Goal: Task Accomplishment & Management: Manage account settings

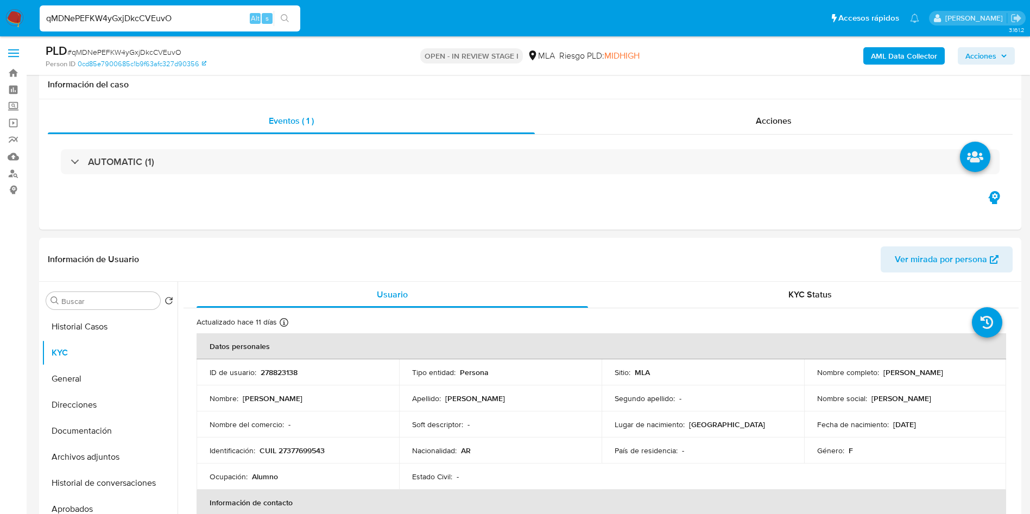
select select "10"
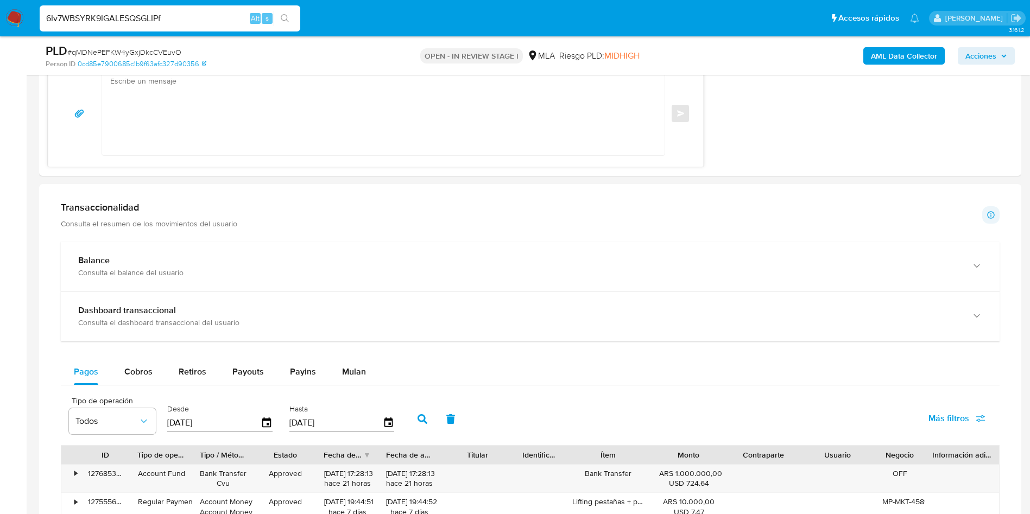
scroll to position [860, 0]
type input "6Iv7WBSYRK9IGALESQSGLIPf"
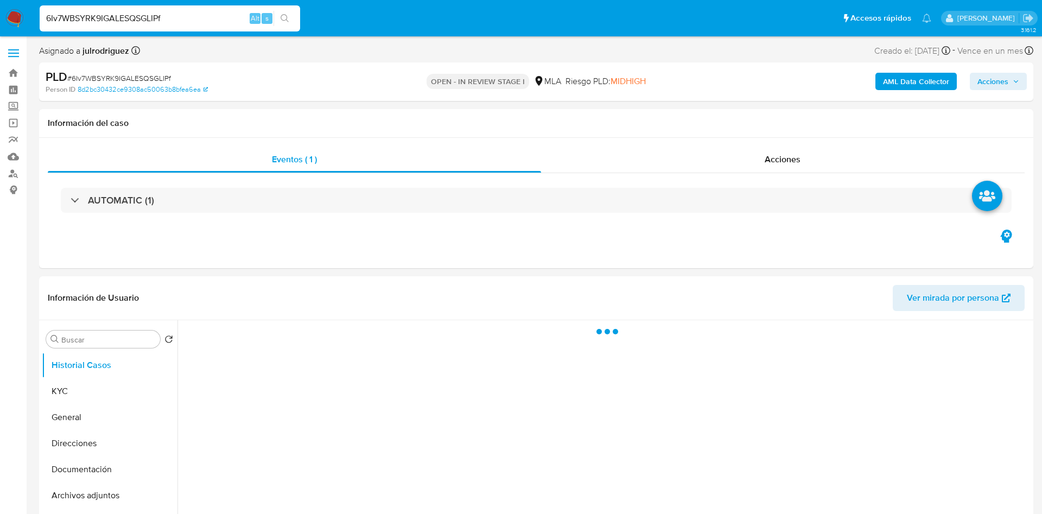
select select "10"
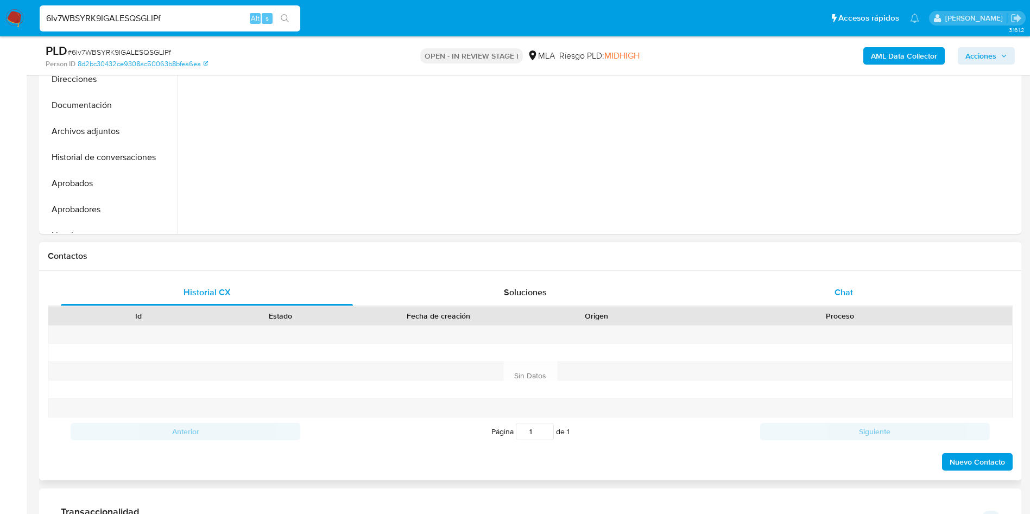
click at [857, 299] on div "Chat" at bounding box center [844, 293] width 292 height 26
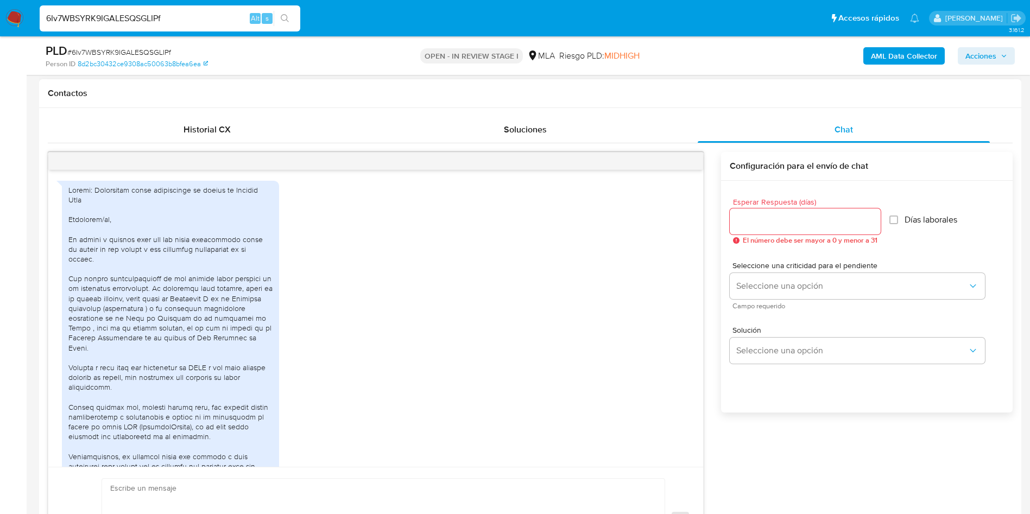
scroll to position [696, 0]
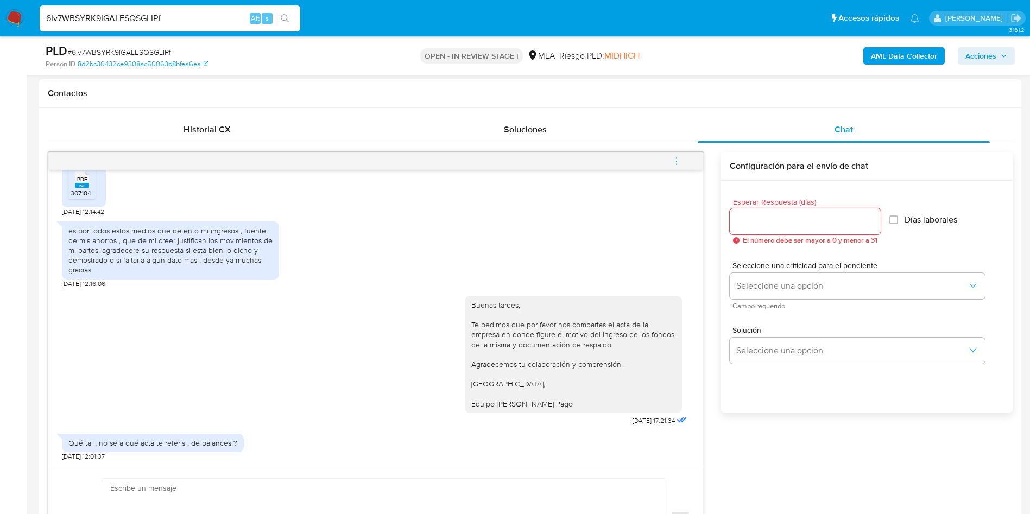
click at [761, 211] on div at bounding box center [805, 221] width 151 height 26
click at [763, 218] on input "Esperar Respuesta (días)" at bounding box center [805, 221] width 151 height 14
type input "3"
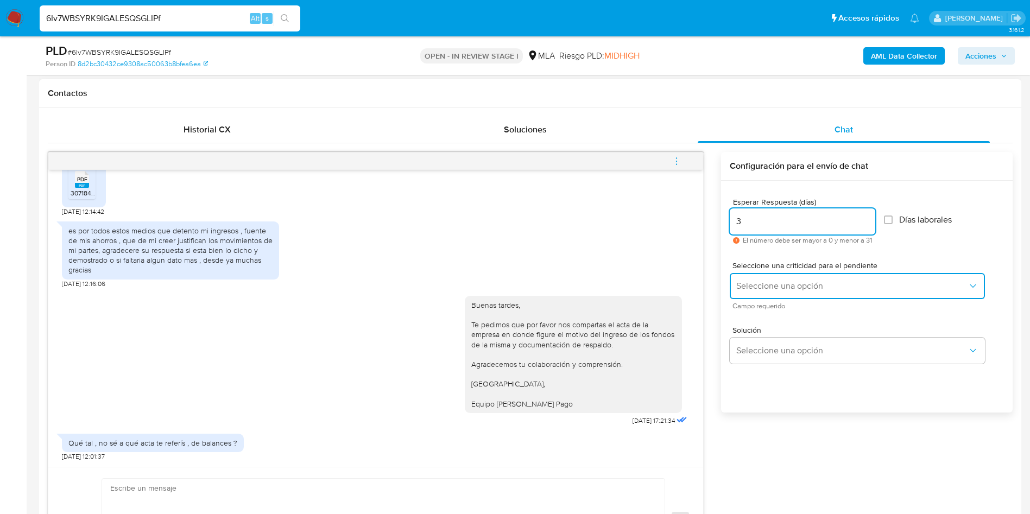
click at [774, 280] on button "Seleccione una opción" at bounding box center [857, 286] width 255 height 26
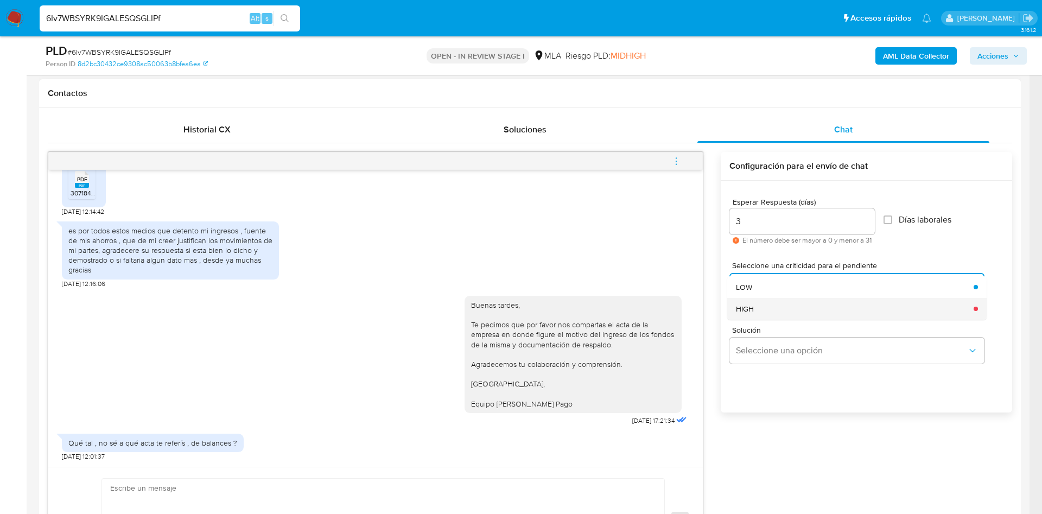
click at [767, 301] on div "HIGH" at bounding box center [851, 309] width 231 height 22
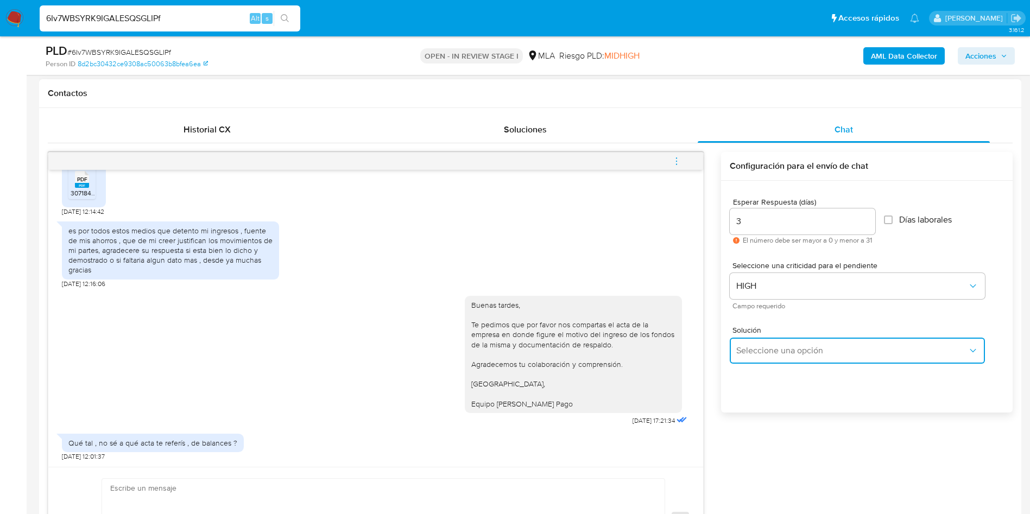
click at [766, 346] on span "Seleccione una opción" at bounding box center [851, 350] width 231 height 11
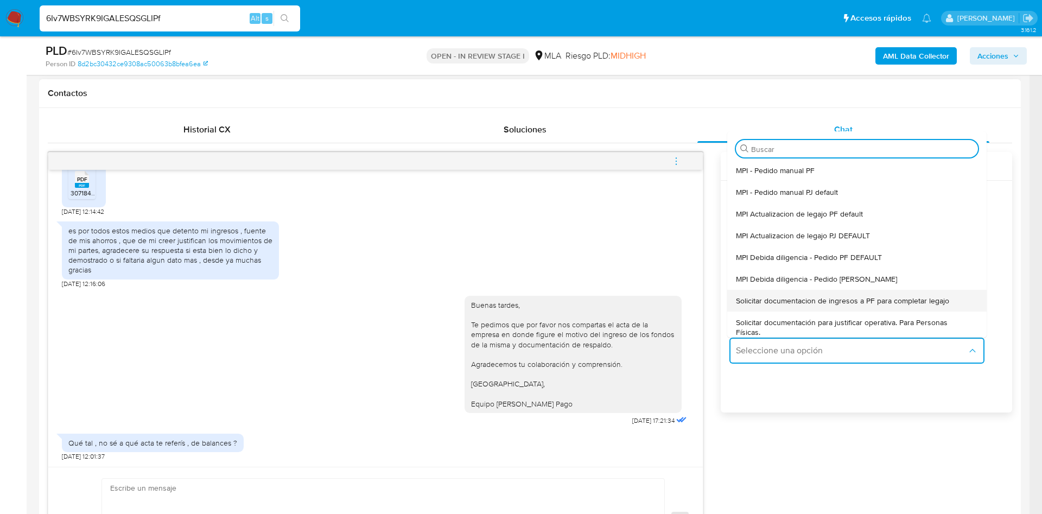
click at [807, 296] on span "Solicitar documentacion de ingresos a PF para completar legajo" at bounding box center [842, 301] width 213 height 10
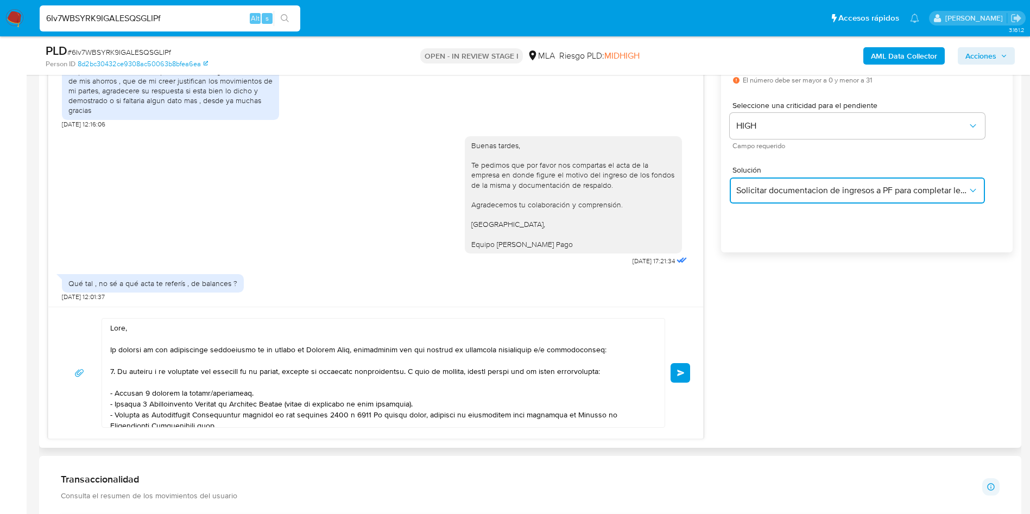
scroll to position [733, 0]
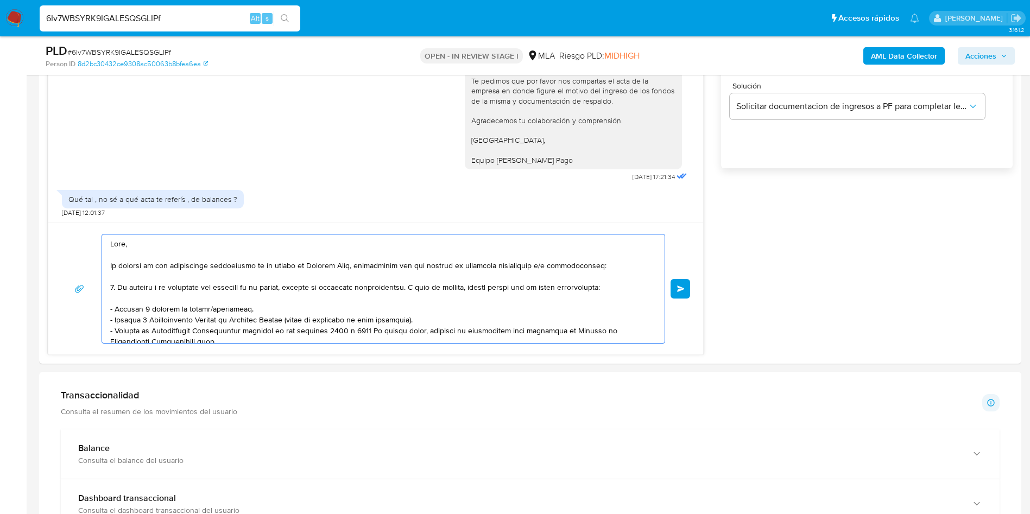
drag, startPoint x: 236, startPoint y: 277, endPoint x: 644, endPoint y: 545, distance: 487.9
click at [644, 514] on html "Pausado Ver notificaciones 6Iv7WBSYRK9IGALESQSGLIPf Alt s Accesos rápidos Presi…" at bounding box center [515, 402] width 1030 height 2270
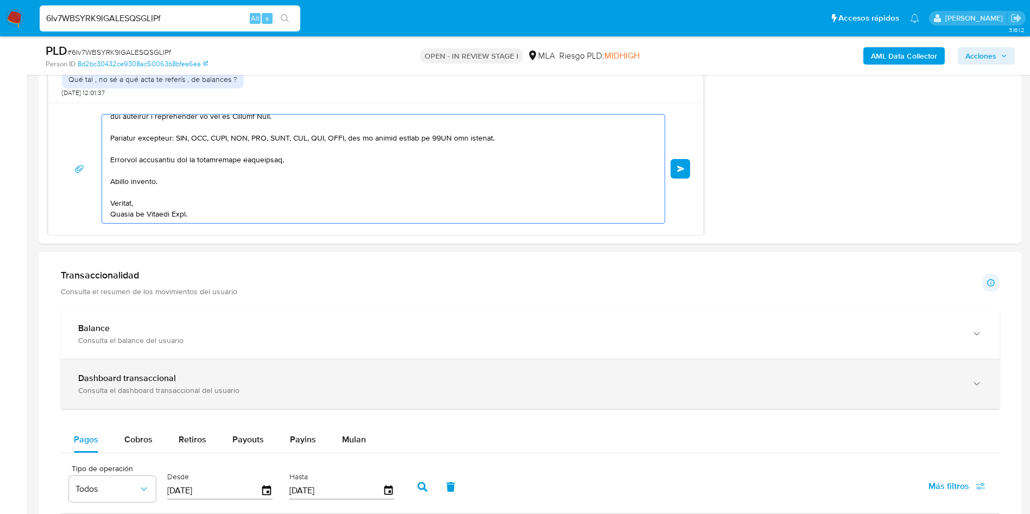
type textarea "Hola, En función de las operaciones registradas en tu cuenta de Mercado Pago, n…"
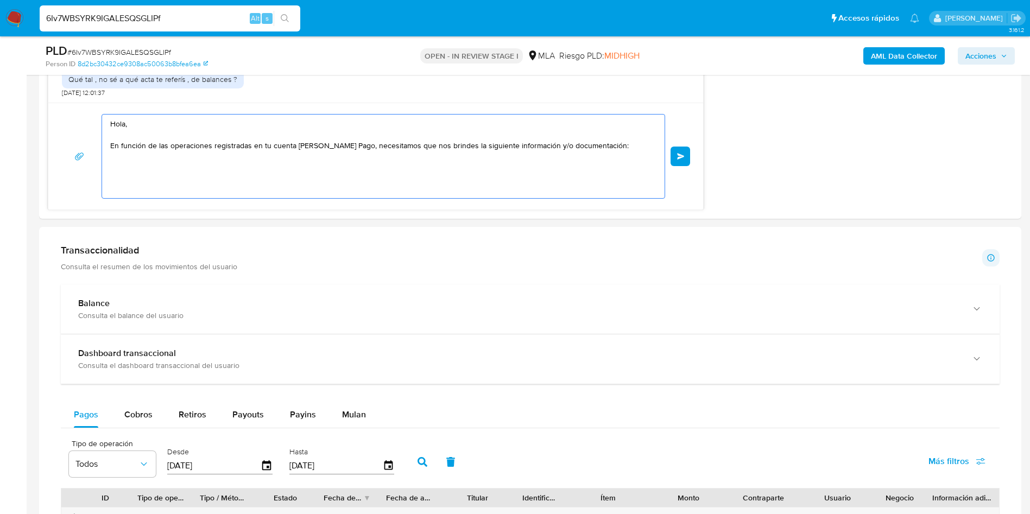
scroll to position [0, 0]
drag, startPoint x: 213, startPoint y: 170, endPoint x: 22, endPoint y: 94, distance: 205.5
click at [22, 94] on section "Bandeja Tablero Screening Búsqueda en Listas Watchlist Herramientas Operaciones…" at bounding box center [515, 269] width 1030 height 2245
paste textarea "Buenas tardes, Te agradeceríamos si pudieras indicarnos cual es el motivo de lo…"
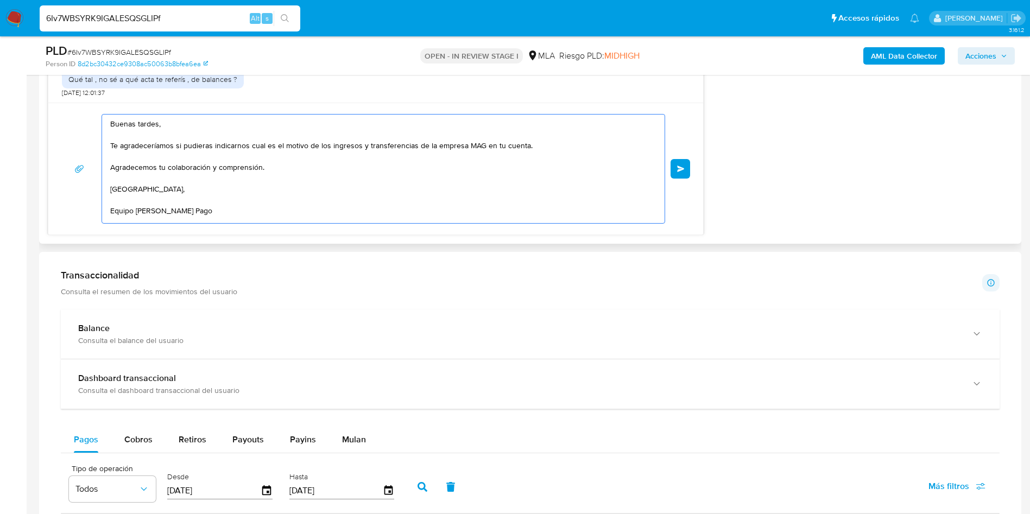
scroll to position [4, 0]
click at [557, 143] on textarea "Buenas tardes, Te agradeceríamos si pudieras indicarnos cual es el motivo de lo…" at bounding box center [380, 169] width 541 height 109
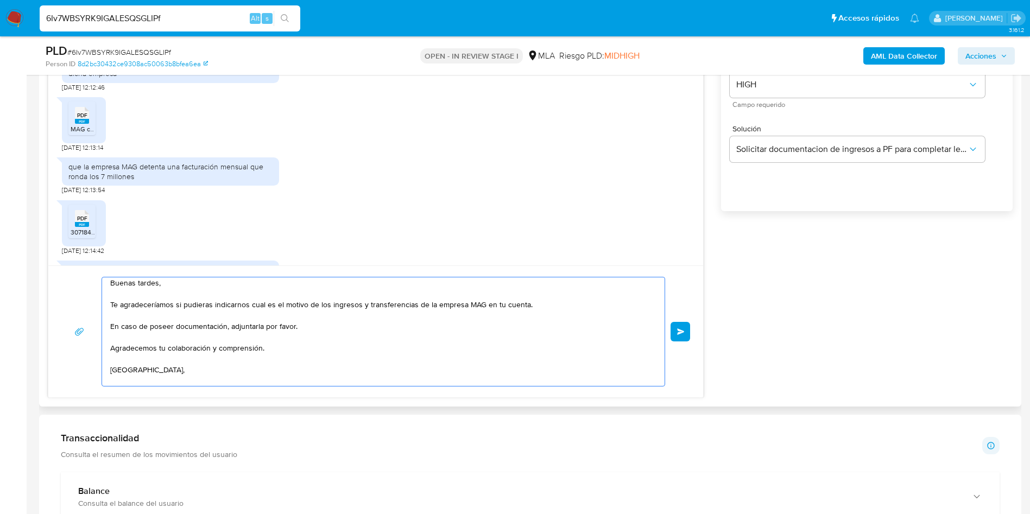
scroll to position [370, 0]
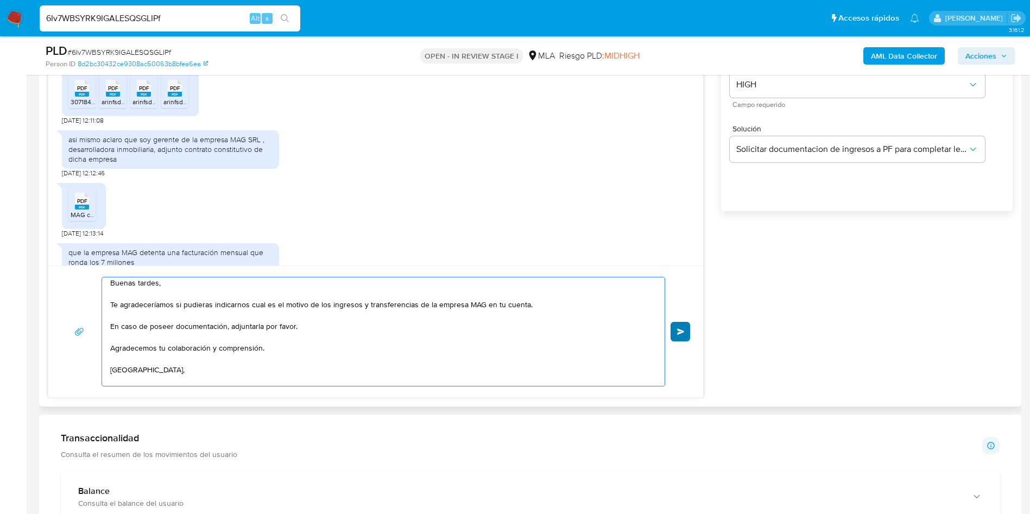
type textarea "Buenas tardes, Te agradeceríamos si pudieras indicarnos cual es el motivo de lo…"
drag, startPoint x: 688, startPoint y: 327, endPoint x: 511, endPoint y: 169, distance: 237.3
click at [687, 327] on button "Enviar" at bounding box center [681, 332] width 20 height 20
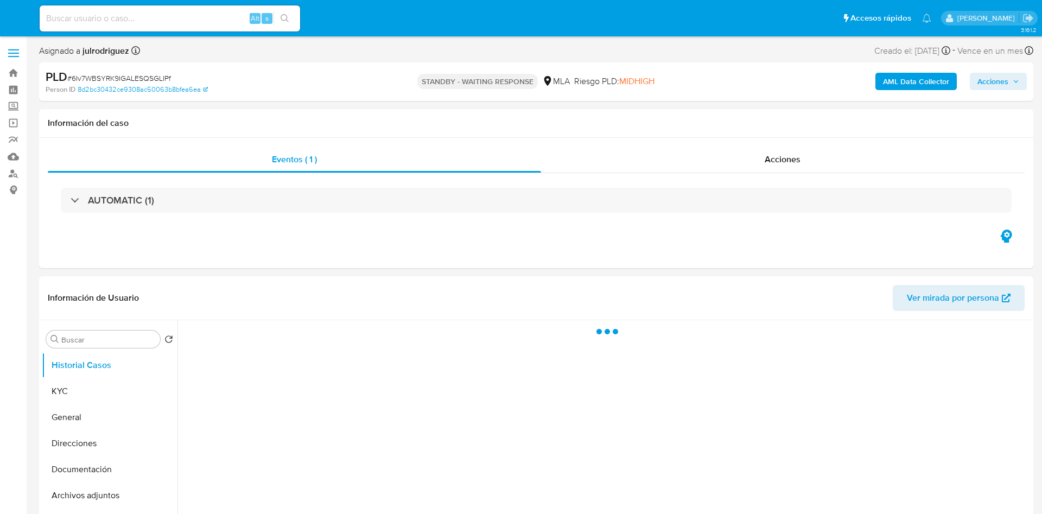
select select "10"
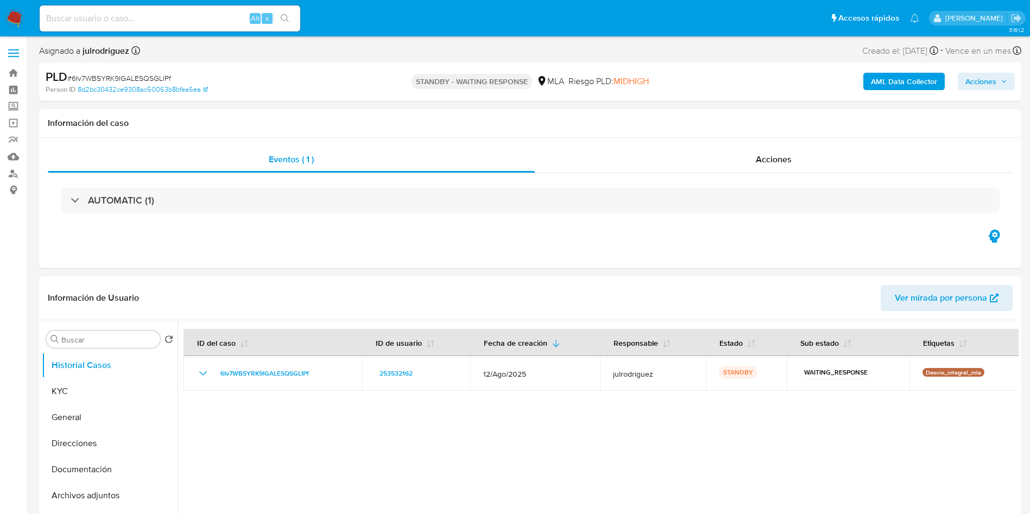
click at [204, 9] on div "Alt s" at bounding box center [170, 18] width 261 height 26
click at [204, 10] on div "Alt s" at bounding box center [170, 18] width 261 height 26
click at [204, 18] on input at bounding box center [170, 18] width 261 height 14
paste input "qMDNePEFKW4yGxjDkcCVEuvO"
type input "qMDNePEFKW4yGxjDkcCVEuvO"
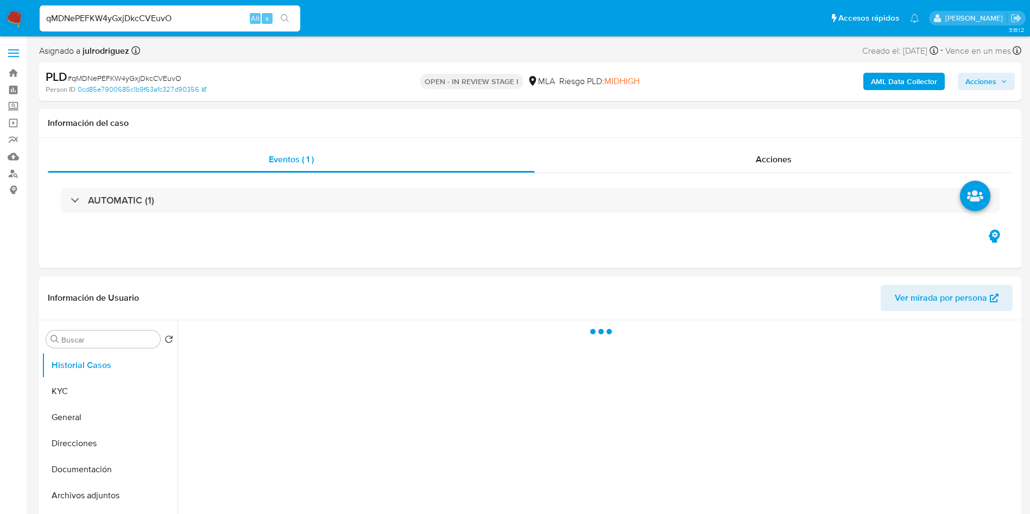
select select "10"
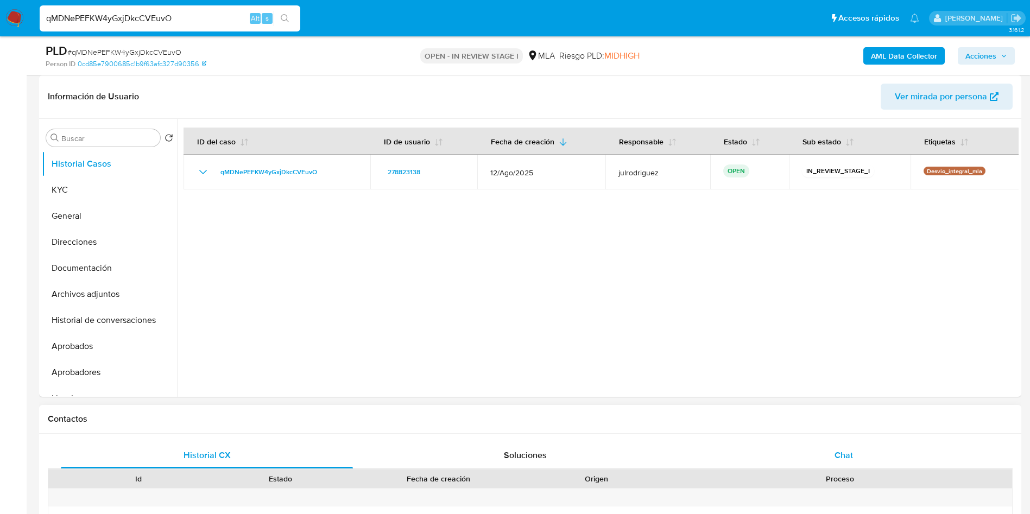
click at [836, 451] on span "Chat" at bounding box center [843, 455] width 18 height 12
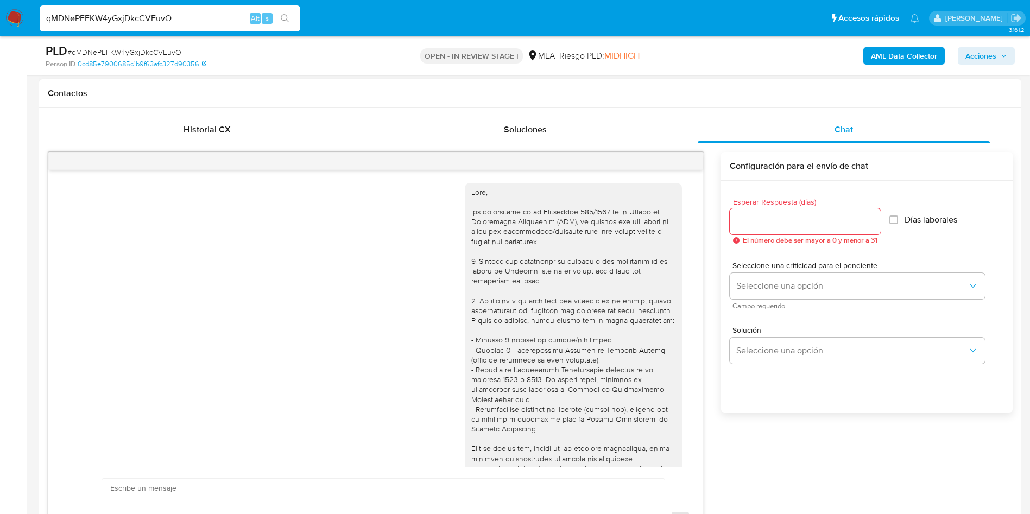
scroll to position [861, 0]
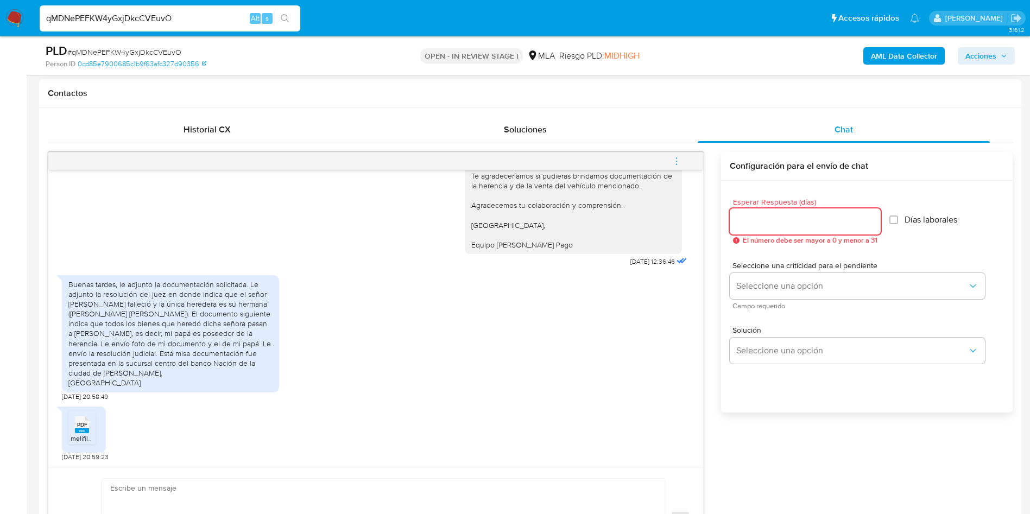
click at [760, 219] on input "Esperar Respuesta (días)" at bounding box center [805, 221] width 151 height 14
click at [770, 229] on div at bounding box center [805, 221] width 151 height 26
click at [767, 227] on input "Esperar Respuesta (días)" at bounding box center [805, 221] width 151 height 14
type input "3"
click at [752, 268] on span "Seleccione una criticidad para el pendiente" at bounding box center [859, 266] width 255 height 8
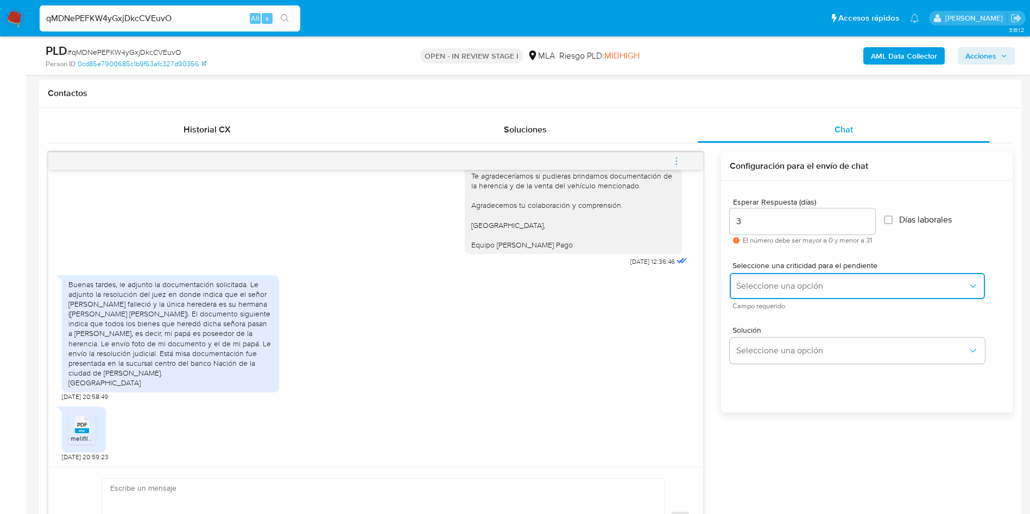
click at [755, 284] on span "Seleccione una opción" at bounding box center [851, 286] width 231 height 11
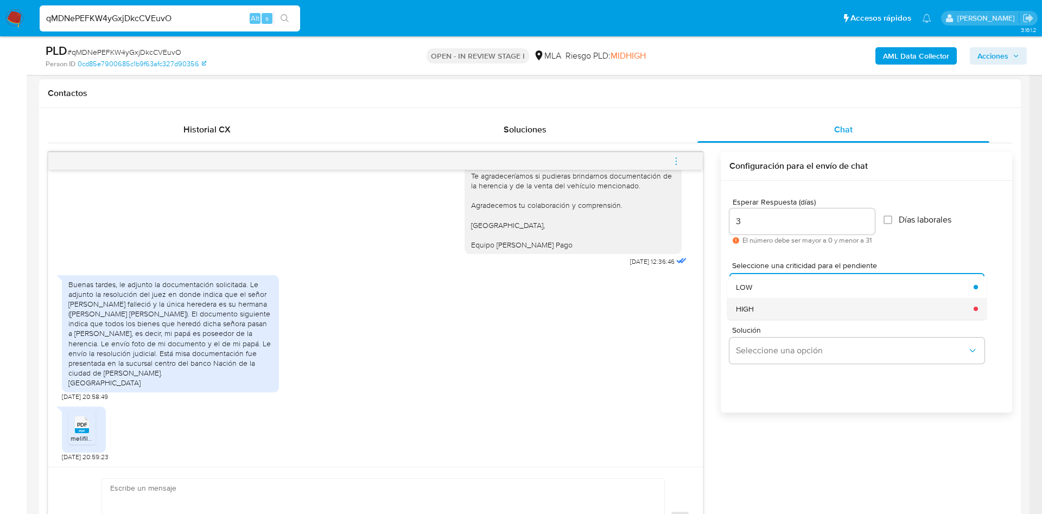
click at [757, 313] on div "HIGH" at bounding box center [851, 309] width 231 height 22
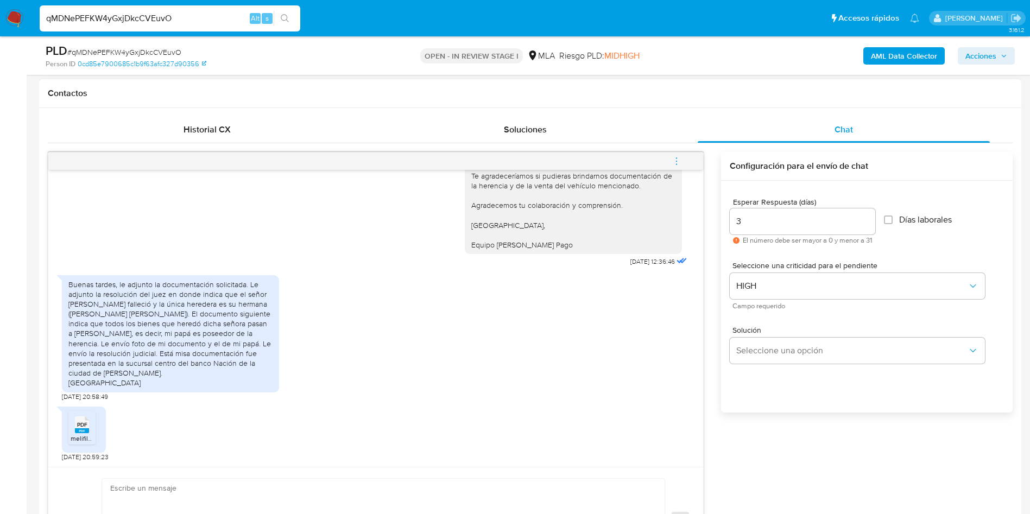
click at [769, 364] on div "Solución Seleccione una opción" at bounding box center [867, 347] width 274 height 59
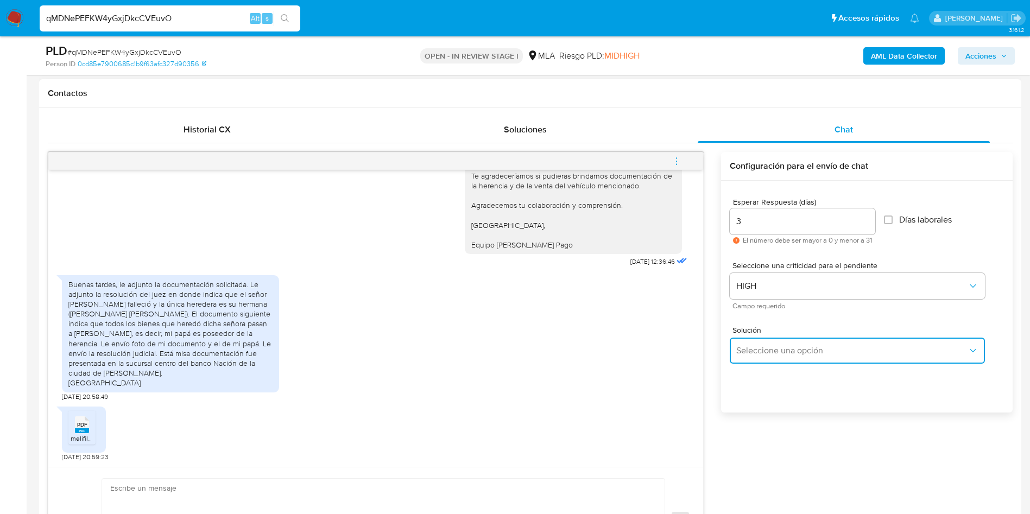
click at [769, 349] on span "Seleccione una opción" at bounding box center [851, 350] width 231 height 11
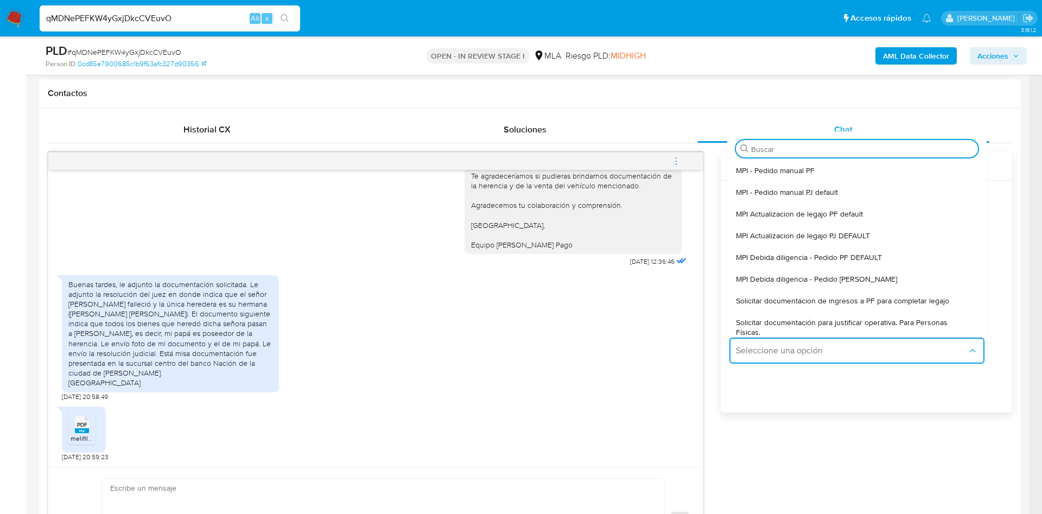
drag, startPoint x: 803, startPoint y: 304, endPoint x: 716, endPoint y: 312, distance: 87.2
click at [804, 304] on span "Solicitar documentacion de ingresos a PF para completar legajo" at bounding box center [842, 301] width 213 height 10
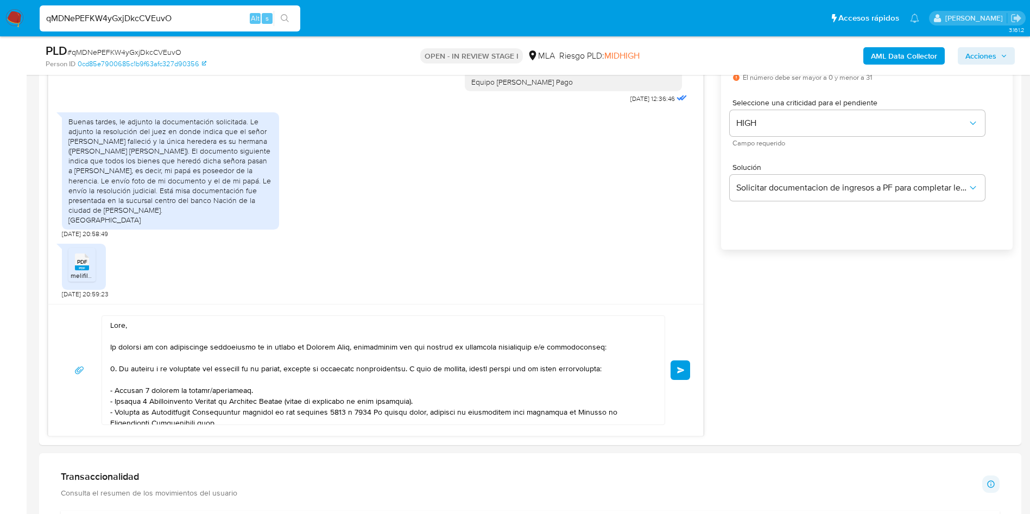
scroll to position [181, 0]
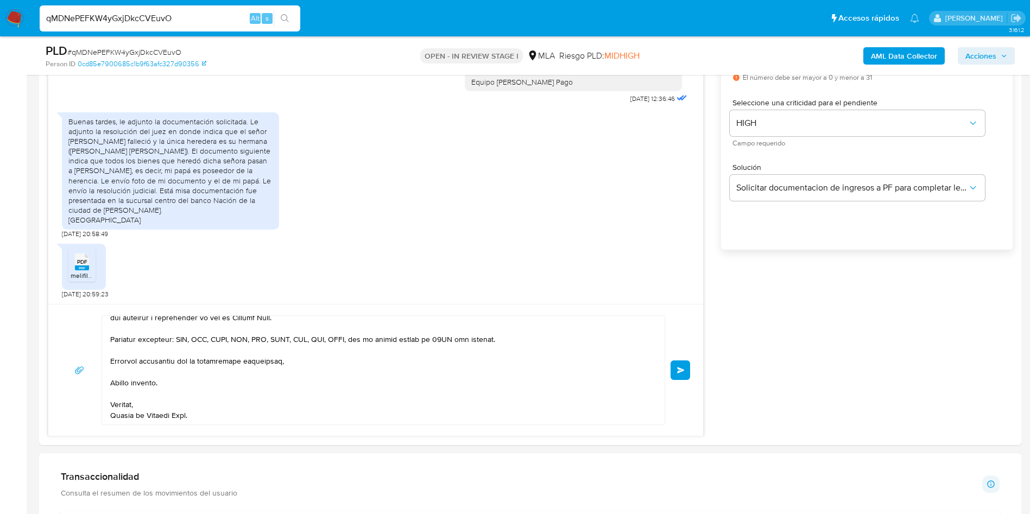
drag, startPoint x: 195, startPoint y: 329, endPoint x: 509, endPoint y: 552, distance: 384.3
click at [509, 514] on html "Pausado Ver notificaciones qMDNePEFKW4yGxjDkcCVEuvO Alt s Accesos rápidos Presi…" at bounding box center [515, 483] width 1030 height 2270
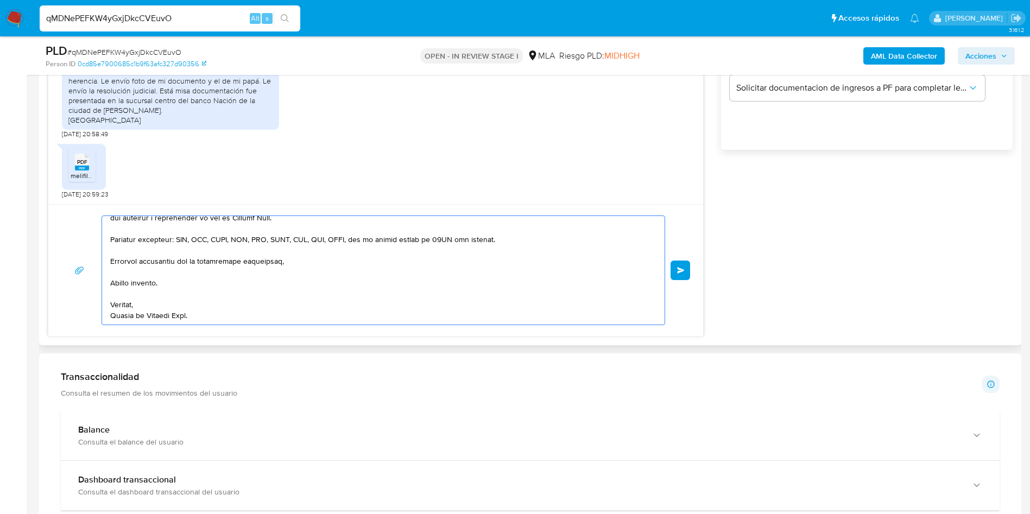
type textarea "Hola,"
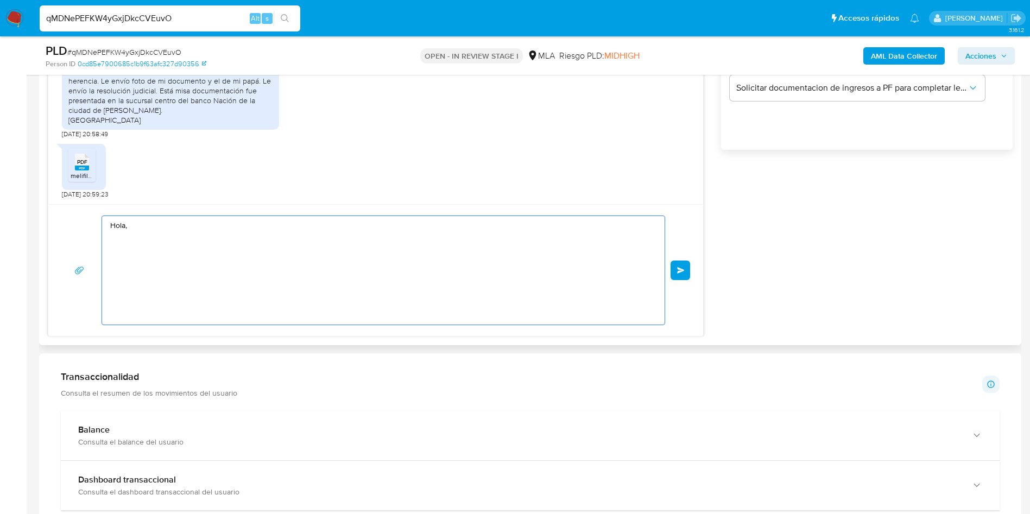
scroll to position [0, 0]
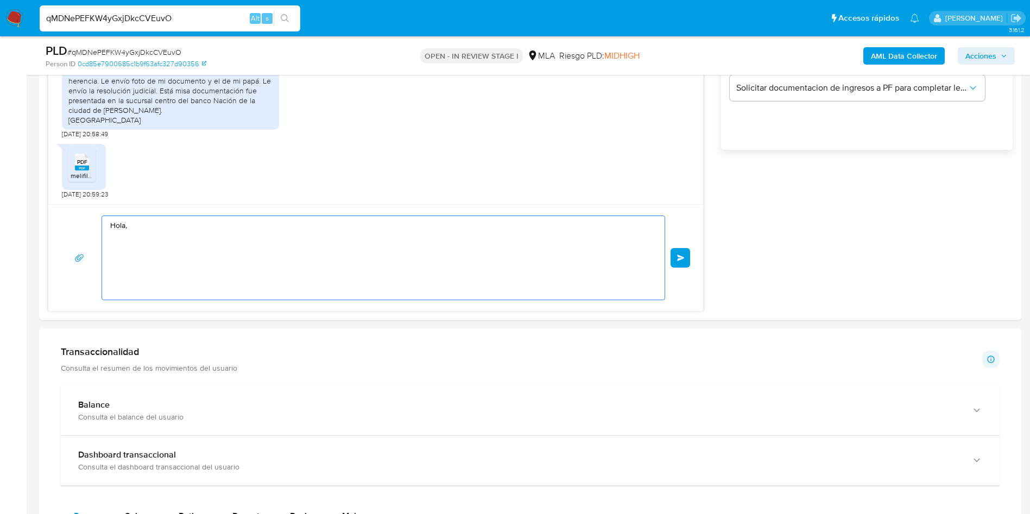
drag, startPoint x: 97, startPoint y: 235, endPoint x: 11, endPoint y: 234, distance: 85.8
click at [4, 225] on section "Bandeja Tablero Screening Búsqueda en Listas Watchlist Herramientas Operaciones…" at bounding box center [515, 371] width 1030 height 2245
paste textarea "Buenas tardes, Te agradeceríamos si pudieras adjuntarnos los comprobantes de la…"
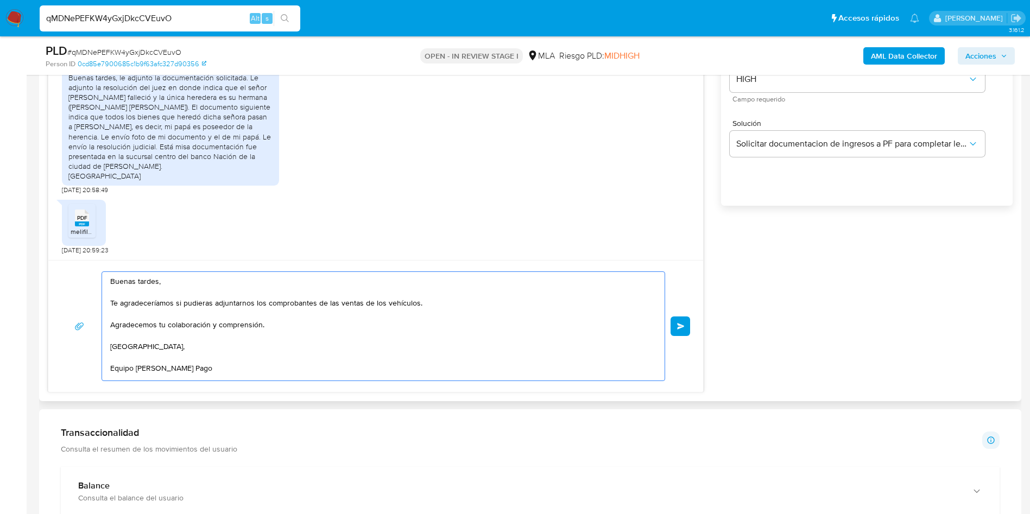
scroll to position [670, 0]
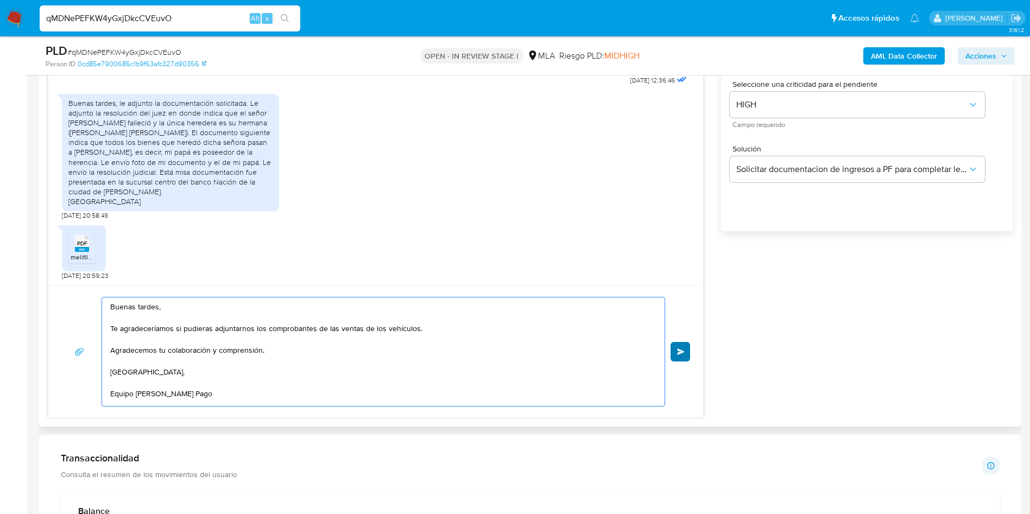
type textarea "Buenas tardes, Te agradeceríamos si pudieras adjuntarnos los comprobantes de la…"
click at [675, 358] on button "Enviar" at bounding box center [681, 352] width 20 height 20
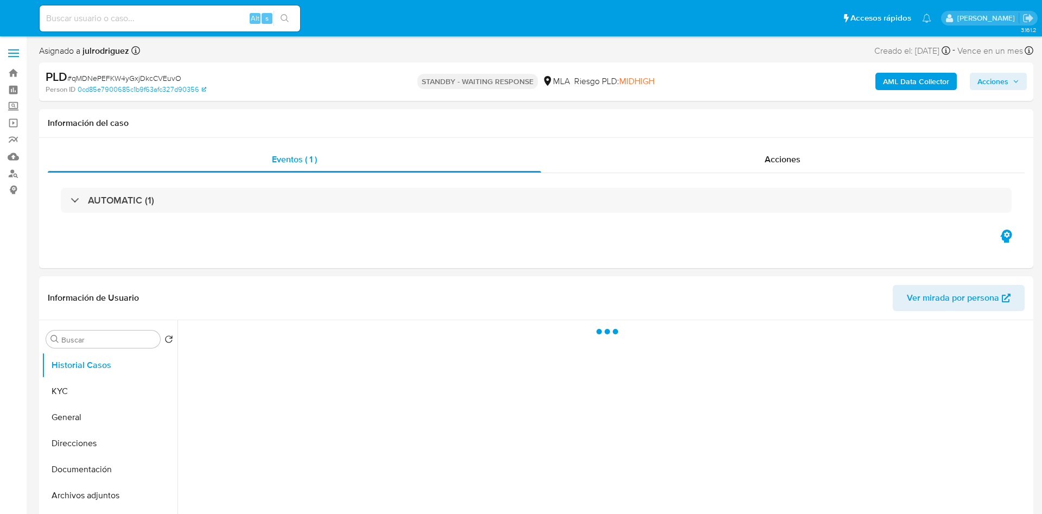
select select "10"
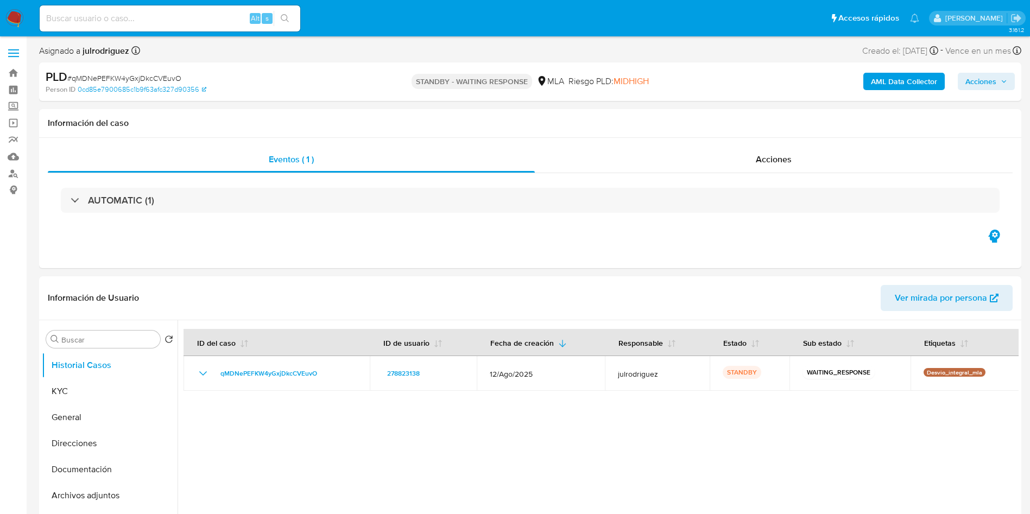
click at [143, 18] on input at bounding box center [170, 18] width 261 height 14
paste input "HrVdGvOr5ndmWkLgp307HEol"
type input "HrVdGvOr5ndmWkLgp307HEol"
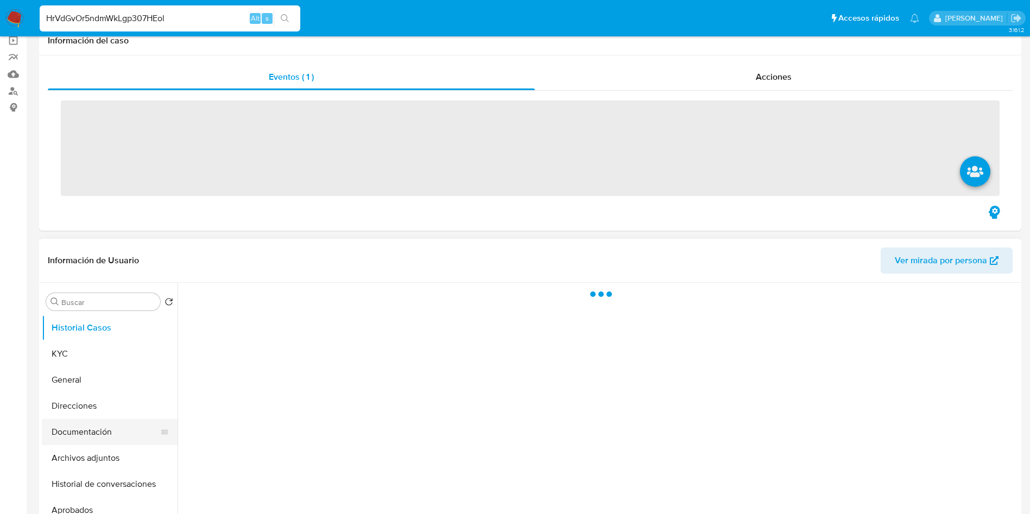
scroll to position [163, 0]
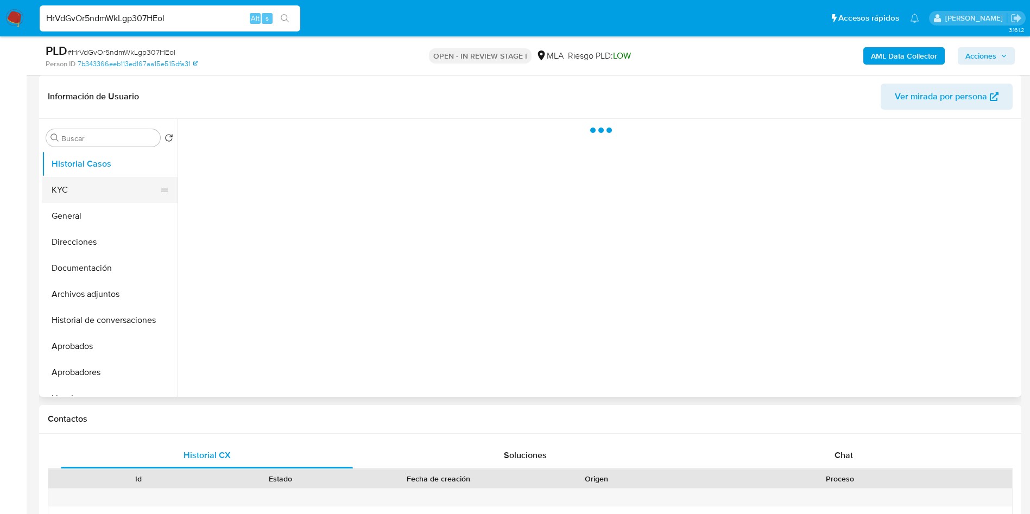
click at [90, 189] on button "KYC" at bounding box center [105, 190] width 127 height 26
select select "10"
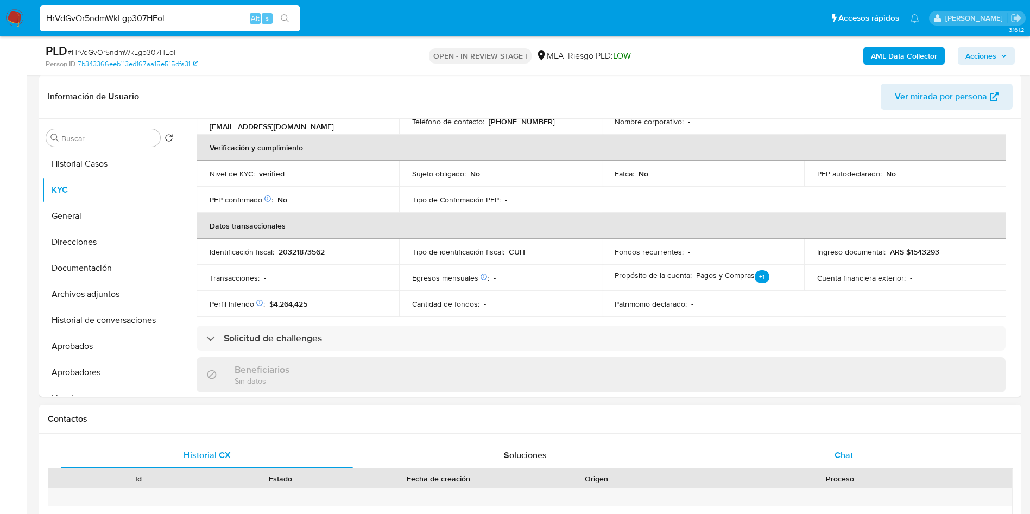
click at [855, 463] on div "Chat" at bounding box center [844, 455] width 292 height 26
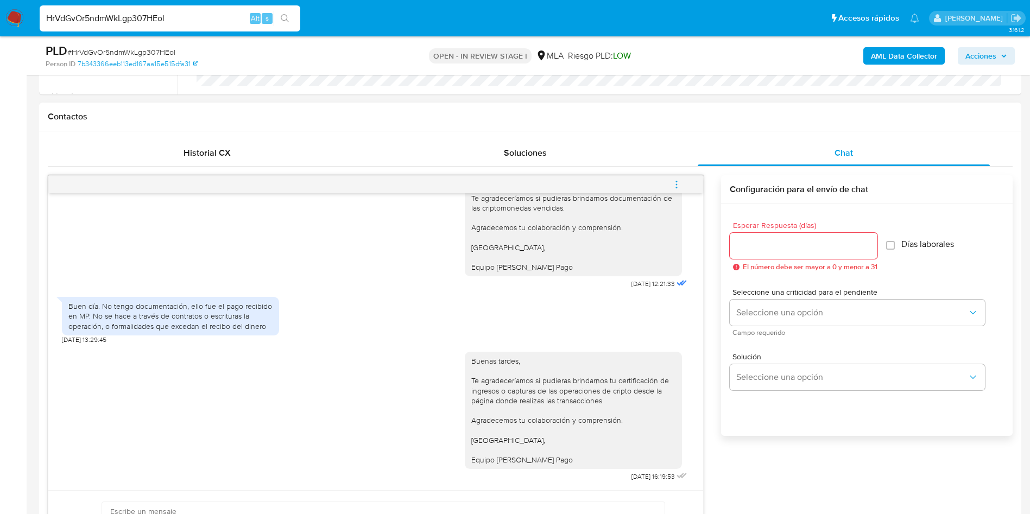
scroll to position [489, 0]
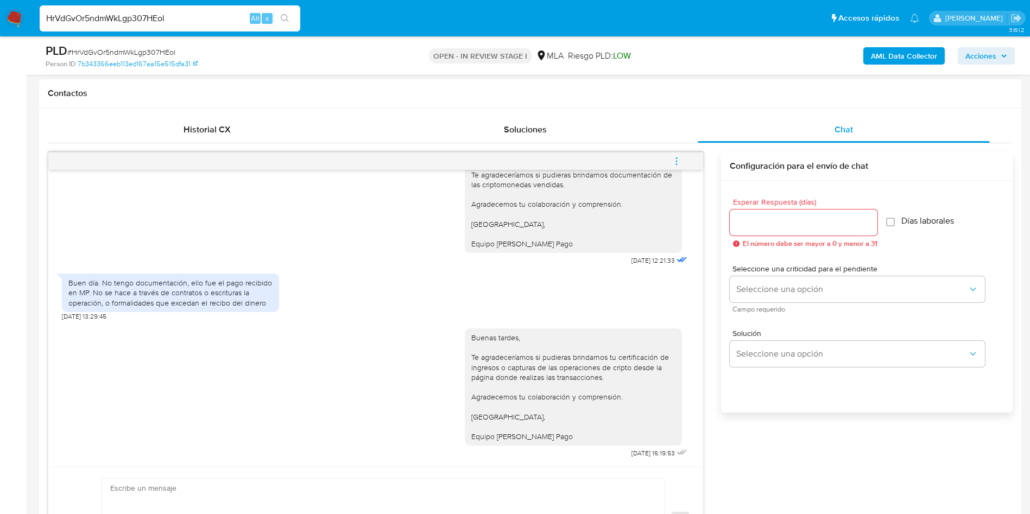
click at [679, 159] on icon "menu-action" at bounding box center [677, 161] width 10 height 10
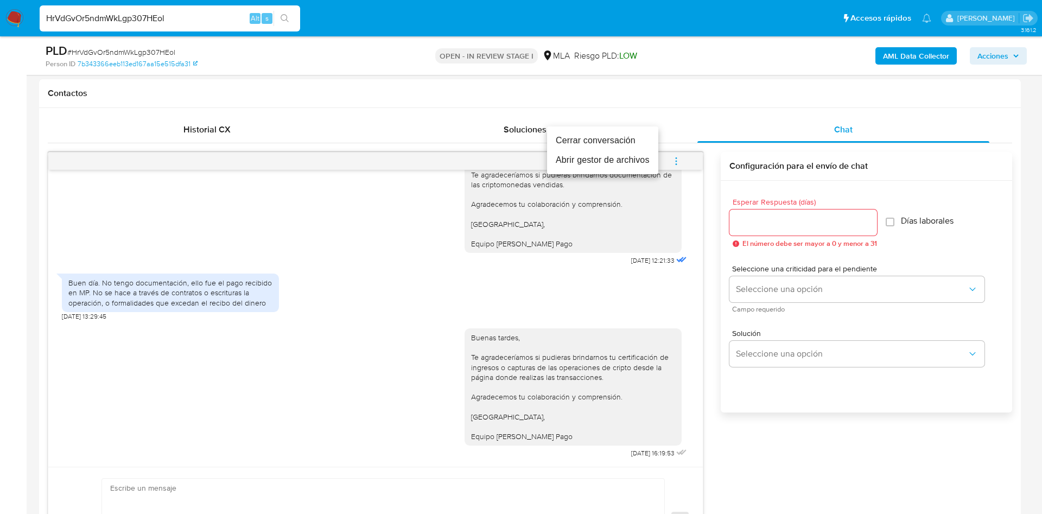
click at [587, 141] on li "Cerrar conversación" at bounding box center [602, 141] width 111 height 20
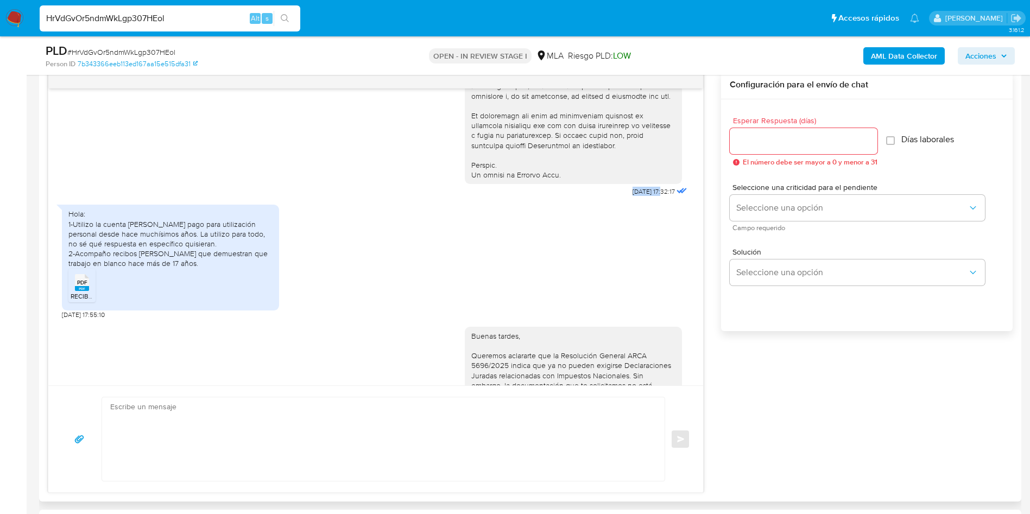
drag, startPoint x: 606, startPoint y: 207, endPoint x: 639, endPoint y: 213, distance: 33.7
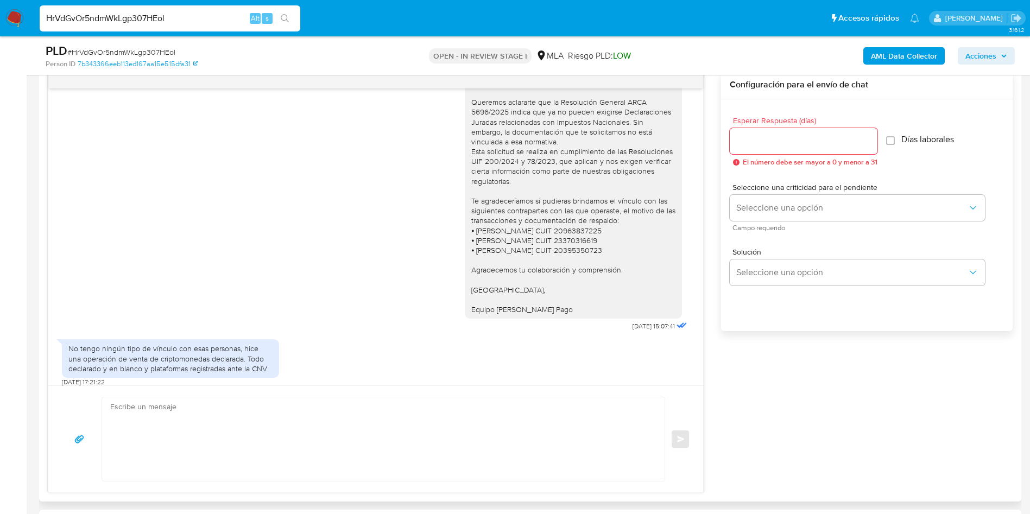
scroll to position [814, 0]
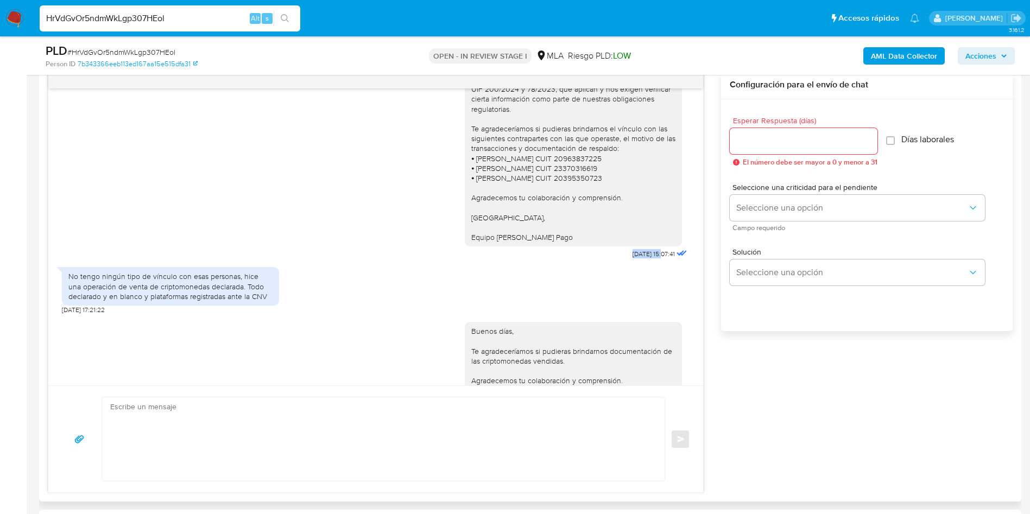
drag, startPoint x: 620, startPoint y: 276, endPoint x: 640, endPoint y: 276, distance: 20.1
click at [640, 262] on div "01/09/2025 15:07:41" at bounding box center [661, 253] width 57 height 15
copy span "01/09/2025"
drag, startPoint x: 410, startPoint y: 92, endPoint x: 422, endPoint y: 111, distance: 22.4
click at [410, 92] on div "Buenas tardes, Queremos aclararte que la Resolución General ARCA 5696/2025 indi…" at bounding box center [376, 127] width 628 height 269
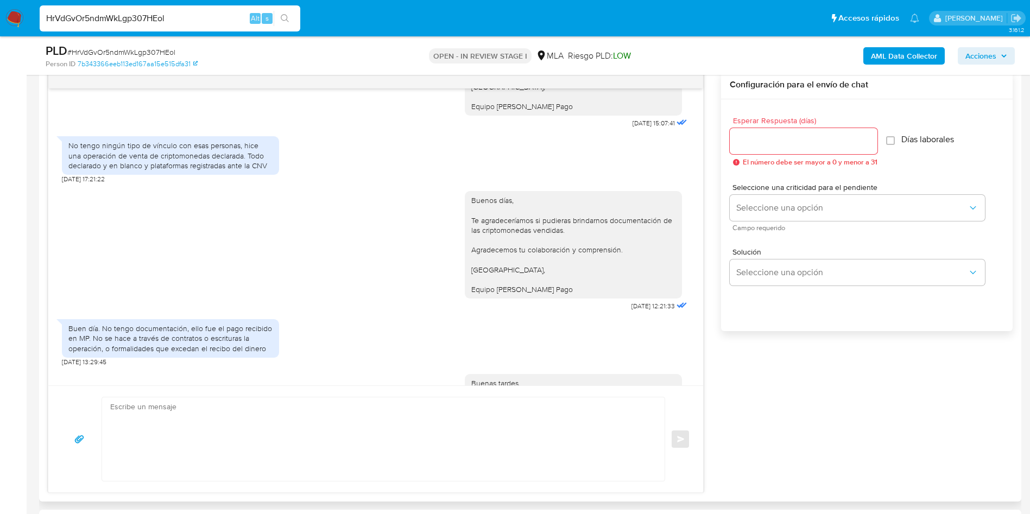
scroll to position [1059, 0]
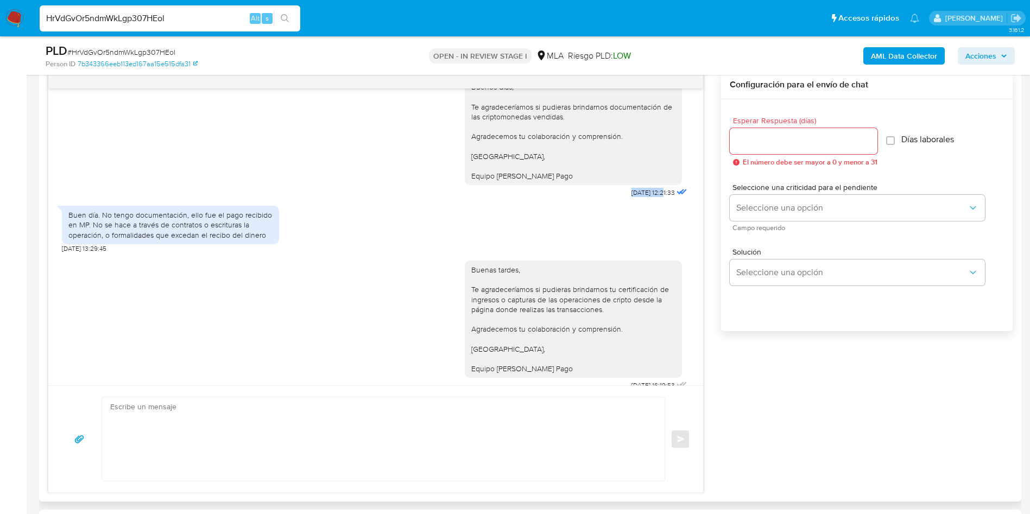
drag, startPoint x: 605, startPoint y: 213, endPoint x: 641, endPoint y: 215, distance: 36.4
click at [641, 197] on span "08/09/2025 12:21:33" at bounding box center [652, 192] width 43 height 9
copy span "08/09/2025"
drag, startPoint x: 48, startPoint y: 272, endPoint x: 54, endPoint y: 270, distance: 6.9
click at [48, 272] on div "18/08/2025 17:32:17 Hola: 1-Utilizo la cuenta de Mercado pago para utilización …" at bounding box center [376, 282] width 656 height 422
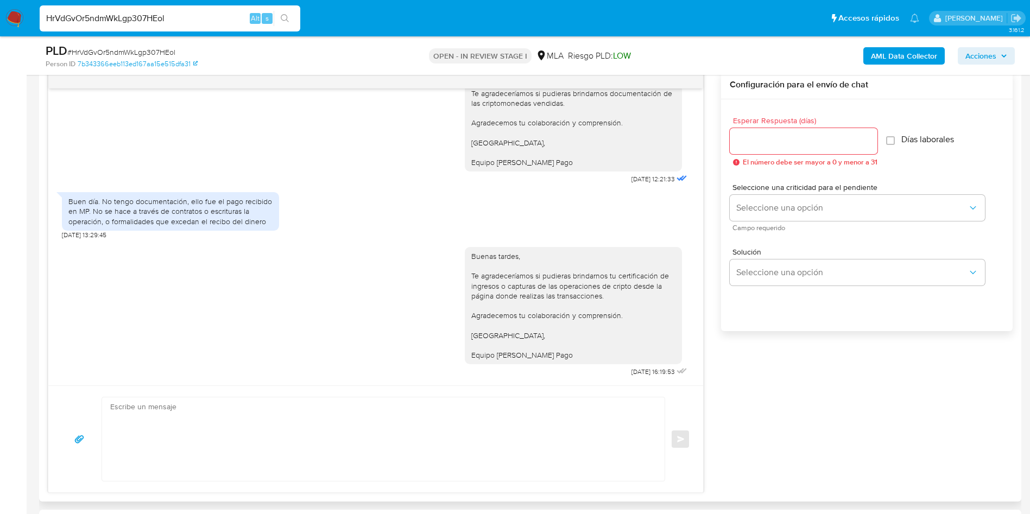
scroll to position [1092, 0]
drag, startPoint x: 631, startPoint y: 372, endPoint x: 638, endPoint y: 372, distance: 7.1
click at [638, 372] on div "Buenas tardes, Te agradeceríamos si pudieras brindarnos tu certificación de ing…" at bounding box center [577, 309] width 225 height 140
copy span "19/09/2025"
click at [28, 237] on main "3.161.2 Asignado a julrodriguez Asignado el: 18/08/2025 14:14:39 Creado el: 12/…" at bounding box center [515, 518] width 1030 height 2176
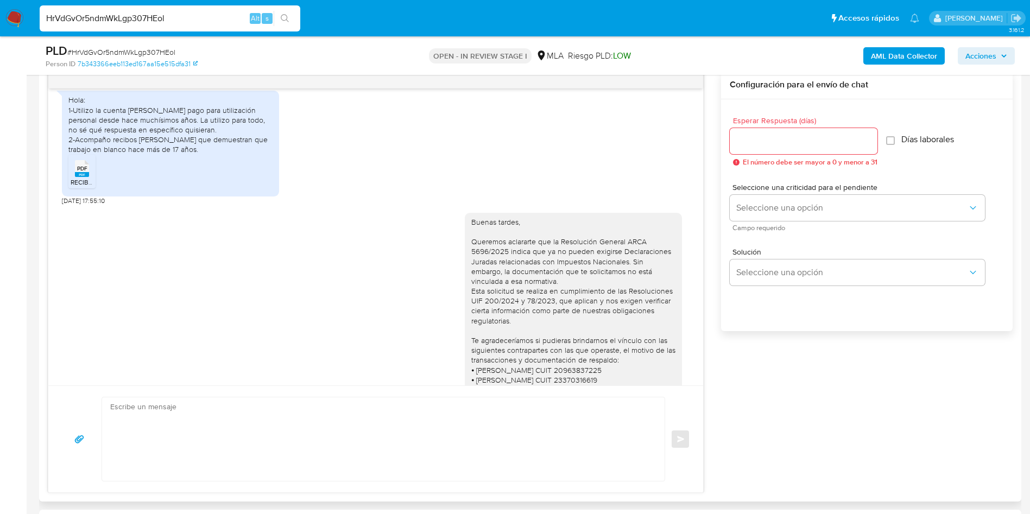
scroll to position [570, 0]
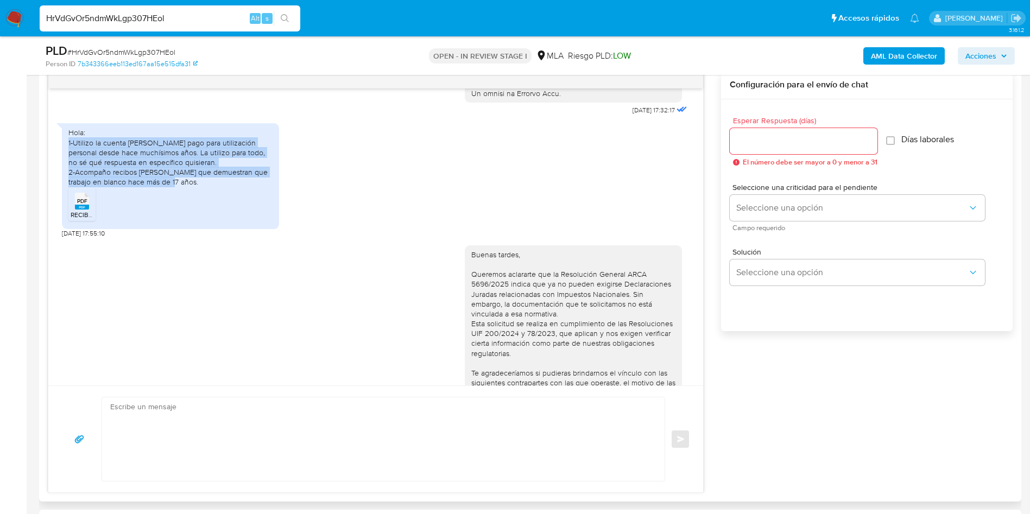
drag, startPoint x: 69, startPoint y: 161, endPoint x: 192, endPoint y: 201, distance: 129.5
click at [192, 187] on div "Hola: 1-Utilizo la cuenta de Mercado pago para utilización personal desde hace …" at bounding box center [170, 157] width 204 height 59
copy div "1-Utilizo la cuenta de Mercado pago para utilización personal desde hace muchís…"
drag, startPoint x: 27, startPoint y: 316, endPoint x: 54, endPoint y: 294, distance: 34.8
click at [27, 316] on main "3.161.2 Asignado a julrodriguez Asignado el: 18/08/2025 14:14:39 Creado el: 12/…" at bounding box center [515, 518] width 1030 height 2176
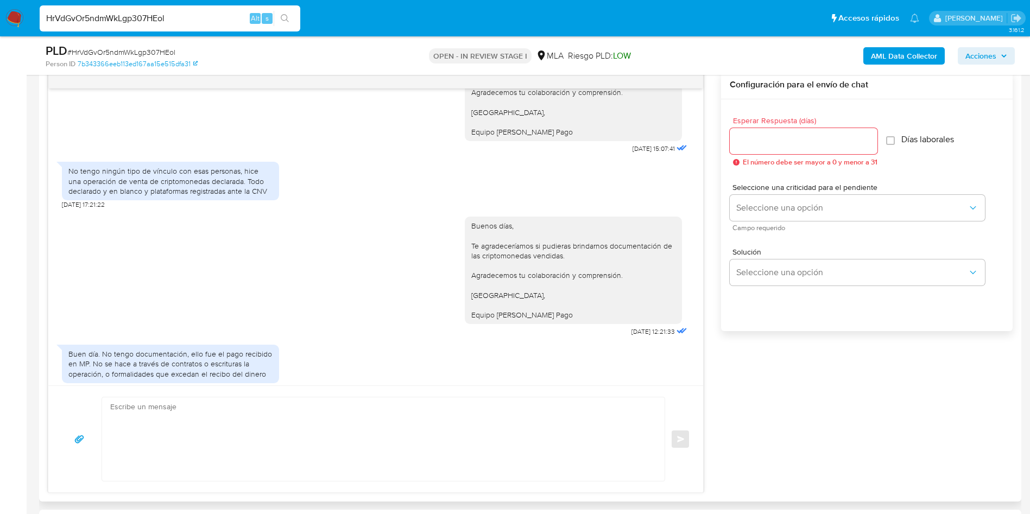
scroll to position [814, 0]
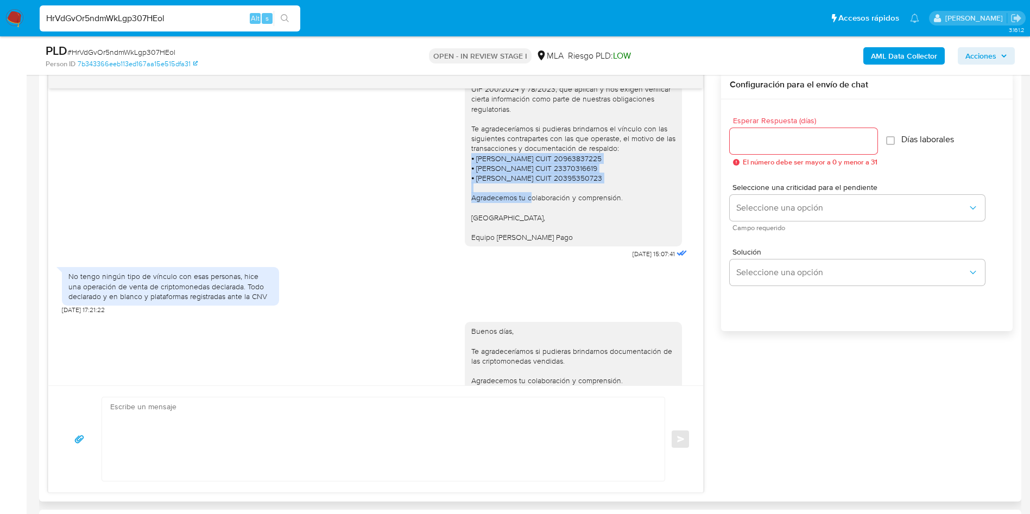
drag, startPoint x: 458, startPoint y: 177, endPoint x: 606, endPoint y: 197, distance: 149.5
click at [606, 197] on div "Buenas tardes, Queremos aclararte que la Resolución General ARCA 5696/2025 indi…" at bounding box center [573, 124] width 217 height 246
copy div "⦁ Roxana Lucinda Quiroga Alvarado CUIT 20963837225 ⦁ Ezequiel Rossi CUIT 233703…"
click at [29, 288] on main "3.161.2 Asignado a julrodriguez Asignado el: 18/08/2025 14:14:39 Creado el: 12/…" at bounding box center [515, 518] width 1030 height 2176
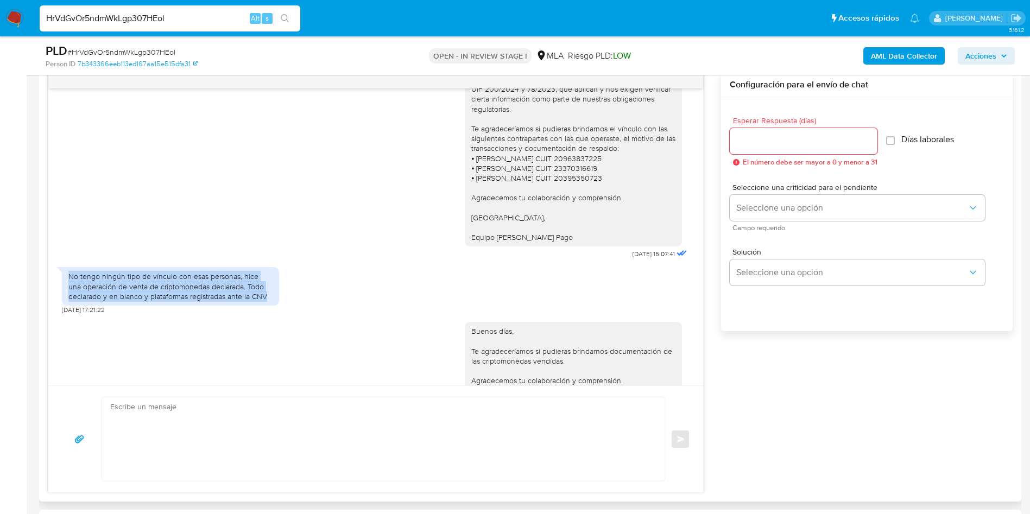
drag, startPoint x: 67, startPoint y: 296, endPoint x: 271, endPoint y: 318, distance: 205.8
click at [271, 306] on div "No tengo ningún tipo de vínculo con esas personas, hice una operación de venta …" at bounding box center [170, 286] width 217 height 39
copy div "No tengo ningún tipo de vínculo con esas personas, hice una operación de venta …"
click at [4, 331] on aside "Bandeja Tablero Screening Búsqueda en Listas Watchlist Herramientas Operaciones…" at bounding box center [13, 518] width 27 height 2176
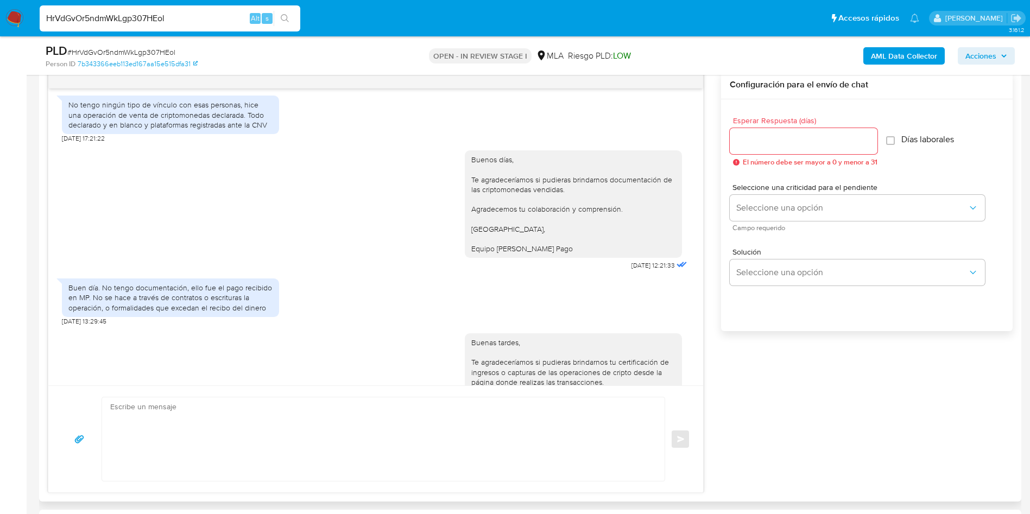
scroll to position [1092, 0]
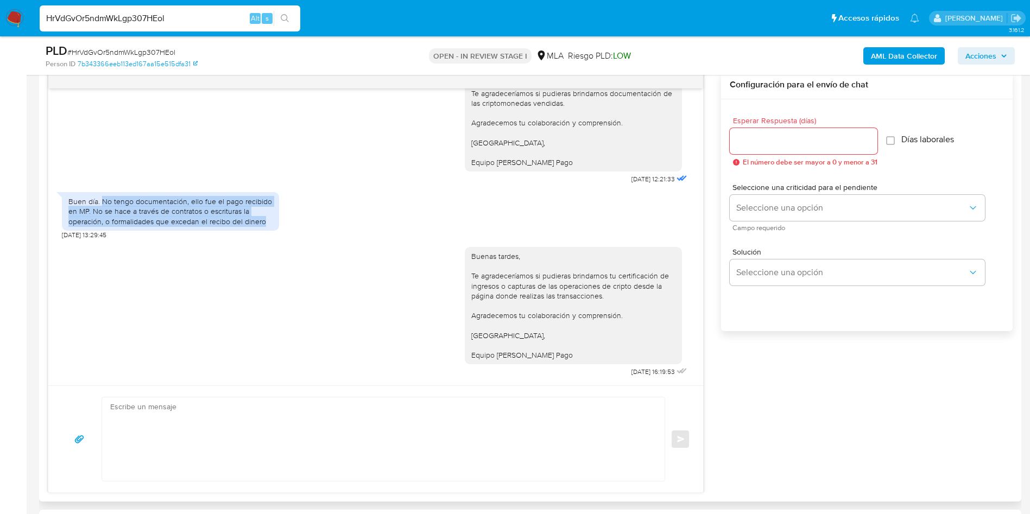
drag, startPoint x: 103, startPoint y: 200, endPoint x: 283, endPoint y: 219, distance: 181.8
click at [283, 219] on div "Buen día. No tengo documentación, ello fue el pago recibido en MP. No se hace a…" at bounding box center [376, 213] width 628 height 53
copy div "No tengo documentación, ello fue el pago recibido en MP. No se hace a través de…"
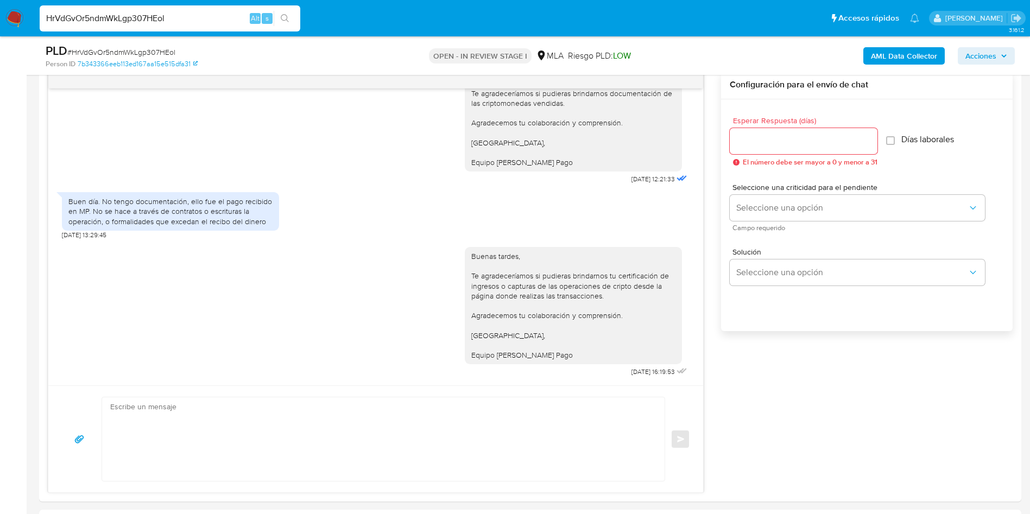
click at [8, 325] on aside "Bandeja Tablero Screening Búsqueda en Listas Watchlist Herramientas Operaciones…" at bounding box center [13, 518] width 27 height 2176
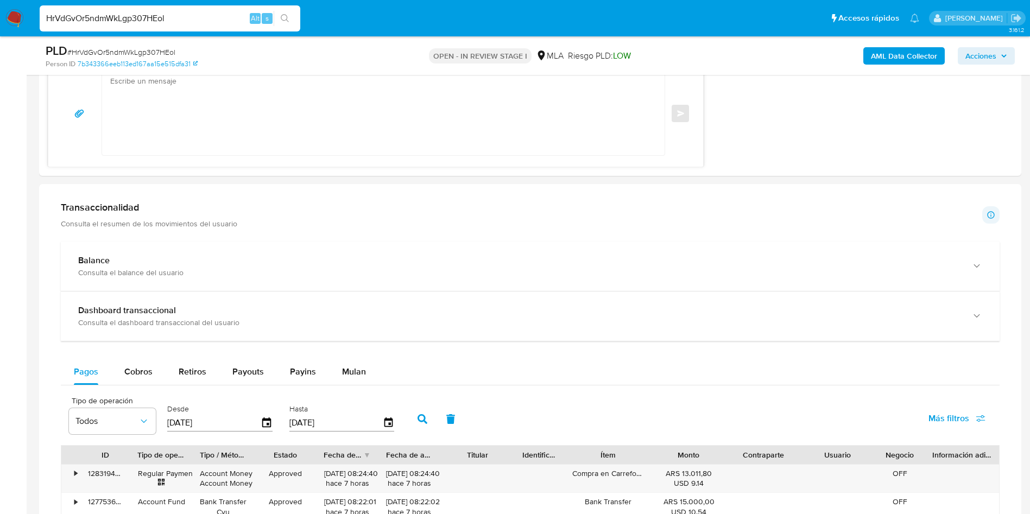
click at [15, 216] on aside "Bandeja Tablero Screening Búsqueda en Listas Watchlist Herramientas Operaciones…" at bounding box center [13, 192] width 27 height 2176
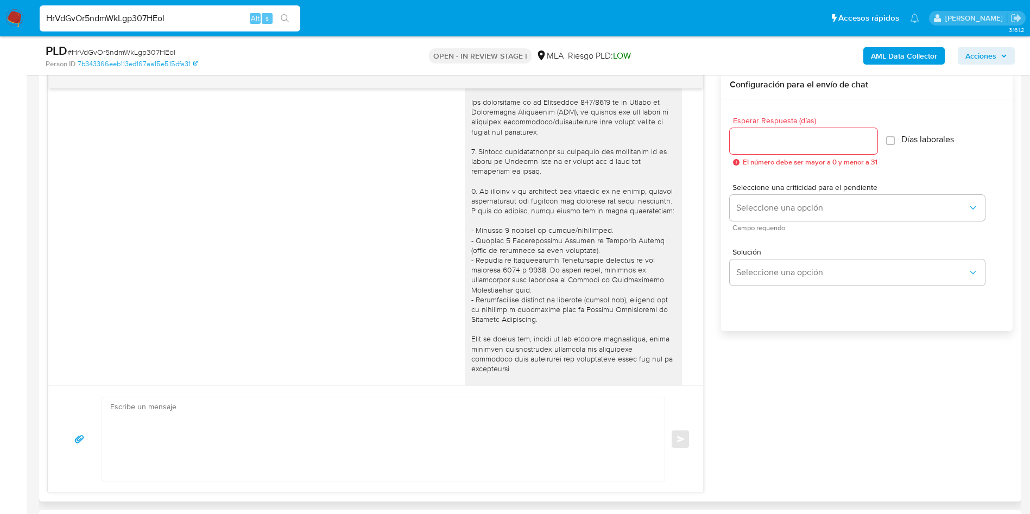
scroll to position [0, 0]
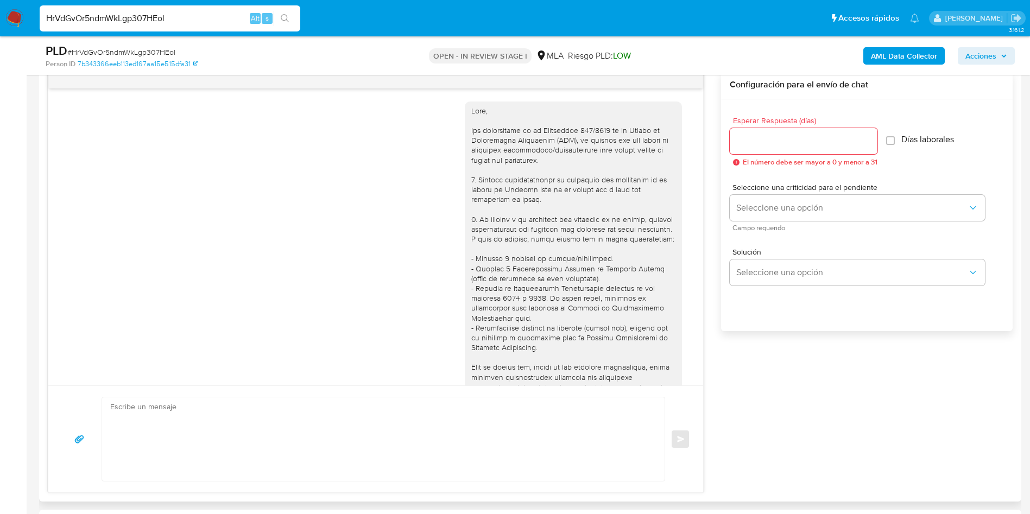
click at [56, 328] on div "18/08/2025 17:32:17 Hola: 1-Utilizo la cuenta de Mercado pago para utilización …" at bounding box center [375, 236] width 655 height 297
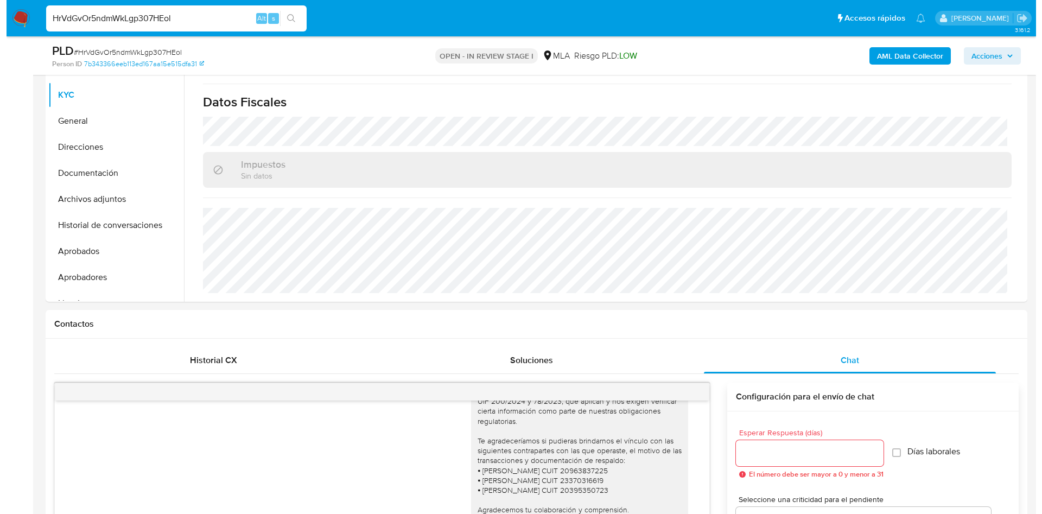
scroll to position [1661, 0]
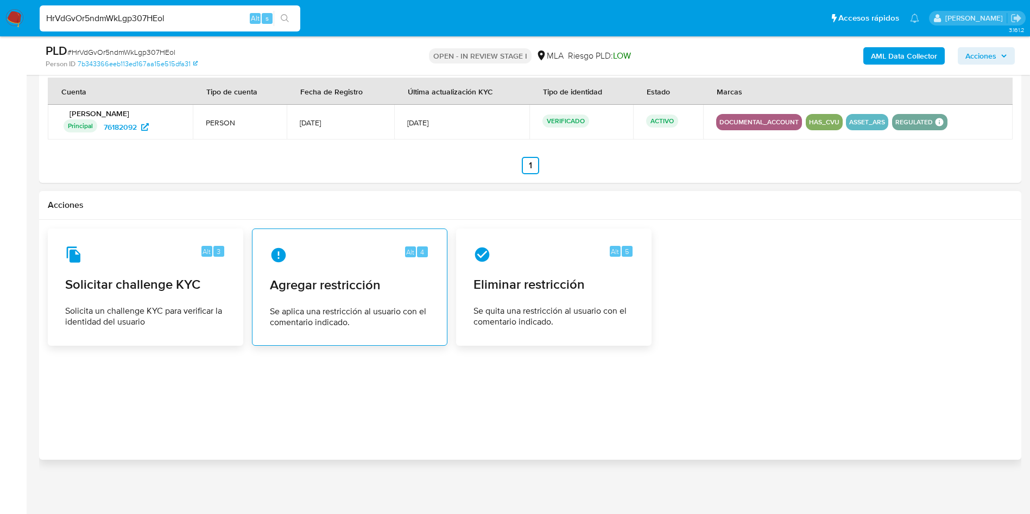
click at [345, 300] on div "Alt 4 Agregar restricción Se aplica una restricción al usuario con el comentari…" at bounding box center [349, 287] width 177 height 99
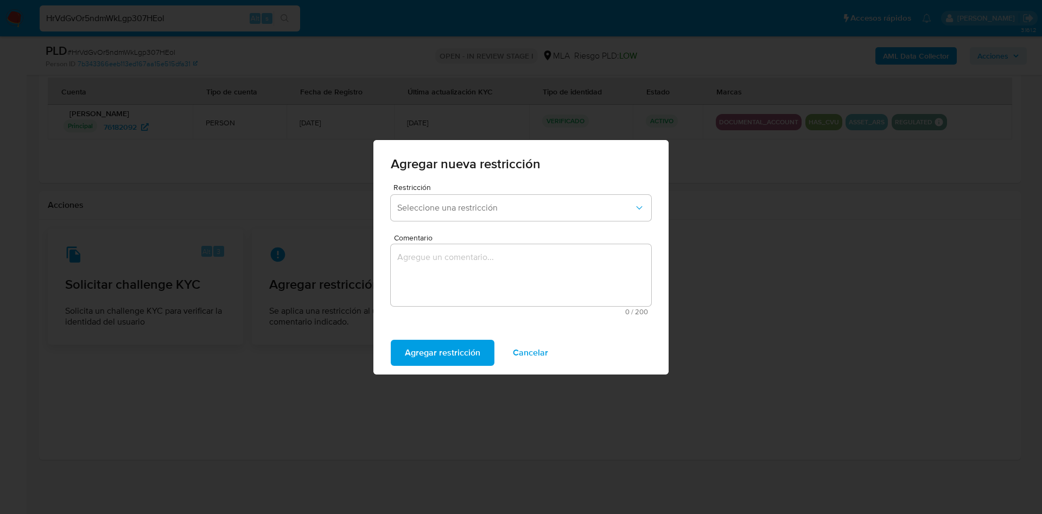
click at [475, 210] on span "Seleccione una restricción" at bounding box center [515, 208] width 237 height 11
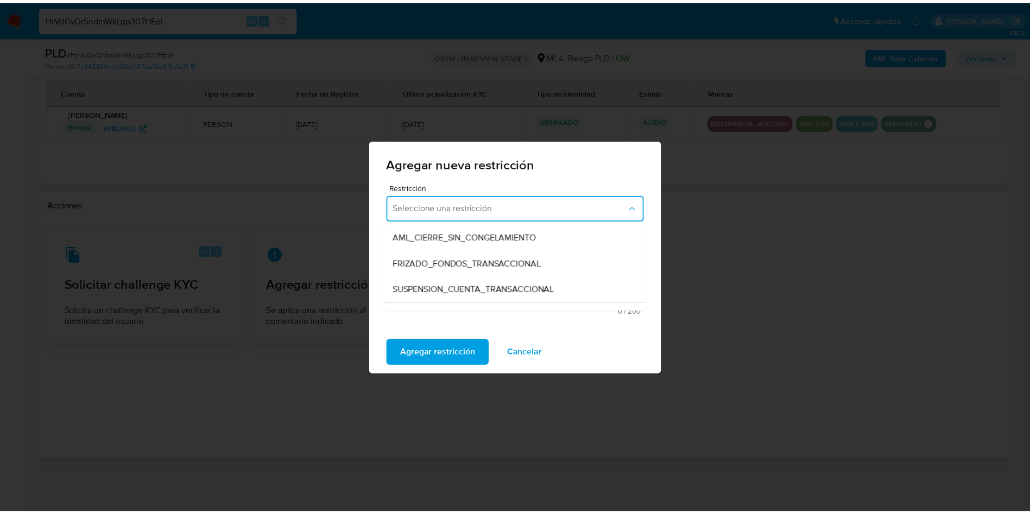
scroll to position [163, 0]
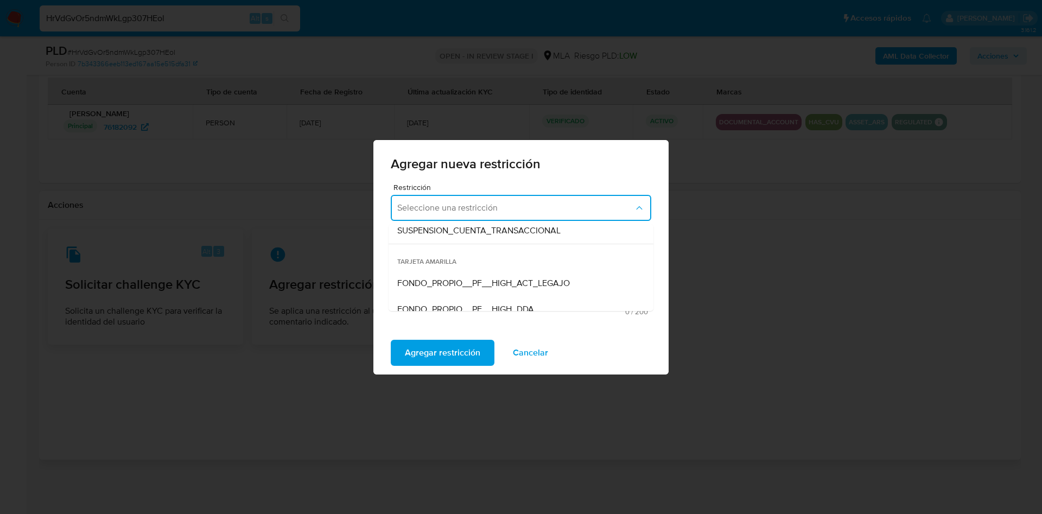
click at [502, 228] on span "SUSPENSION_CUENTA_TRANSACCIONAL" at bounding box center [478, 230] width 163 height 11
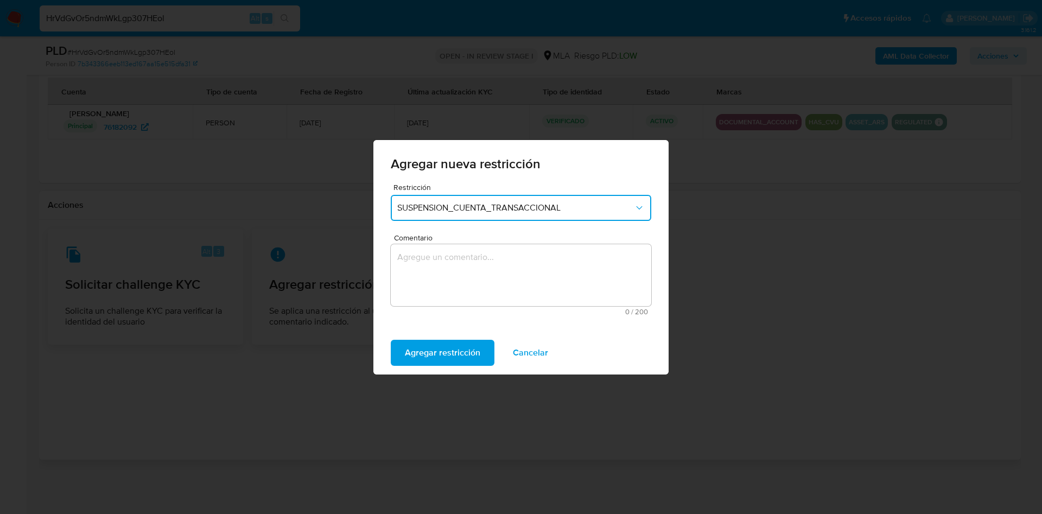
click at [499, 240] on span "Comentario" at bounding box center [524, 238] width 261 height 8
click at [499, 244] on textarea "Comentario" at bounding box center [521, 275] width 261 height 62
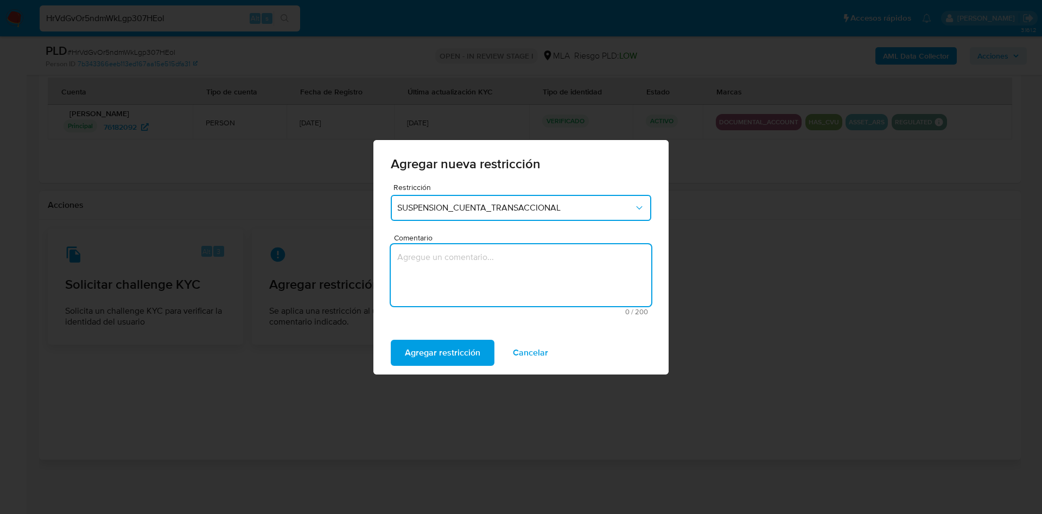
click at [500, 263] on textarea "Comentario" at bounding box center [521, 275] width 261 height 62
type textarea "AML"
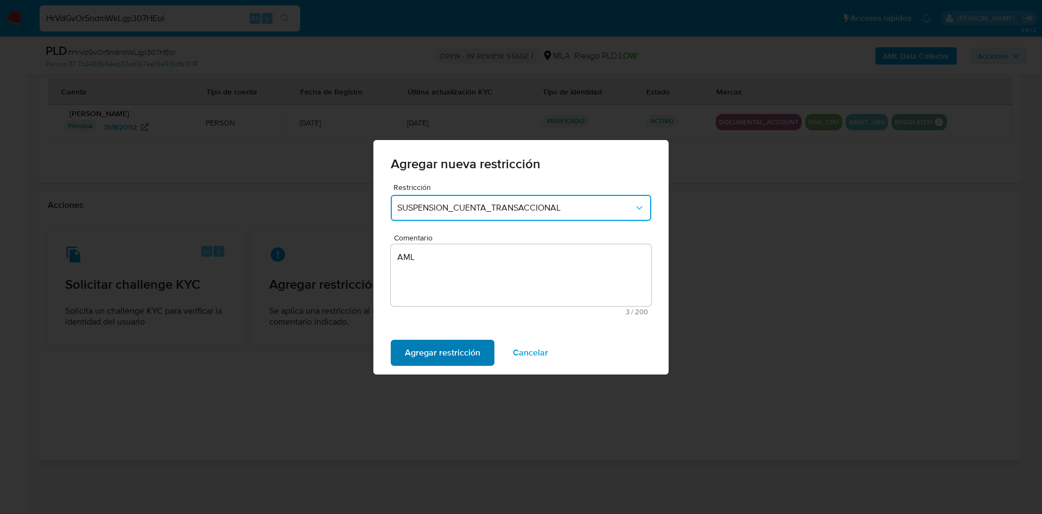
click at [435, 353] on span "Agregar restricción" at bounding box center [442, 353] width 75 height 24
click at [414, 353] on span "Confirmar" at bounding box center [424, 353] width 39 height 24
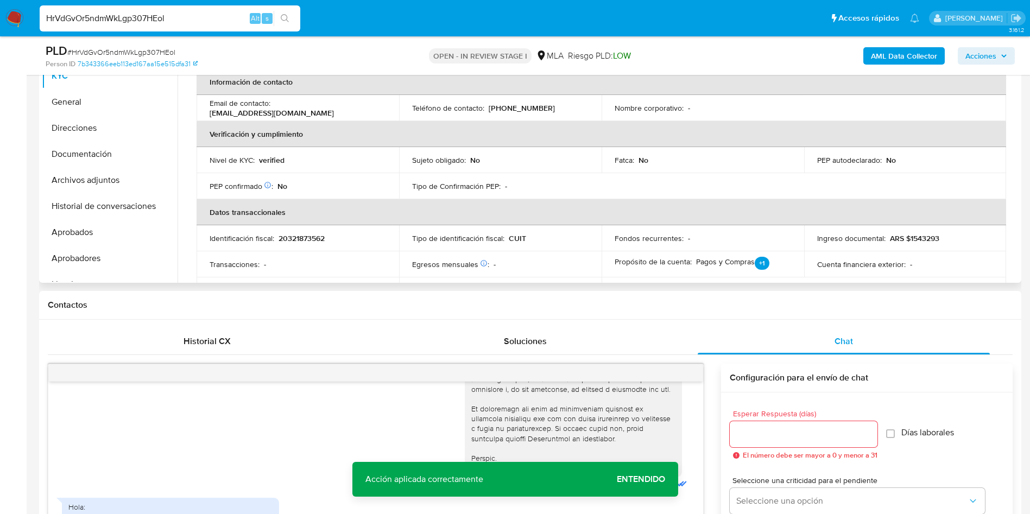
scroll to position [0, 0]
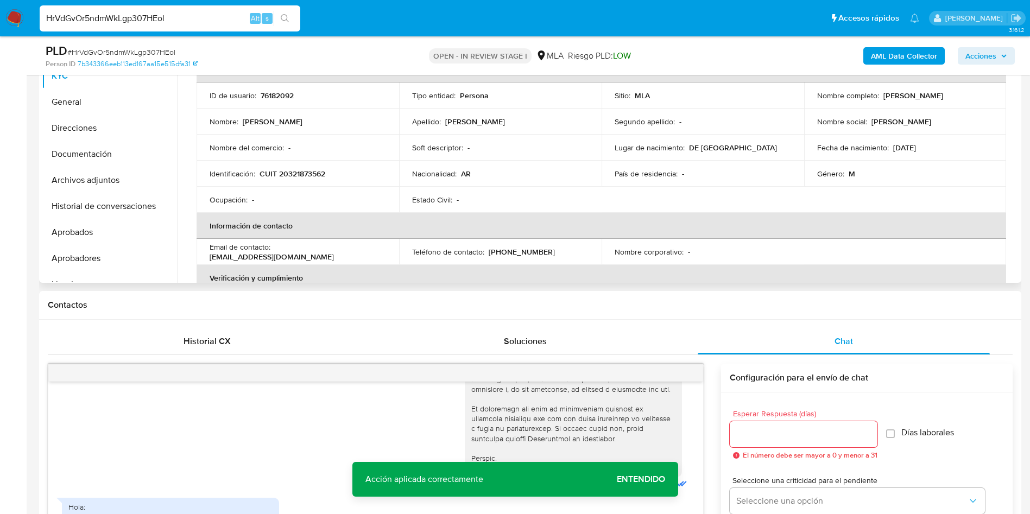
click at [275, 91] on p "76182092" at bounding box center [277, 96] width 33 height 10
drag, startPoint x: 275, startPoint y: 91, endPoint x: 323, endPoint y: 61, distance: 56.3
click at [276, 92] on p "76182092" at bounding box center [277, 96] width 33 height 10
copy p "76182092"
click at [161, 50] on span "# HrVdGvOr5ndmWkLgp307HEol" at bounding box center [121, 52] width 108 height 11
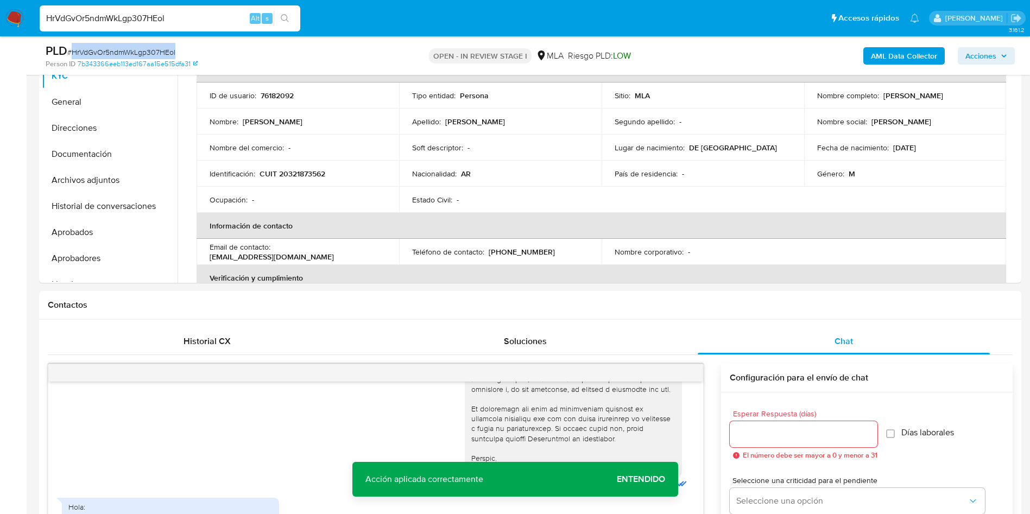
click at [161, 50] on span "# HrVdGvOr5ndmWkLgp307HEol" at bounding box center [121, 52] width 108 height 11
copy span "HrVdGvOr5ndmWkLgp307HEol"
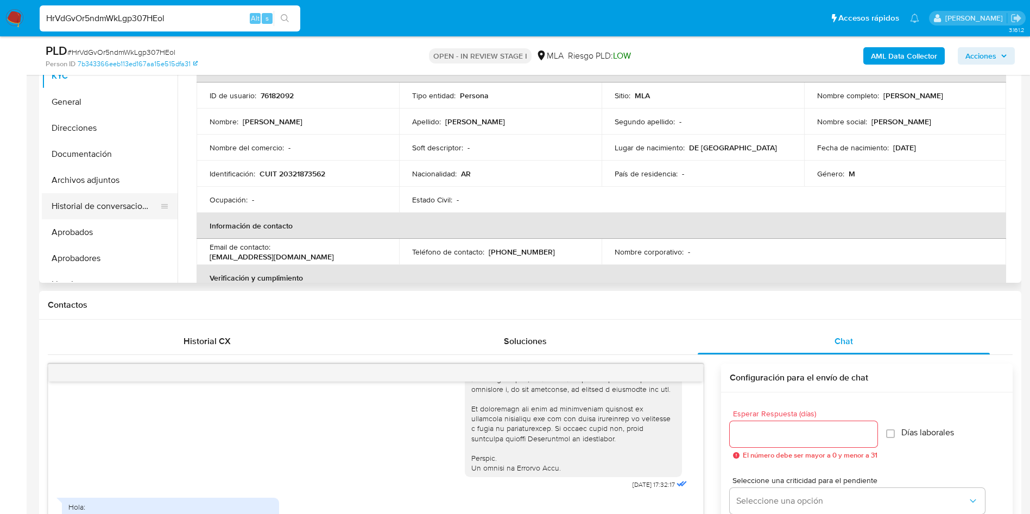
click at [108, 200] on button "Historial de conversaciones" at bounding box center [105, 206] width 127 height 26
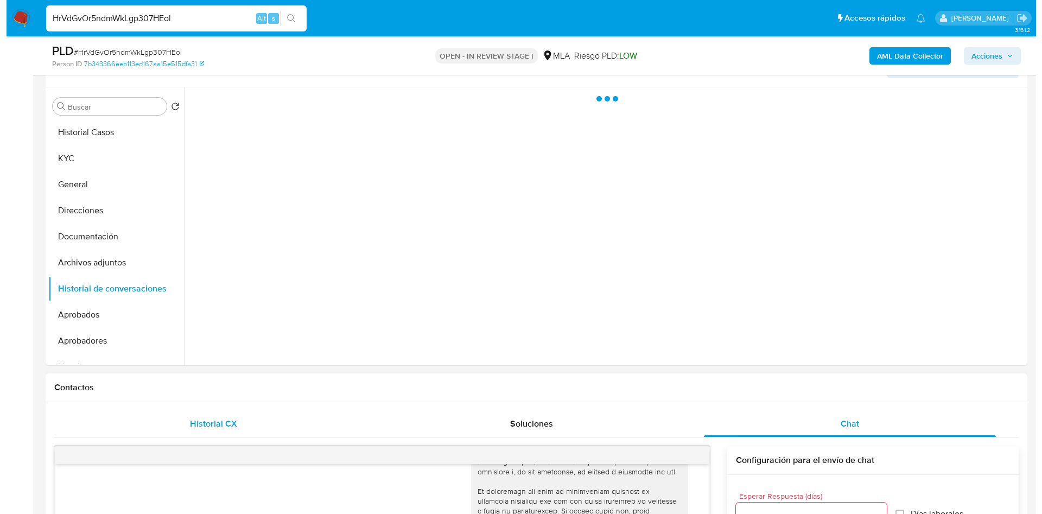
scroll to position [114, 0]
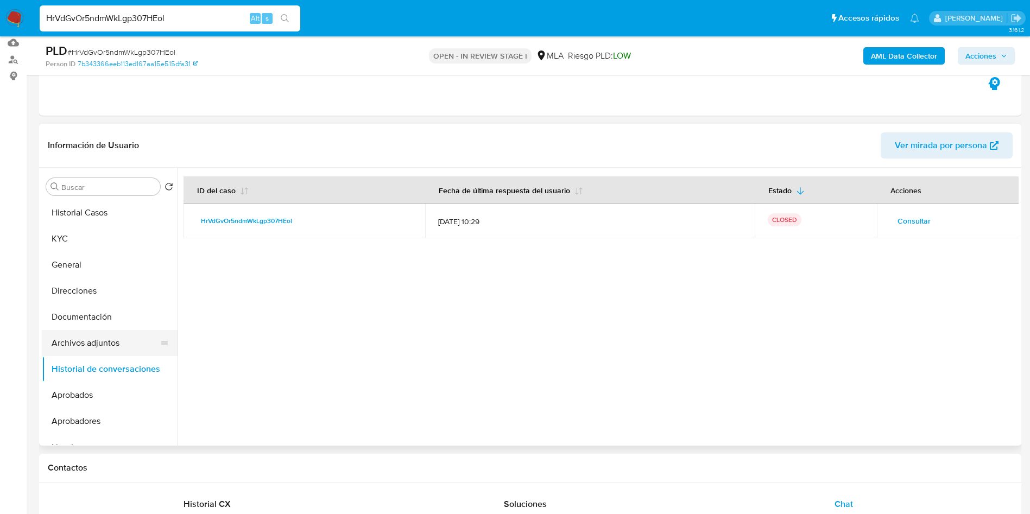
click at [83, 345] on button "Archivos adjuntos" at bounding box center [105, 343] width 127 height 26
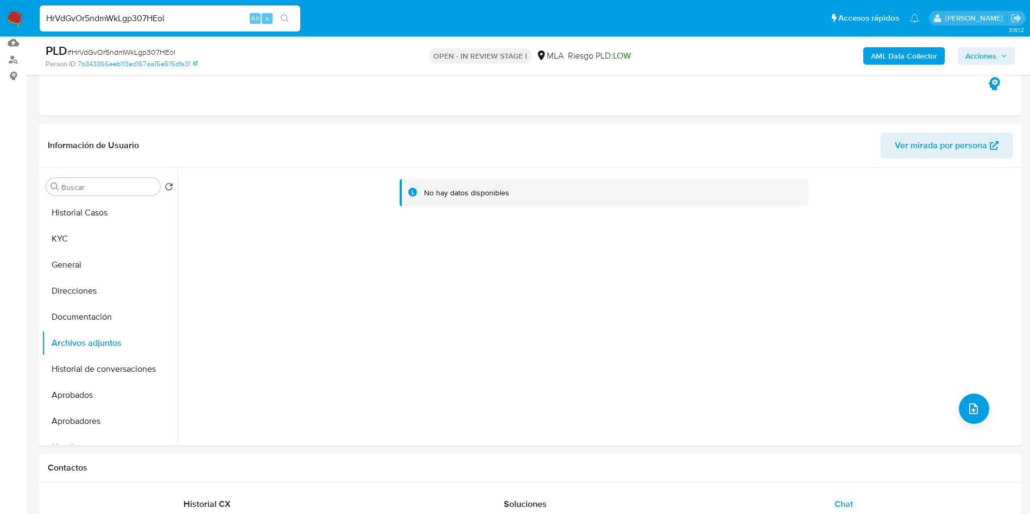
click at [892, 62] on b "AML Data Collector" at bounding box center [904, 55] width 66 height 17
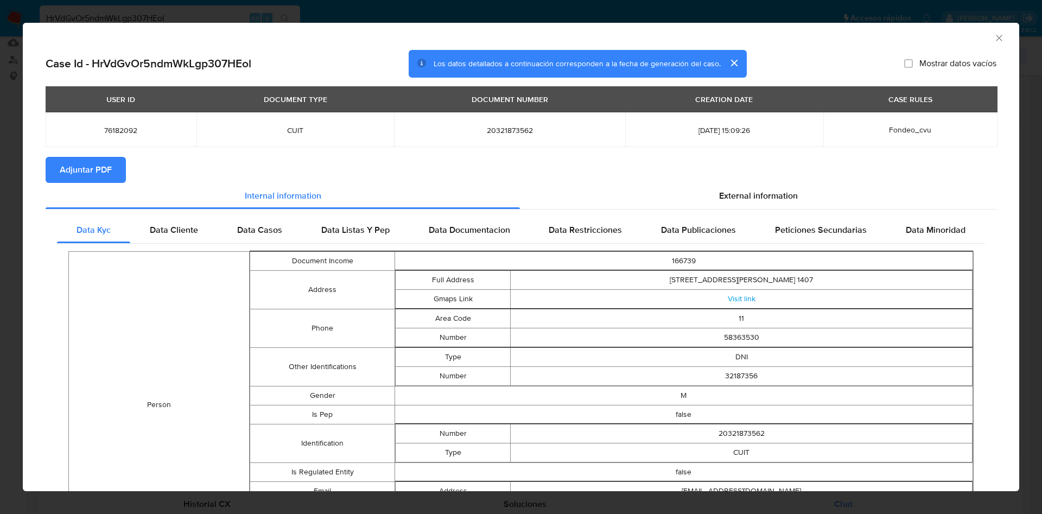
click at [99, 172] on span "Adjuntar PDF" at bounding box center [86, 170] width 52 height 24
click at [994, 37] on icon "Cerrar ventana" at bounding box center [999, 38] width 11 height 11
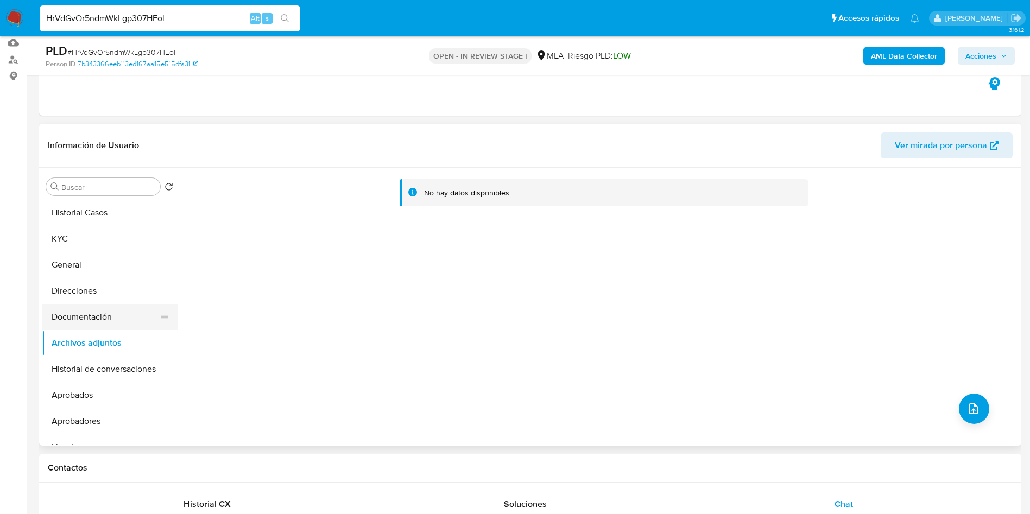
click at [101, 319] on button "Documentación" at bounding box center [105, 317] width 127 height 26
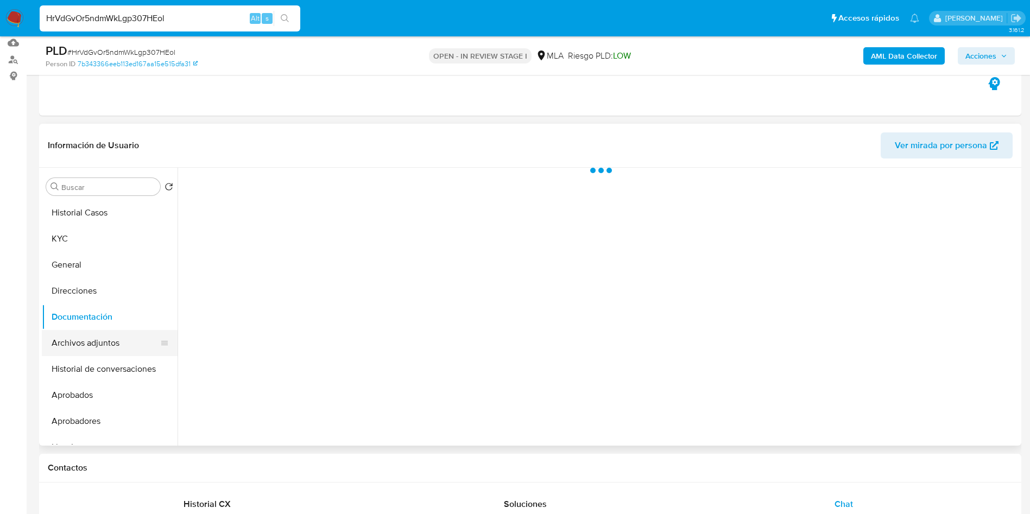
click at [99, 351] on button "Archivos adjuntos" at bounding box center [105, 343] width 127 height 26
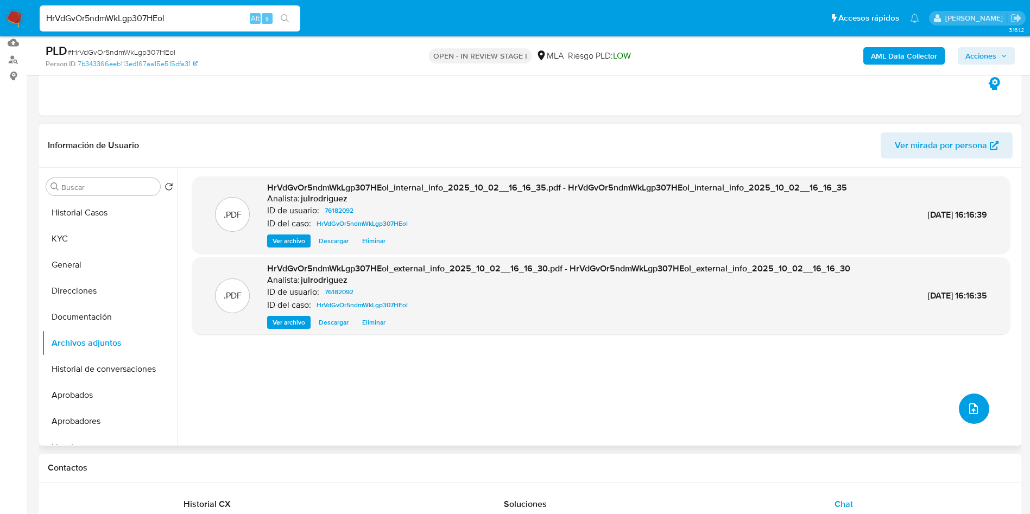
click at [973, 403] on icon "upload-file" at bounding box center [973, 408] width 13 height 13
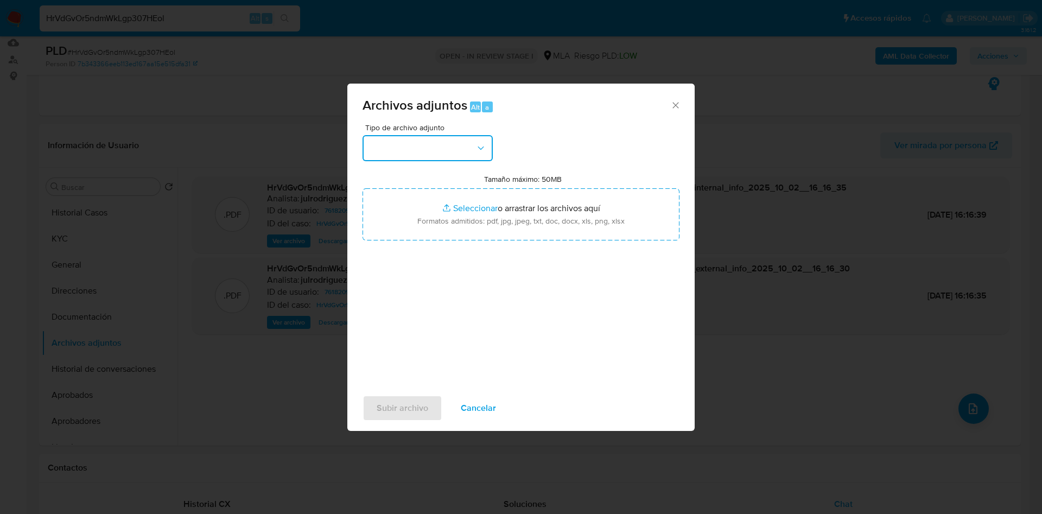
click at [459, 160] on button "button" at bounding box center [428, 148] width 130 height 26
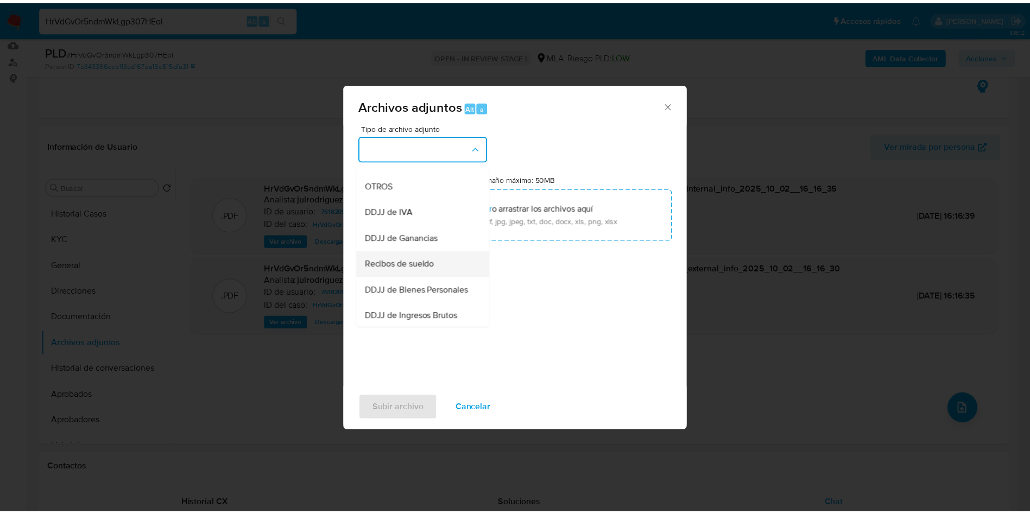
scroll to position [163, 0]
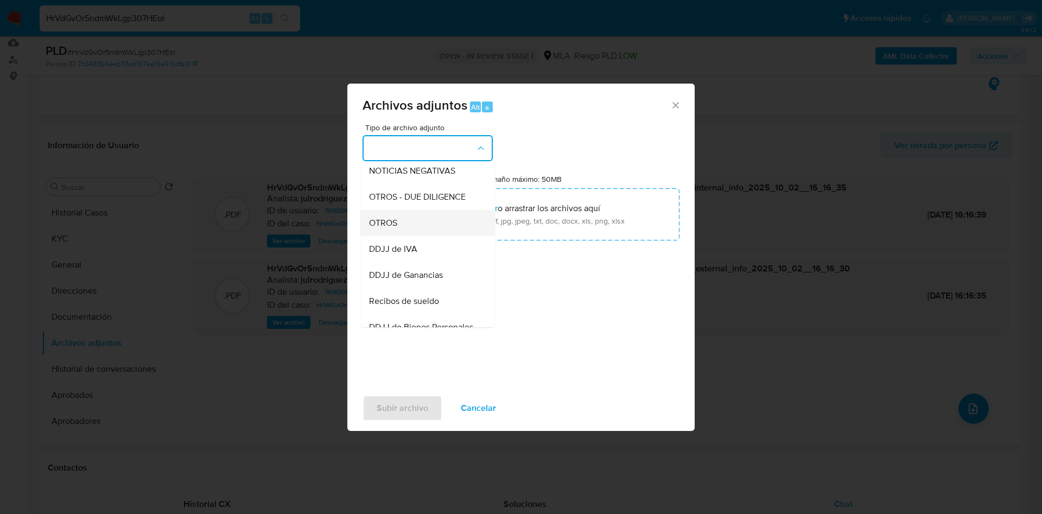
click at [393, 229] on span "OTROS" at bounding box center [383, 223] width 28 height 11
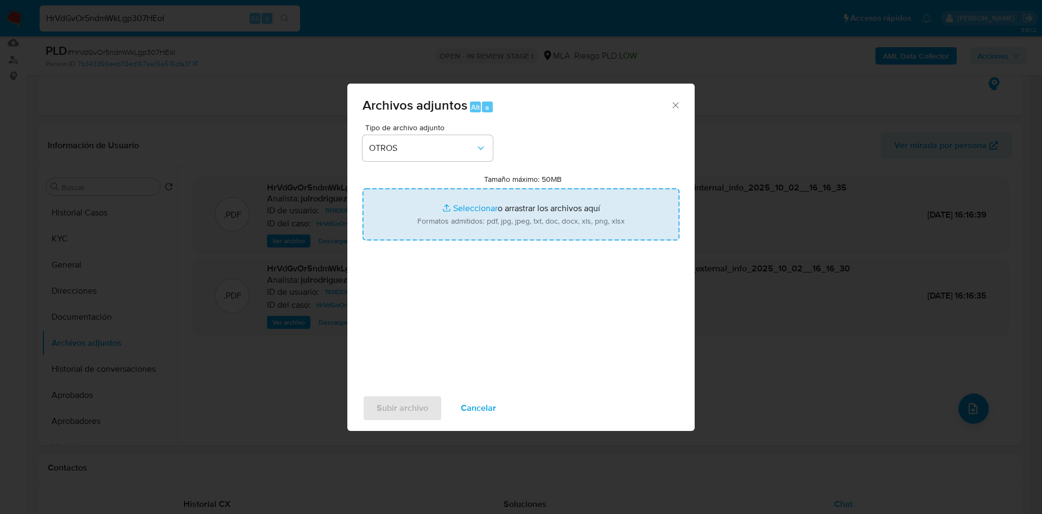
click at [494, 210] on input "Tamaño máximo: 50MB Seleccionar archivos" at bounding box center [521, 214] width 317 height 52
type input "C:\fakepath\Jonathan German Miguez - NOSIS - AGOSTO 2025.pdf"
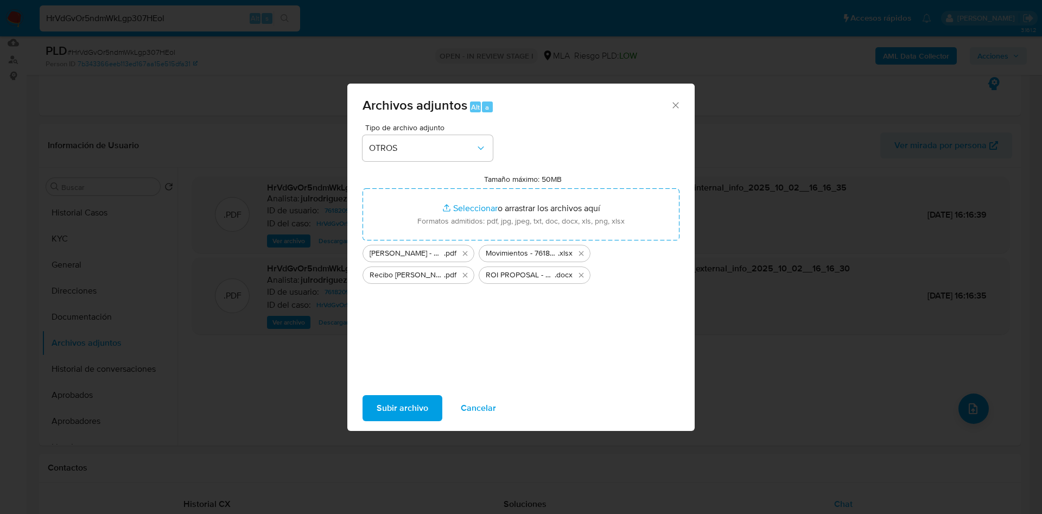
click at [402, 416] on span "Subir archivo" at bounding box center [403, 408] width 52 height 24
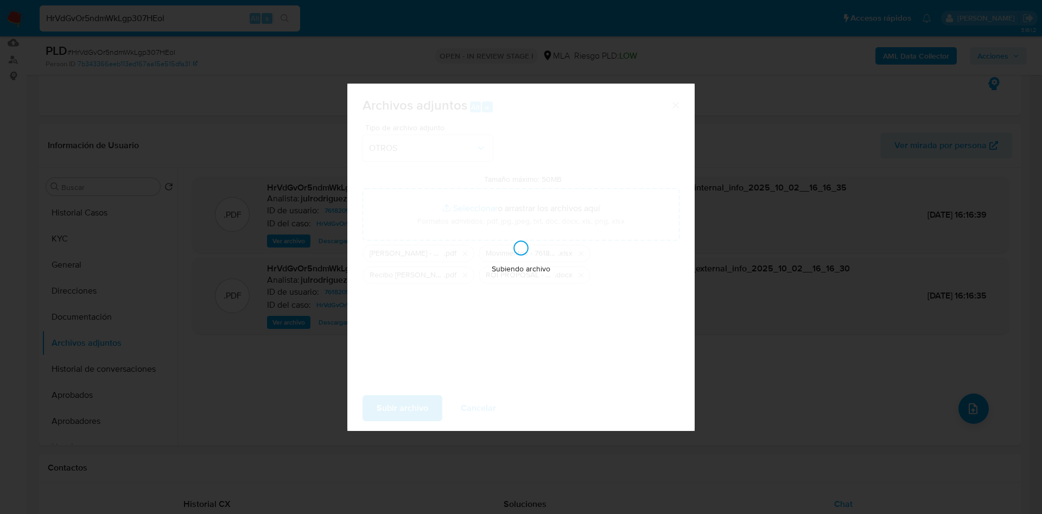
click at [300, 505] on div "Archivos adjuntos Alt a Tipo de archivo adjunto OTROS Tamaño máximo: 50MB Selec…" at bounding box center [521, 257] width 1042 height 514
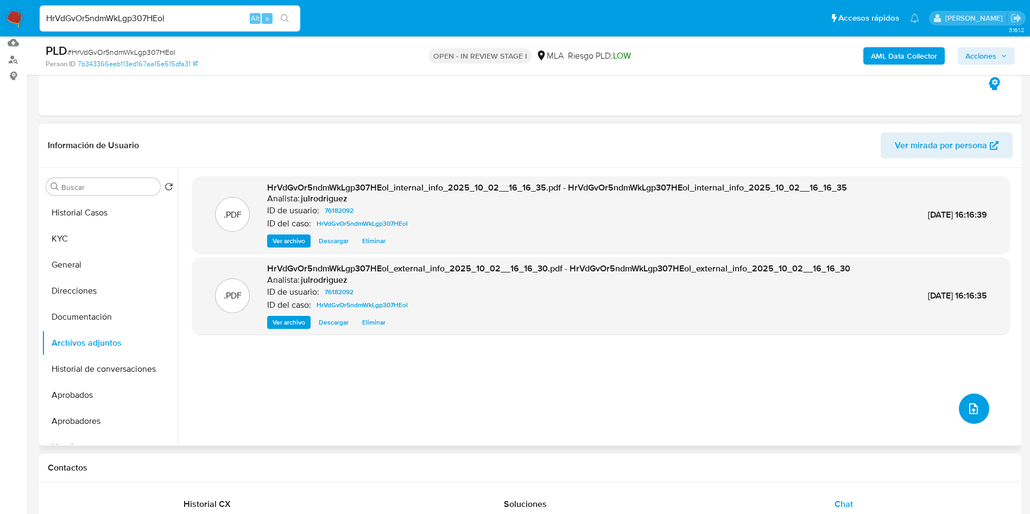
click at [967, 405] on icon "upload-file" at bounding box center [973, 408] width 13 height 13
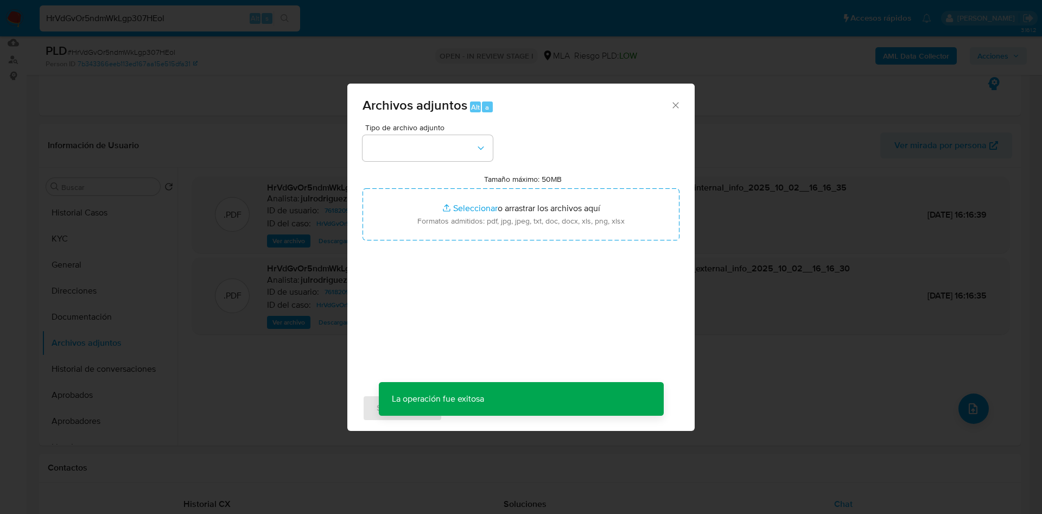
click at [673, 108] on icon "Cerrar" at bounding box center [676, 105] width 11 height 11
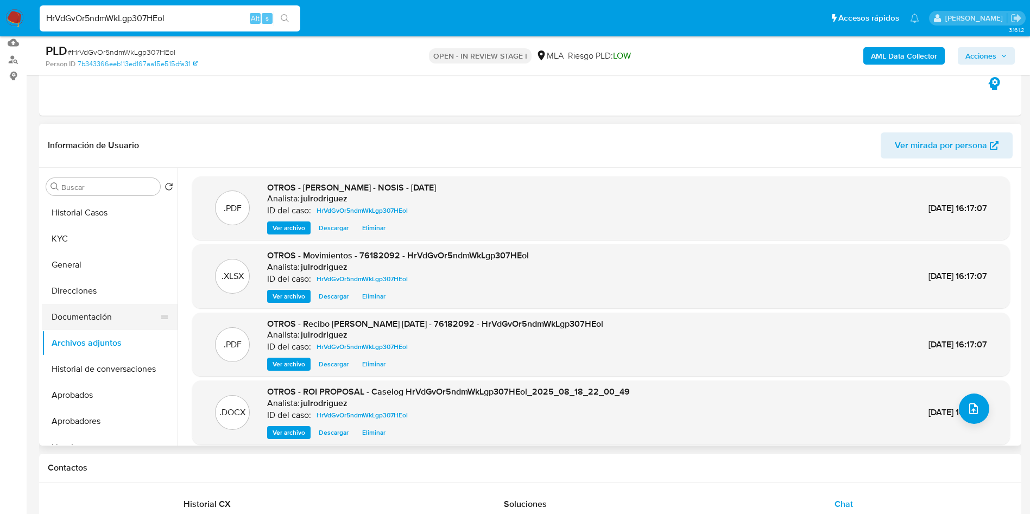
click at [114, 305] on button "Documentación" at bounding box center [105, 317] width 127 height 26
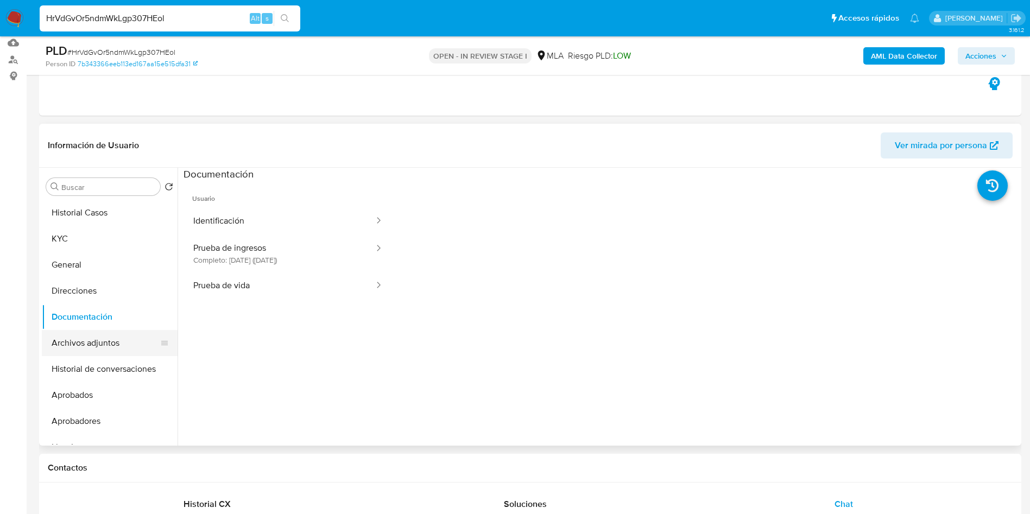
click at [105, 342] on button "Archivos adjuntos" at bounding box center [105, 343] width 127 height 26
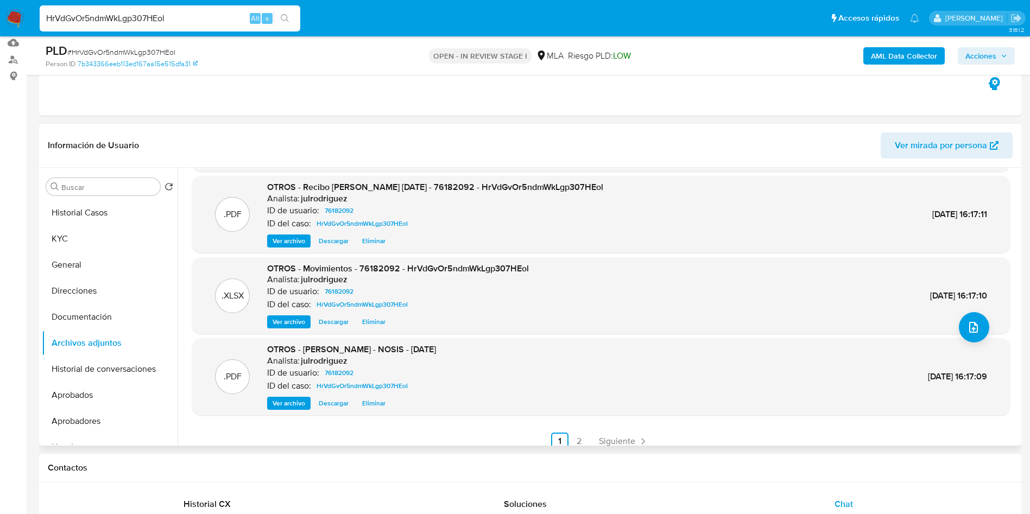
scroll to position [0, 0]
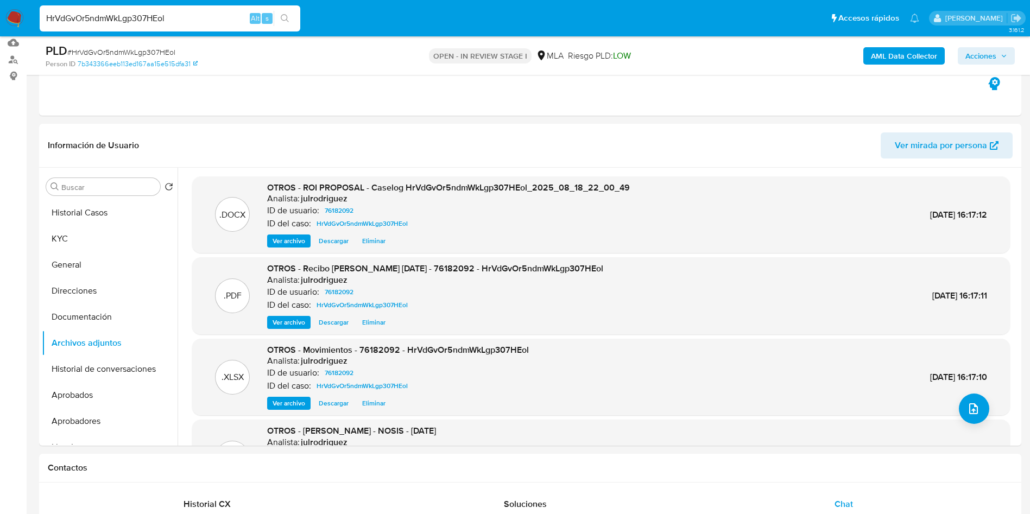
click at [991, 51] on span "Acciones" at bounding box center [980, 55] width 31 height 17
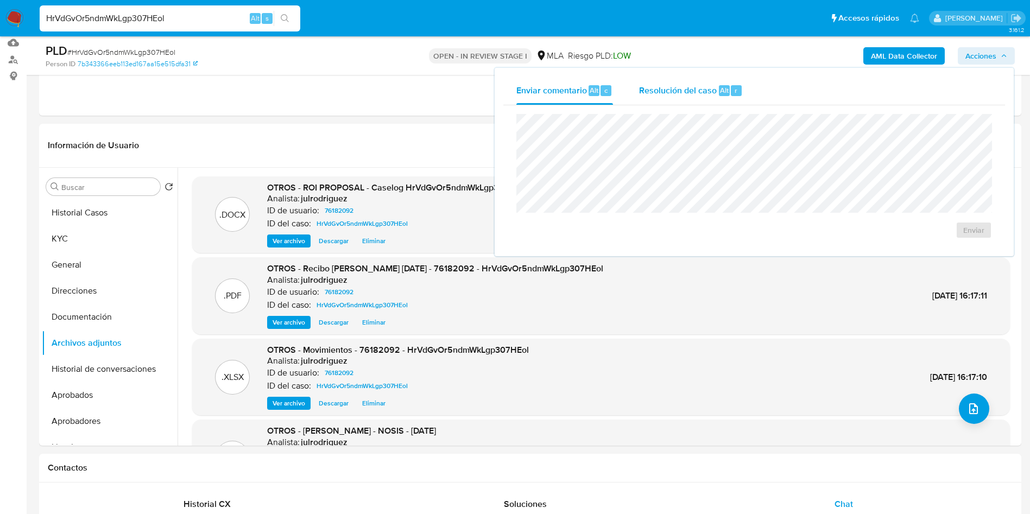
click at [667, 98] on div "Resolución del caso Alt r" at bounding box center [691, 91] width 104 height 28
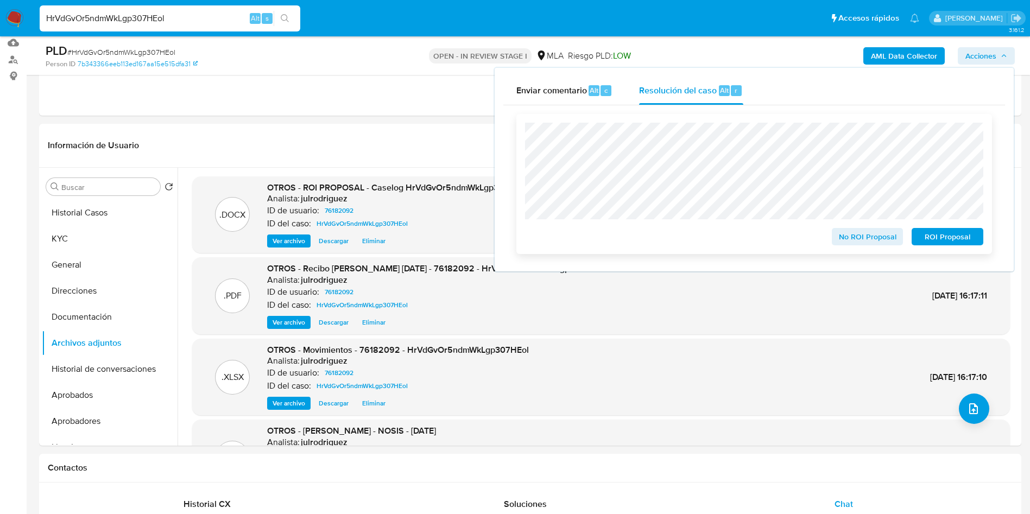
click at [963, 238] on span "ROI Proposal" at bounding box center [947, 236] width 56 height 15
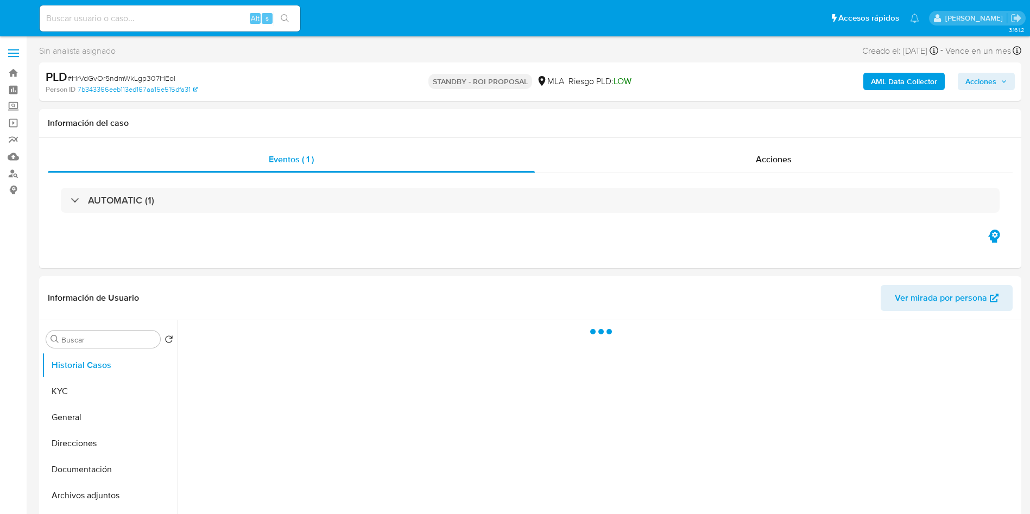
select select "10"
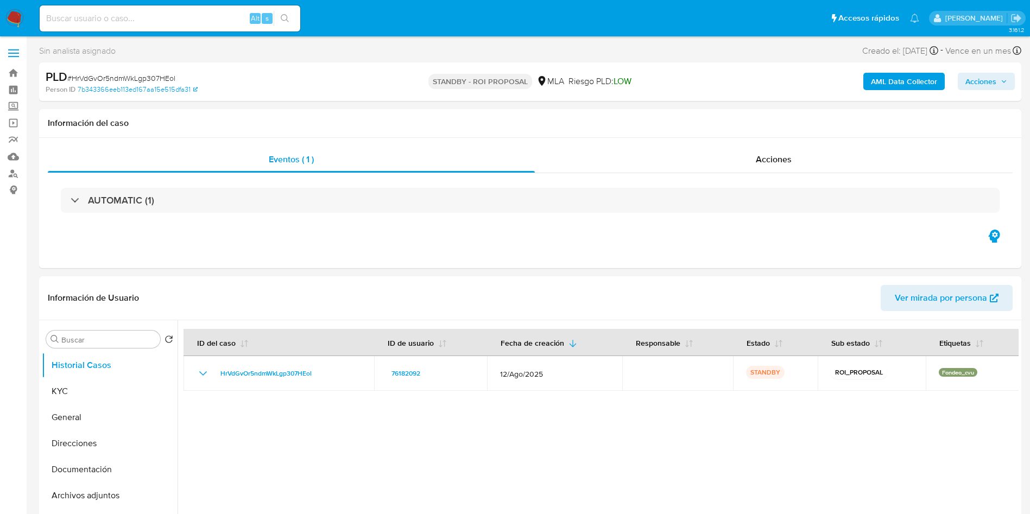
click at [173, 8] on div "Alt s" at bounding box center [170, 18] width 261 height 26
click at [173, 20] on input at bounding box center [170, 18] width 261 height 14
paste input "H3PygTYa1bGrgyxMFjWcuaSO"
type input "H3PygTYa1bGrgyxMFjWcuaSO"
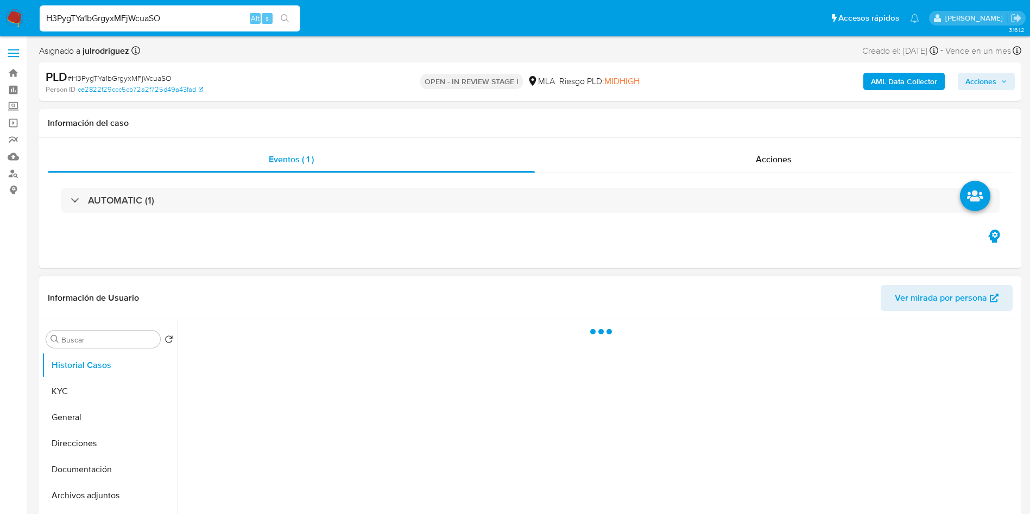
select select "10"
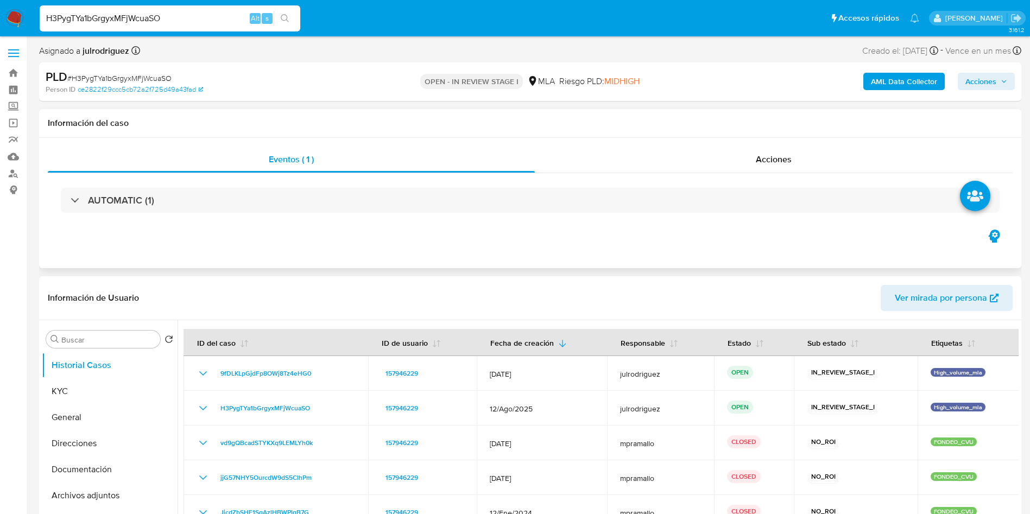
drag, startPoint x: 866, startPoint y: 11, endPoint x: 542, endPoint y: 244, distance: 398.4
click at [533, 246] on div "Eventos ( 1 ) Acciones AUTOMATIC (1)" at bounding box center [530, 203] width 982 height 130
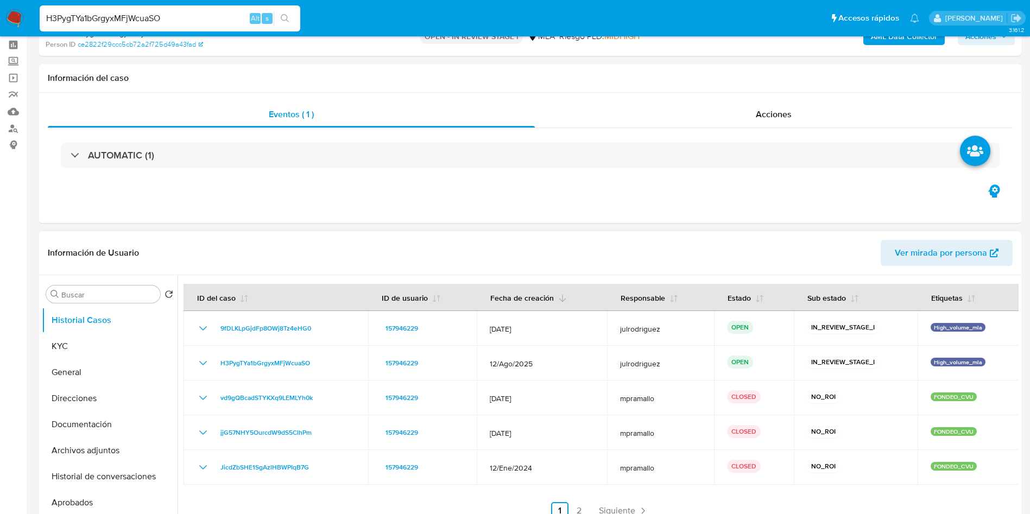
scroll to position [81, 0]
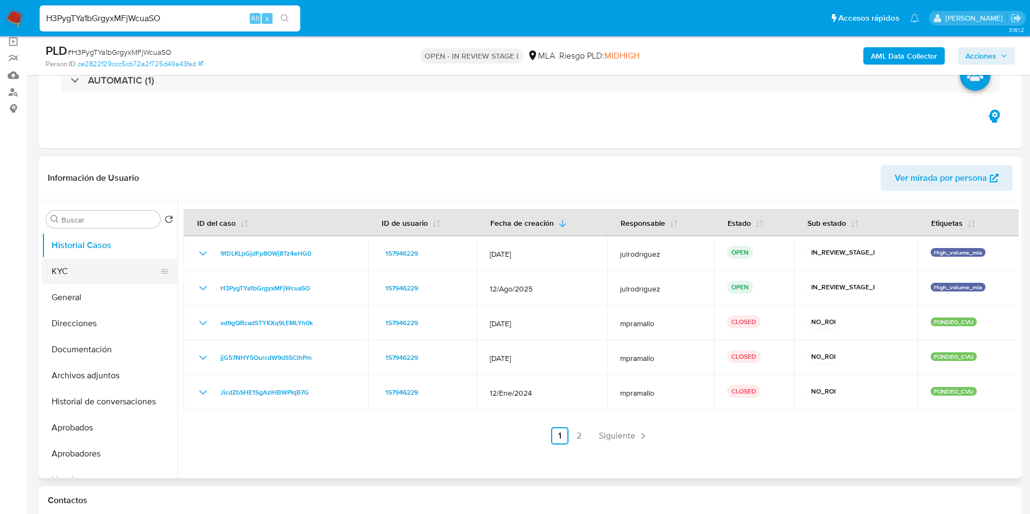
click at [75, 266] on button "KYC" at bounding box center [105, 271] width 127 height 26
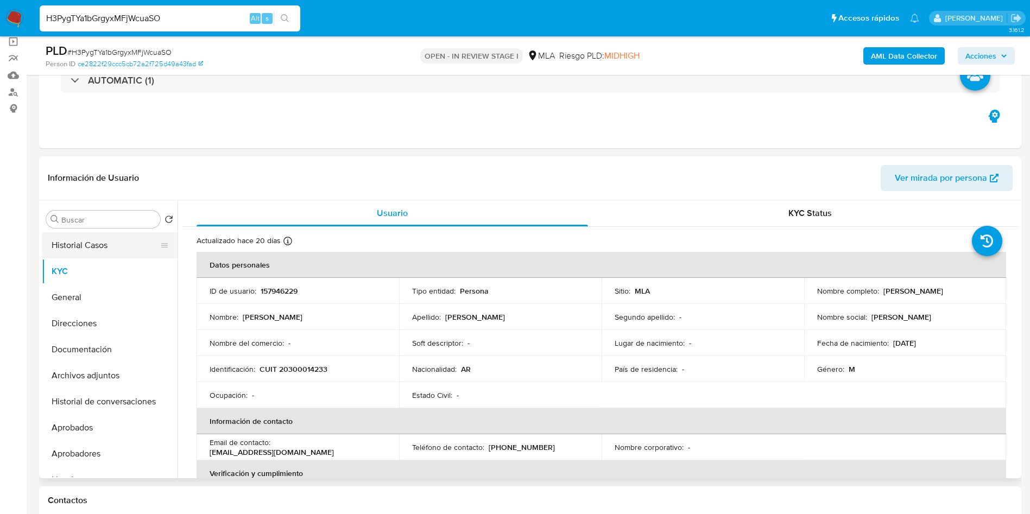
drag, startPoint x: 100, startPoint y: 248, endPoint x: 203, endPoint y: 238, distance: 102.5
click at [102, 248] on button "Historial Casos" at bounding box center [105, 245] width 127 height 26
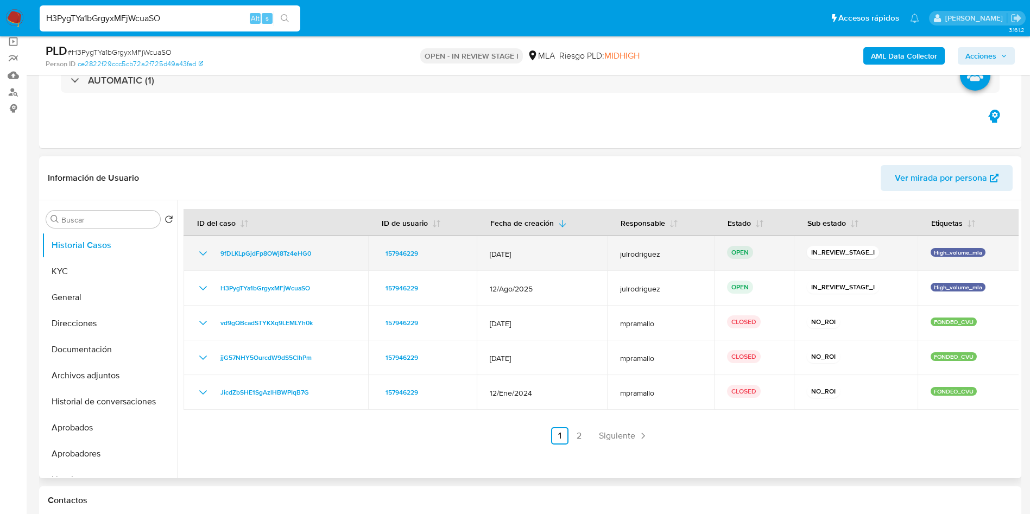
click at [547, 259] on td "12/Sept/2025" at bounding box center [542, 253] width 130 height 35
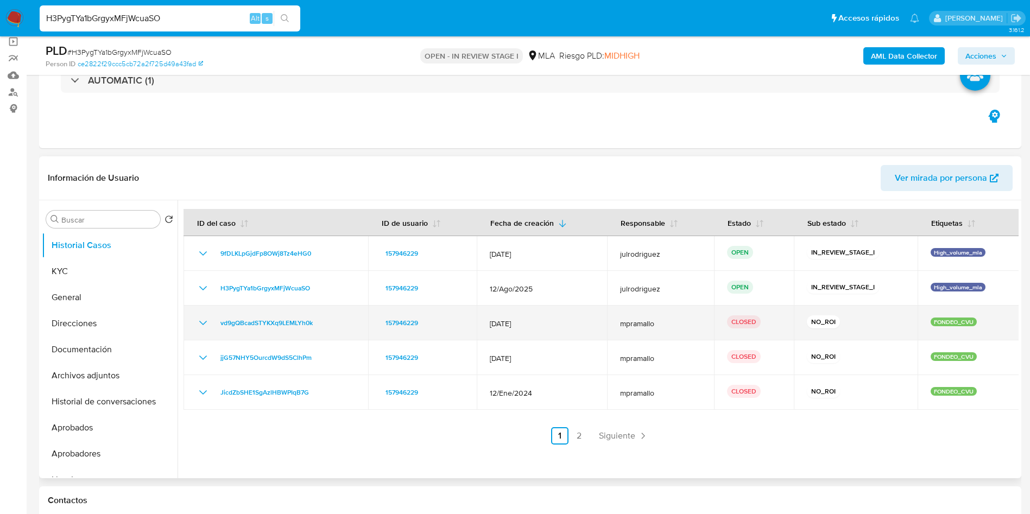
click at [591, 331] on td "12/Mar/2024" at bounding box center [542, 323] width 130 height 35
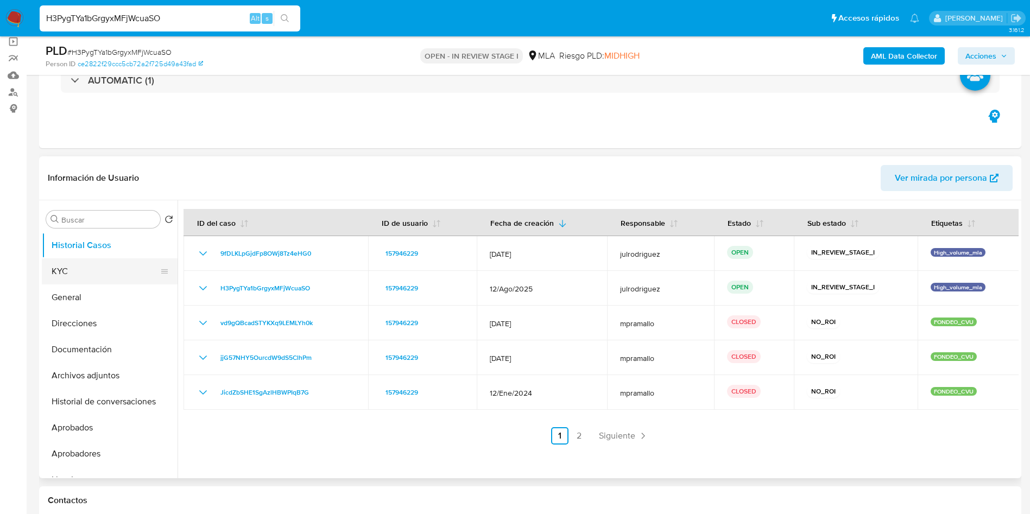
click at [90, 270] on button "KYC" at bounding box center [105, 271] width 127 height 26
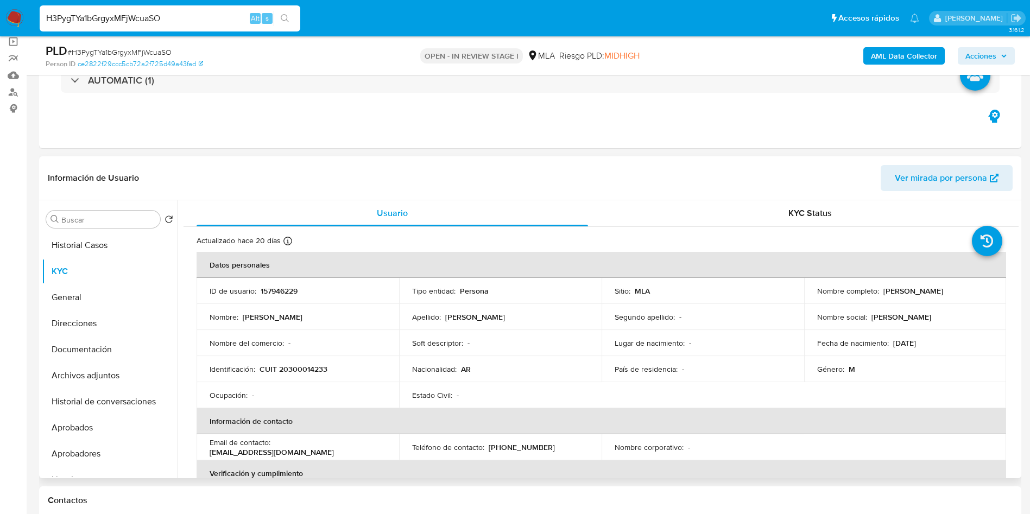
click at [286, 292] on p "157946229" at bounding box center [279, 291] width 37 height 10
copy p "157946229"
click at [119, 236] on button "Historial Casos" at bounding box center [105, 245] width 127 height 26
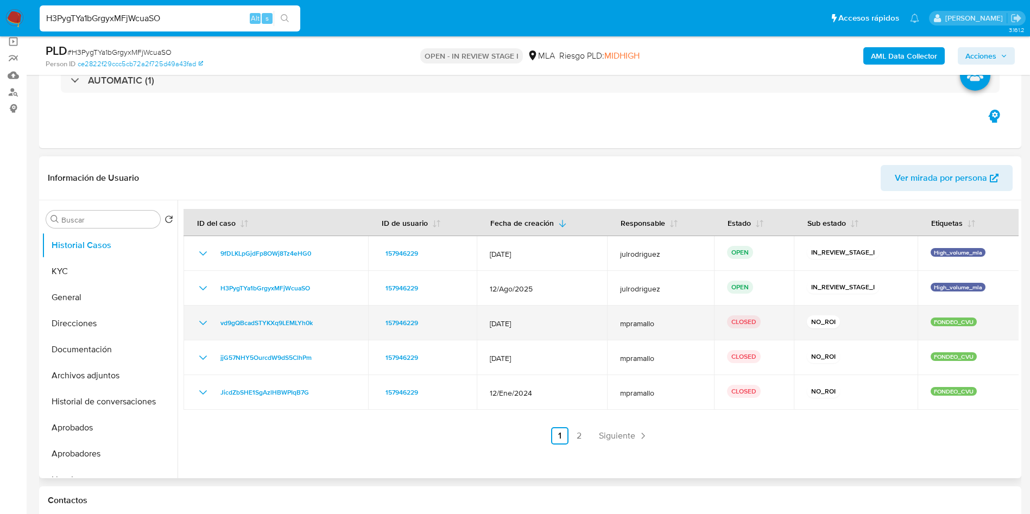
drag, startPoint x: 542, startPoint y: 321, endPoint x: 480, endPoint y: 323, distance: 62.4
click at [480, 323] on td "12/Mar/2024" at bounding box center [542, 323] width 130 height 35
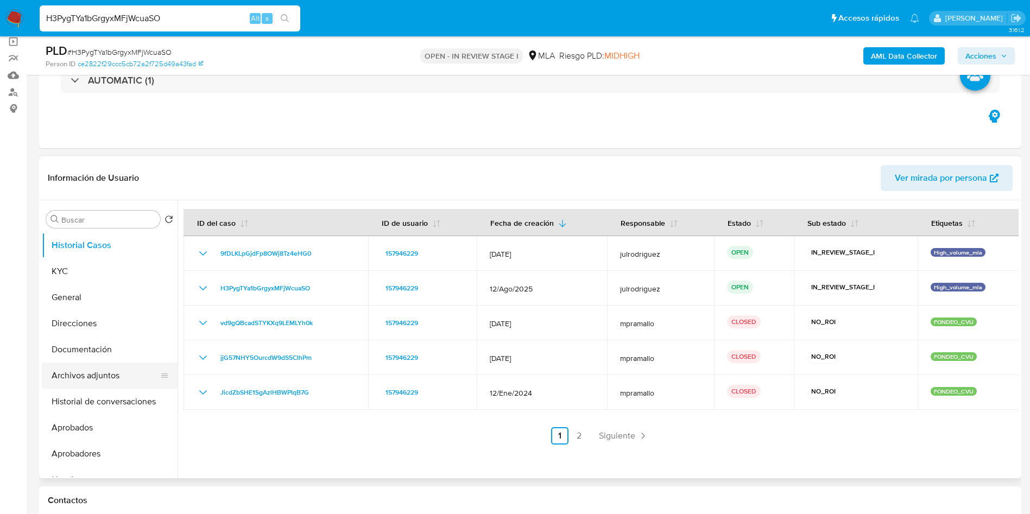
click at [114, 366] on button "Archivos adjuntos" at bounding box center [105, 376] width 127 height 26
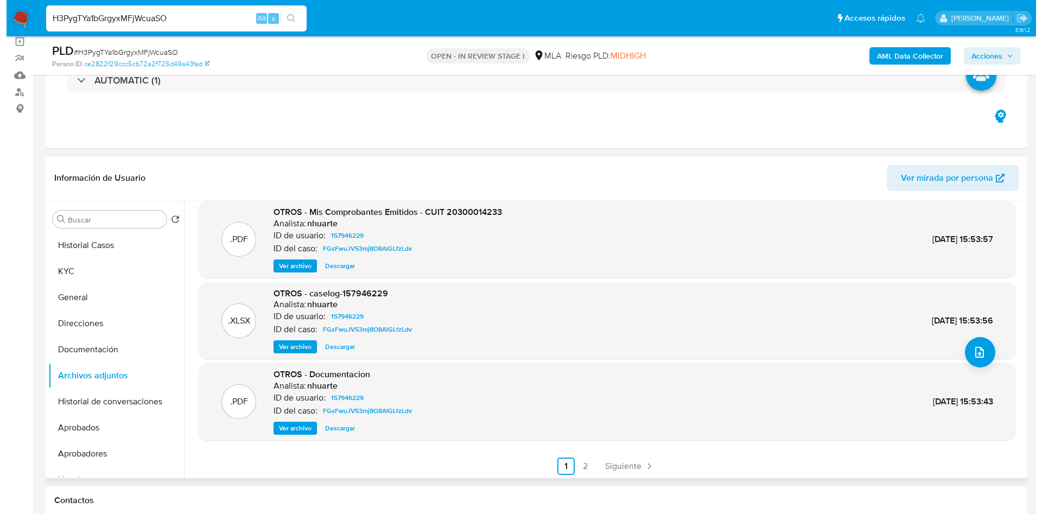
scroll to position [91, 0]
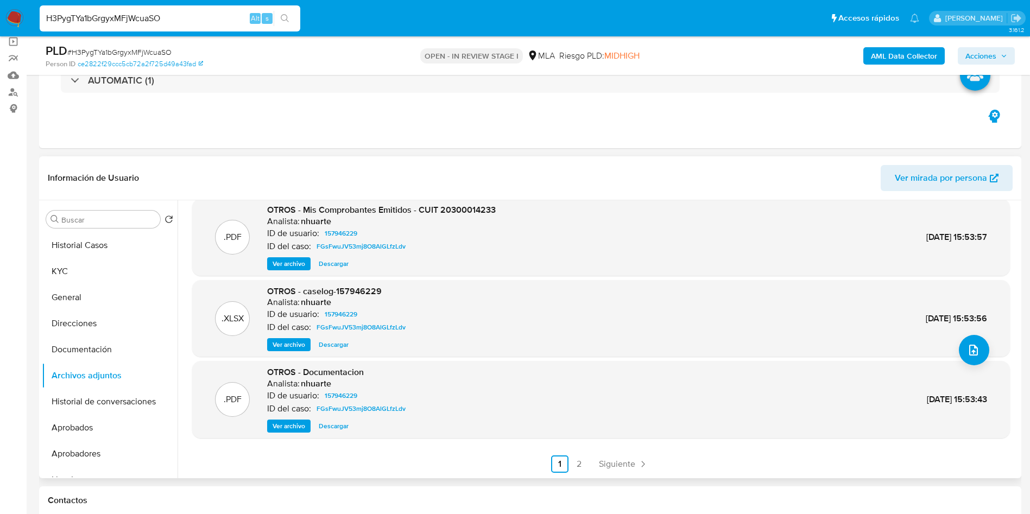
click at [286, 341] on span "Ver archivo" at bounding box center [289, 344] width 33 height 11
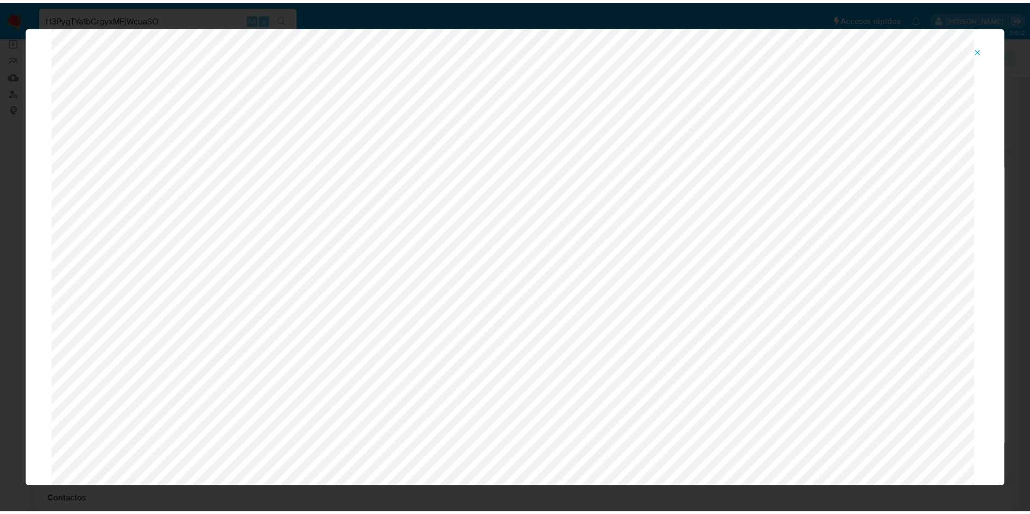
scroll to position [0, 0]
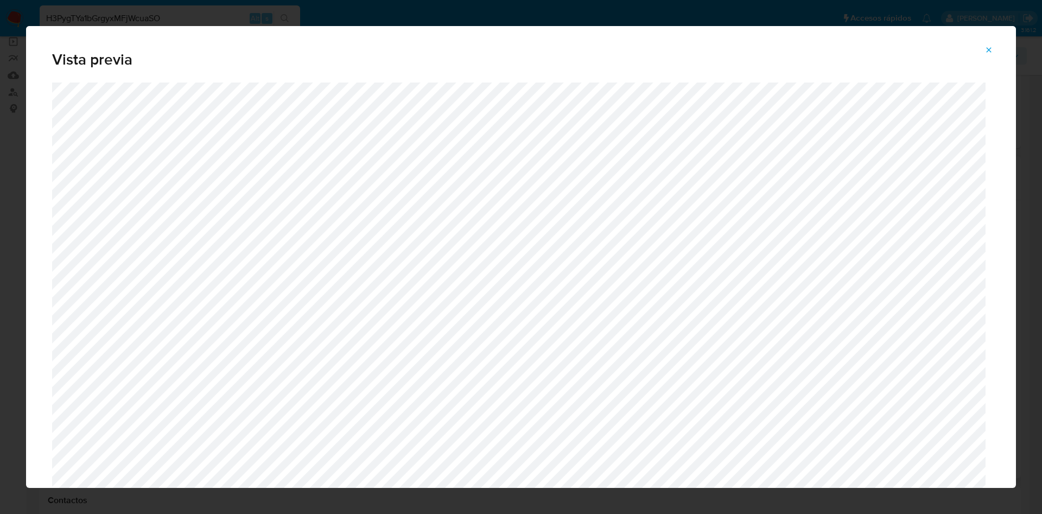
click at [993, 46] on button "Attachment preview" at bounding box center [989, 49] width 24 height 17
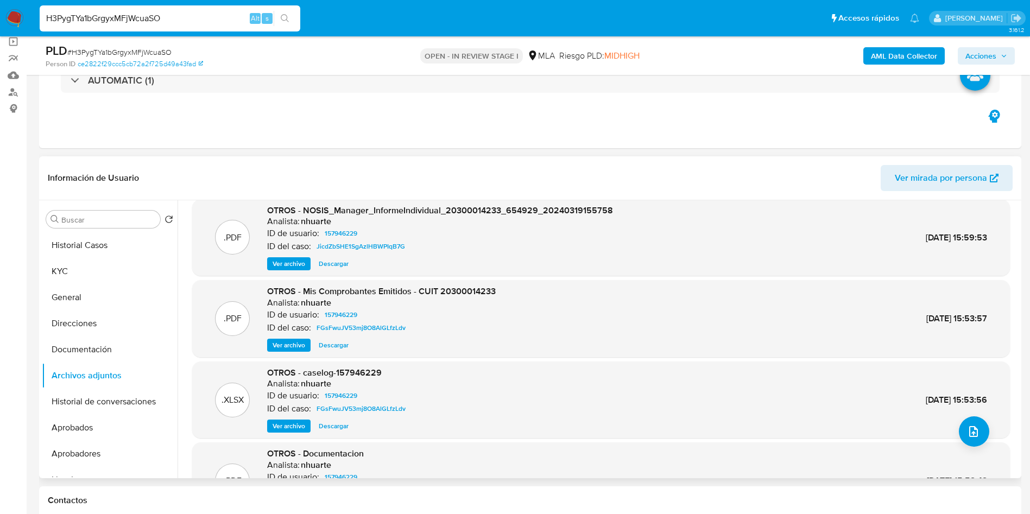
scroll to position [91, 0]
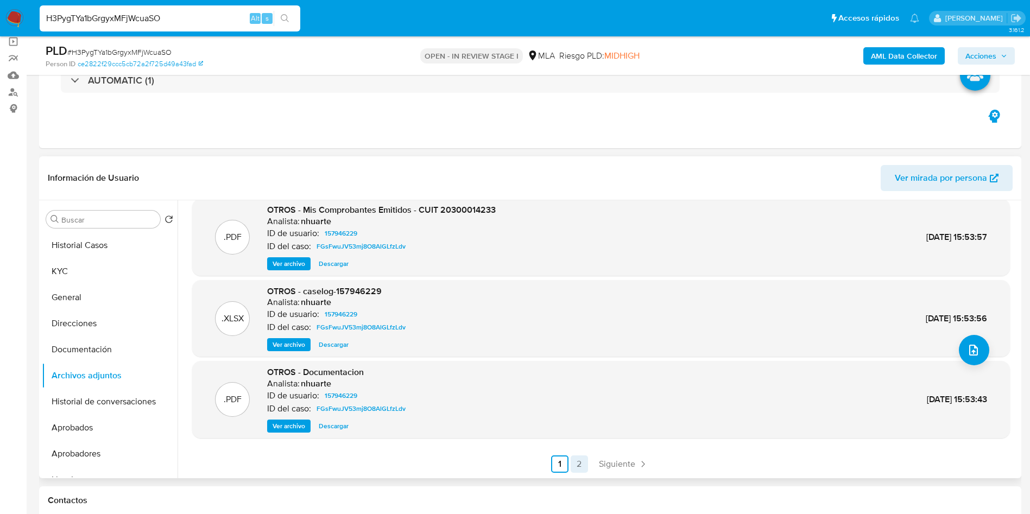
click at [579, 460] on link "2" at bounding box center [579, 464] width 17 height 17
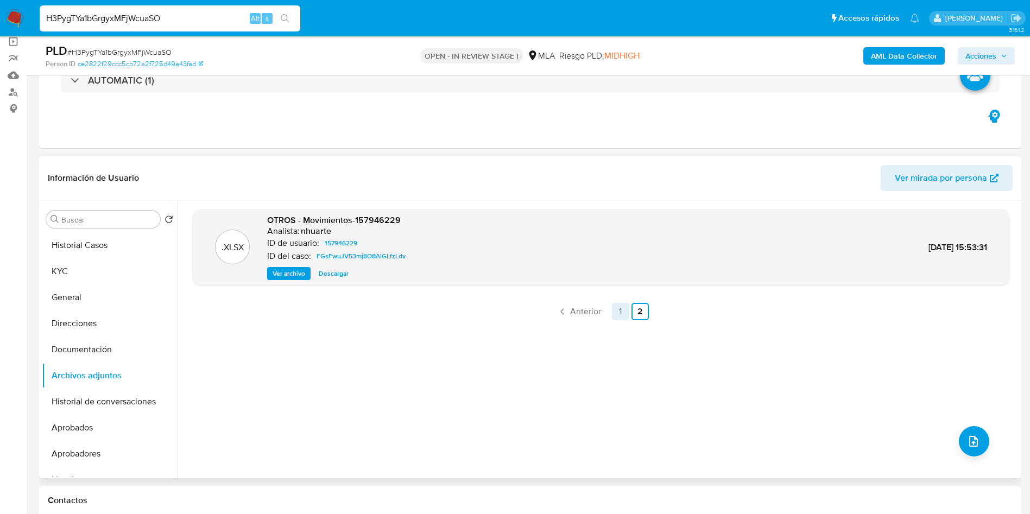
click at [617, 313] on link "1" at bounding box center [620, 311] width 17 height 17
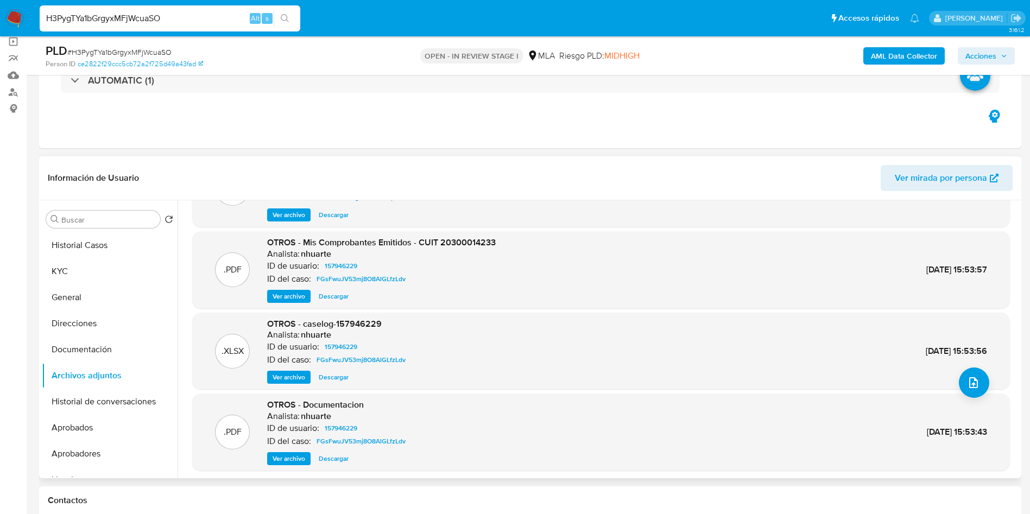
scroll to position [91, 0]
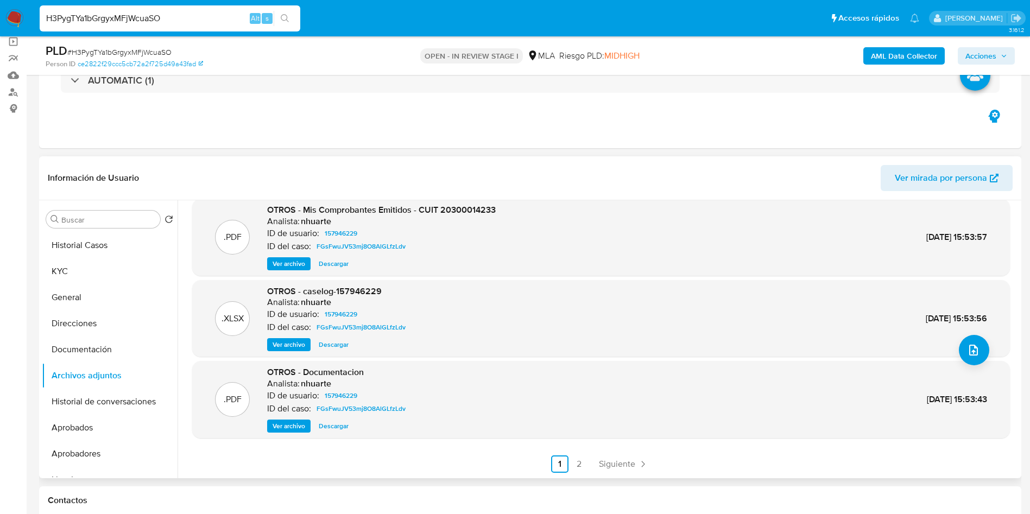
click at [297, 421] on span "Ver archivo" at bounding box center [289, 426] width 33 height 11
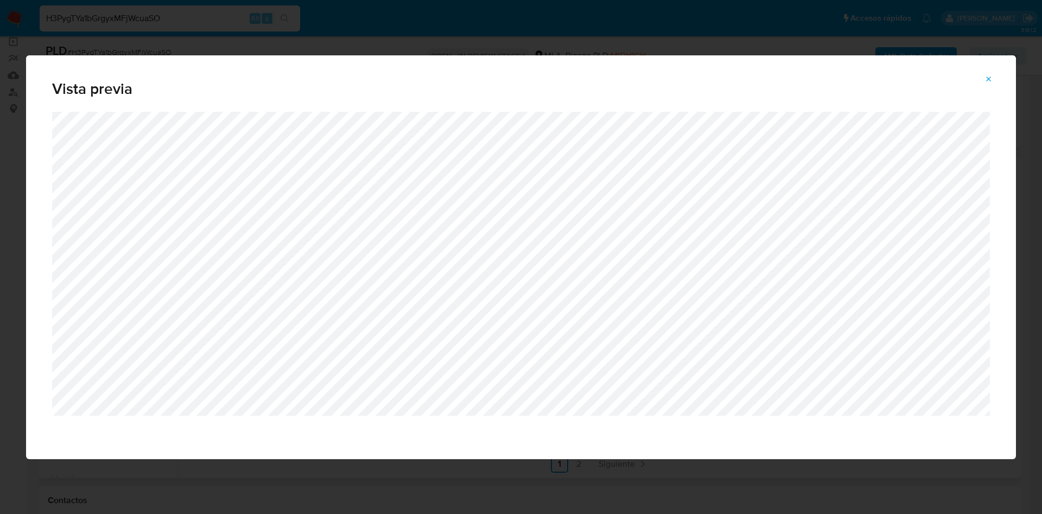
click at [987, 80] on icon "Attachment preview" at bounding box center [989, 79] width 9 height 9
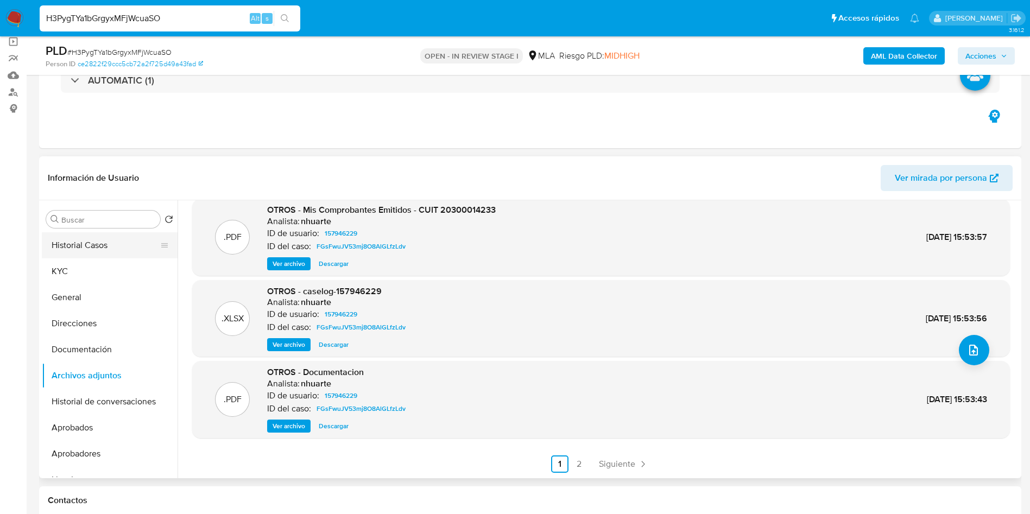
click at [119, 246] on button "Historial Casos" at bounding box center [105, 245] width 127 height 26
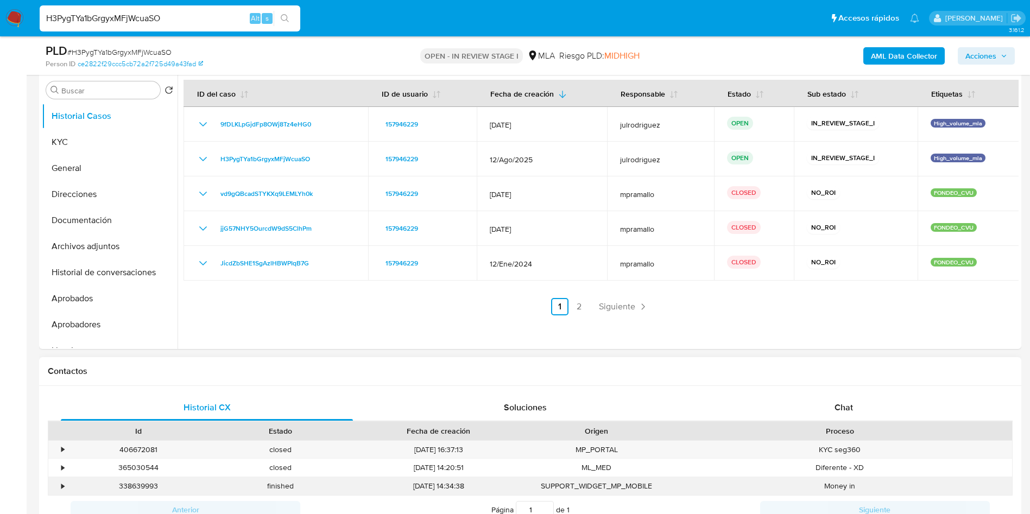
scroll to position [244, 0]
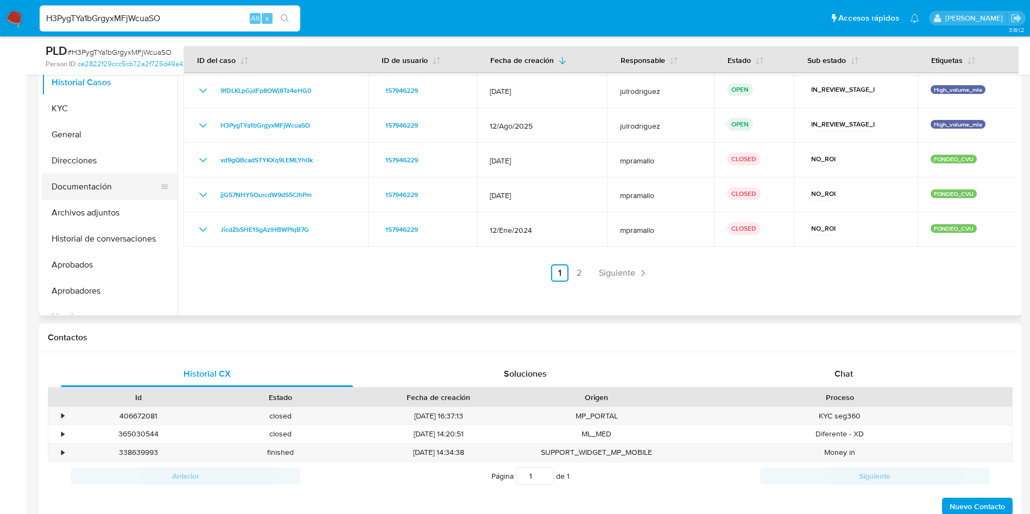
click at [76, 193] on button "Documentación" at bounding box center [105, 187] width 127 height 26
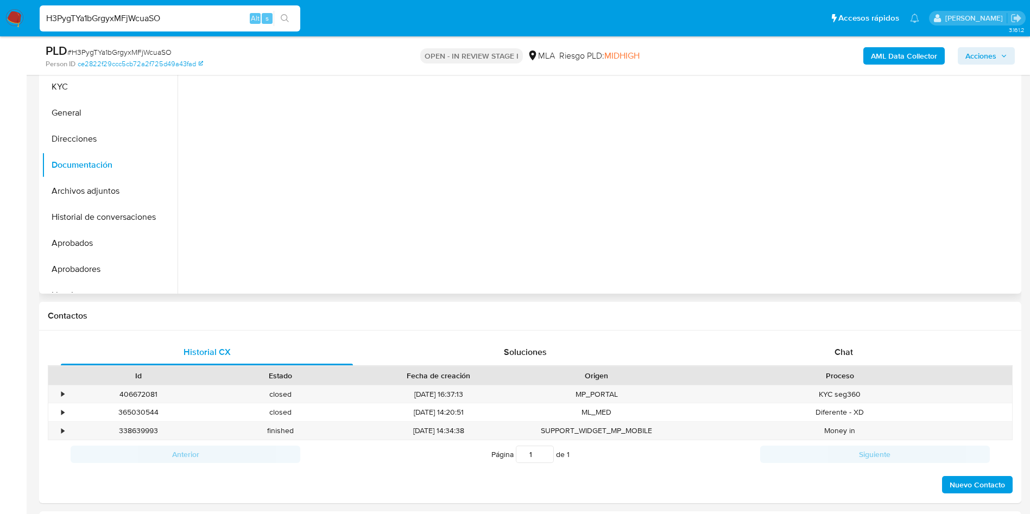
scroll to position [326, 0]
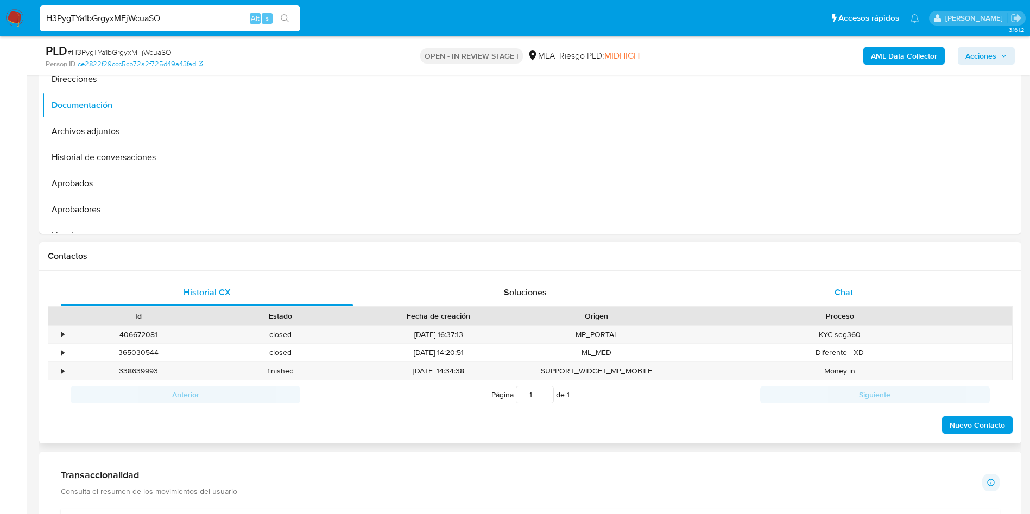
click at [833, 295] on div "Chat" at bounding box center [844, 293] width 292 height 26
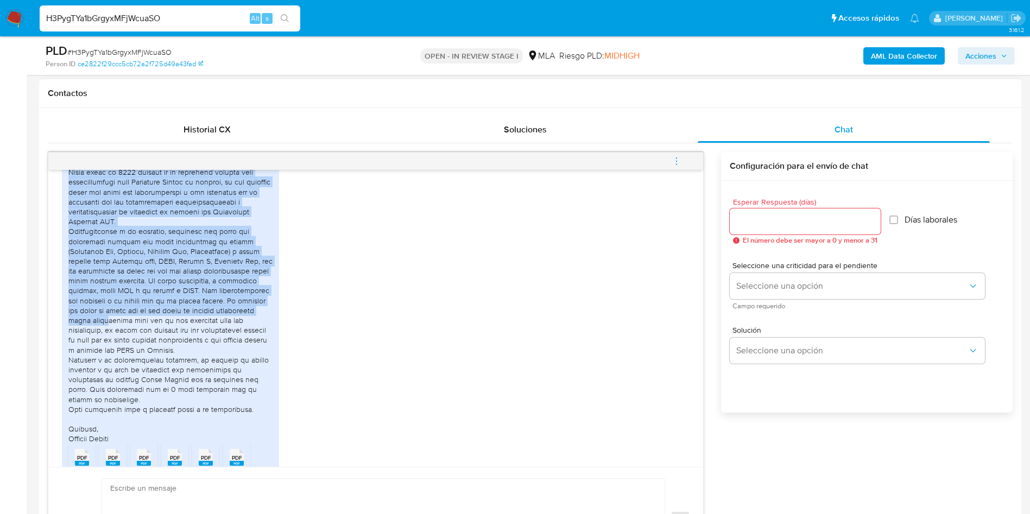
scroll to position [733, 0]
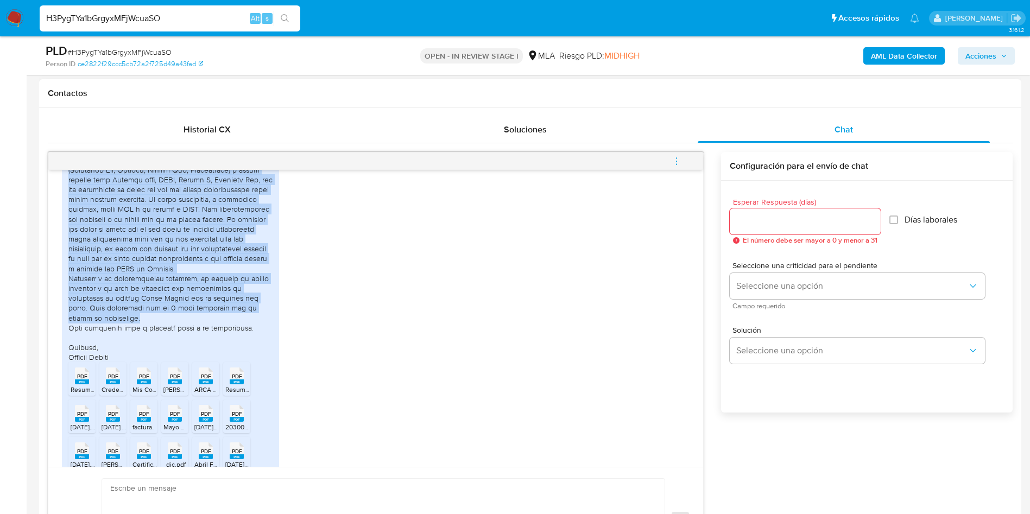
drag, startPoint x: 66, startPoint y: 254, endPoint x: 196, endPoint y: 349, distance: 160.5
click at [196, 349] on div "PDF PDF Resumen-Uala_Noviembre.pdf PDF PDF Credencial_20300014233 (202501).pdf …" at bounding box center [170, 316] width 217 height 549
copy div "En el marco de lo solicitado cumplo en enviarle lo solicitado mas la documentac…"
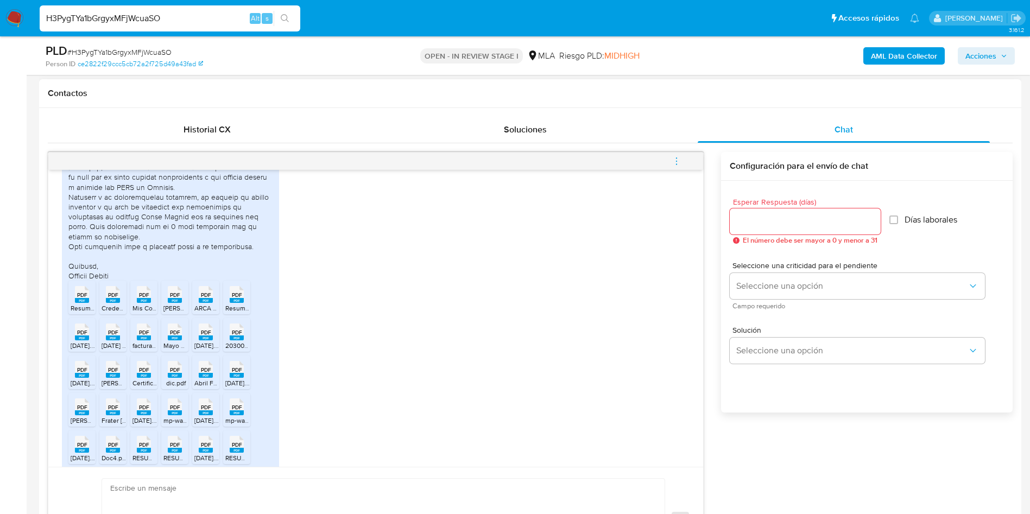
click at [438, 331] on div "PDF PDF Resumen-Uala_Noviembre.pdf PDF PDF Credencial_20300014233 (202501).pdf …" at bounding box center [376, 237] width 628 height 564
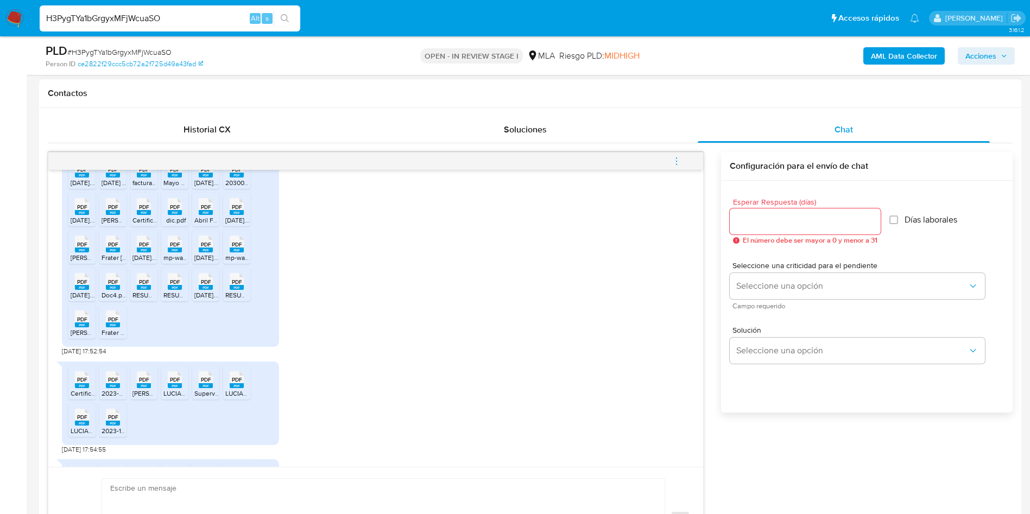
scroll to position [896, 0]
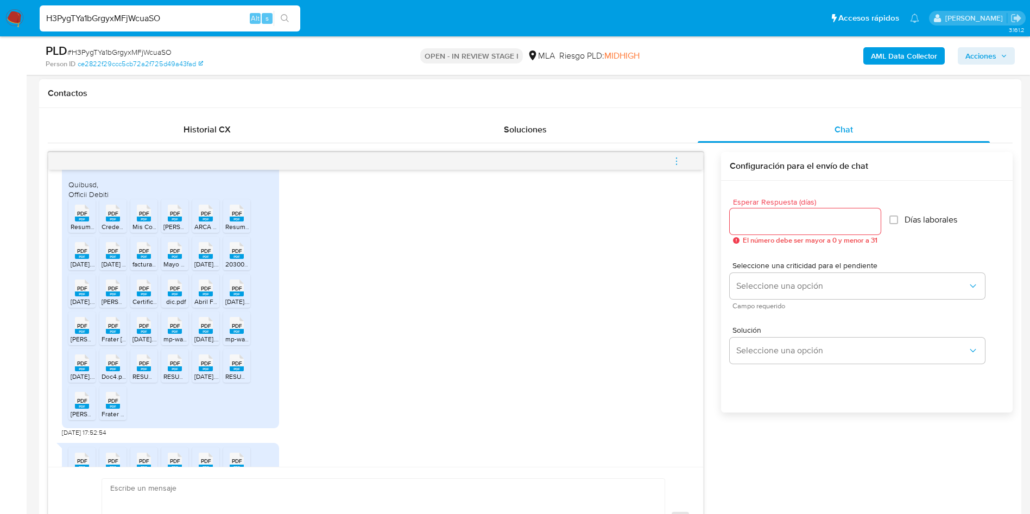
click at [84, 217] on span "PDF" at bounding box center [82, 213] width 10 height 7
click at [111, 217] on span "PDF" at bounding box center [113, 213] width 10 height 7
click at [141, 217] on span "PDF" at bounding box center [144, 213] width 10 height 7
click at [175, 217] on span "PDF" at bounding box center [175, 213] width 10 height 7
click at [201, 217] on span "PDF" at bounding box center [206, 213] width 10 height 7
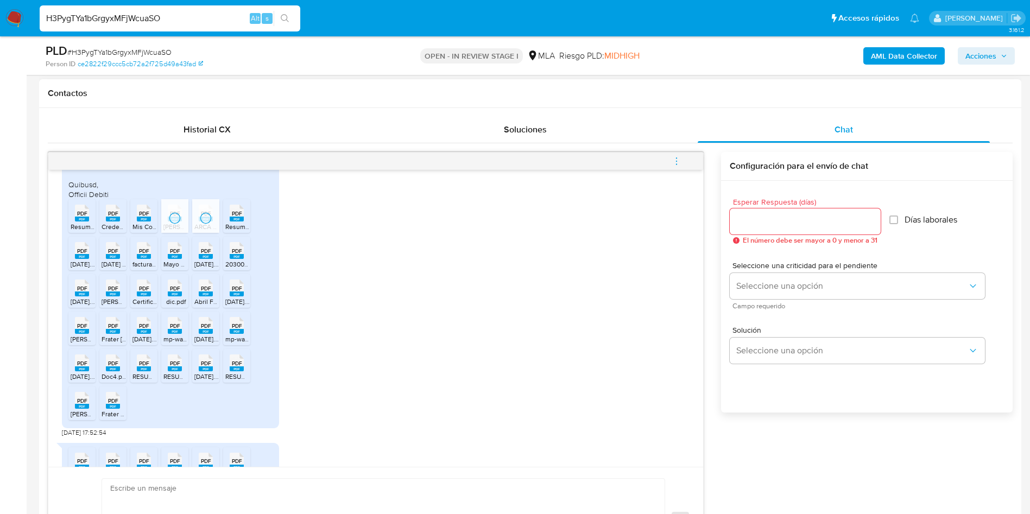
drag, startPoint x: 241, startPoint y: 242, endPoint x: 153, endPoint y: 280, distance: 95.5
click at [241, 217] on span "PDF" at bounding box center [237, 213] width 10 height 7
click at [87, 259] on rect at bounding box center [82, 256] width 14 height 5
click at [112, 259] on rect at bounding box center [113, 256] width 14 height 5
click at [141, 255] on span "PDF" at bounding box center [144, 251] width 10 height 7
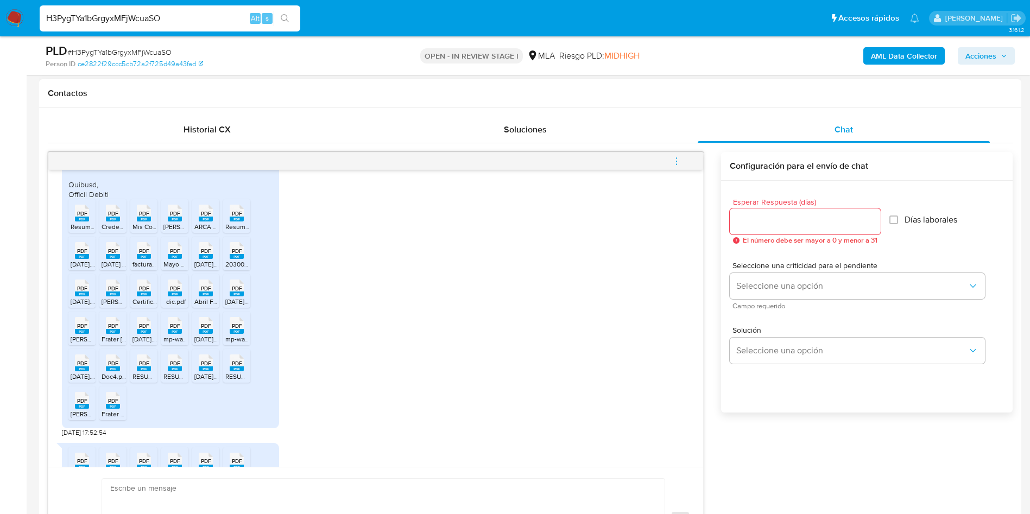
click at [202, 255] on span "PDF" at bounding box center [206, 251] width 10 height 7
click at [239, 259] on rect at bounding box center [237, 256] width 14 height 5
drag, startPoint x: 83, startPoint y: 325, endPoint x: 102, endPoint y: 326, distance: 19.0
click at [86, 296] on rect at bounding box center [82, 294] width 14 height 5
click at [115, 298] on icon "PDF" at bounding box center [113, 288] width 14 height 19
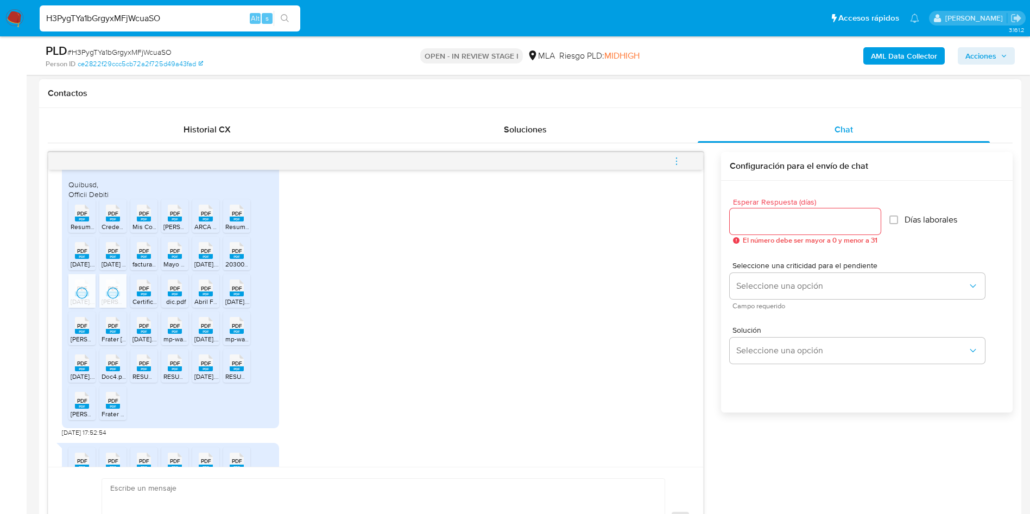
click at [155, 298] on div "PDF PDF" at bounding box center [143, 286] width 23 height 21
click at [184, 298] on div "PDF PDF" at bounding box center [174, 286] width 23 height 21
click at [203, 296] on rect at bounding box center [206, 294] width 14 height 5
drag, startPoint x: 242, startPoint y: 324, endPoint x: 149, endPoint y: 353, distance: 97.4
click at [241, 296] on rect at bounding box center [237, 294] width 14 height 5
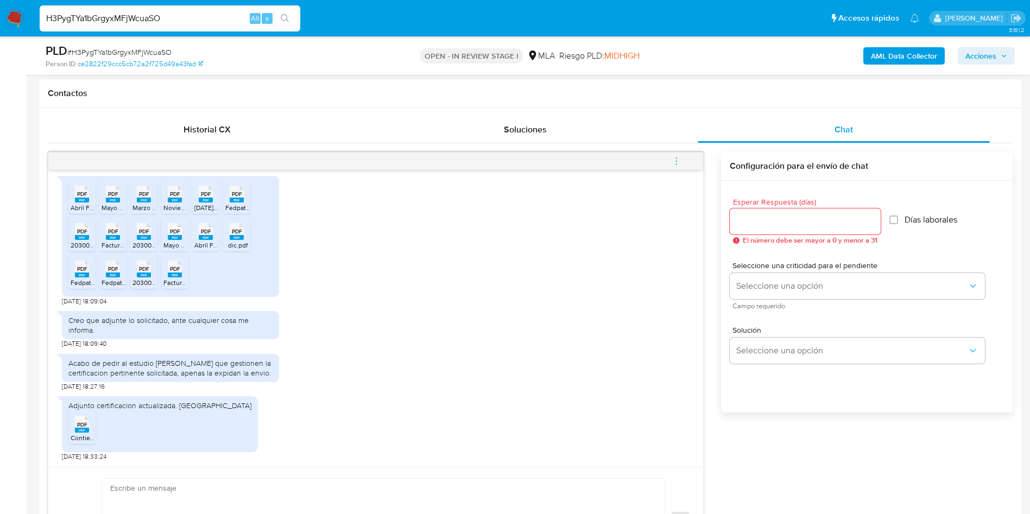
scroll to position [2177, 0]
click at [79, 427] on span "PDF" at bounding box center [82, 424] width 10 height 7
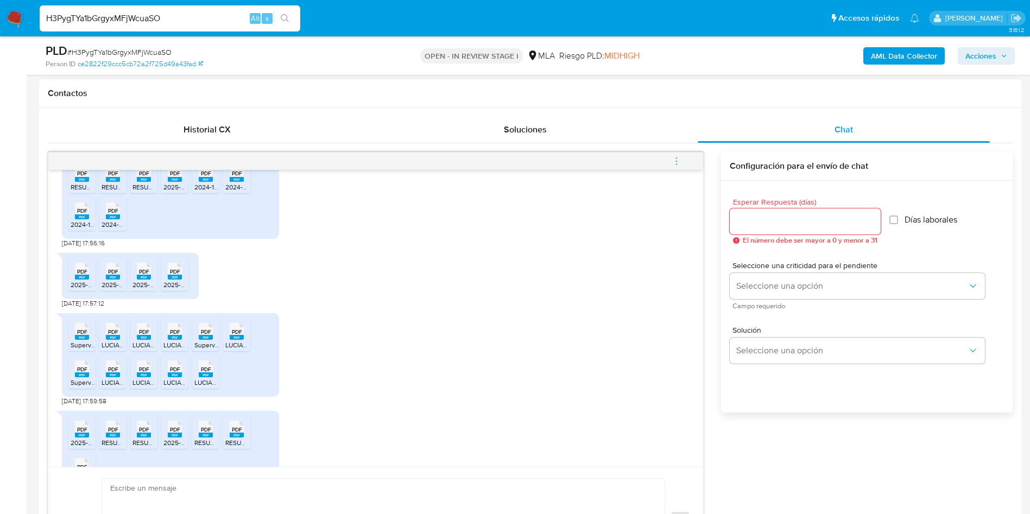
scroll to position [956, 0]
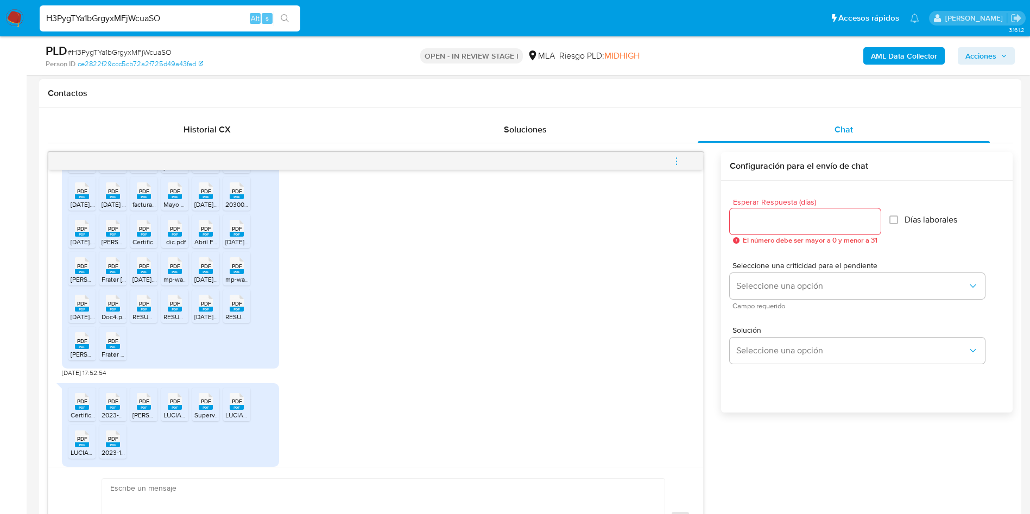
click at [119, 349] on icon at bounding box center [113, 340] width 14 height 17
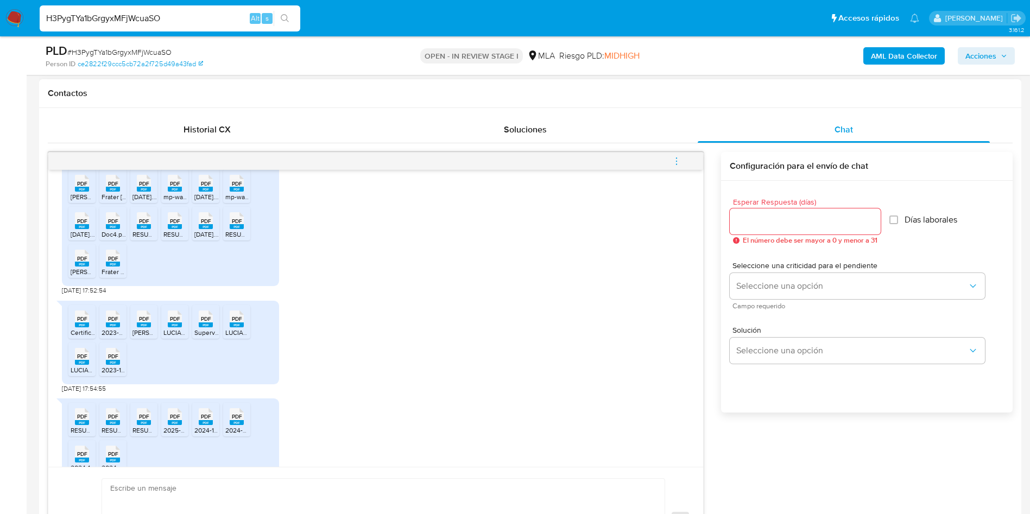
scroll to position [1118, 0]
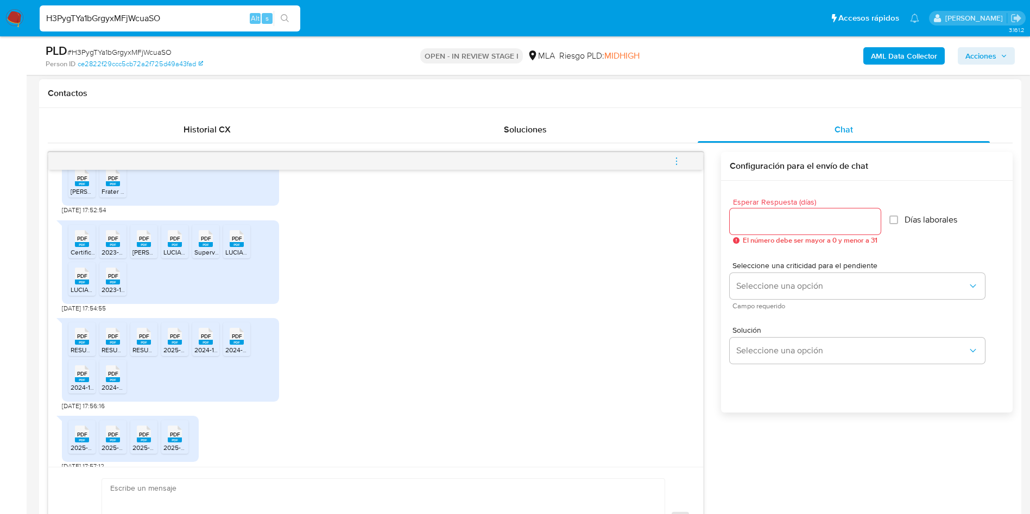
click at [118, 284] on rect at bounding box center [113, 282] width 14 height 5
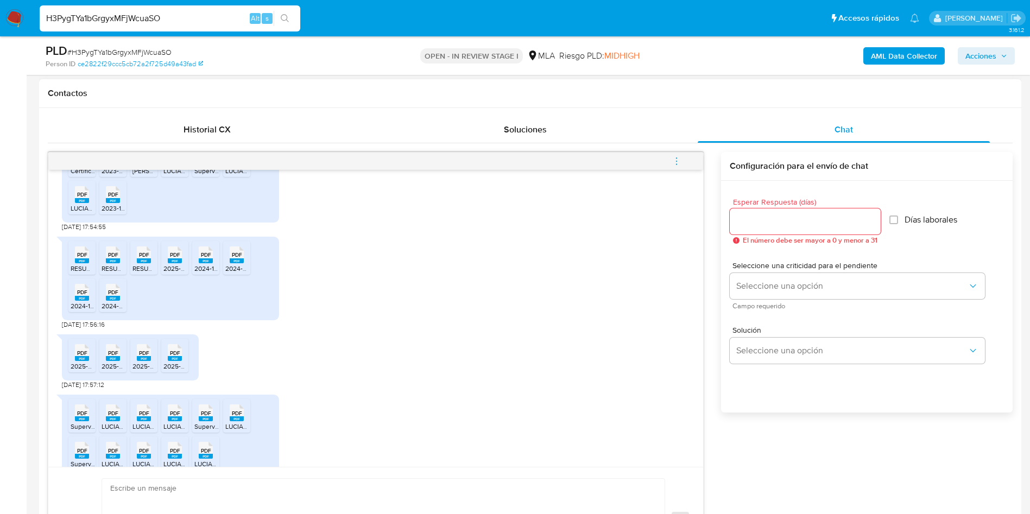
scroll to position [1281, 0]
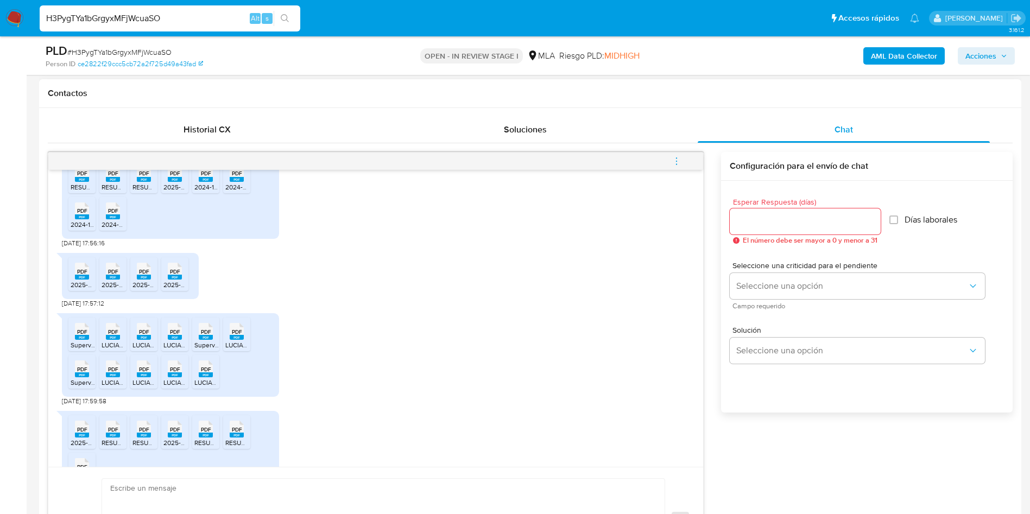
click at [85, 182] on rect at bounding box center [82, 179] width 14 height 5
click at [170, 177] on span "PDF" at bounding box center [175, 173] width 10 height 7
click at [175, 182] on rect at bounding box center [175, 179] width 14 height 5
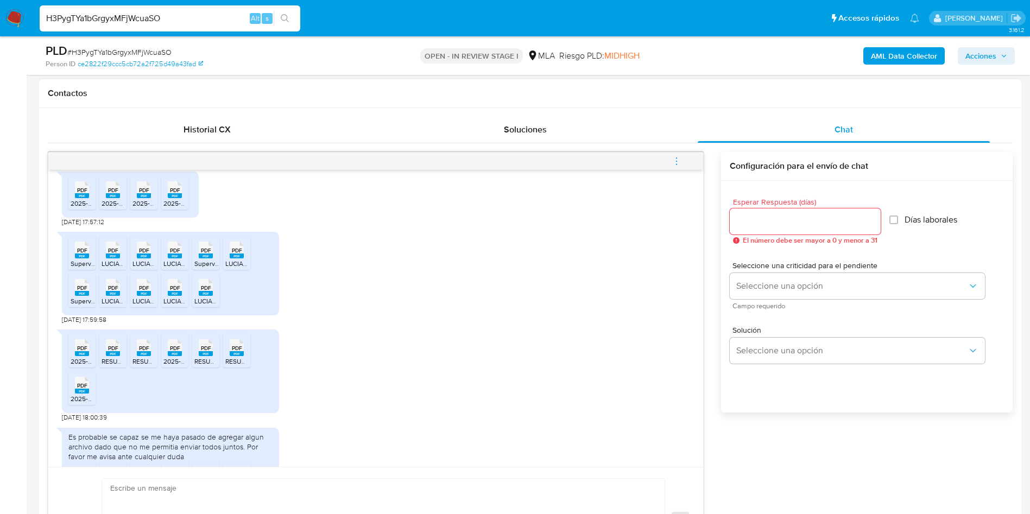
click at [117, 194] on span "PDF" at bounding box center [113, 190] width 10 height 7
click at [165, 199] on div "PDF PDF" at bounding box center [174, 188] width 23 height 21
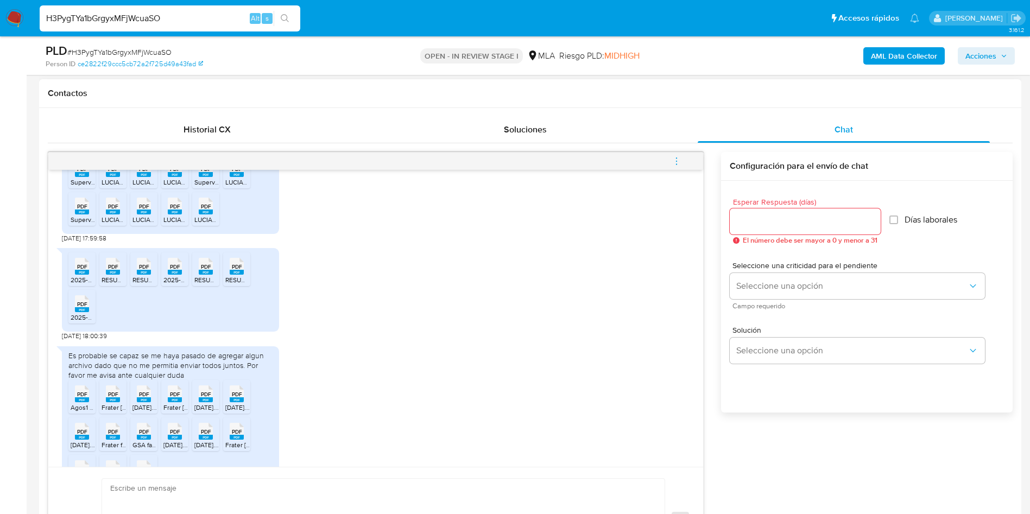
click at [206, 214] on rect at bounding box center [206, 212] width 14 height 5
click at [320, 340] on div "PDF PDF 2025-02-20_00720099007000253138.pdf PDF PDF RESUMEN_EXTRACTOS CONSOLIDA…" at bounding box center [376, 292] width 628 height 98
click at [88, 313] on div "PDF PDF" at bounding box center [82, 302] width 23 height 21
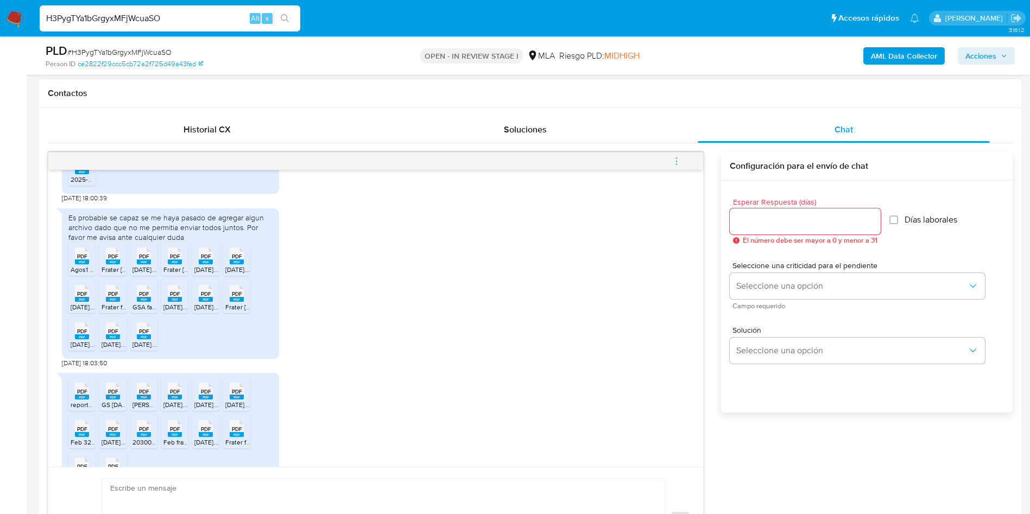
scroll to position [1607, 0]
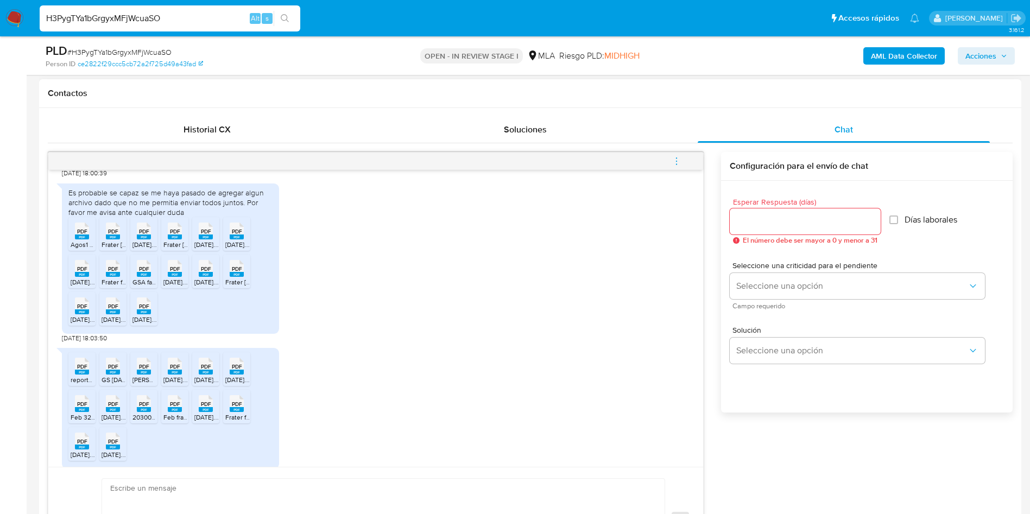
click at [119, 277] on icon at bounding box center [113, 268] width 14 height 17
click at [84, 235] on span "PDF" at bounding box center [82, 231] width 10 height 7
click at [82, 239] on rect at bounding box center [82, 237] width 14 height 5
drag, startPoint x: 112, startPoint y: 262, endPoint x: 140, endPoint y: 263, distance: 27.7
click at [112, 235] on span "PDF" at bounding box center [113, 231] width 10 height 7
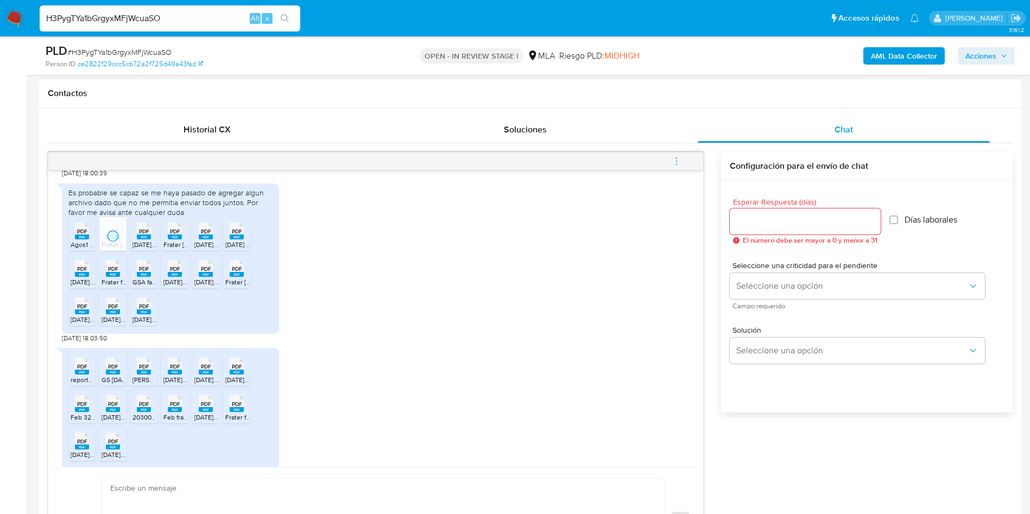
click at [142, 235] on span "PDF" at bounding box center [144, 231] width 10 height 7
click at [178, 235] on span "PDF" at bounding box center [175, 231] width 10 height 7
click at [200, 241] on div "PDF PDF" at bounding box center [205, 229] width 23 height 21
click at [237, 235] on span "PDF" at bounding box center [237, 231] width 10 height 7
click at [76, 277] on rect at bounding box center [82, 274] width 14 height 5
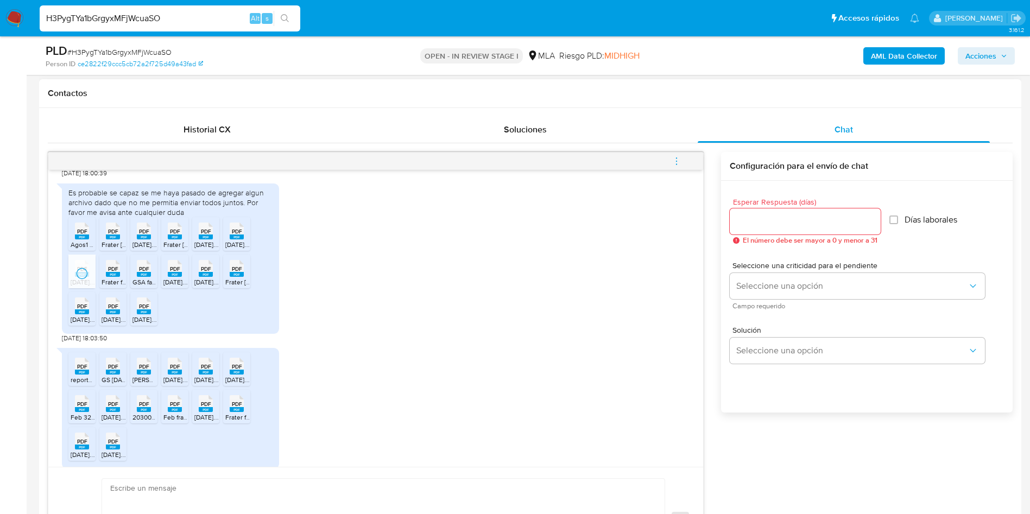
click at [114, 273] on span "PDF" at bounding box center [113, 268] width 10 height 7
click at [146, 273] on span "PDF" at bounding box center [144, 268] width 10 height 7
drag, startPoint x: 179, startPoint y: 298, endPoint x: 202, endPoint y: 296, distance: 23.4
click at [179, 273] on span "PDF" at bounding box center [175, 268] width 10 height 7
click at [214, 278] on div "PDF PDF" at bounding box center [205, 267] width 23 height 21
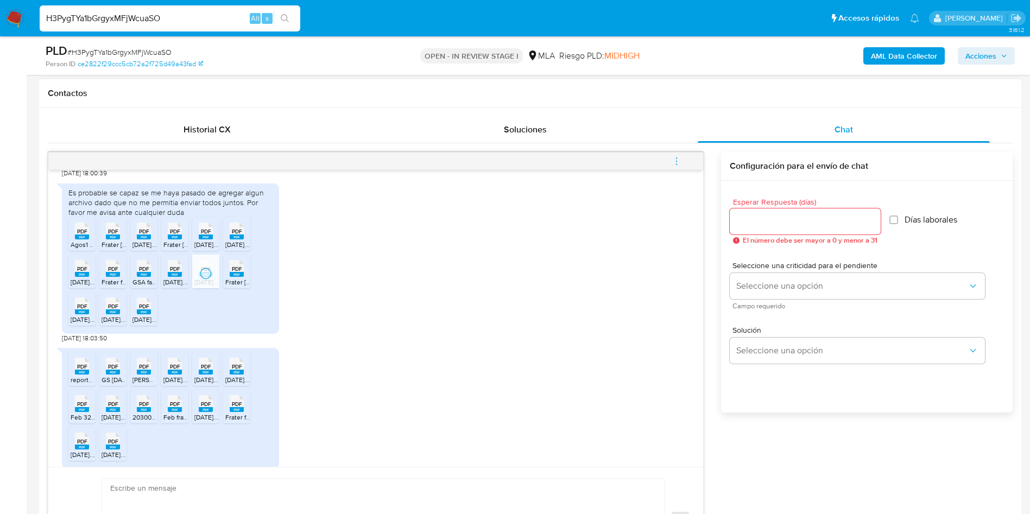
click at [236, 273] on span "PDF" at bounding box center [237, 268] width 10 height 7
click at [83, 310] on span "PDF" at bounding box center [82, 306] width 10 height 7
click at [105, 315] on div "PDF PDF" at bounding box center [113, 304] width 23 height 21
click at [142, 310] on span "PDF" at bounding box center [144, 306] width 10 height 7
click at [398, 340] on div "Es probable se capaz se me haya pasado de agregar algun archivo dado que no me …" at bounding box center [376, 260] width 628 height 165
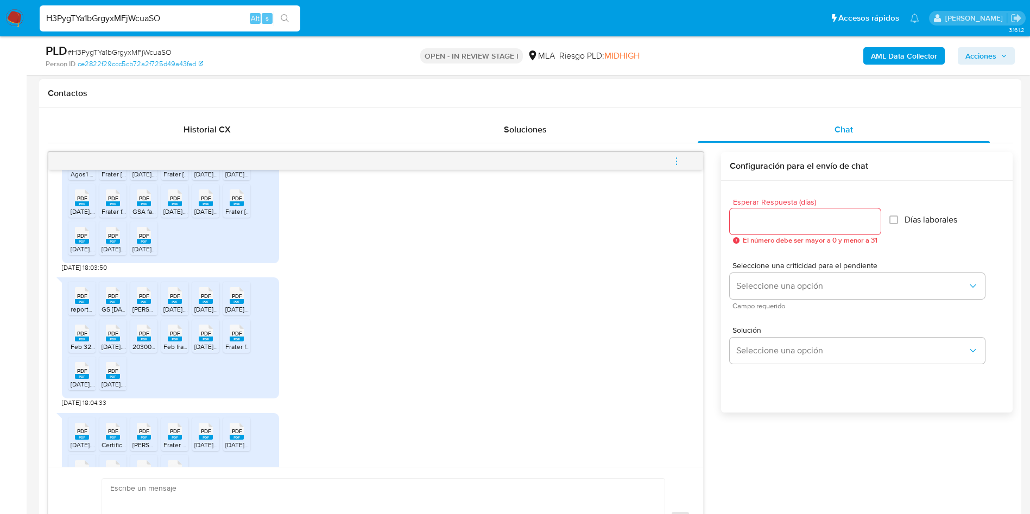
scroll to position [1770, 0]
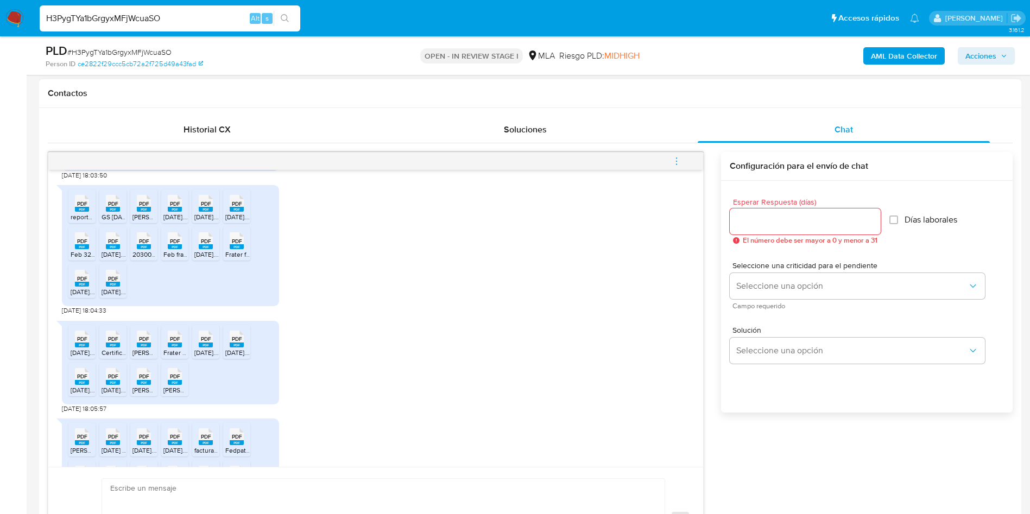
click at [84, 207] on span "PDF" at bounding box center [82, 203] width 10 height 7
click at [108, 207] on span "PDF" at bounding box center [113, 203] width 10 height 7
drag, startPoint x: 143, startPoint y: 233, endPoint x: 160, endPoint y: 231, distance: 17.5
click at [143, 207] on span "PDF" at bounding box center [144, 203] width 10 height 7
drag, startPoint x: 176, startPoint y: 232, endPoint x: 199, endPoint y: 230, distance: 23.4
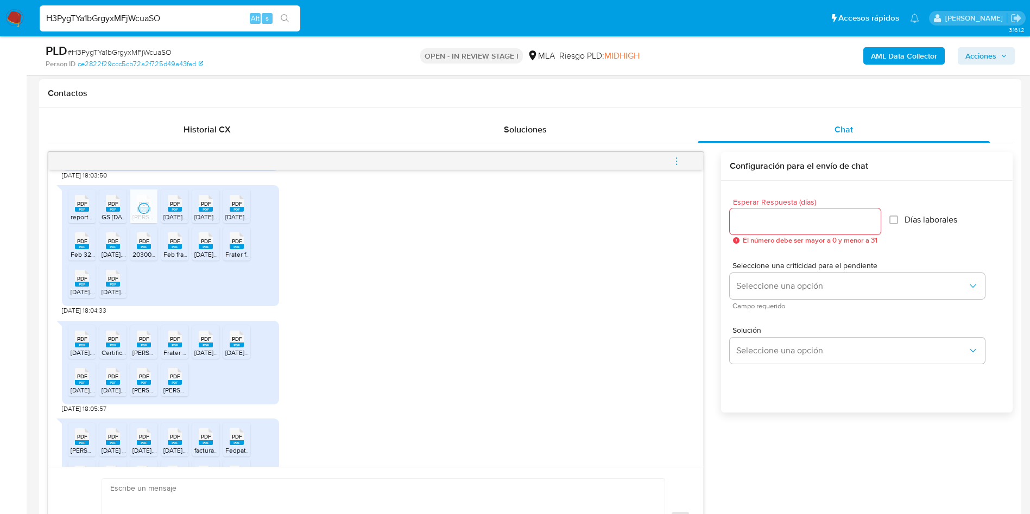
click at [176, 207] on span "PDF" at bounding box center [175, 203] width 10 height 7
drag, startPoint x: 210, startPoint y: 230, endPoint x: 234, endPoint y: 232, distance: 24.5
click at [210, 207] on span "PDF" at bounding box center [206, 203] width 10 height 7
click at [238, 207] on span "PDF" at bounding box center [237, 203] width 10 height 7
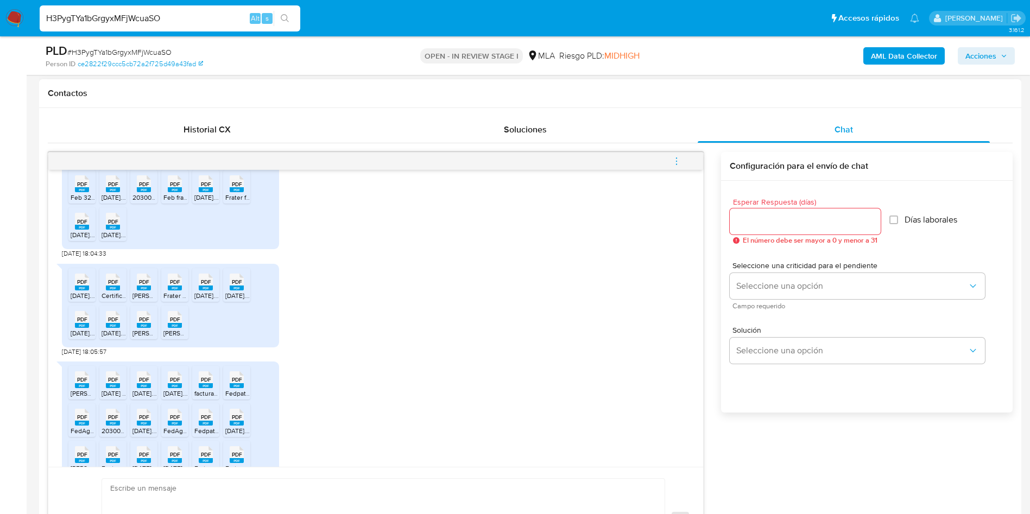
scroll to position [1851, 0]
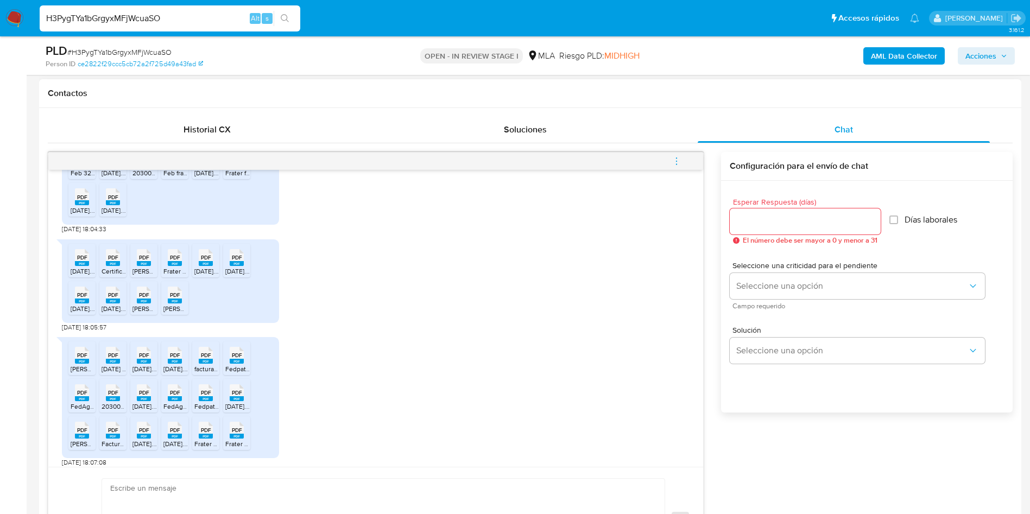
click at [77, 168] on rect at bounding box center [82, 165] width 14 height 5
click at [117, 163] on span "PDF" at bounding box center [113, 159] width 10 height 7
click at [143, 163] on span "PDF" at bounding box center [144, 159] width 10 height 7
click at [170, 168] on rect at bounding box center [175, 165] width 14 height 5
click at [201, 163] on span "PDF" at bounding box center [206, 159] width 10 height 7
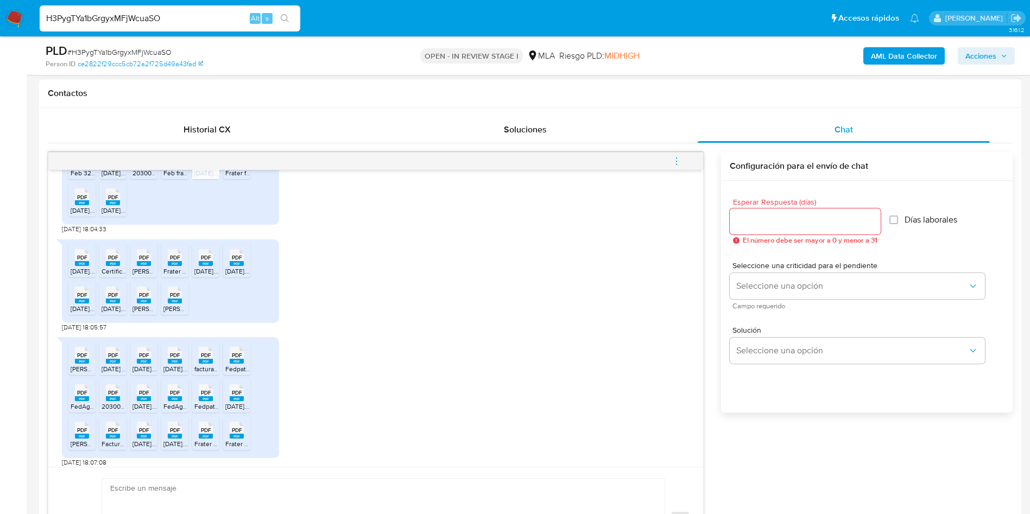
drag, startPoint x: 238, startPoint y: 191, endPoint x: 185, endPoint y: 213, distance: 57.9
click at [238, 163] on span "PDF" at bounding box center [237, 159] width 10 height 7
click at [75, 206] on div "PDF PDF" at bounding box center [82, 195] width 23 height 21
drag, startPoint x: 106, startPoint y: 229, endPoint x: 139, endPoint y: 248, distance: 38.2
click at [106, 205] on icon at bounding box center [113, 196] width 14 height 17
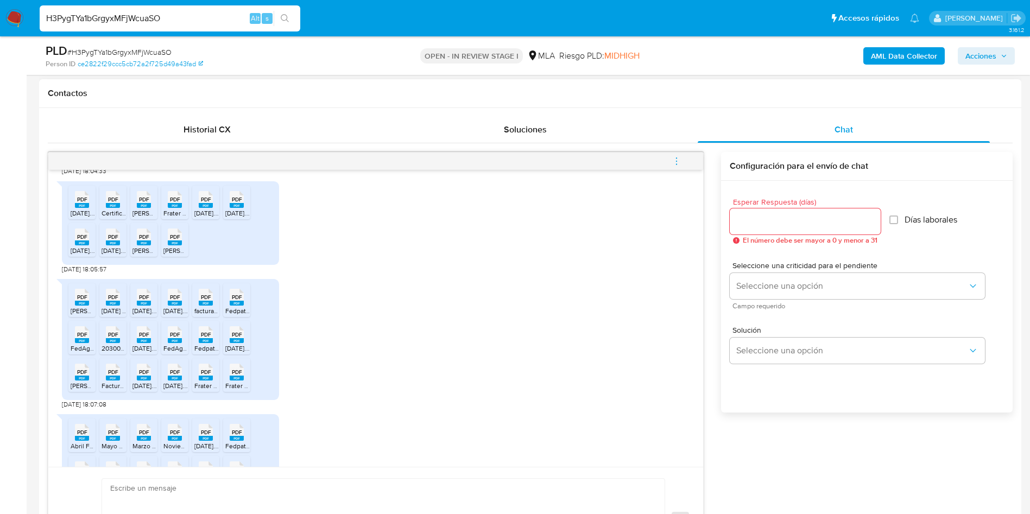
scroll to position [1933, 0]
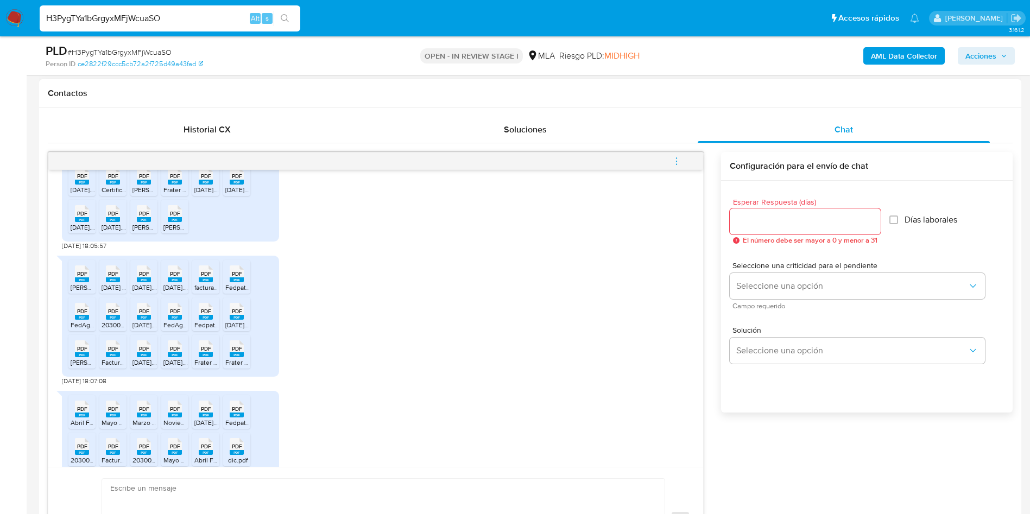
click at [413, 250] on div "PDF PDF Ene 3.pdf PDF PDF Certificación de Ingresos LIUZZI.pdf PDF PDF Storino …" at bounding box center [376, 202] width 628 height 98
click at [151, 186] on div "PDF PDF" at bounding box center [143, 175] width 23 height 21
click at [370, 250] on div "PDF PDF Ene 3.pdf PDF PDF Certificación de Ingresos LIUZZI.pdf PDF PDF Storino …" at bounding box center [376, 202] width 628 height 98
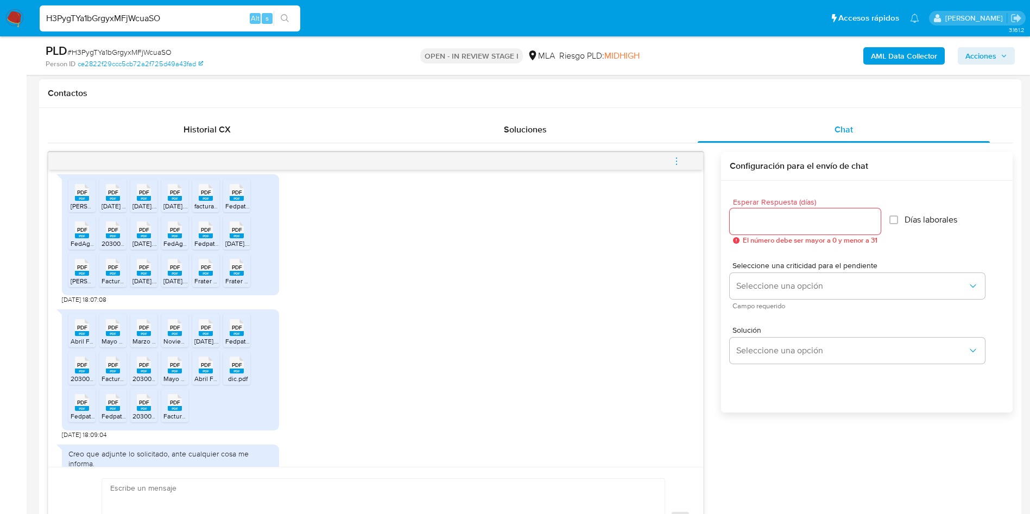
click at [178, 271] on span "PDF" at bounding box center [175, 267] width 10 height 7
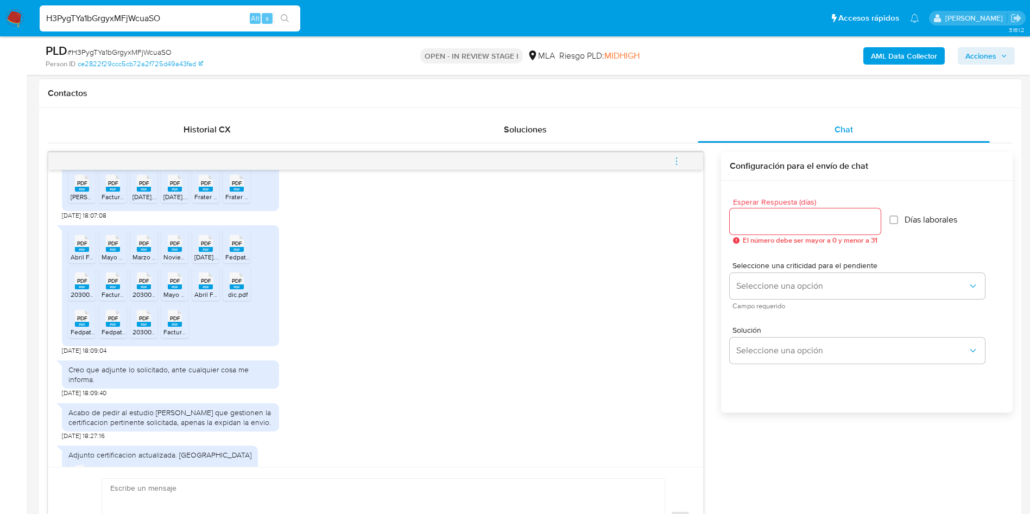
scroll to position [2177, 0]
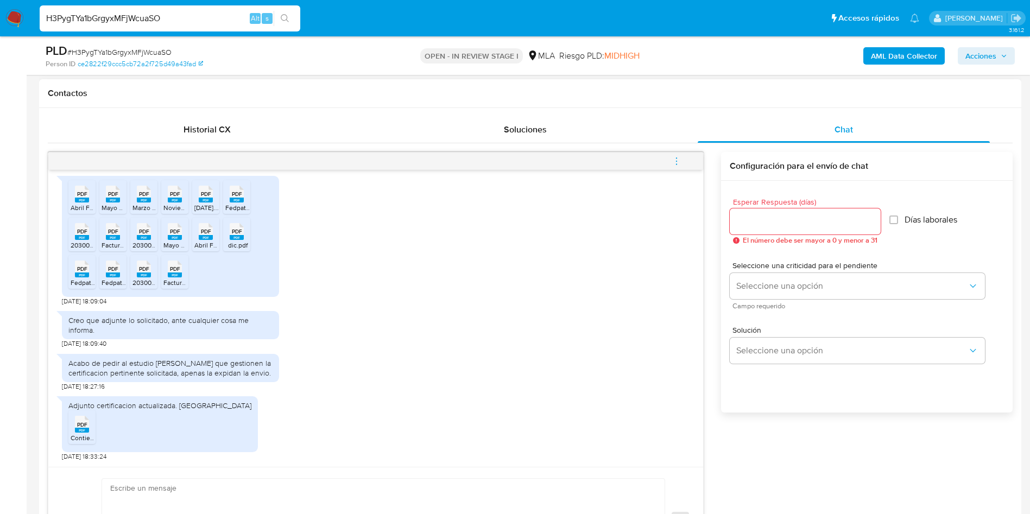
click at [175, 271] on span "PDF" at bounding box center [175, 268] width 10 height 7
click at [376, 273] on div "PDF PDF Abril Factura.pdf PDF PDF Mayo 33603 FEDPAT.pdf PDF PDF Marzo PAS.pdf P…" at bounding box center [376, 237] width 628 height 135
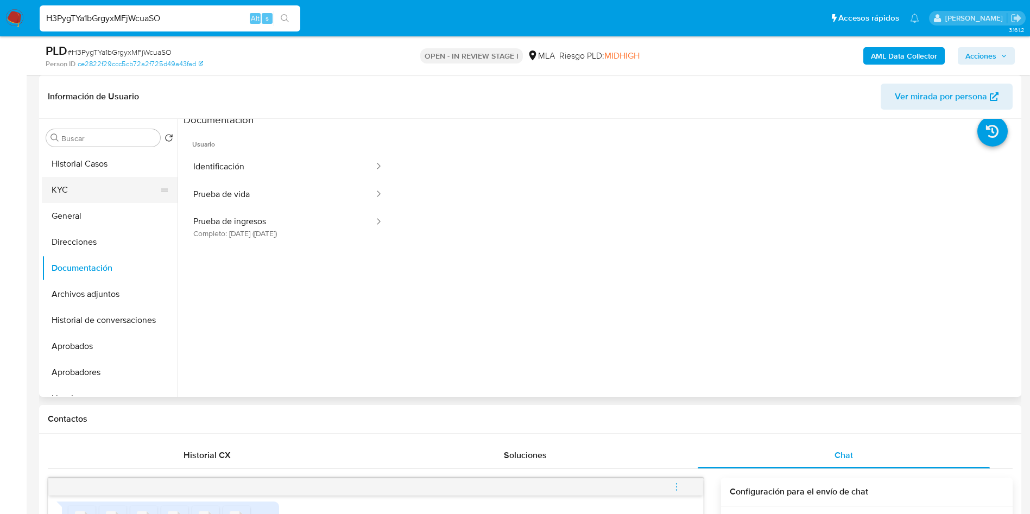
scroll to position [0, 0]
click at [90, 183] on button "KYC" at bounding box center [105, 190] width 127 height 26
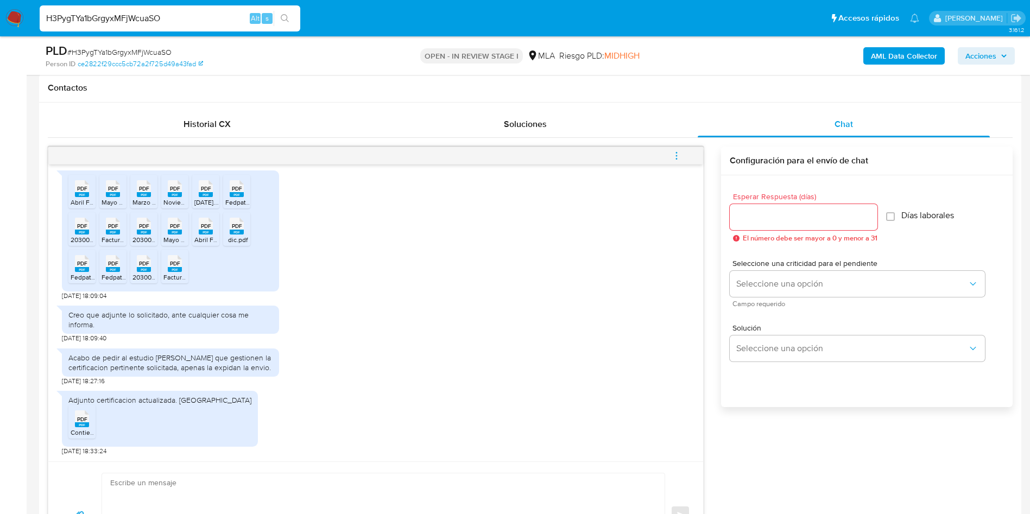
scroll to position [570, 0]
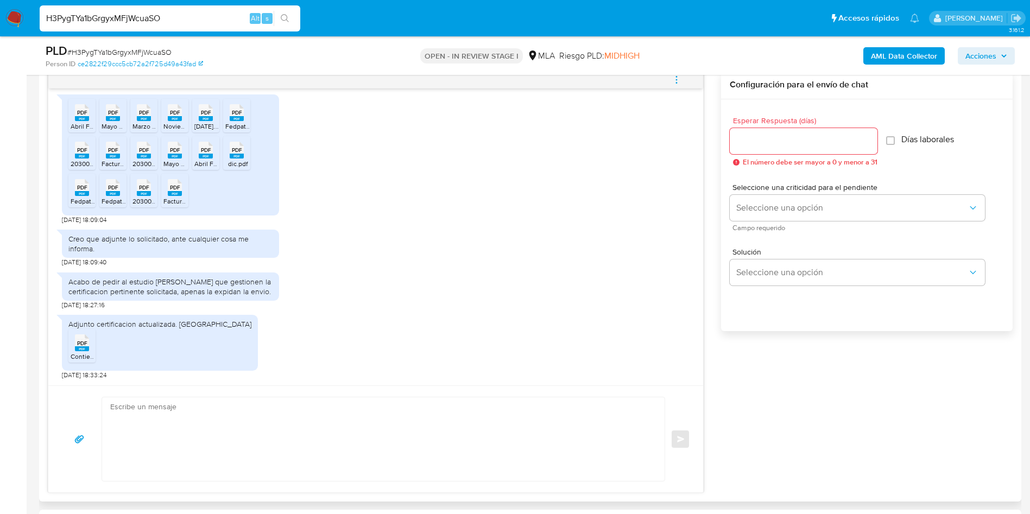
click at [85, 353] on span "Contiene oblea_1720256510D.pdf" at bounding box center [120, 356] width 98 height 9
click at [135, 48] on span "# H3PygTYa1bGrgyxMFjWcuaSO" at bounding box center [119, 52] width 104 height 11
copy span "H3PygTYa1bGrgyxMFjWcuaSO"
click at [783, 138] on input "Esperar Respuesta (días)" at bounding box center [804, 141] width 148 height 14
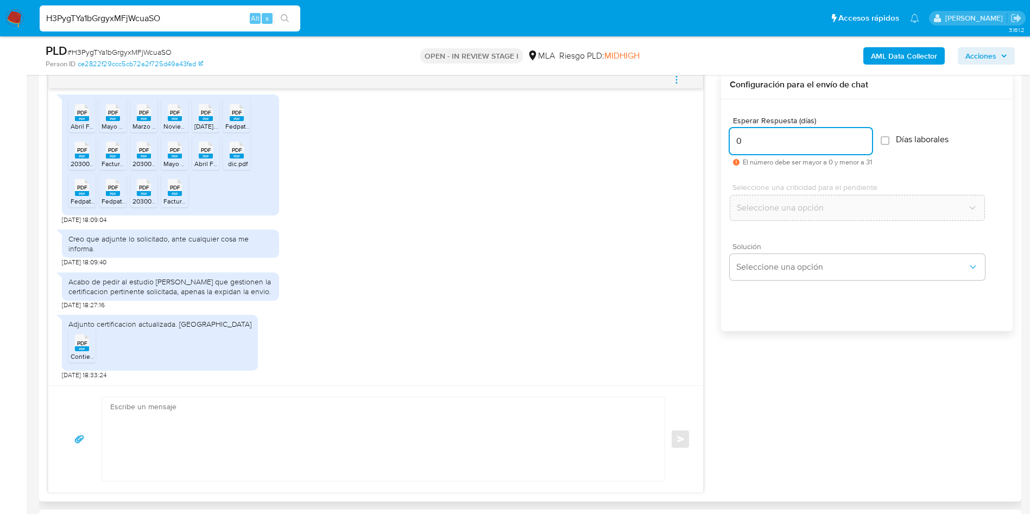
type input "0"
drag, startPoint x: 802, startPoint y: 246, endPoint x: 802, endPoint y: 261, distance: 14.7
click at [802, 248] on span "Solución" at bounding box center [859, 247] width 255 height 8
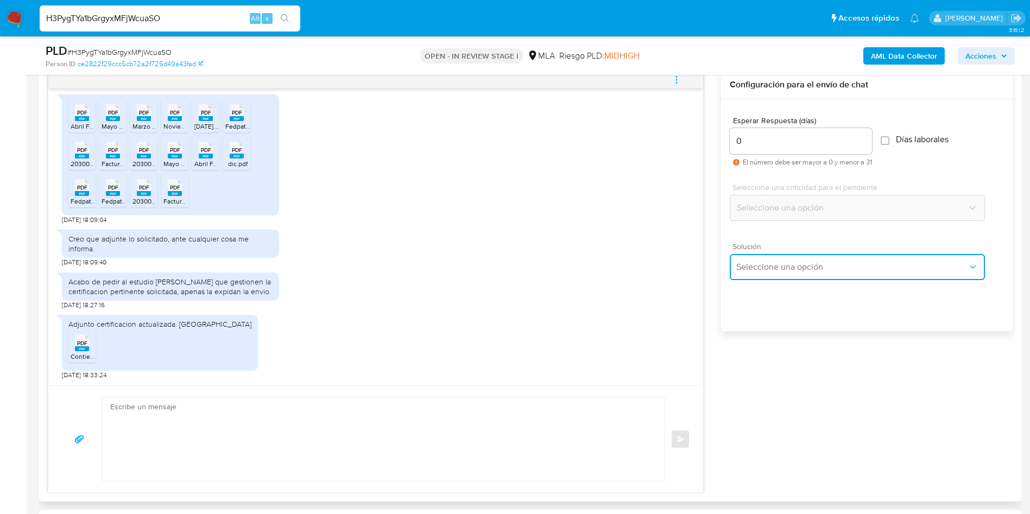
click at [803, 265] on span "Seleccione una opción" at bounding box center [851, 267] width 231 height 11
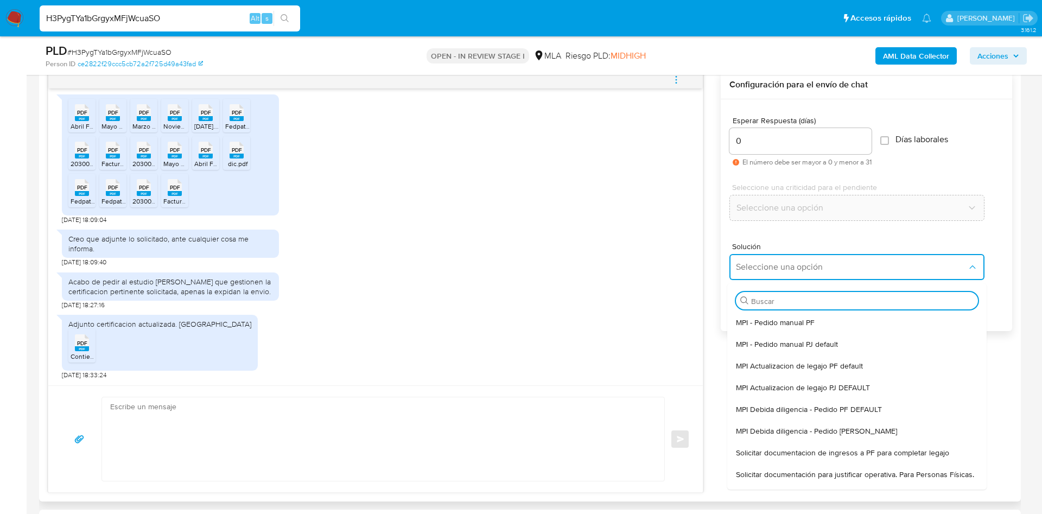
click at [815, 448] on span "Solicitar documentacion de ingresos a PF para completar legajo" at bounding box center [842, 453] width 213 height 10
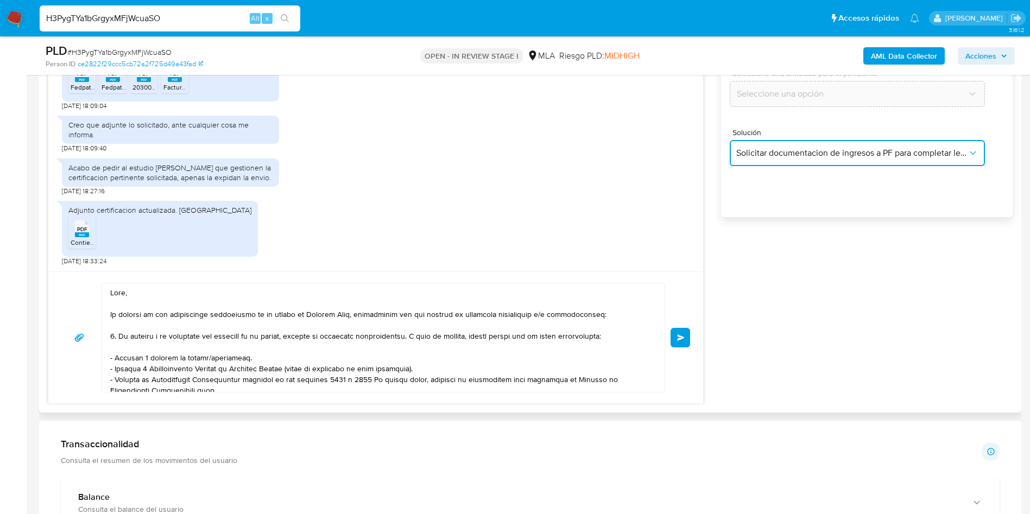
scroll to position [814, 0]
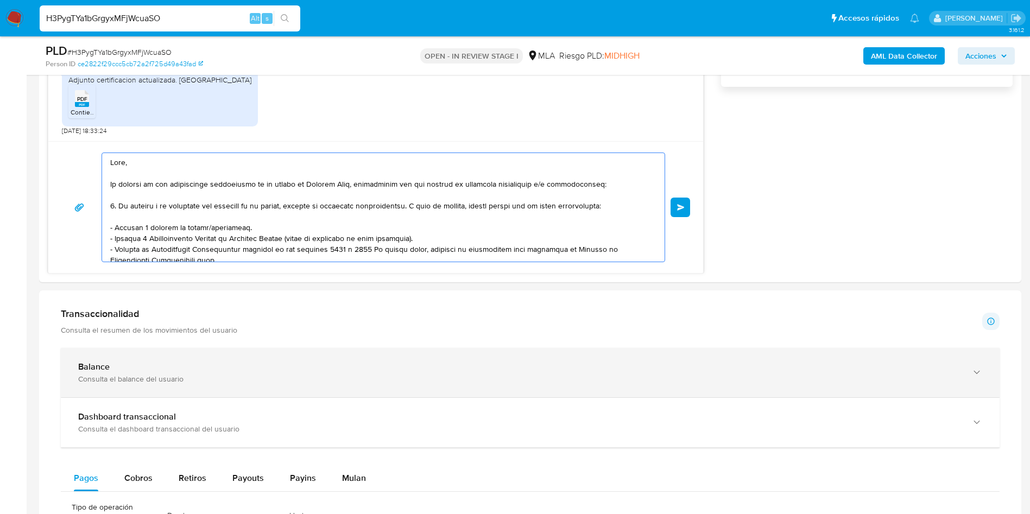
drag, startPoint x: 189, startPoint y: 189, endPoint x: 516, endPoint y: 347, distance: 363.3
click at [559, 401] on div "Información de Usuario Ver mirada por persona Buscar Volver al orden por defect…" at bounding box center [530, 429] width 982 height 2013
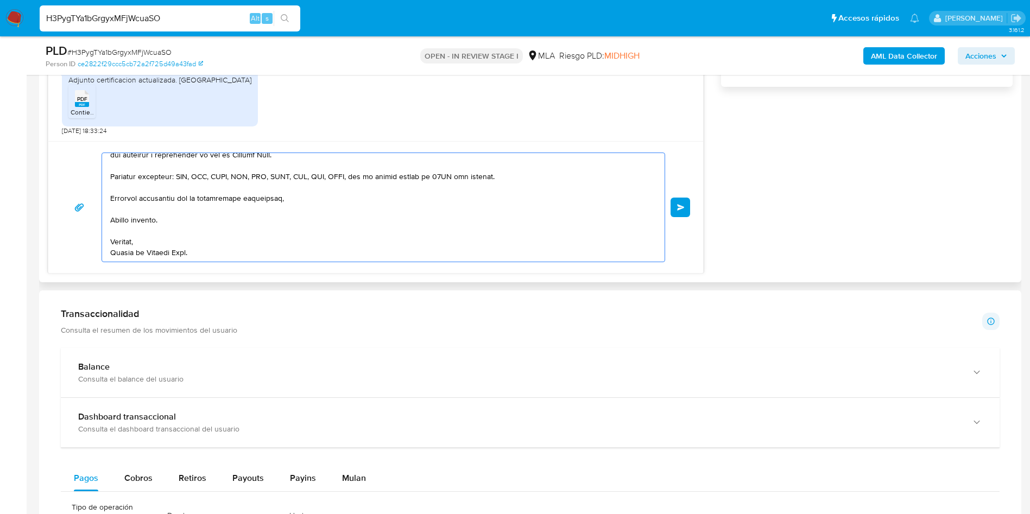
type textarea "Hola, En función de las opera"
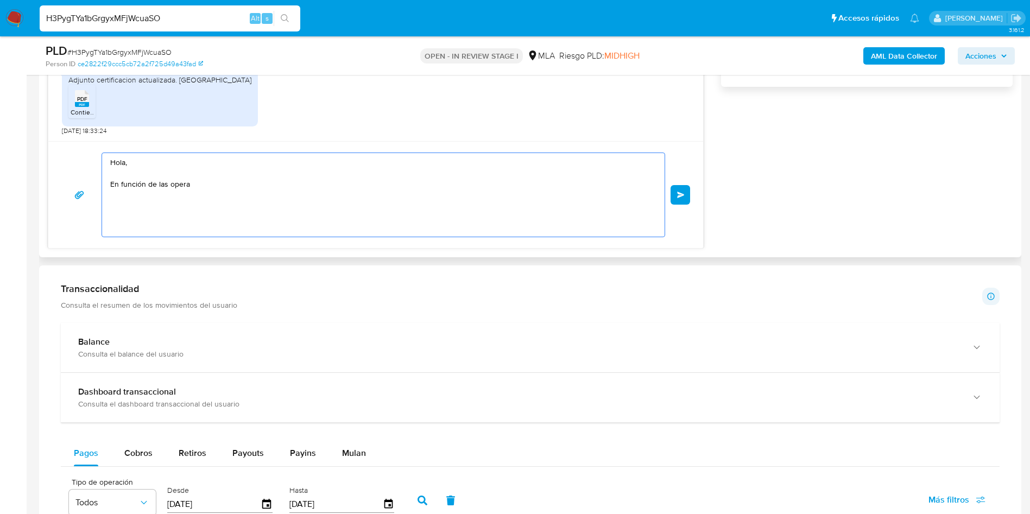
scroll to position [0, 0]
drag, startPoint x: 206, startPoint y: 193, endPoint x: 3, endPoint y: 116, distance: 217.0
click at [0, 113] on section "Bandeja Tablero Screening Búsqueda en Listas Watchlist Herramientas Operaciones…" at bounding box center [515, 326] width 1030 height 2280
paste textarea "Buenas tardes, ¡Muchas gracias por tu respuesta! Confirmamos la recepción de la…"
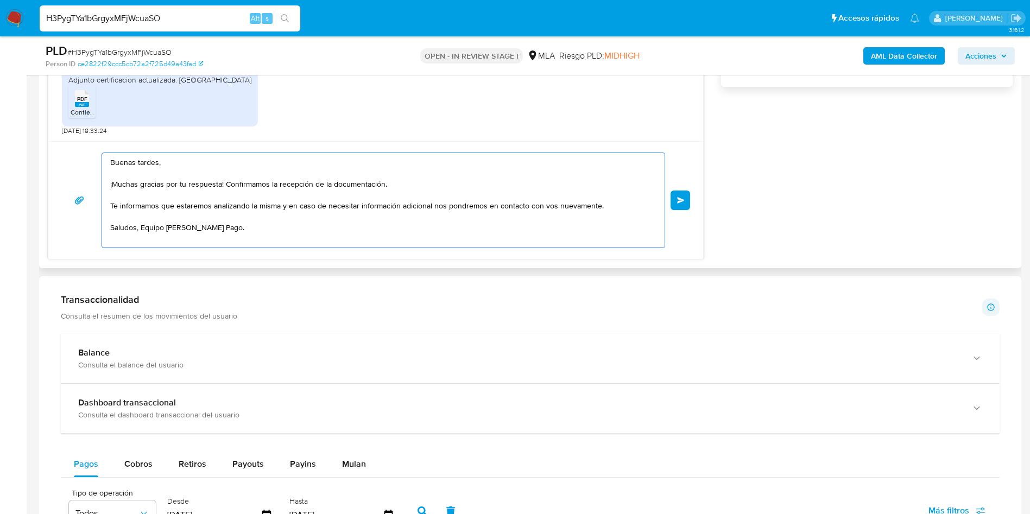
drag, startPoint x: 225, startPoint y: 185, endPoint x: 507, endPoint y: 183, distance: 281.8
click at [507, 183] on textarea "Buenas tardes, ¡Muchas gracias por tu respuesta! Confirmamos la recepción de la…" at bounding box center [380, 200] width 541 height 94
type textarea "Buenas tardes, ¡Muchas gracias por tu respuesta! Confirmamos la recepción de la…"
click at [674, 200] on button "Enviar" at bounding box center [681, 201] width 20 height 20
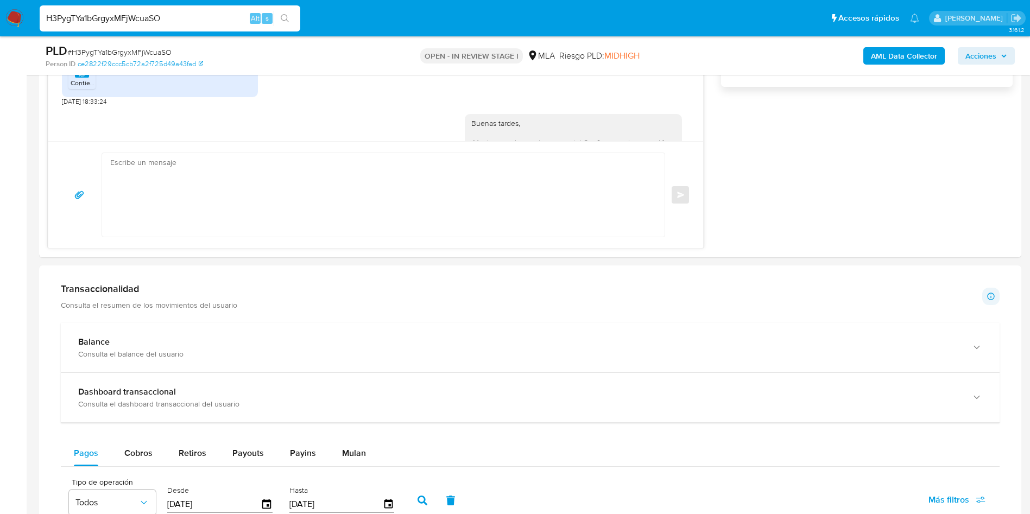
scroll to position [2308, 0]
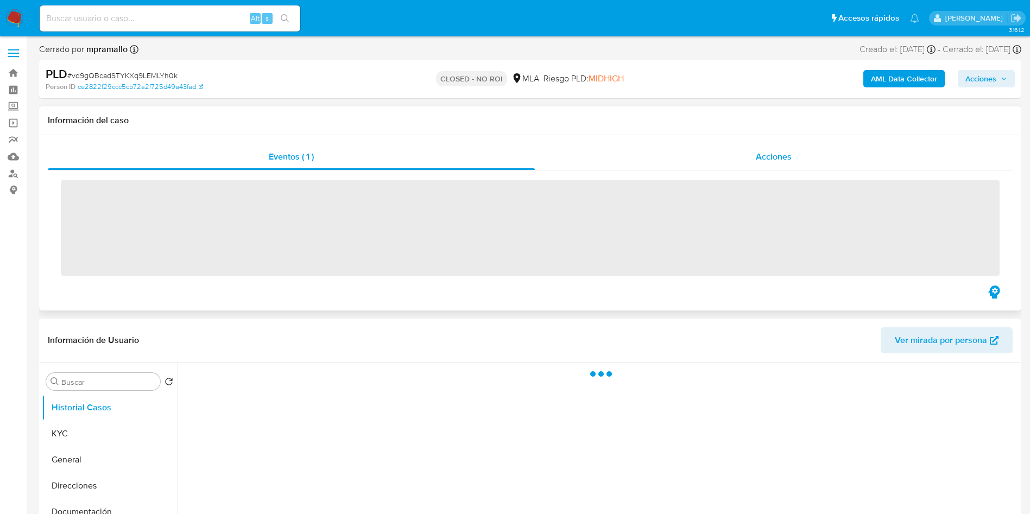
click at [797, 151] on div "Acciones" at bounding box center [774, 157] width 478 height 26
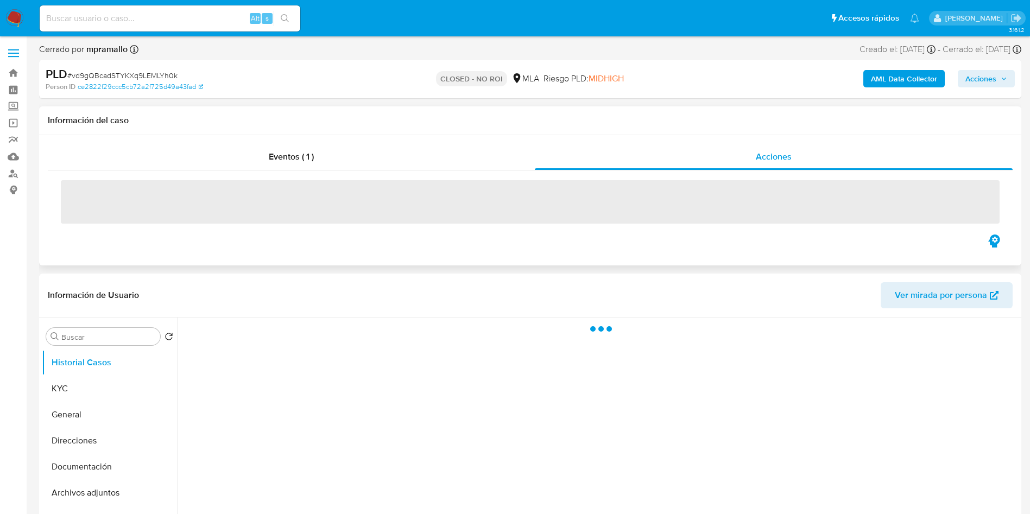
select select "10"
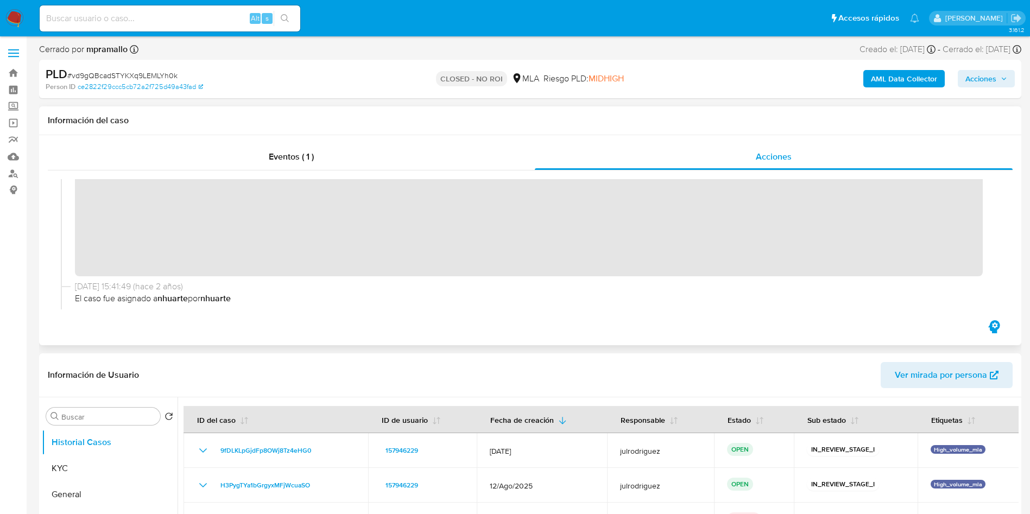
scroll to position [148, 0]
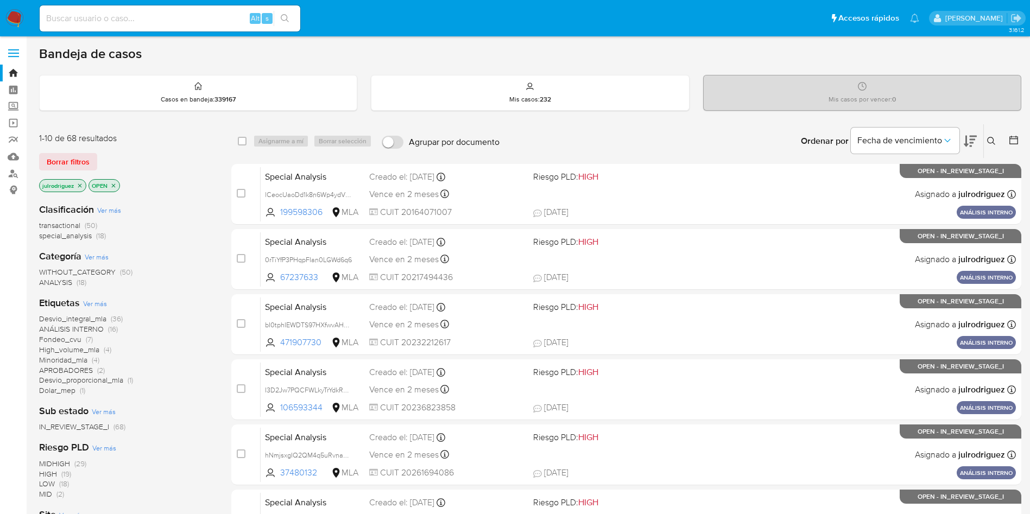
click at [995, 133] on div "Ingrese ID de usuario o caso Buscar Borrar filtros" at bounding box center [992, 141] width 18 height 34
click at [991, 141] on icon at bounding box center [991, 141] width 9 height 9
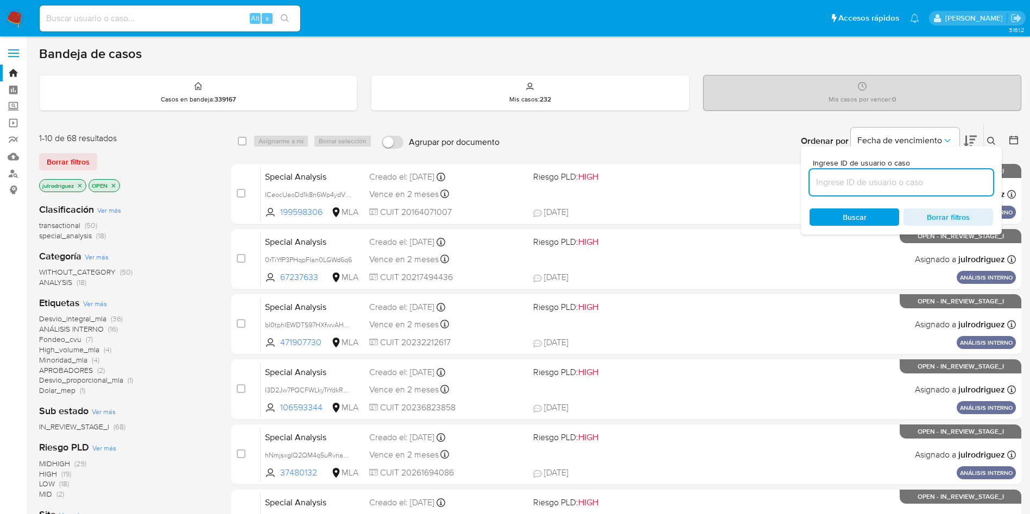
drag, startPoint x: 905, startPoint y: 180, endPoint x: 893, endPoint y: 185, distance: 12.7
click at [905, 180] on input at bounding box center [902, 182] width 184 height 14
type input "H3PygTYa1bGrgyxMFjWcuaSO"
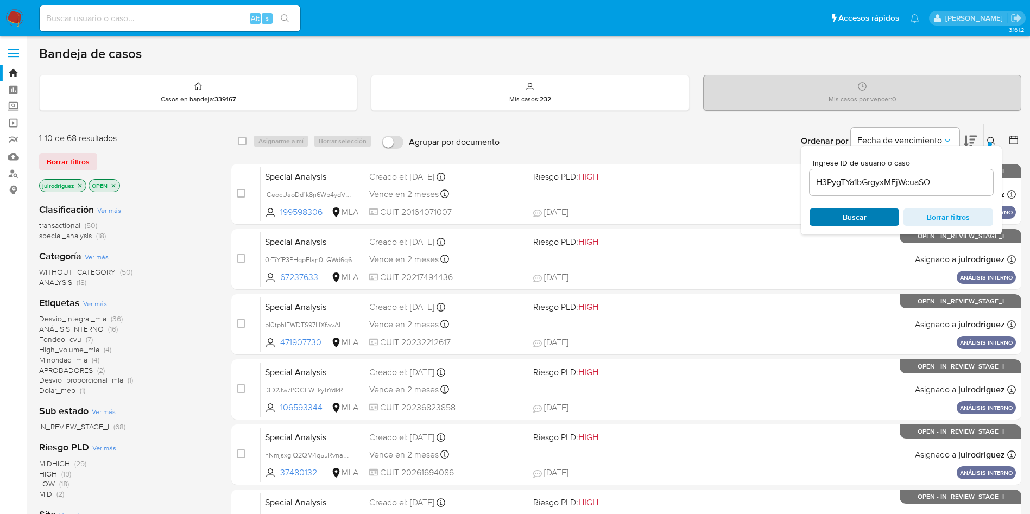
click at [834, 211] on span "Buscar" at bounding box center [854, 217] width 74 height 15
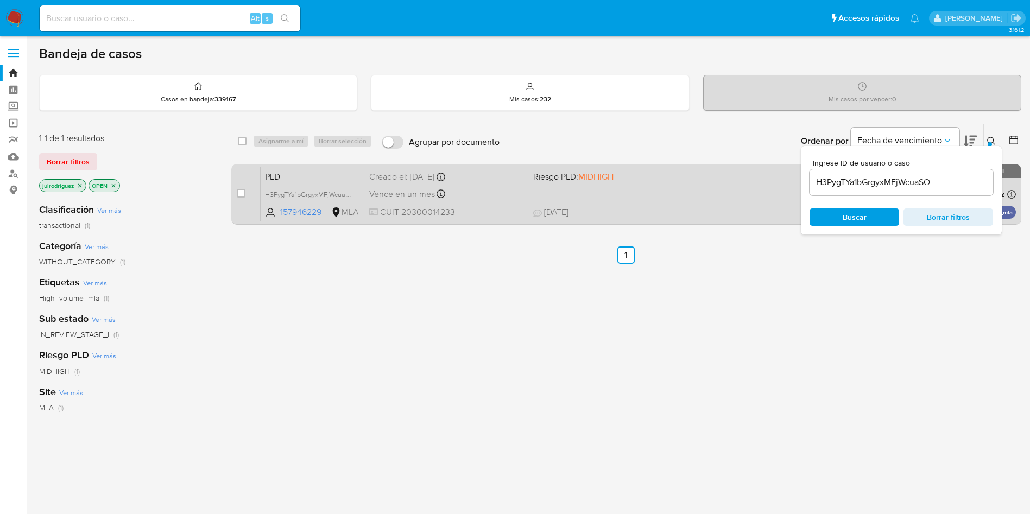
click at [241, 141] on input "checkbox" at bounding box center [242, 141] width 9 height 9
checkbox input "true"
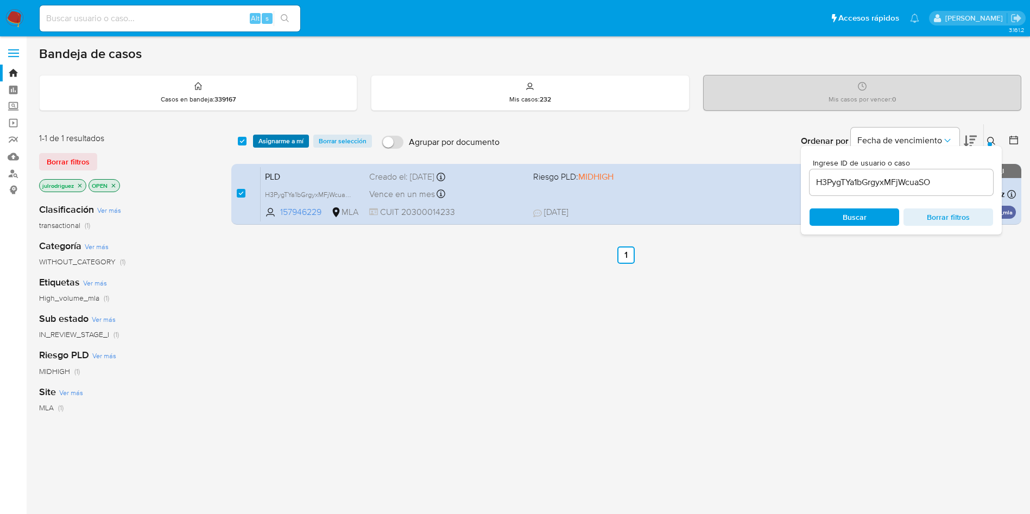
click at [271, 138] on span "Asignarme a mí" at bounding box center [280, 141] width 45 height 11
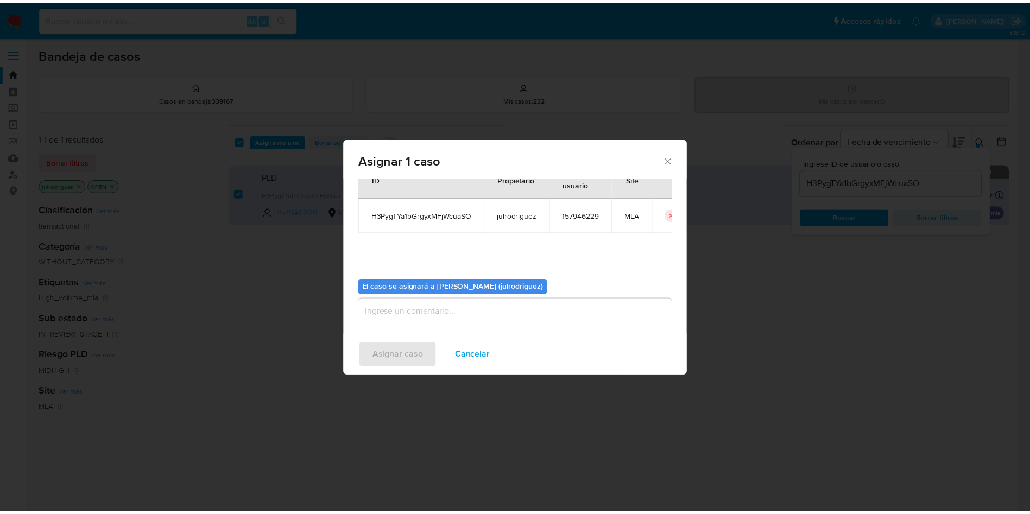
scroll to position [56, 0]
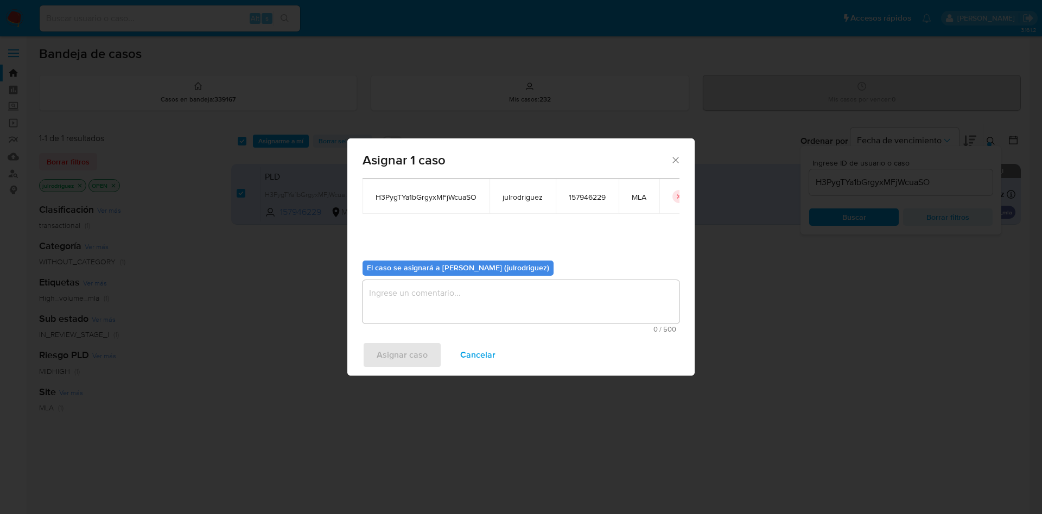
click at [463, 298] on textarea "assign-modal" at bounding box center [521, 301] width 317 height 43
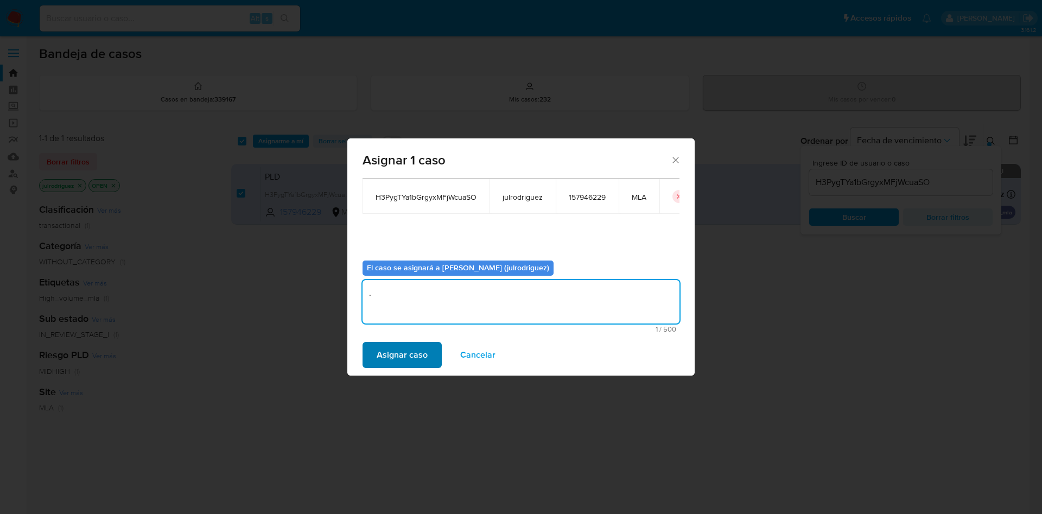
type textarea "."
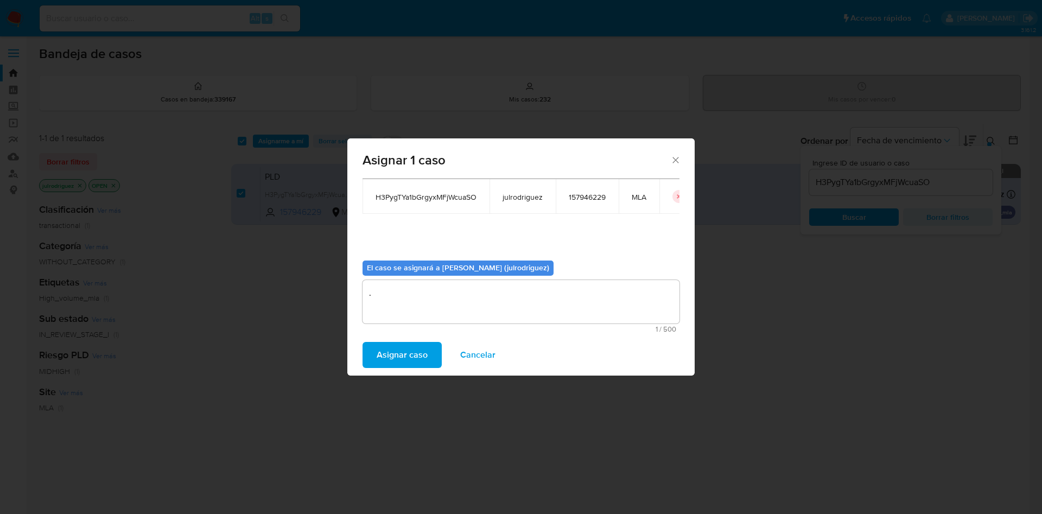
click at [420, 367] on span "Asignar caso" at bounding box center [402, 355] width 51 height 24
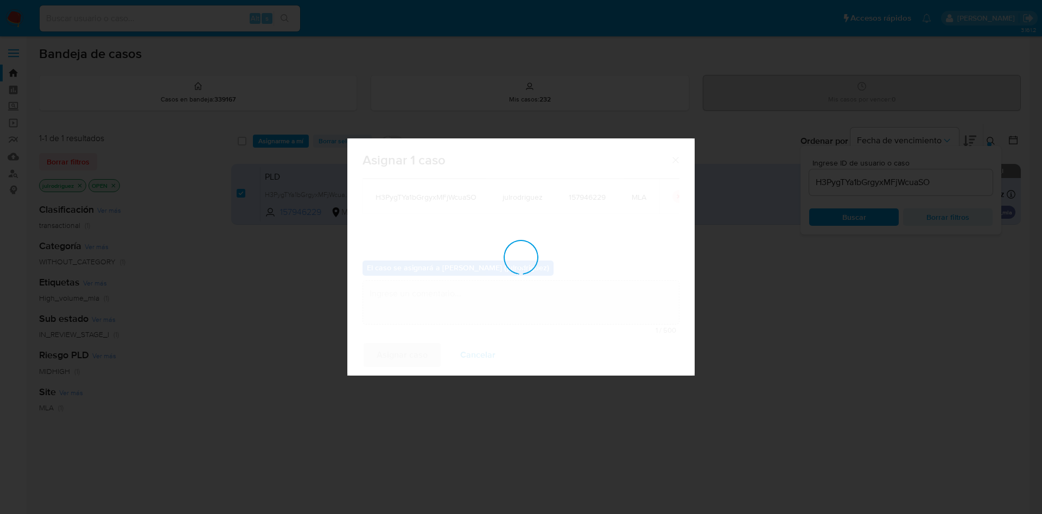
checkbox input "false"
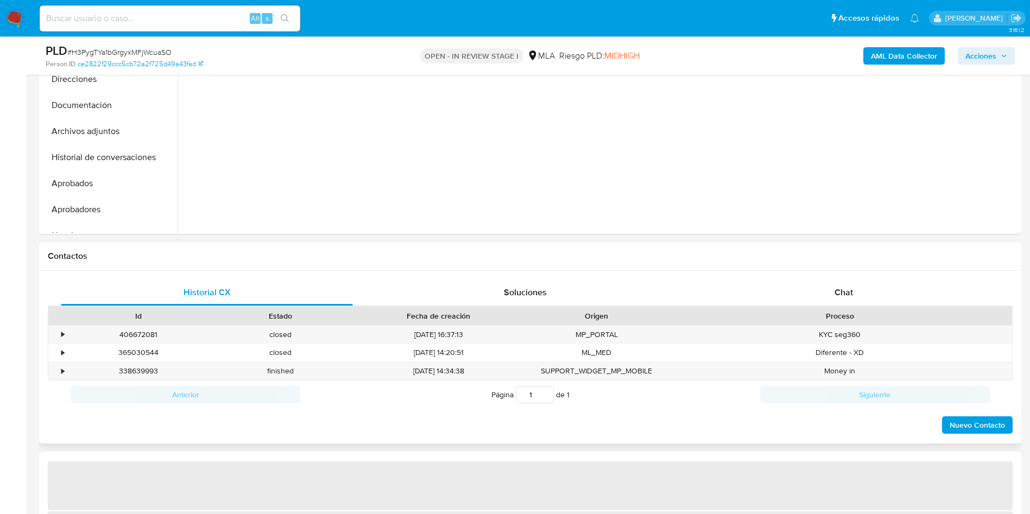
drag, startPoint x: 844, startPoint y: 283, endPoint x: 833, endPoint y: 263, distance: 22.1
click at [844, 283] on div "Chat" at bounding box center [844, 293] width 292 height 26
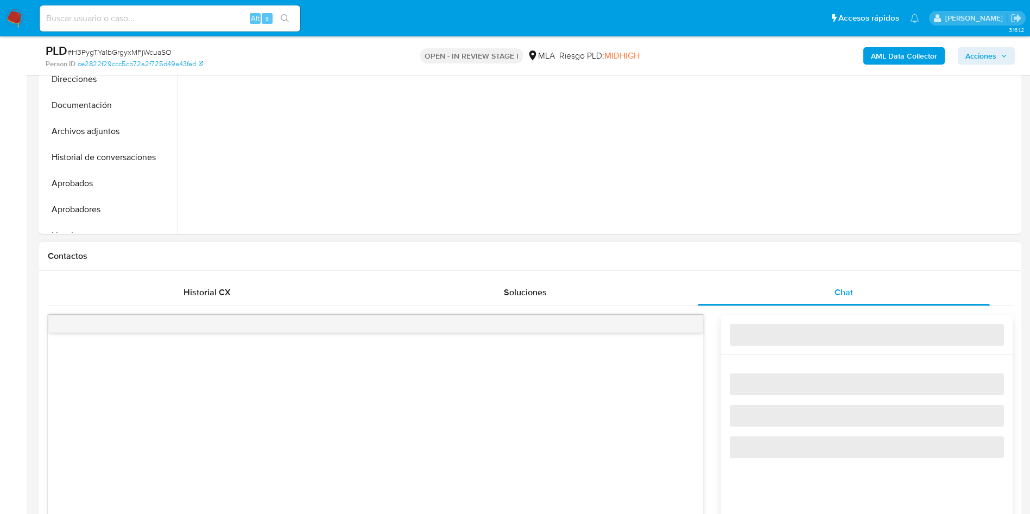
select select "10"
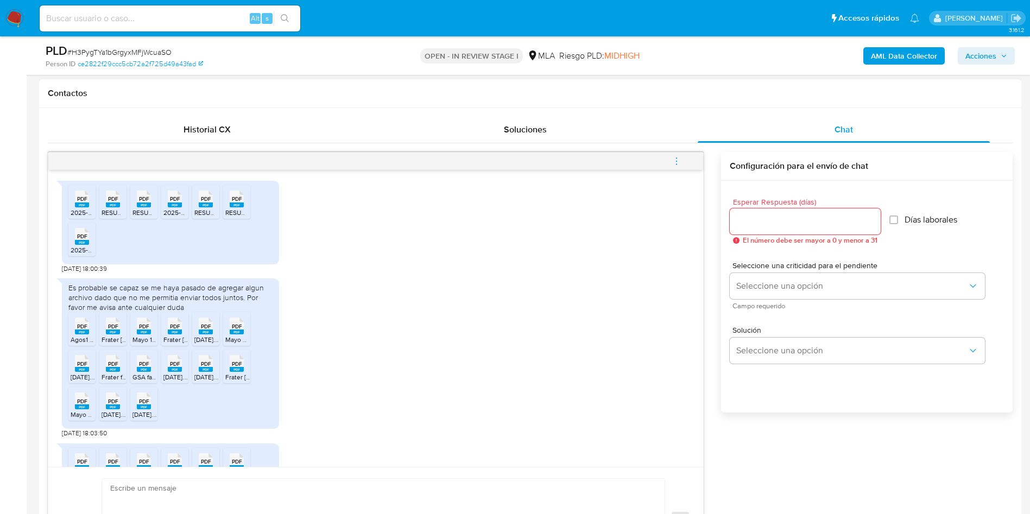
scroll to position [766, 0]
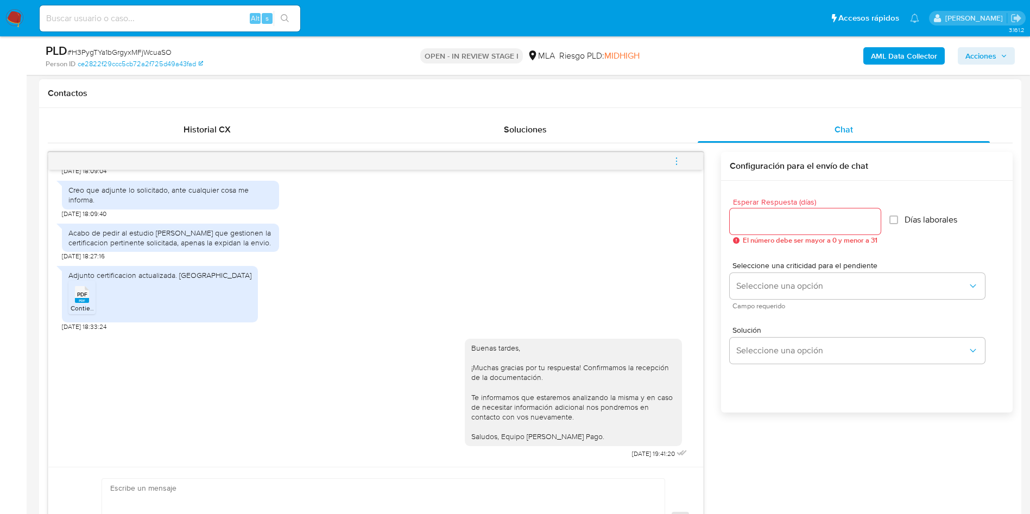
click at [673, 163] on icon "menu-action" at bounding box center [677, 161] width 10 height 10
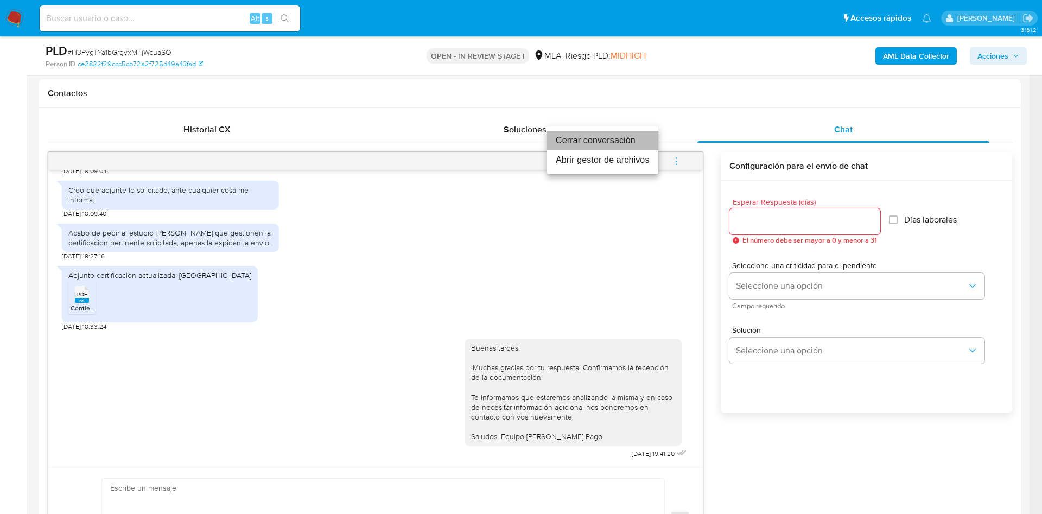
click at [579, 135] on li "Cerrar conversación" at bounding box center [602, 141] width 111 height 20
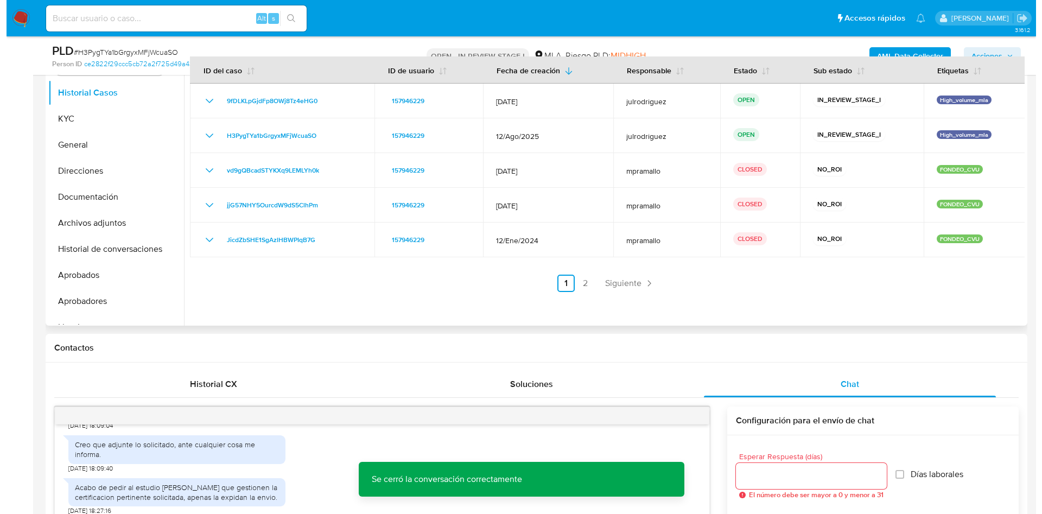
scroll to position [81, 0]
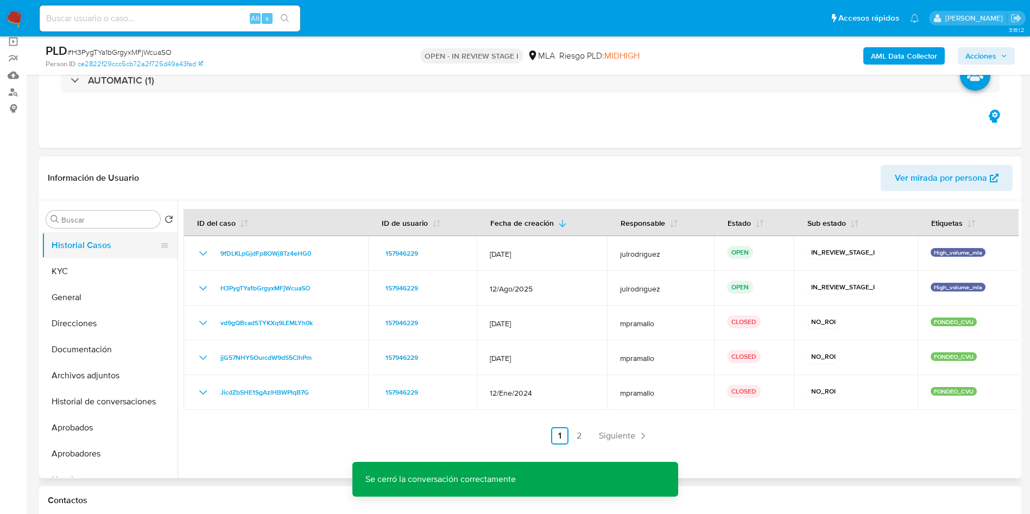
click at [88, 256] on button "Historial Casos" at bounding box center [105, 245] width 127 height 26
click at [88, 270] on button "KYC" at bounding box center [105, 271] width 127 height 26
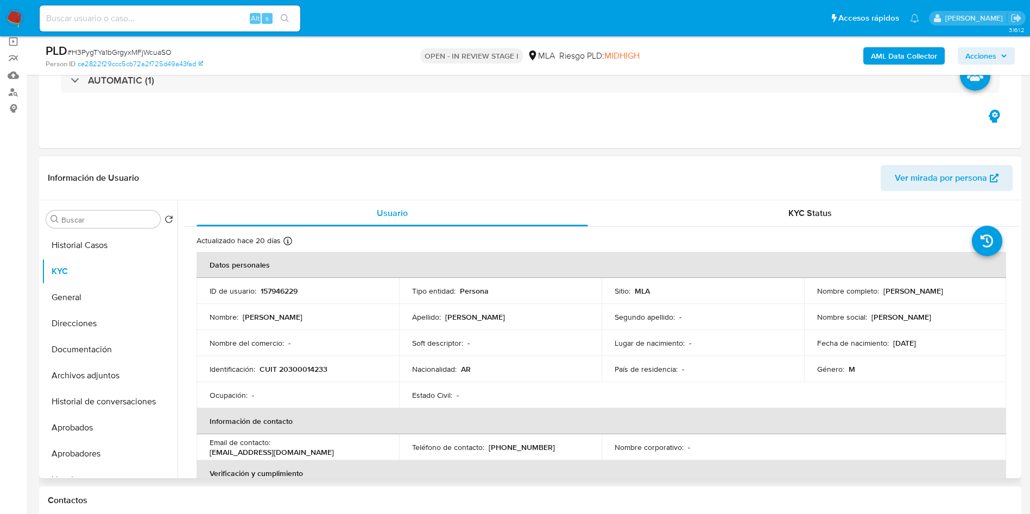
click at [282, 290] on p "157946229" at bounding box center [279, 291] width 37 height 10
copy p "157946229"
click at [162, 47] on span "# H3PygTYa1bGrgyxMFjWcuaSO" at bounding box center [119, 52] width 104 height 11
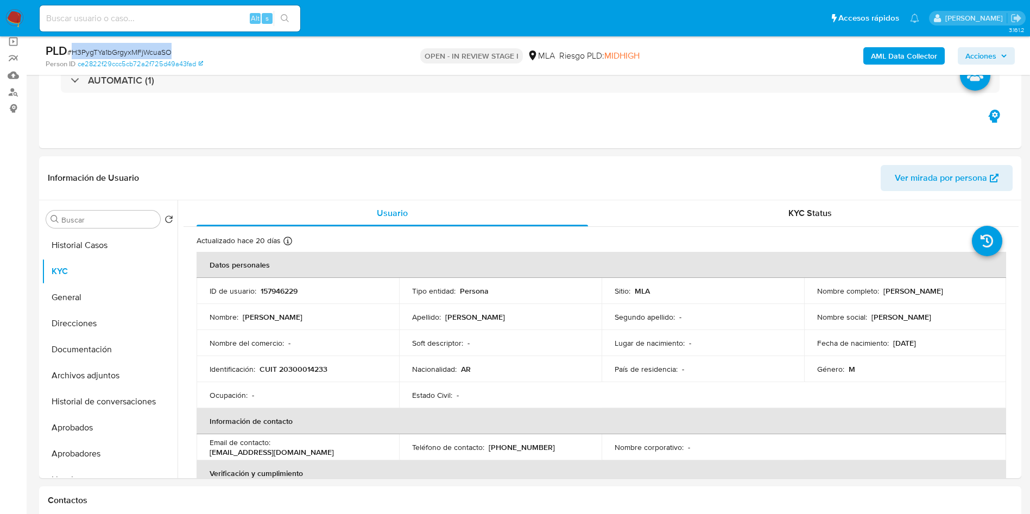
copy span "H3PygTYa1bGrgyxMFjWcuaSO"
click at [139, 394] on button "Historial de conversaciones" at bounding box center [110, 402] width 136 height 26
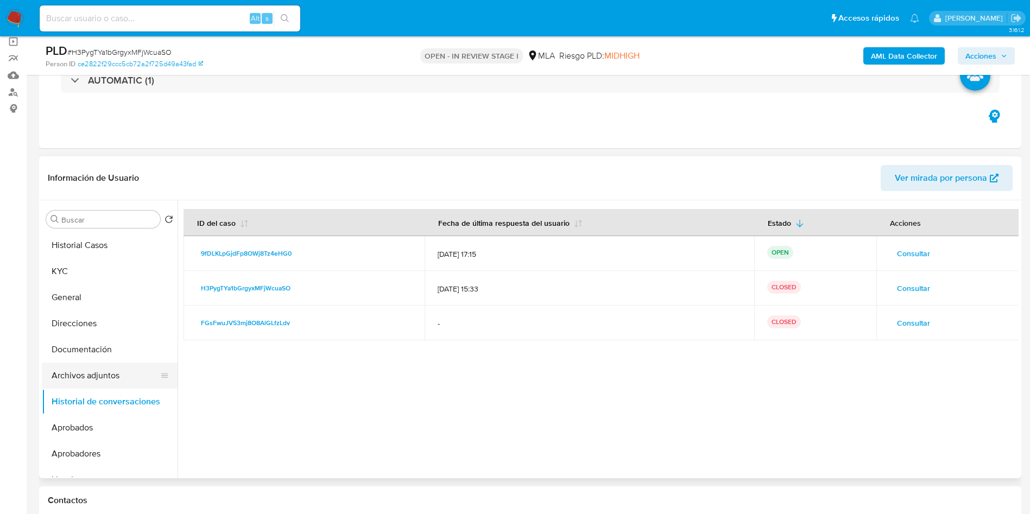
click at [85, 377] on button "Archivos adjuntos" at bounding box center [105, 376] width 127 height 26
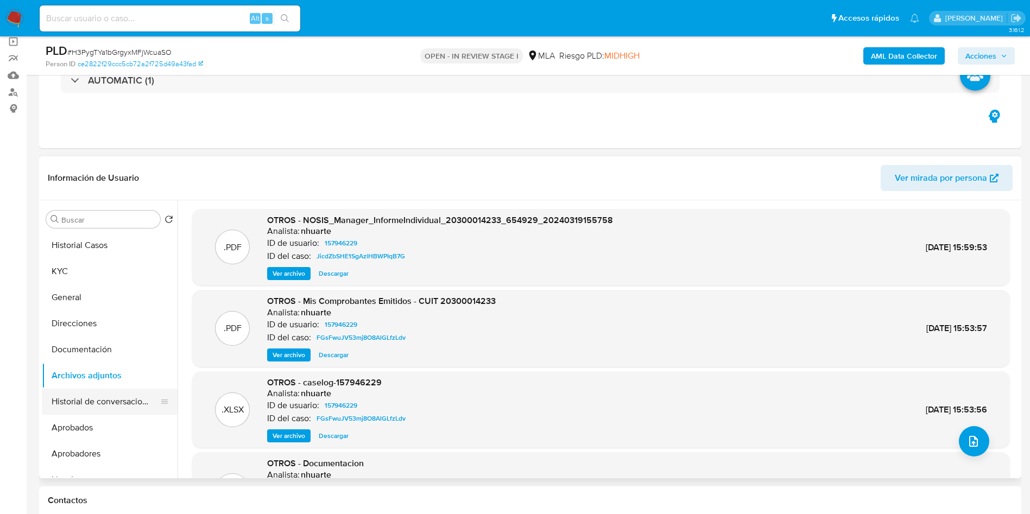
click at [95, 393] on button "Historial de conversaciones" at bounding box center [105, 402] width 127 height 26
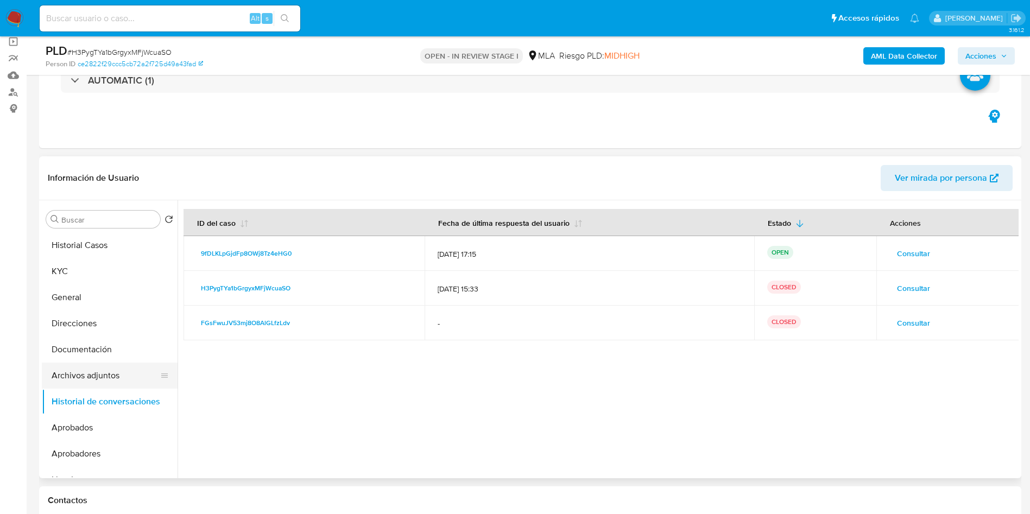
click at [115, 372] on button "Archivos adjuntos" at bounding box center [105, 376] width 127 height 26
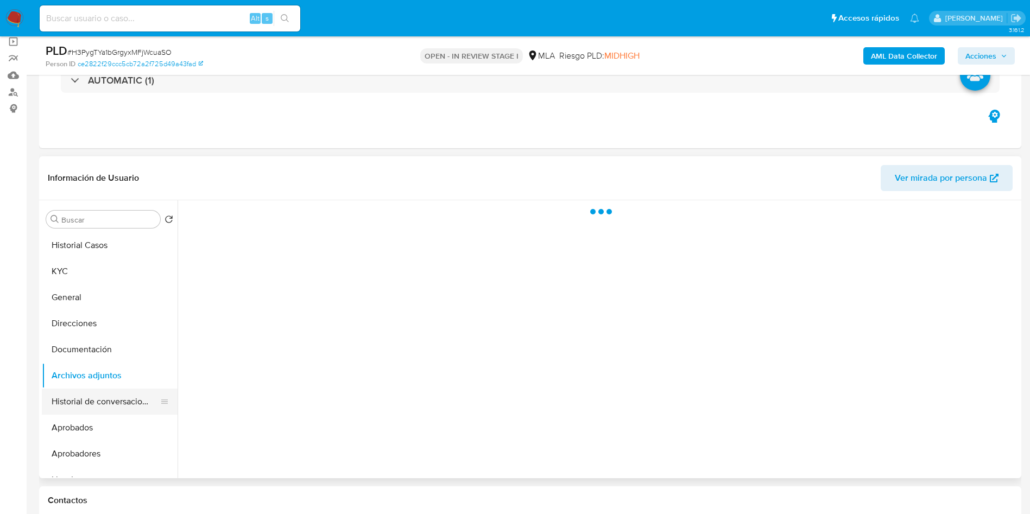
click at [111, 397] on button "Historial de conversaciones" at bounding box center [105, 402] width 127 height 26
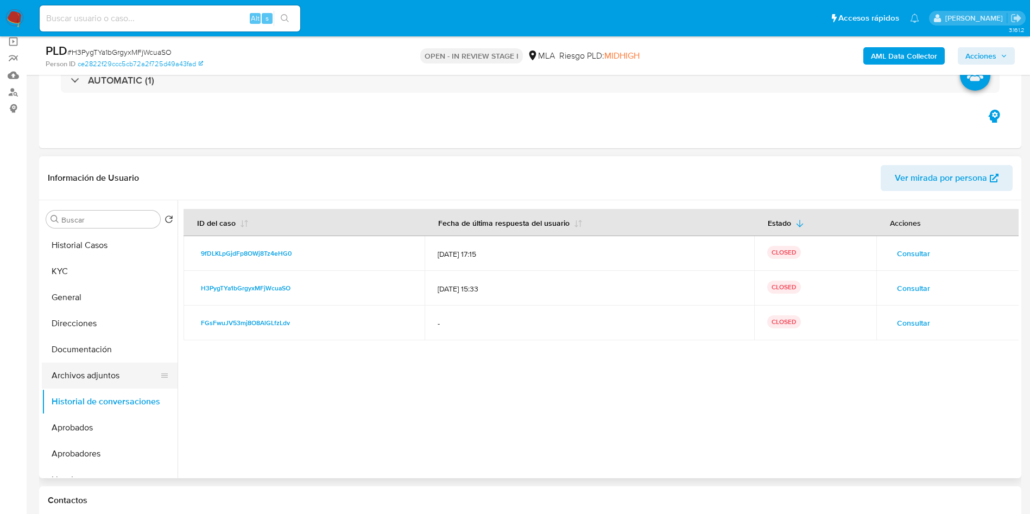
click at [113, 377] on button "Archivos adjuntos" at bounding box center [105, 376] width 127 height 26
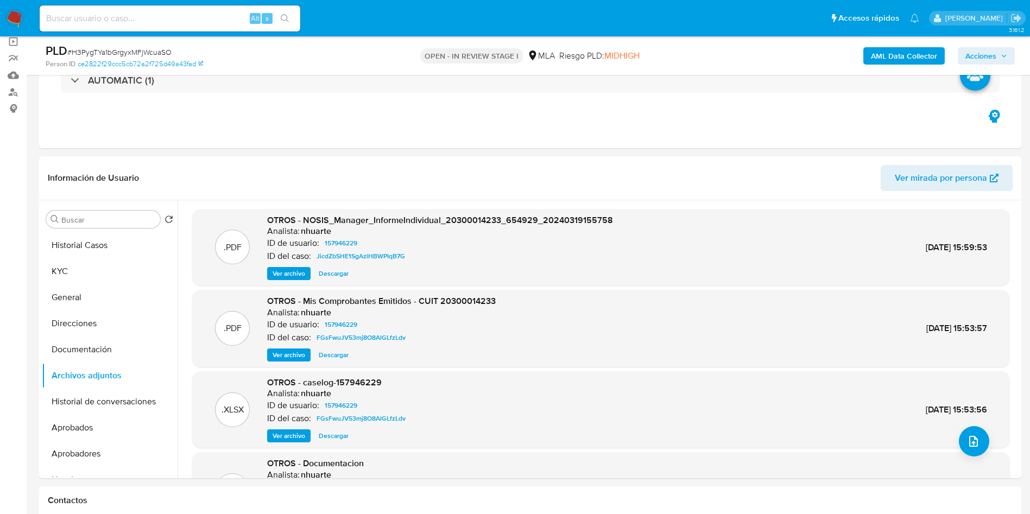
click at [889, 55] on b "AML Data Collector" at bounding box center [904, 55] width 66 height 17
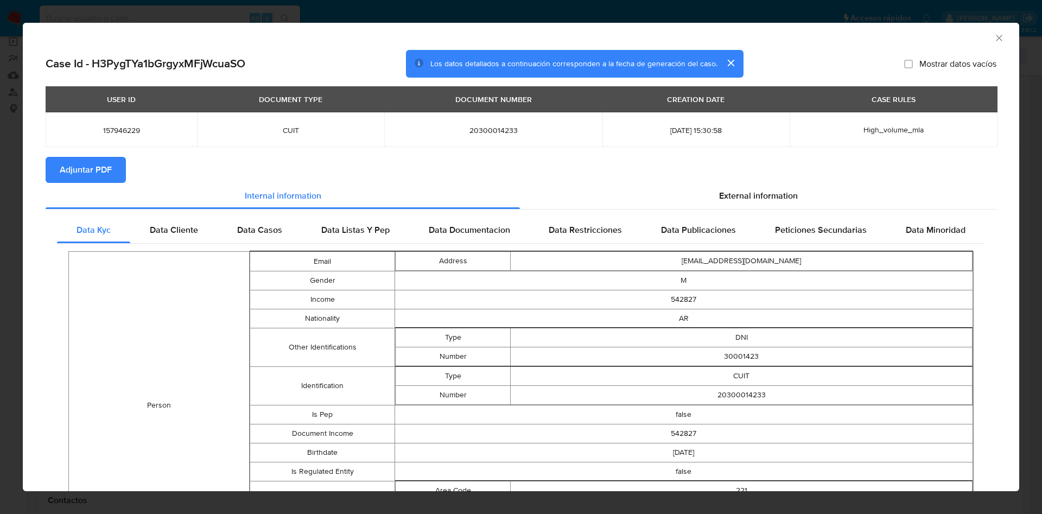
click at [78, 168] on span "Adjuntar PDF" at bounding box center [86, 170] width 52 height 24
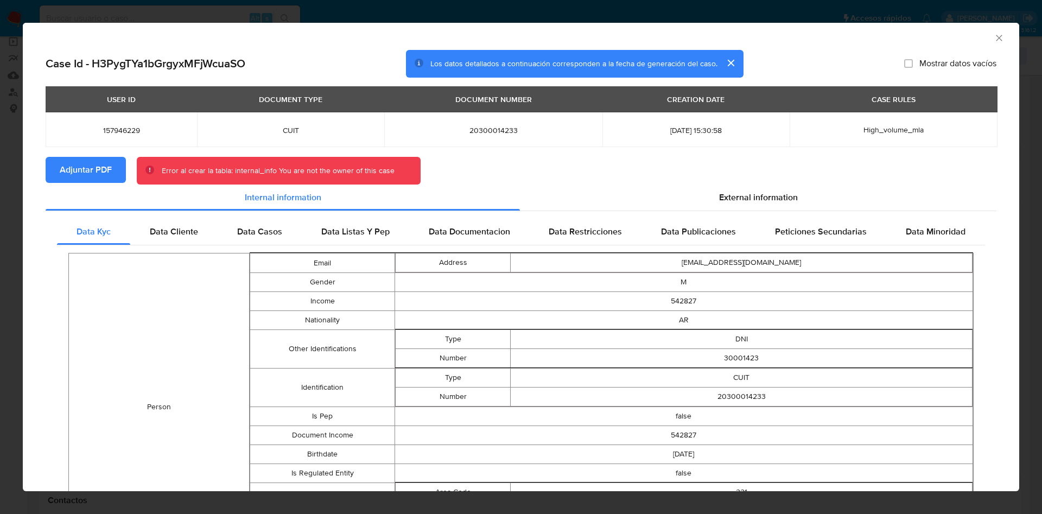
click at [226, 56] on h2 "Case Id - H3PygTYa1bGrgyxMFjWcuaSO" at bounding box center [146, 63] width 200 height 14
copy h2 "H3PygTYa1bGrgyxMFjWcuaSO"
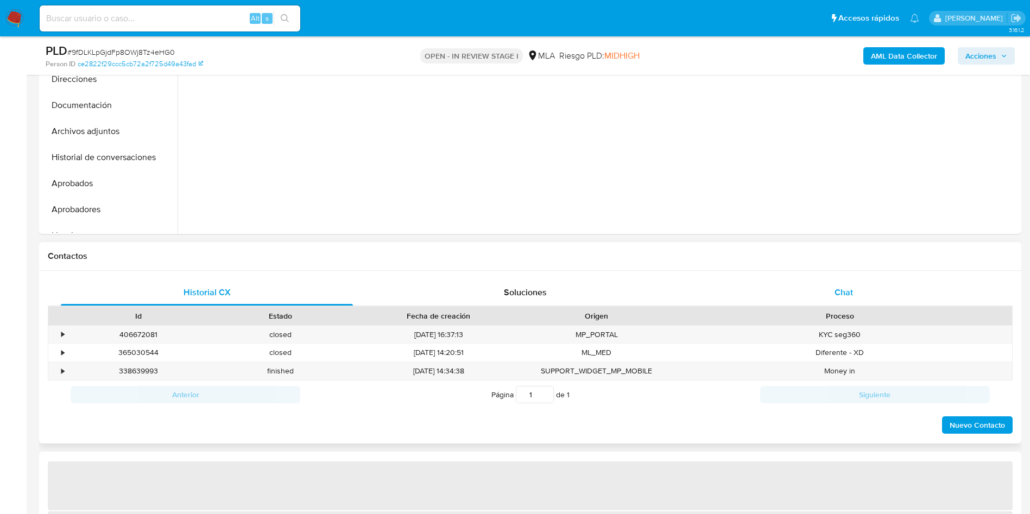
click at [848, 298] on span "Chat" at bounding box center [843, 292] width 18 height 12
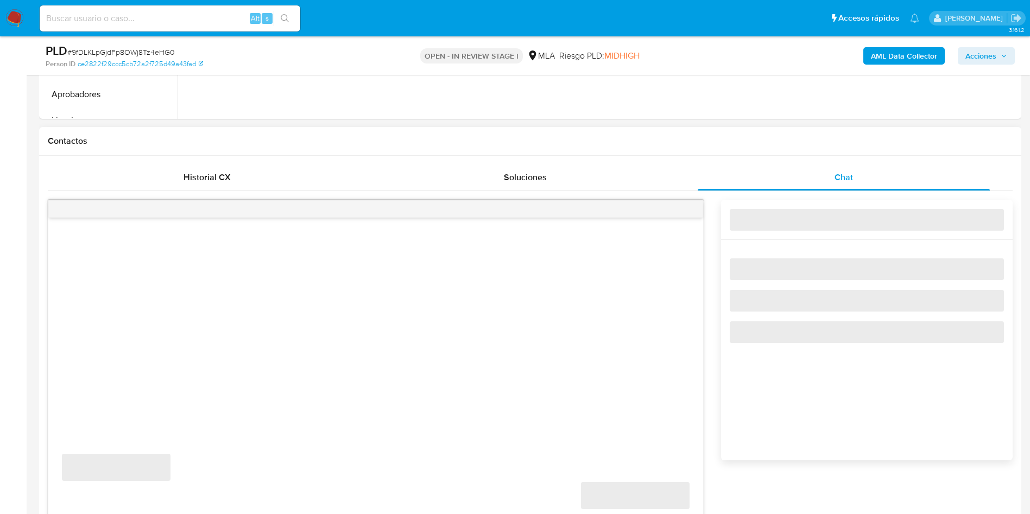
select select "10"
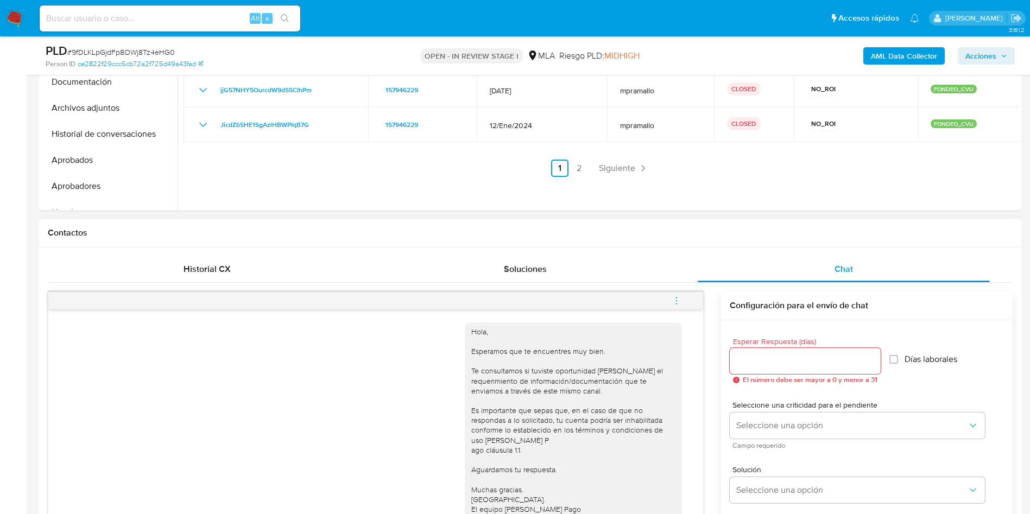
scroll to position [407, 0]
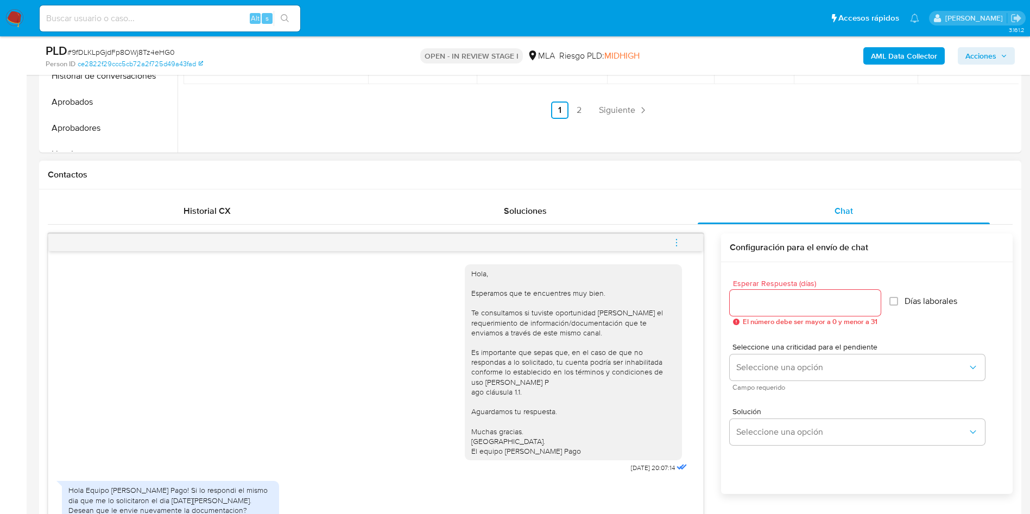
click at [675, 242] on icon "menu-action" at bounding box center [677, 243] width 10 height 10
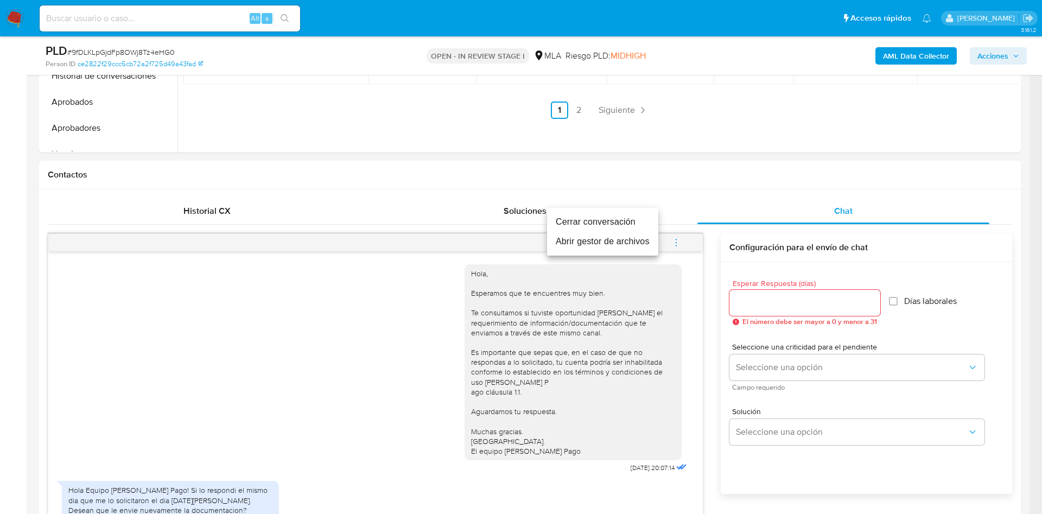
click at [593, 220] on li "Cerrar conversación" at bounding box center [602, 222] width 111 height 20
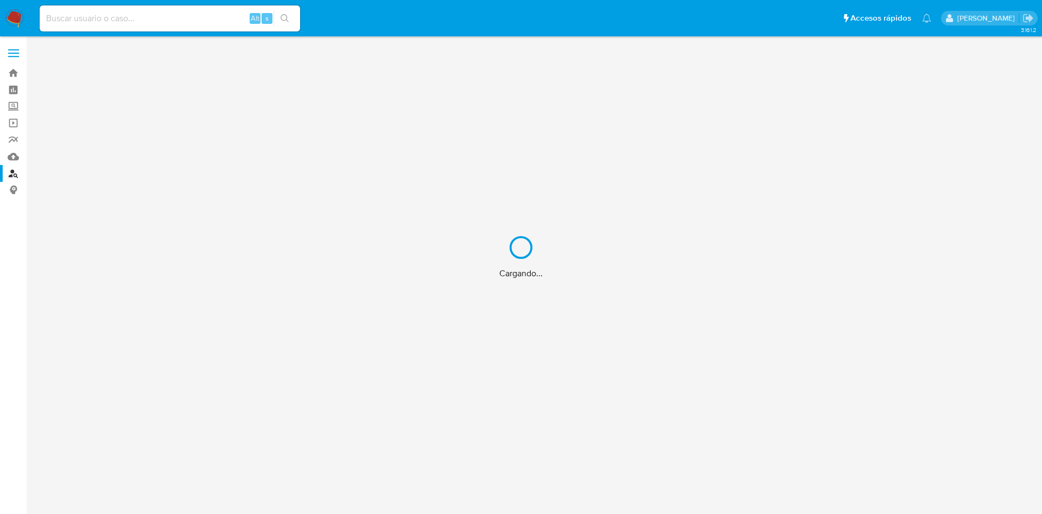
click at [175, 17] on div "Cargando..." at bounding box center [521, 257] width 1042 height 514
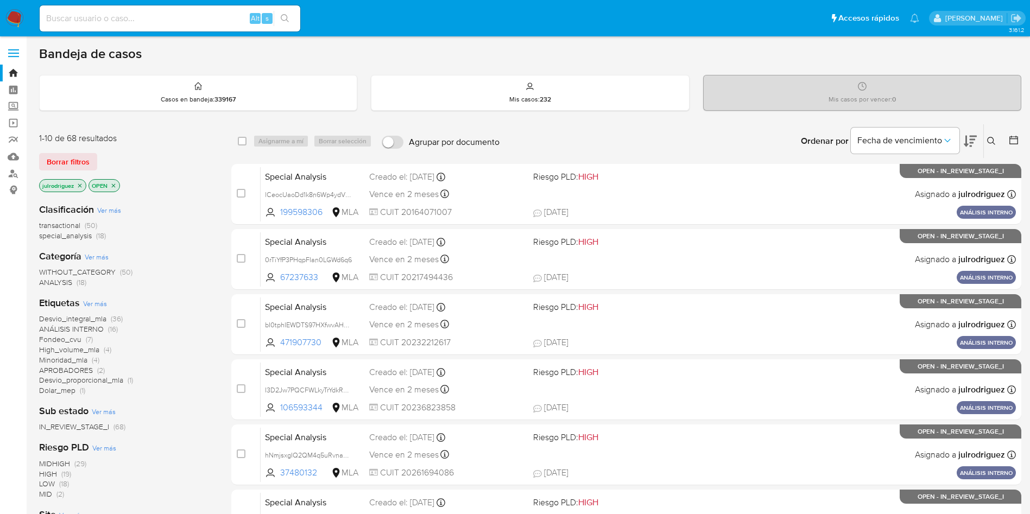
click at [996, 141] on button at bounding box center [993, 141] width 18 height 13
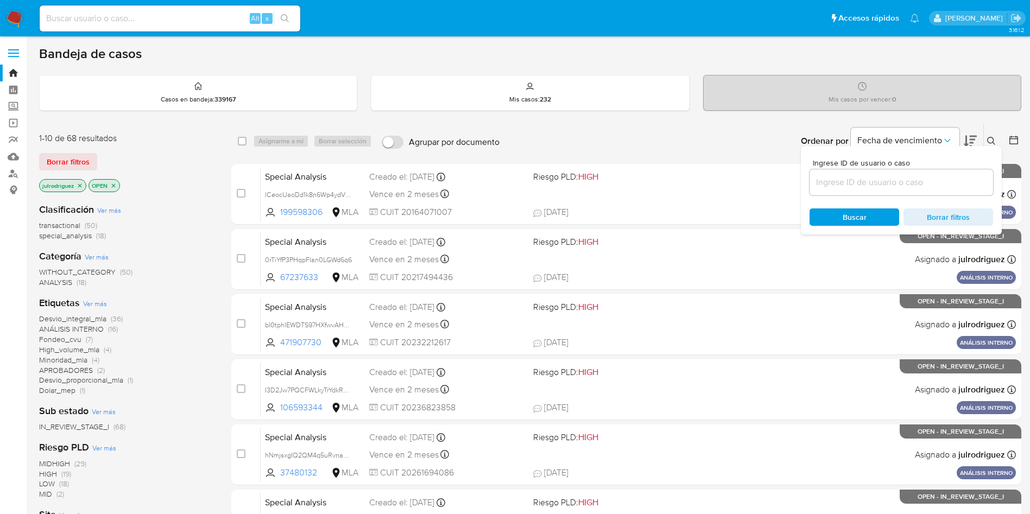
click at [865, 180] on input at bounding box center [902, 182] width 184 height 14
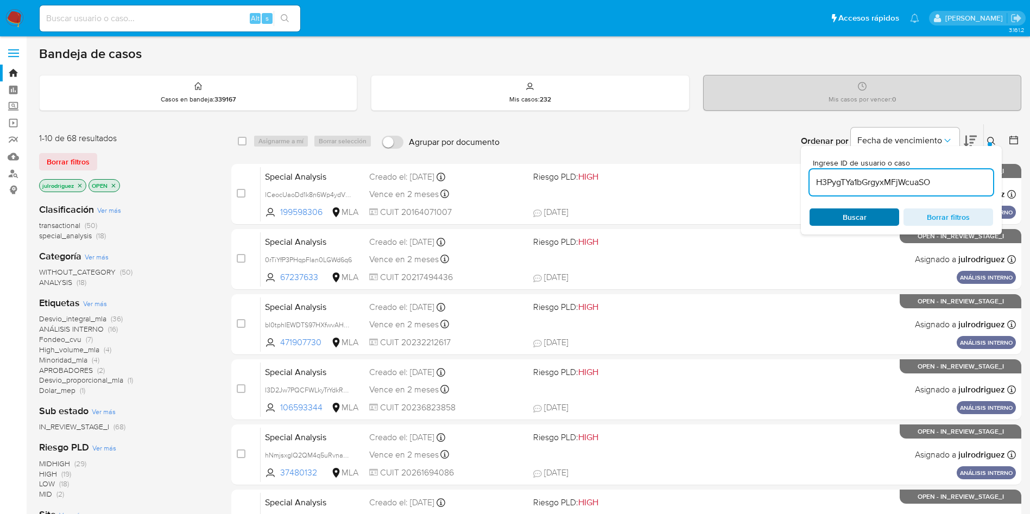
type input "H3PygTYa1bGrgyxMFjWcuaSO"
click at [832, 215] on span "Buscar" at bounding box center [854, 217] width 74 height 15
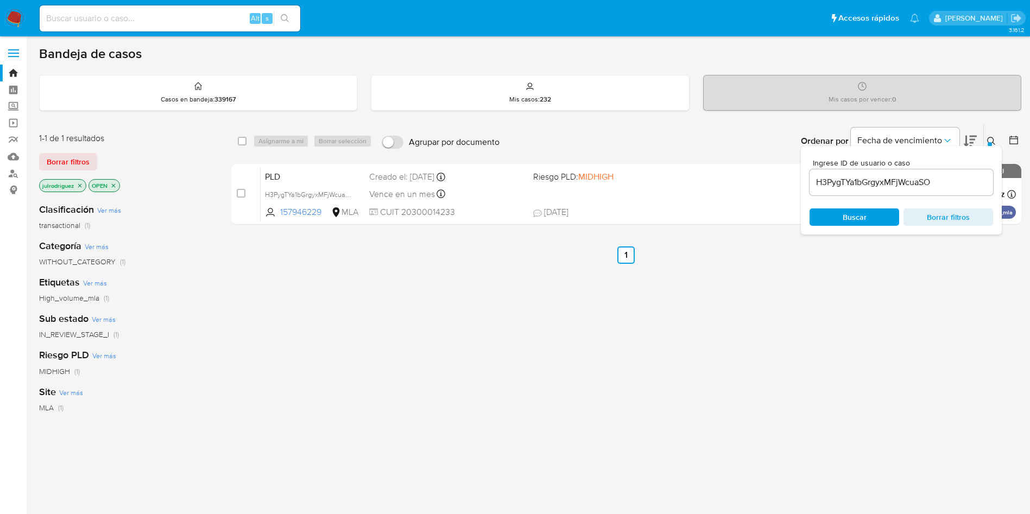
click at [233, 145] on div "select-all-cases-checkbox Asignarme a mí Borrar selección Agrupar por documento…" at bounding box center [626, 141] width 790 height 34
click at [239, 144] on input "checkbox" at bounding box center [242, 141] width 9 height 9
checkbox input "true"
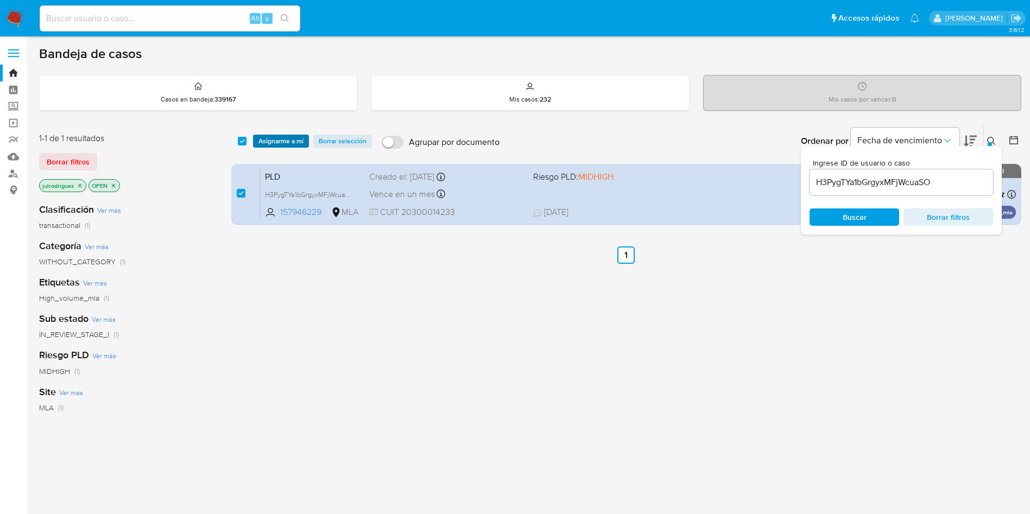
click at [265, 143] on span "Asignarme a mí" at bounding box center [280, 141] width 45 height 11
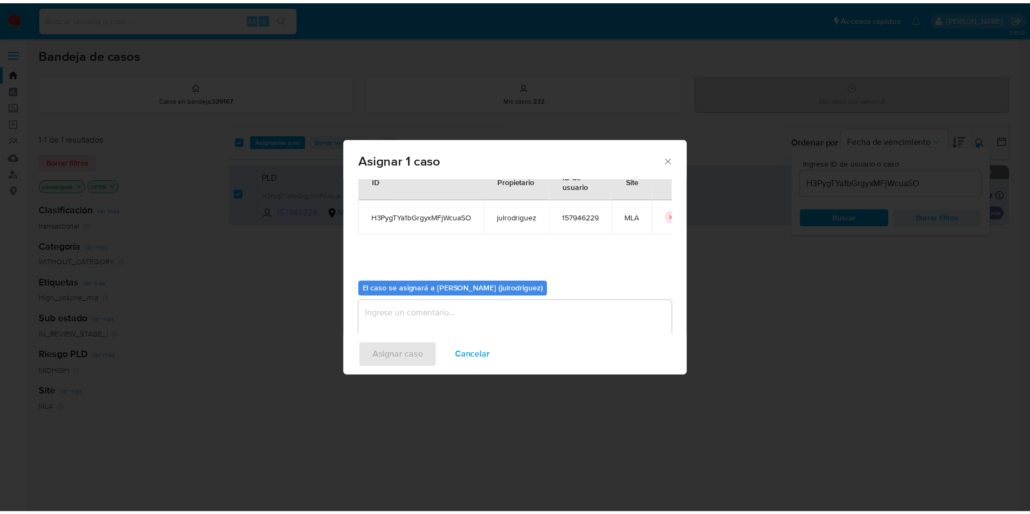
scroll to position [56, 0]
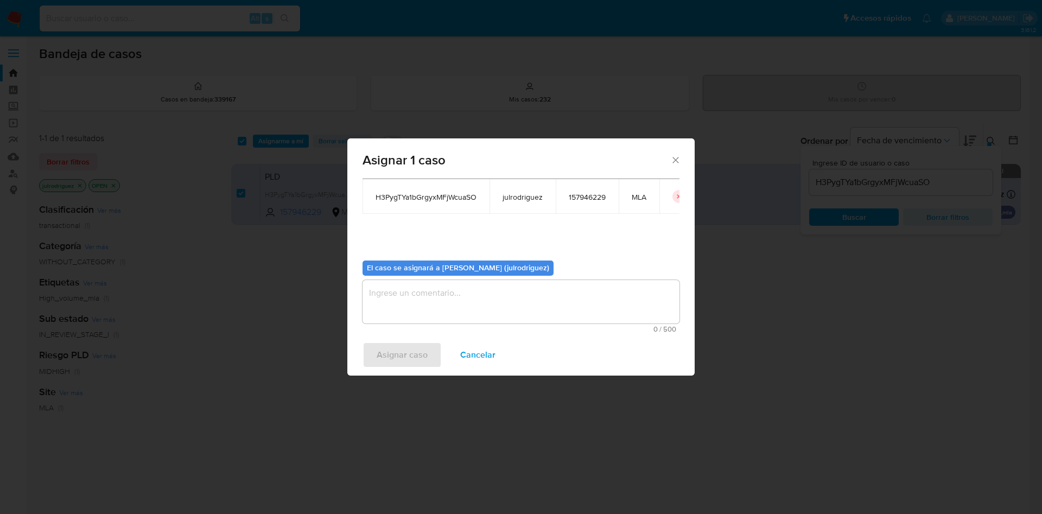
click at [447, 308] on textarea "assign-modal" at bounding box center [521, 301] width 317 height 43
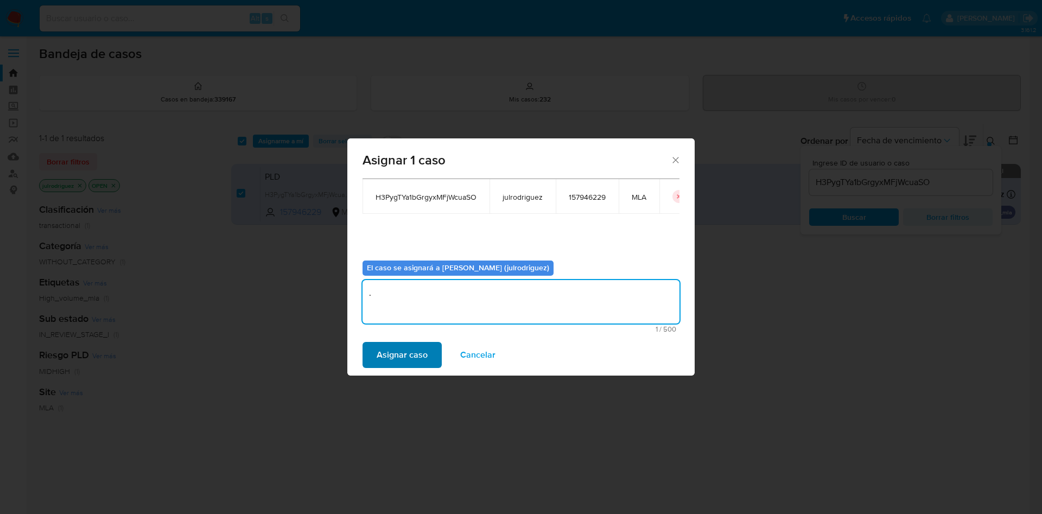
type textarea "."
click at [409, 359] on span "Asignar caso" at bounding box center [402, 355] width 51 height 24
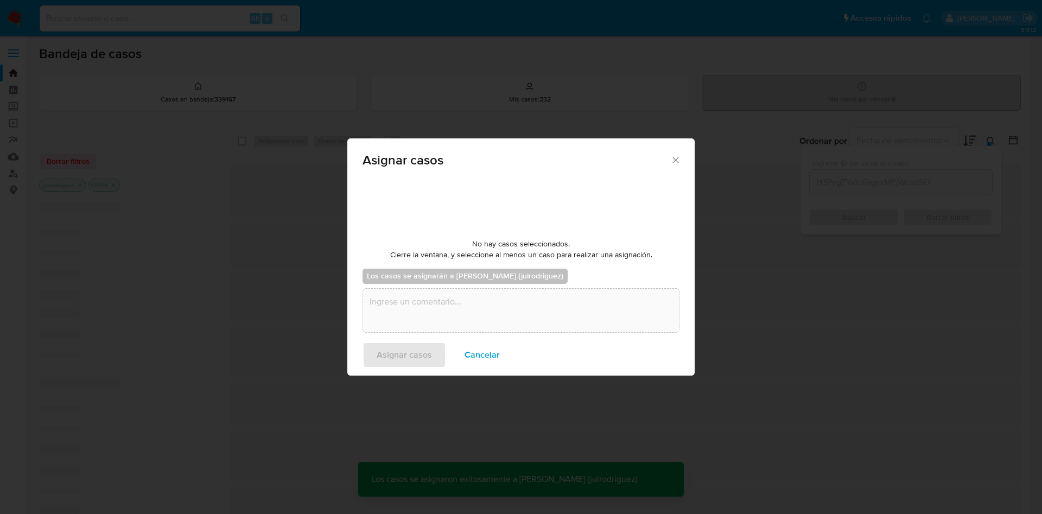
checkbox input "false"
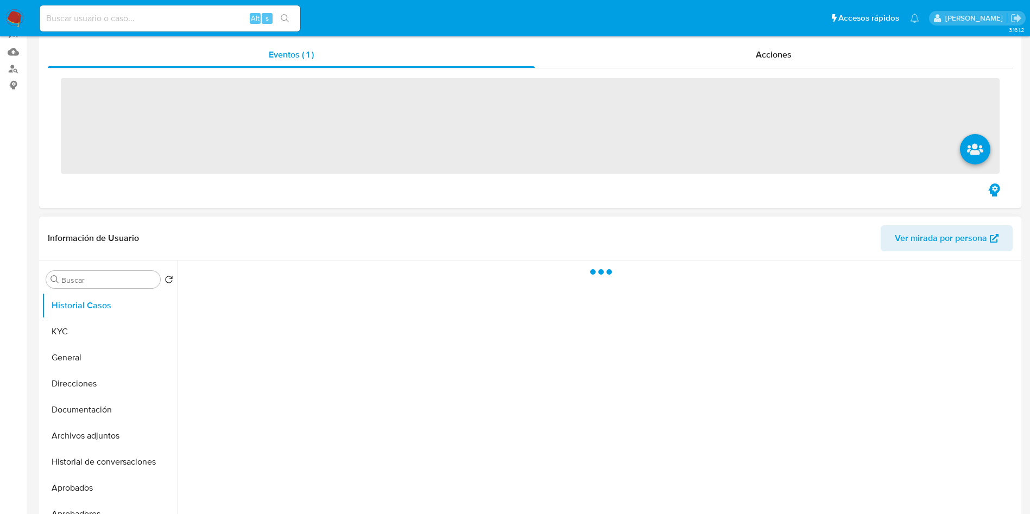
scroll to position [163, 0]
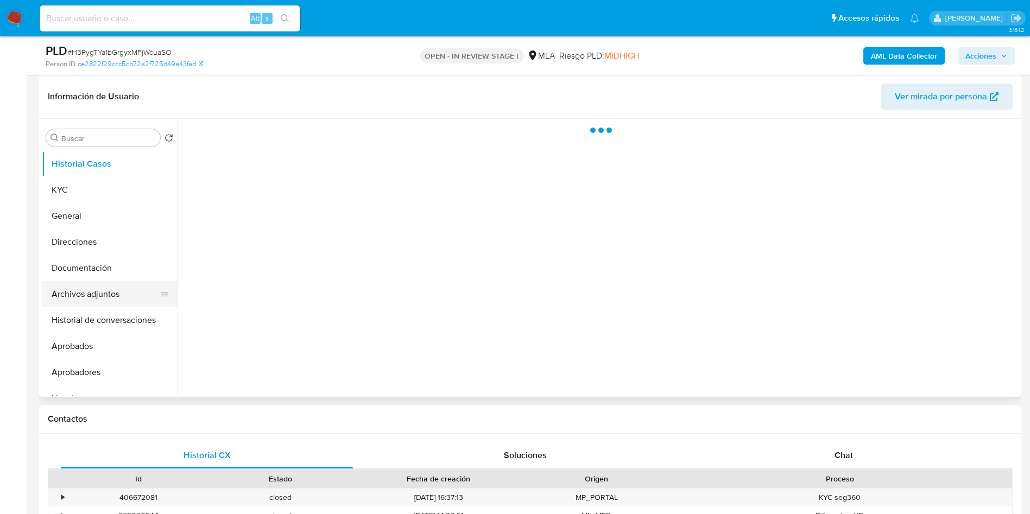
click at [98, 296] on button "Archivos adjuntos" at bounding box center [105, 294] width 127 height 26
select select "10"
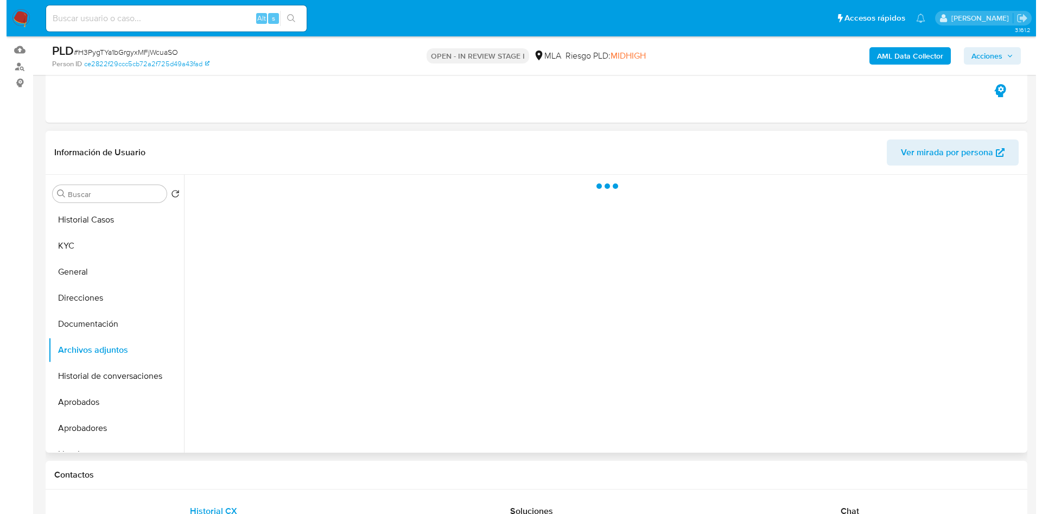
scroll to position [81, 0]
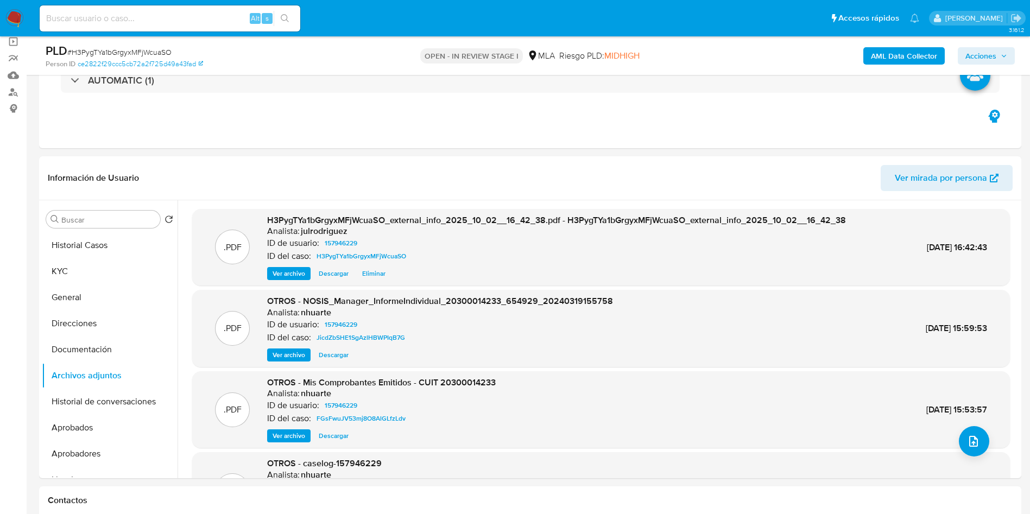
click at [905, 61] on b "AML Data Collector" at bounding box center [904, 55] width 66 height 17
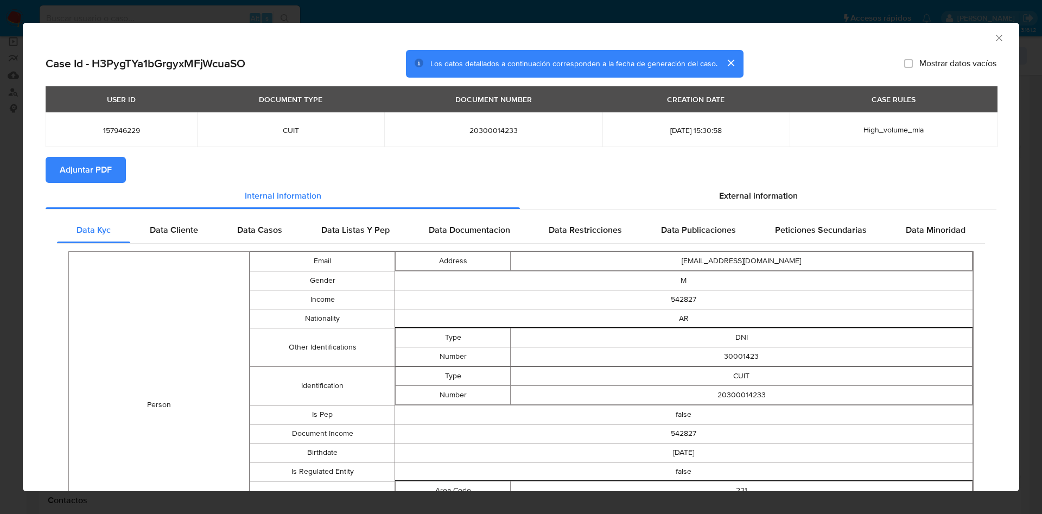
click at [110, 169] on span "Adjuntar PDF" at bounding box center [86, 170] width 52 height 24
click at [994, 35] on icon "Cerrar ventana" at bounding box center [999, 38] width 11 height 11
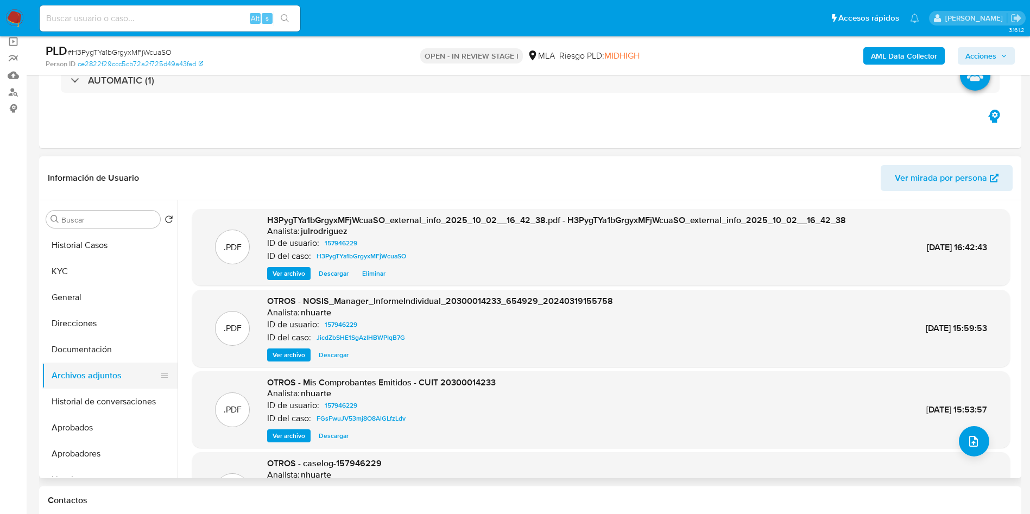
drag, startPoint x: 113, startPoint y: 349, endPoint x: 104, endPoint y: 367, distance: 19.9
click at [113, 349] on button "Documentación" at bounding box center [110, 350] width 136 height 26
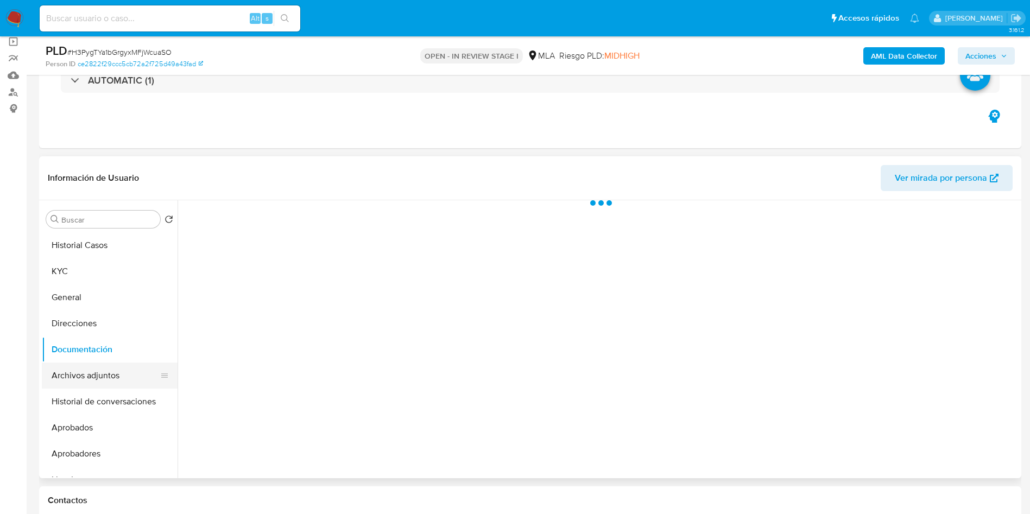
click at [104, 376] on button "Archivos adjuntos" at bounding box center [105, 376] width 127 height 26
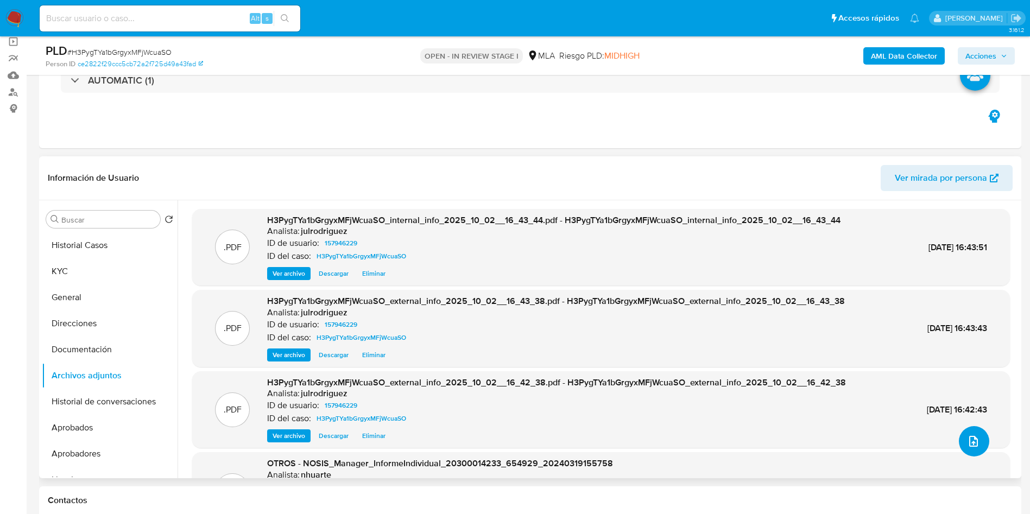
click at [967, 438] on span "upload-file" at bounding box center [973, 441] width 13 height 13
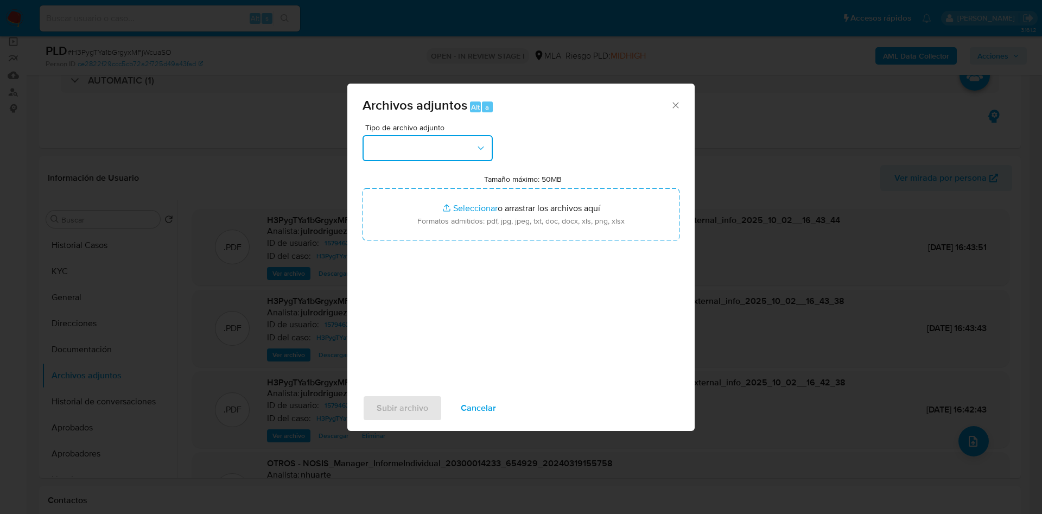
click at [460, 141] on button "button" at bounding box center [428, 148] width 130 height 26
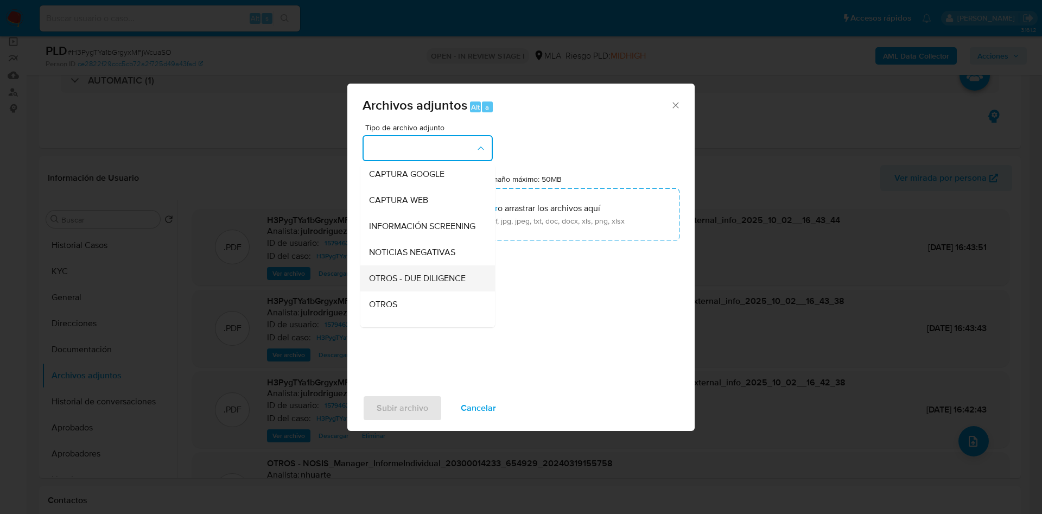
click at [401, 292] on div "OTROS - DUE DILIGENCE" at bounding box center [424, 278] width 111 height 26
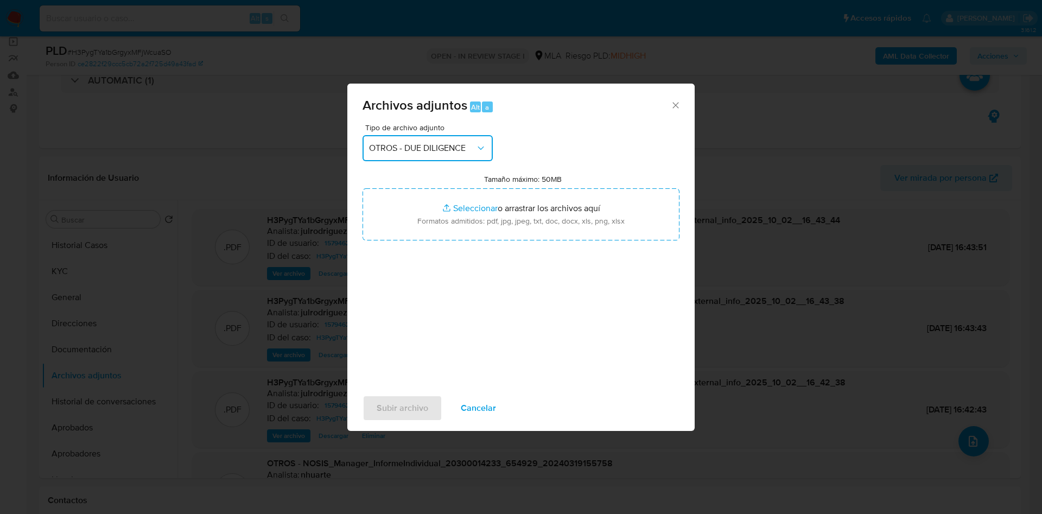
click at [408, 156] on button "OTROS - DUE DILIGENCE" at bounding box center [428, 148] width 130 height 26
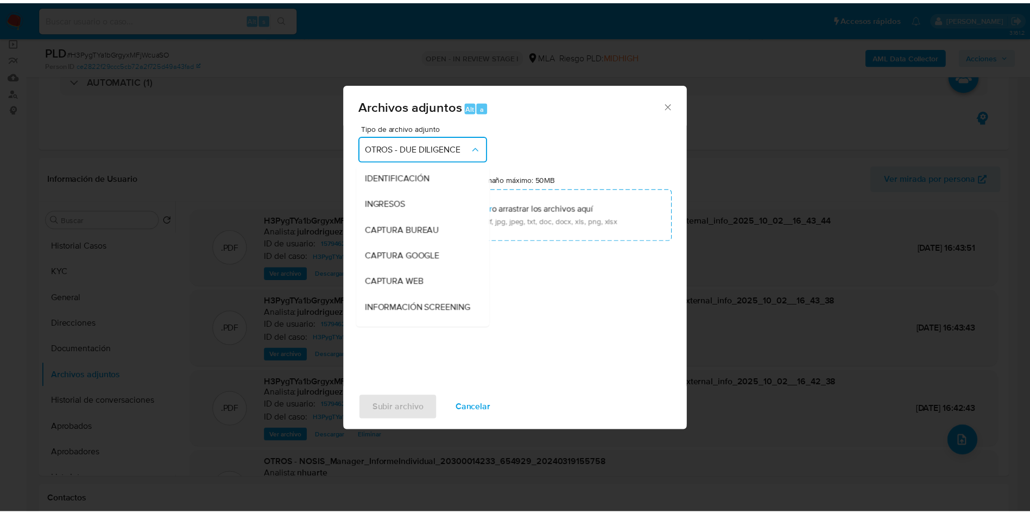
scroll to position [130, 0]
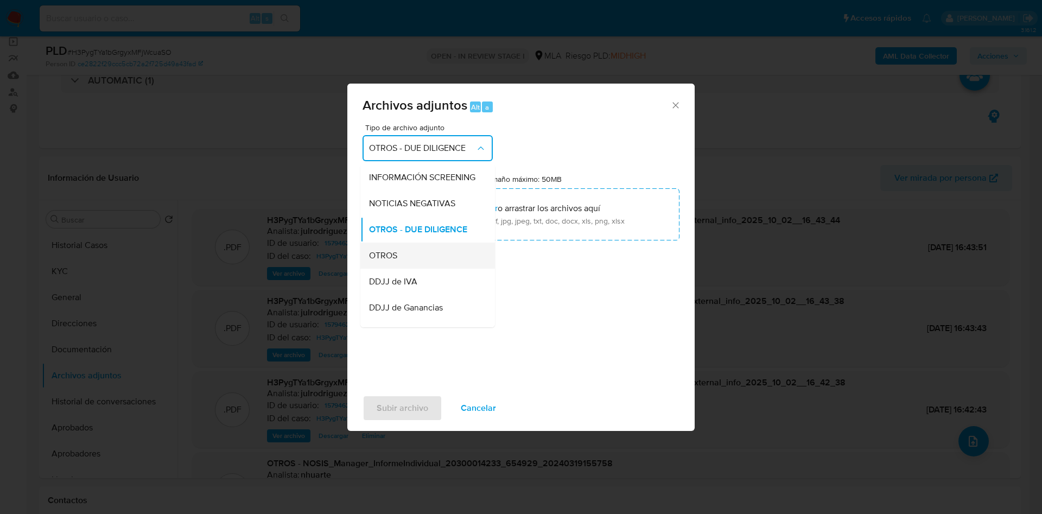
click at [396, 261] on span "OTROS" at bounding box center [383, 255] width 28 height 11
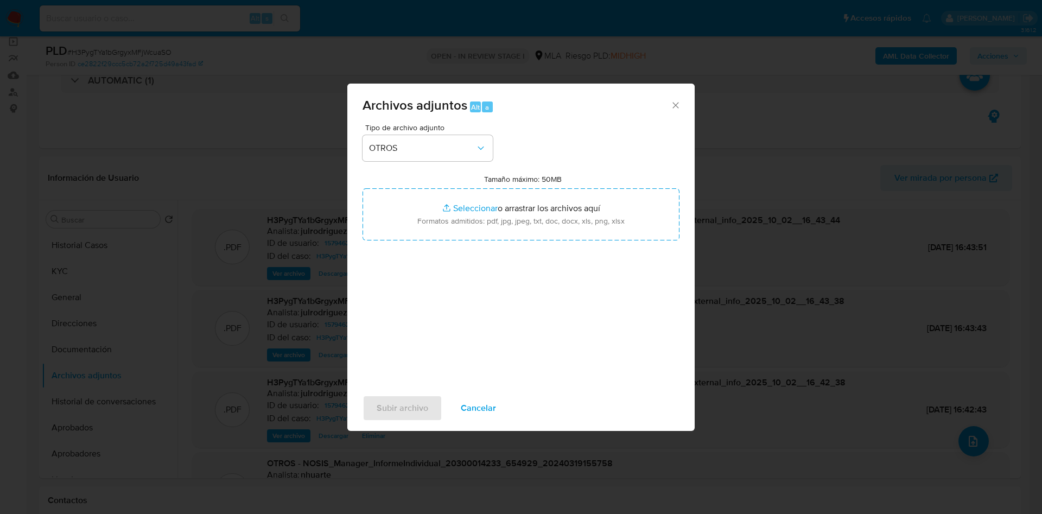
click at [441, 251] on div "Tipo de archivo adjunto OTROS Tamaño máximo: 50MB Seleccionar archivos Seleccio…" at bounding box center [521, 252] width 317 height 256
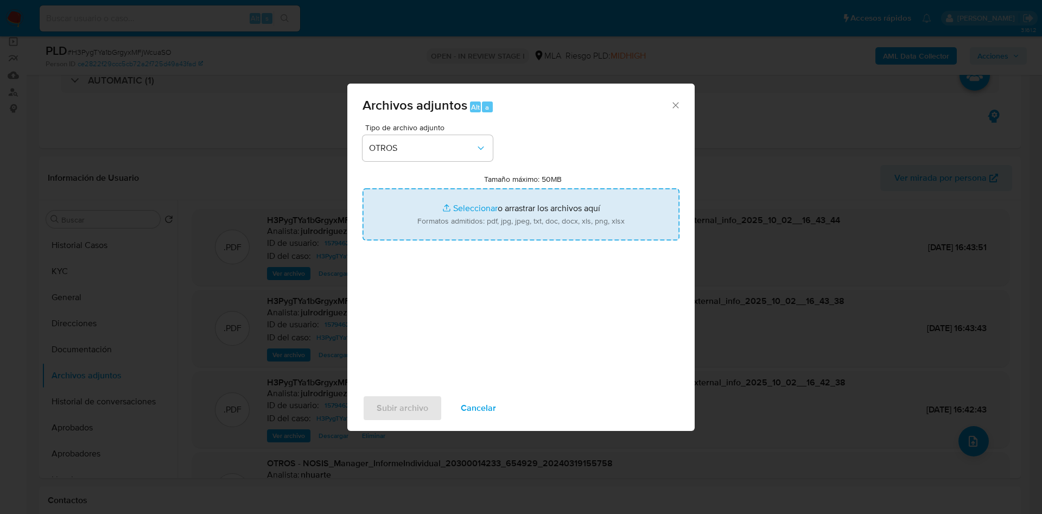
click at [439, 226] on input "Tamaño máximo: 50MB Seleccionar archivos" at bounding box center [521, 214] width 317 height 52
type input "C:\fakepath\Luciano Liuzzi - NOSIS - AGOSTO 2025.pdf"
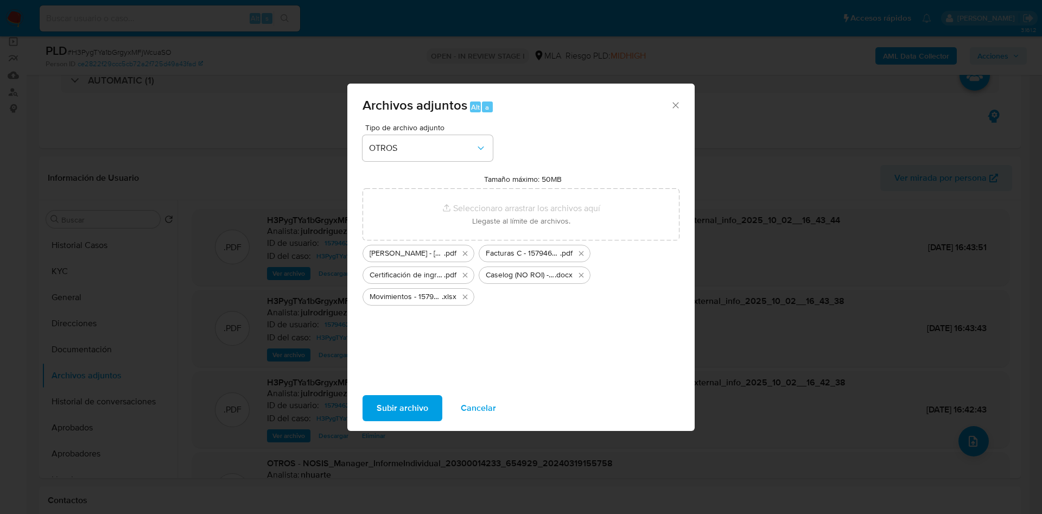
click at [415, 403] on span "Subir archivo" at bounding box center [403, 408] width 52 height 24
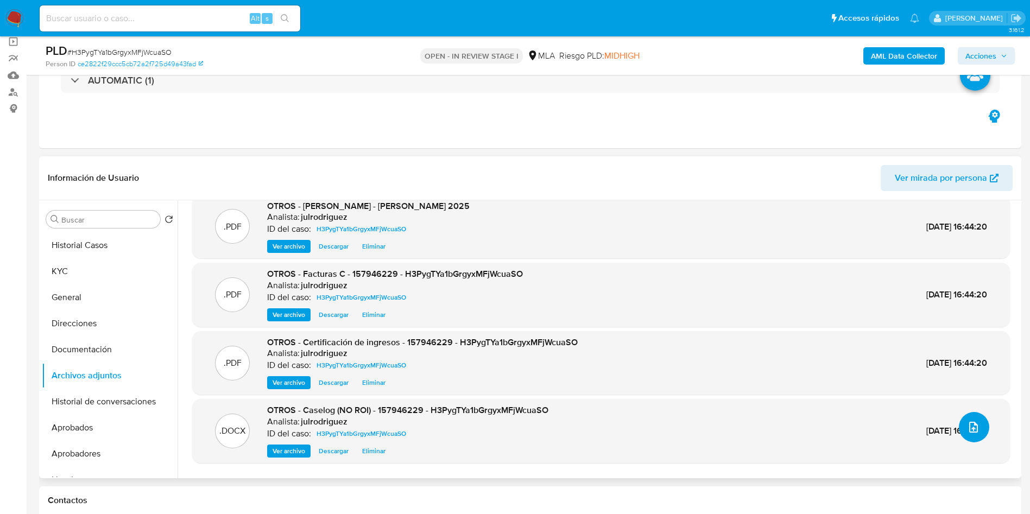
scroll to position [39, 0]
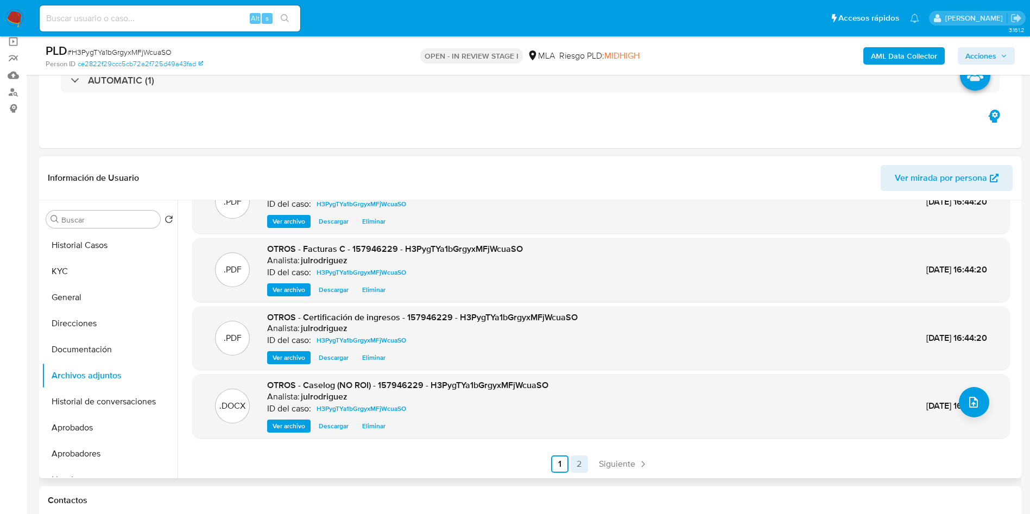
click at [575, 465] on link "2" at bounding box center [579, 464] width 17 height 17
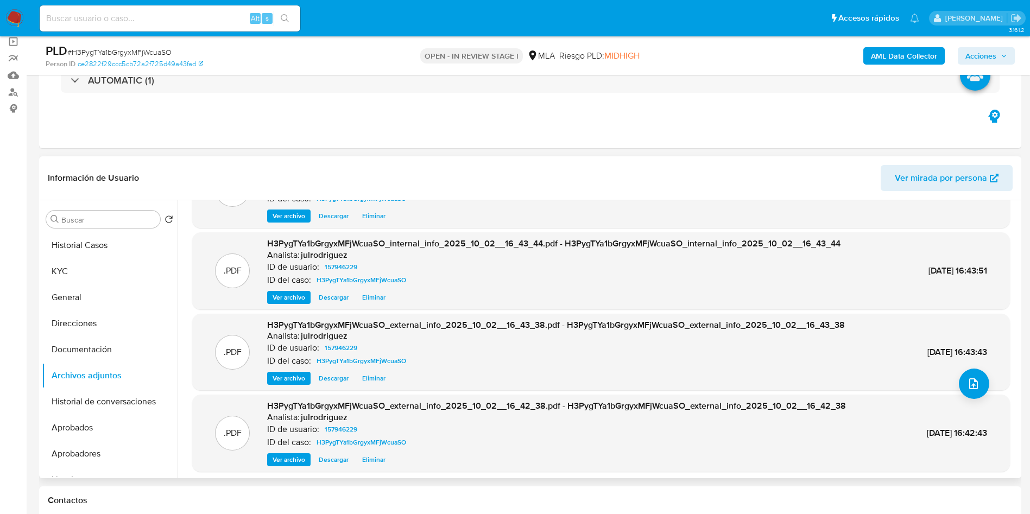
scroll to position [81, 0]
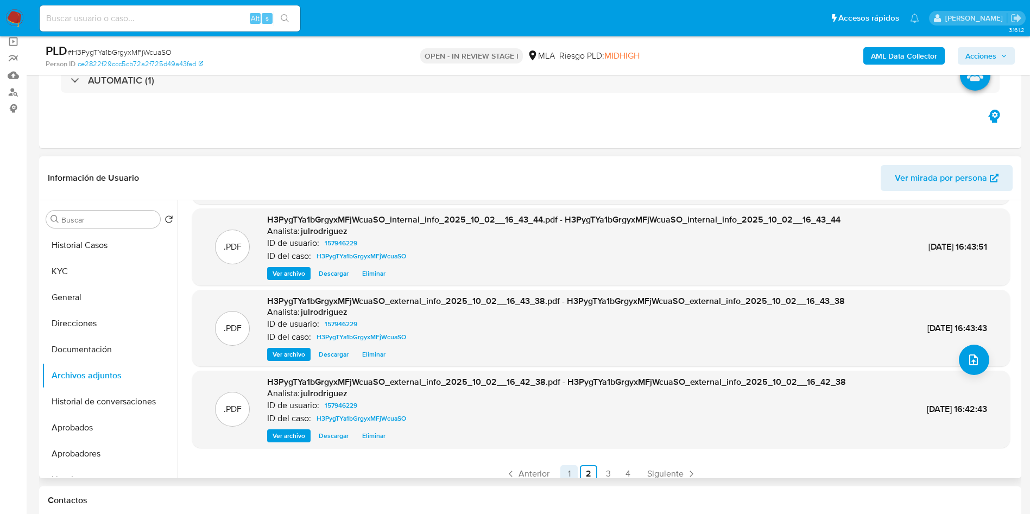
click at [572, 466] on link "1" at bounding box center [568, 473] width 17 height 17
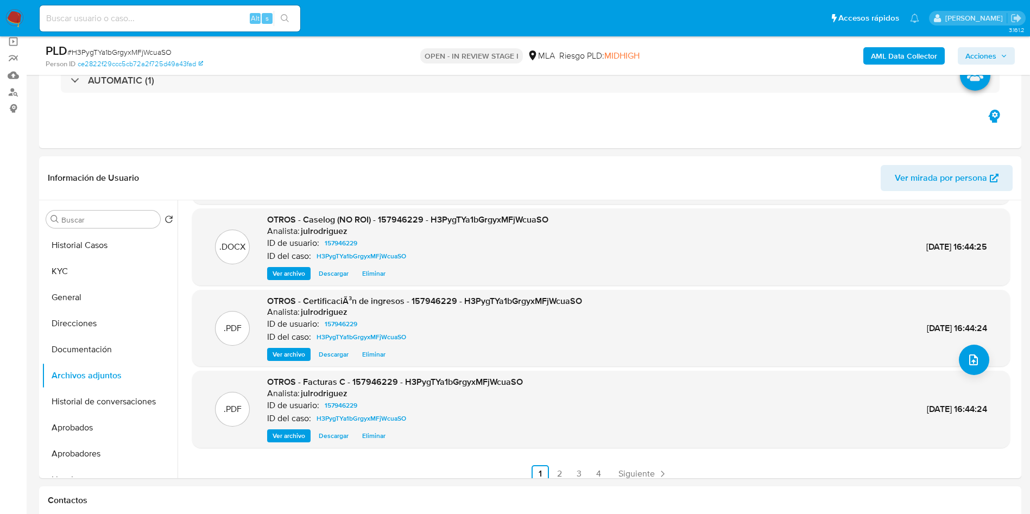
click at [967, 53] on span "Acciones" at bounding box center [980, 55] width 31 height 17
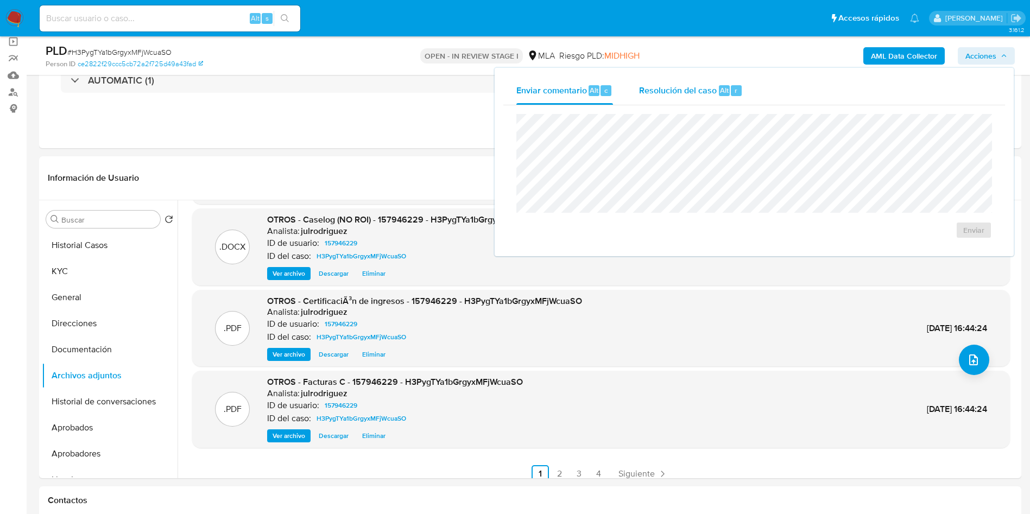
click at [665, 95] on span "Resolución del caso" at bounding box center [678, 90] width 78 height 12
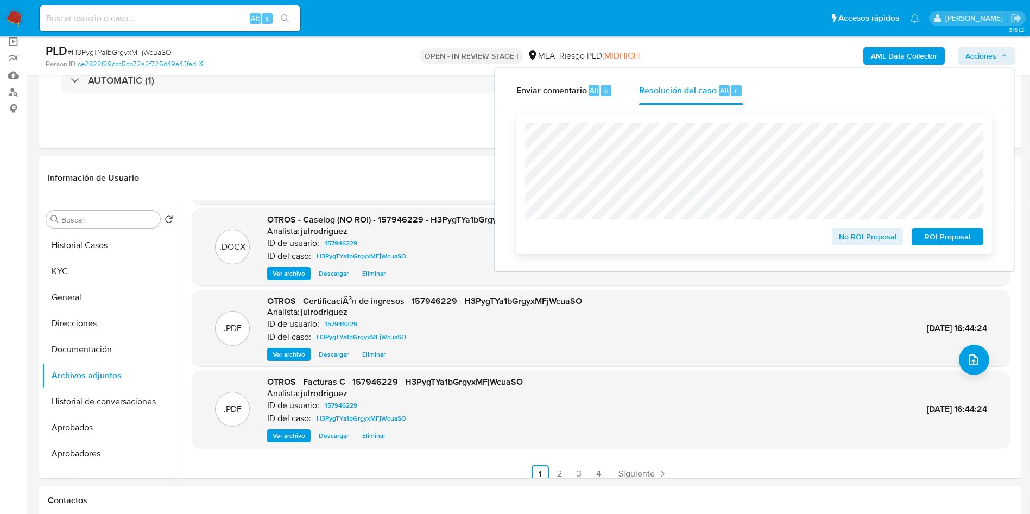
click at [851, 244] on span "No ROI Proposal" at bounding box center [867, 236] width 56 height 15
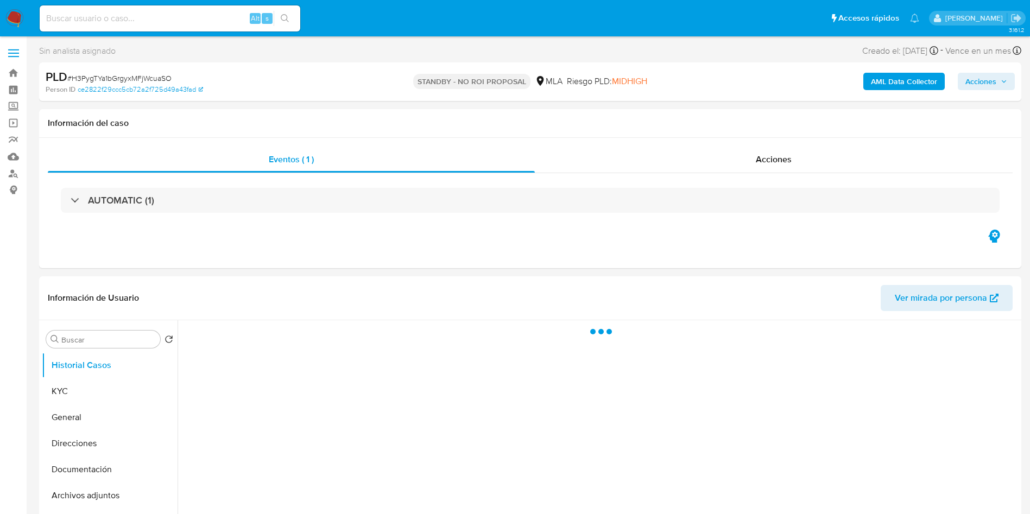
select select "10"
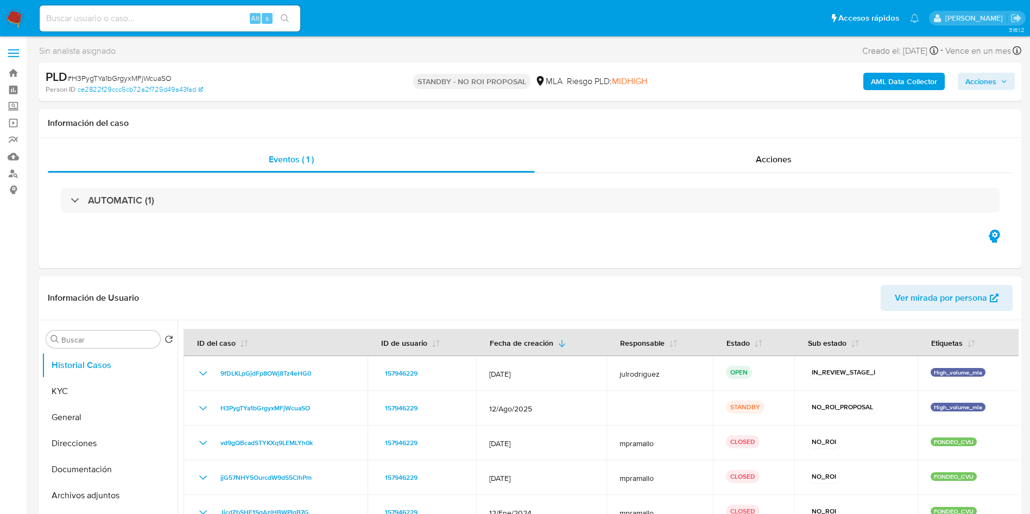
click at [182, 18] on input at bounding box center [170, 18] width 261 height 14
paste input "ATwTOUA62GitpEkRnIG42dTY"
type input "ATwTOUA62GitpEkRnIG42dTY"
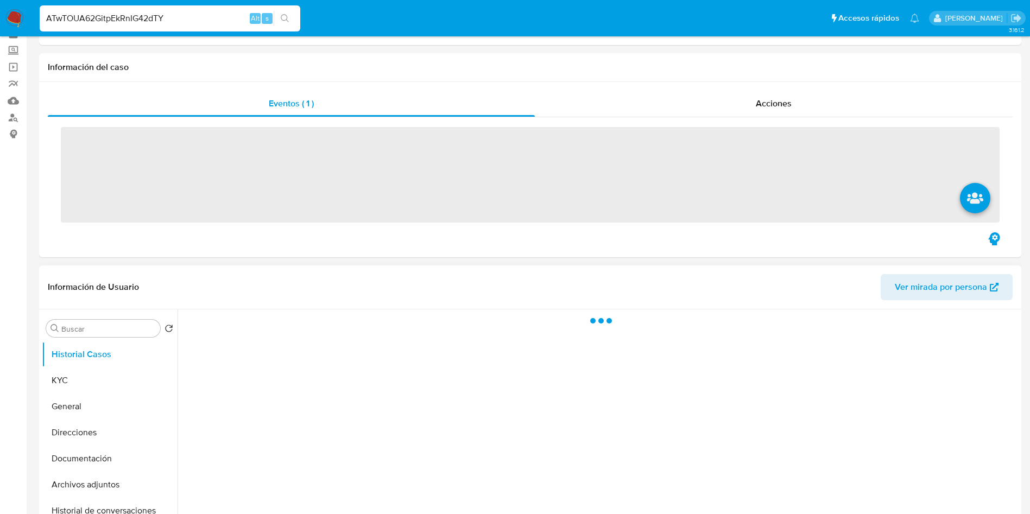
scroll to position [81, 0]
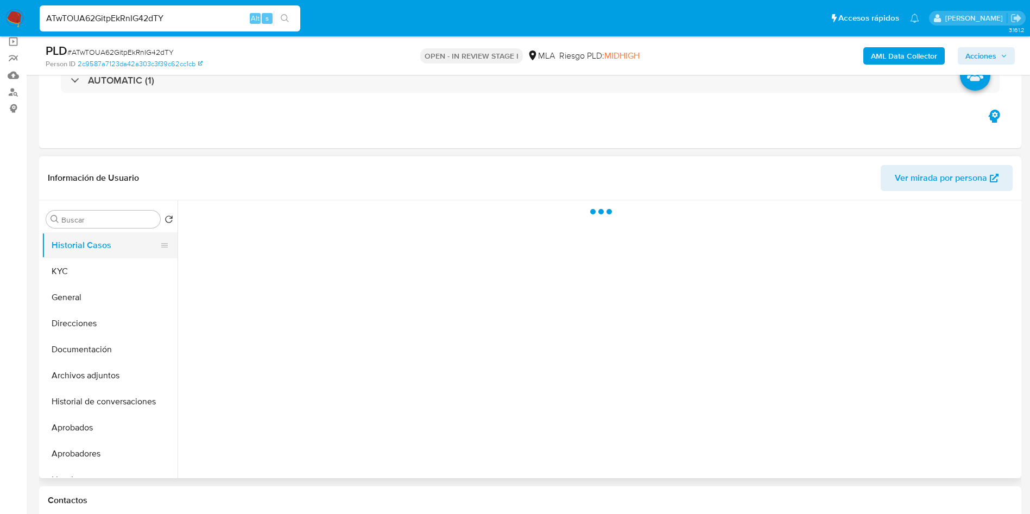
click at [97, 254] on button "Historial Casos" at bounding box center [105, 245] width 127 height 26
click at [99, 266] on button "KYC" at bounding box center [105, 271] width 127 height 26
select select "10"
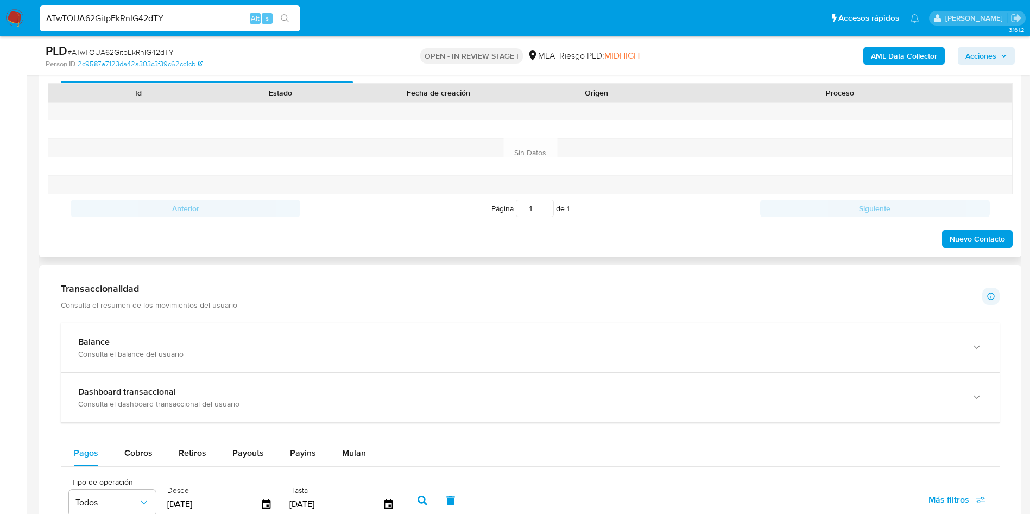
scroll to position [407, 0]
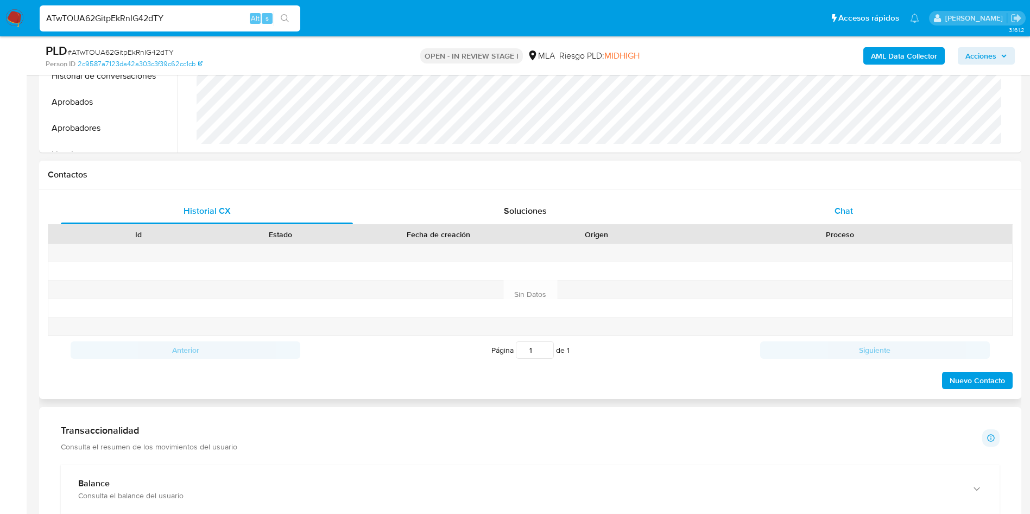
click at [840, 216] on span "Chat" at bounding box center [843, 211] width 18 height 12
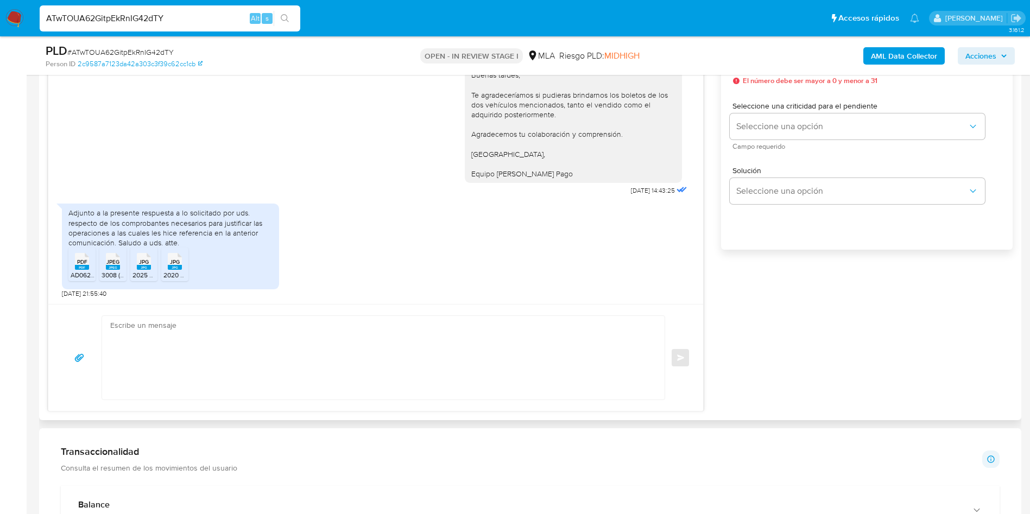
scroll to position [570, 0]
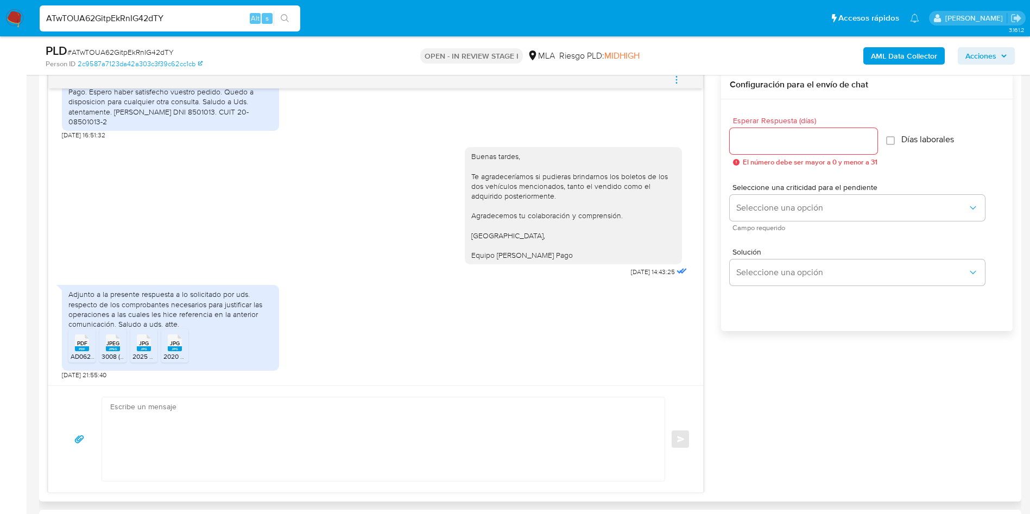
click at [757, 141] on input "Esperar Respuesta (días)" at bounding box center [804, 141] width 148 height 14
type input "3"
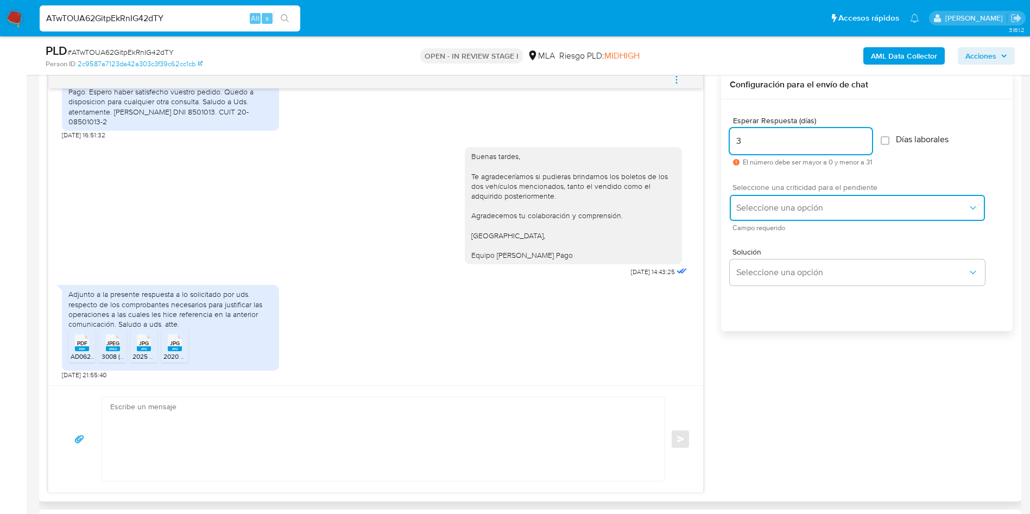
click at [779, 205] on span "Seleccione una opción" at bounding box center [851, 208] width 231 height 11
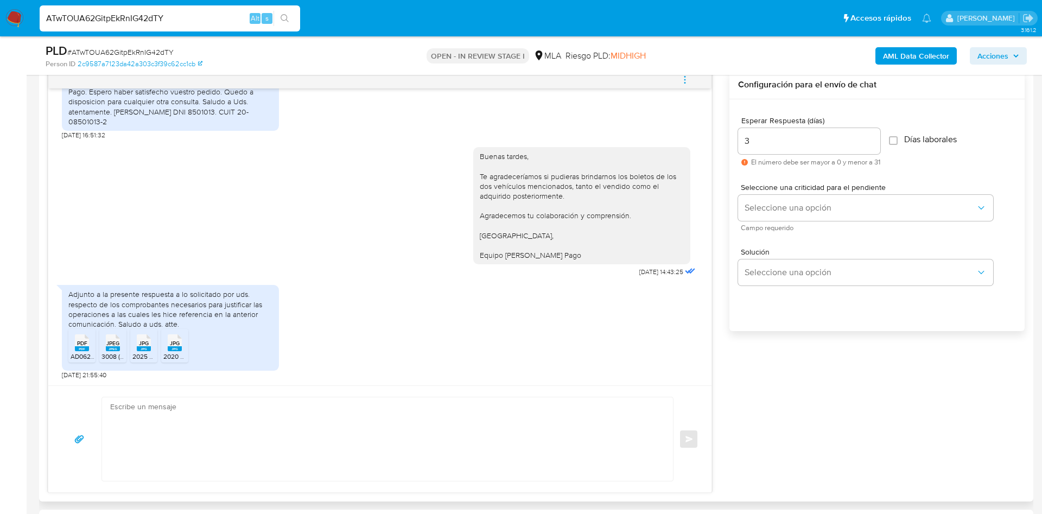
click at [777, 244] on div "Solución Seleccione una opción" at bounding box center [877, 268] width 278 height 59
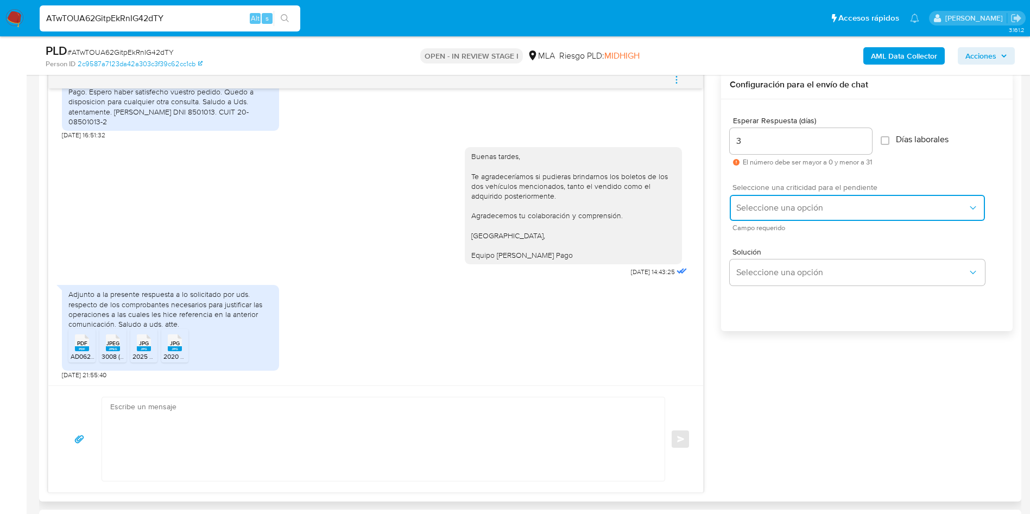
click at [769, 201] on button "Seleccione una opción" at bounding box center [857, 208] width 255 height 26
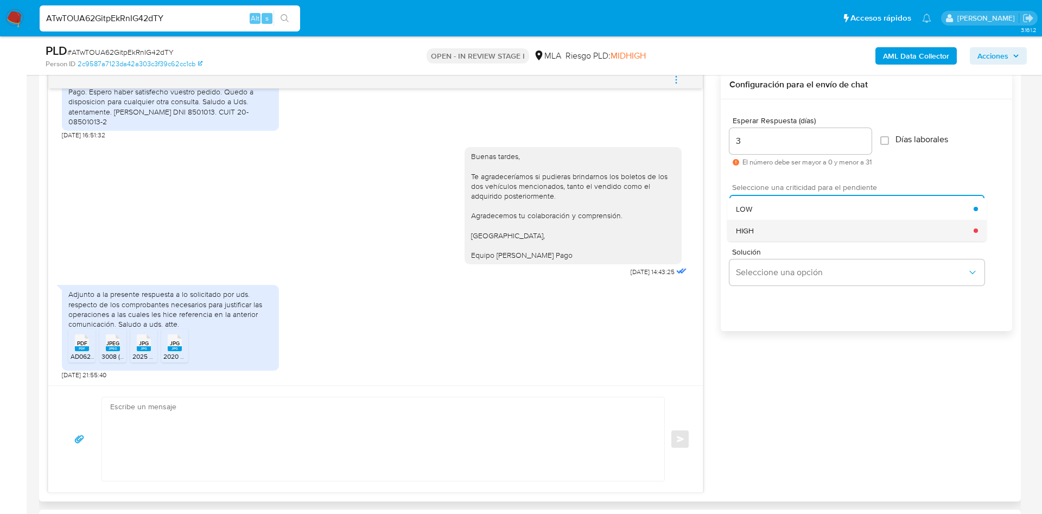
click at [760, 227] on div "HIGH" at bounding box center [855, 231] width 238 height 22
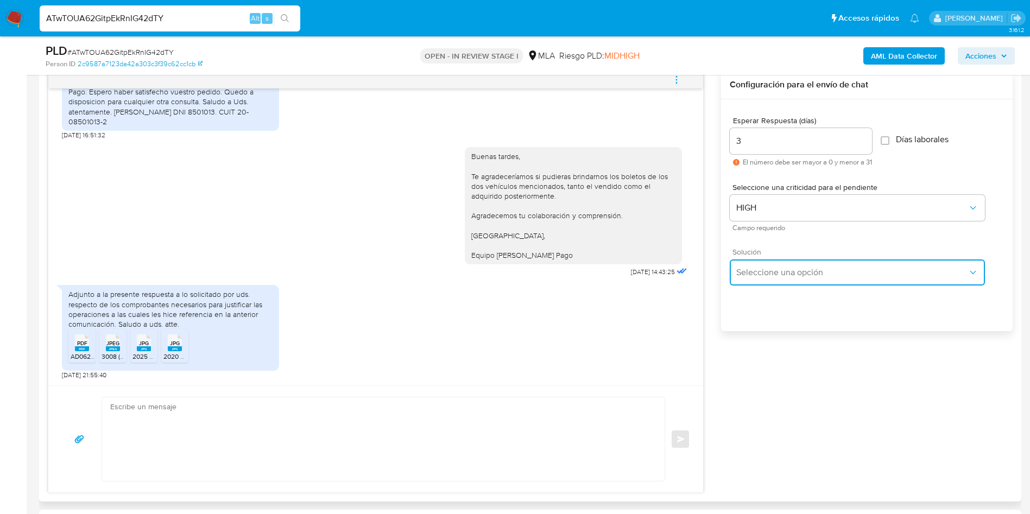
click at [781, 271] on span "Seleccione una opción" at bounding box center [851, 272] width 231 height 11
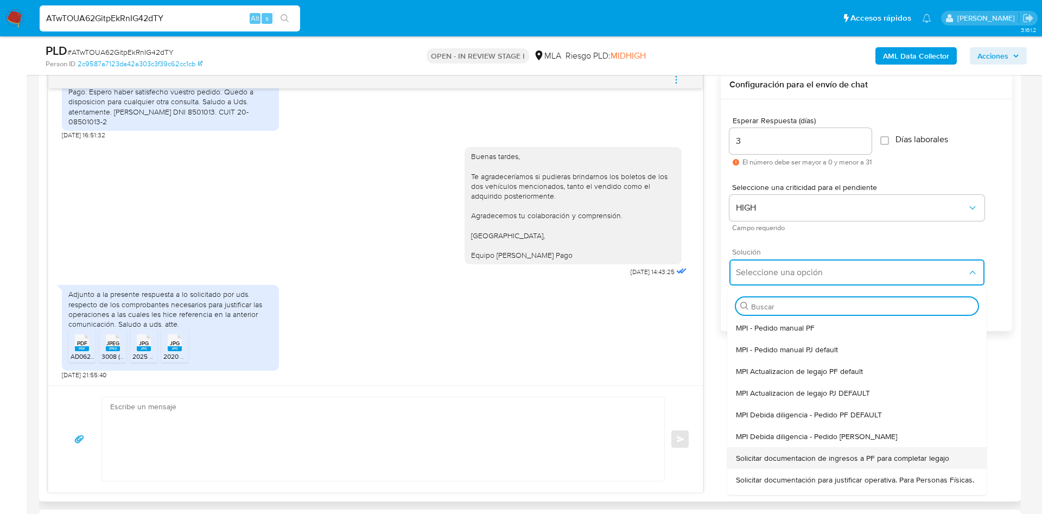
click at [844, 460] on span "Solicitar documentacion de ingresos a PF para completar legajo" at bounding box center [842, 458] width 213 height 10
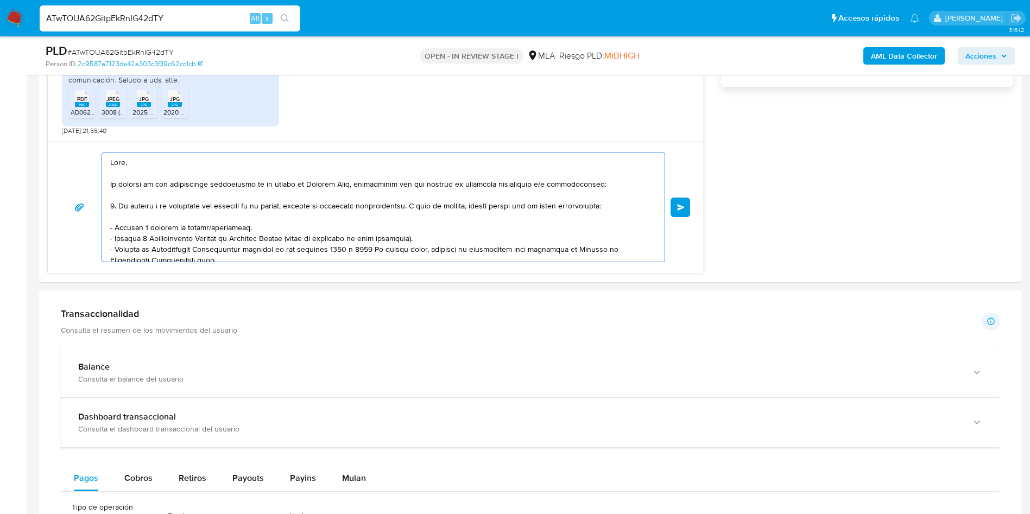
scroll to position [181, 0]
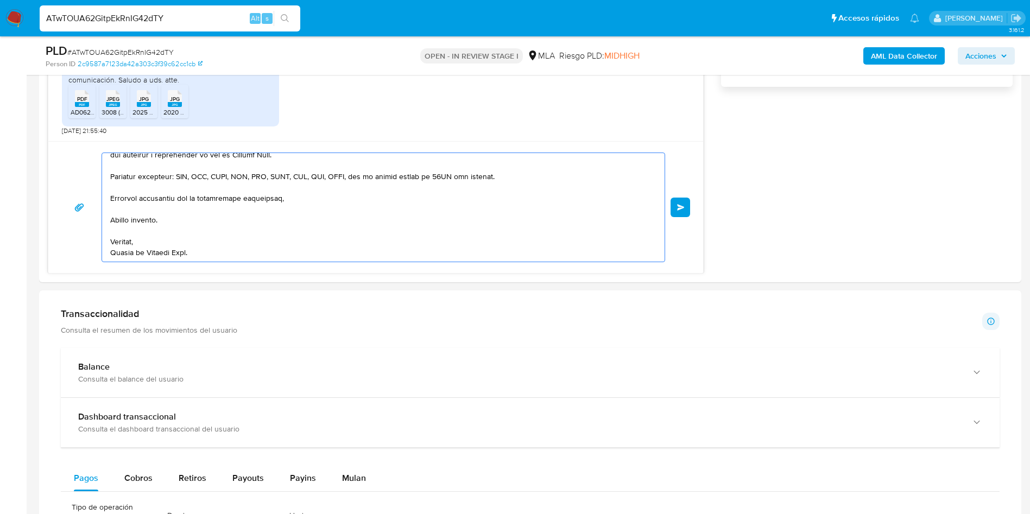
drag, startPoint x: 338, startPoint y: 313, endPoint x: 446, endPoint y: 301, distance: 108.2
click at [523, 413] on div "Información de Usuario Ver mirada por persona Buscar Volver al orden por defect…" at bounding box center [530, 395] width 982 height 1944
type textarea "Hola, En función de las operaciones registradas en tu cuenta [PERSON_NAME] Pago…"
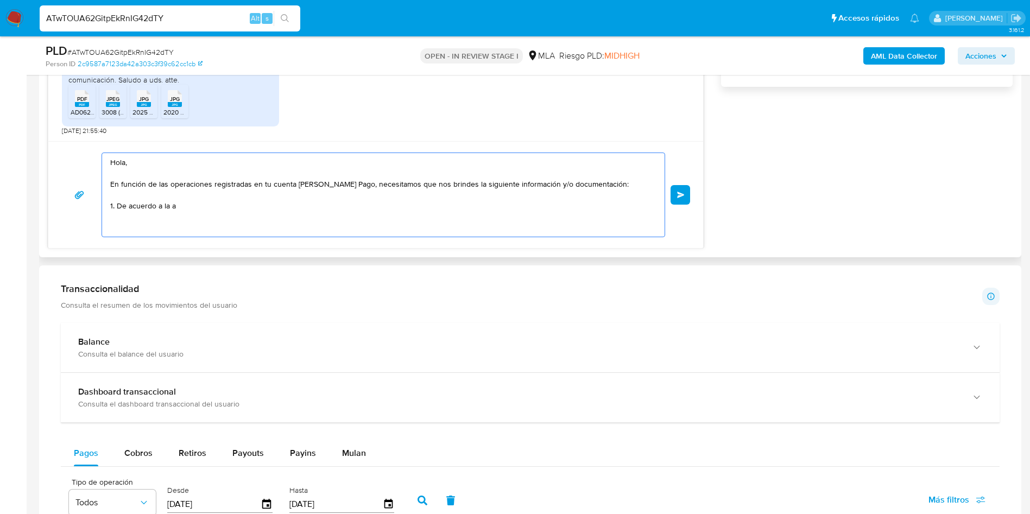
scroll to position [0, 0]
drag, startPoint x: 220, startPoint y: 207, endPoint x: 24, endPoint y: 127, distance: 211.5
click at [21, 127] on section "Bandeja Tablero Screening Búsqueda en Listas Watchlist Herramientas Operaciones…" at bounding box center [515, 291] width 1030 height 2210
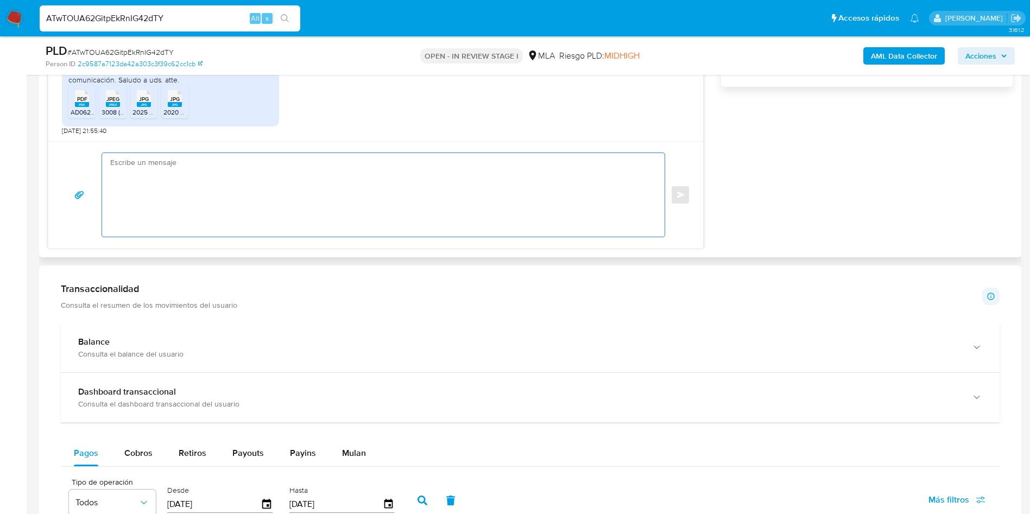
paste textarea "Buenas tardes, Te agradeceríamos si pudieras brindarnos los boletos de compra v…"
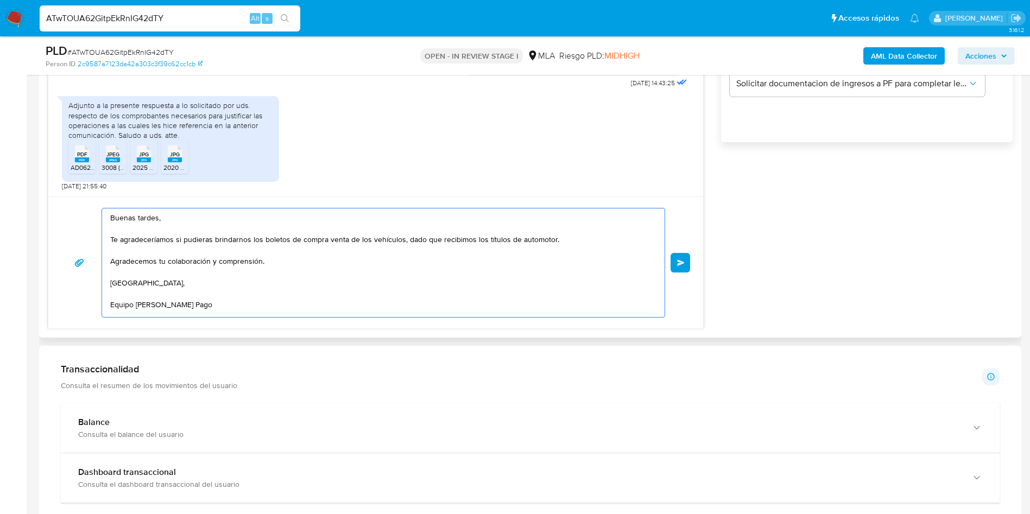
scroll to position [733, 0]
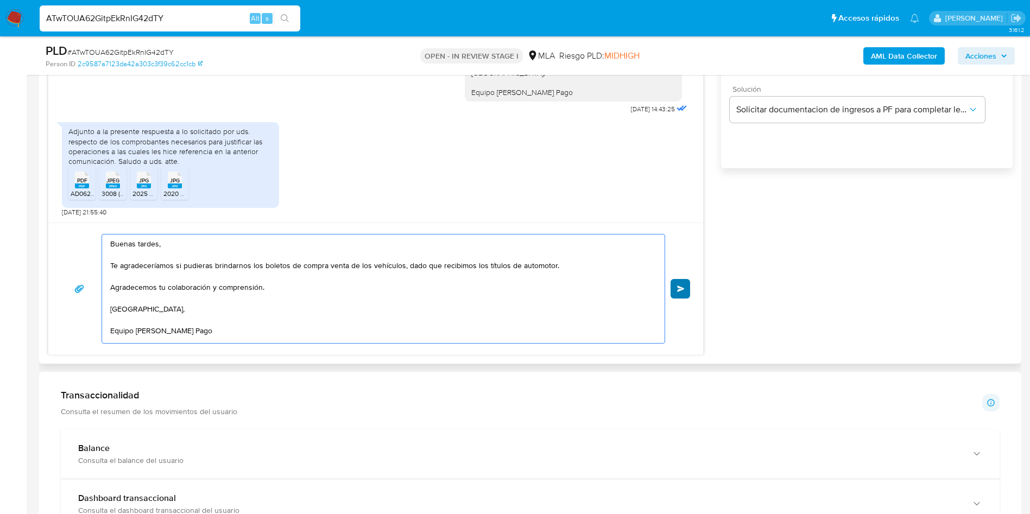
type textarea "Buenas tardes, Te agradeceríamos si pudieras brindarnos los boletos de compra v…"
click at [681, 287] on span "Enviar" at bounding box center [681, 289] width 8 height 7
drag, startPoint x: 174, startPoint y: 22, endPoint x: 0, endPoint y: 4, distance: 175.3
click at [0, 4] on nav "Pausado Ver notificaciones ATwTOUA62GitpEkRnIG42dTY Alt s Accesos rápidos Presi…" at bounding box center [515, 18] width 1030 height 36
paste input "9H2B5zLNHle03FJaj7OZtdof"
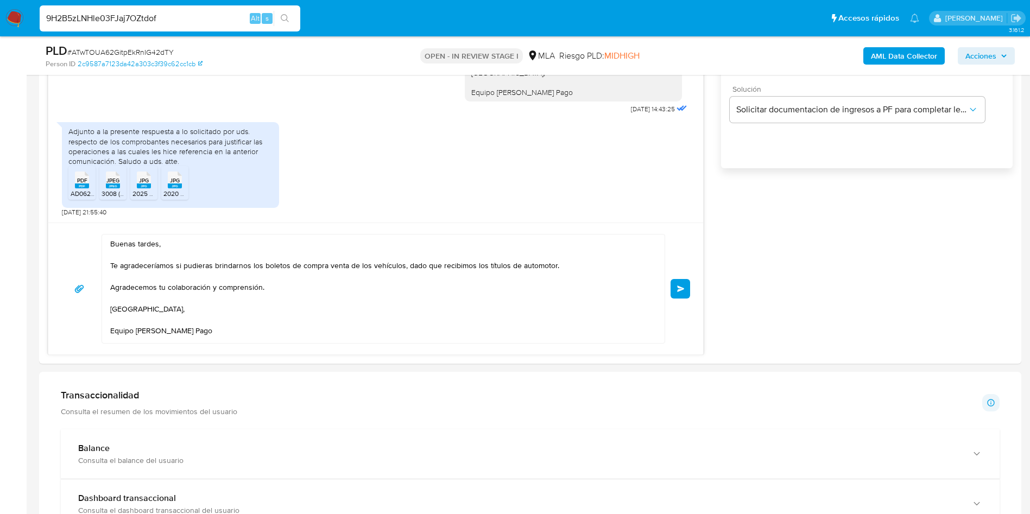
type input "9H2B5zLNHle03FJaj7OZtdof"
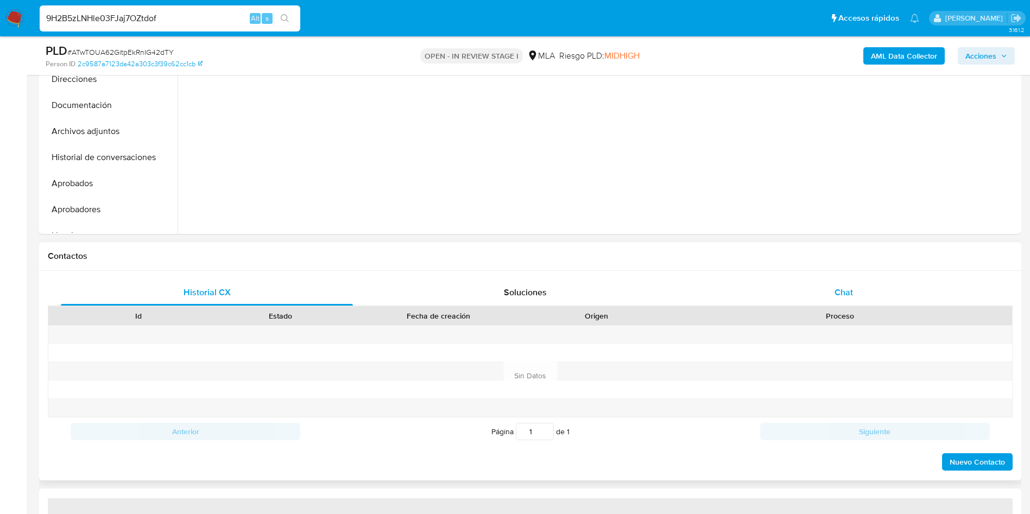
click at [849, 298] on span "Chat" at bounding box center [843, 292] width 18 height 12
select select "10"
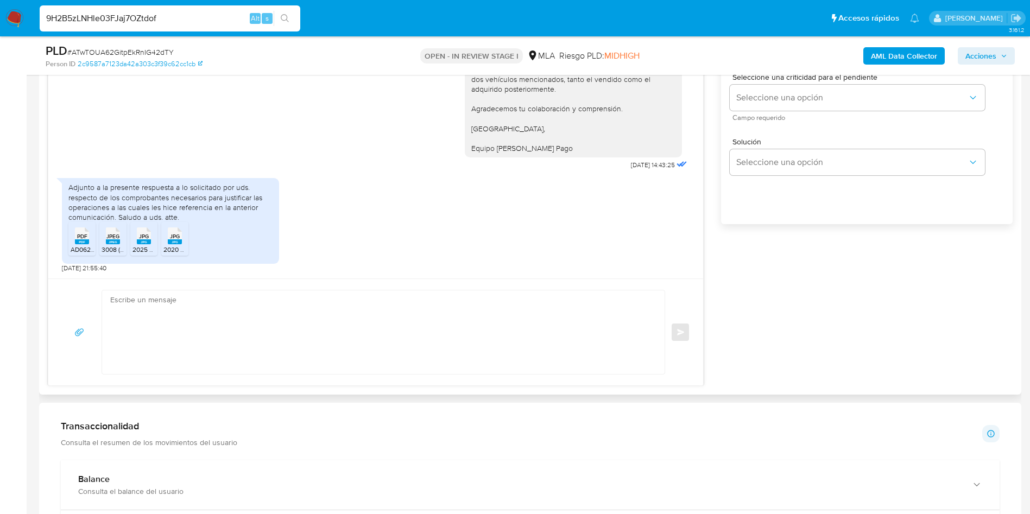
scroll to position [652, 0]
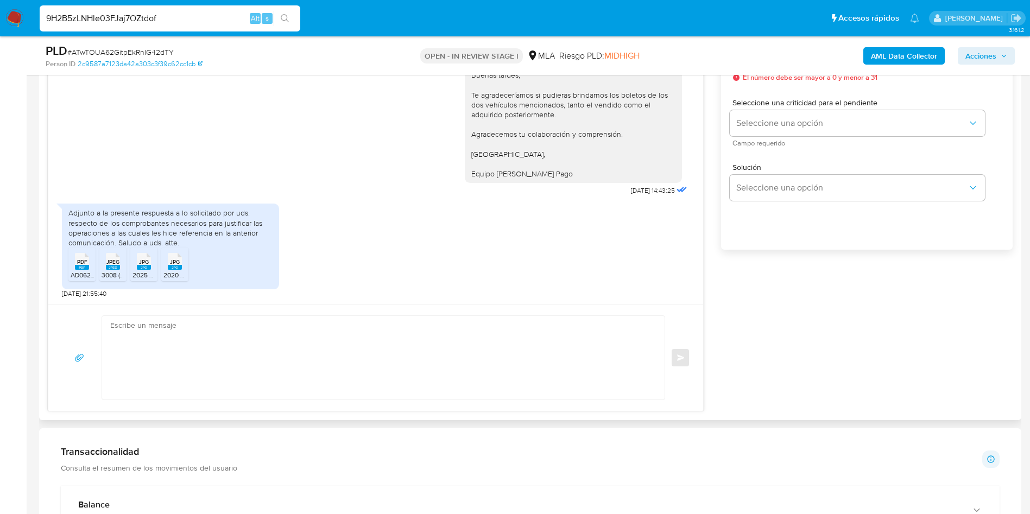
drag, startPoint x: 0, startPoint y: 332, endPoint x: 659, endPoint y: 134, distance: 687.9
click at [0, 332] on aside "Bandeja Tablero Screening Búsqueda en Listas Watchlist Herramientas Operaciones…" at bounding box center [13, 453] width 27 height 2210
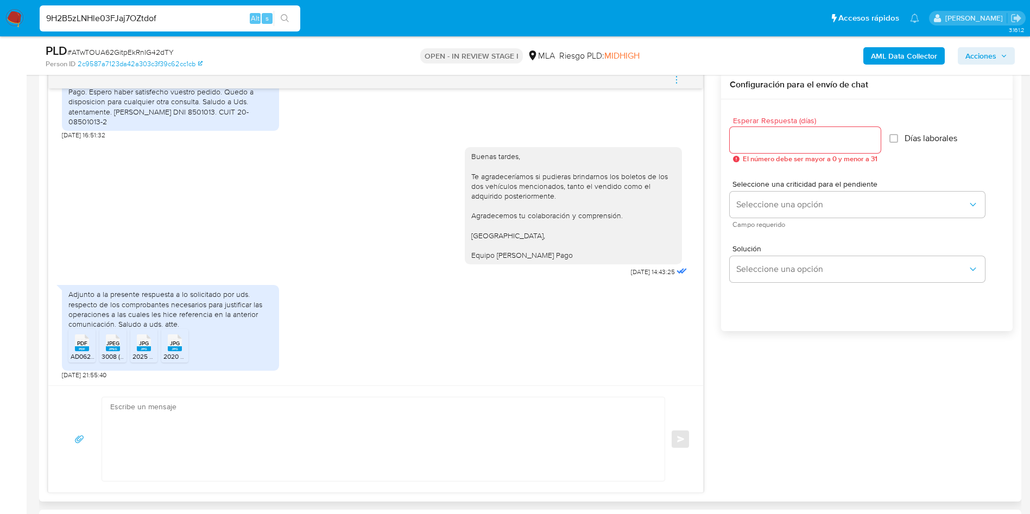
click at [770, 135] on input "Esperar Respuesta (días)" at bounding box center [805, 140] width 151 height 14
type input "3"
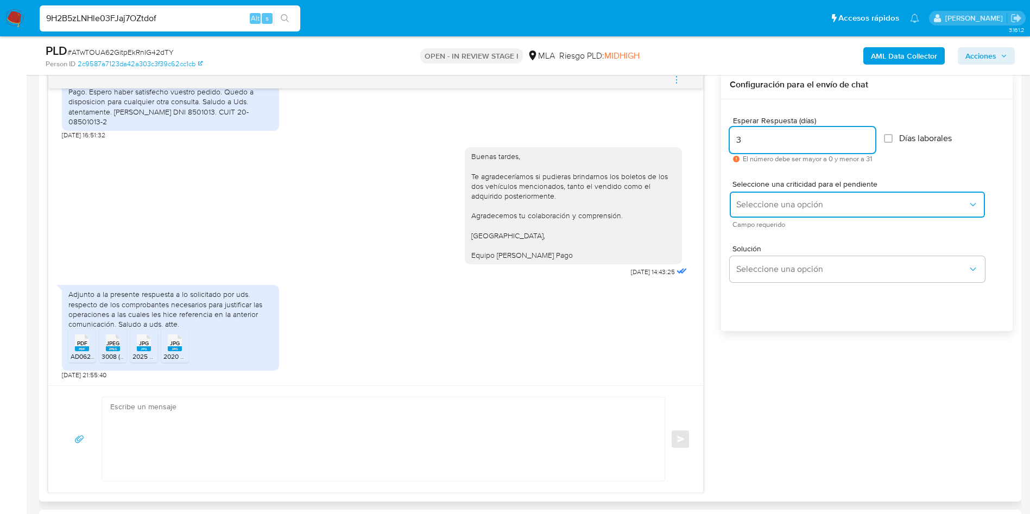
click at [775, 201] on span "Seleccione una opción" at bounding box center [851, 204] width 231 height 11
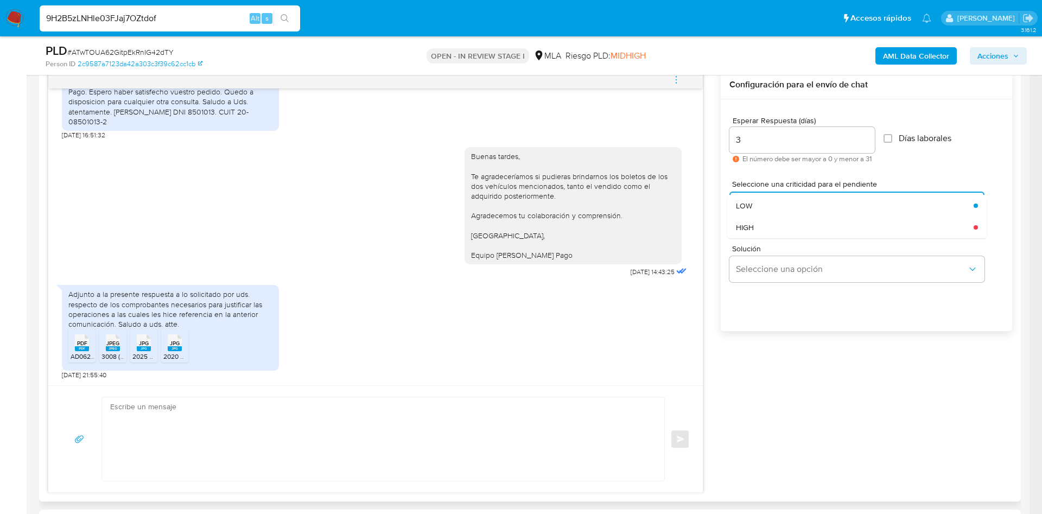
click at [771, 226] on div "HIGH" at bounding box center [851, 228] width 231 height 22
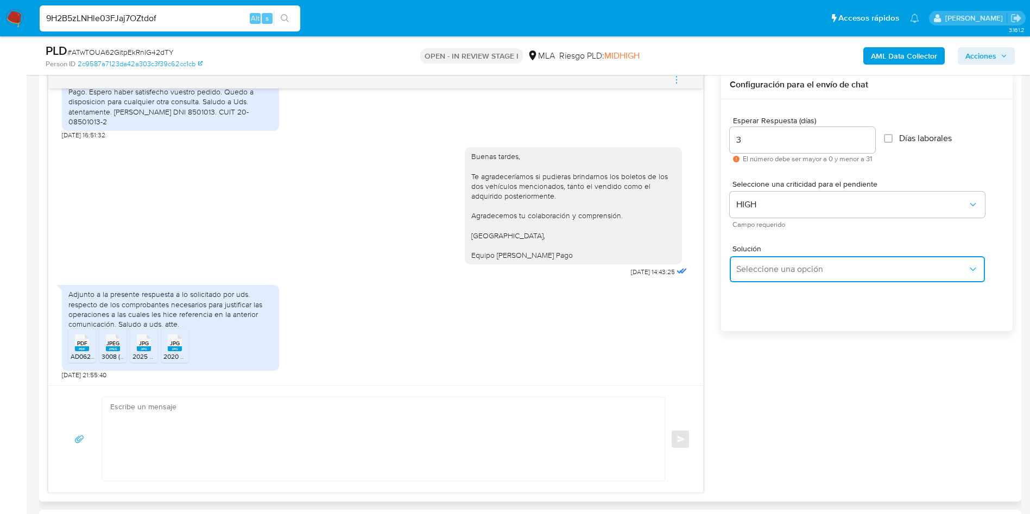
click at [772, 262] on button "Seleccione una opción" at bounding box center [857, 269] width 255 height 26
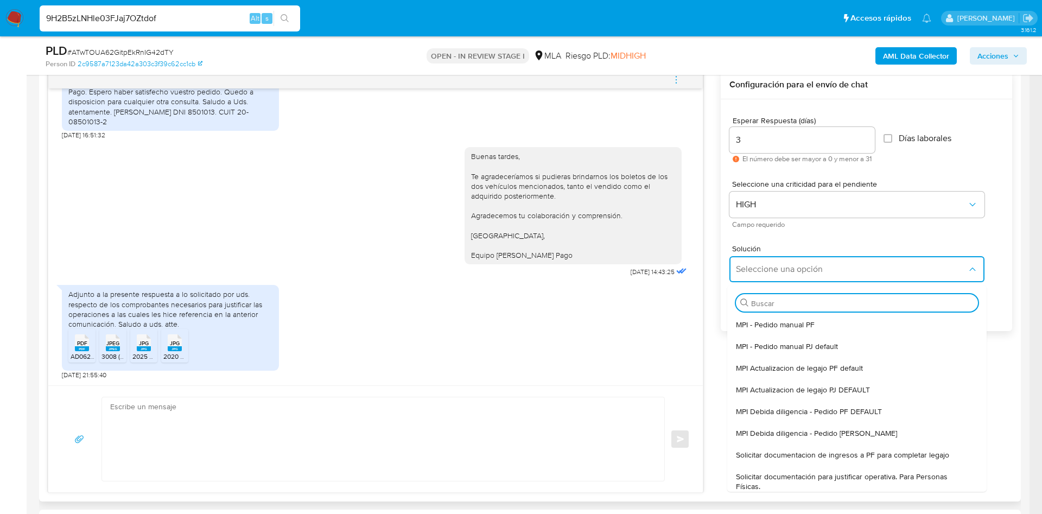
click at [806, 447] on div "Solicitar documentacion de ingresos a PF para completar legajo" at bounding box center [854, 455] width 236 height 22
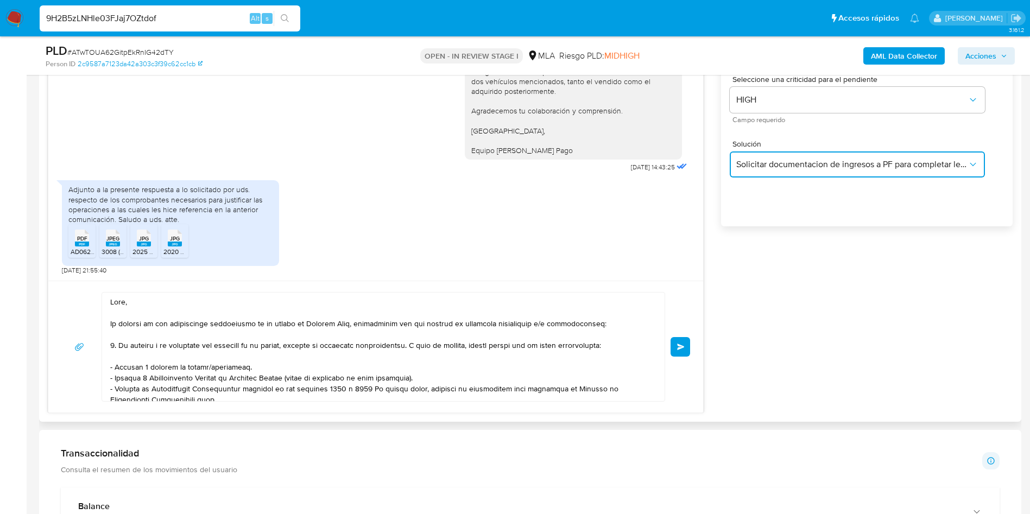
scroll to position [733, 0]
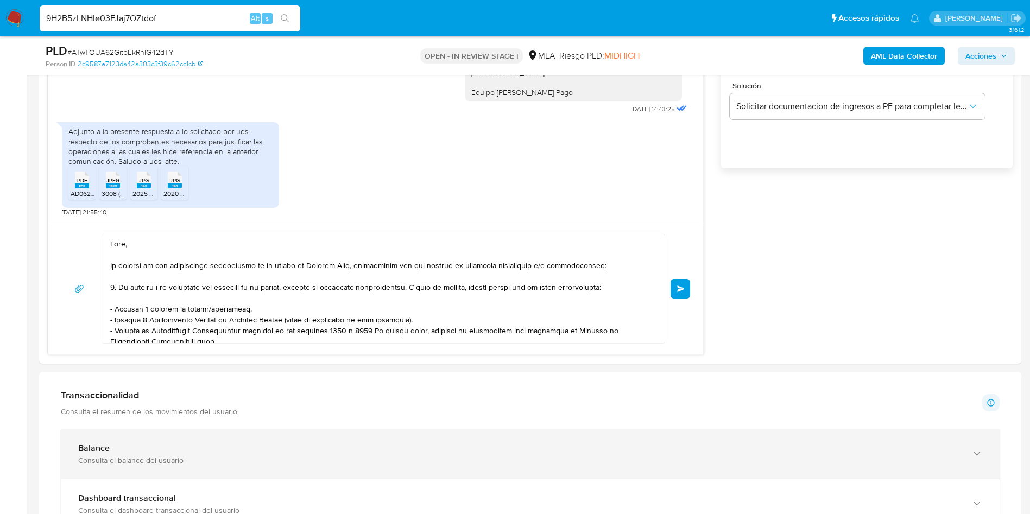
drag, startPoint x: 215, startPoint y: 273, endPoint x: 429, endPoint y: 450, distance: 278.1
click at [429, 450] on div "Información de Usuario Ver mirada por persona Buscar Volver al orden por defect…" at bounding box center [530, 477] width 982 height 1944
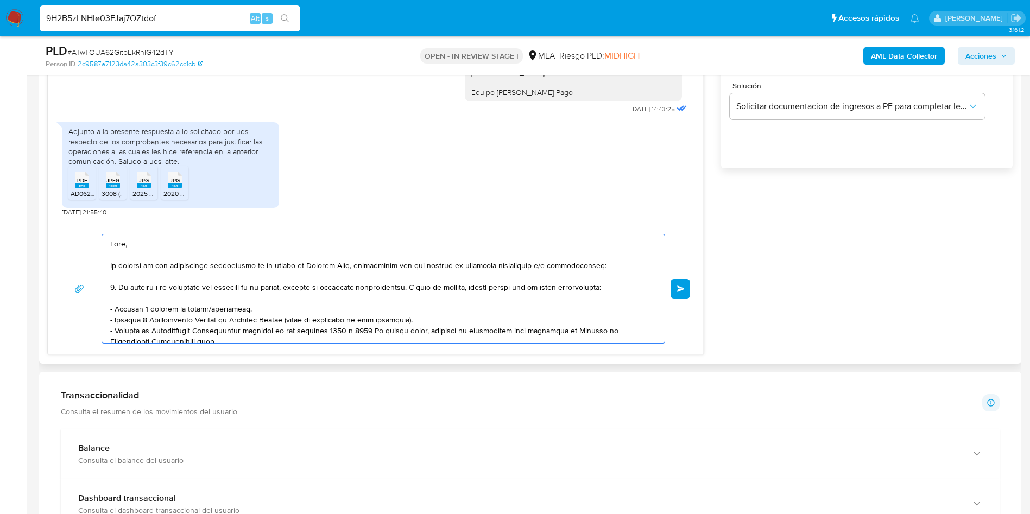
scroll to position [181, 0]
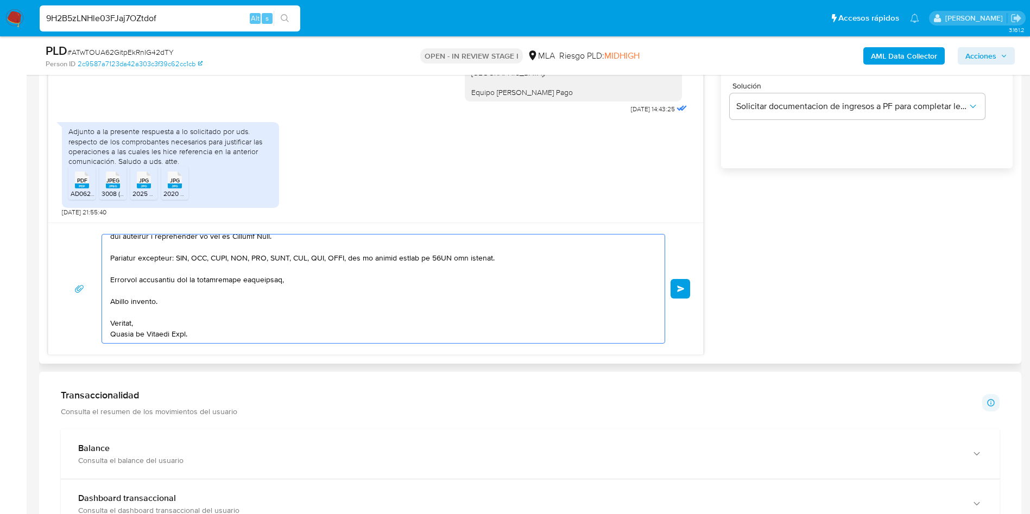
type textarea "Hola, En función de las operaciones registradas en tu cuenta de Mercado Pago, n…"
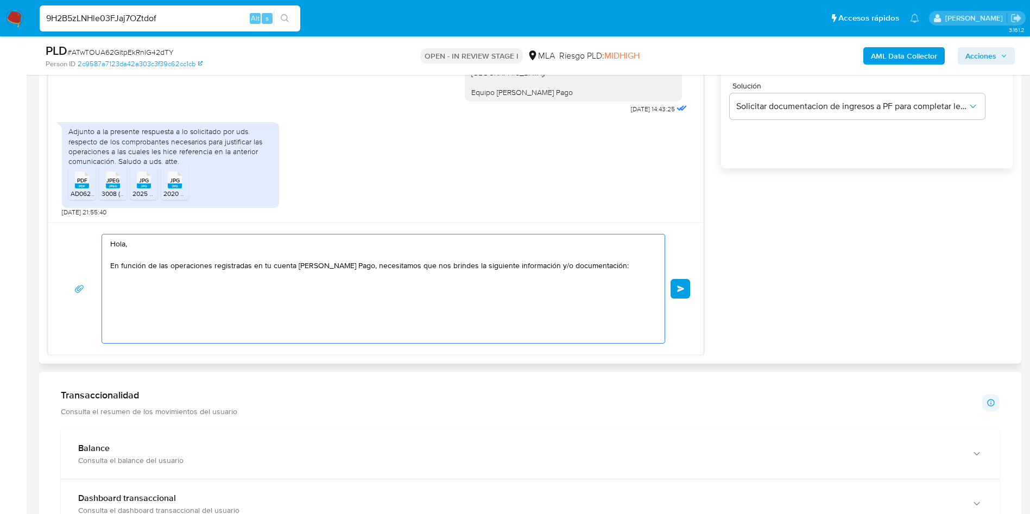
scroll to position [0, 0]
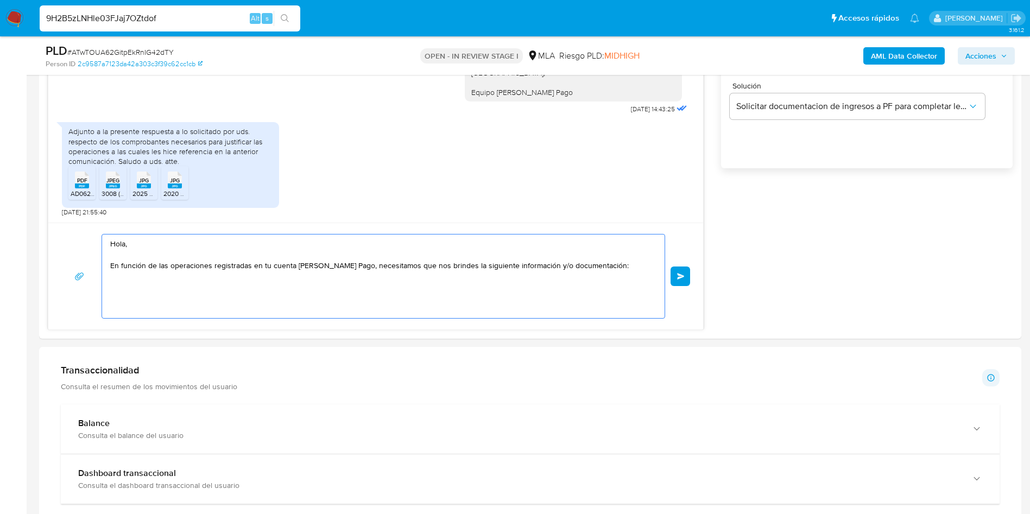
drag, startPoint x: 200, startPoint y: 279, endPoint x: 1, endPoint y: 185, distance: 220.3
click at [0, 185] on section "Bandeja Tablero Screening Búsqueda en Listas Watchlist Herramientas Operaciones…" at bounding box center [515, 372] width 1030 height 2210
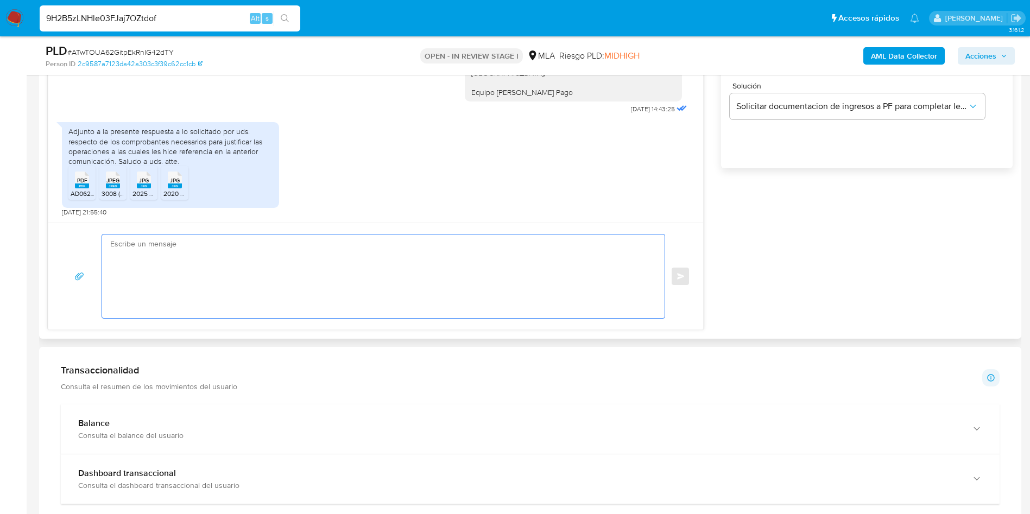
paste textarea "Buenas tardes, Te agradeceríamos si pudieras brindarnos los boletos de compra v…"
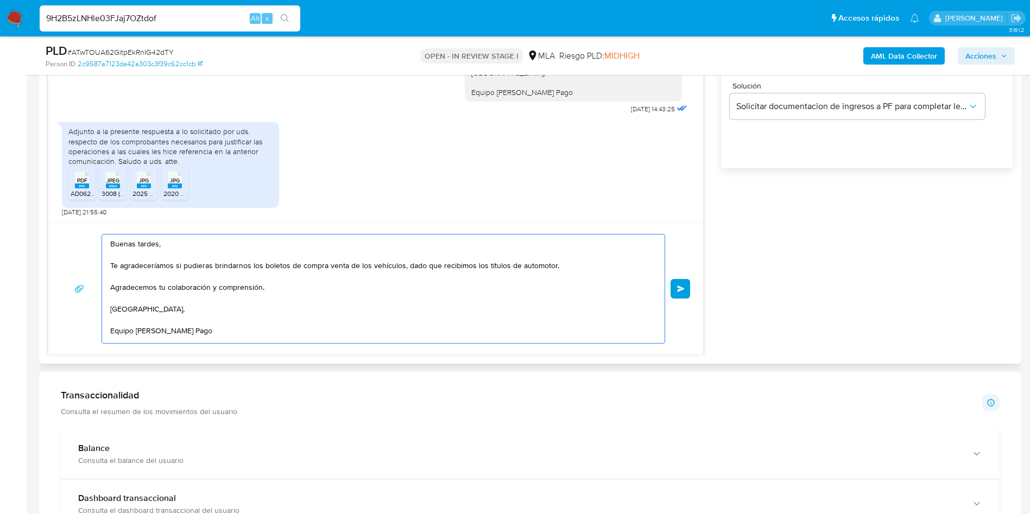
scroll to position [4, 0]
type textarea "Buenas tardes, Te agradeceríamos si pudieras brindarnos los boletos de compra v…"
click at [683, 288] on span "Enviar" at bounding box center [681, 289] width 8 height 7
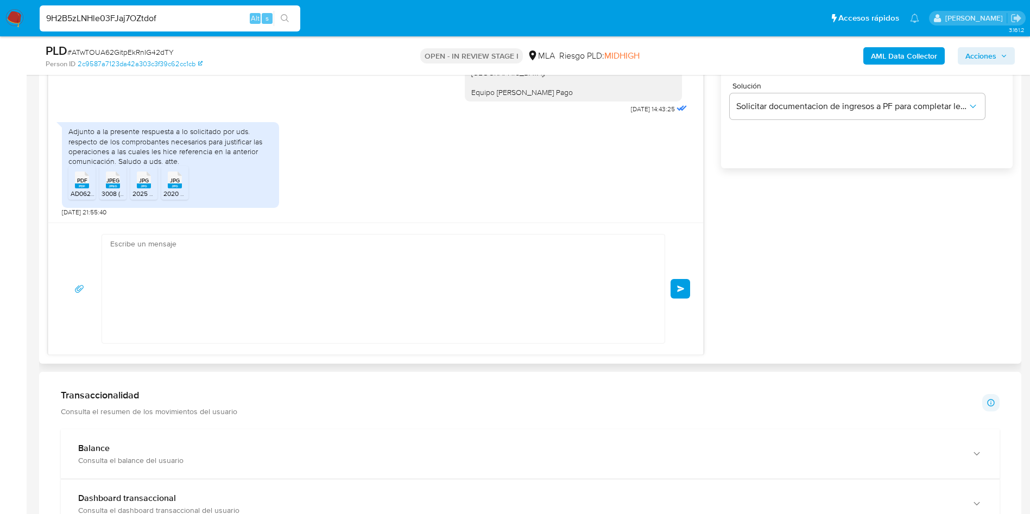
scroll to position [1202, 0]
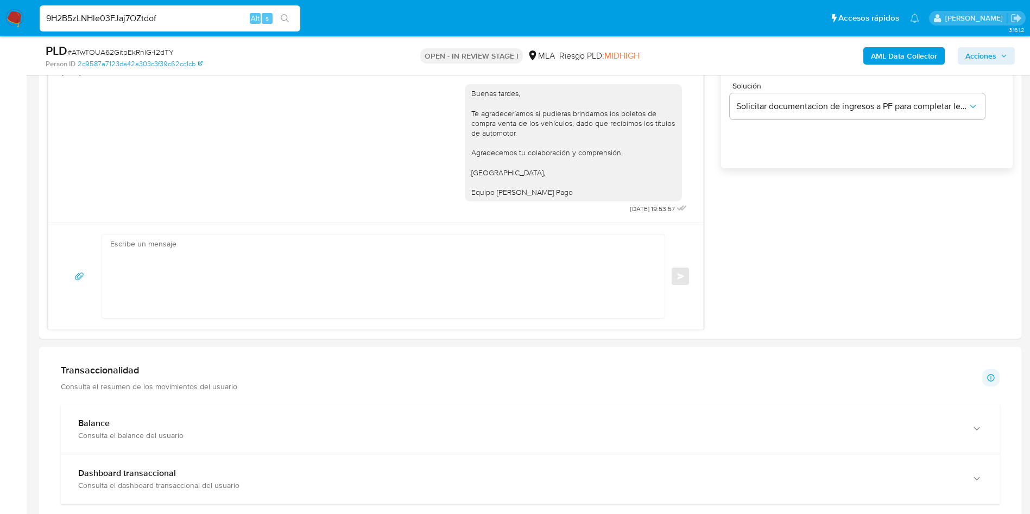
click at [143, 23] on input "9H2B5zLNHle03FJaj7OZtdof" at bounding box center [170, 18] width 261 height 14
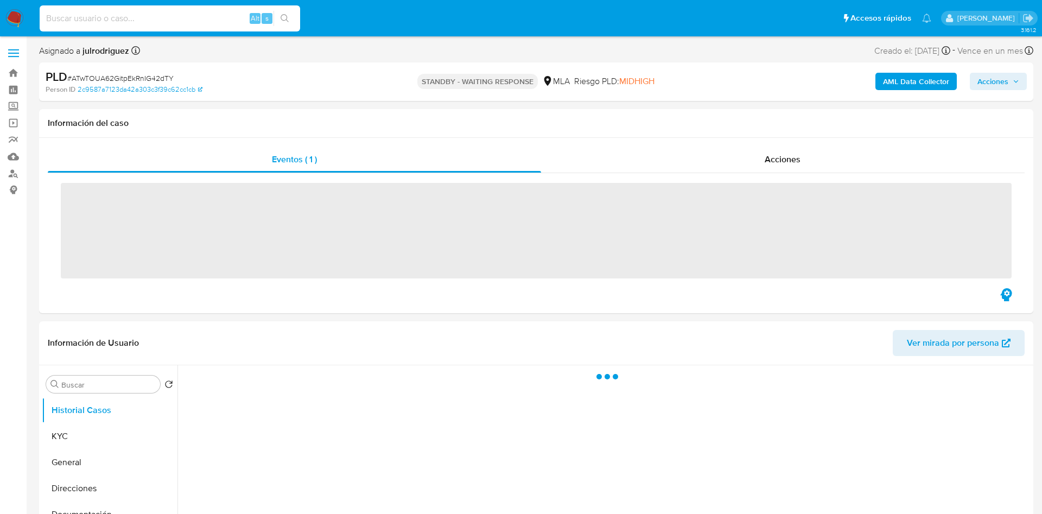
click at [143, 22] on input at bounding box center [170, 18] width 261 height 14
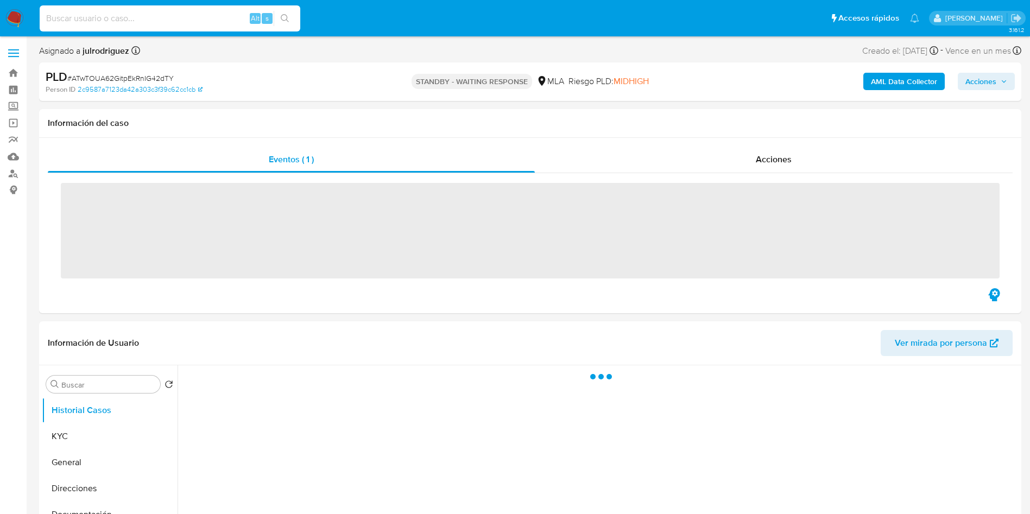
click at [143, 22] on input at bounding box center [170, 18] width 261 height 14
paste input "9H2B5zLNHle03FJaj7OZtdof"
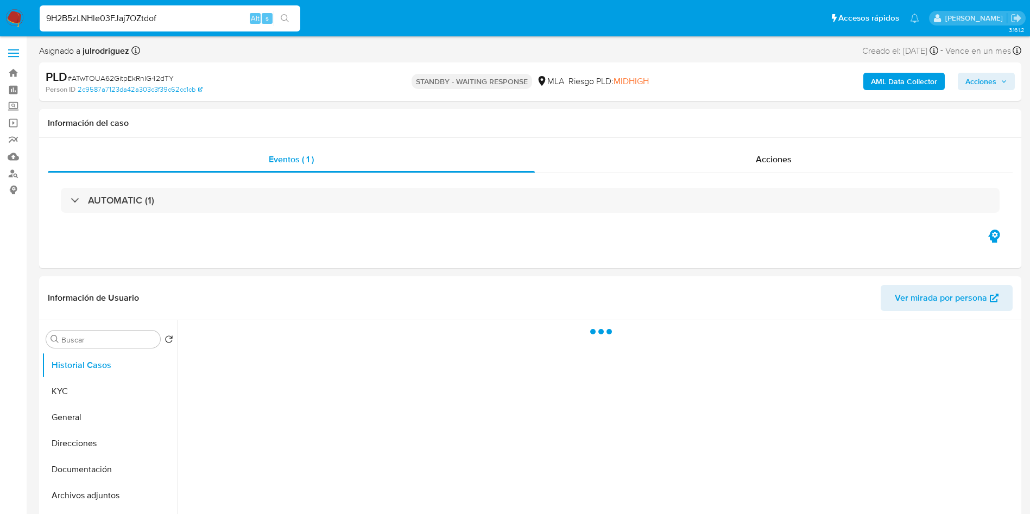
type input "9H2B5zLNHle03FJaj7OZtdof"
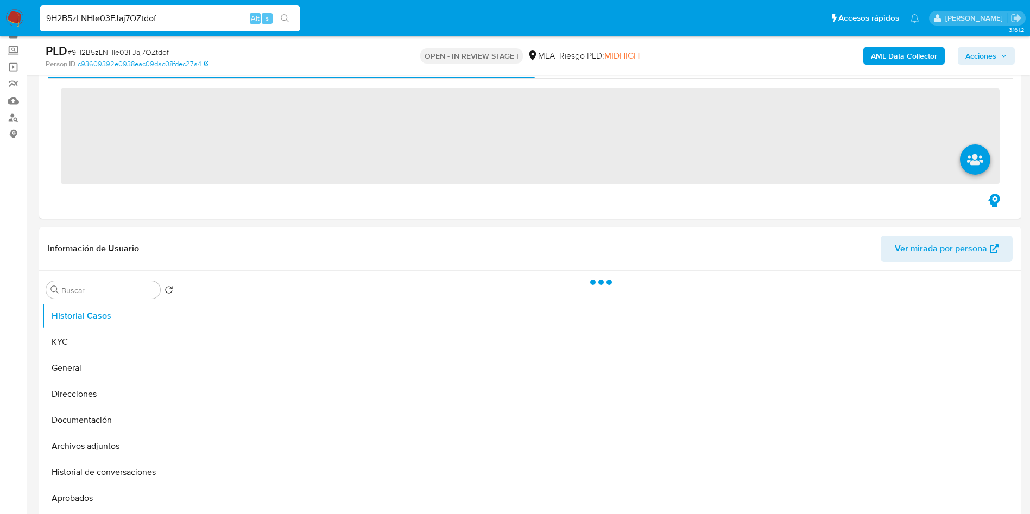
scroll to position [81, 0]
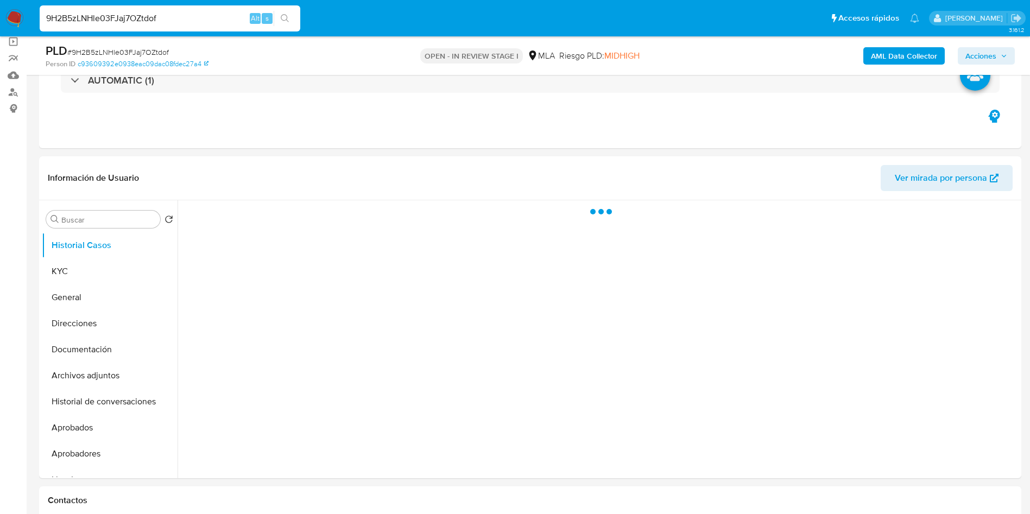
select select "10"
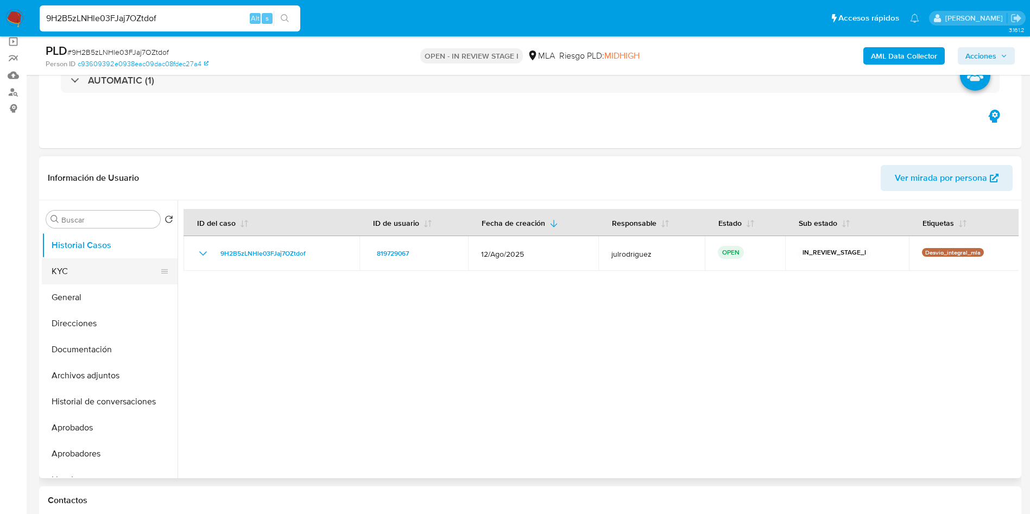
click at [80, 264] on button "KYC" at bounding box center [105, 271] width 127 height 26
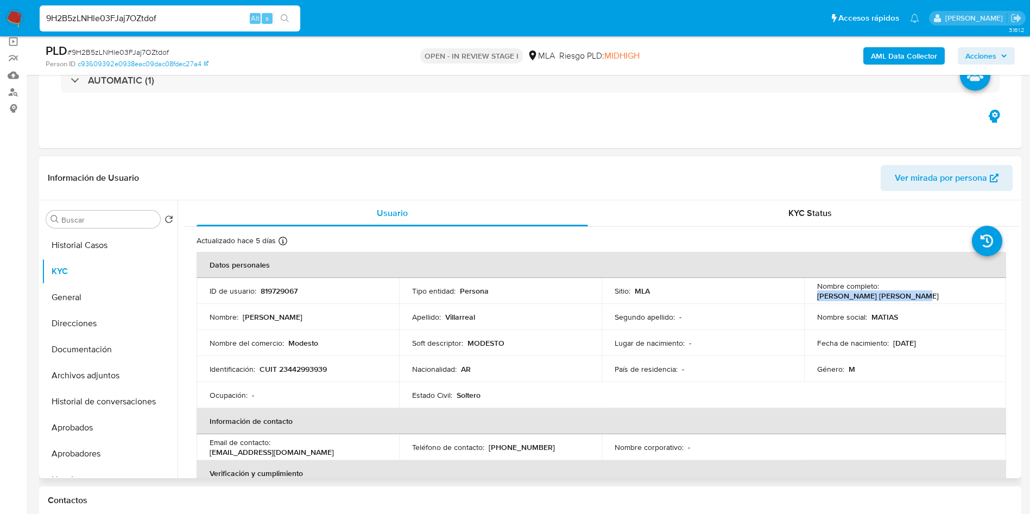
drag, startPoint x: 879, startPoint y: 292, endPoint x: 965, endPoint y: 293, distance: 86.3
click at [965, 293] on div "Nombre completo : Matias Roberto Villarreal" at bounding box center [905, 291] width 176 height 20
copy p "[PERSON_NAME]"
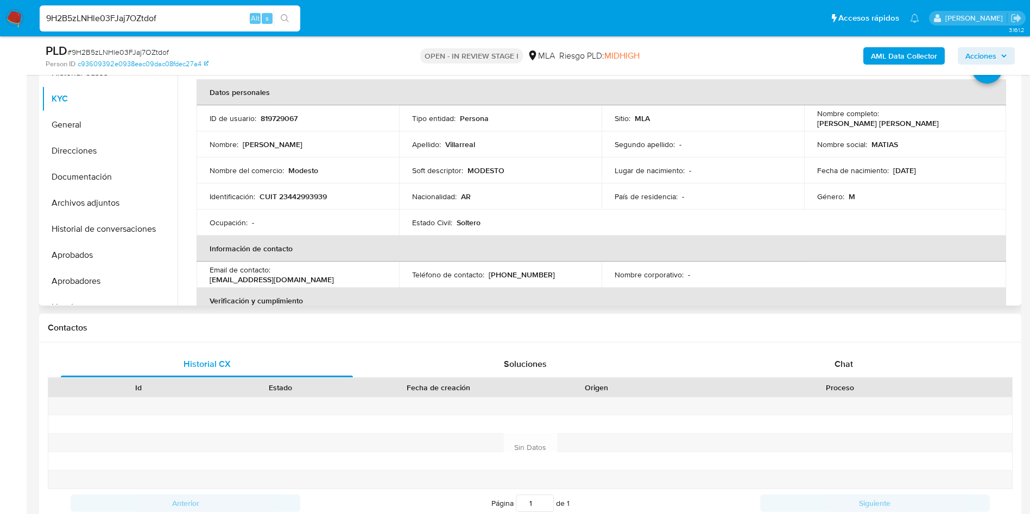
scroll to position [233, 0]
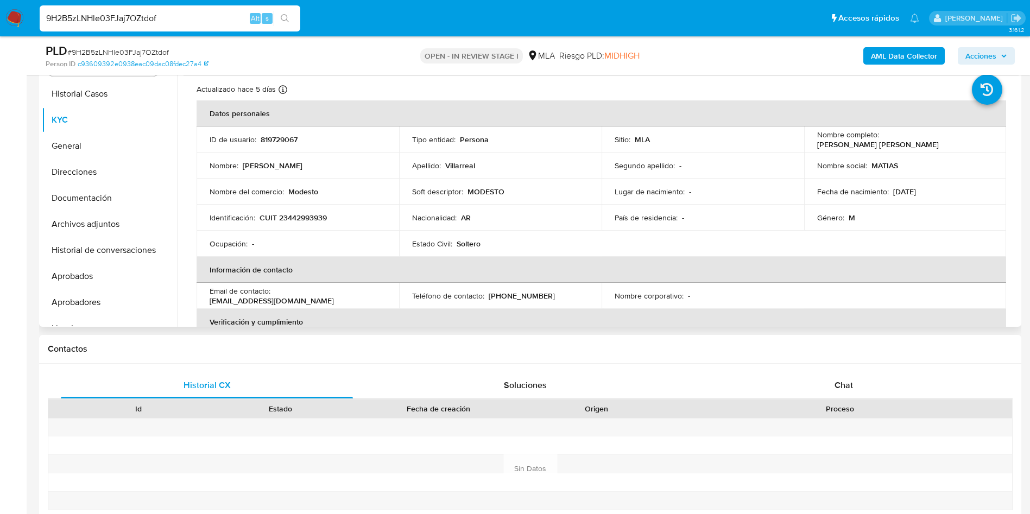
click at [283, 135] on p "819729067" at bounding box center [279, 140] width 37 height 10
copy p "819729067"
click at [136, 48] on span "# 9H2B5zLNHle03FJaj7OZtdof" at bounding box center [118, 52] width 102 height 11
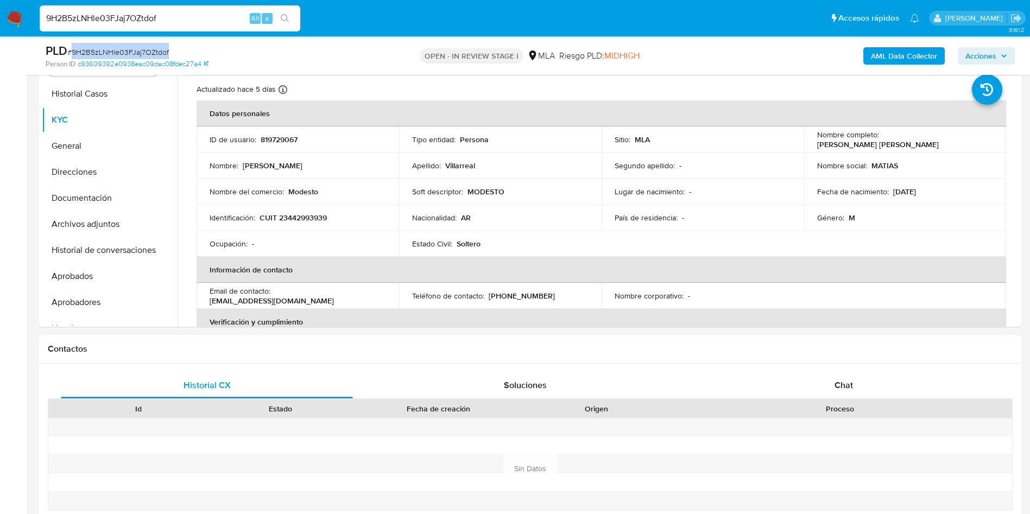
copy span "9H2B5zLNHle03FJaj7OZtdof"
click at [299, 220] on p "CUIT 23442993939" at bounding box center [293, 218] width 67 height 10
copy p "23442993939"
click at [263, 136] on p "819729067" at bounding box center [279, 140] width 37 height 10
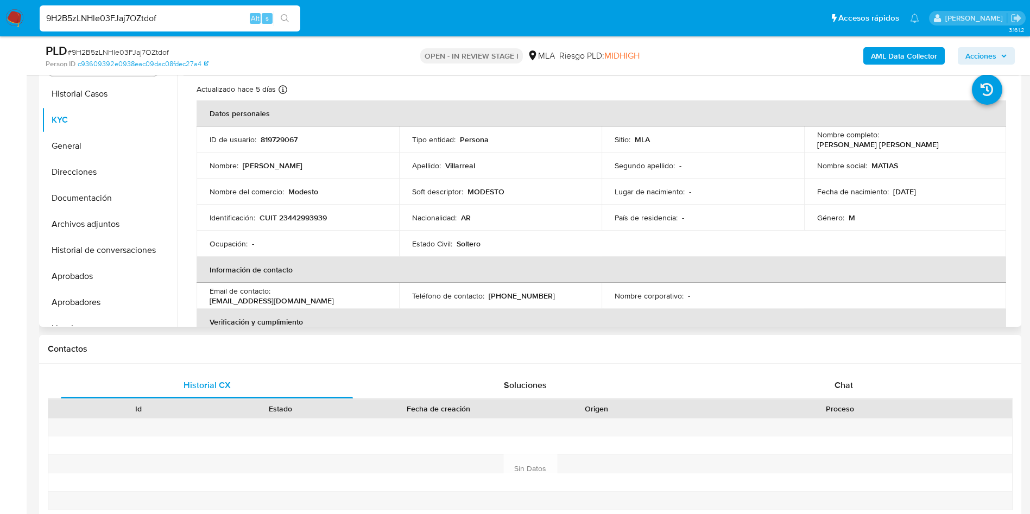
click at [263, 136] on p "819729067" at bounding box center [279, 140] width 37 height 10
copy p "819729067"
click at [92, 194] on button "Documentación" at bounding box center [110, 198] width 136 height 26
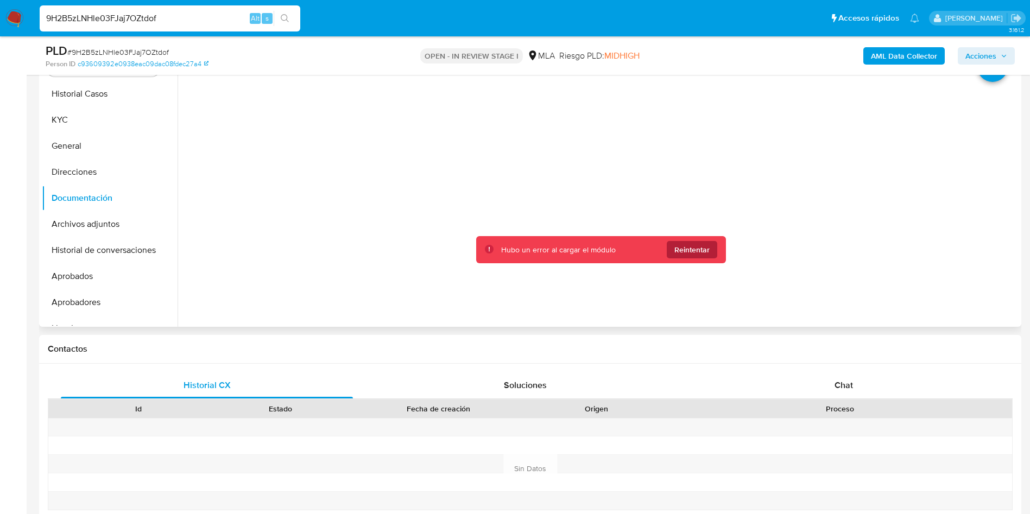
click at [705, 246] on span "Reintentar" at bounding box center [691, 249] width 35 height 17
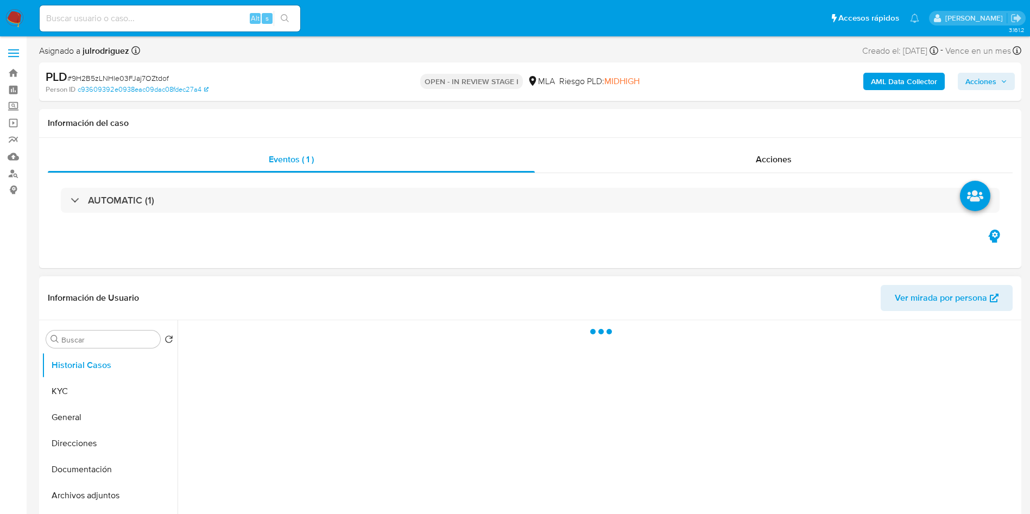
select select "10"
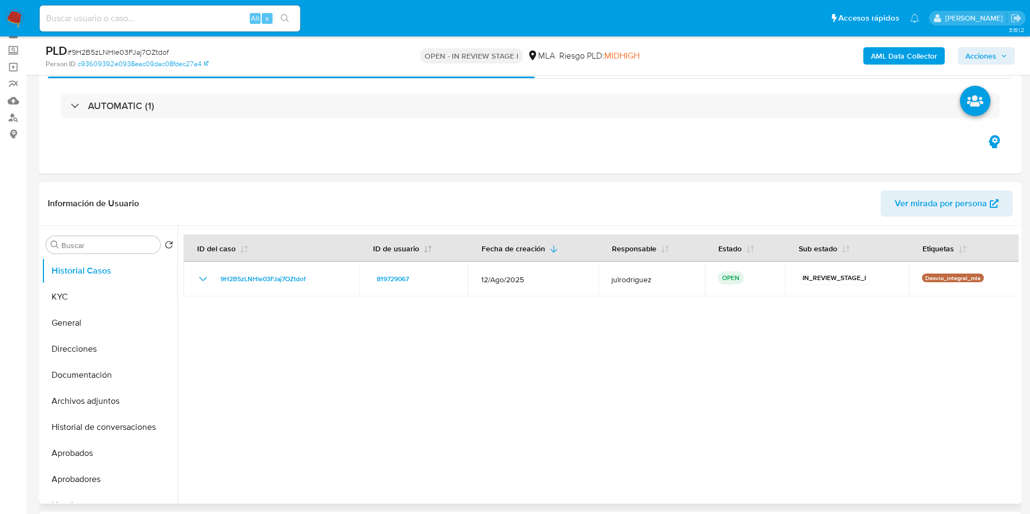
scroll to position [81, 0]
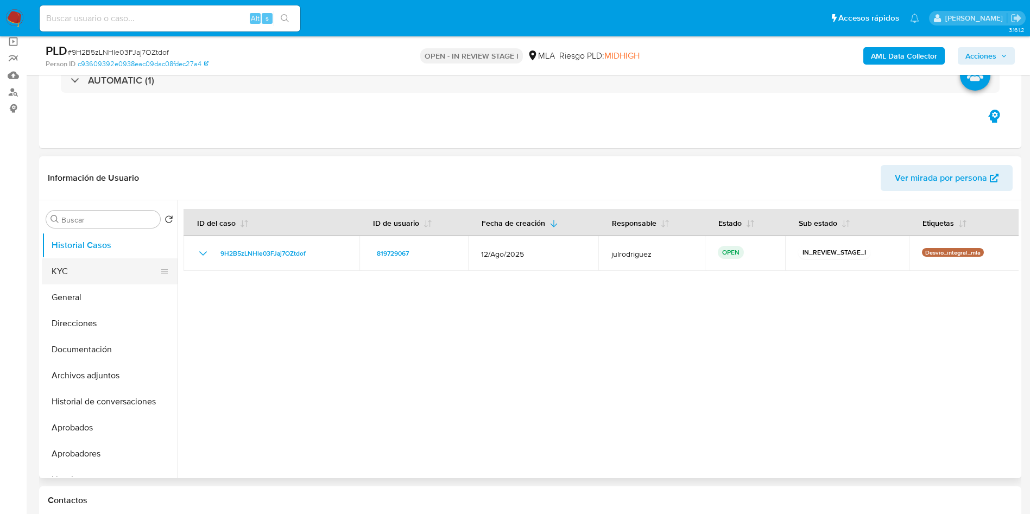
click at [78, 273] on button "KYC" at bounding box center [105, 271] width 127 height 26
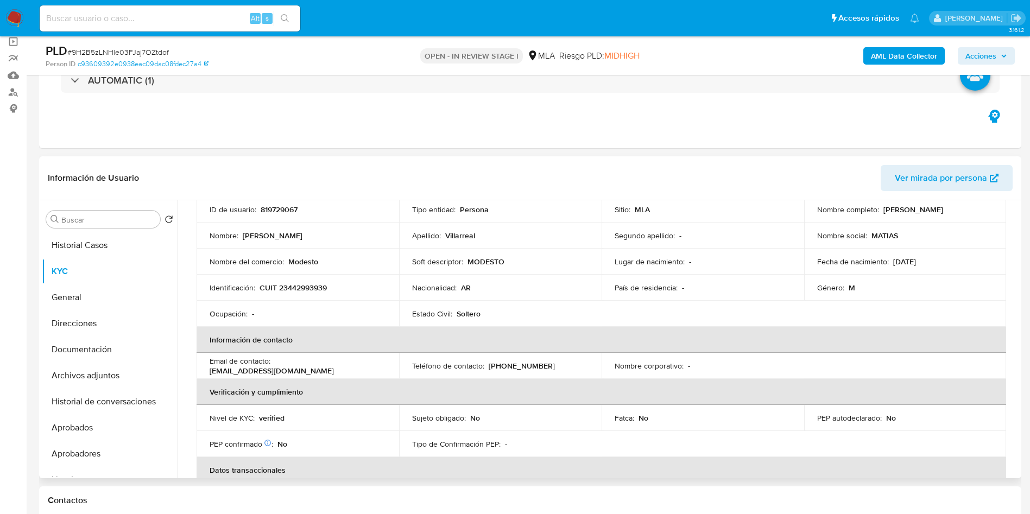
drag, startPoint x: 92, startPoint y: 345, endPoint x: 498, endPoint y: 345, distance: 406.7
click at [92, 345] on button "Documentación" at bounding box center [110, 350] width 136 height 26
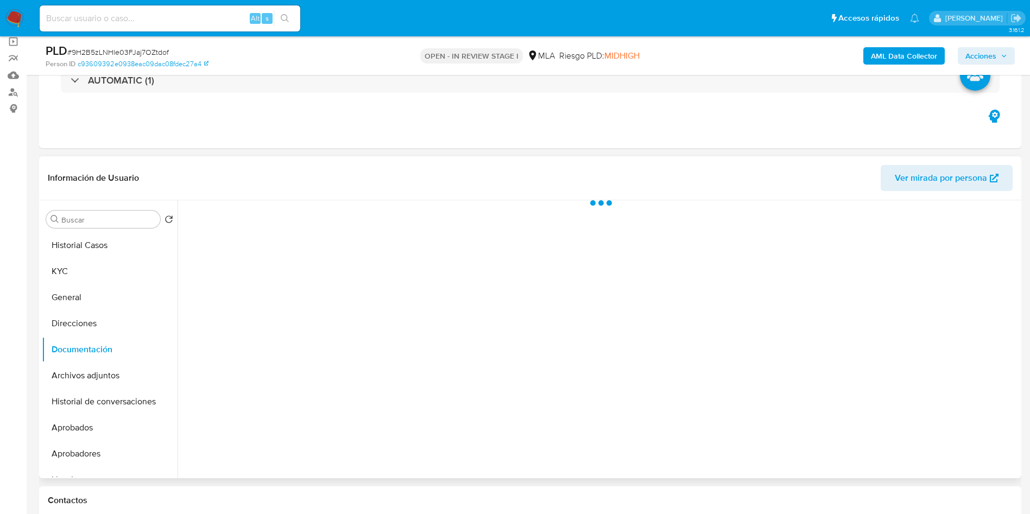
scroll to position [0, 0]
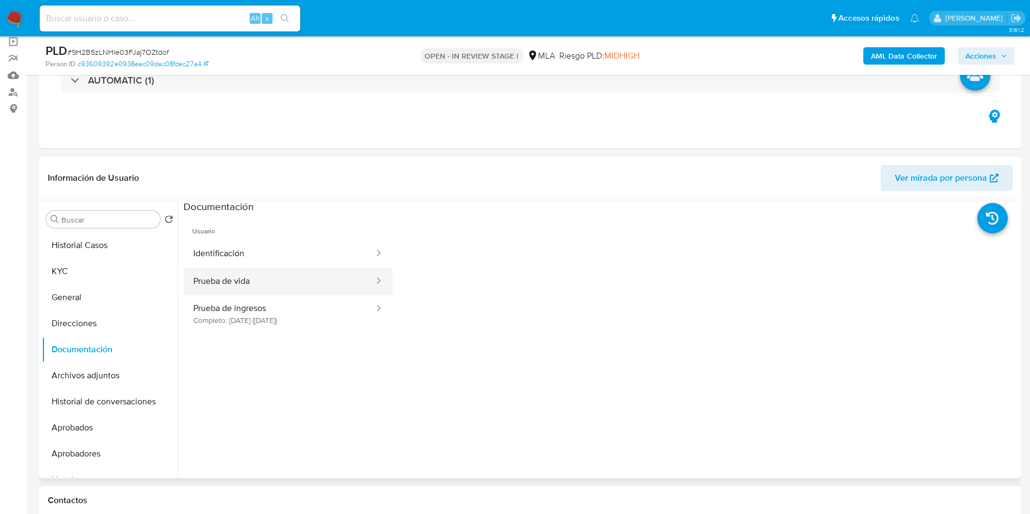
drag, startPoint x: 277, startPoint y: 324, endPoint x: 372, endPoint y: 281, distance: 103.8
click at [277, 324] on button "Prueba de ingresos Completo: [DATE] ([DATE])" at bounding box center [280, 313] width 192 height 37
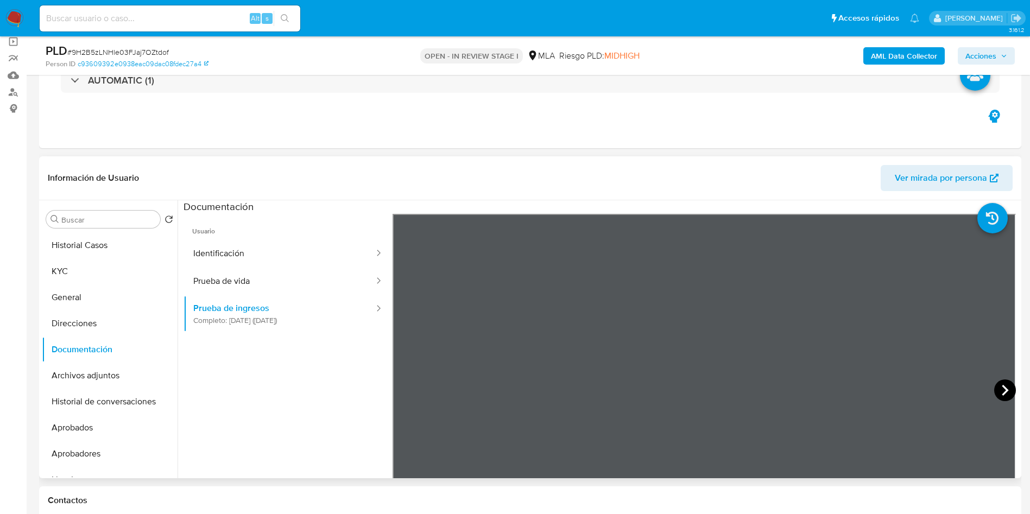
click at [1009, 389] on icon at bounding box center [1005, 391] width 22 height 22
click at [1008, 389] on icon at bounding box center [1005, 391] width 22 height 22
click at [1007, 389] on icon at bounding box center [1005, 391] width 22 height 22
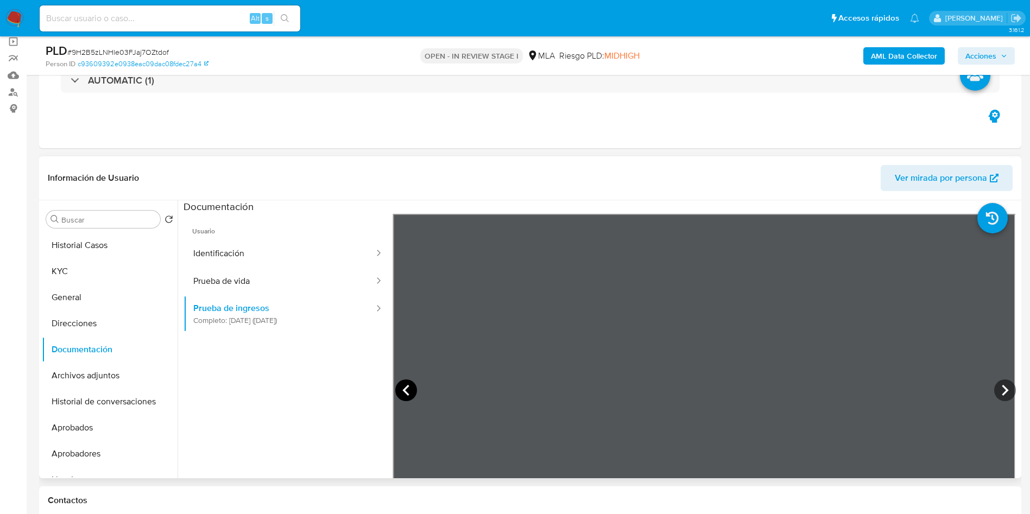
click at [403, 388] on icon at bounding box center [405, 390] width 7 height 11
click at [1001, 389] on icon at bounding box center [1005, 391] width 22 height 22
click at [1007, 389] on icon at bounding box center [1005, 391] width 22 height 22
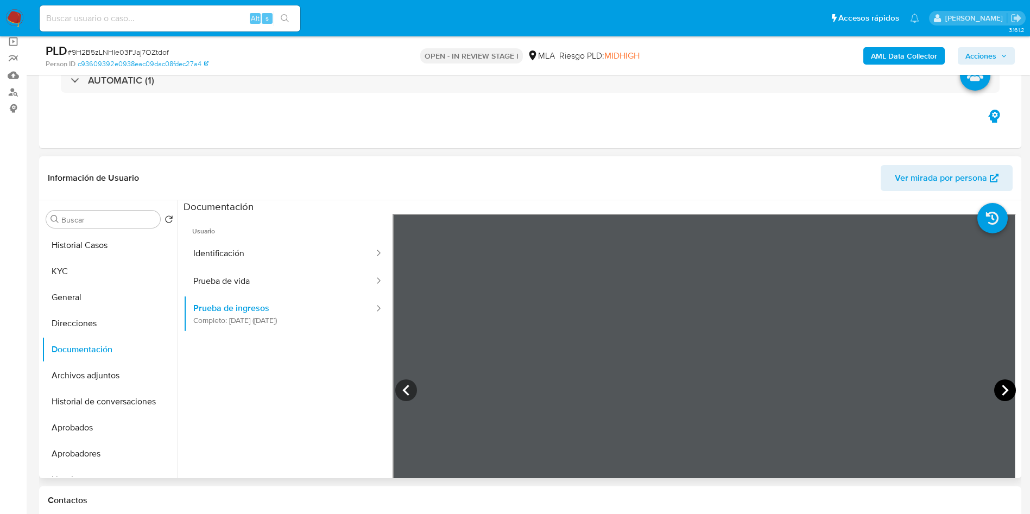
click at [1007, 389] on icon at bounding box center [1005, 391] width 22 height 22
click at [1006, 389] on icon at bounding box center [1005, 391] width 22 height 22
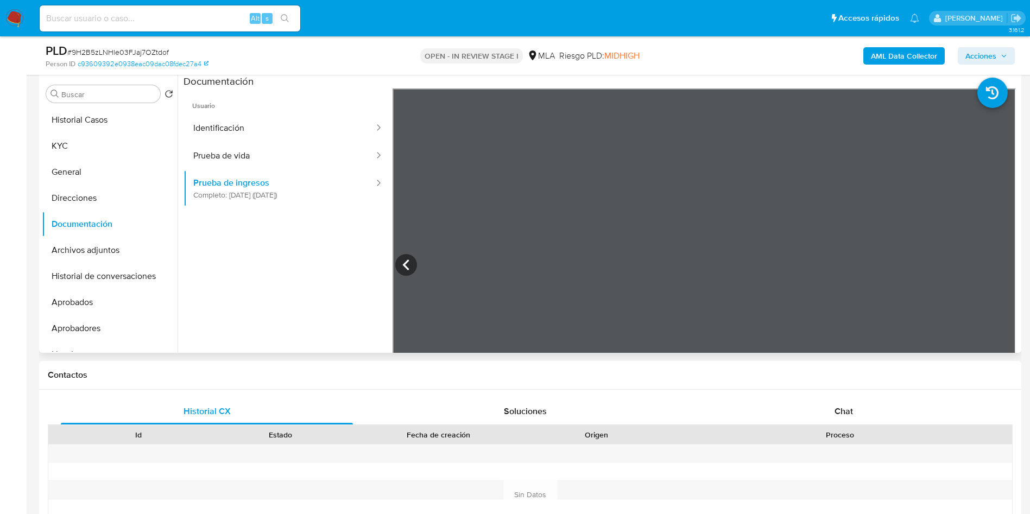
scroll to position [326, 0]
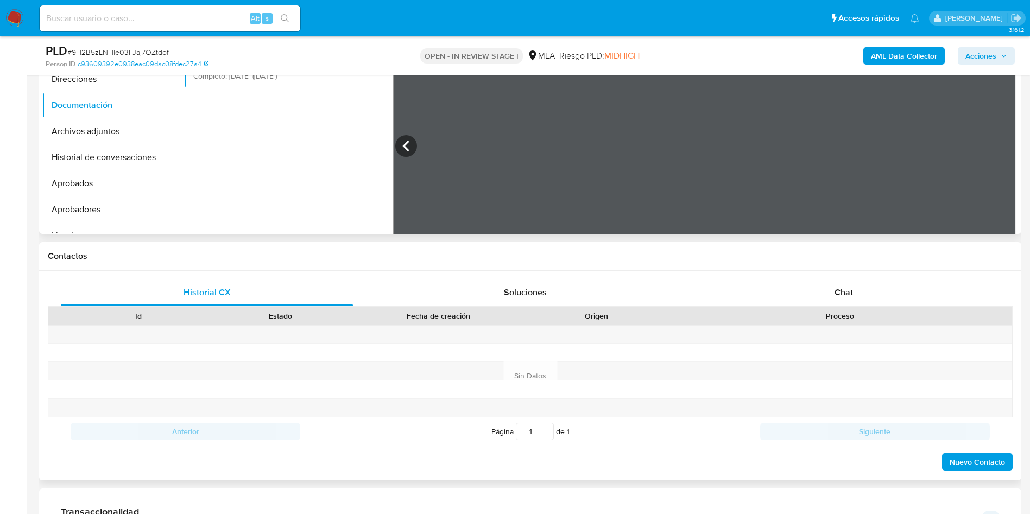
click at [852, 308] on div "Proceso" at bounding box center [840, 316] width 344 height 18
click at [846, 296] on span "Chat" at bounding box center [843, 292] width 18 height 12
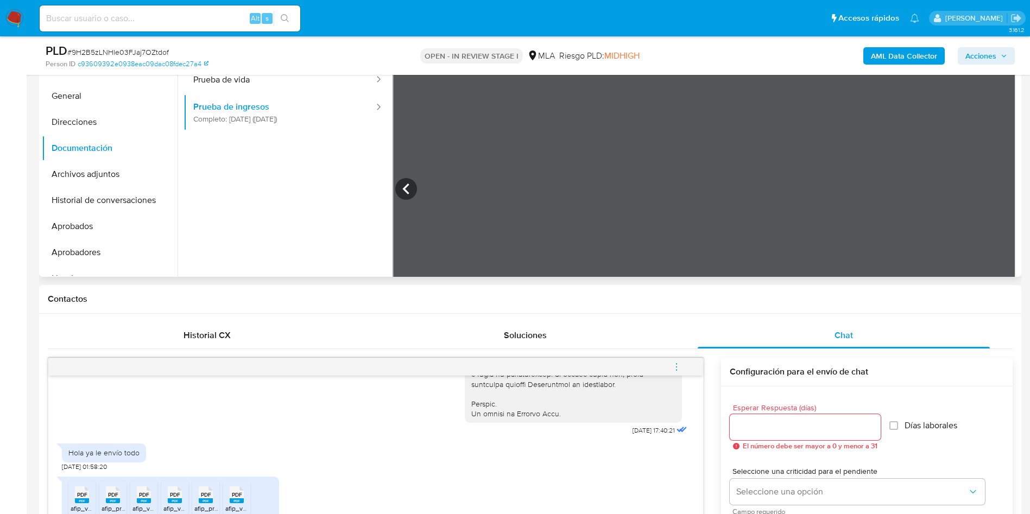
scroll to position [0, 0]
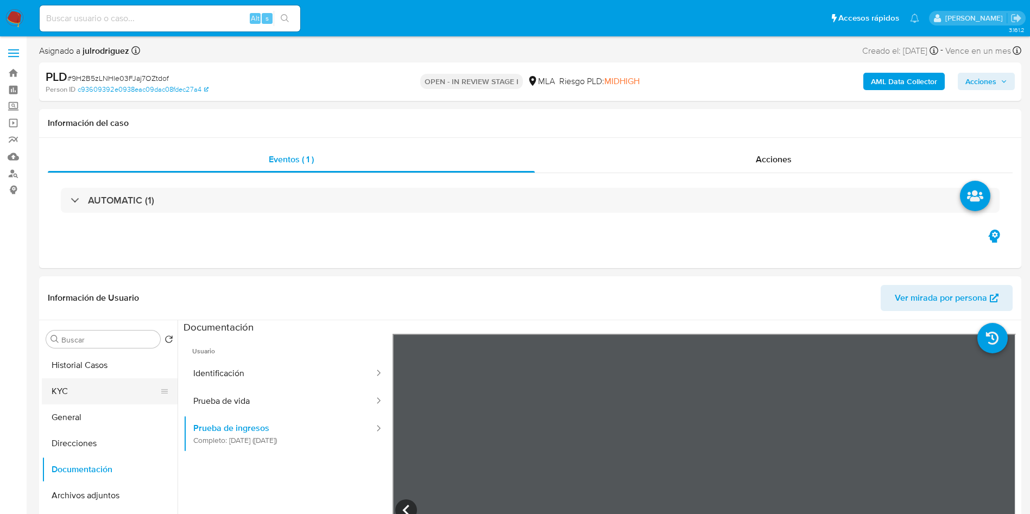
click at [67, 393] on button "KYC" at bounding box center [105, 391] width 127 height 26
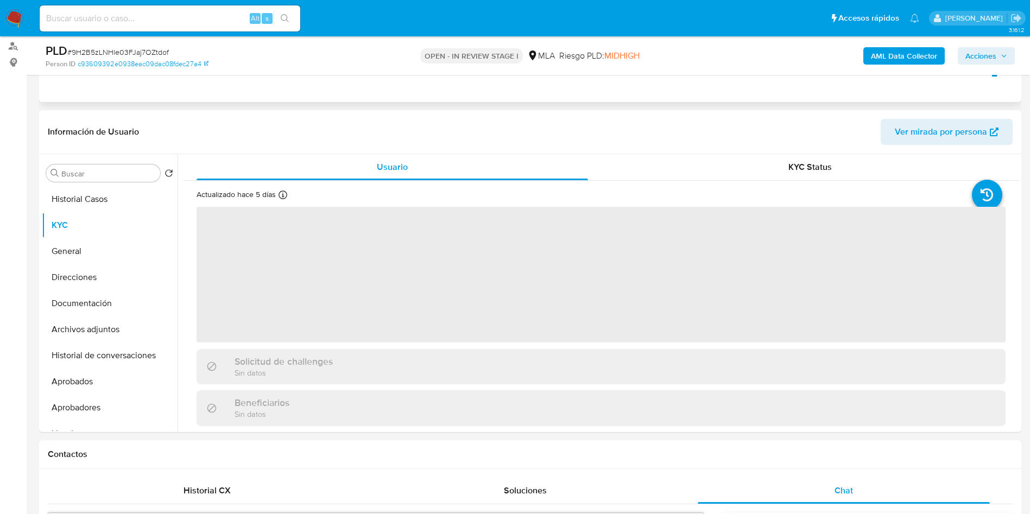
scroll to position [163, 0]
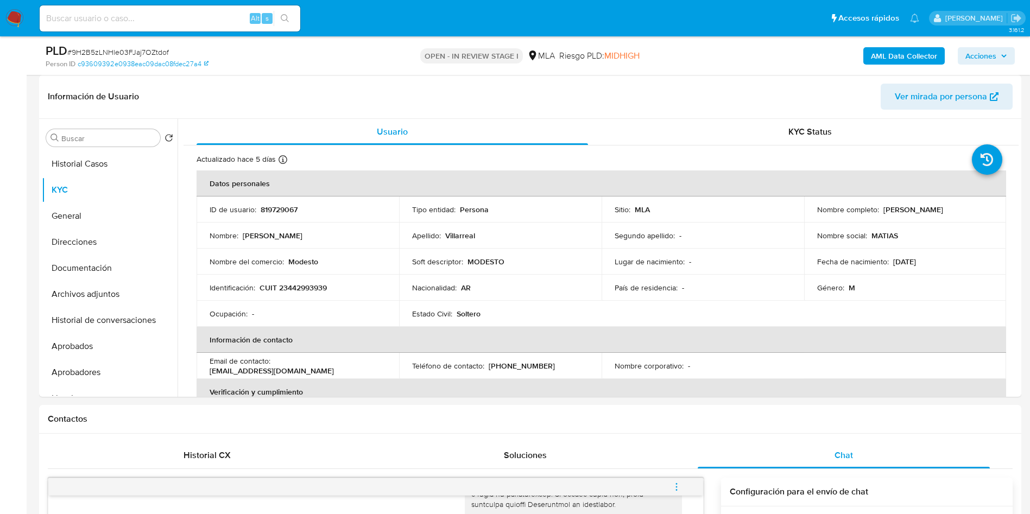
click at [287, 289] on p "CUIT 23442993939" at bounding box center [293, 288] width 67 height 10
copy p "23442993939"
click at [313, 287] on p "CUIT 23442993939" at bounding box center [293, 288] width 67 height 10
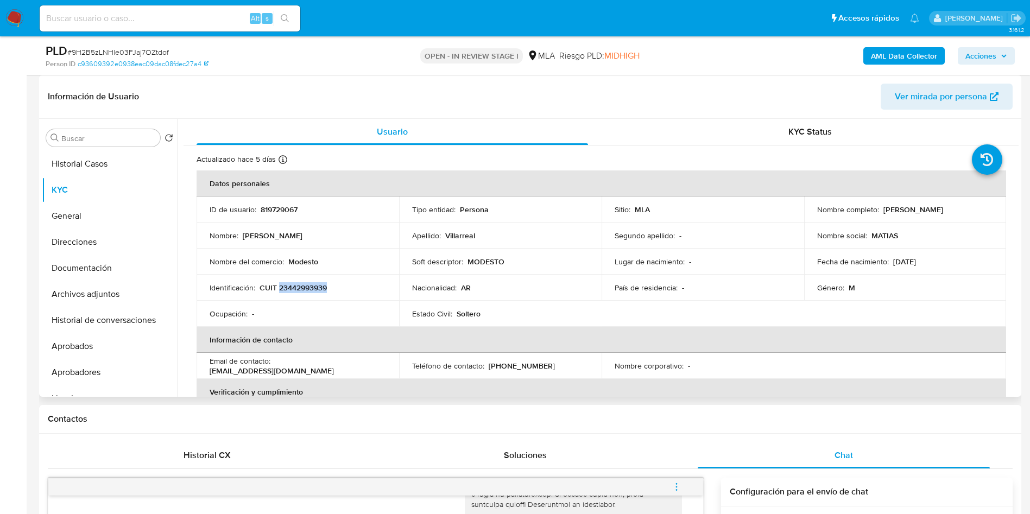
click at [287, 287] on p "CUIT 23442993939" at bounding box center [293, 288] width 67 height 10
click at [298, 298] on td "Identificación : CUIT 23442993939" at bounding box center [298, 288] width 203 height 26
click at [298, 288] on p "CUIT 23442993939" at bounding box center [293, 288] width 67 height 10
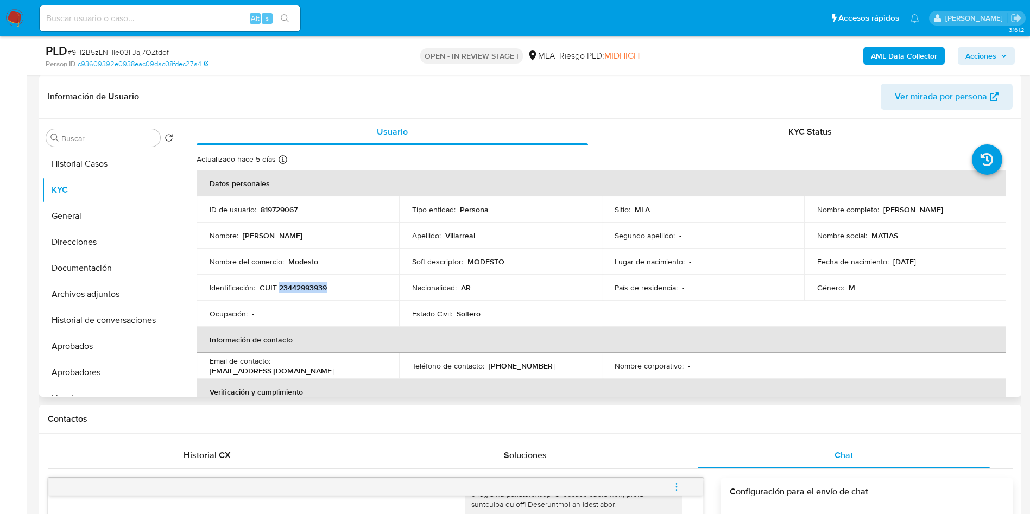
click at [298, 288] on p "CUIT 23442993939" at bounding box center [293, 288] width 67 height 10
copy p "23442993939"
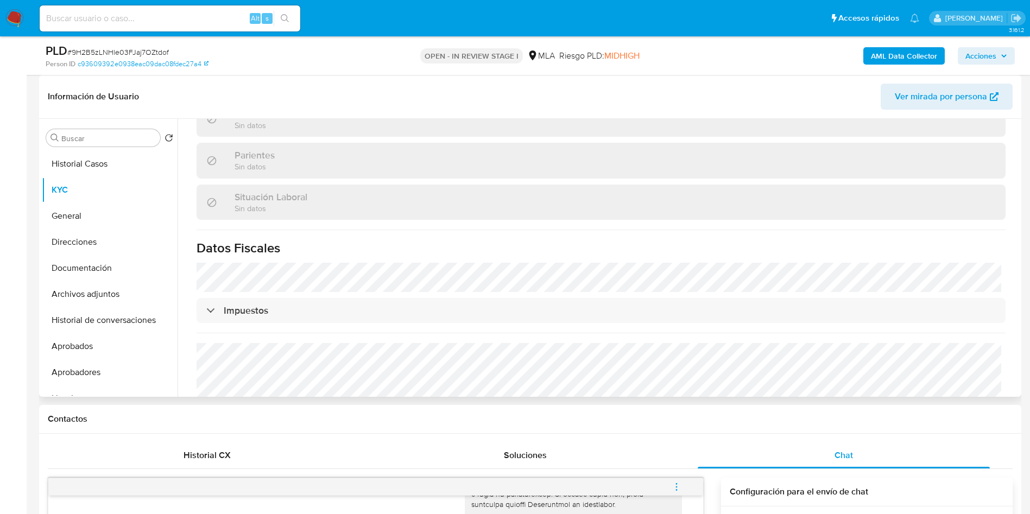
scroll to position [571, 0]
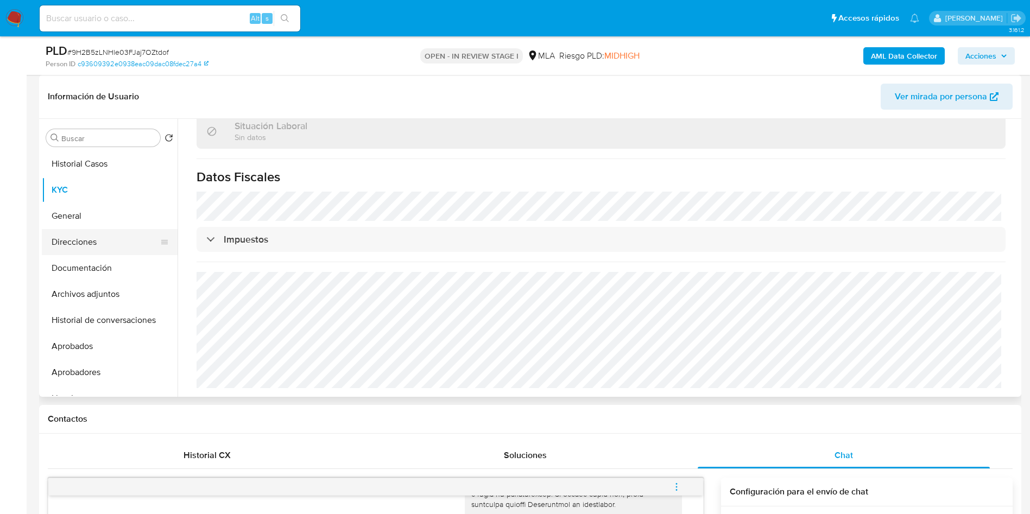
click at [84, 251] on button "Direcciones" at bounding box center [105, 242] width 127 height 26
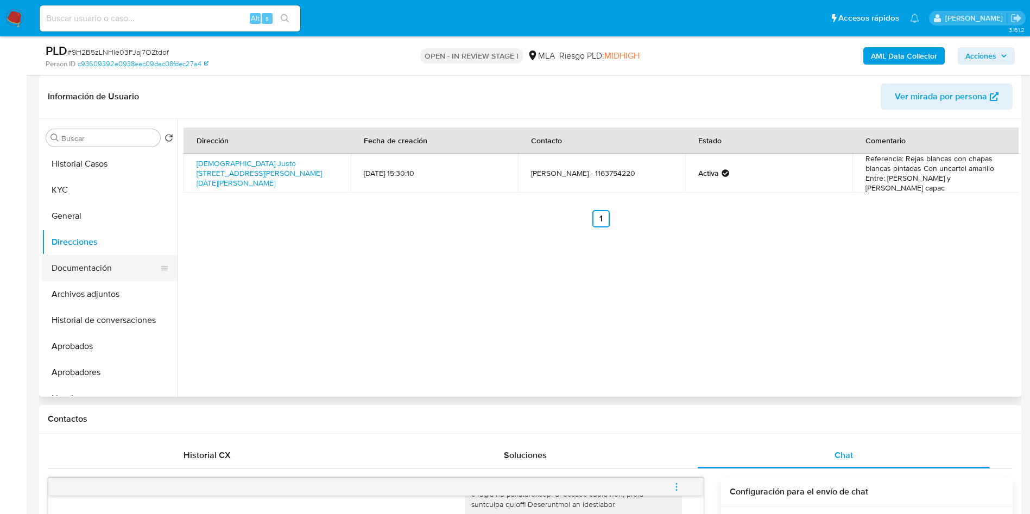
click at [87, 268] on button "Documentación" at bounding box center [105, 268] width 127 height 26
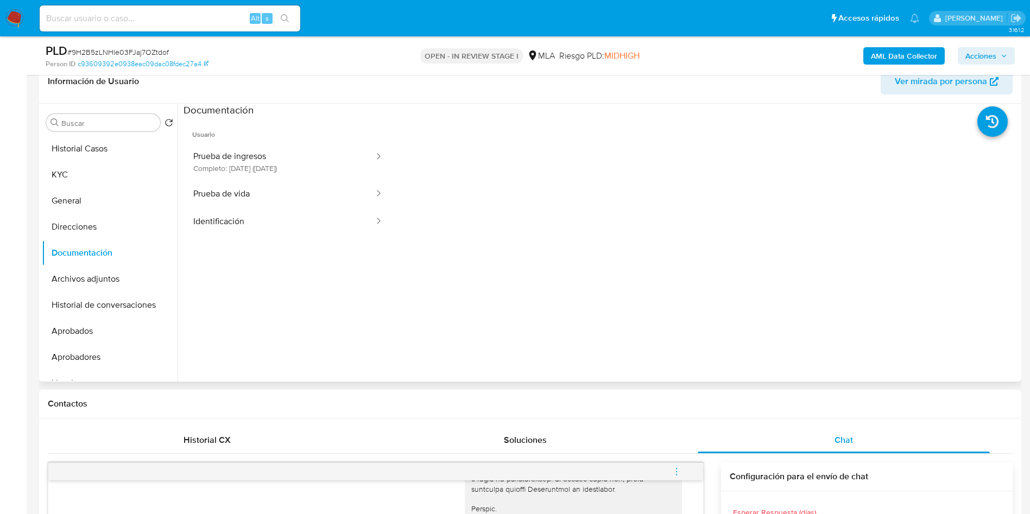
scroll to position [81, 0]
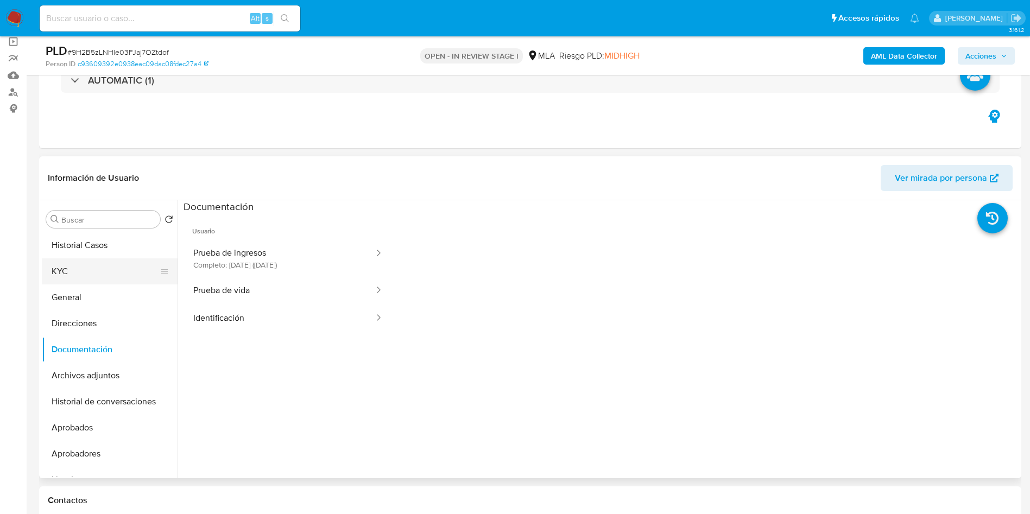
click at [102, 263] on button "KYC" at bounding box center [105, 271] width 127 height 26
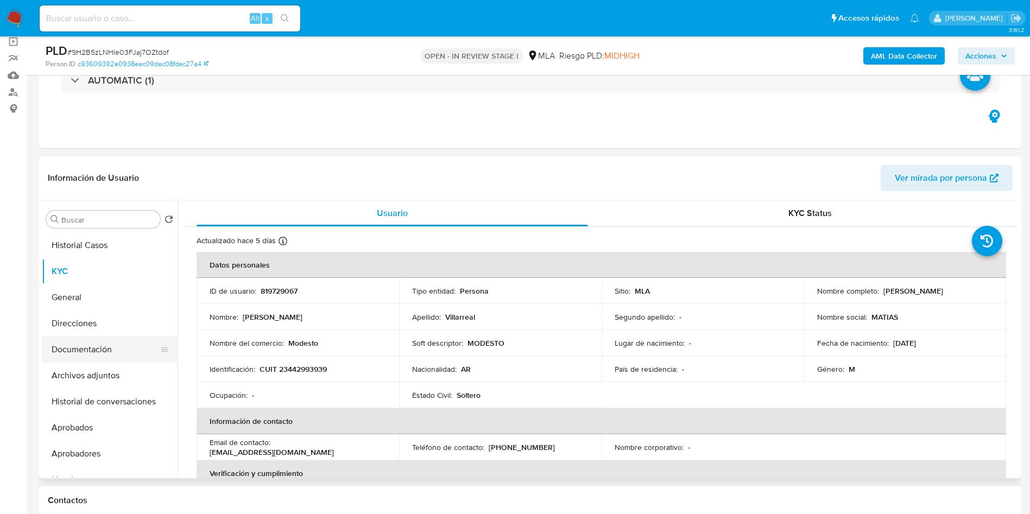
click at [98, 350] on button "Documentación" at bounding box center [105, 350] width 127 height 26
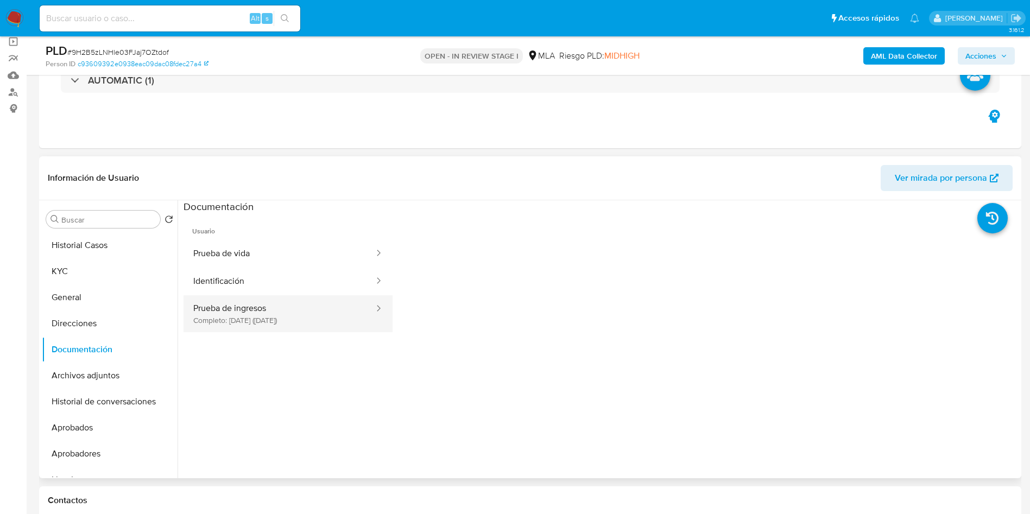
click at [235, 308] on button "Prueba de ingresos Completo: [DATE] ([DATE])" at bounding box center [280, 313] width 192 height 37
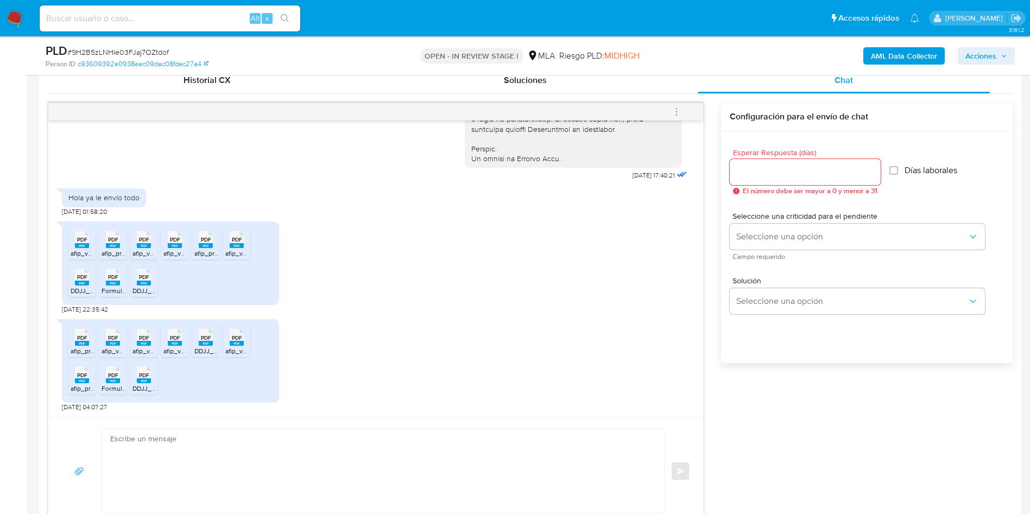
scroll to position [570, 0]
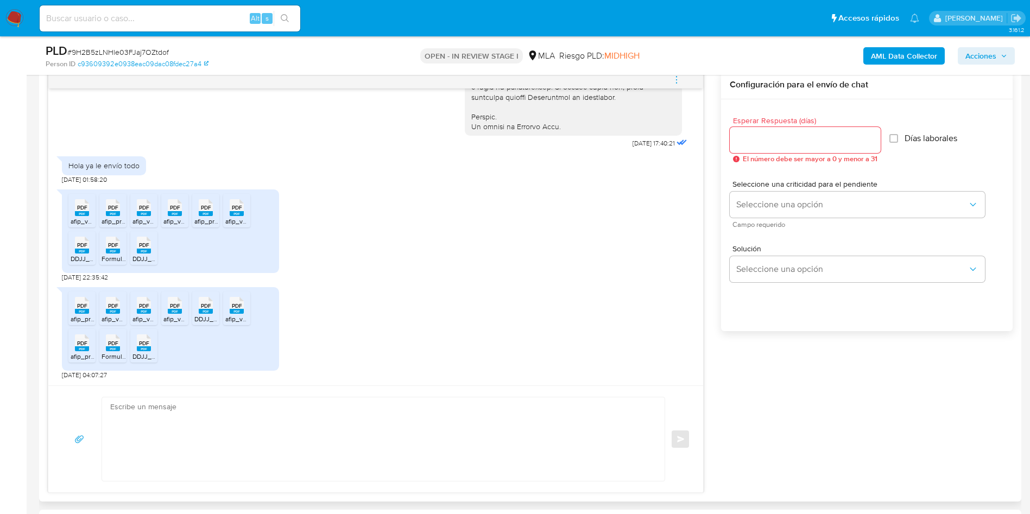
click at [81, 217] on span "afip_vep_cuit_23442993939_nrovep_1489020311_nropago_234000955338.pdf" at bounding box center [188, 221] width 235 height 9
click at [116, 217] on icon "PDF" at bounding box center [113, 207] width 14 height 19
click at [138, 215] on rect at bounding box center [144, 213] width 14 height 5
drag, startPoint x: 179, startPoint y: 209, endPoint x: 194, endPoint y: 208, distance: 15.2
click at [179, 209] on span "PDF" at bounding box center [175, 207] width 10 height 7
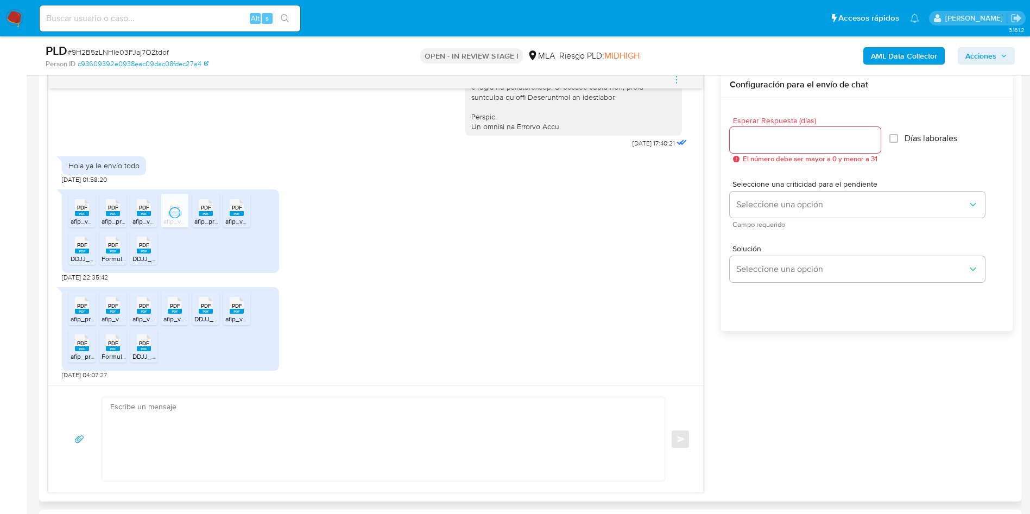
click at [210, 210] on span "PDF" at bounding box center [206, 207] width 10 height 7
click at [237, 211] on span "PDF" at bounding box center [237, 207] width 10 height 7
drag, startPoint x: 76, startPoint y: 250, endPoint x: 106, endPoint y: 249, distance: 29.9
click at [80, 250] on rect at bounding box center [82, 251] width 14 height 5
drag, startPoint x: 111, startPoint y: 249, endPoint x: 137, endPoint y: 246, distance: 26.2
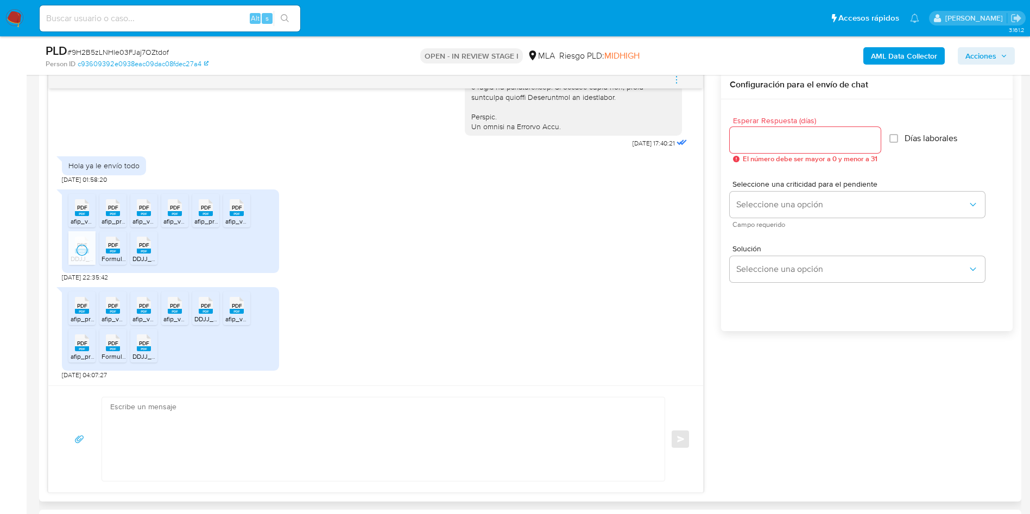
click at [111, 249] on span "PDF" at bounding box center [113, 245] width 10 height 7
click at [147, 245] on span "PDF" at bounding box center [144, 245] width 10 height 7
drag, startPoint x: 84, startPoint y: 300, endPoint x: 114, endPoint y: 304, distance: 30.6
click at [84, 300] on icon at bounding box center [82, 305] width 14 height 17
click at [114, 304] on span "PDF" at bounding box center [113, 305] width 10 height 7
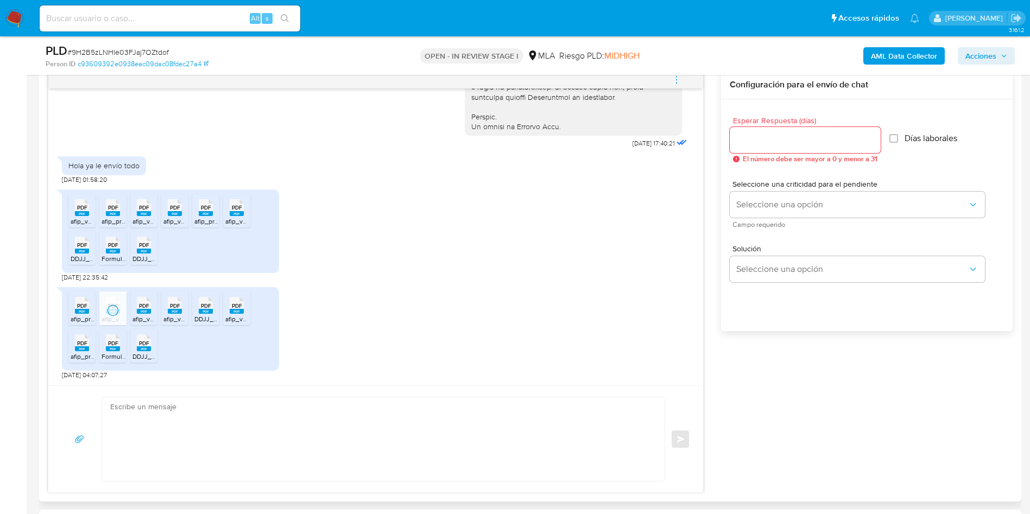
drag, startPoint x: 152, startPoint y: 301, endPoint x: 181, endPoint y: 307, distance: 29.4
click at [152, 301] on div "PDF PDF" at bounding box center [143, 304] width 23 height 21
click at [181, 307] on icon at bounding box center [175, 305] width 14 height 17
drag, startPoint x: 205, startPoint y: 307, endPoint x: 75, endPoint y: 361, distance: 139.7
click at [206, 307] on span "PDF" at bounding box center [206, 305] width 10 height 7
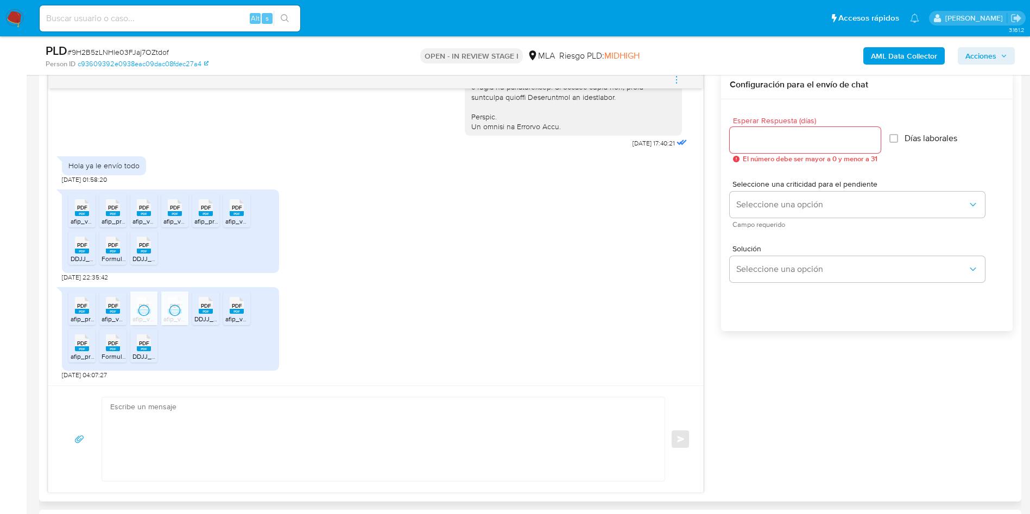
click at [229, 307] on div "PDF PDF" at bounding box center [236, 304] width 23 height 21
drag, startPoint x: 86, startPoint y: 344, endPoint x: 118, endPoint y: 345, distance: 31.5
click at [86, 344] on span "PDF" at bounding box center [82, 343] width 10 height 7
click at [117, 349] on rect at bounding box center [113, 348] width 14 height 5
click at [144, 346] on span "PDF" at bounding box center [144, 343] width 10 height 7
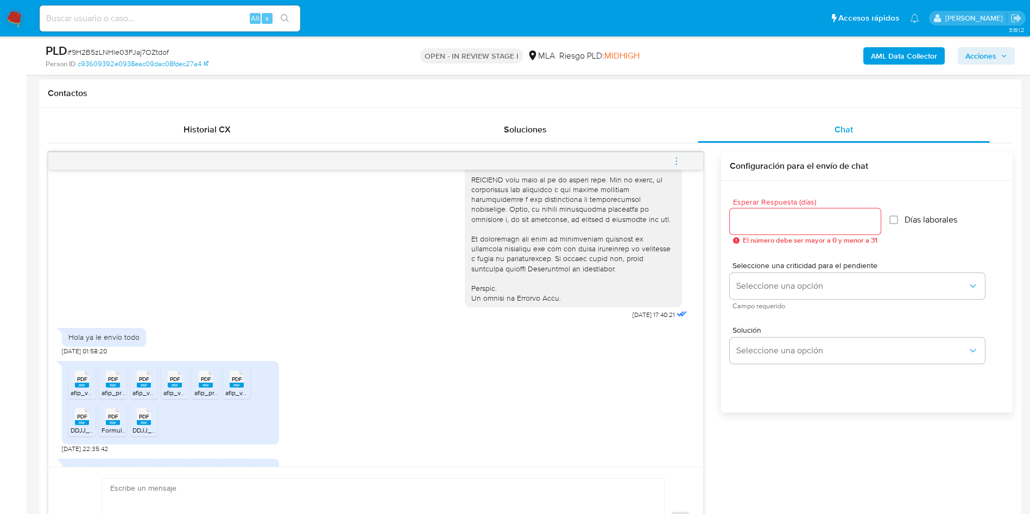
scroll to position [557, 0]
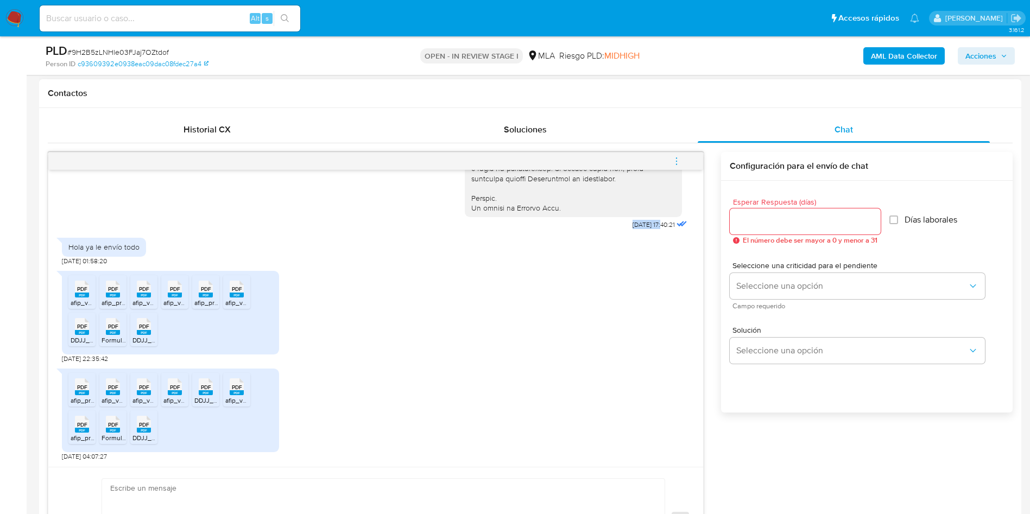
drag, startPoint x: 599, startPoint y: 227, endPoint x: 638, endPoint y: 228, distance: 39.1
copy span "18/08/2025"
click at [156, 48] on span "# 9H2B5zLNHle03FJaj7OZtdof" at bounding box center [118, 52] width 102 height 11
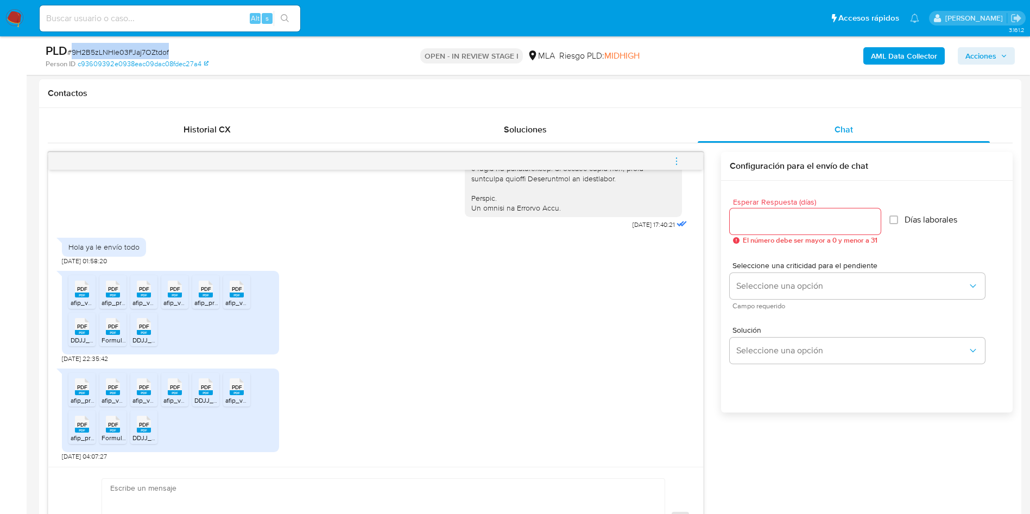
copy span "9H2B5zLNHle03FJaj7OZtdof"
click at [797, 217] on input "Esperar Respuesta (días)" at bounding box center [805, 221] width 151 height 14
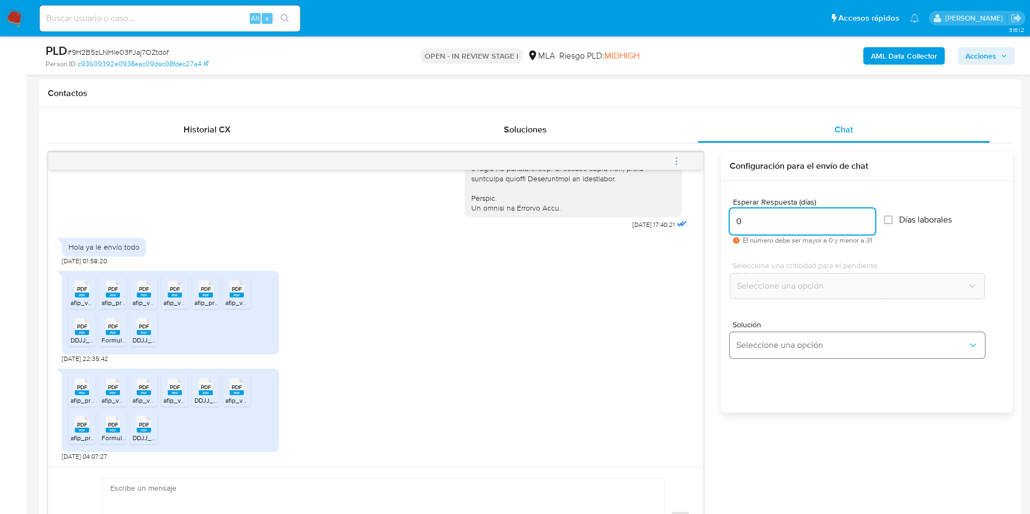
type input "0"
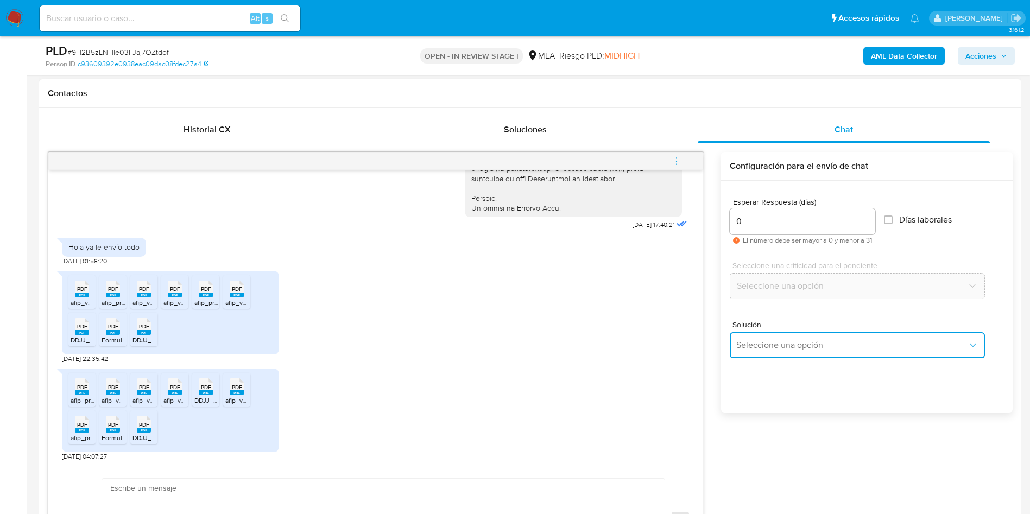
click at [786, 349] on span "Seleccione una opción" at bounding box center [851, 345] width 231 height 11
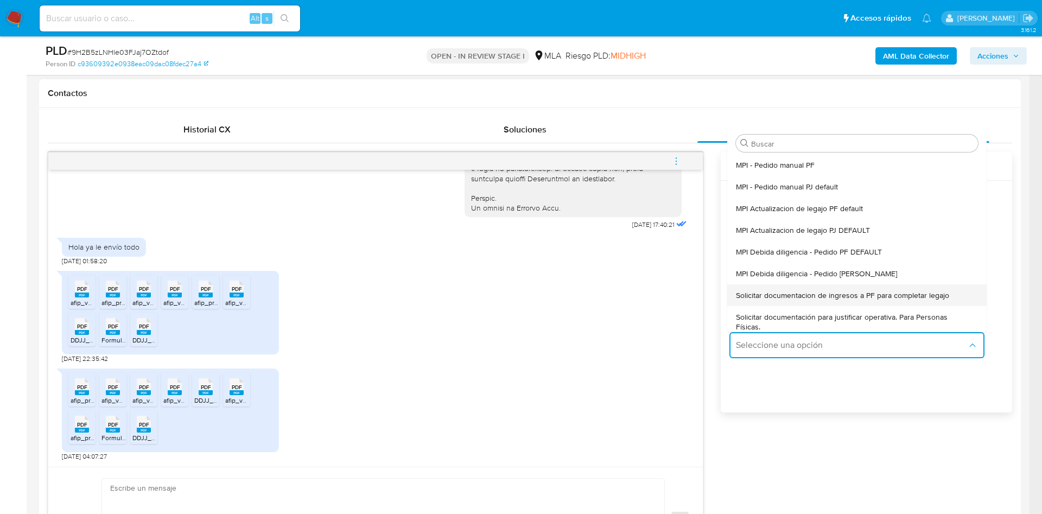
click at [850, 296] on span "Solicitar documentacion de ingresos a PF para completar legajo" at bounding box center [842, 295] width 213 height 10
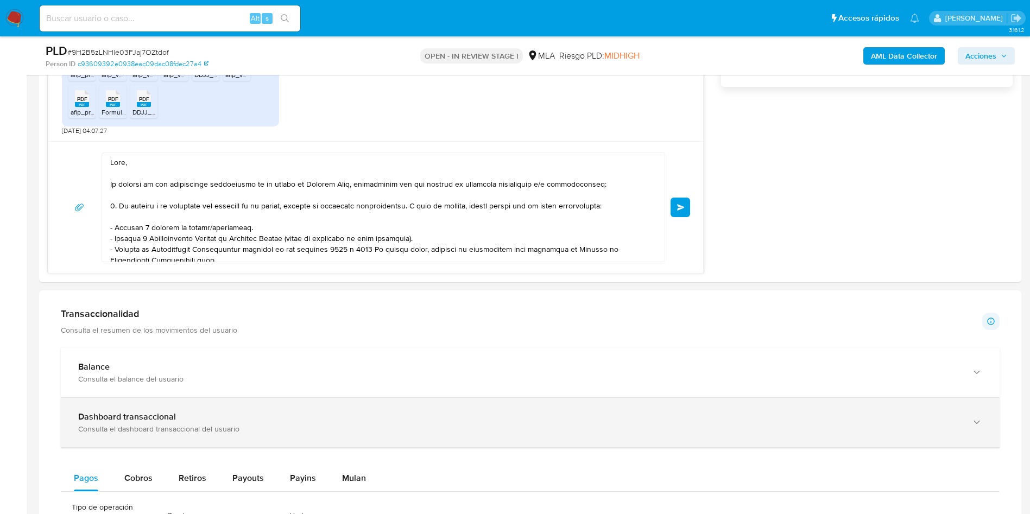
scroll to position [181, 0]
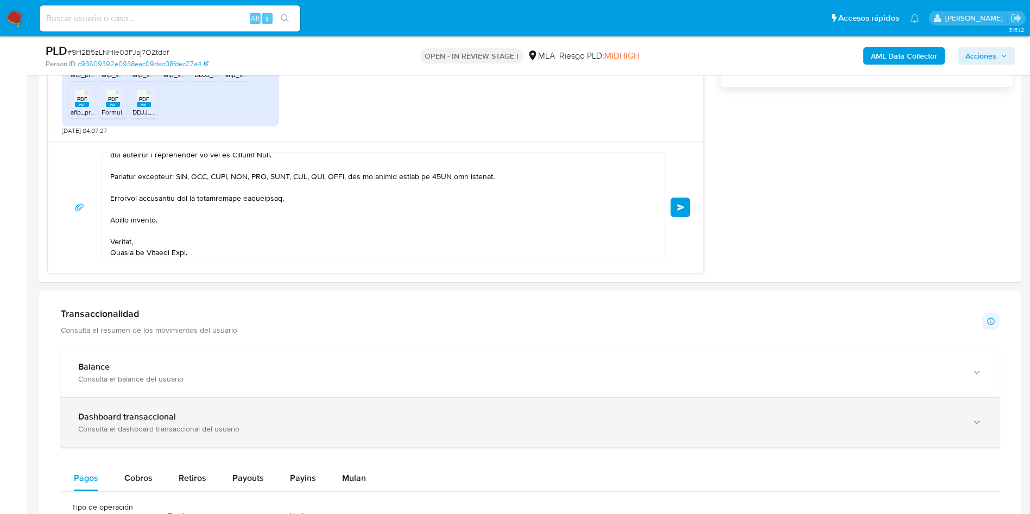
drag, startPoint x: 236, startPoint y: 232, endPoint x: 509, endPoint y: 410, distance: 325.7
click at [511, 416] on div "Información de Usuario Ver mirada por persona Buscar Volver al orden por defect…" at bounding box center [530, 395] width 982 height 1944
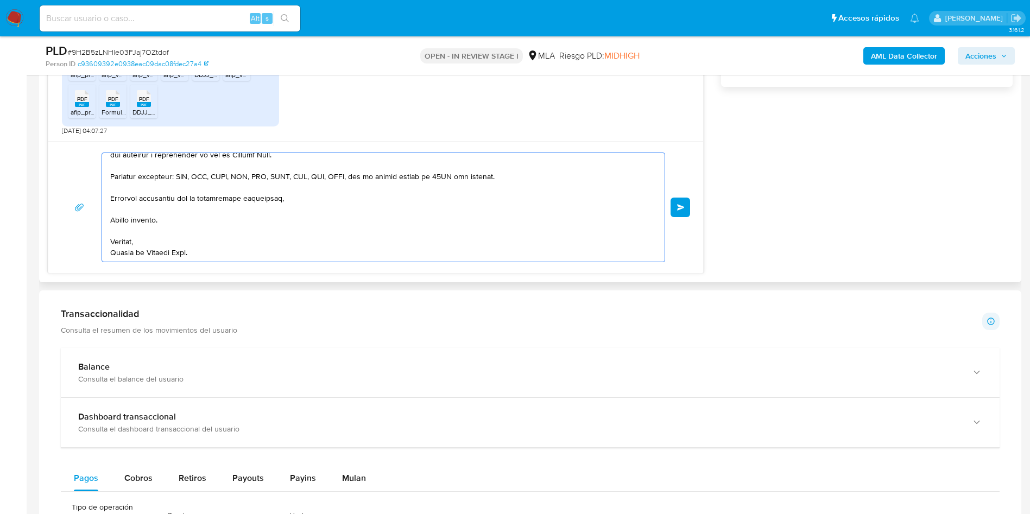
type textarea "Hola, En función de las operaciones registradas en tu cuenta de Mercado Pago, n…"
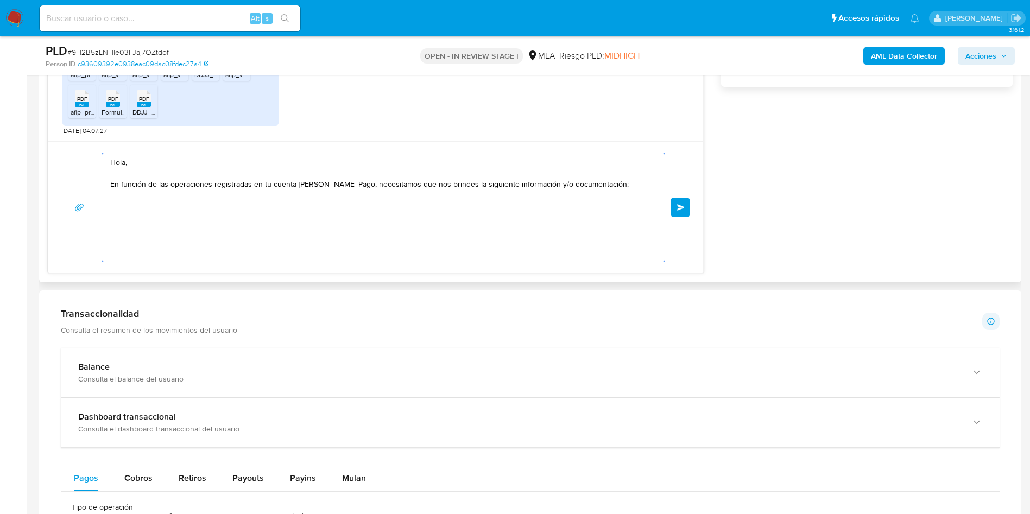
scroll to position [0, 0]
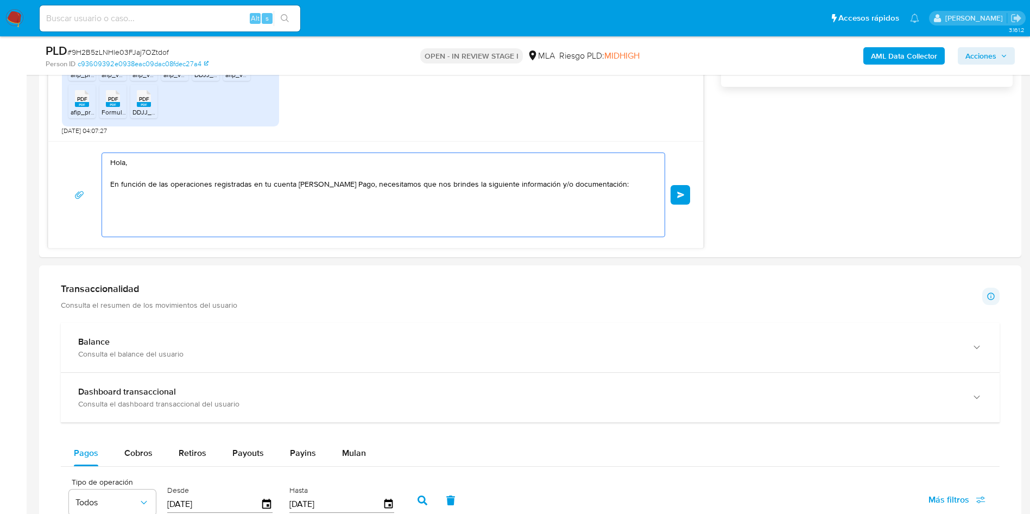
drag, startPoint x: 235, startPoint y: 211, endPoint x: 2, endPoint y: 128, distance: 247.0
click at [2, 128] on section "Bandeja Tablero Screening Búsqueda en Listas Watchlist Herramientas Operaciones…" at bounding box center [515, 291] width 1030 height 2210
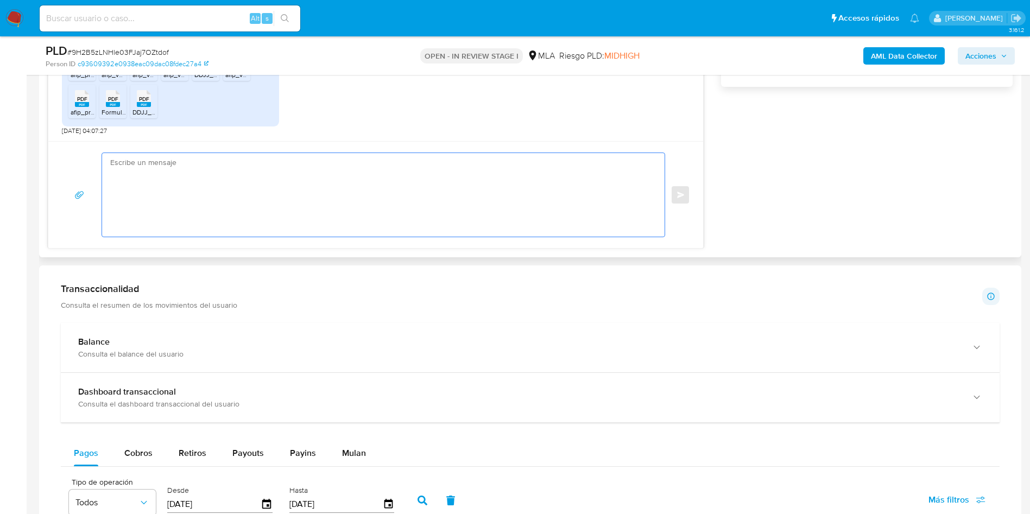
paste textarea "Buenas tardes, ¡Muchas gracias por tu respuesta! Confirmamos la recepción de la…"
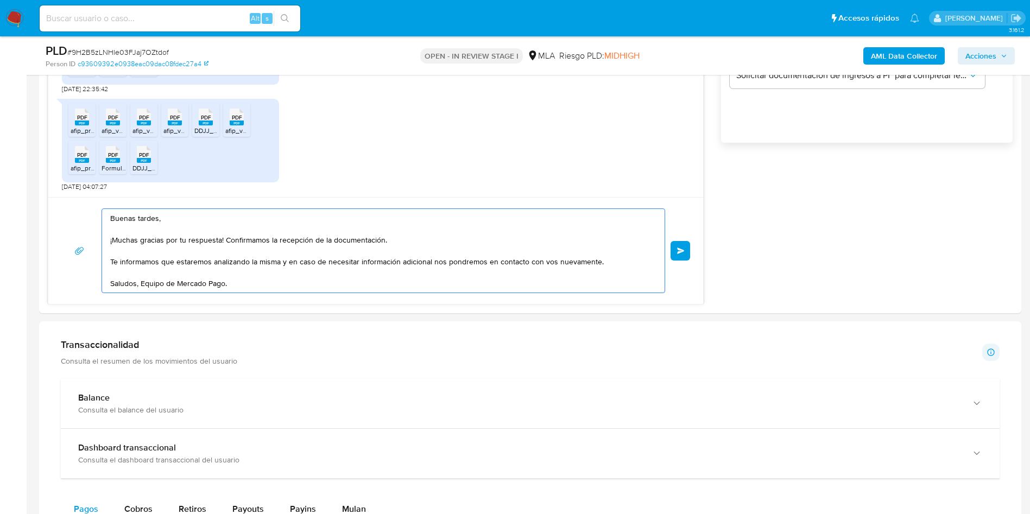
scroll to position [733, 0]
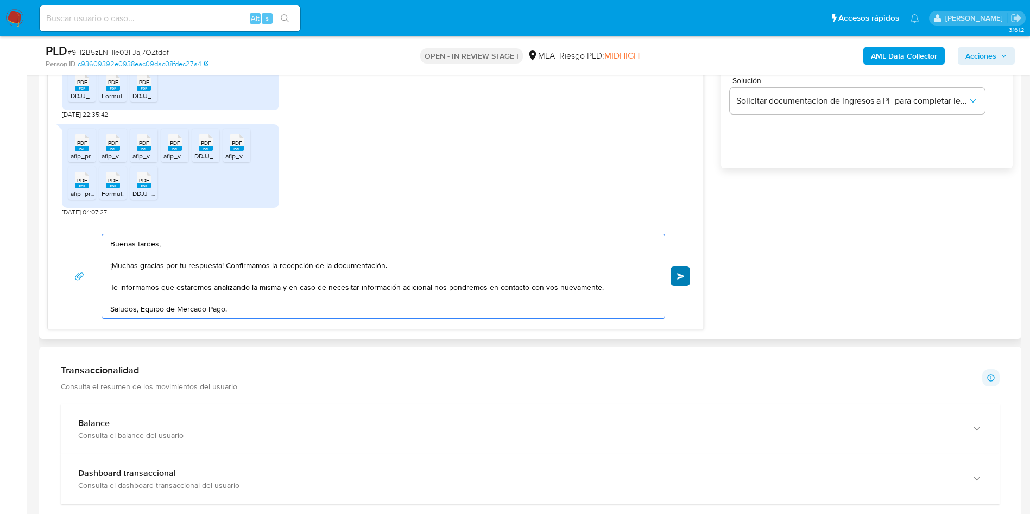
type textarea "Buenas tardes, ¡Muchas gracias por tu respuesta! Confirmamos la recepción de la…"
click at [673, 280] on button "Enviar" at bounding box center [681, 277] width 20 height 20
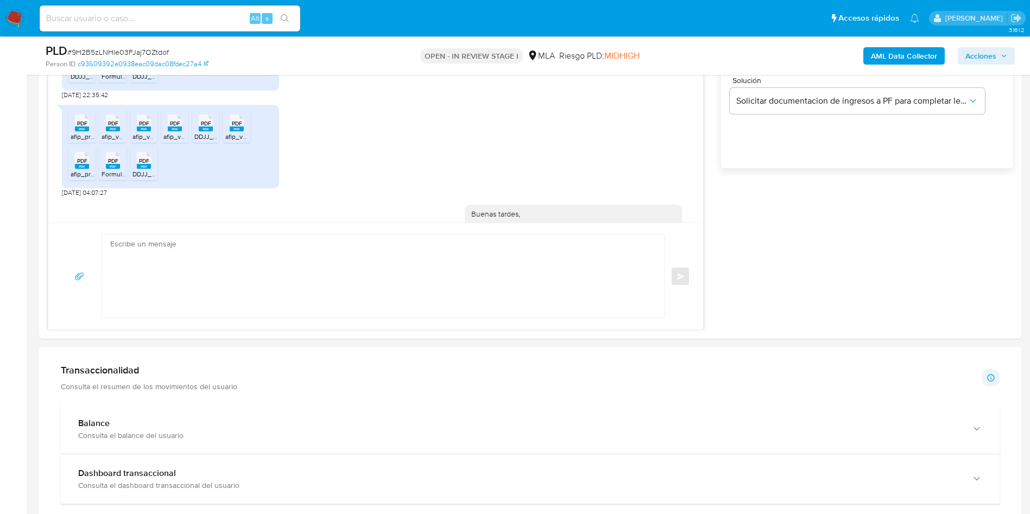
scroll to position [687, 0]
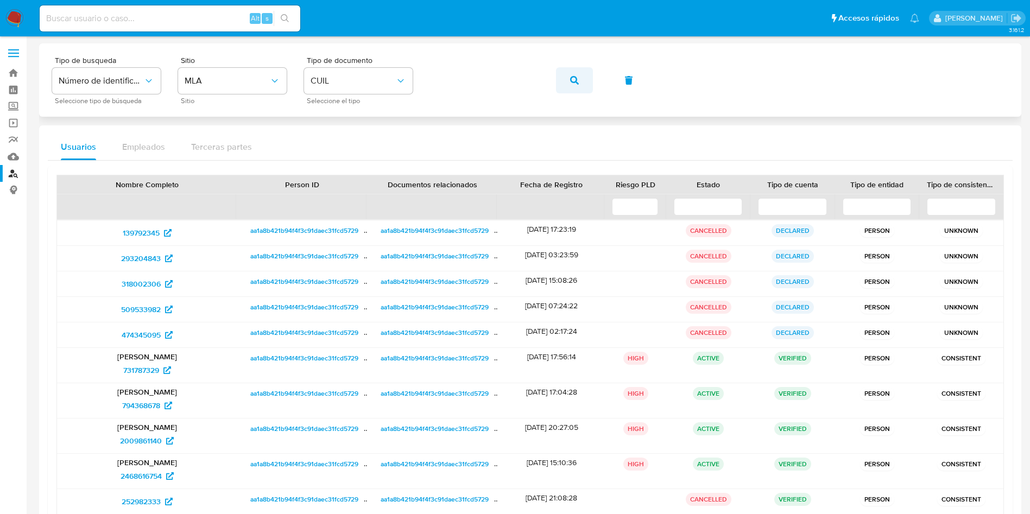
click at [573, 73] on span "button" at bounding box center [574, 80] width 9 height 24
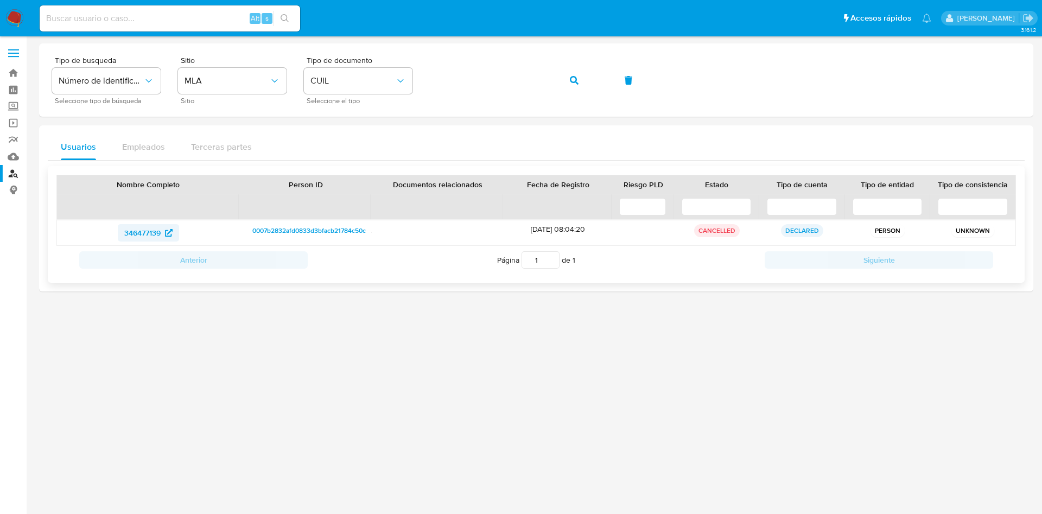
click at [135, 230] on span "346477139" at bounding box center [142, 232] width 36 height 17
click at [573, 80] on icon "button" at bounding box center [574, 80] width 9 height 9
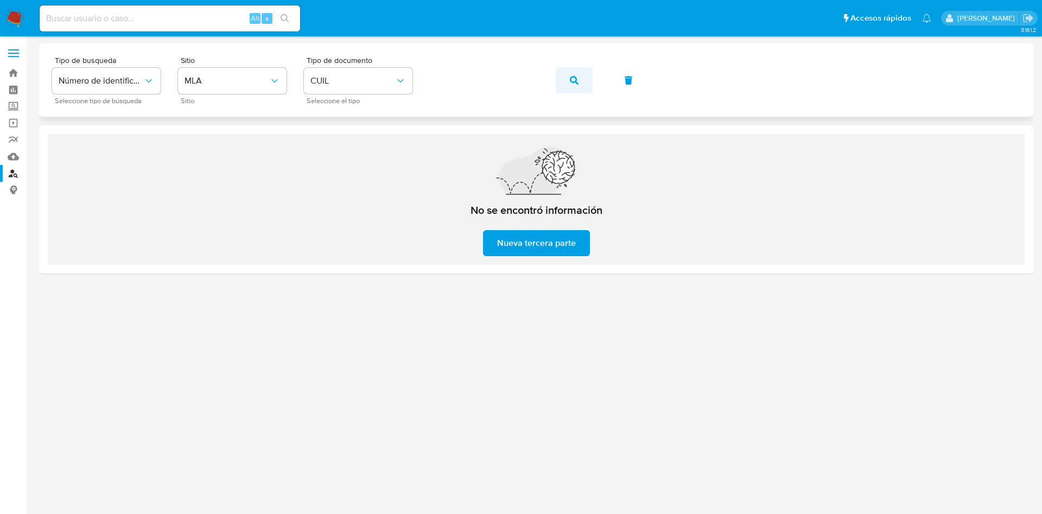
click at [565, 67] on button "button" at bounding box center [574, 80] width 37 height 26
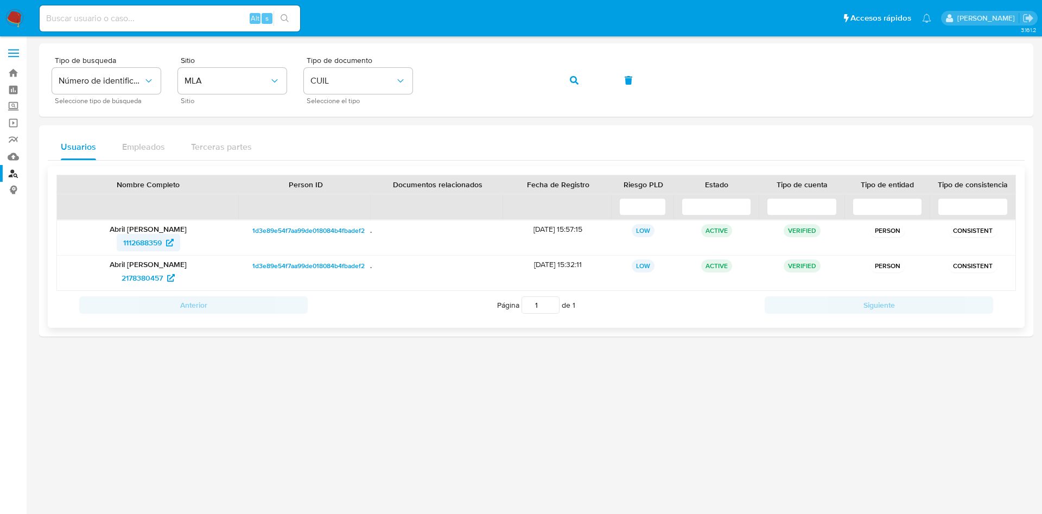
click at [142, 243] on span "1112688359" at bounding box center [142, 242] width 39 height 17
click at [579, 77] on button "button" at bounding box center [574, 80] width 37 height 26
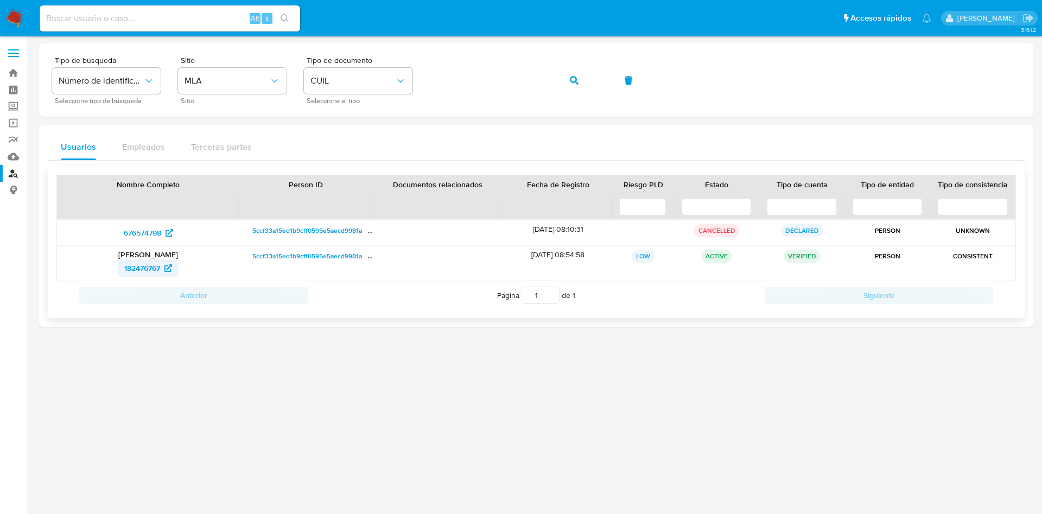
click at [156, 261] on span "182476767" at bounding box center [142, 268] width 36 height 17
click at [583, 78] on button "button" at bounding box center [574, 80] width 37 height 26
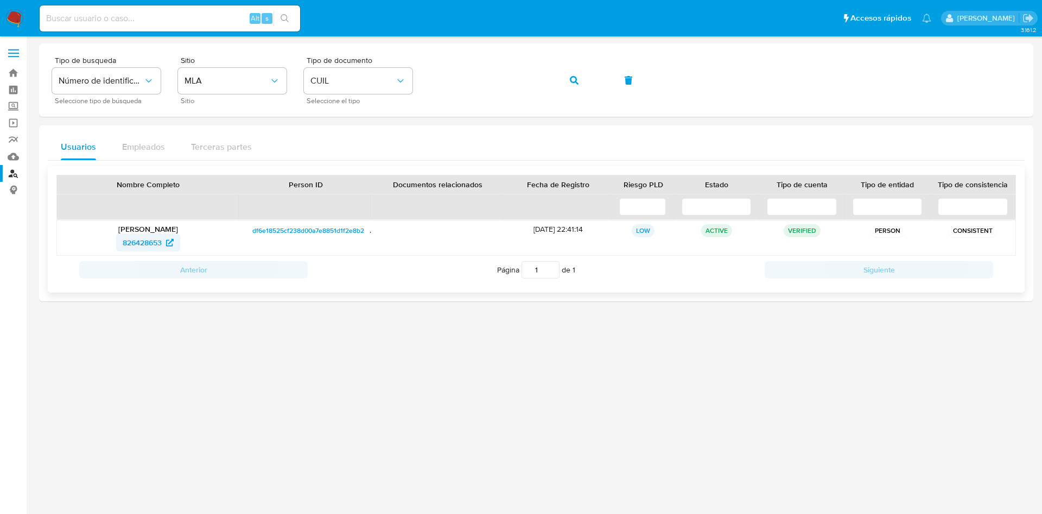
click at [147, 236] on span "826428653" at bounding box center [142, 242] width 39 height 17
click at [577, 80] on icon "button" at bounding box center [574, 80] width 9 height 9
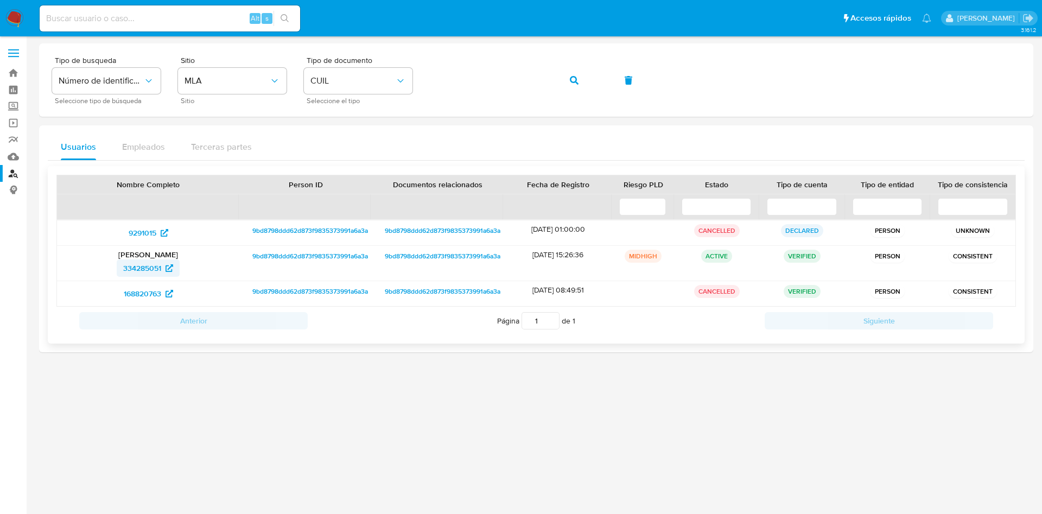
click at [166, 273] on span "334285051" at bounding box center [148, 268] width 50 height 17
click at [595, 73] on div "Tipo de busqueda Número de identificación Seleccione tipo de búsqueda Sitio MLA…" at bounding box center [536, 79] width 969 height 47
click at [581, 74] on button "button" at bounding box center [574, 80] width 37 height 26
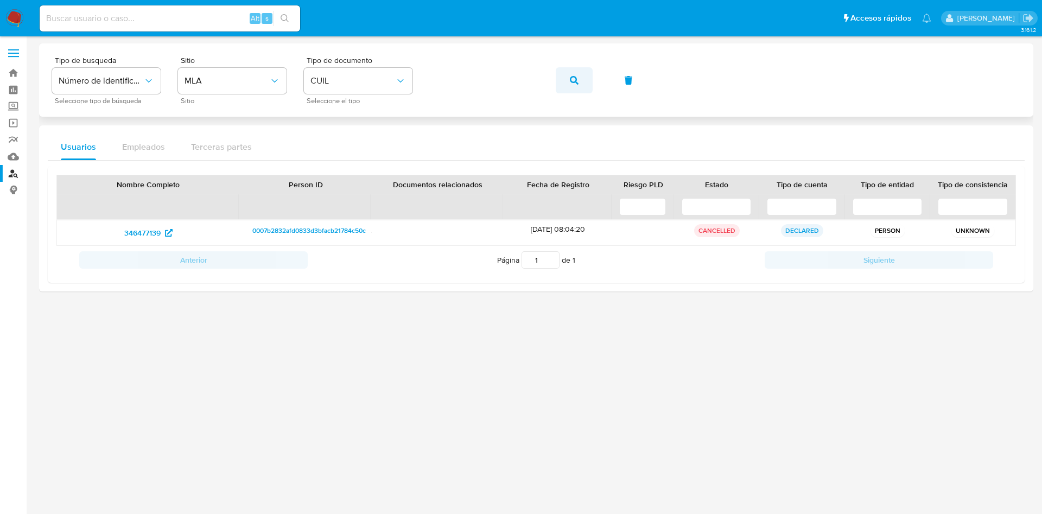
click at [557, 81] on button "button" at bounding box center [574, 80] width 37 height 26
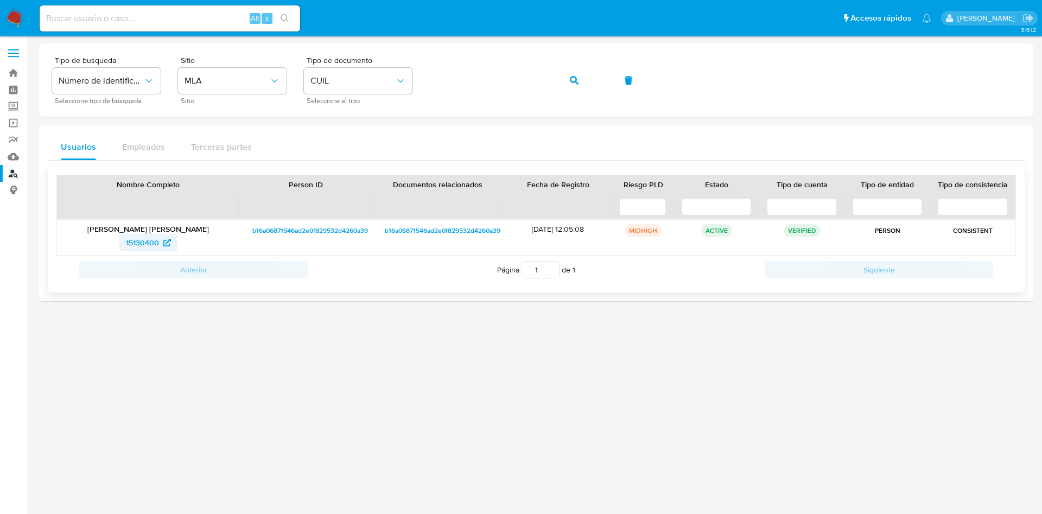
click at [154, 238] on span "15130400" at bounding box center [142, 242] width 33 height 17
click at [575, 76] on icon "button" at bounding box center [574, 80] width 9 height 9
click at [141, 246] on span "780229703" at bounding box center [142, 242] width 39 height 17
click at [583, 78] on button "button" at bounding box center [574, 80] width 37 height 26
click at [143, 235] on span "780229703" at bounding box center [142, 242] width 39 height 17
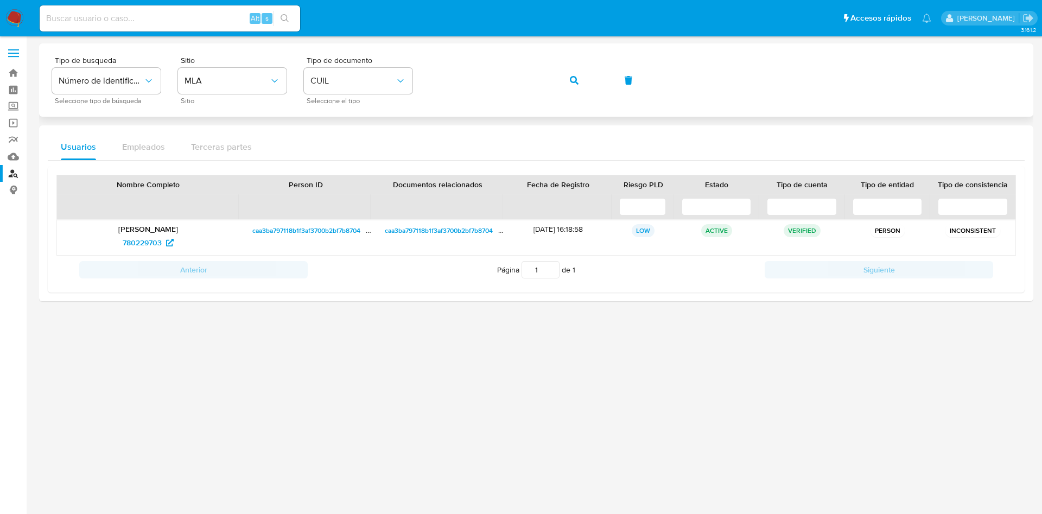
drag, startPoint x: 589, startPoint y: 79, endPoint x: 562, endPoint y: 103, distance: 35.4
click at [588, 79] on button "button" at bounding box center [574, 80] width 37 height 26
click at [173, 236] on span "2441220159" at bounding box center [148, 242] width 53 height 17
click at [581, 81] on button "button" at bounding box center [574, 80] width 37 height 26
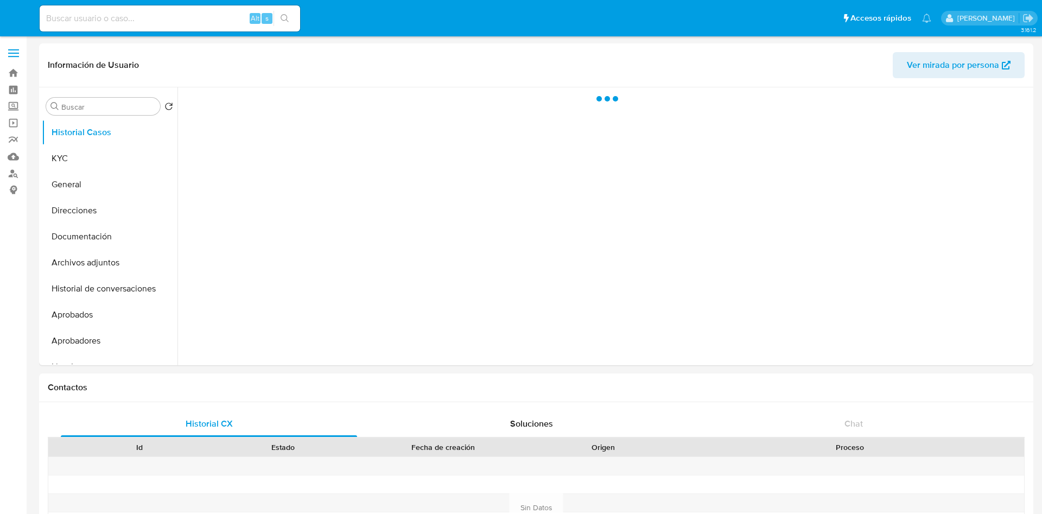
select select "10"
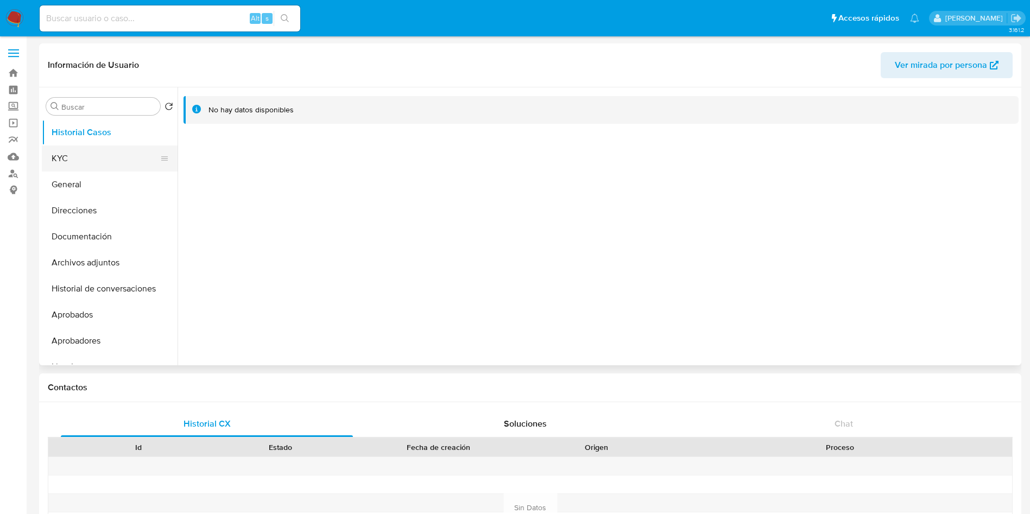
click at [102, 151] on button "KYC" at bounding box center [105, 159] width 127 height 26
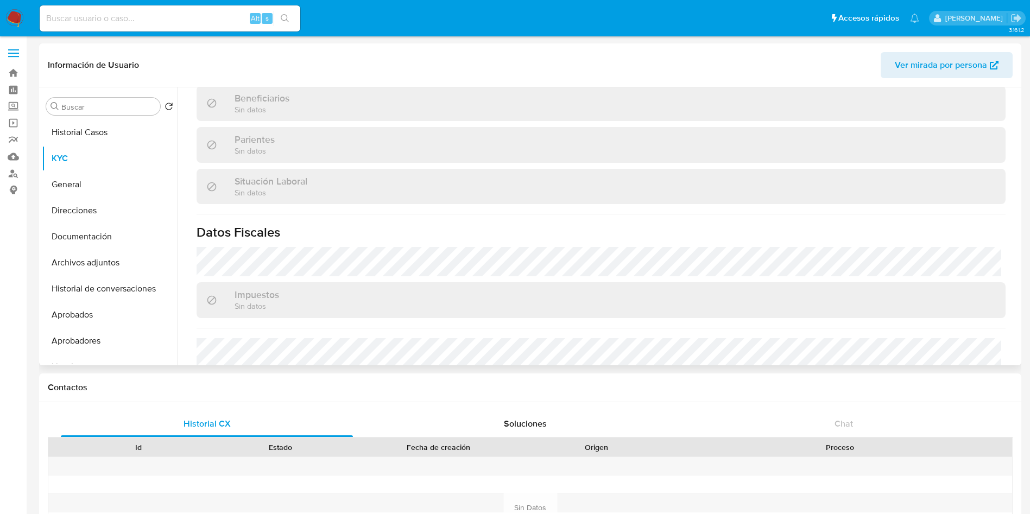
scroll to position [244, 0]
click at [67, 206] on button "Direcciones" at bounding box center [105, 211] width 127 height 26
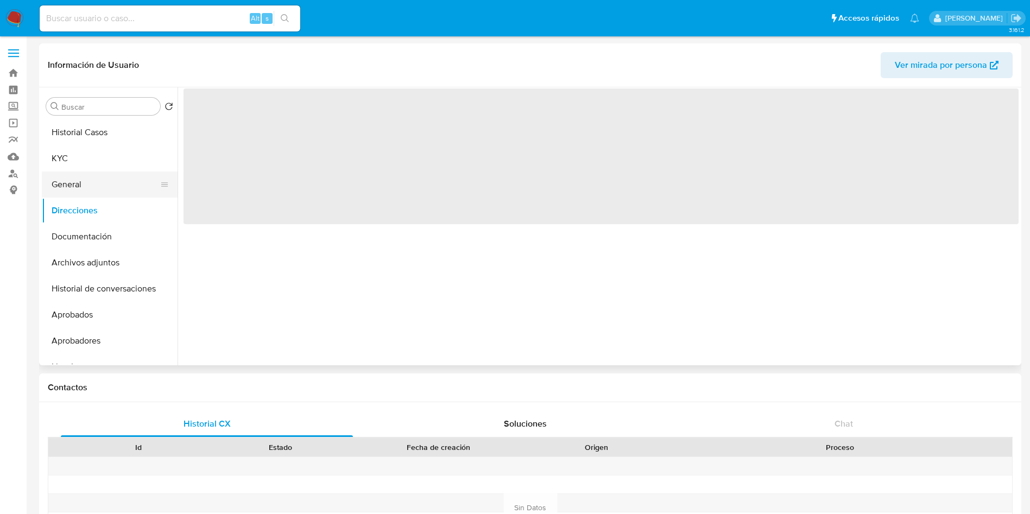
scroll to position [0, 0]
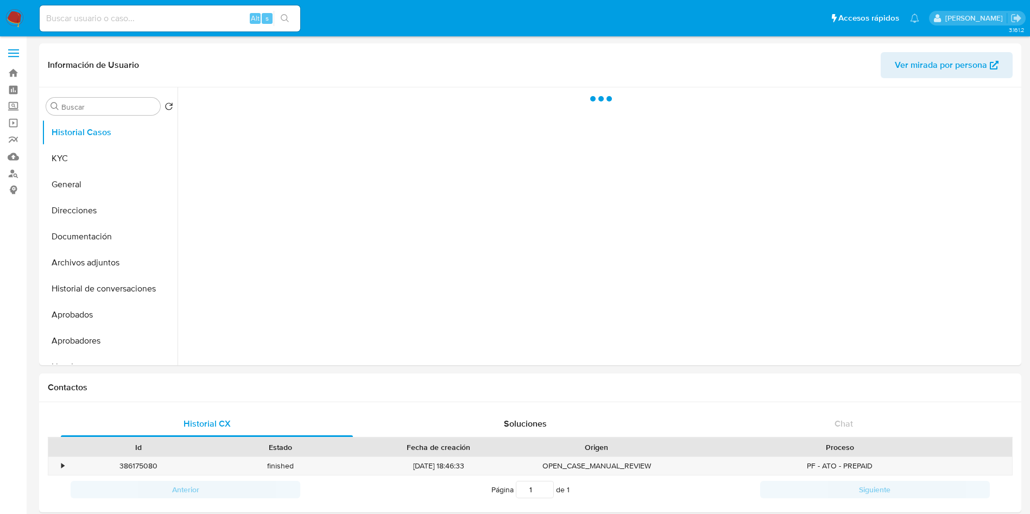
select select "10"
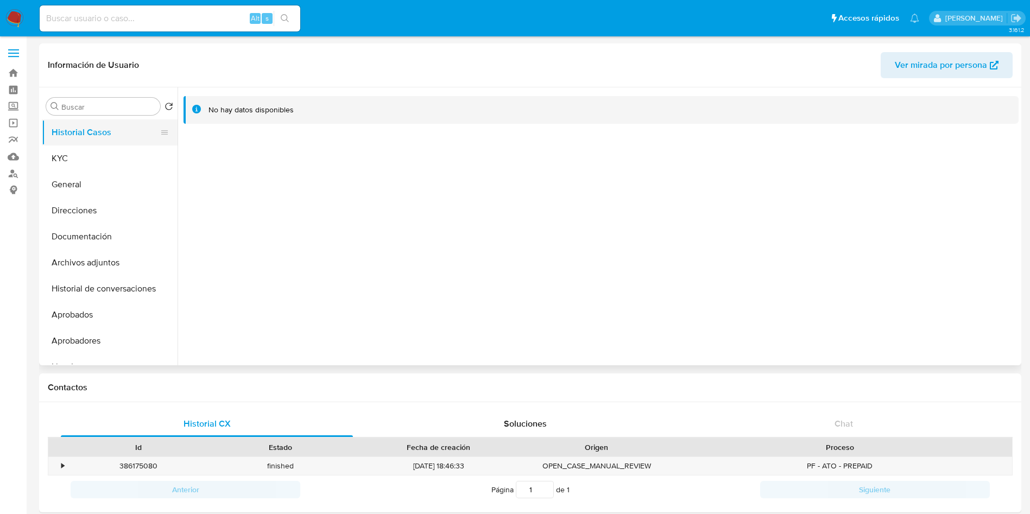
click at [74, 141] on button "Historial Casos" at bounding box center [105, 132] width 127 height 26
click at [81, 155] on button "KYC" at bounding box center [105, 159] width 127 height 26
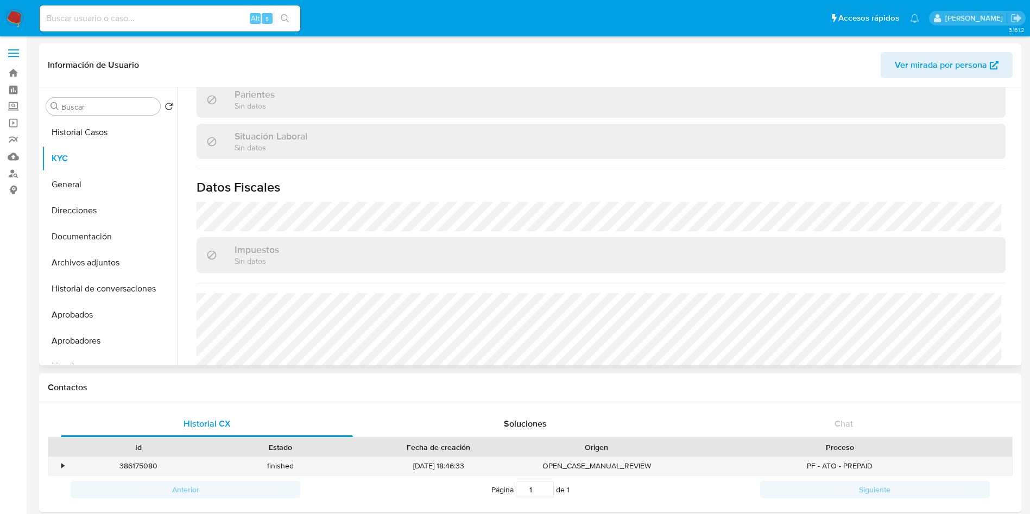
scroll to position [315, 0]
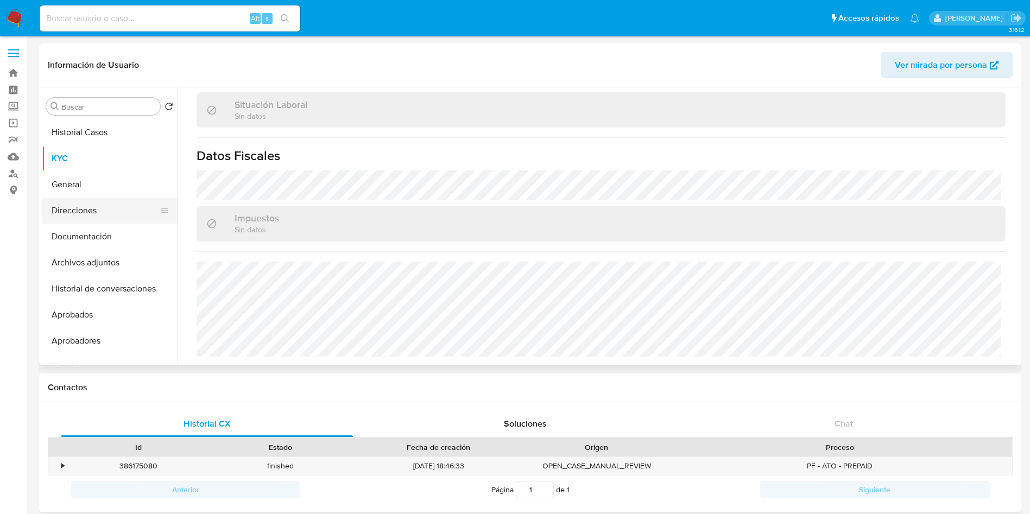
click at [66, 200] on button "Direcciones" at bounding box center [105, 211] width 127 height 26
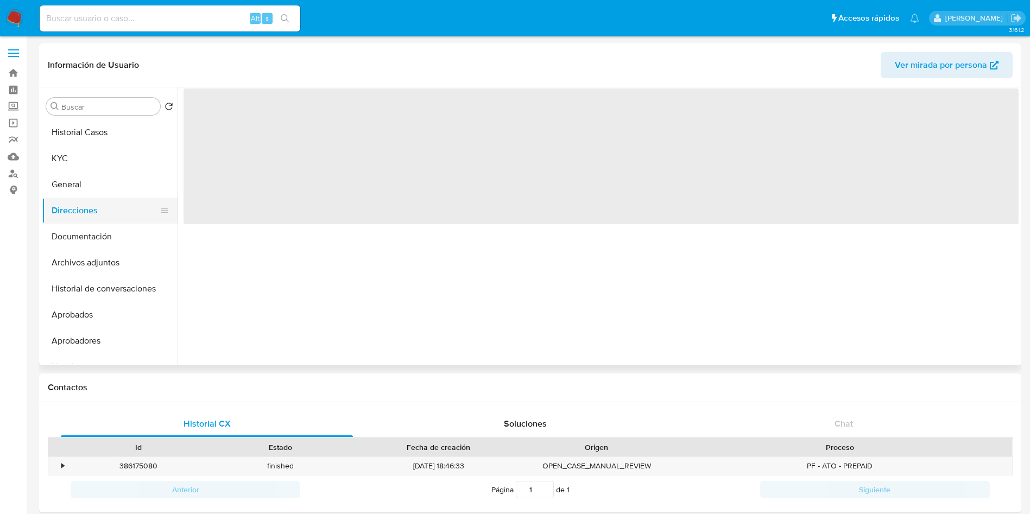
scroll to position [0, 0]
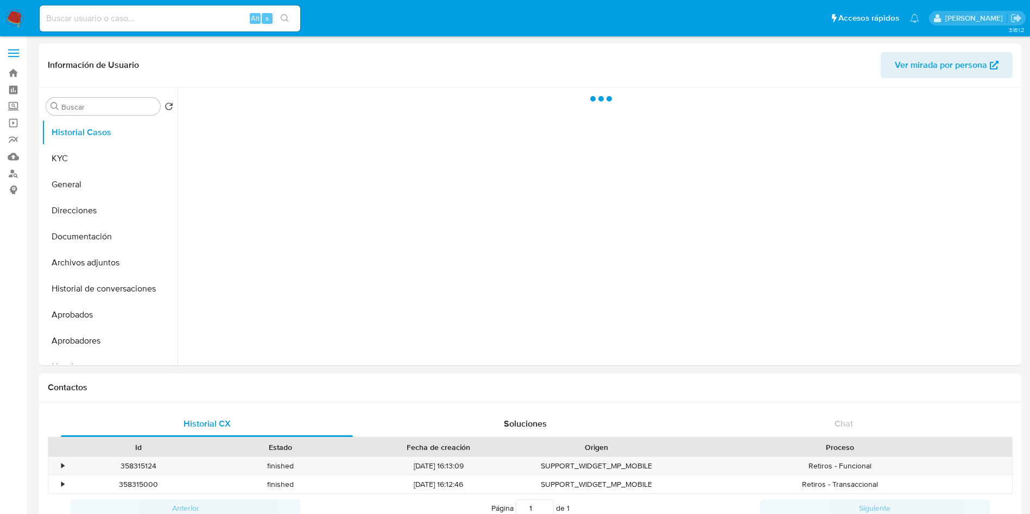
select select "10"
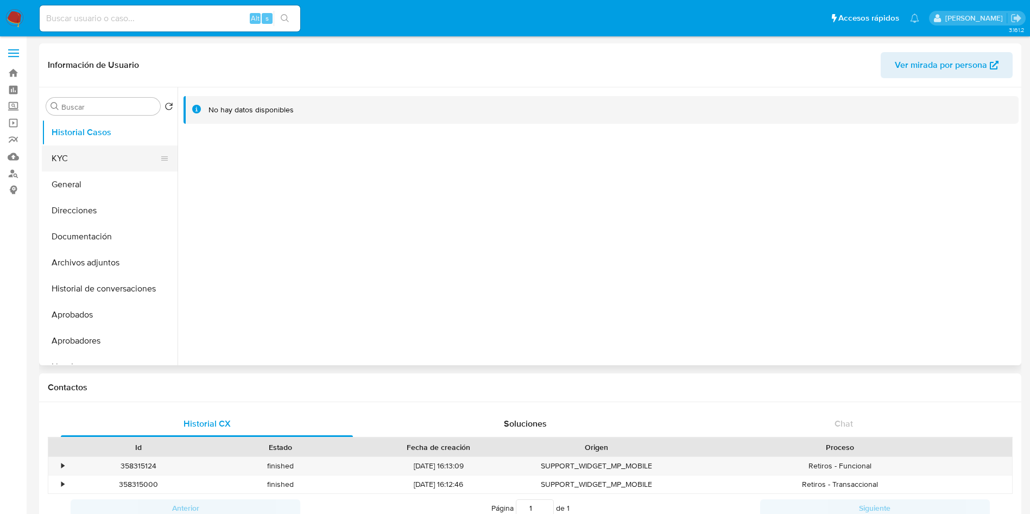
click at [79, 163] on button "KYC" at bounding box center [105, 159] width 127 height 26
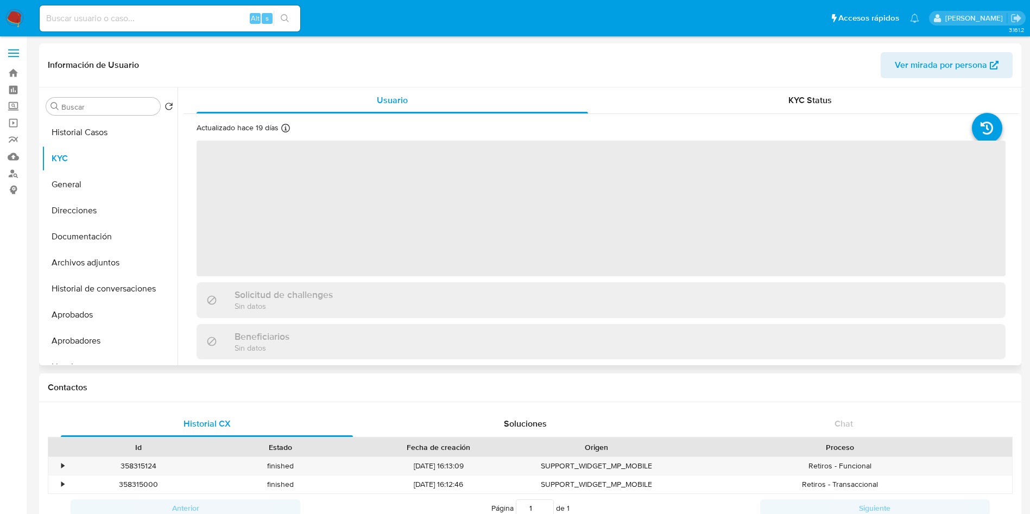
scroll to position [315, 0]
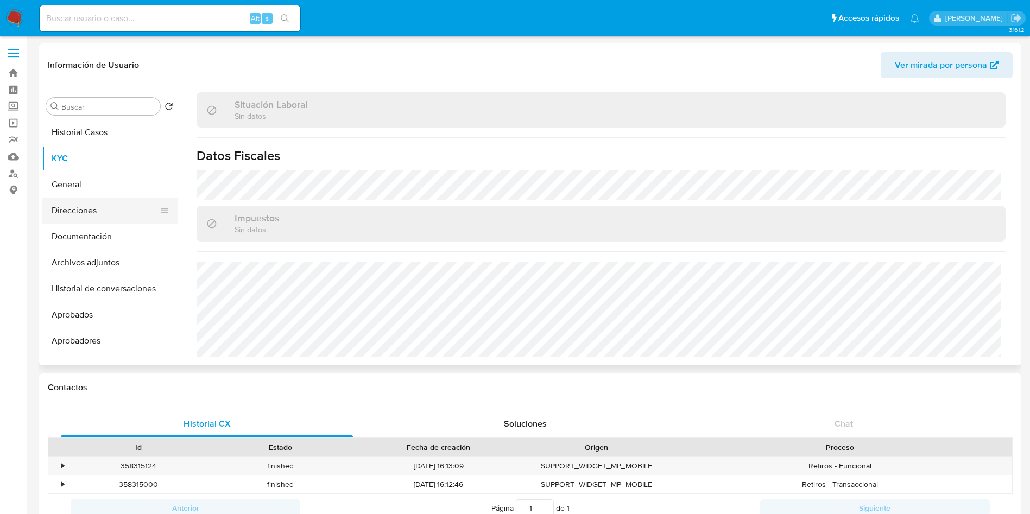
click at [96, 199] on button "Direcciones" at bounding box center [105, 211] width 127 height 26
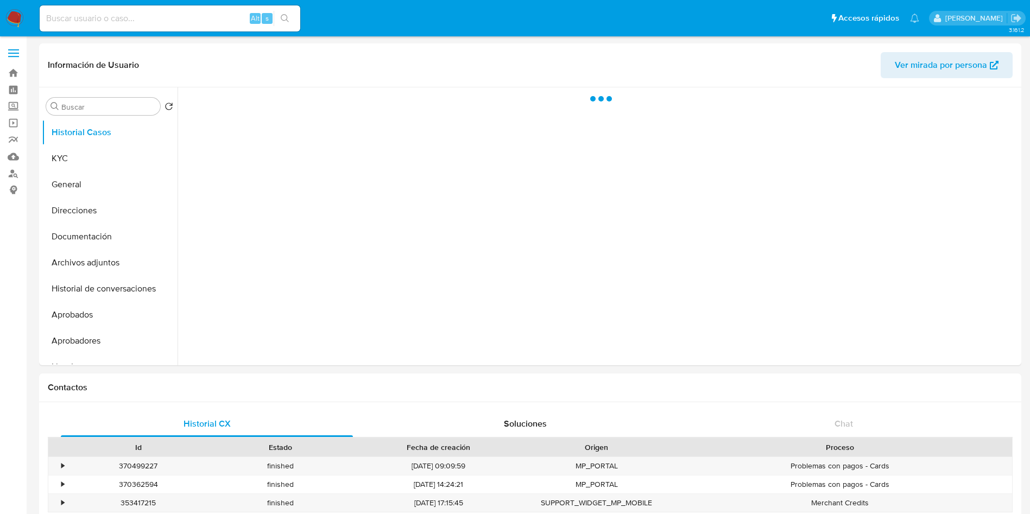
select select "10"
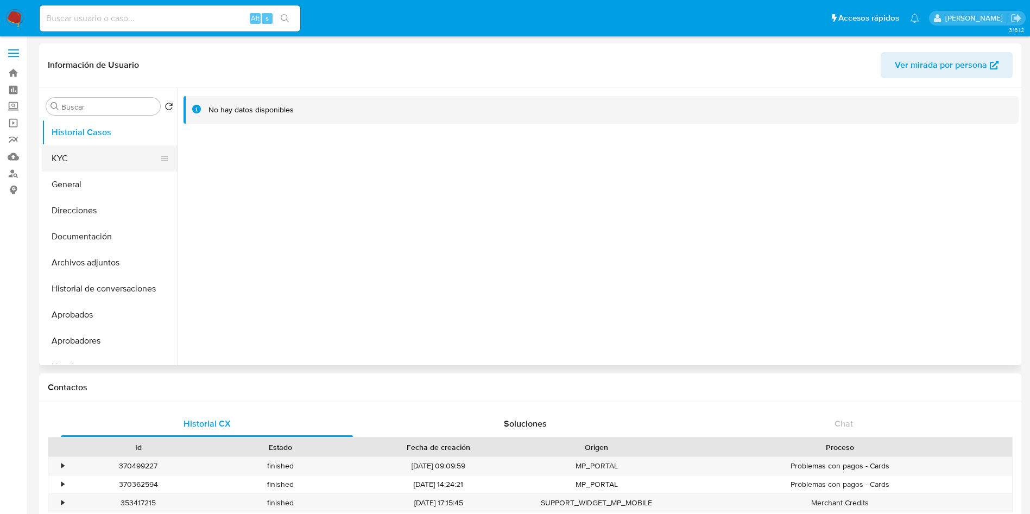
click at [97, 153] on button "KYC" at bounding box center [105, 159] width 127 height 26
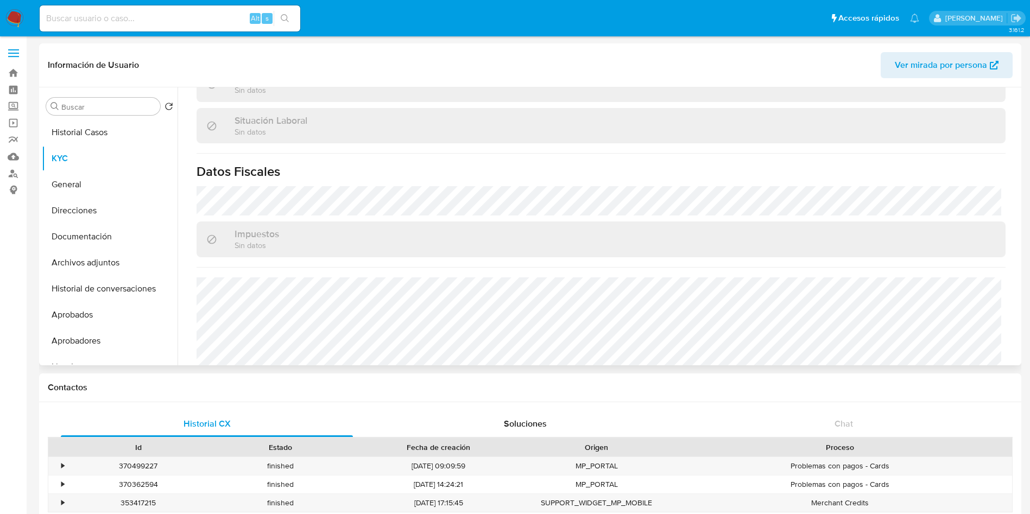
scroll to position [315, 0]
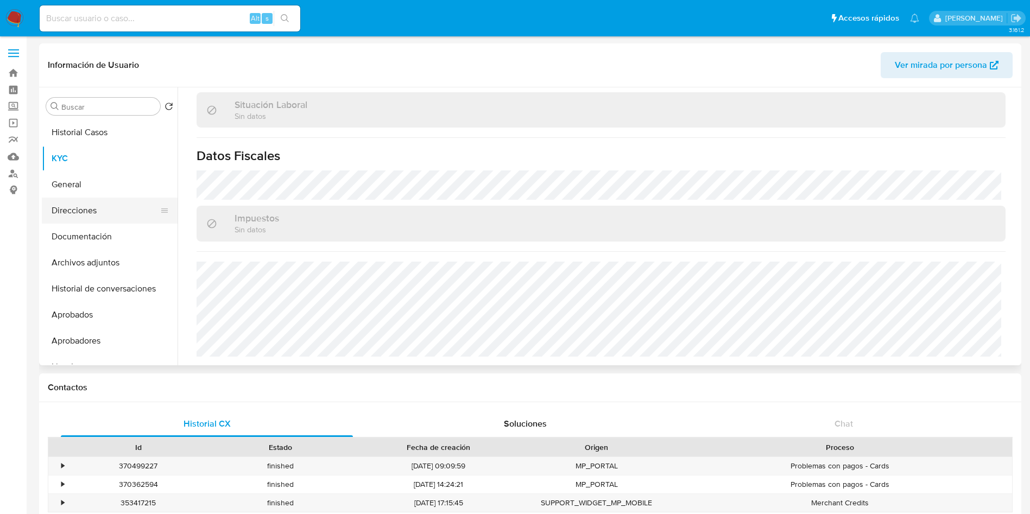
click at [112, 210] on button "Direcciones" at bounding box center [105, 211] width 127 height 26
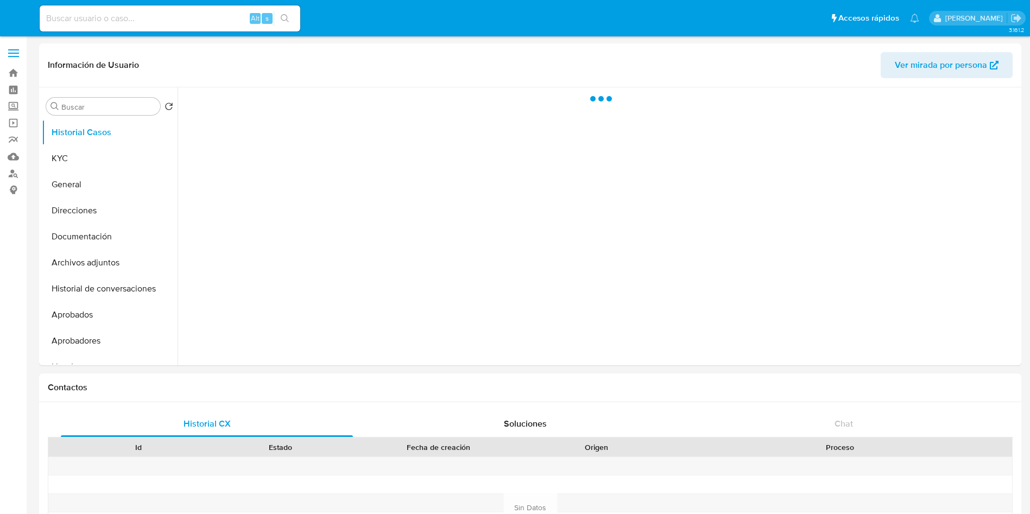
select select "10"
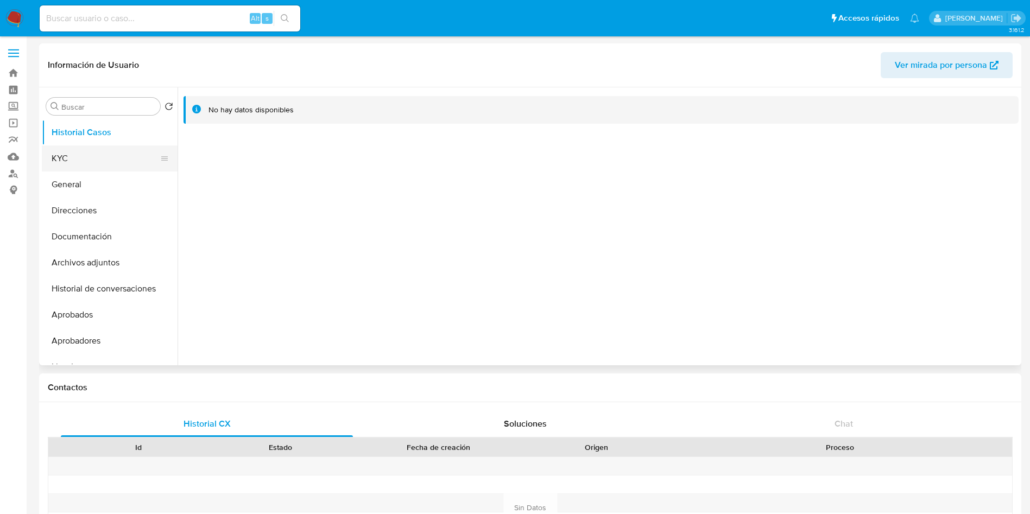
click at [86, 161] on button "KYC" at bounding box center [105, 159] width 127 height 26
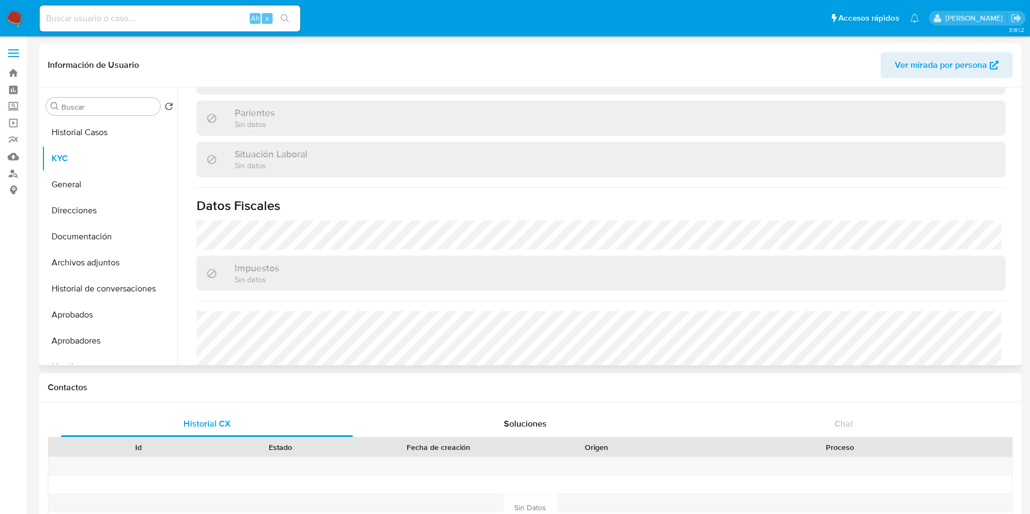
scroll to position [311, 0]
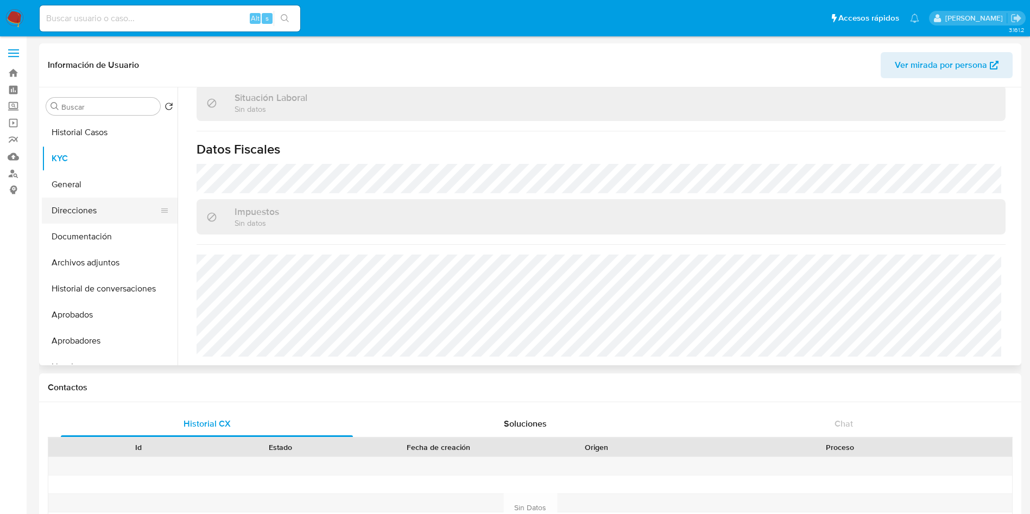
click at [87, 207] on button "Direcciones" at bounding box center [105, 211] width 127 height 26
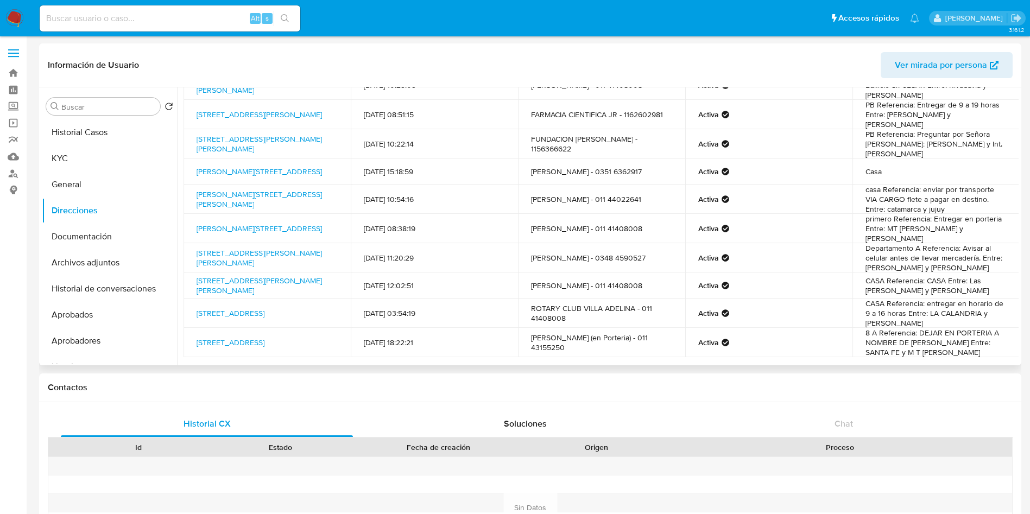
scroll to position [83, 0]
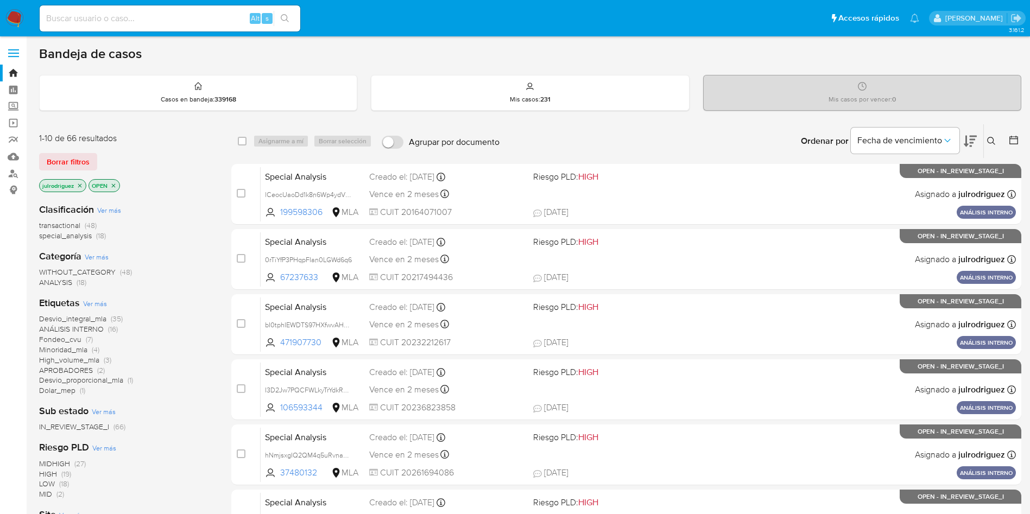
click at [991, 136] on button at bounding box center [993, 141] width 18 height 13
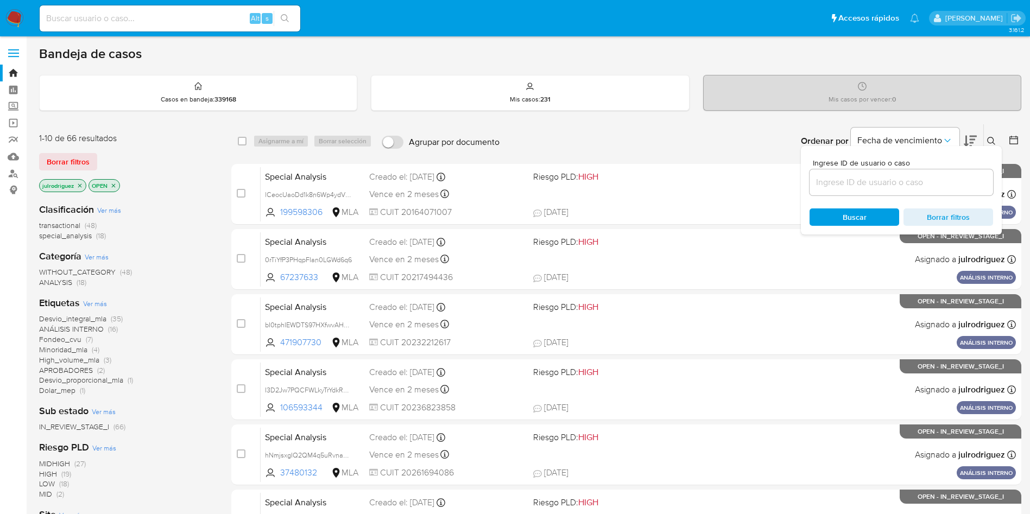
click at [925, 168] on div "Ingrese ID de usuario o caso" at bounding box center [902, 177] width 184 height 36
click at [919, 177] on input at bounding box center [902, 182] width 184 height 14
paste input "9H2B5zLNHle03FJaj7OZtdof"
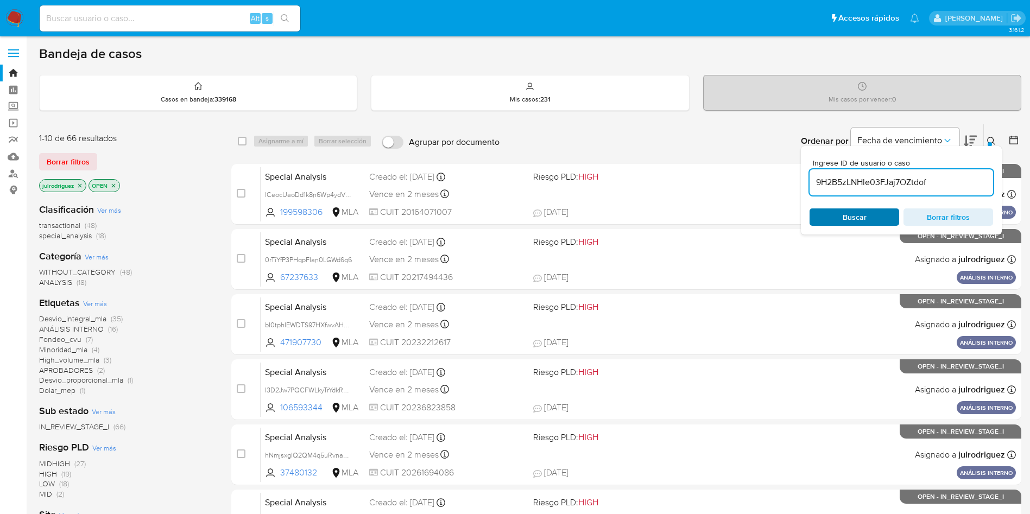
type input "9H2B5zLNHle03FJaj7OZtdof"
click at [833, 212] on span "Buscar" at bounding box center [854, 217] width 74 height 15
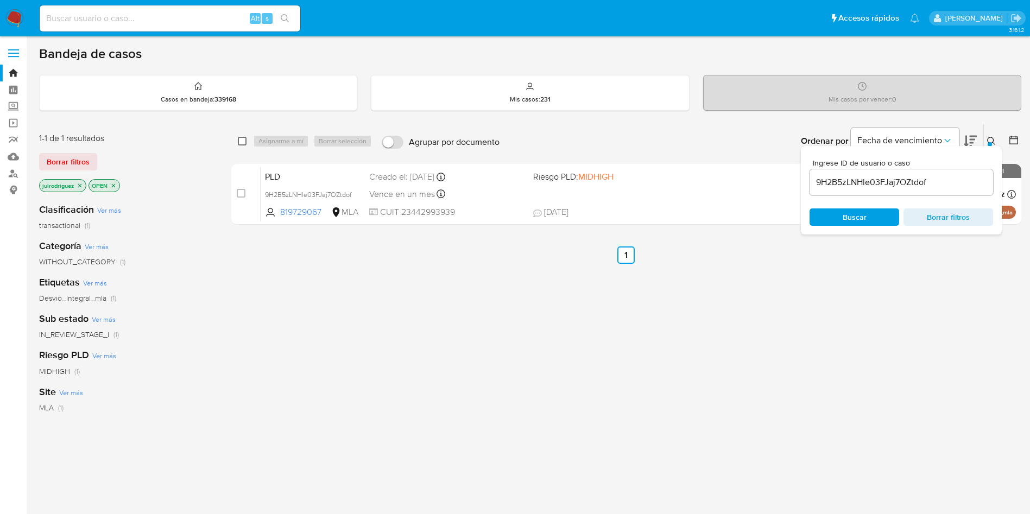
click at [242, 137] on input "checkbox" at bounding box center [242, 141] width 9 height 9
checkbox input "true"
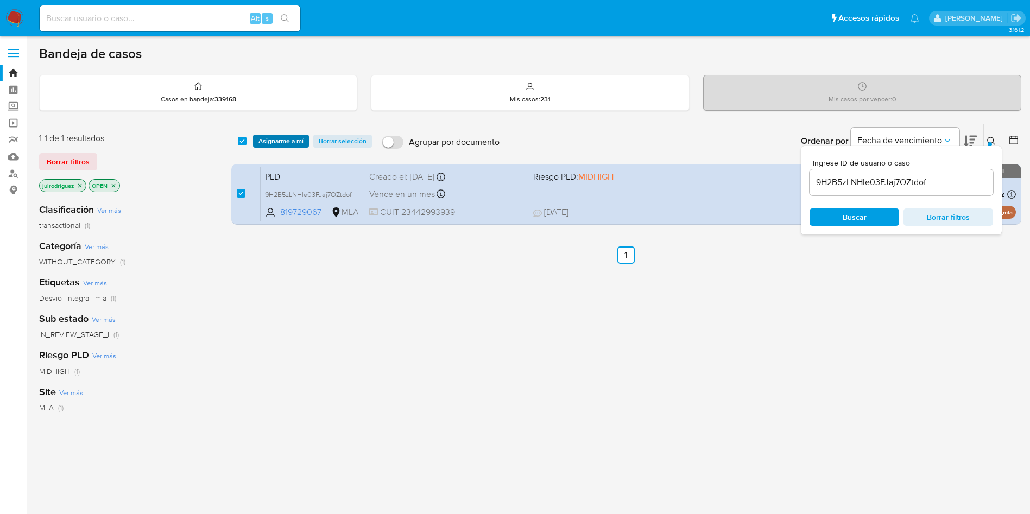
click at [298, 136] on span "Asignarme a mí" at bounding box center [280, 141] width 45 height 11
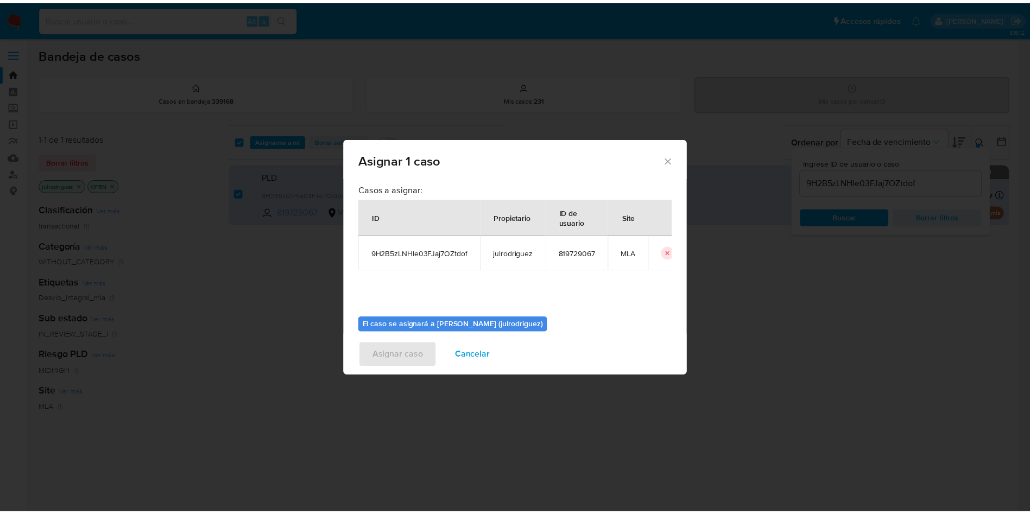
scroll to position [56, 0]
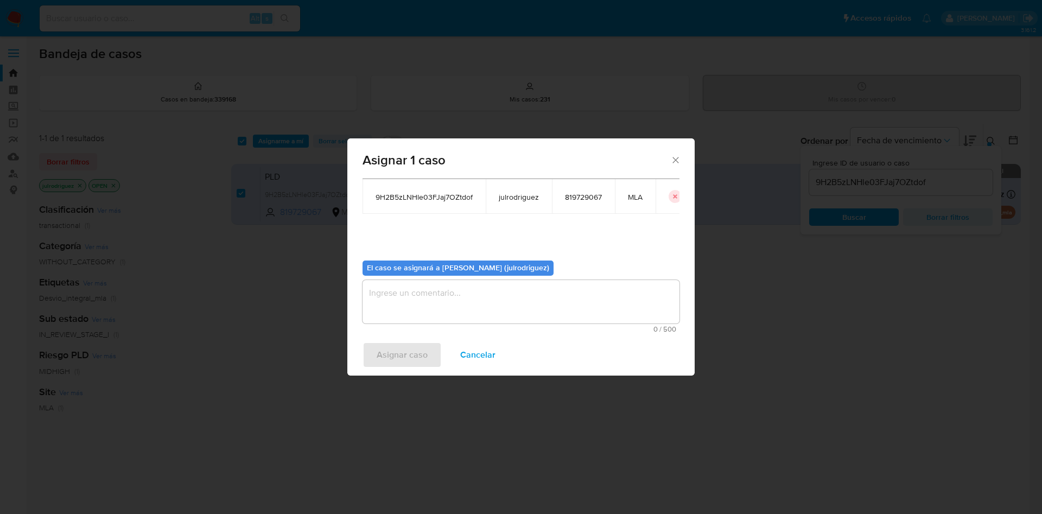
click at [449, 287] on textarea "assign-modal" at bounding box center [521, 301] width 317 height 43
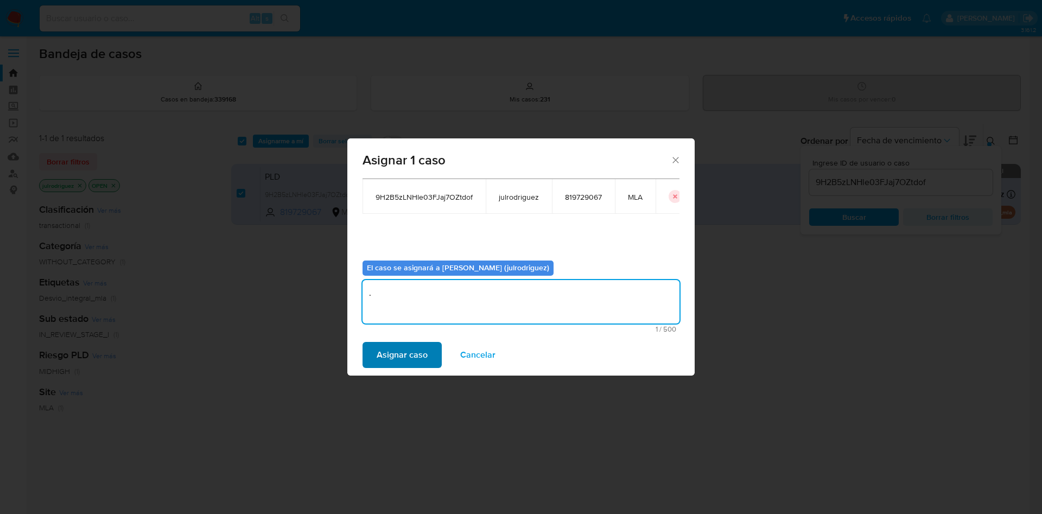
type textarea "."
click at [396, 358] on span "Asignar caso" at bounding box center [402, 355] width 51 height 24
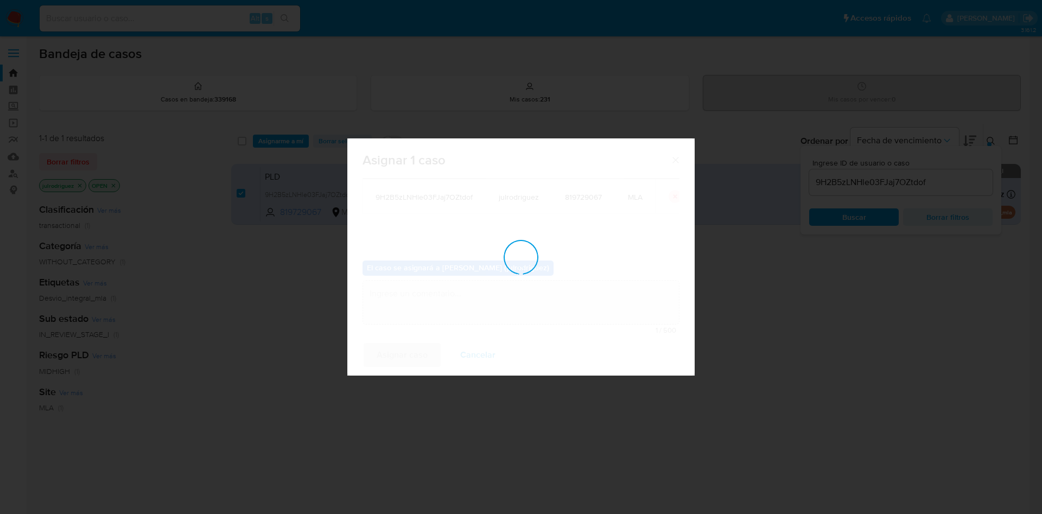
checkbox input "false"
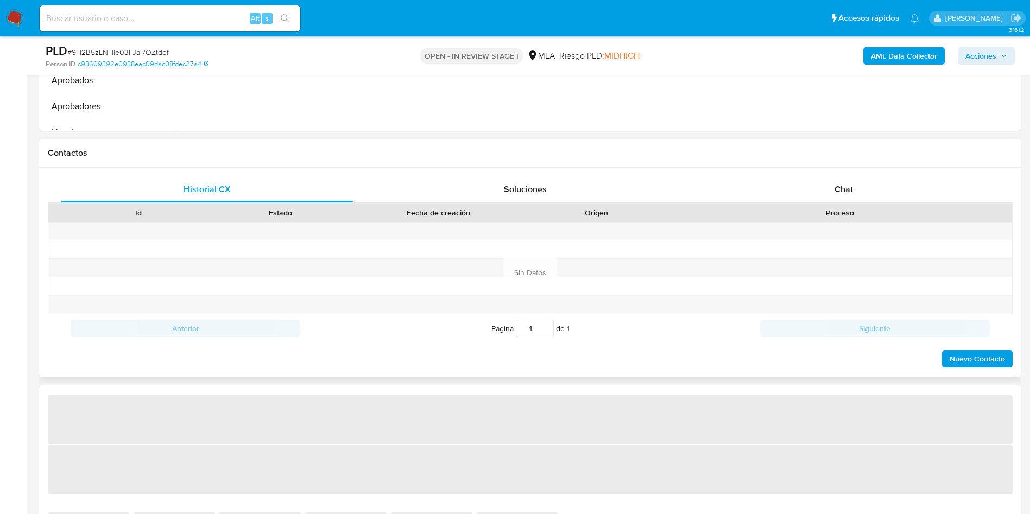
scroll to position [489, 0]
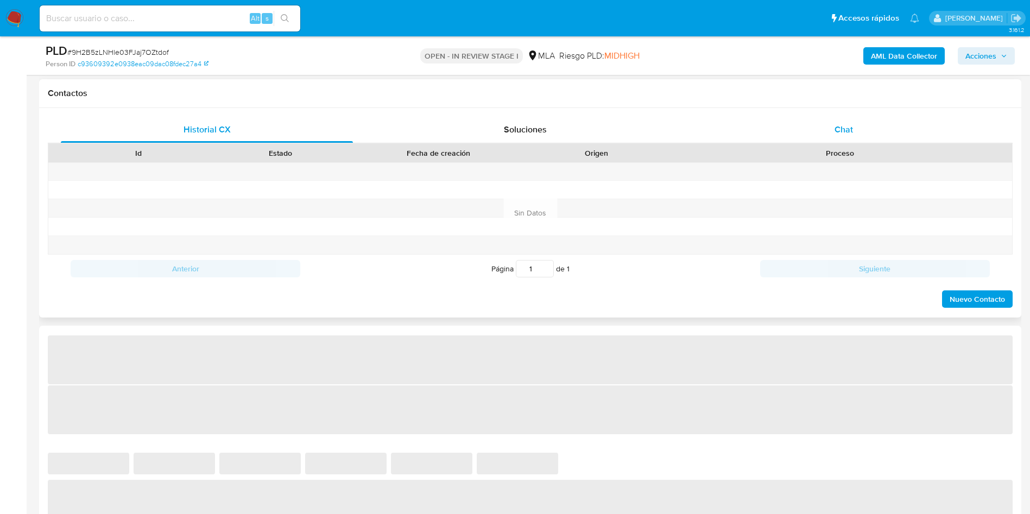
click at [864, 131] on div "Chat" at bounding box center [844, 130] width 292 height 26
select select "10"
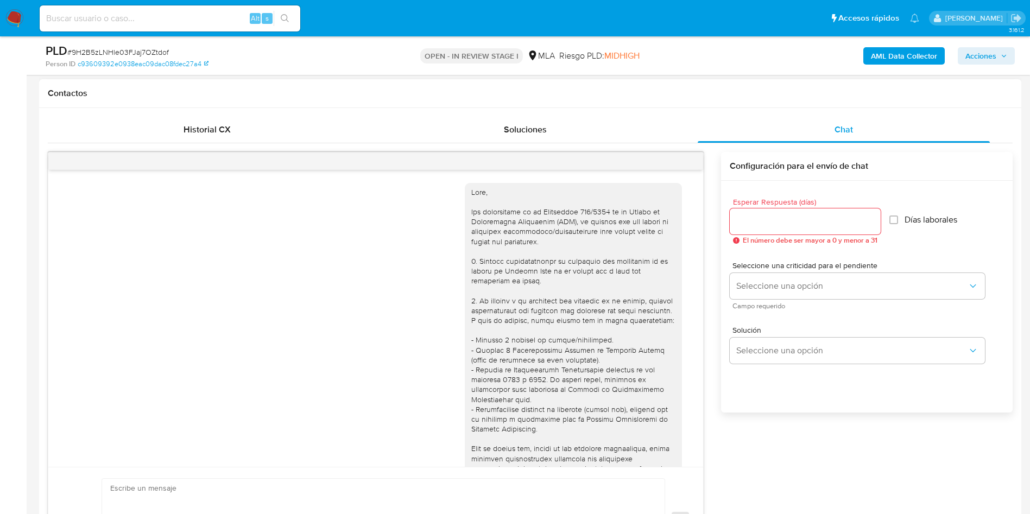
scroll to position [687, 0]
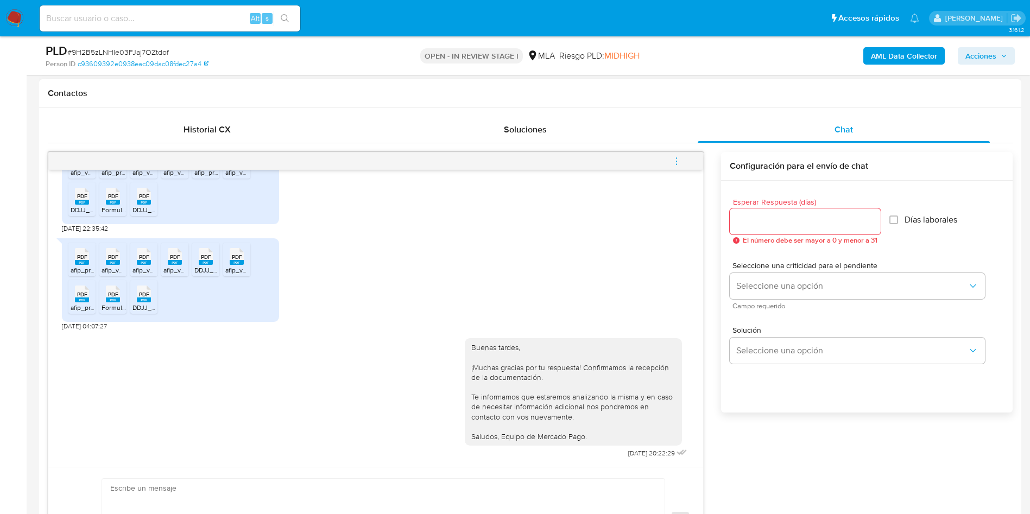
click at [673, 166] on icon "menu-action" at bounding box center [677, 161] width 10 height 10
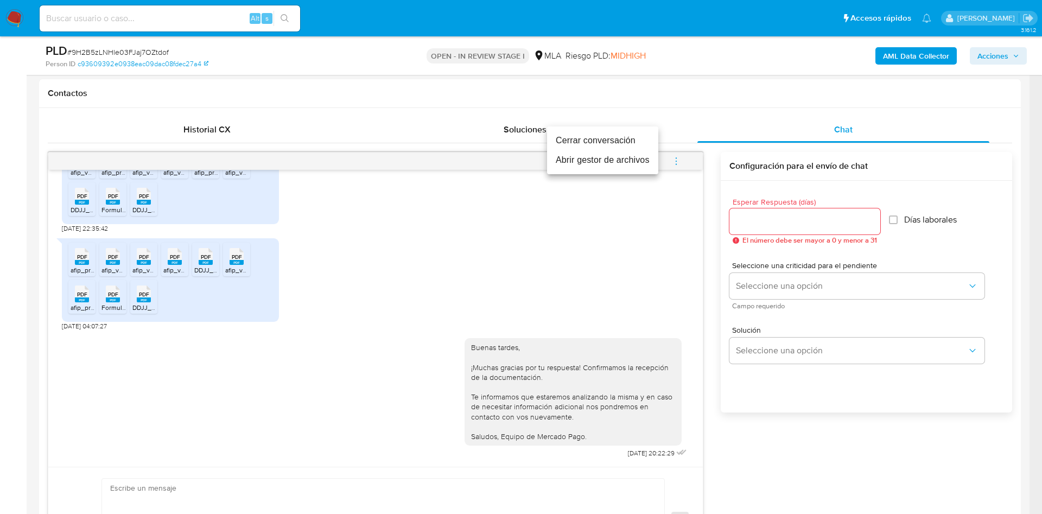
click at [589, 136] on li "Cerrar conversación" at bounding box center [602, 141] width 111 height 20
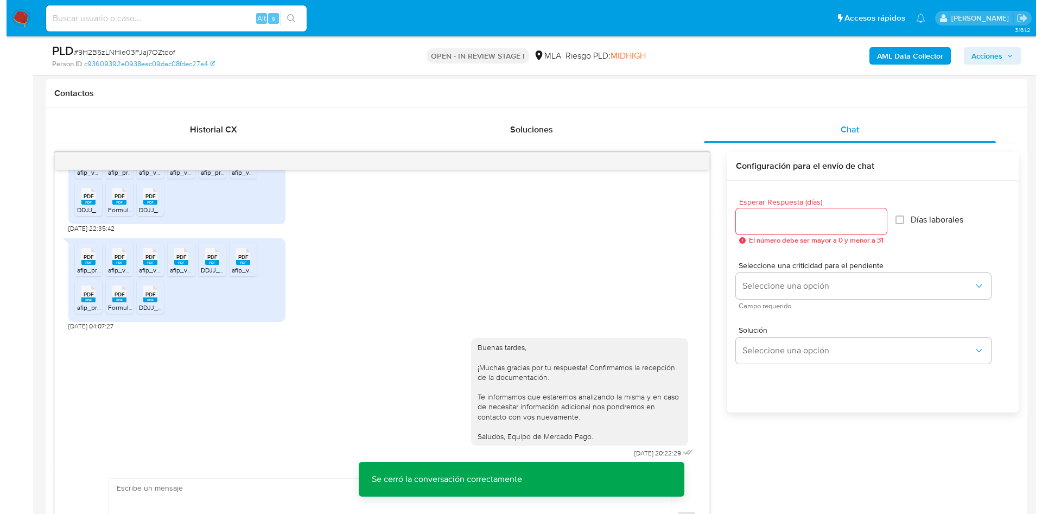
scroll to position [1696, 0]
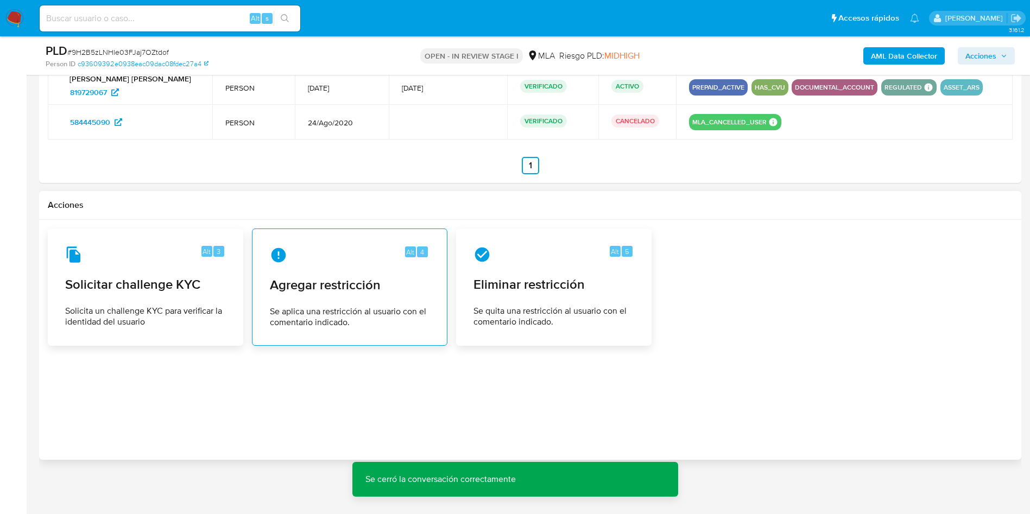
click at [374, 286] on span "Agregar restricción" at bounding box center [350, 285] width 160 height 16
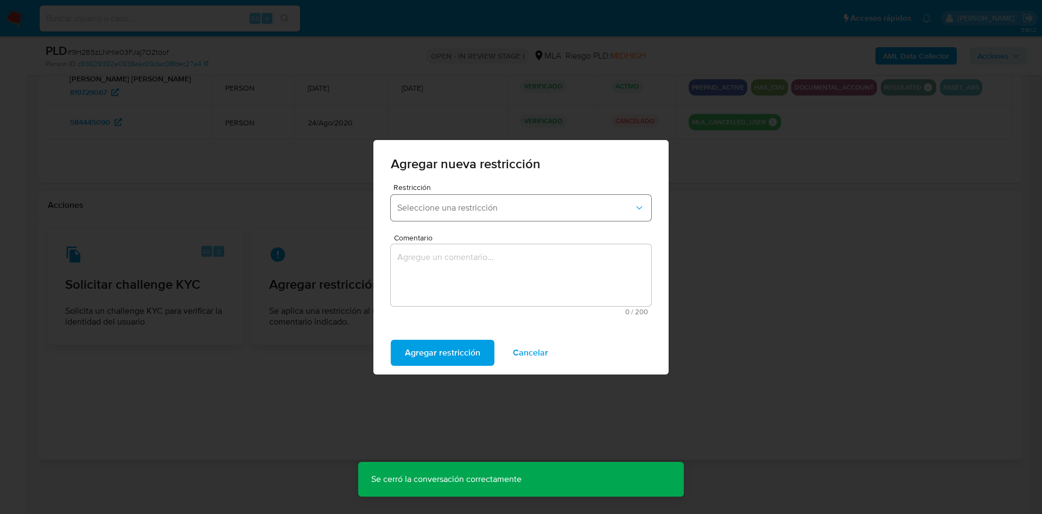
click at [445, 209] on span "Seleccione una restricción" at bounding box center [515, 208] width 237 height 11
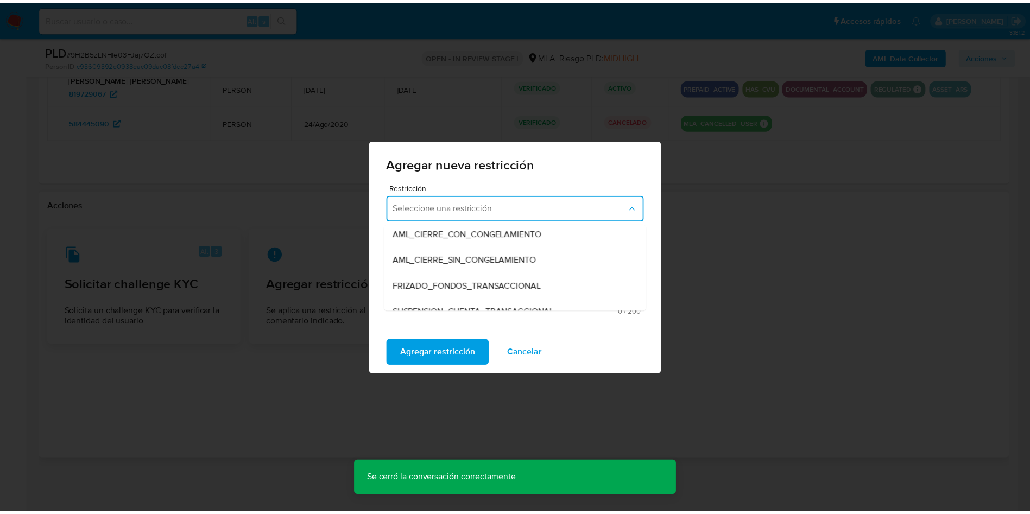
scroll to position [163, 0]
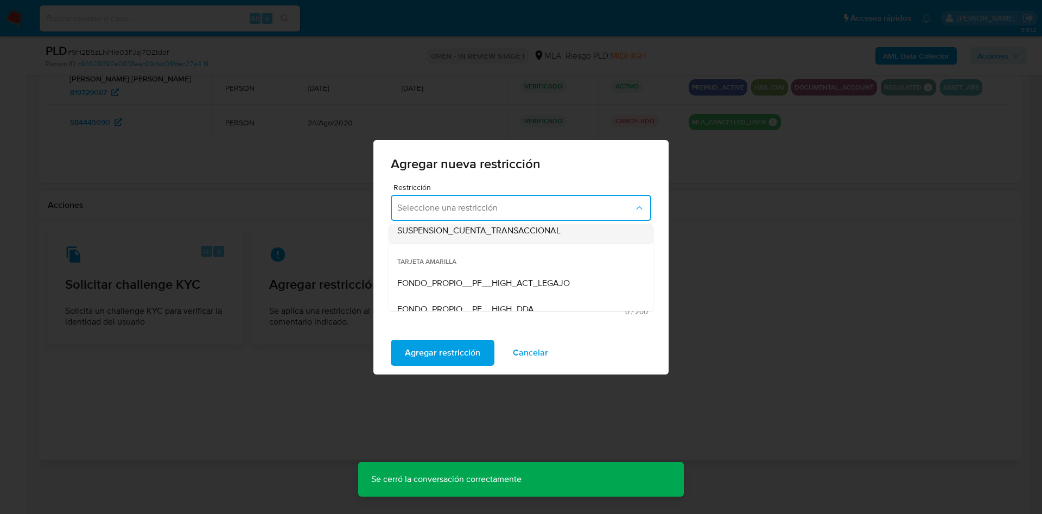
click at [459, 236] on span "SUSPENSION_CUENTA_TRANSACCIONAL" at bounding box center [478, 230] width 163 height 11
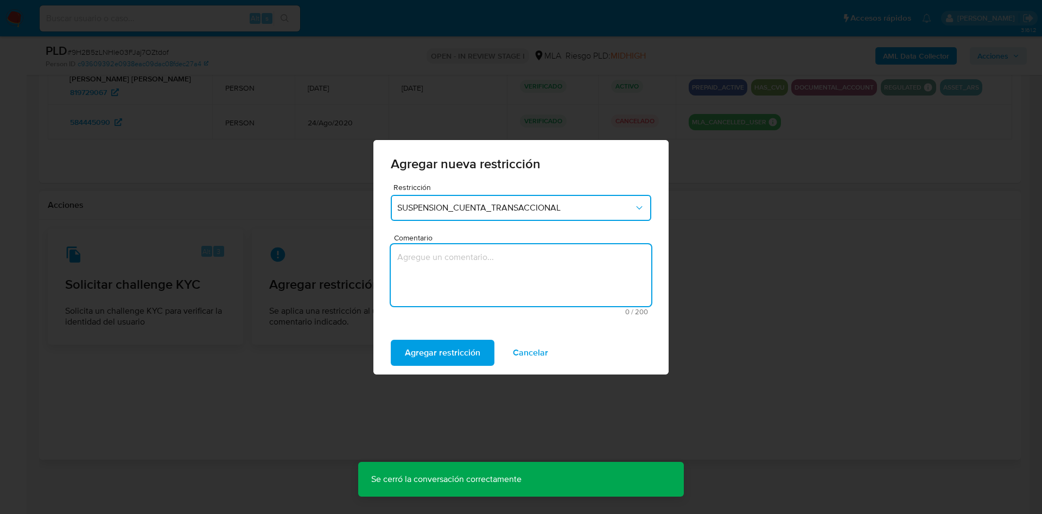
click at [468, 254] on textarea "Comentario" at bounding box center [521, 275] width 261 height 62
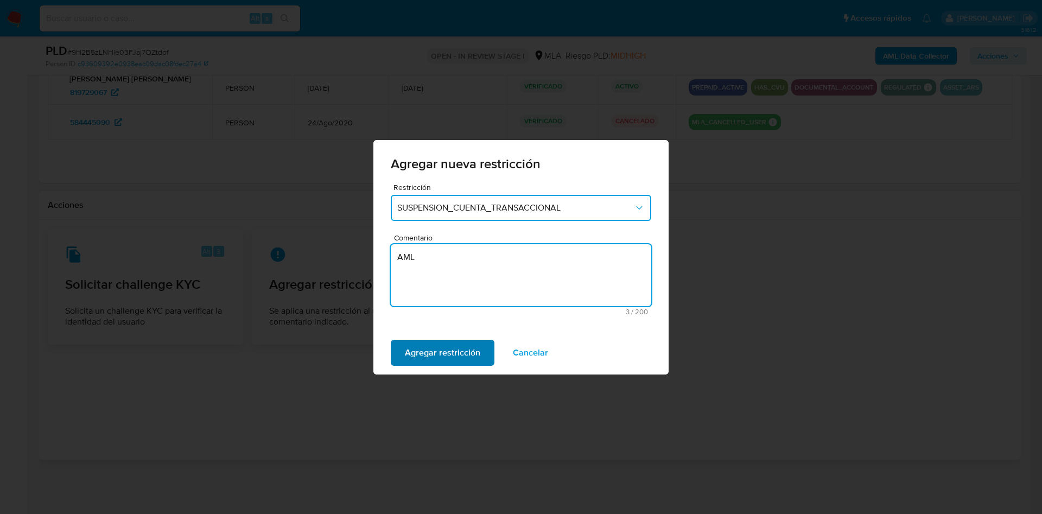
type textarea "AML"
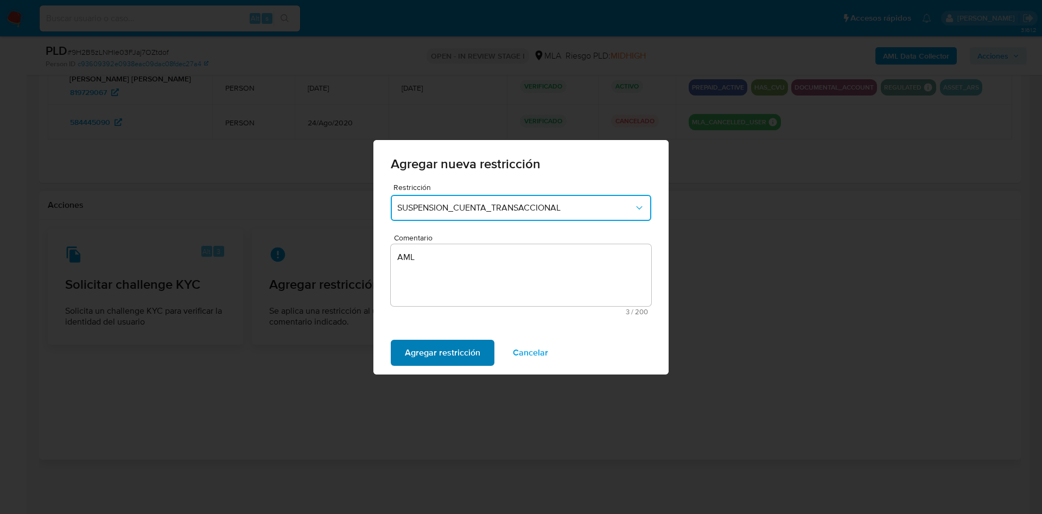
click at [445, 345] on span "Agregar restricción" at bounding box center [442, 353] width 75 height 24
click at [430, 345] on span "Confirmar" at bounding box center [424, 353] width 39 height 24
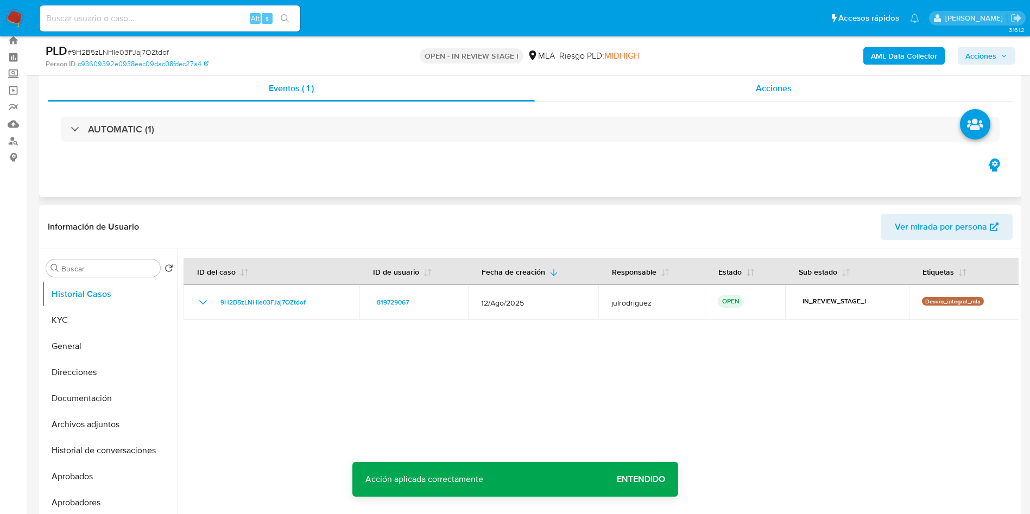
scroll to position [0, 0]
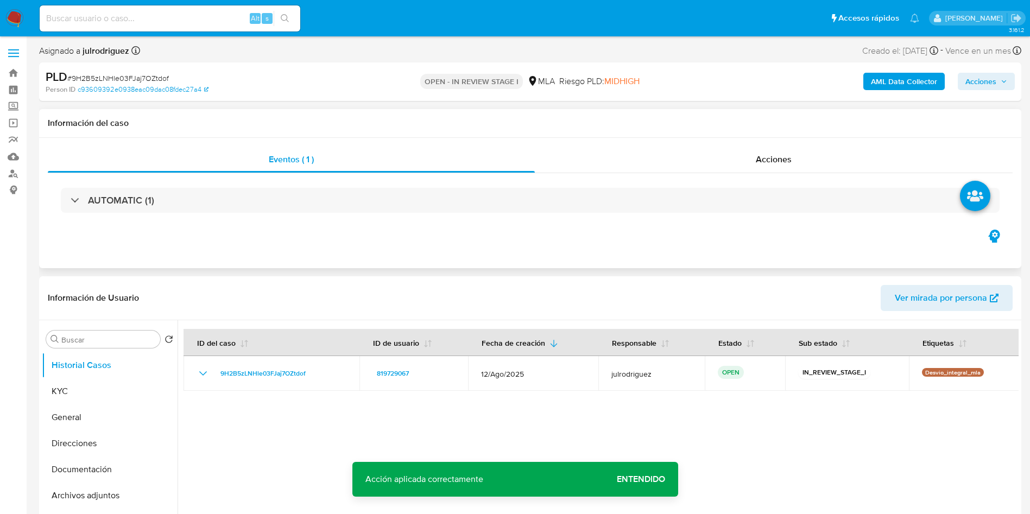
click at [775, 180] on div "AUTOMATIC (1)" at bounding box center [530, 200] width 965 height 54
click at [768, 159] on span "Acciones" at bounding box center [774, 159] width 36 height 12
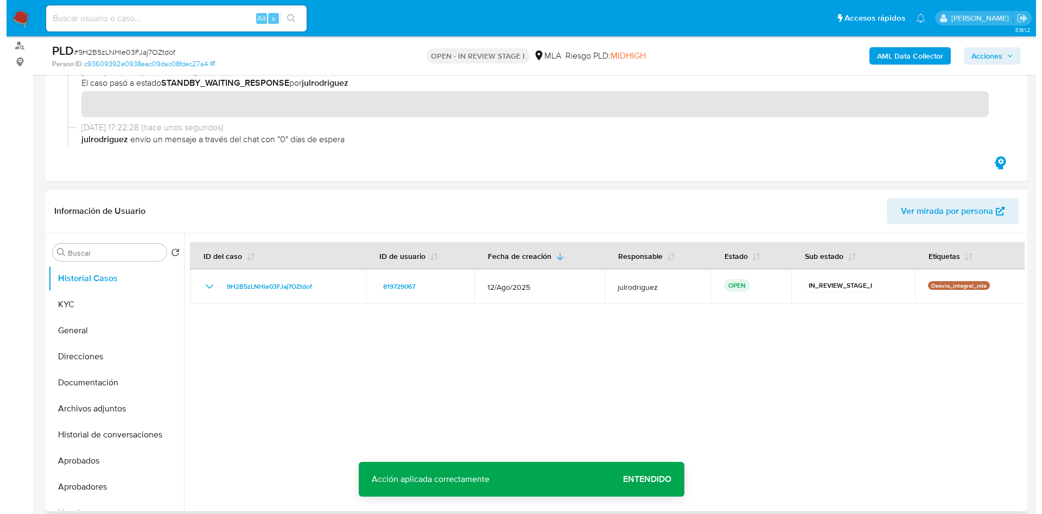
scroll to position [163, 0]
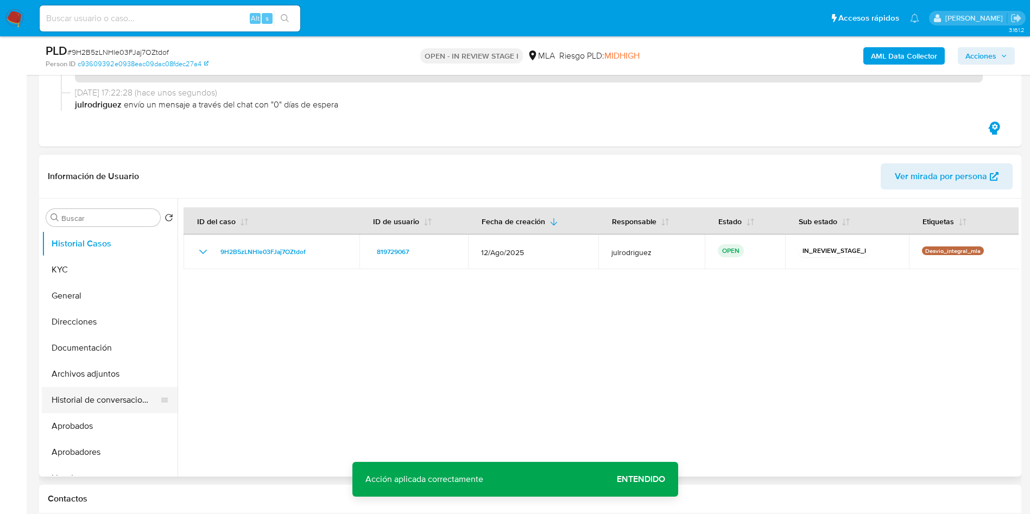
click at [109, 387] on button "Historial de conversaciones" at bounding box center [105, 400] width 127 height 26
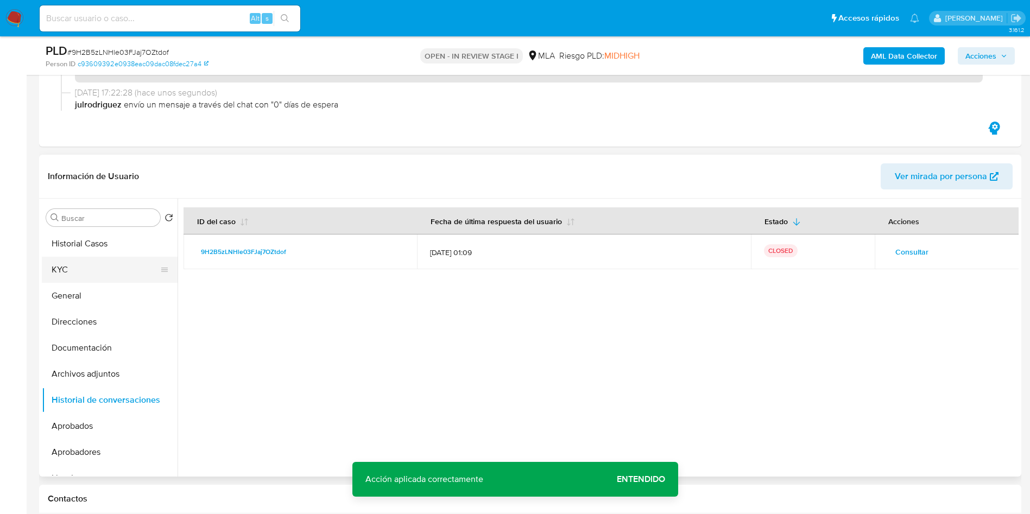
click at [98, 266] on button "KYC" at bounding box center [105, 270] width 127 height 26
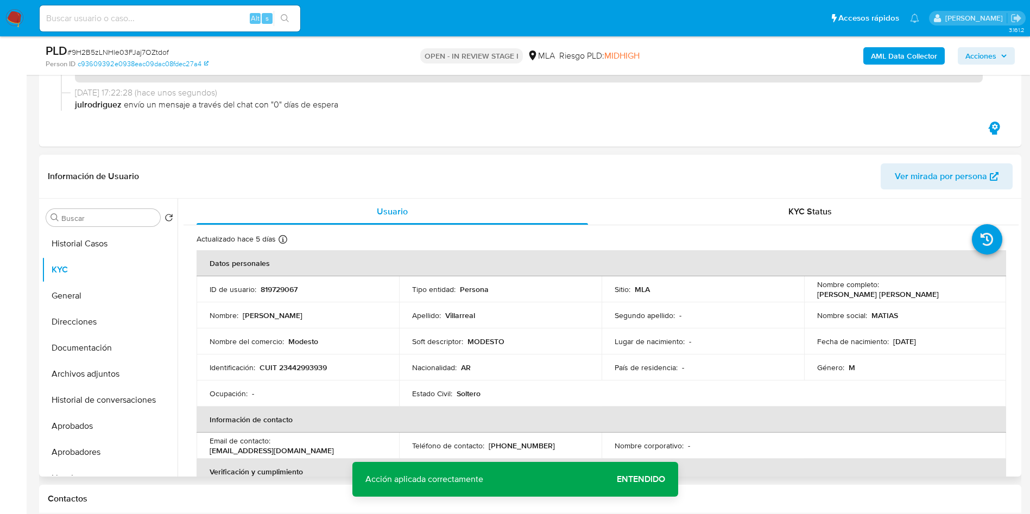
click at [292, 289] on p "819729067" at bounding box center [279, 289] width 37 height 10
copy p "819729067"
click at [155, 48] on span "# 9H2B5zLNHle03FJaj7OZtdof" at bounding box center [118, 52] width 102 height 11
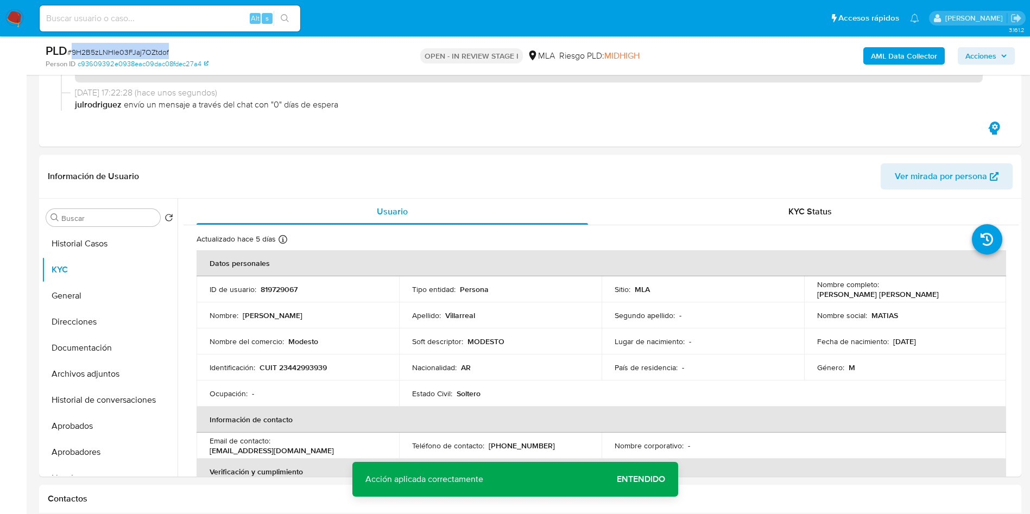
copy span "9H2B5zLNHle03FJaj7OZtdof"
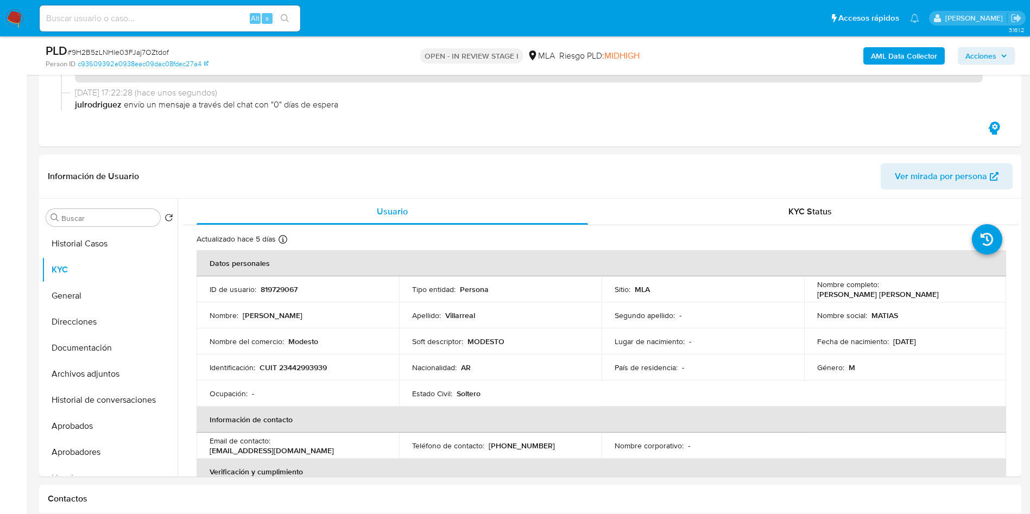
click at [884, 51] on b "AML Data Collector" at bounding box center [904, 55] width 66 height 17
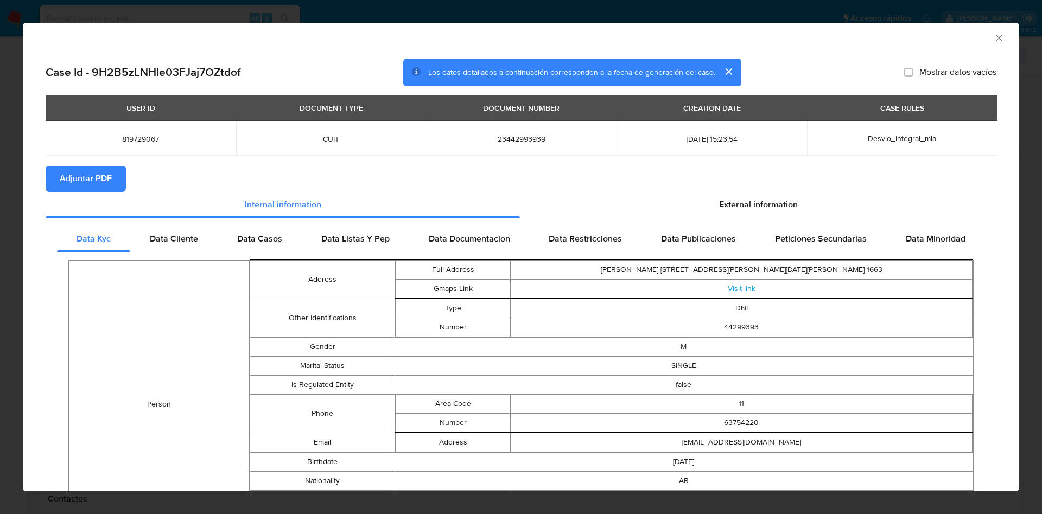
click at [95, 172] on span "Adjuntar PDF" at bounding box center [86, 179] width 52 height 24
click at [994, 42] on icon "Cerrar ventana" at bounding box center [999, 38] width 11 height 11
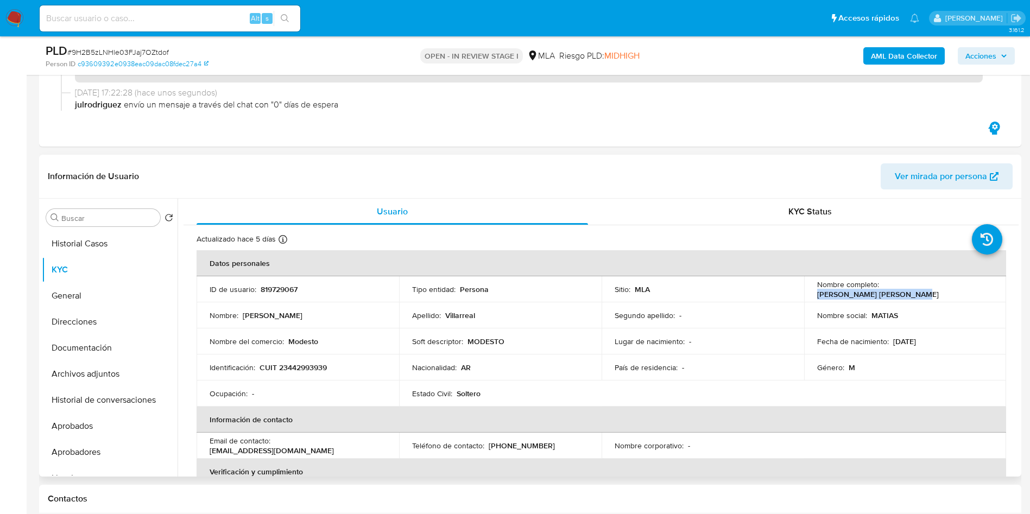
drag, startPoint x: 882, startPoint y: 288, endPoint x: 966, endPoint y: 289, distance: 84.7
click at [966, 289] on div "Nombre completo : Matias Roberto Villarreal" at bounding box center [905, 290] width 176 height 20
copy p "Matias Roberto Villarreal"
click at [100, 376] on button "Archivos adjuntos" at bounding box center [105, 374] width 127 height 26
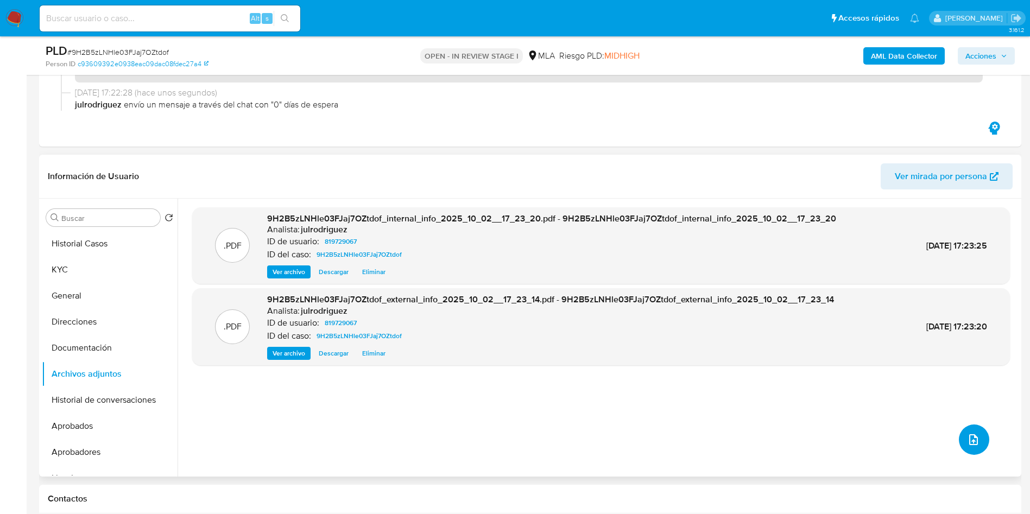
click at [963, 434] on button "upload-file" at bounding box center [974, 440] width 30 height 30
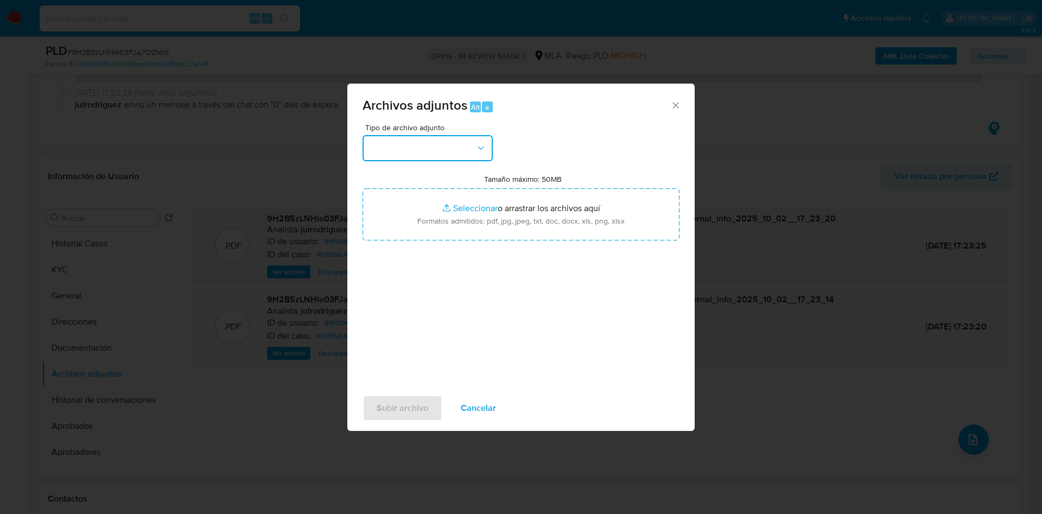
click at [408, 153] on button "button" at bounding box center [428, 148] width 130 height 26
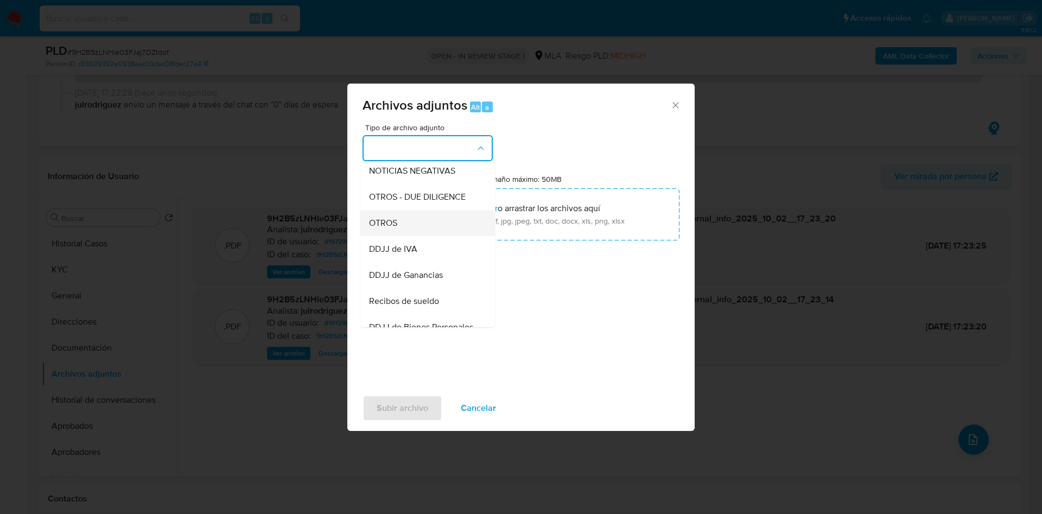
click at [401, 236] on div "OTROS" at bounding box center [424, 223] width 111 height 26
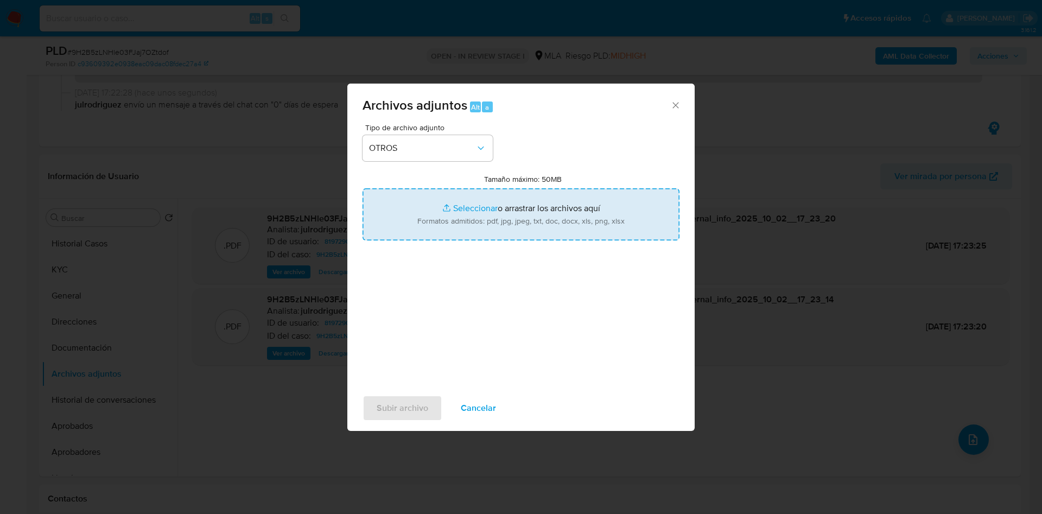
click at [492, 219] on input "Tamaño máximo: 50MB Seleccionar archivos" at bounding box center [521, 214] width 317 height 52
type input "C:\fakepath\Comarb - 819729067 - 9H2B5zLNHle03FJaj7OZtdof.pdf"
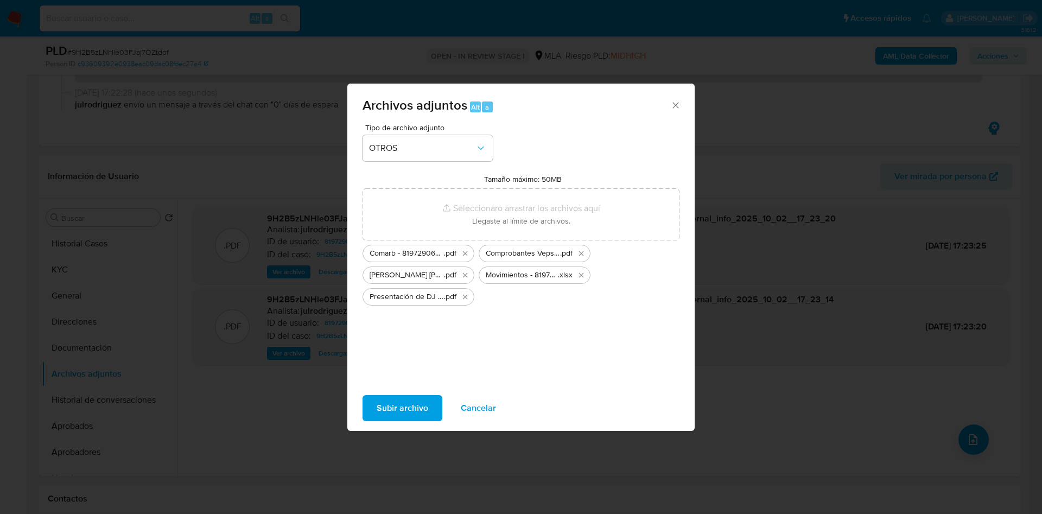
click at [395, 405] on span "Subir archivo" at bounding box center [403, 408] width 52 height 24
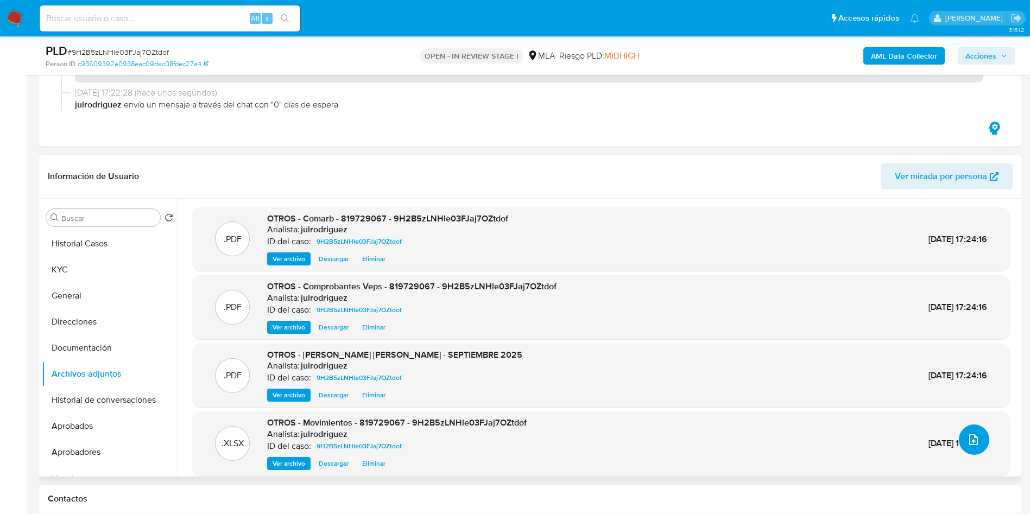
click at [974, 441] on icon "upload-file" at bounding box center [973, 439] width 13 height 13
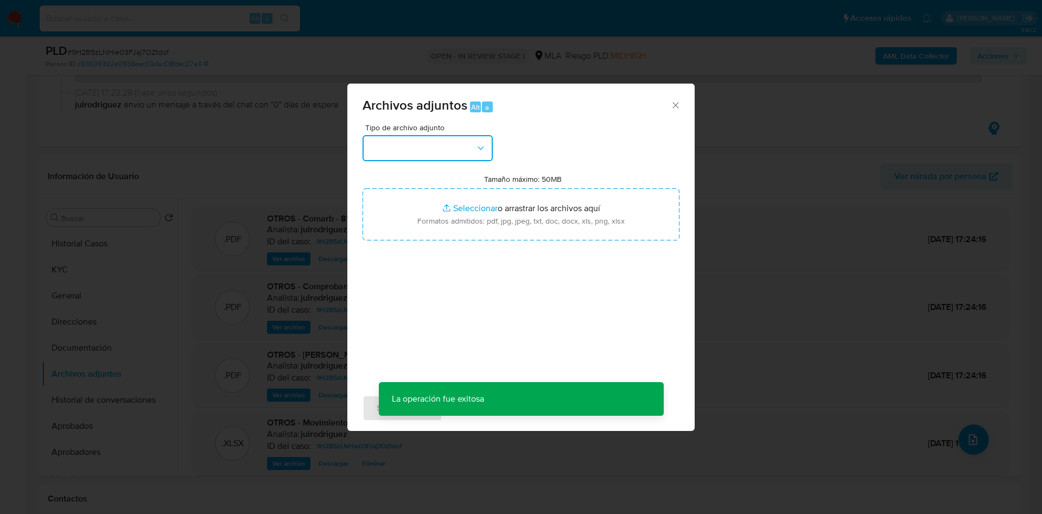
click at [445, 142] on button "button" at bounding box center [428, 148] width 130 height 26
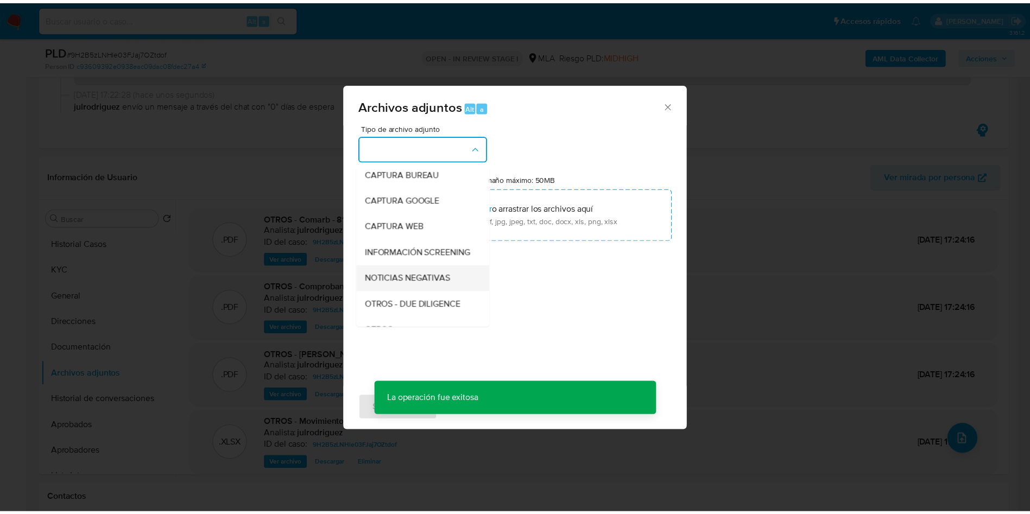
scroll to position [81, 0]
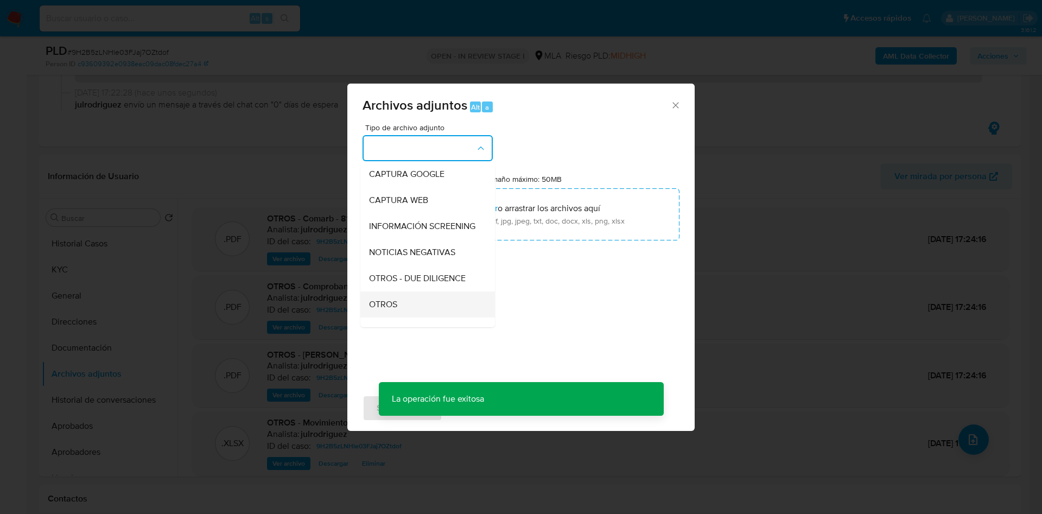
click at [385, 310] on span "OTROS" at bounding box center [383, 304] width 28 height 11
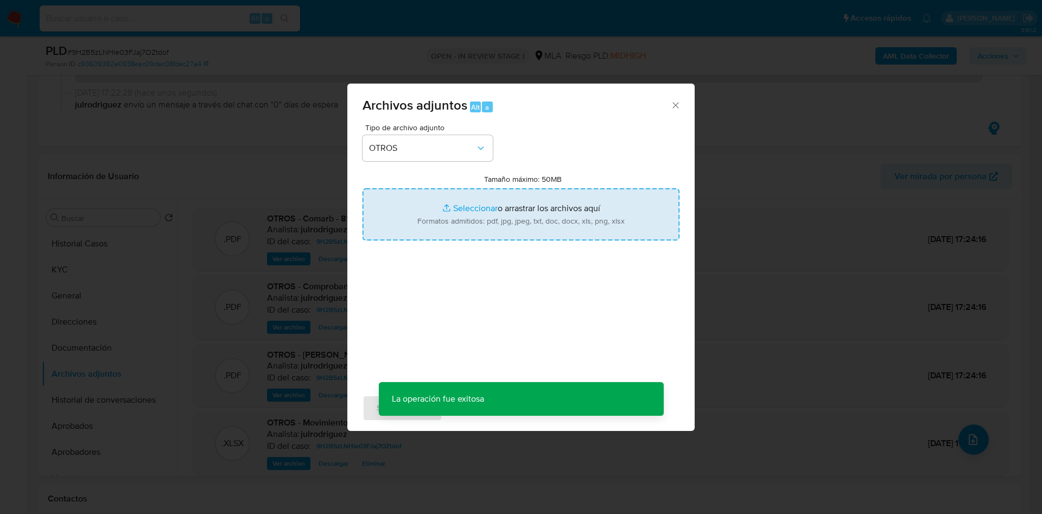
click at [442, 224] on input "Tamaño máximo: 50MB Seleccionar archivos" at bounding box center [521, 214] width 317 height 52
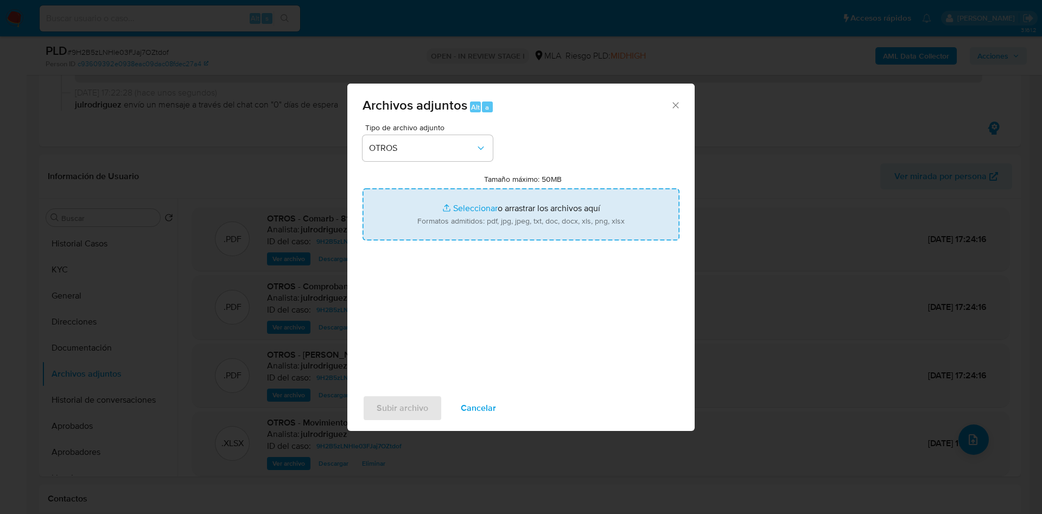
type input "C:\fakepath\ROI PROPOSAL - Caselog 9H2B5zLNHle03FJaj7OZtdof_2025_08_18_22_28_17…"
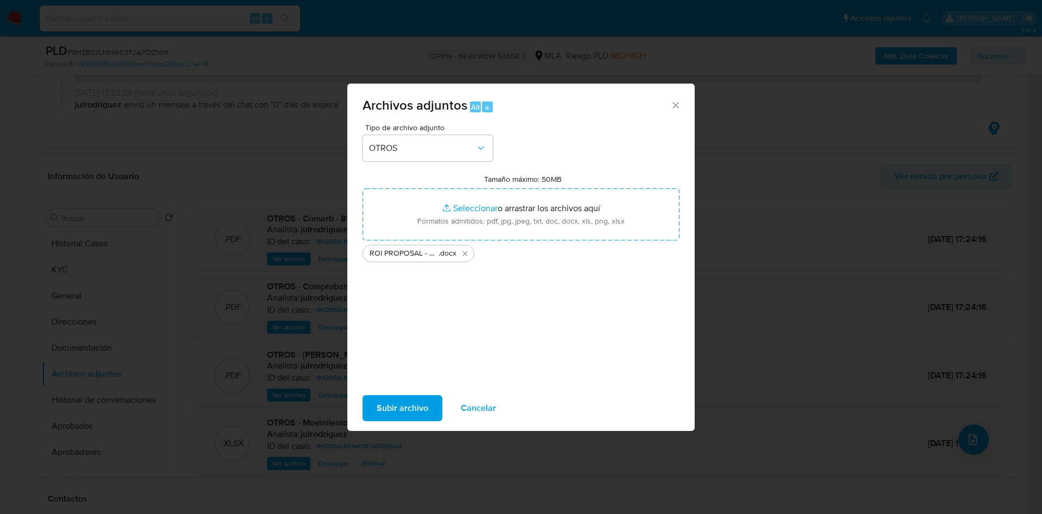
click at [414, 402] on span "Subir archivo" at bounding box center [403, 408] width 52 height 24
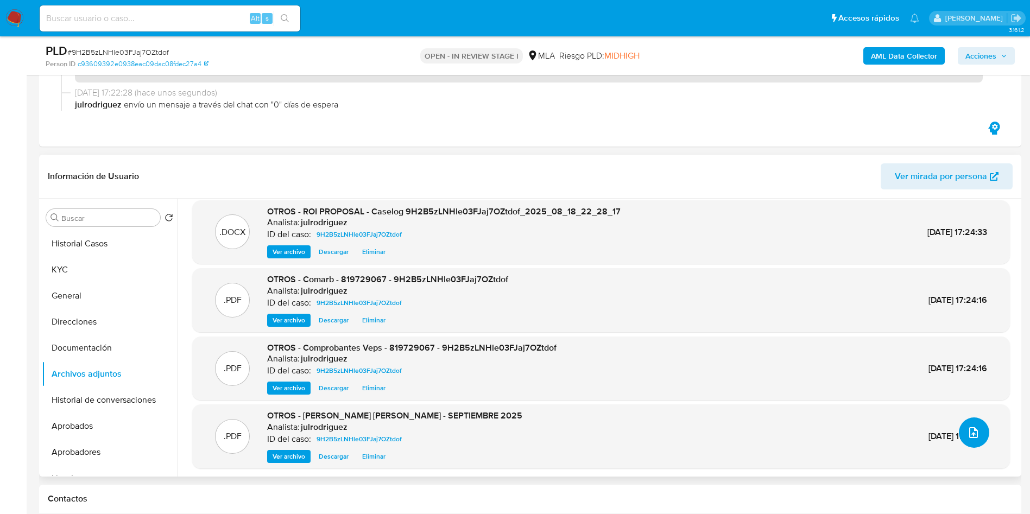
scroll to position [9, 0]
click at [81, 349] on button "Documentación" at bounding box center [105, 348] width 127 height 26
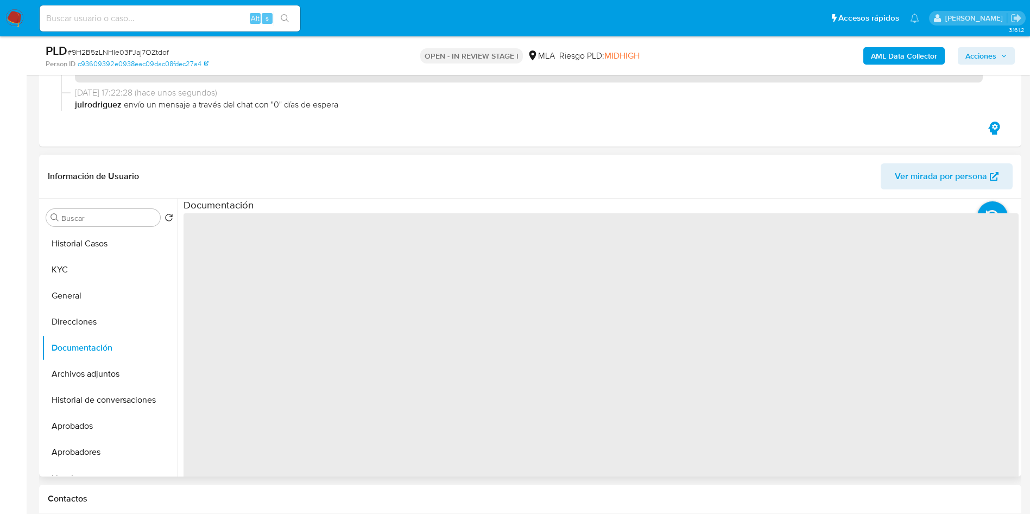
drag, startPoint x: 88, startPoint y: 367, endPoint x: 273, endPoint y: 364, distance: 184.1
click at [88, 367] on button "Archivos adjuntos" at bounding box center [110, 374] width 136 height 26
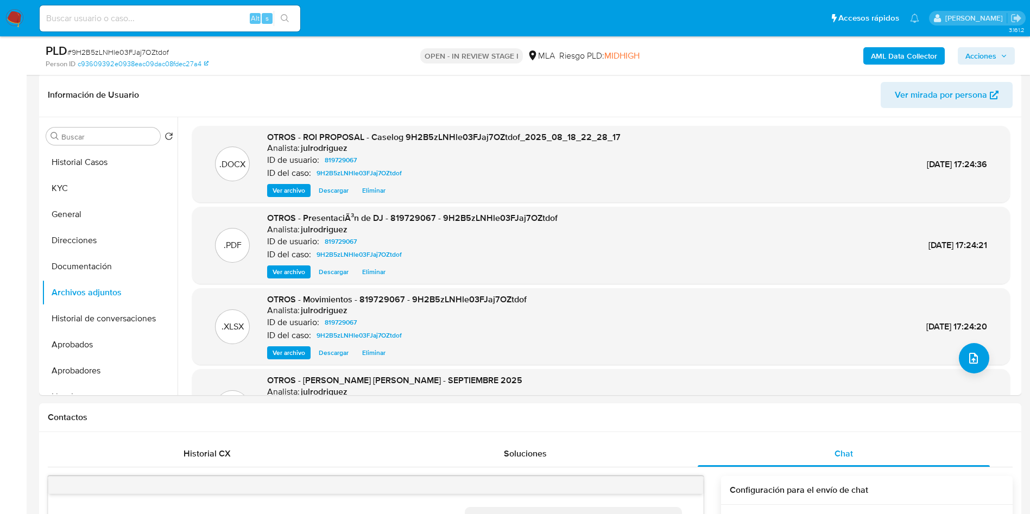
scroll to position [81, 0]
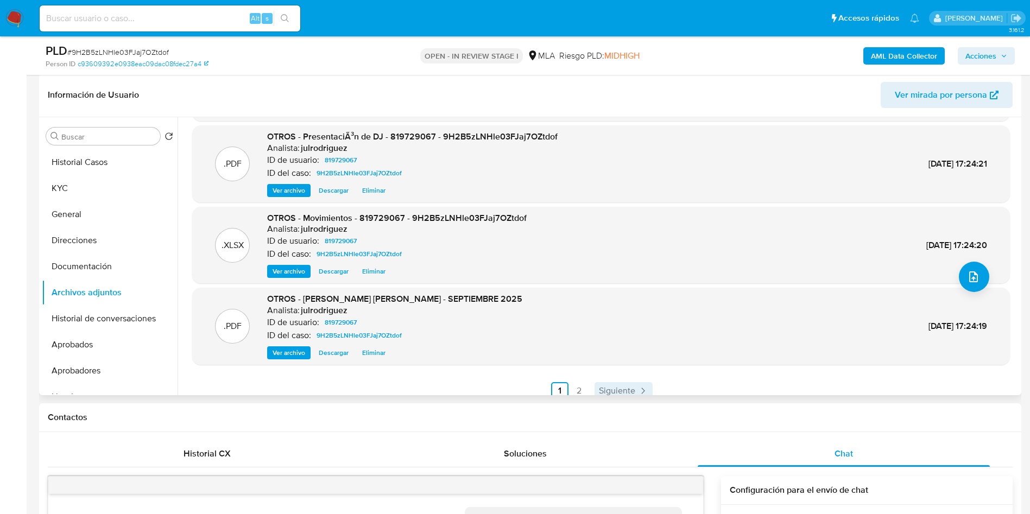
click at [610, 387] on span "Siguiente" at bounding box center [617, 391] width 36 height 9
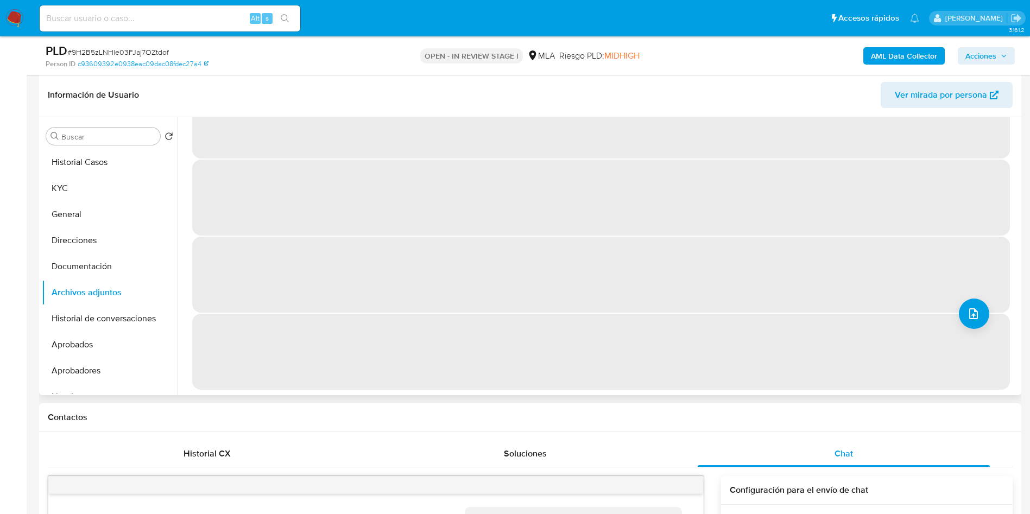
scroll to position [0, 0]
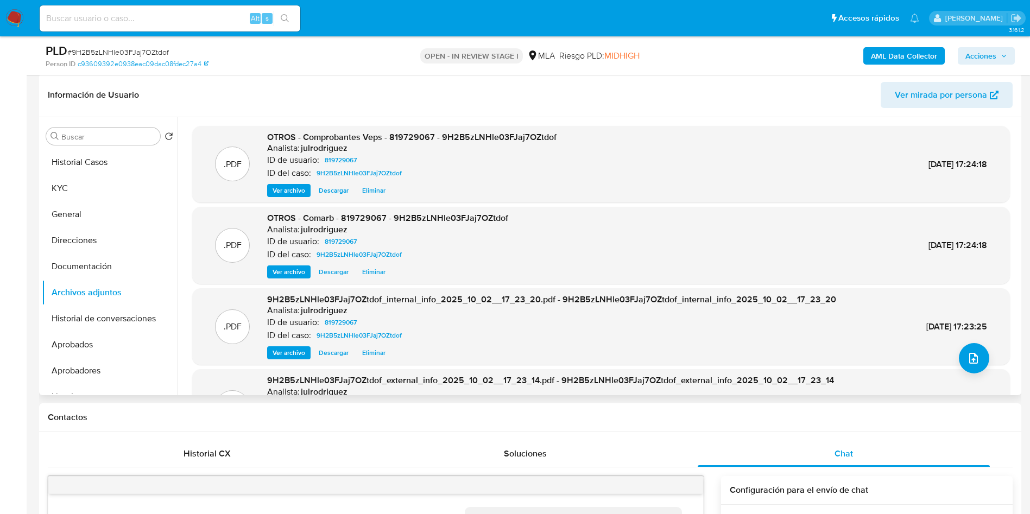
click at [997, 54] on span "Acciones" at bounding box center [986, 55] width 42 height 15
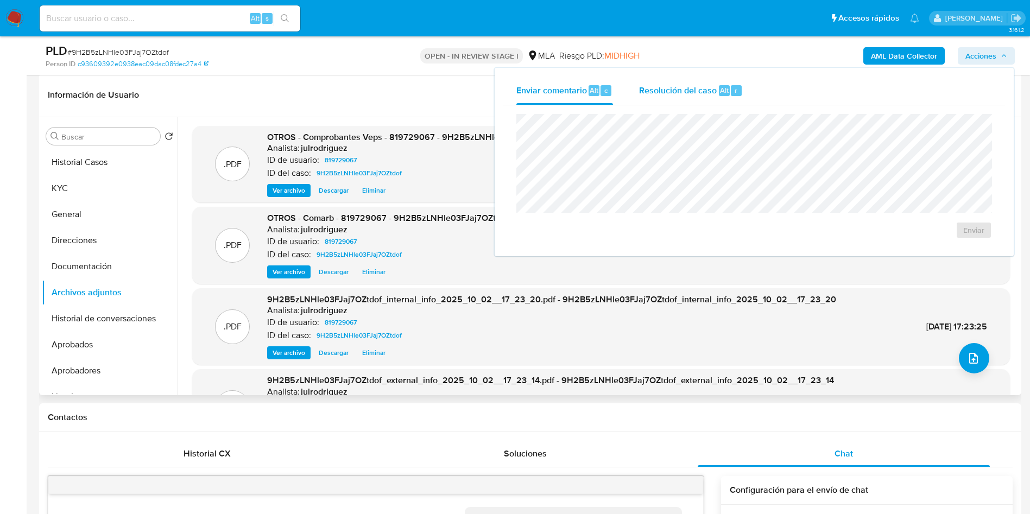
click at [731, 90] on div "r" at bounding box center [736, 90] width 11 height 11
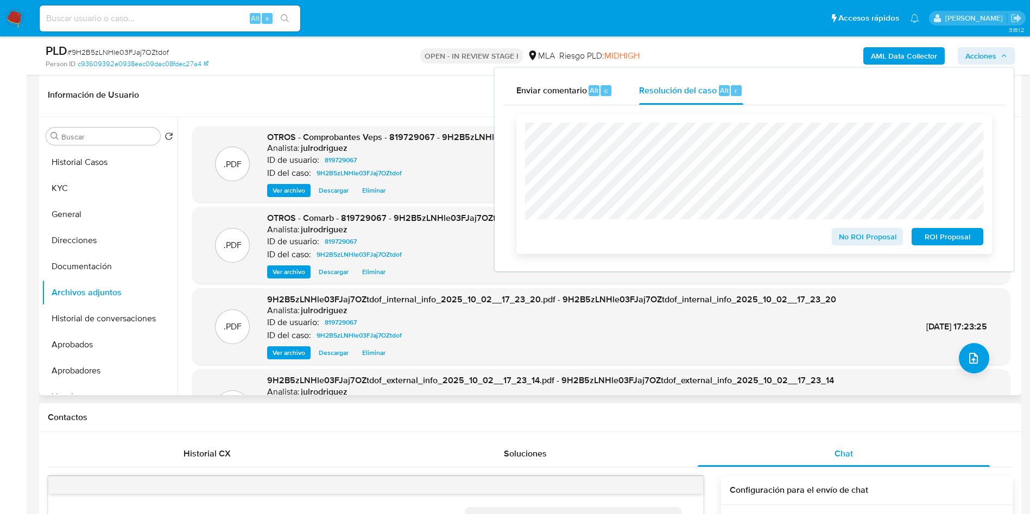
click at [943, 237] on span "ROI Proposal" at bounding box center [947, 236] width 56 height 15
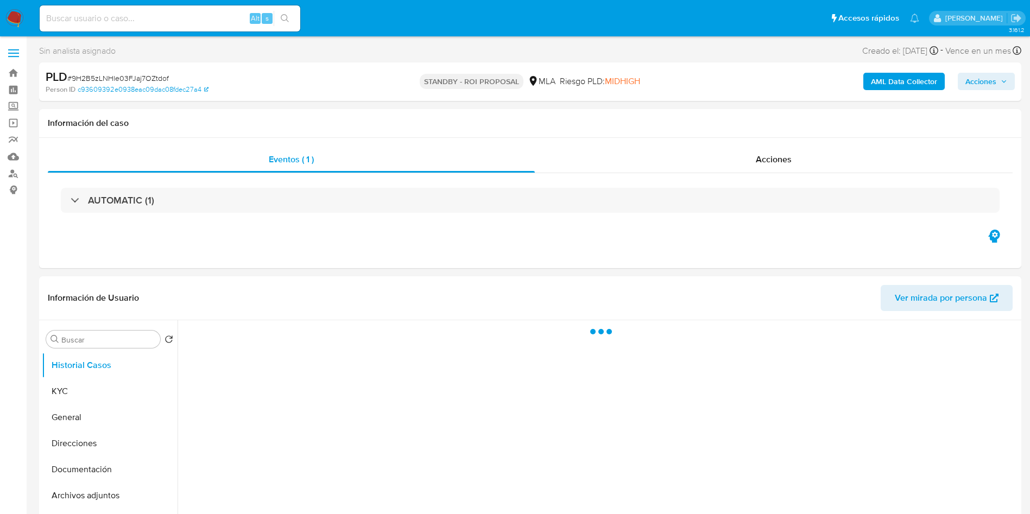
select select "10"
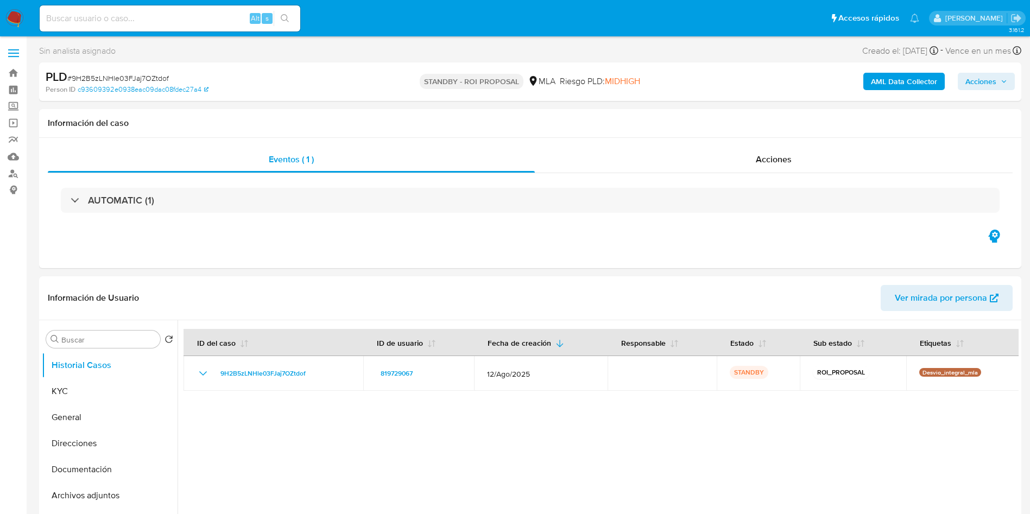
click at [166, 14] on input at bounding box center [170, 18] width 261 height 14
paste input "x7WuZibHuin02sE9DKxvfNYZ"
type input "x7WuZibHuin02sE9DKxvfNYZ"
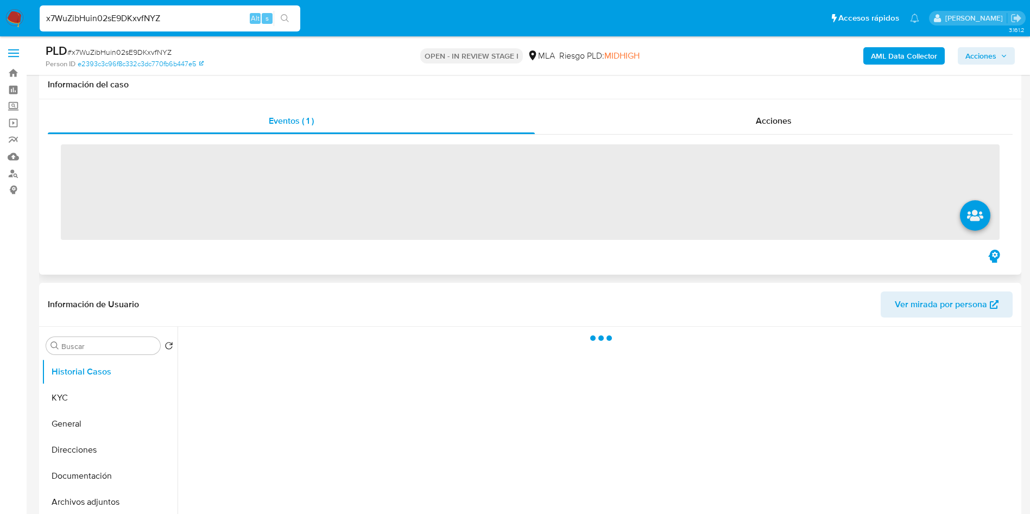
scroll to position [163, 0]
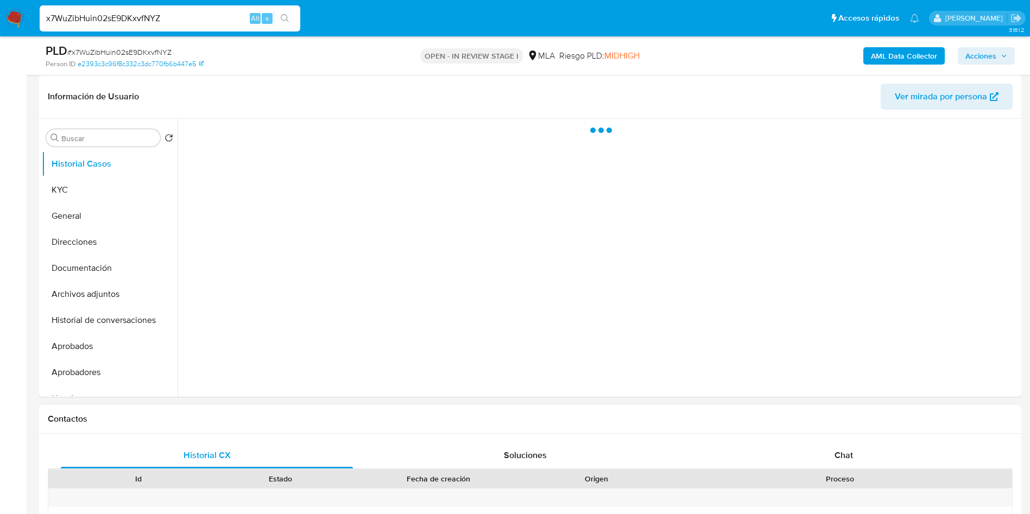
select select "10"
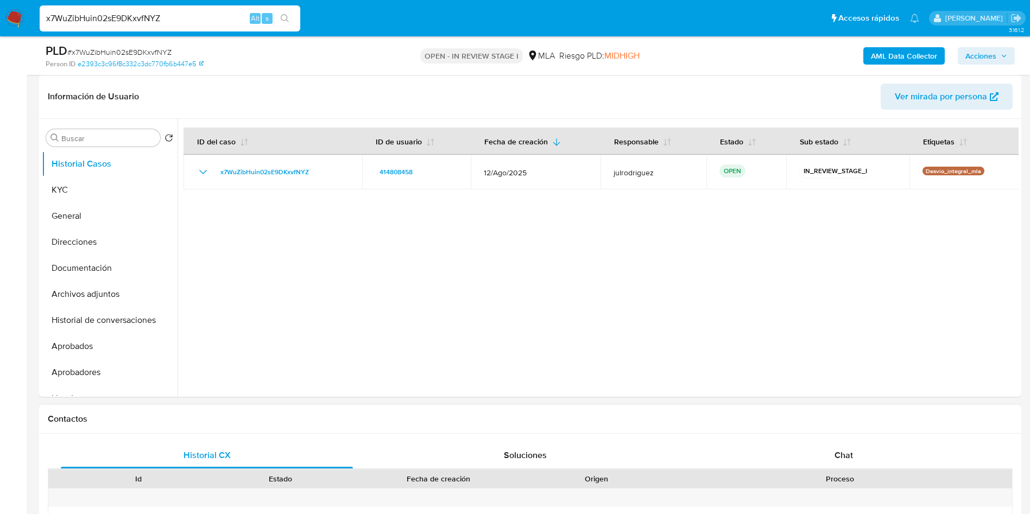
click at [844, 453] on span "Chat" at bounding box center [843, 455] width 18 height 12
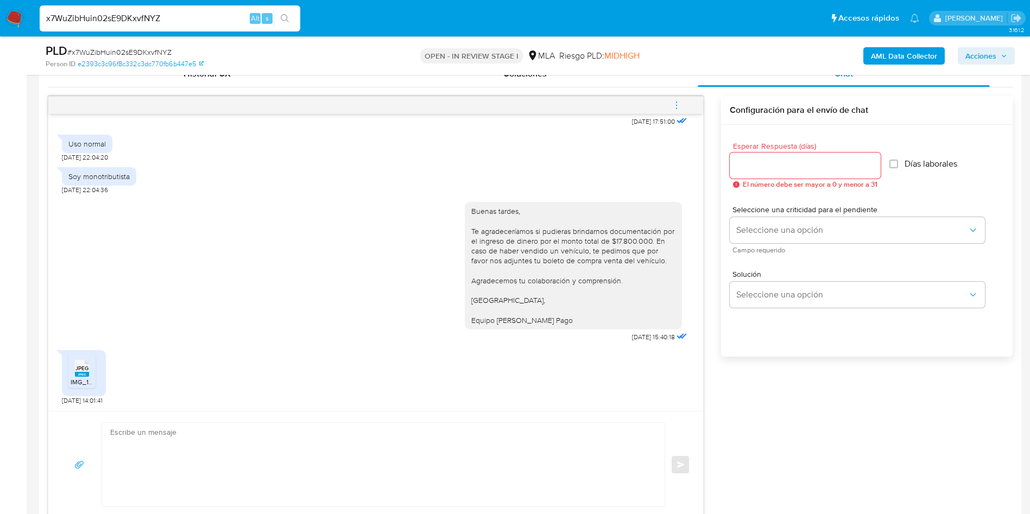
scroll to position [570, 0]
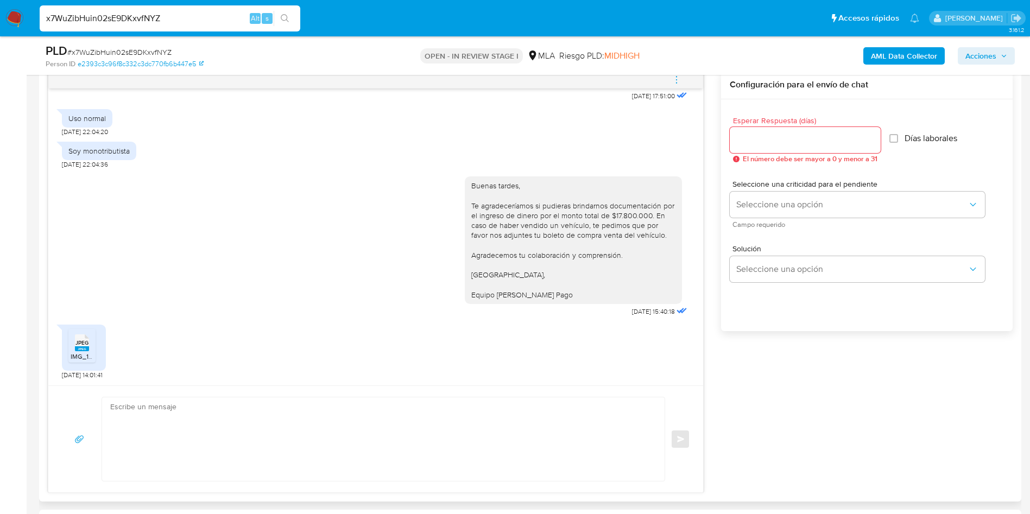
click at [81, 346] on span "JPEG" at bounding box center [81, 342] width 13 height 7
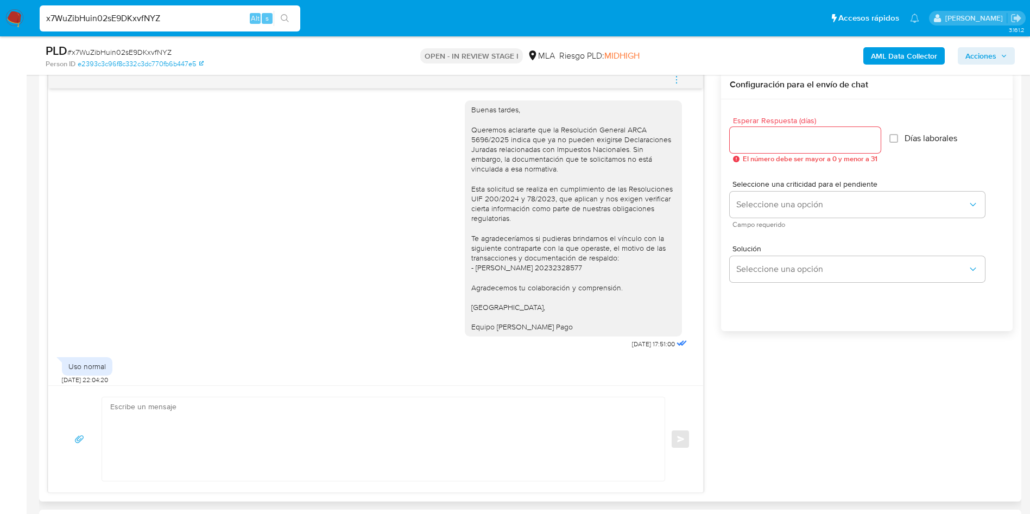
scroll to position [1059, 0]
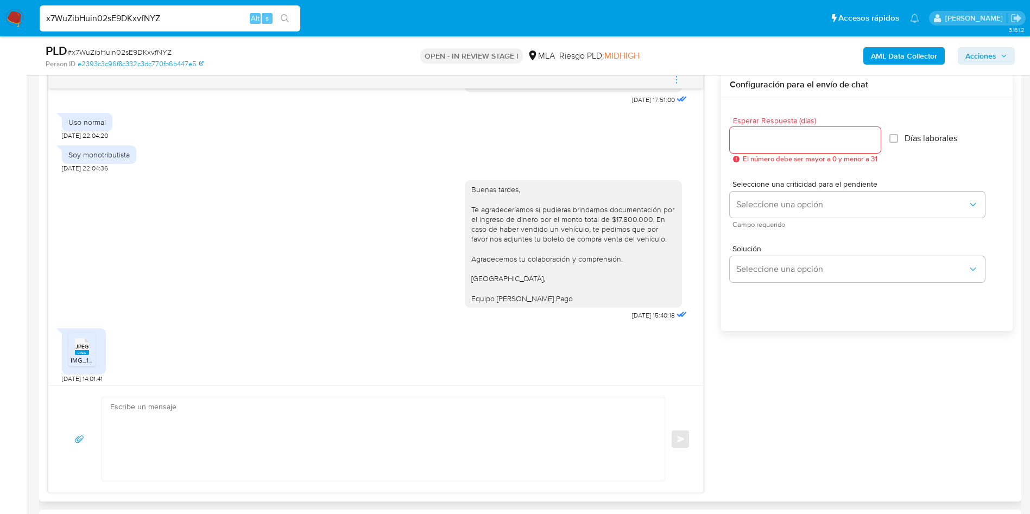
click at [78, 127] on div "Uso normal" at bounding box center [86, 122] width 37 height 10
copy div "Uso normal"
click at [30, 255] on main "3.161.2 Asignado a julrodriguez Asignado el: 18/08/2025 14:17:06 Creado el: 12/…" at bounding box center [515, 523] width 1030 height 2186
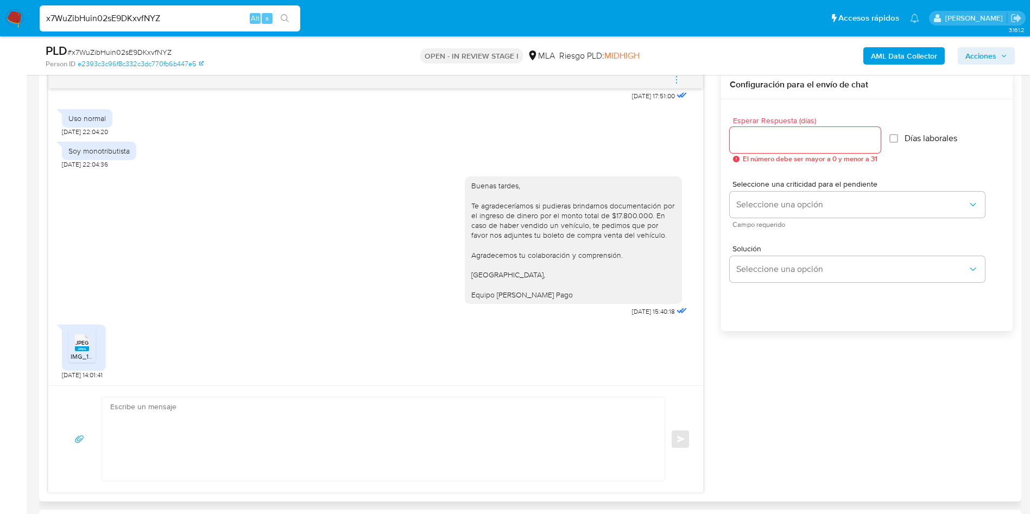
scroll to position [1092, 0]
drag, startPoint x: 20, startPoint y: 295, endPoint x: 53, endPoint y: 320, distance: 41.5
click at [20, 295] on aside "Bandeja Tablero Screening Búsqueda en Listas Watchlist Herramientas Operaciones…" at bounding box center [13, 523] width 27 height 2186
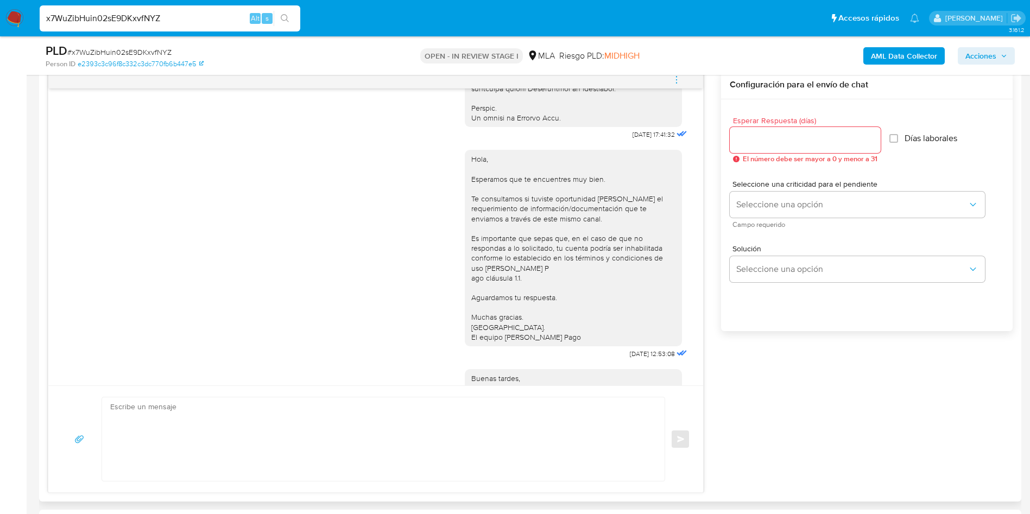
scroll to position [570, 0]
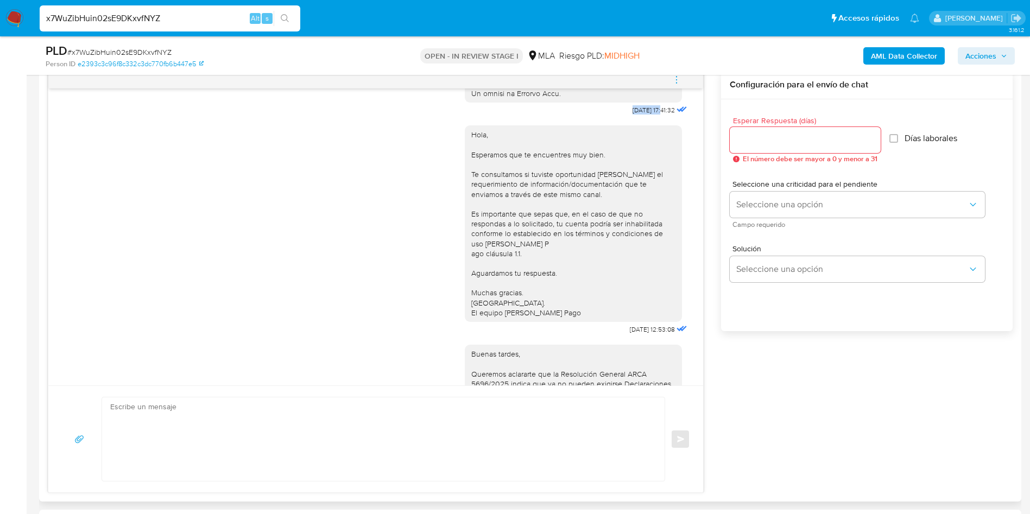
drag, startPoint x: 607, startPoint y: 127, endPoint x: 640, endPoint y: 126, distance: 32.6
click at [640, 115] on span "18/08/2025 17:41:32" at bounding box center [654, 110] width 42 height 9
copy span "18/08/2025"
click at [22, 254] on aside "Bandeja Tablero Screening Búsqueda en Listas Watchlist Herramientas Operaciones…" at bounding box center [13, 523] width 27 height 2186
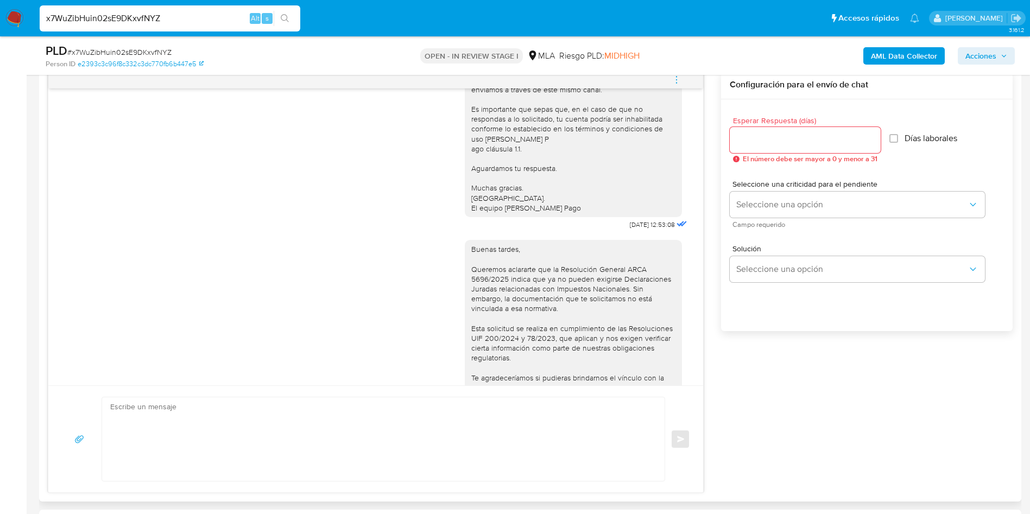
scroll to position [733, 0]
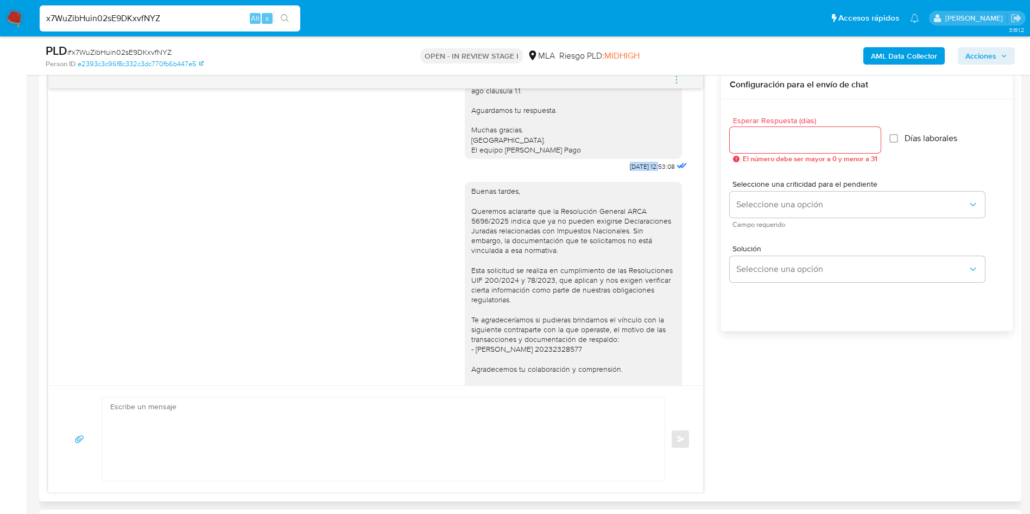
drag, startPoint x: 603, startPoint y: 193, endPoint x: 637, endPoint y: 194, distance: 33.7
click at [637, 171] on span "22/08/2025 12:53:08" at bounding box center [652, 166] width 45 height 9
copy span "22/08/2025"
click at [780, 475] on div "18/08/2025 17:41:32 Hola, Esperamos que te encuentres muy bien. Te consultamos …" at bounding box center [530, 282] width 965 height 422
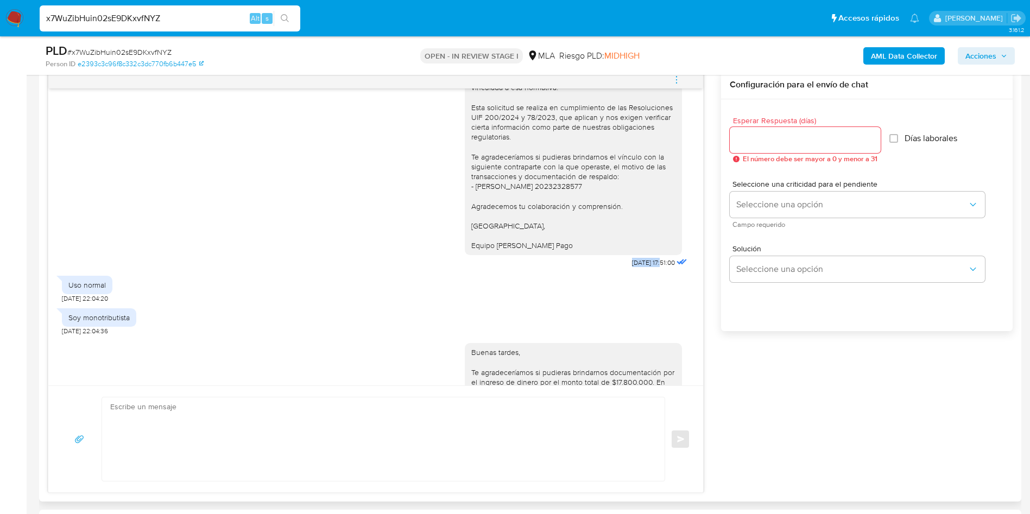
drag, startPoint x: 606, startPoint y: 287, endPoint x: 638, endPoint y: 292, distance: 31.8
click at [638, 267] on span "10/09/2025 17:51:00" at bounding box center [653, 262] width 43 height 9
copy span "10/09/2025"
click at [121, 463] on textarea at bounding box center [380, 439] width 541 height 84
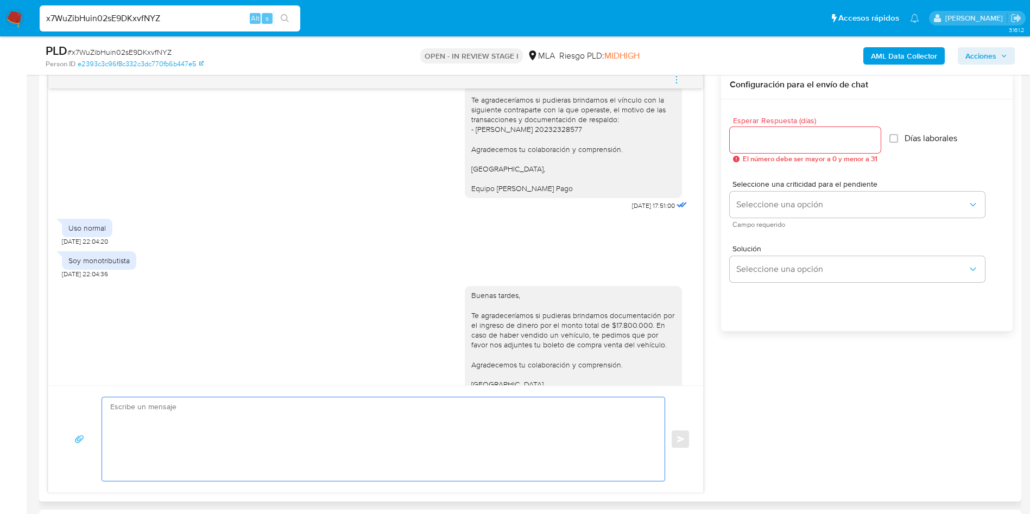
scroll to position [977, 0]
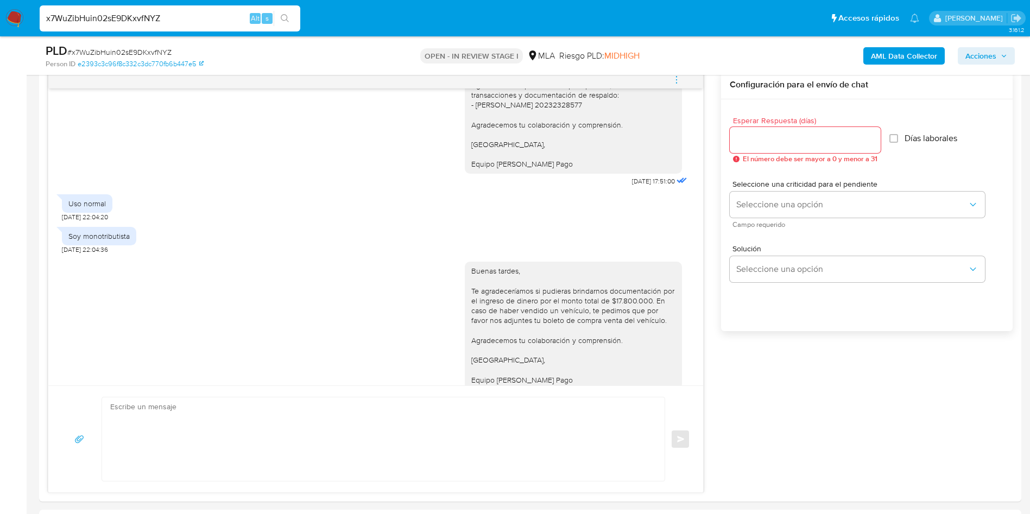
click at [0, 287] on aside "Bandeja Tablero Screening Búsqueda en Listas Watchlist Herramientas Operaciones…" at bounding box center [13, 523] width 27 height 2186
drag, startPoint x: 106, startPoint y: 232, endPoint x: 62, endPoint y: 225, distance: 44.5
click at [62, 213] on div "Uso normal" at bounding box center [87, 203] width 50 height 18
copy div "Uso normal"
click at [16, 326] on aside "Bandeja Tablero Screening Búsqueda en Listas Watchlist Herramientas Operaciones…" at bounding box center [13, 523] width 27 height 2186
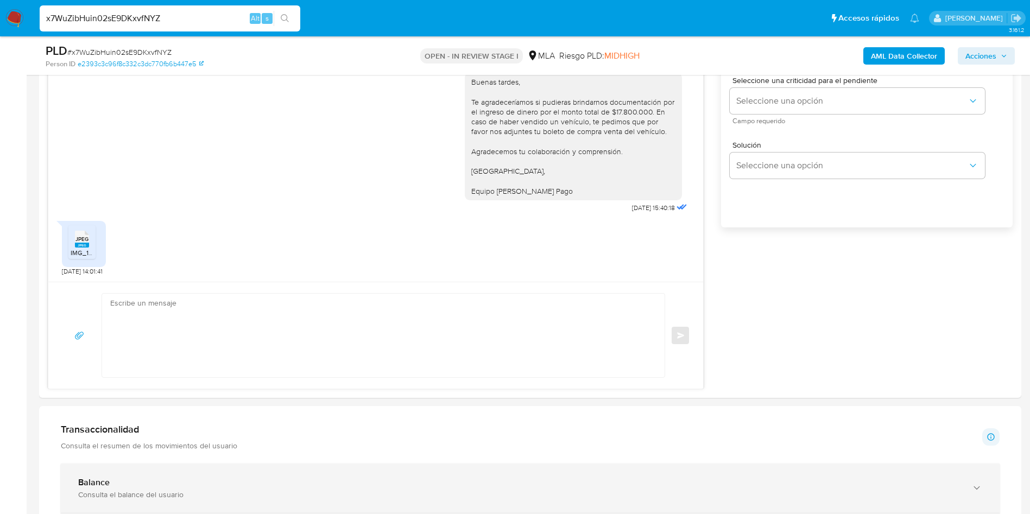
scroll to position [733, 0]
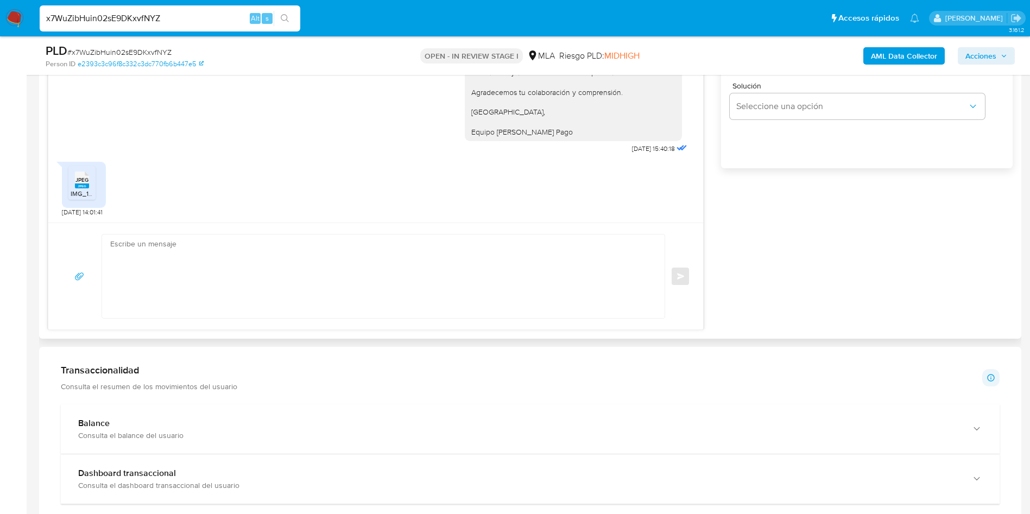
drag, startPoint x: 30, startPoint y: 238, endPoint x: 61, endPoint y: 242, distance: 30.6
click at [30, 238] on main "3.161.2 Asignado a julrodriguez Asignado el: 18/08/2025 14:17:06 Creado el: 12/…" at bounding box center [515, 360] width 1030 height 2186
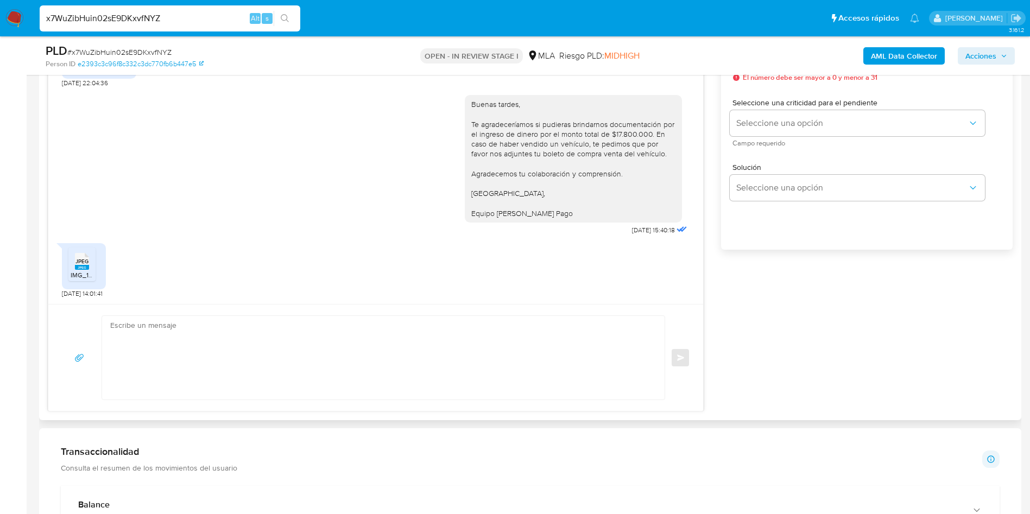
scroll to position [570, 0]
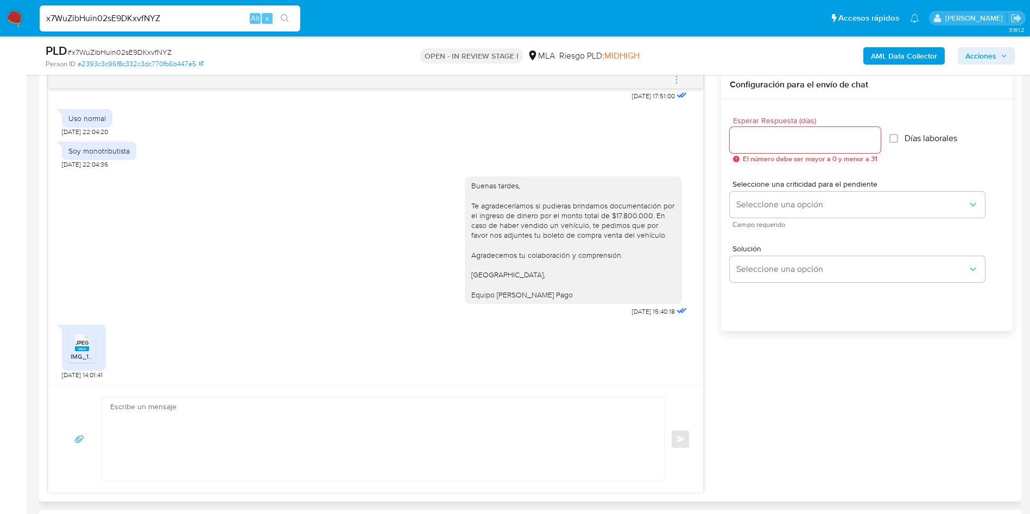
click at [762, 137] on input "Esperar Respuesta (días)" at bounding box center [805, 140] width 151 height 14
type input "3"
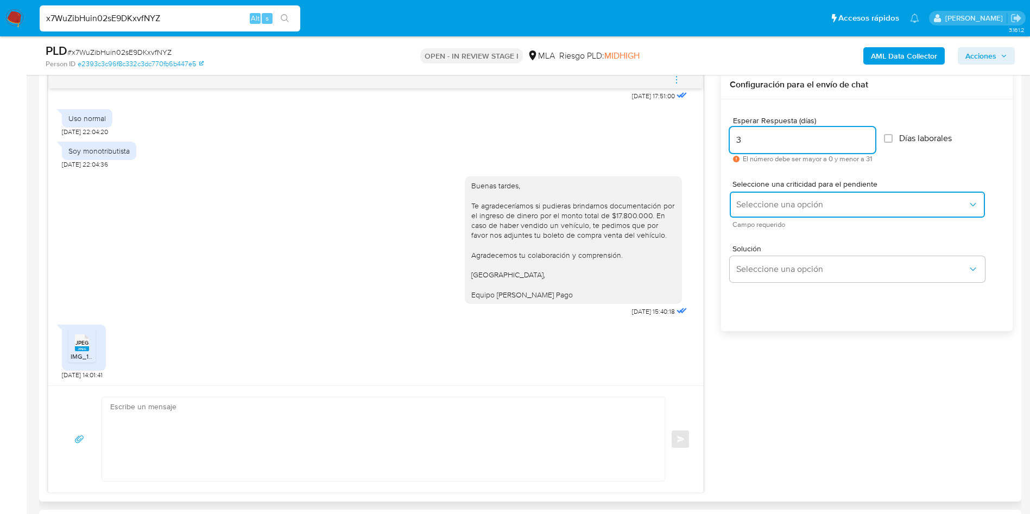
click at [780, 204] on span "Seleccione una opción" at bounding box center [851, 204] width 231 height 11
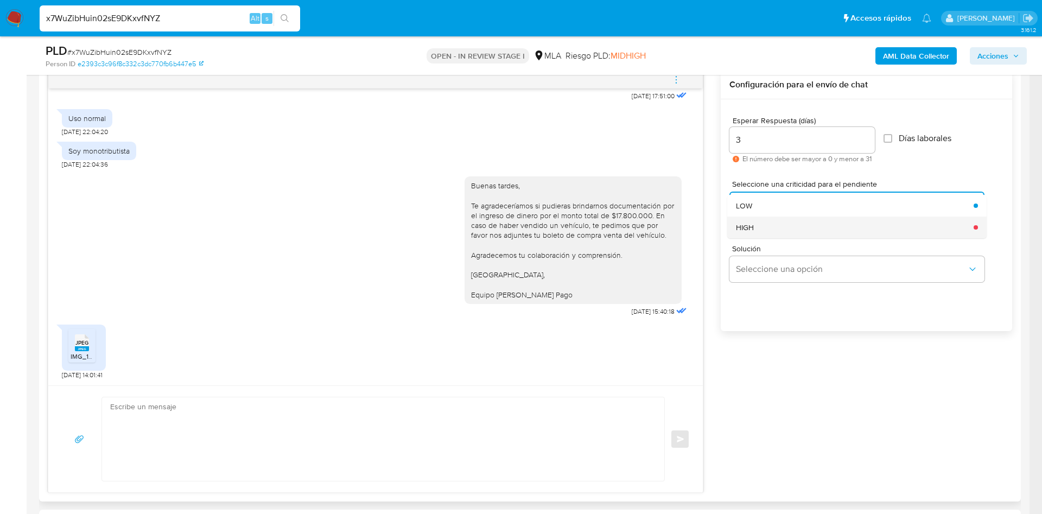
click at [770, 225] on div "HIGH" at bounding box center [851, 228] width 231 height 22
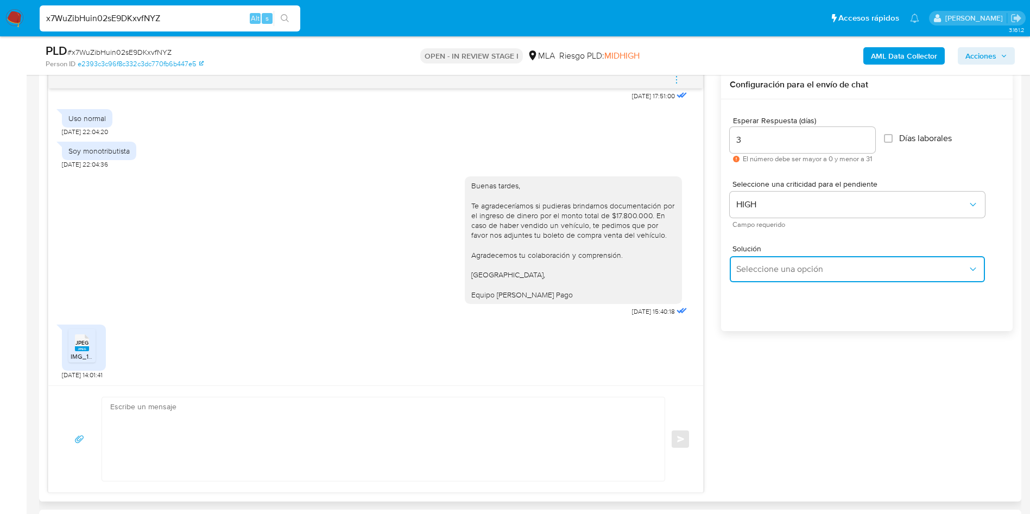
click at [783, 265] on span "Seleccione una opción" at bounding box center [851, 269] width 231 height 11
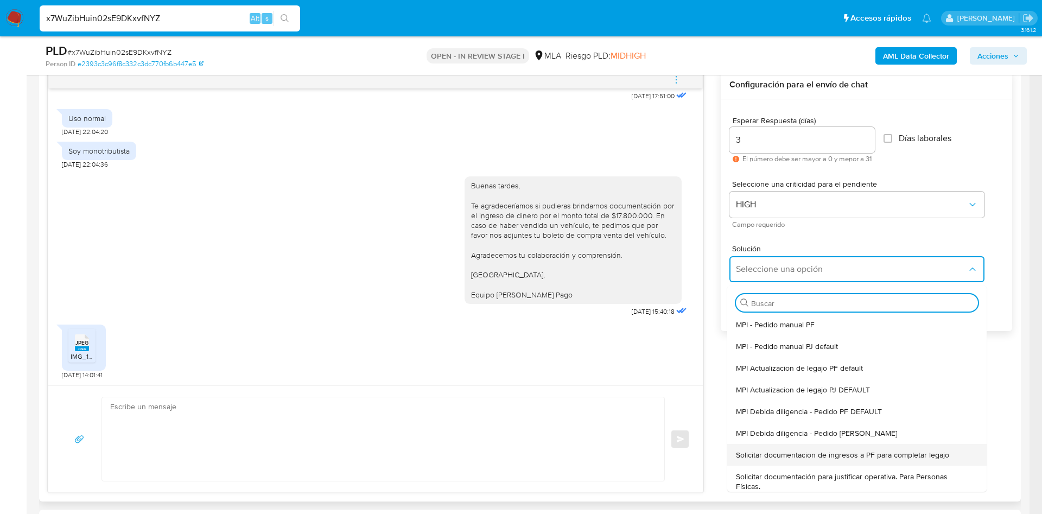
click at [826, 459] on span "Solicitar documentacion de ingresos a PF para completar legajo" at bounding box center [842, 455] width 213 height 10
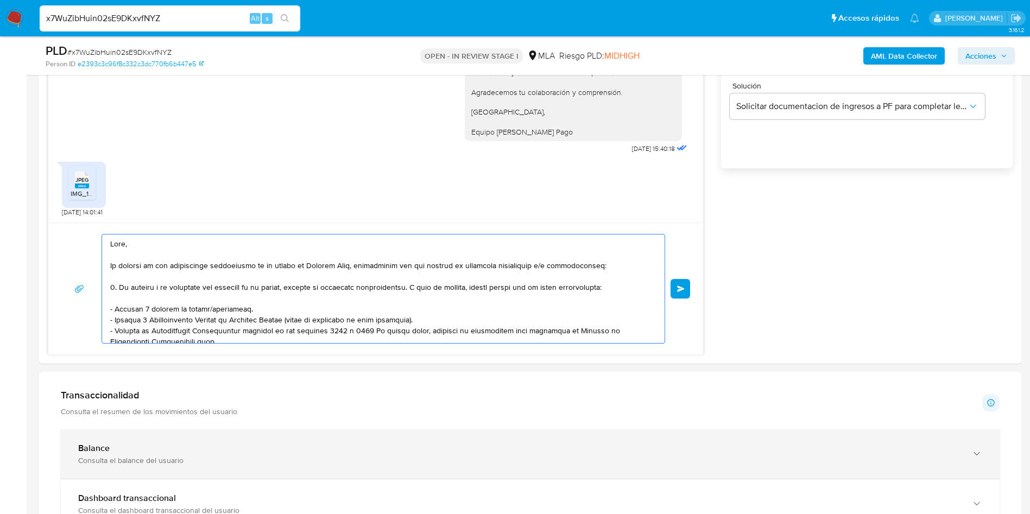
scroll to position [181, 0]
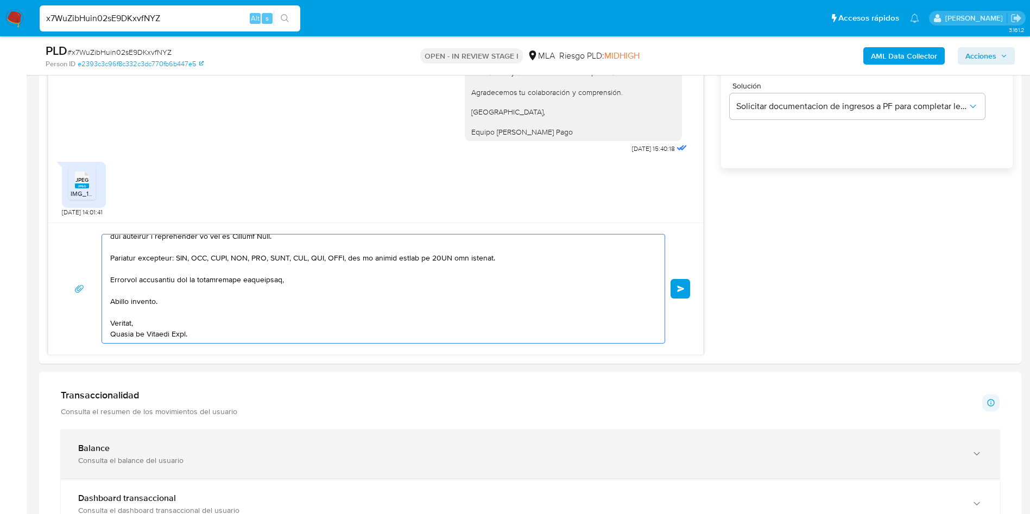
drag, startPoint x: 271, startPoint y: 403, endPoint x: 238, endPoint y: 334, distance: 76.8
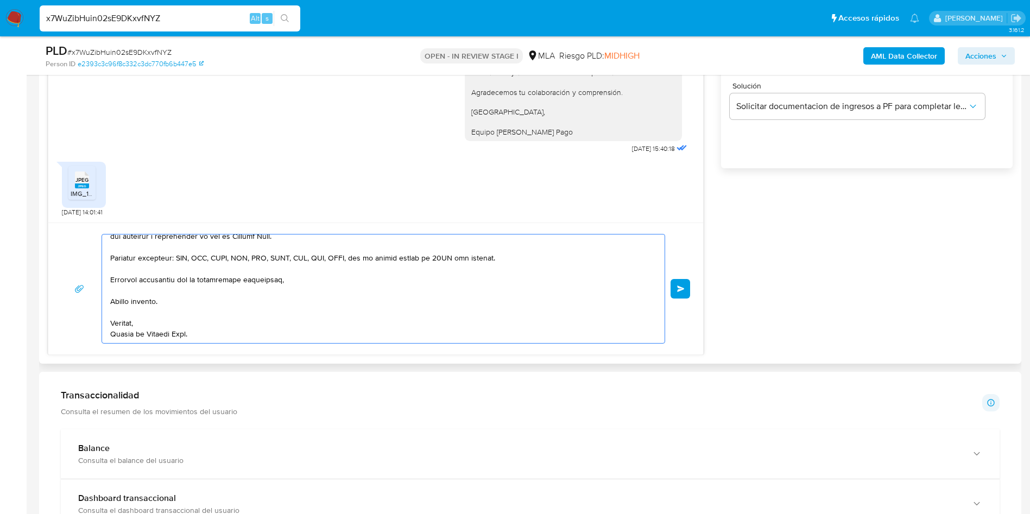
click at [333, 444] on div "Información de Usuario Ver mirada por persona Buscar Volver al orden por defect…" at bounding box center [530, 464] width 982 height 1919
type textarea "Hola, En función de las operaciones registradas en tu cuenta de Mercado Pago, n…"
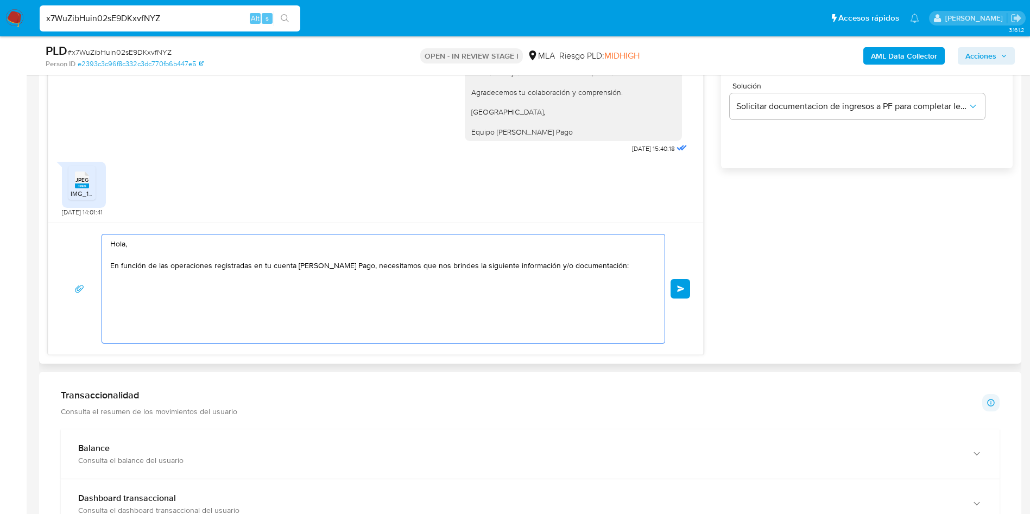
scroll to position [0, 0]
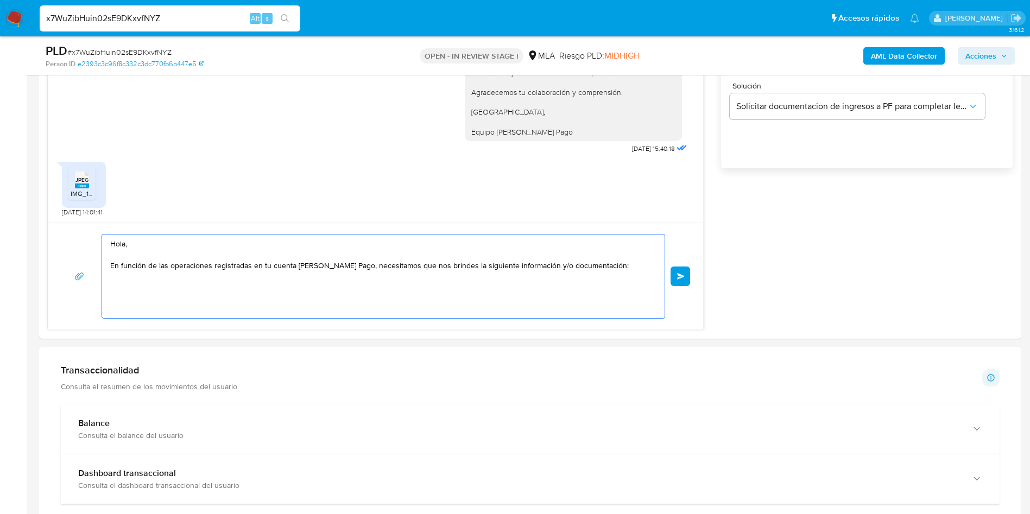
drag, startPoint x: 198, startPoint y: 294, endPoint x: 0, endPoint y: 203, distance: 217.9
click at [0, 203] on section "Bandeja Tablero Screening Búsqueda en Listas Watchlist Herramientas Operaciones…" at bounding box center [515, 360] width 1030 height 2186
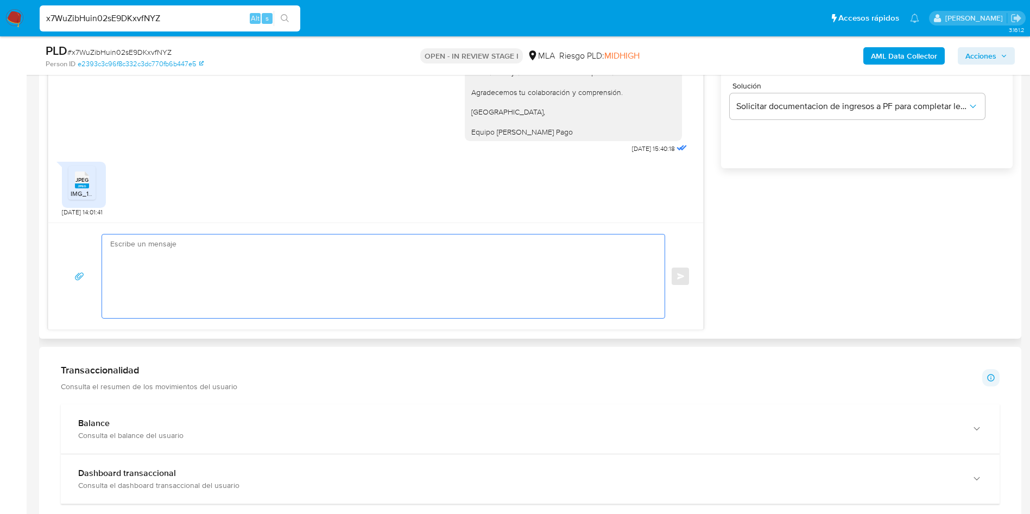
paste textarea "Buenas tardes, Te agradeceríamos si pudieras indicarnos la relación del boleto …"
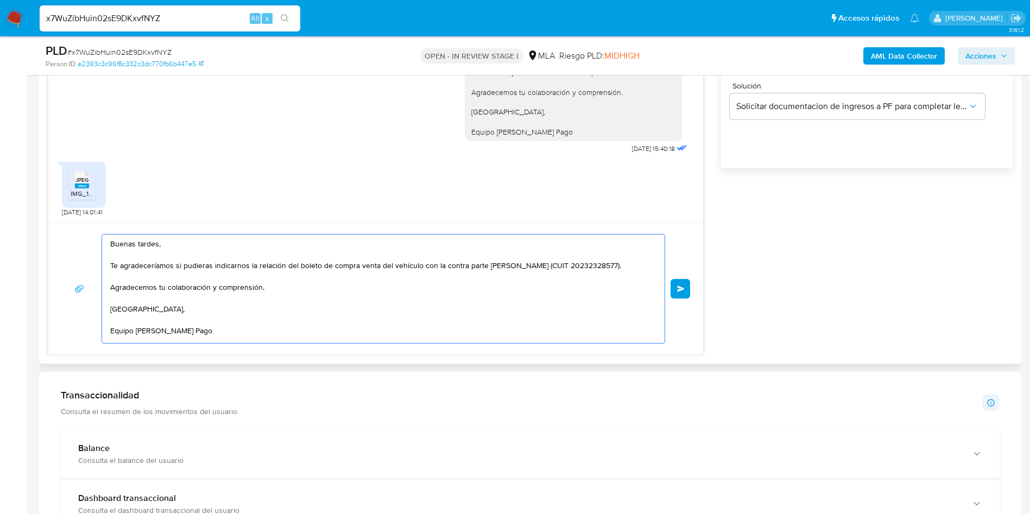
scroll to position [36, 0]
type textarea "Buenas tardes, Te agradeceríamos si pudieras indicarnos la relación del boleto …"
click at [679, 292] on button "Enviar" at bounding box center [681, 289] width 20 height 20
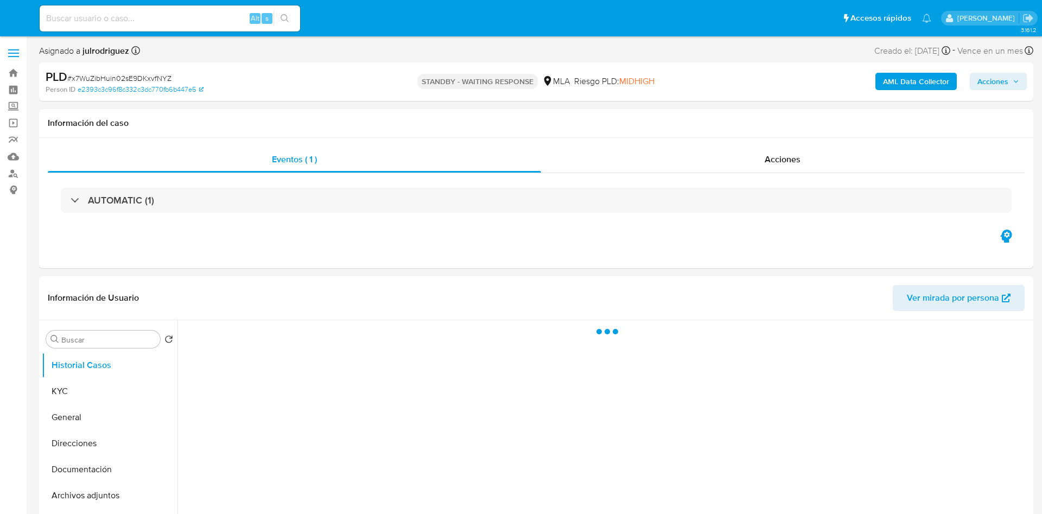
select select "10"
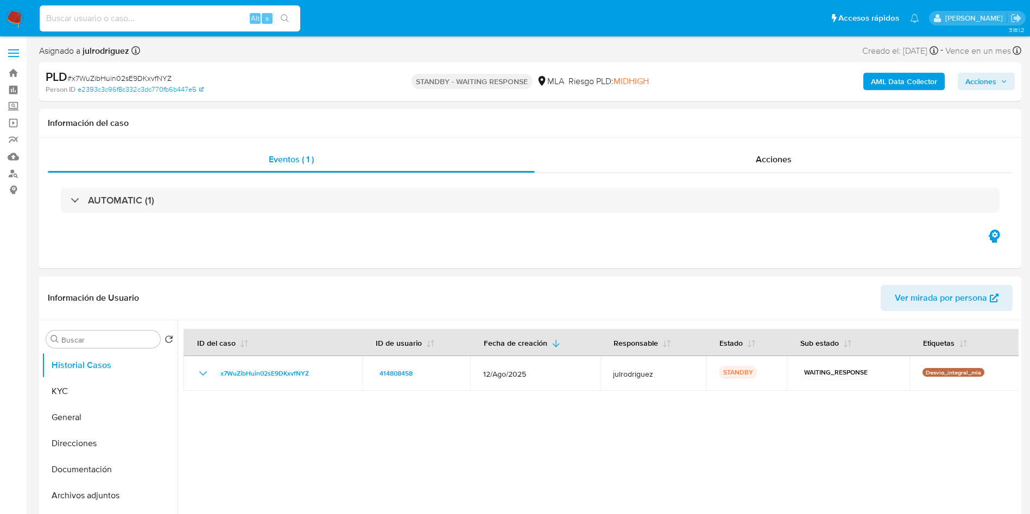
click at [142, 13] on input at bounding box center [170, 18] width 261 height 14
paste input "qWocDloCx10zaK37vhAVNH41"
type input "qWocDloCx10zaK37vhAVNH41"
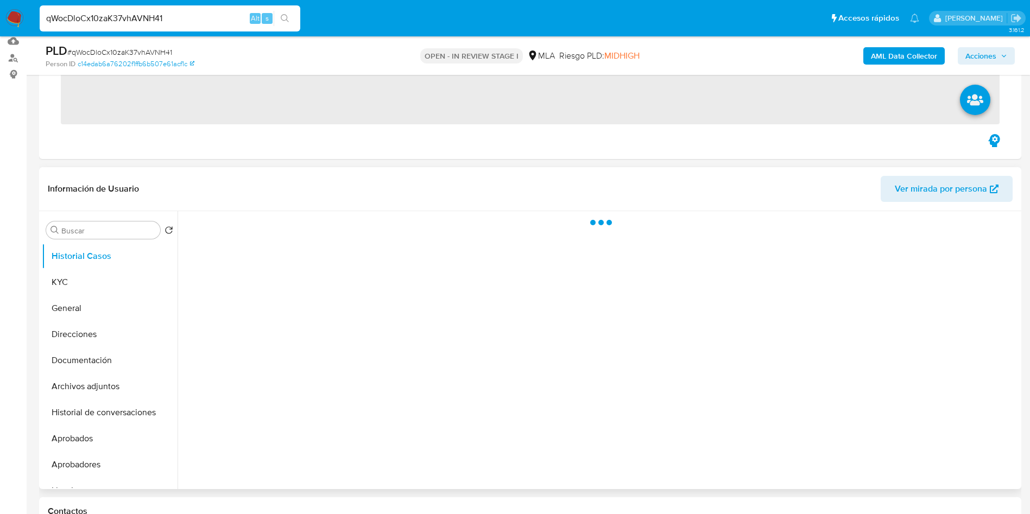
scroll to position [163, 0]
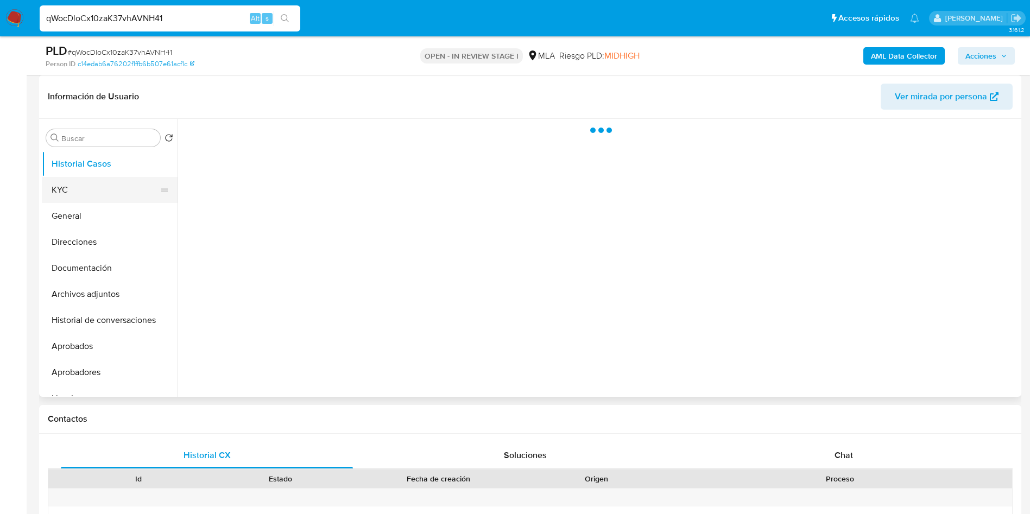
click at [79, 188] on button "KYC" at bounding box center [105, 190] width 127 height 26
select select "10"
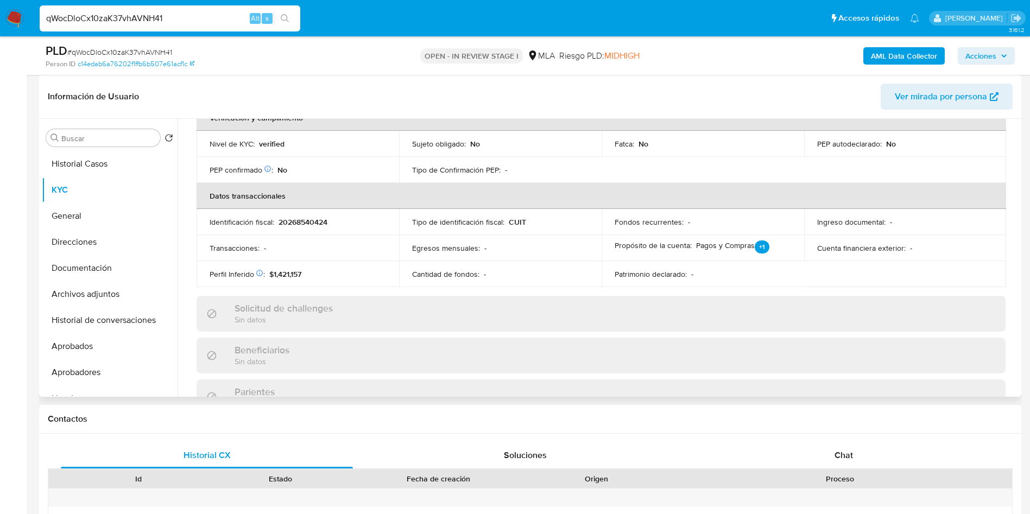
scroll to position [326, 0]
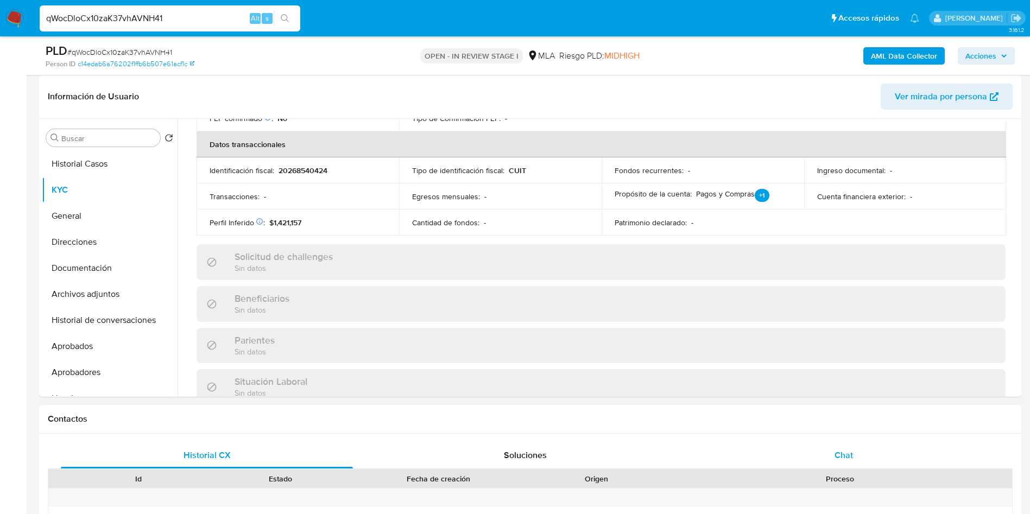
click at [838, 445] on div "Chat" at bounding box center [844, 455] width 292 height 26
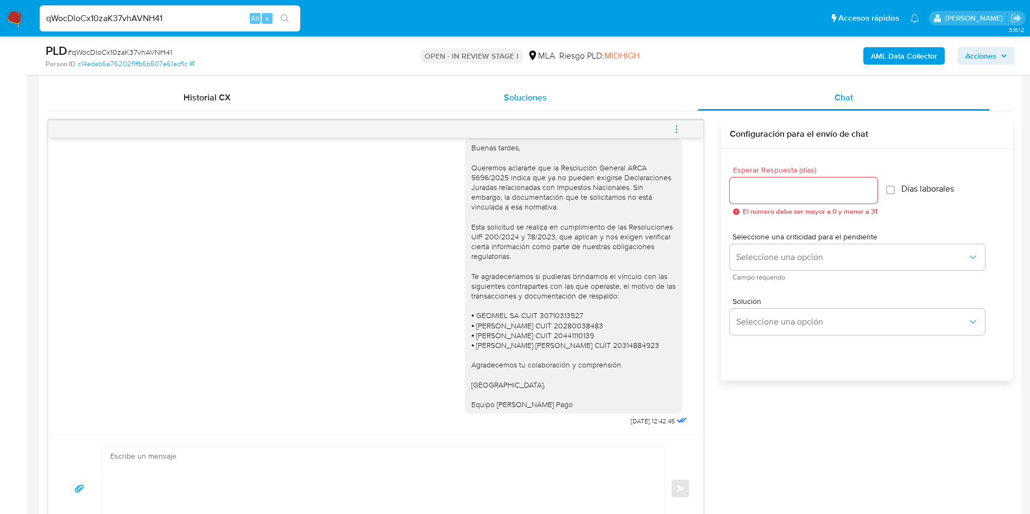
scroll to position [489, 0]
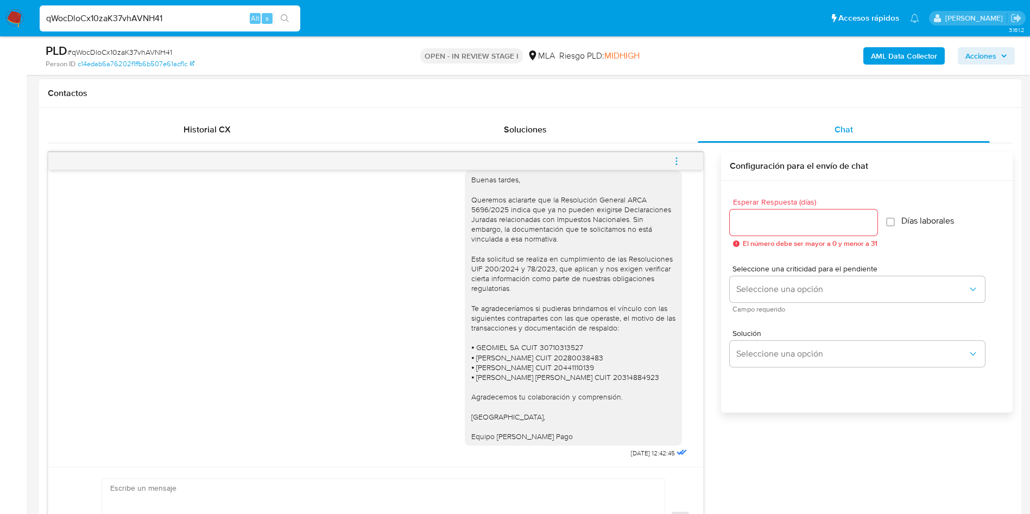
click at [675, 165] on icon "menu-action" at bounding box center [677, 161] width 10 height 10
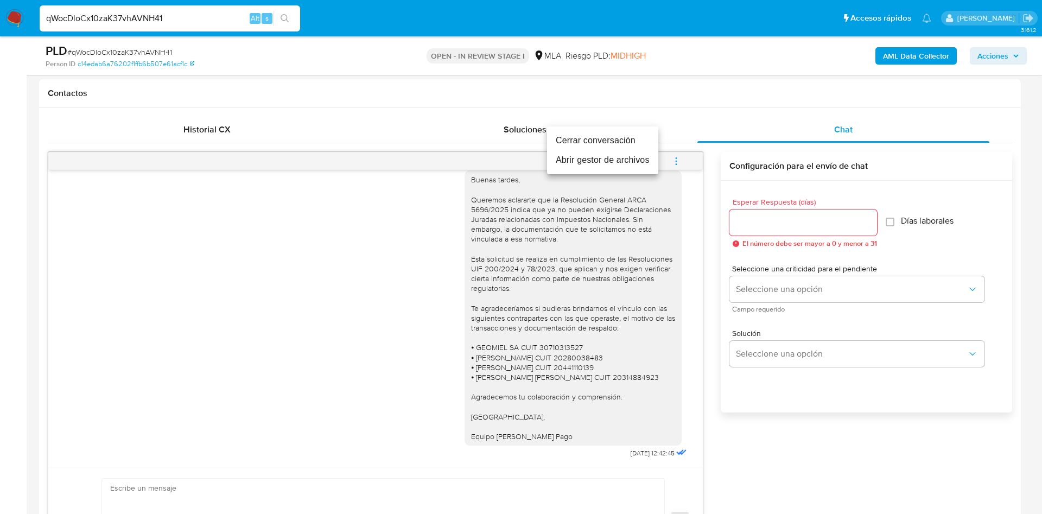
drag, startPoint x: 566, startPoint y: 147, endPoint x: 706, endPoint y: 284, distance: 195.8
click at [566, 146] on li "Cerrar conversación" at bounding box center [602, 141] width 111 height 20
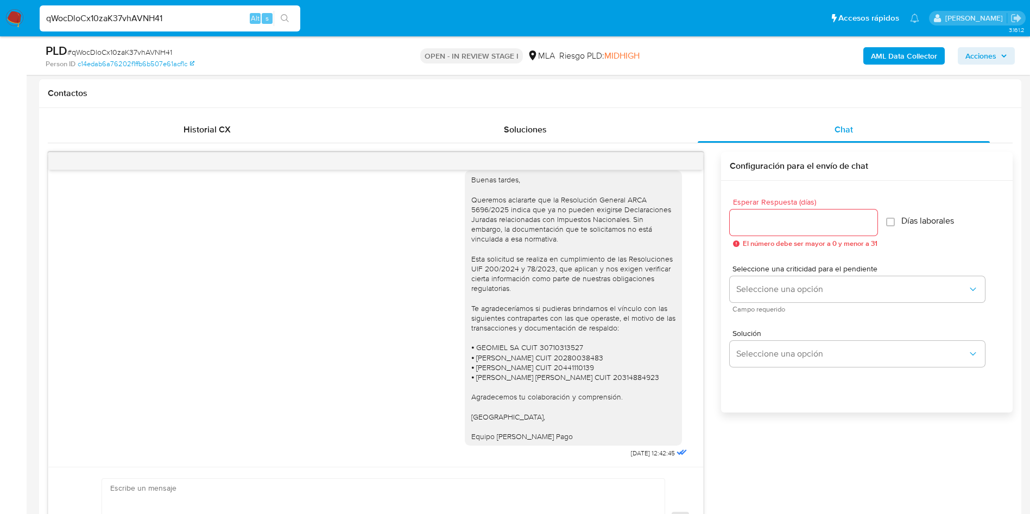
click at [151, 14] on input "qWocDloCx10zaK37vhAVNH41" at bounding box center [170, 18] width 261 height 14
paste input "FNP4qkskNmRqbWpYowaFsphb"
type input "FNP4qkskNmRqbWpYowaFsphb"
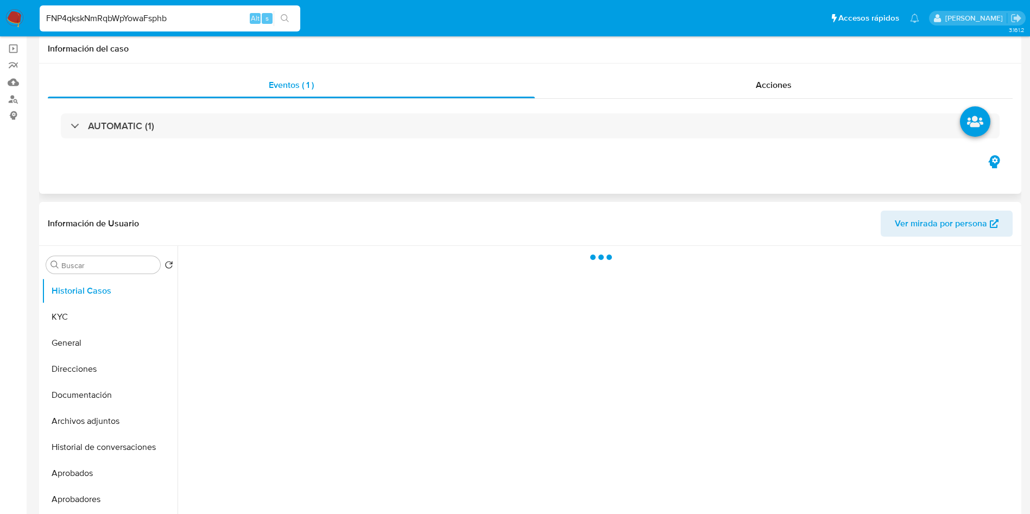
select select "10"
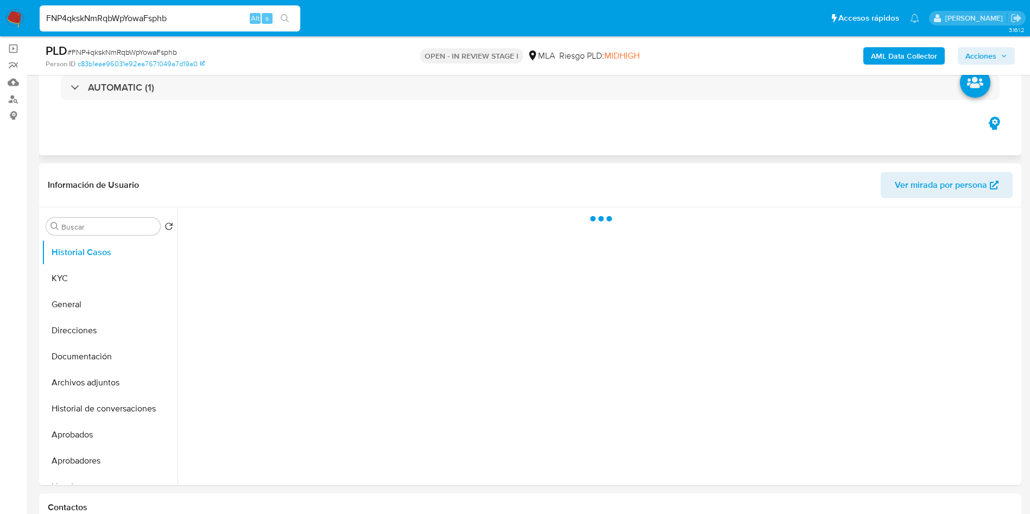
scroll to position [81, 0]
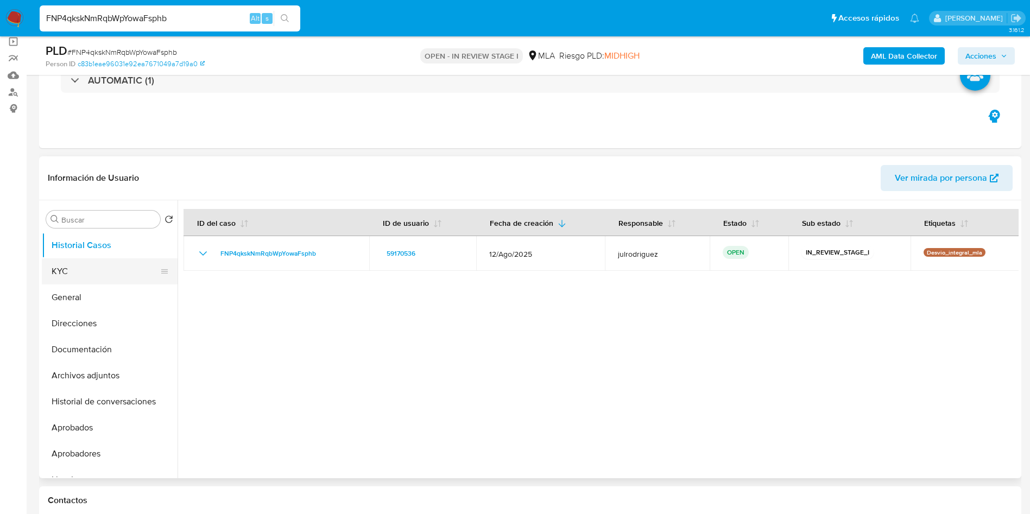
click at [69, 267] on button "KYC" at bounding box center [105, 271] width 127 height 26
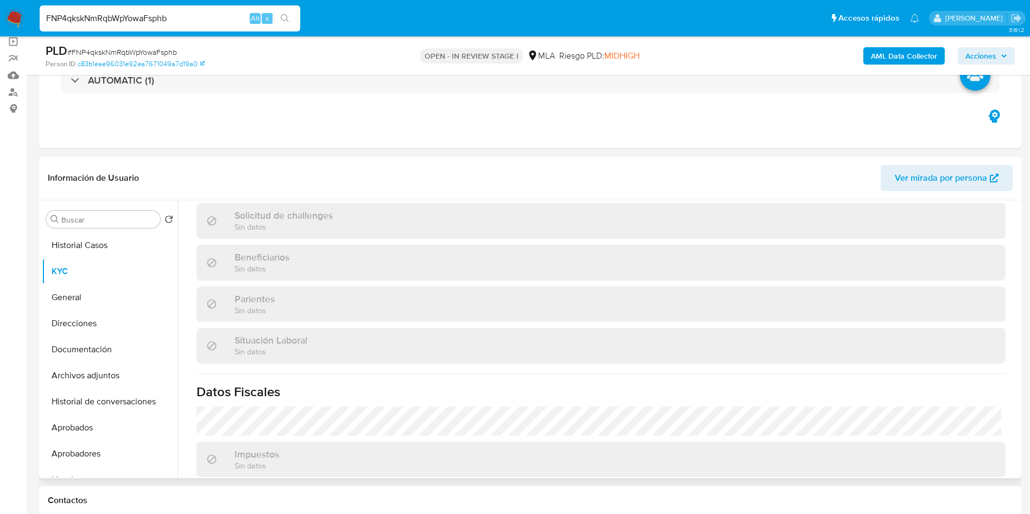
scroll to position [562, 0]
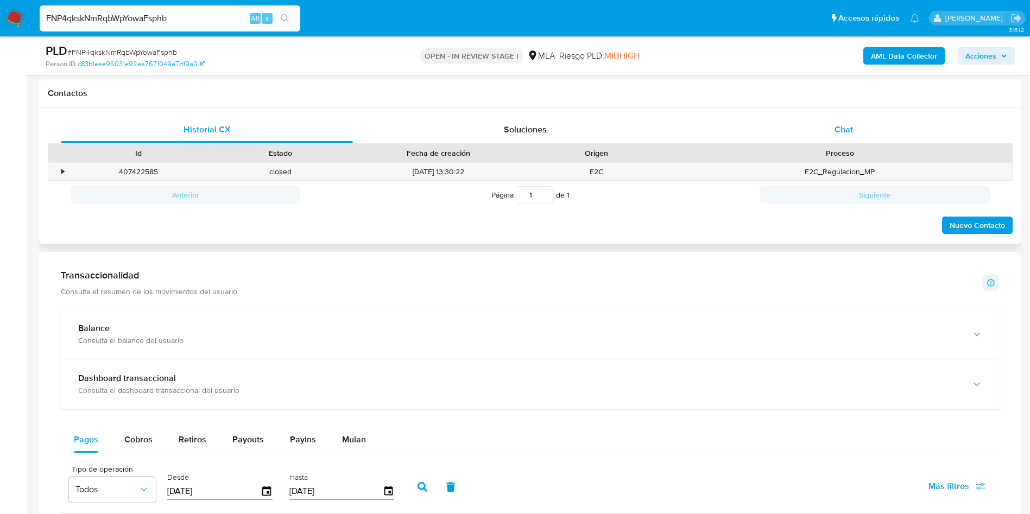
click at [841, 118] on div "Chat" at bounding box center [844, 130] width 292 height 26
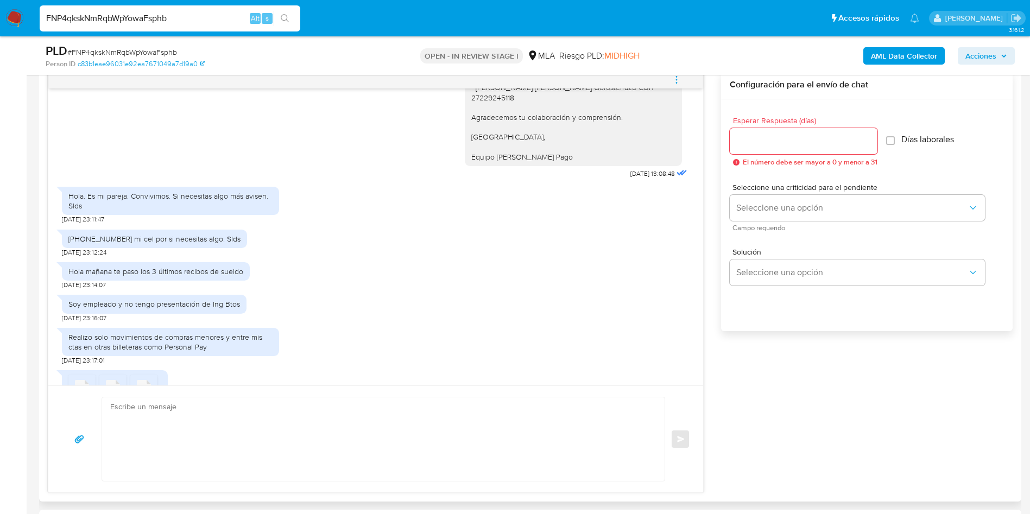
scroll to position [961, 0]
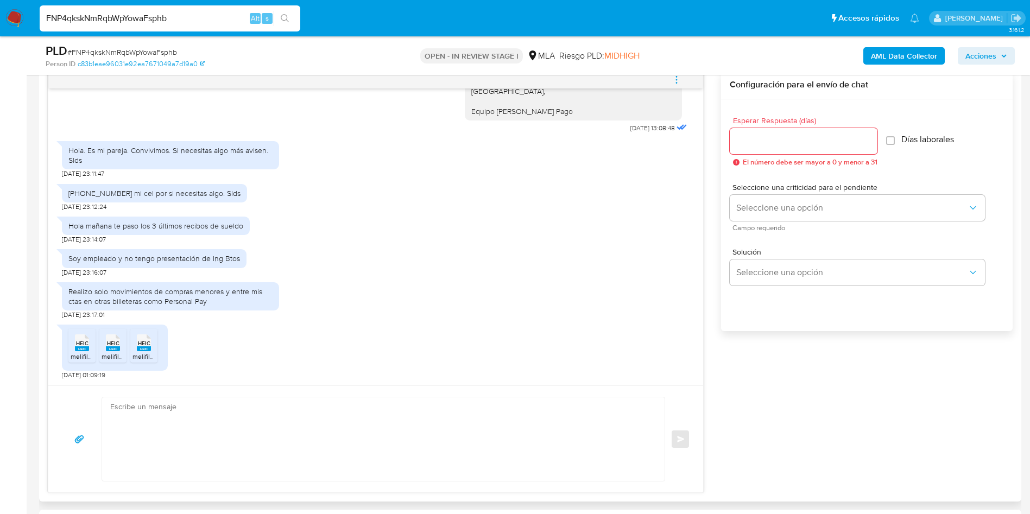
click at [583, 243] on div "Hola mañana te paso los 3 últimos recibos de sueldo 25/09/2025 23:14:07" at bounding box center [376, 227] width 628 height 33
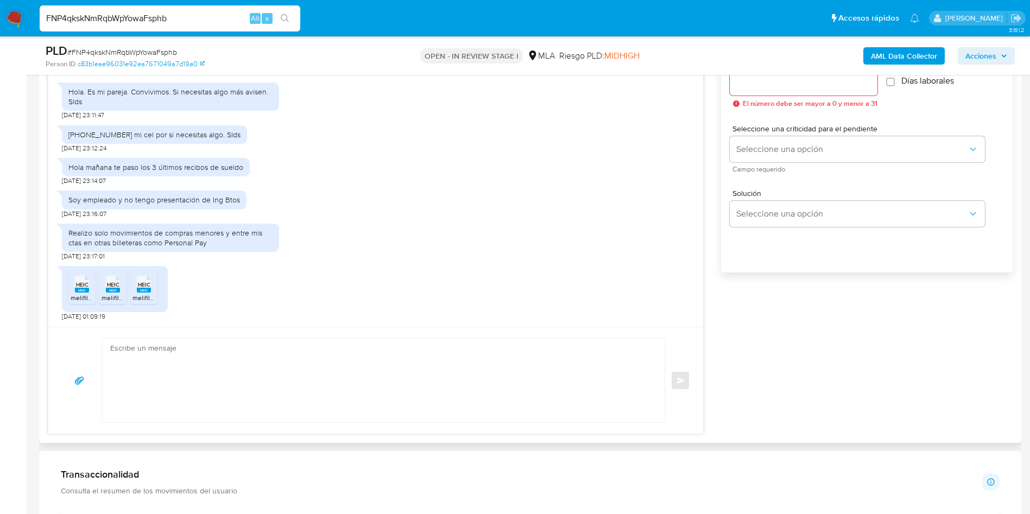
scroll to position [652, 0]
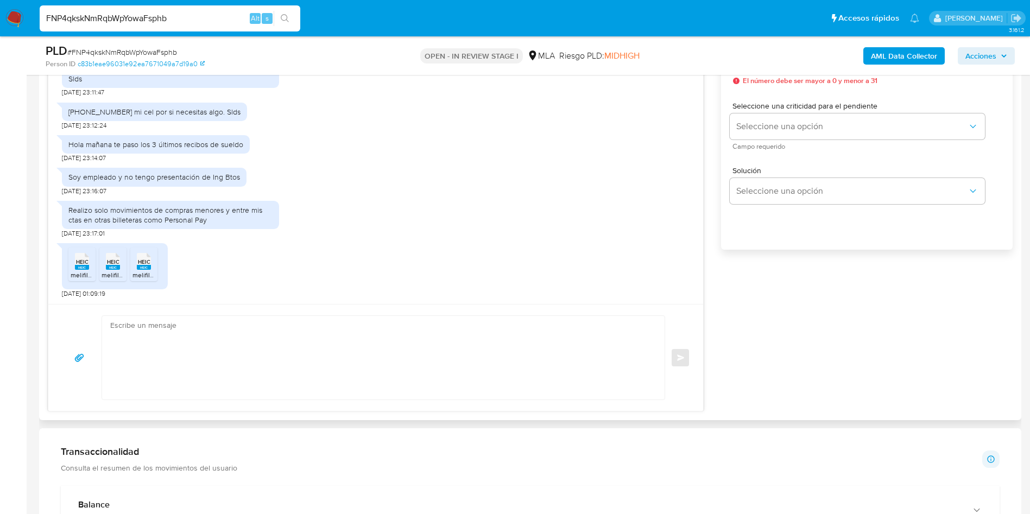
click at [93, 261] on div "HEIC HEIC" at bounding box center [82, 260] width 23 height 21
click at [117, 264] on span "HEIC" at bounding box center [113, 261] width 12 height 7
click at [161, 265] on div "HEIC HEIC melifile2001766390419317413.heic HEIC HEIC melifile738101762130889897…" at bounding box center [115, 266] width 106 height 46
click at [144, 261] on span "HEIC" at bounding box center [144, 261] width 12 height 7
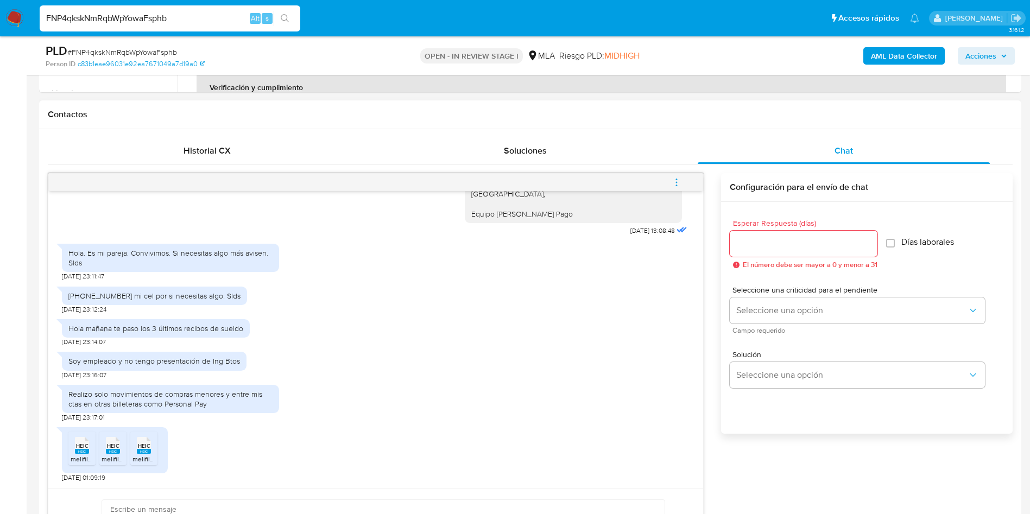
scroll to position [570, 0]
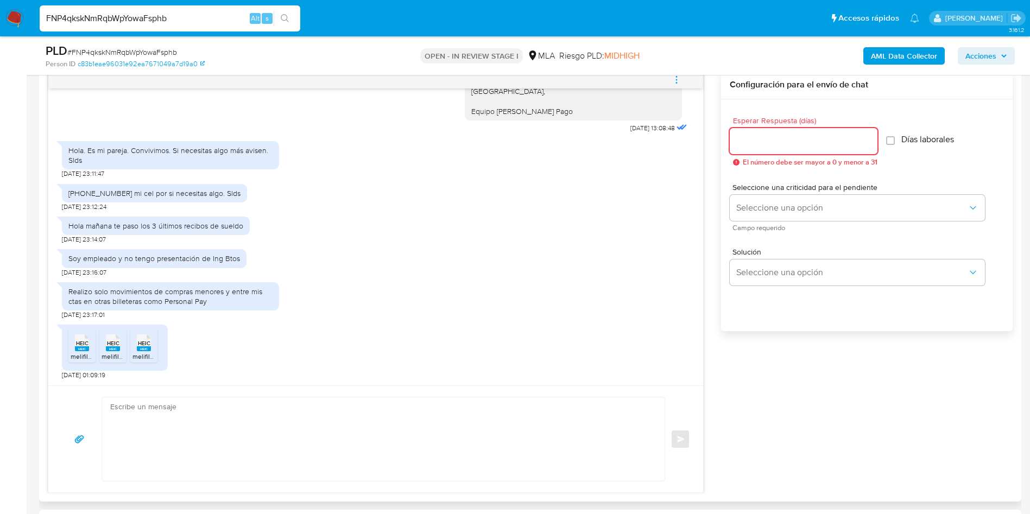
click at [760, 144] on input "Esperar Respuesta (días)" at bounding box center [804, 141] width 148 height 14
type input "3"
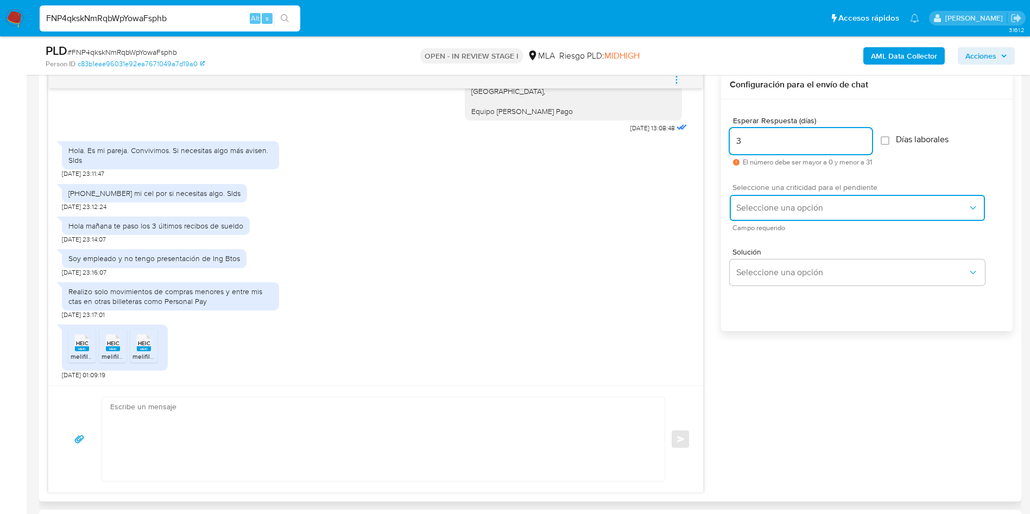
click at [771, 197] on button "Seleccione una opción" at bounding box center [857, 208] width 255 height 26
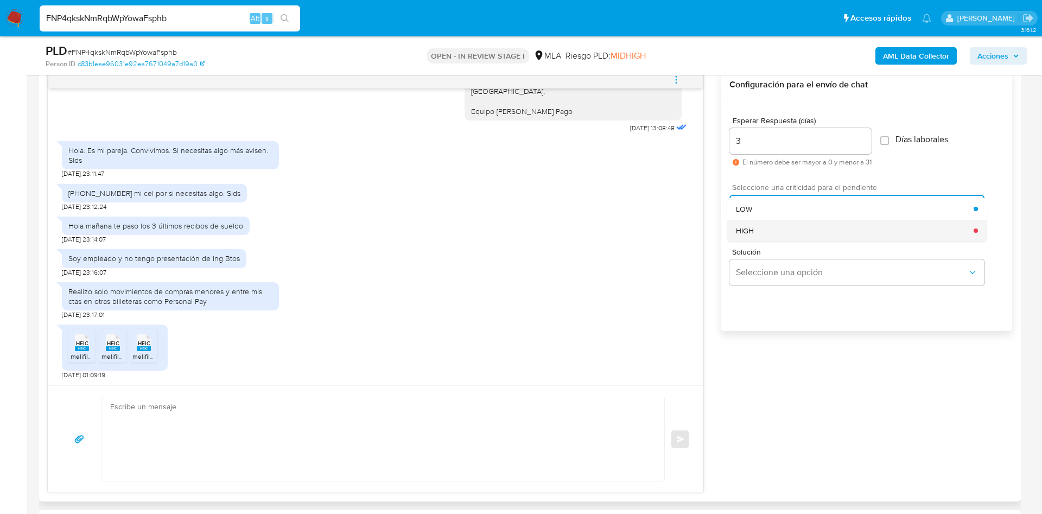
click at [774, 226] on div "HIGH" at bounding box center [855, 231] width 238 height 22
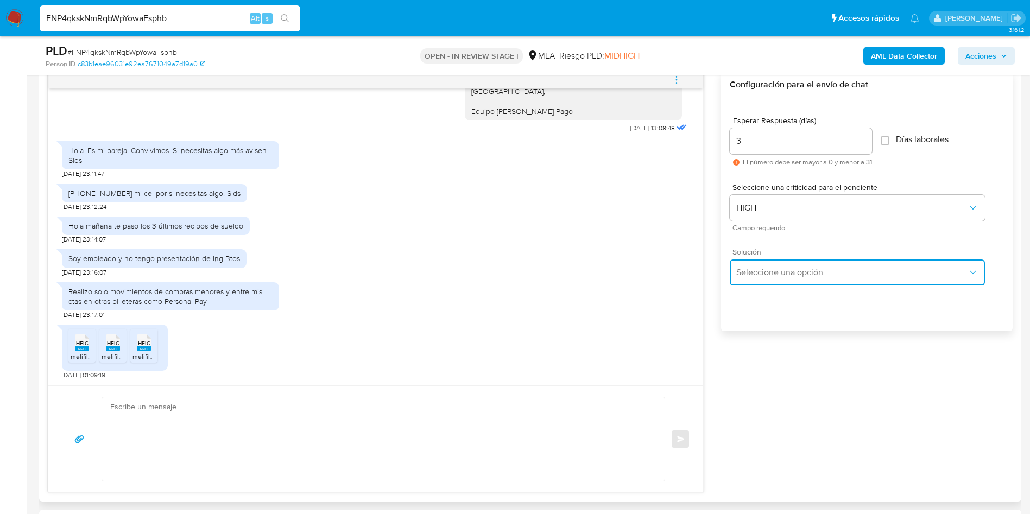
click at [786, 273] on span "Seleccione una opción" at bounding box center [851, 272] width 231 height 11
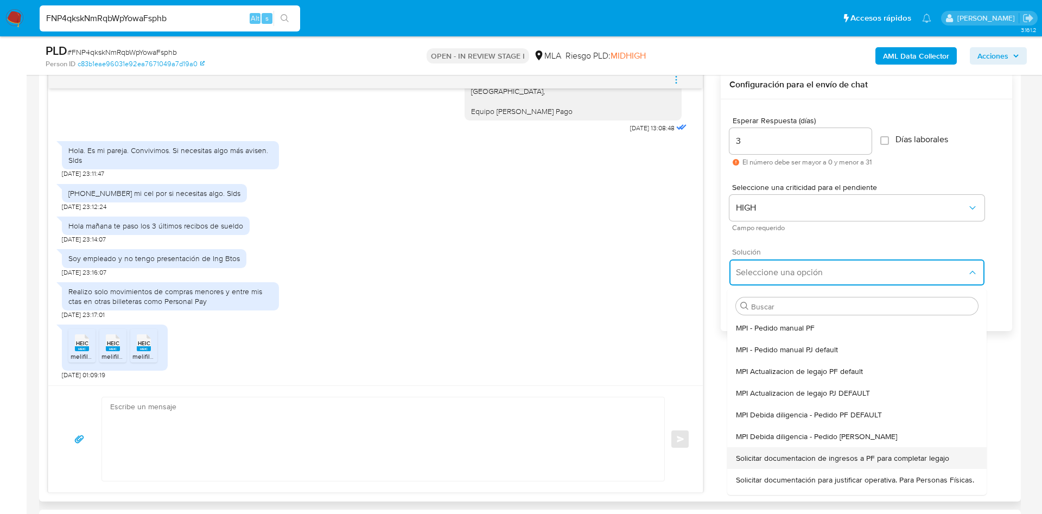
click at [867, 457] on span "Solicitar documentacion de ingresos a PF para completar legajo" at bounding box center [842, 458] width 213 height 10
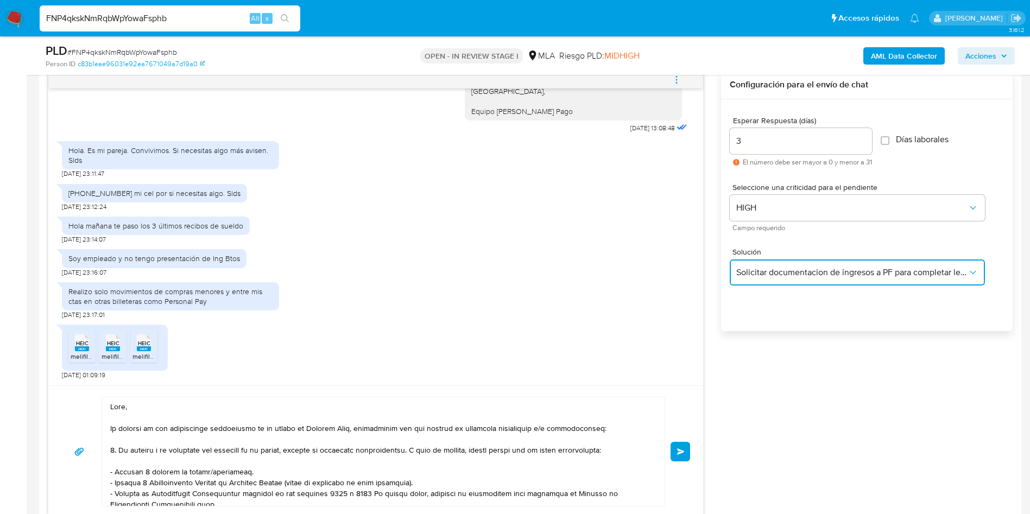
scroll to position [814, 0]
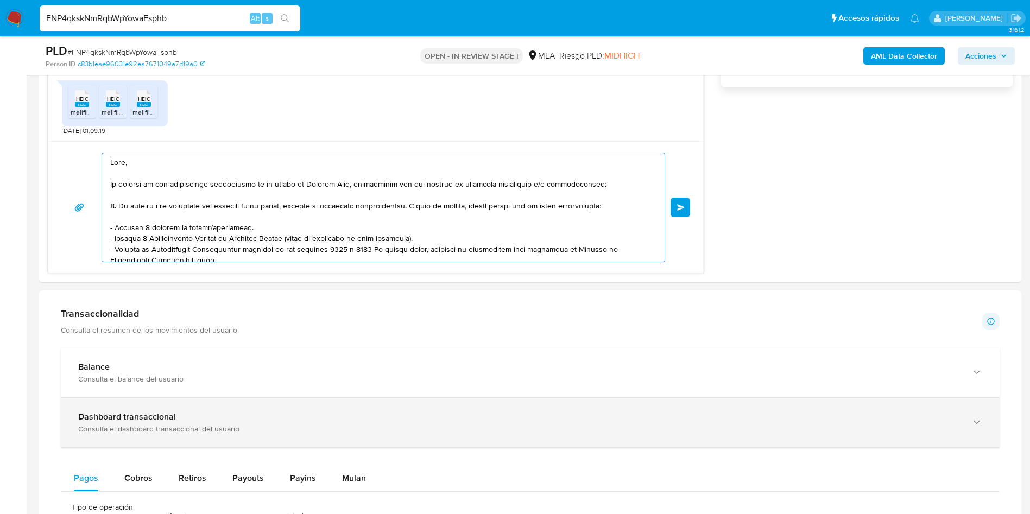
drag, startPoint x: 187, startPoint y: 232, endPoint x: 407, endPoint y: 408, distance: 281.5
click at [431, 422] on div "Información de Usuario Ver mirada por persona Buscar Volver al orden por defect…" at bounding box center [530, 377] width 982 height 1909
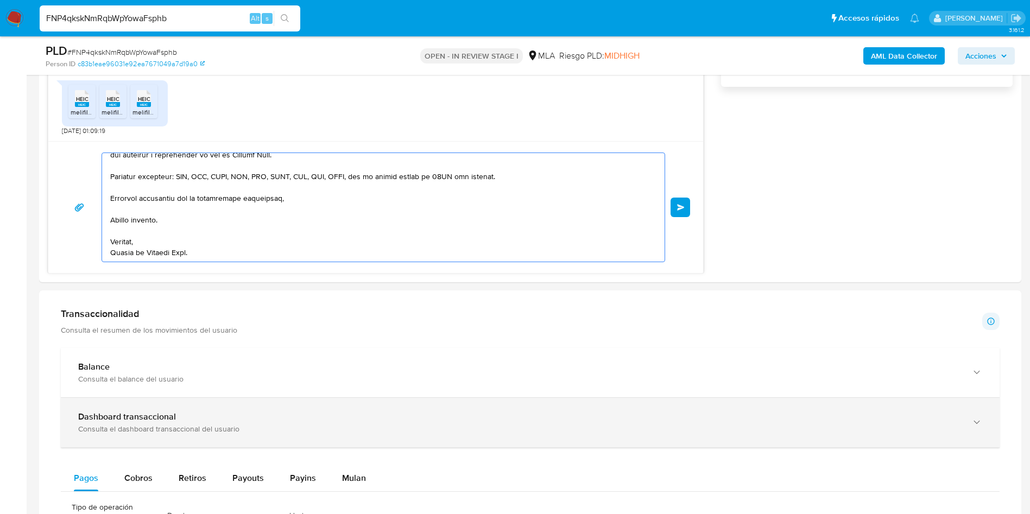
drag, startPoint x: 270, startPoint y: 235, endPoint x: 435, endPoint y: 356, distance: 205.1
click at [548, 425] on div "Información de Usuario Ver mirada por persona Buscar Volver al orden por defect…" at bounding box center [530, 377] width 982 height 1909
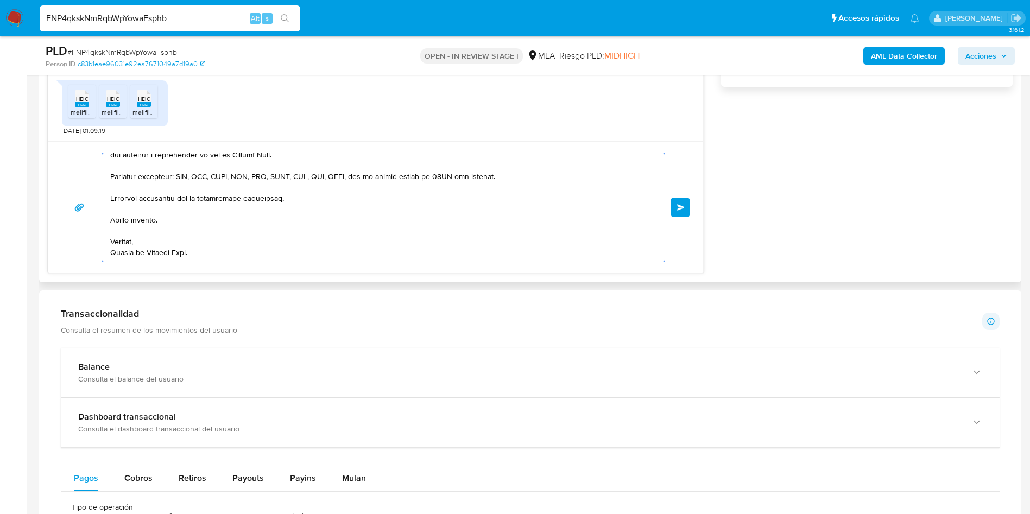
type textarea "Hola,"
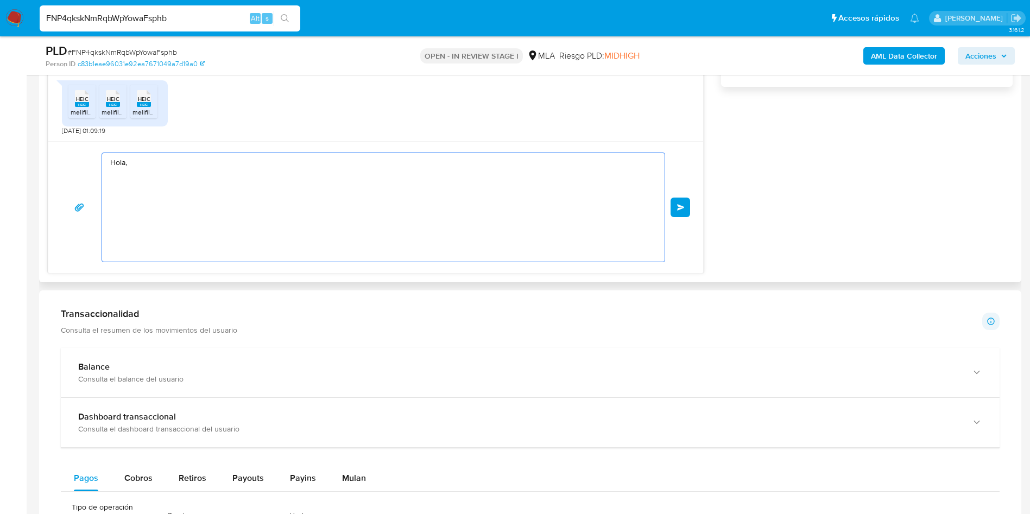
scroll to position [0, 0]
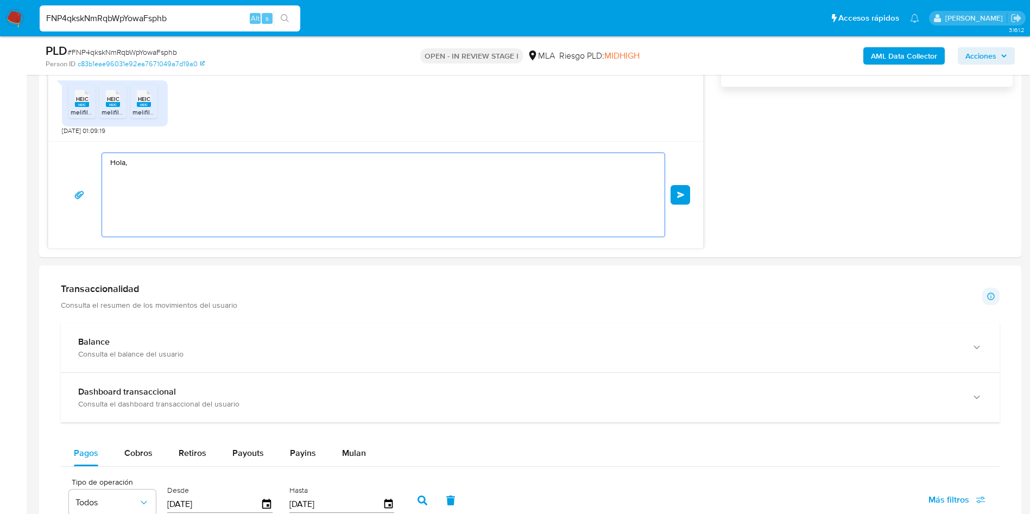
drag, startPoint x: 121, startPoint y: 154, endPoint x: 37, endPoint y: 137, distance: 84.9
click at [38, 137] on main "3.161.2 Asignado a julrodriguez Asignado el: 18/08/2025 14:17:43 Creado el: 12/…" at bounding box center [515, 274] width 1030 height 2176
paste textarea "Buenas tardes, Te agradeceríamos si pudieras brindaron información o documentac…"
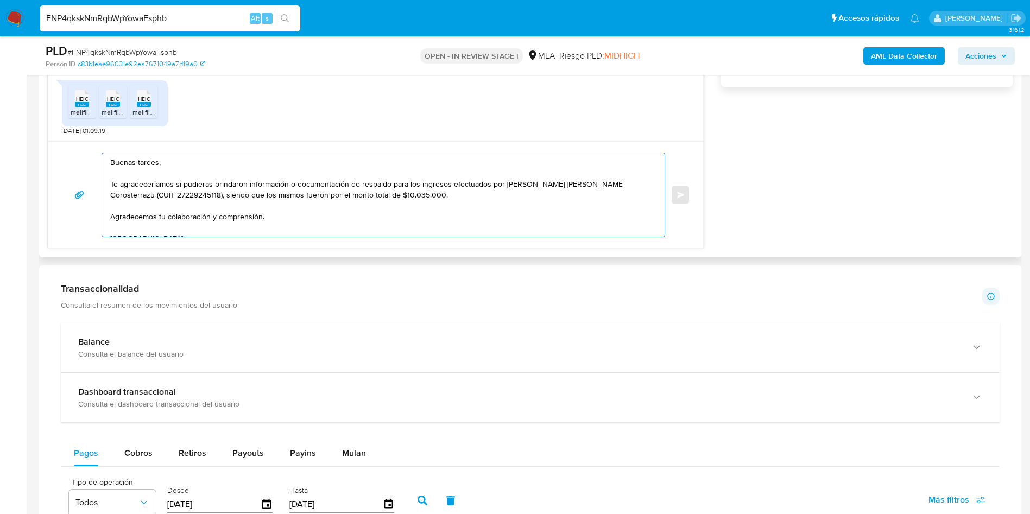
scroll to position [15, 0]
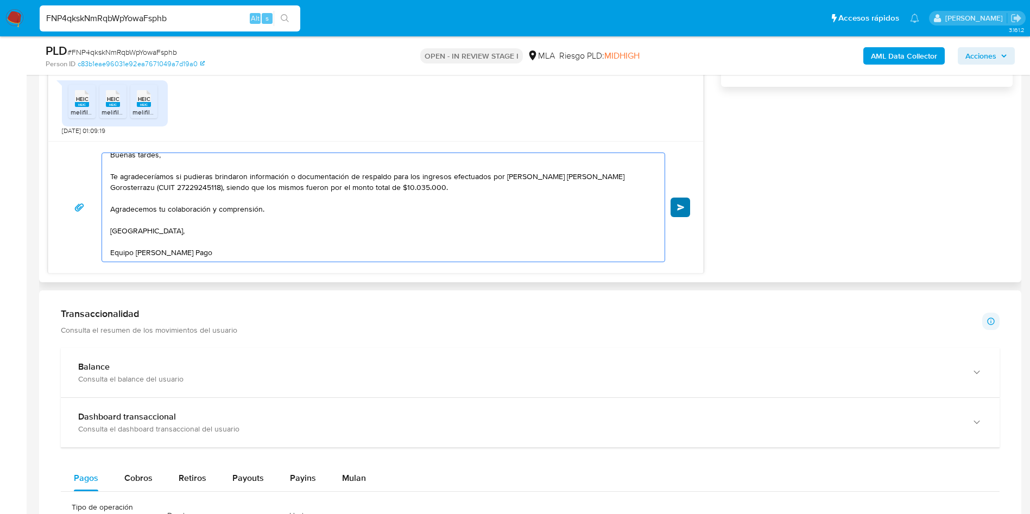
type textarea "Buenas tardes, Te agradeceríamos si pudieras brindaron información o documentac…"
click at [676, 205] on button "Enviar" at bounding box center [681, 208] width 20 height 20
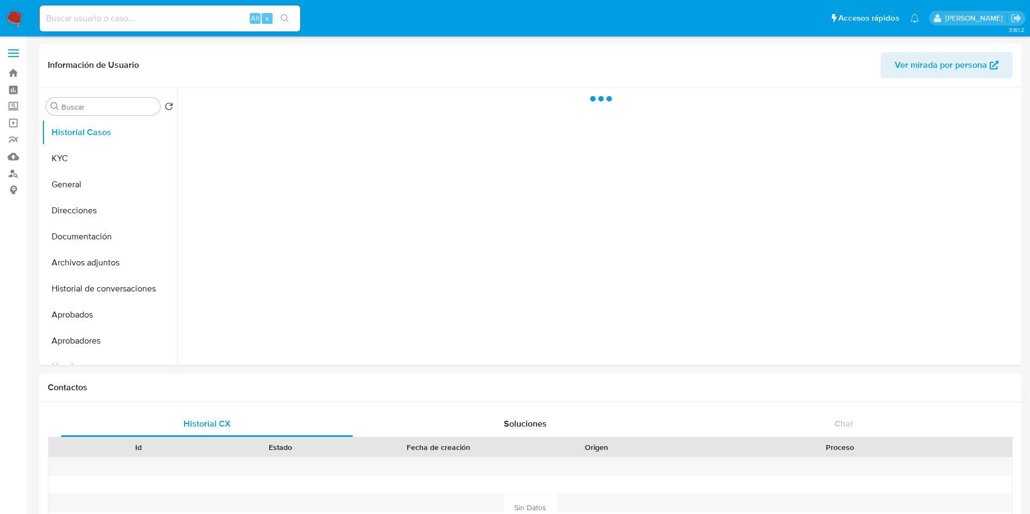
select select "10"
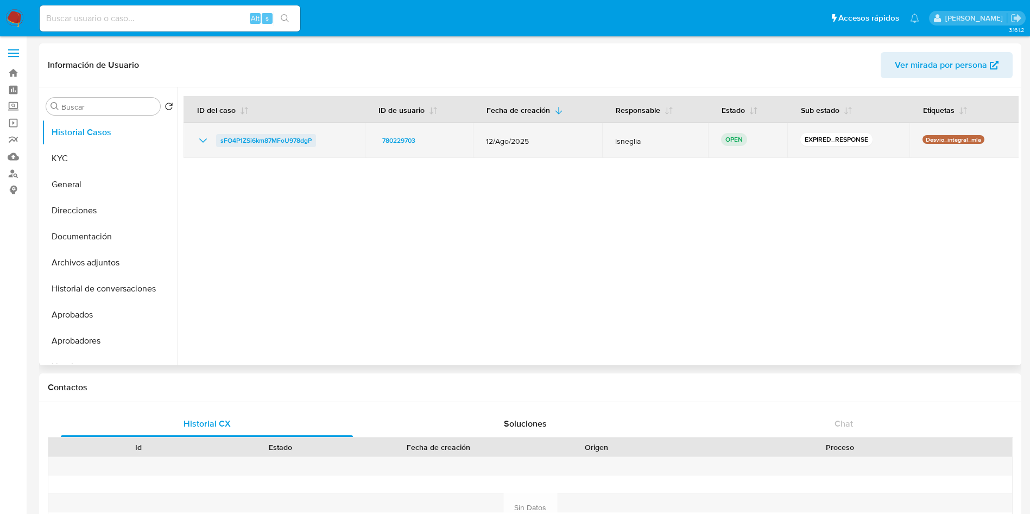
click at [256, 141] on span "sFO4P1ZSi6km87MFoU978dgP" at bounding box center [265, 140] width 91 height 13
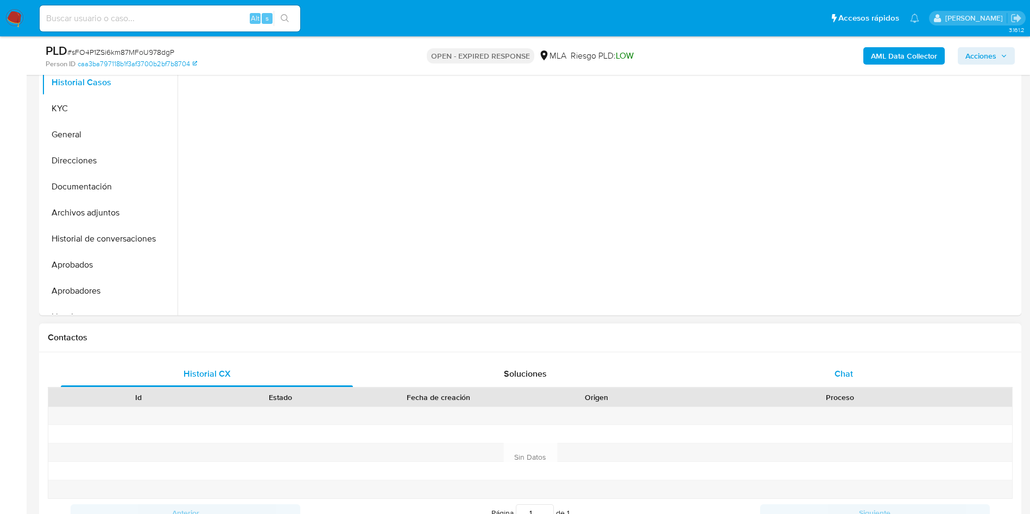
click at [860, 371] on div "Chat" at bounding box center [844, 374] width 292 height 26
select select "10"
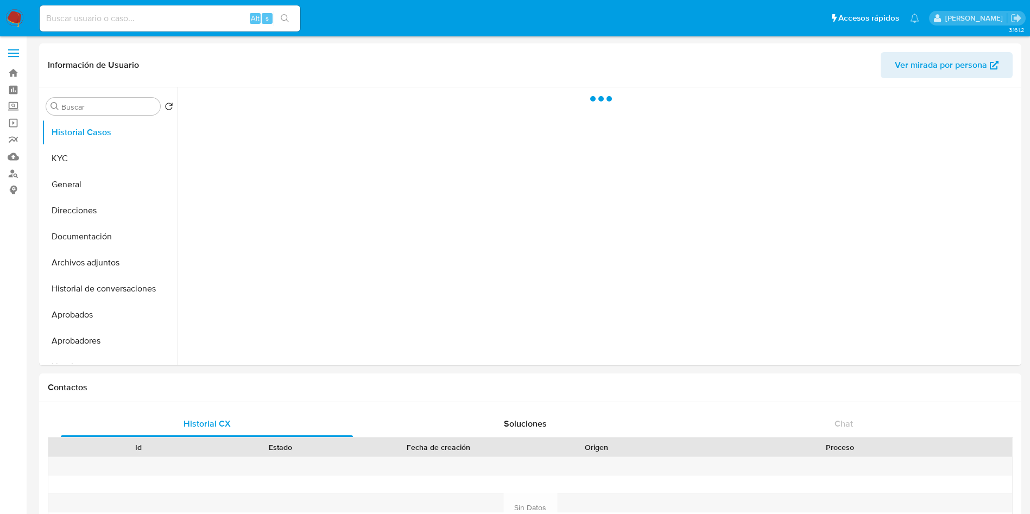
select select "10"
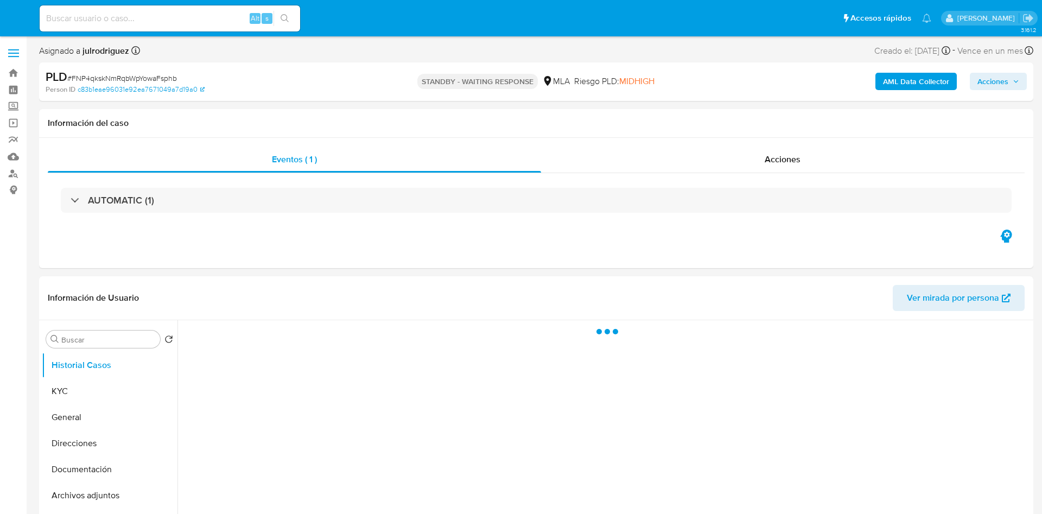
select select "10"
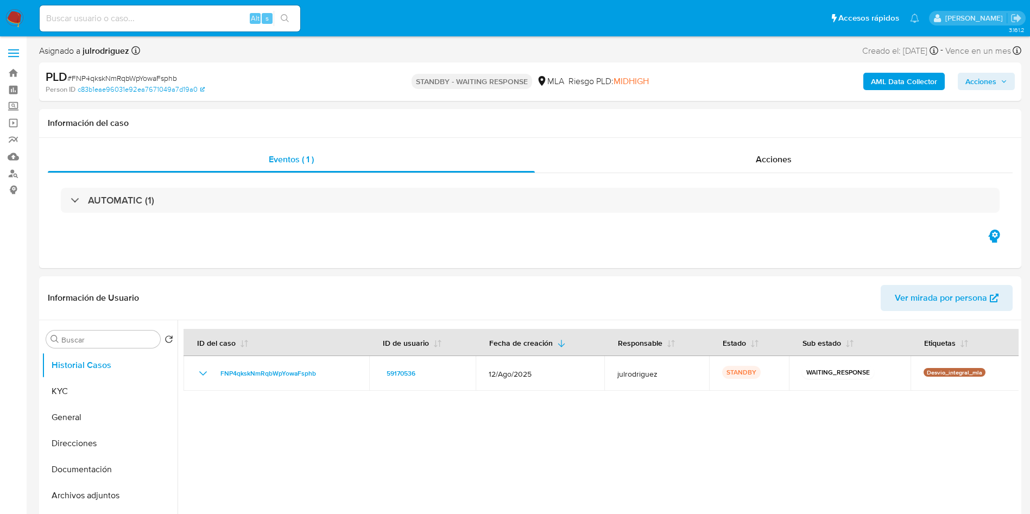
click at [143, 24] on input at bounding box center [170, 18] width 261 height 14
paste input "0h5RDhBsulPnN8eqjiZULwyx"
type input "0h5RDhBsulPnN8eqjiZULwyx"
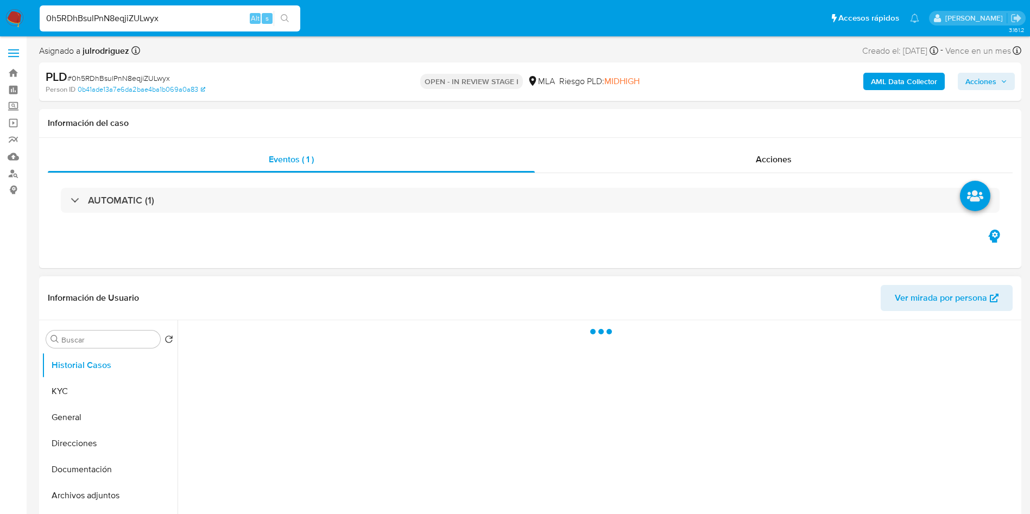
select select "10"
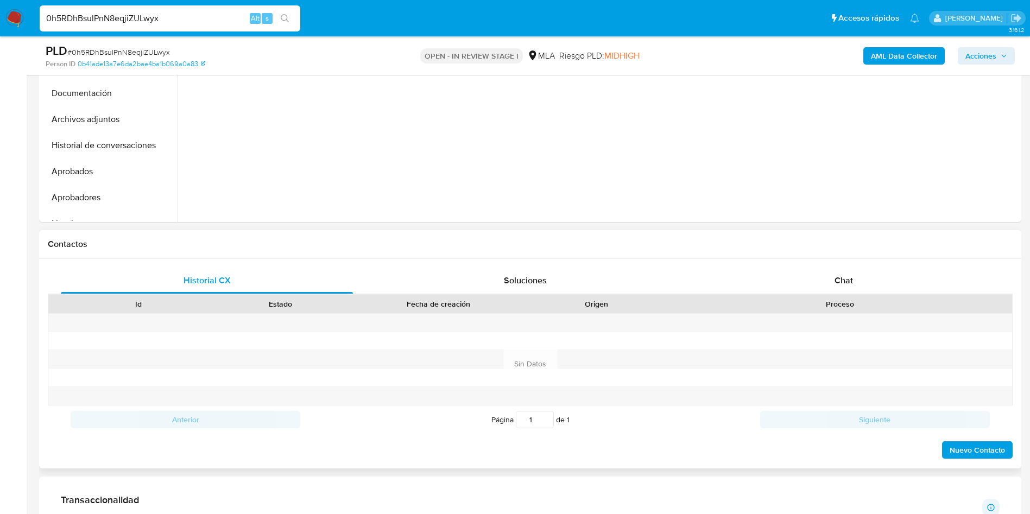
scroll to position [407, 0]
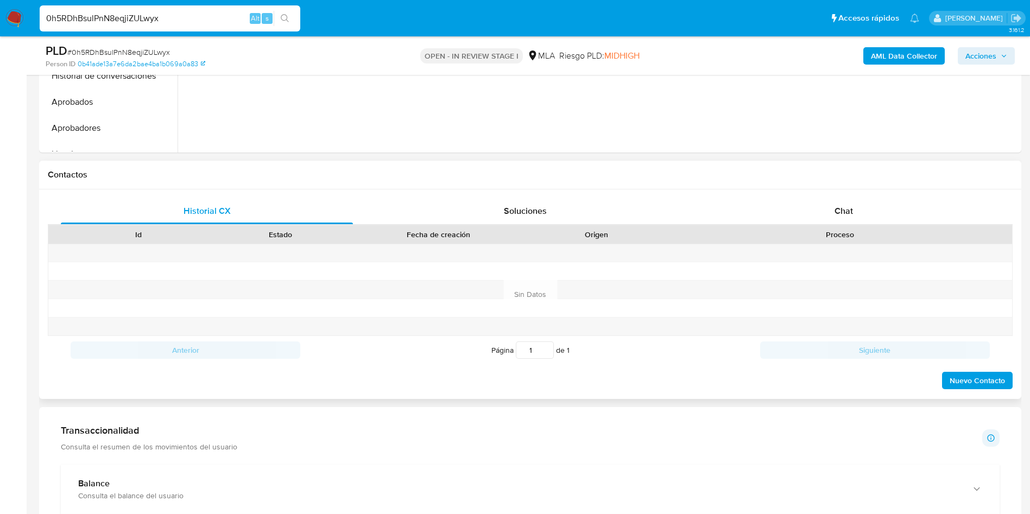
click at [821, 195] on div "Historial CX Soluciones Chat Id Estado Fecha de creación Origen Proceso Anterio…" at bounding box center [530, 294] width 982 height 210
click at [829, 209] on div "Chat" at bounding box center [844, 211] width 292 height 26
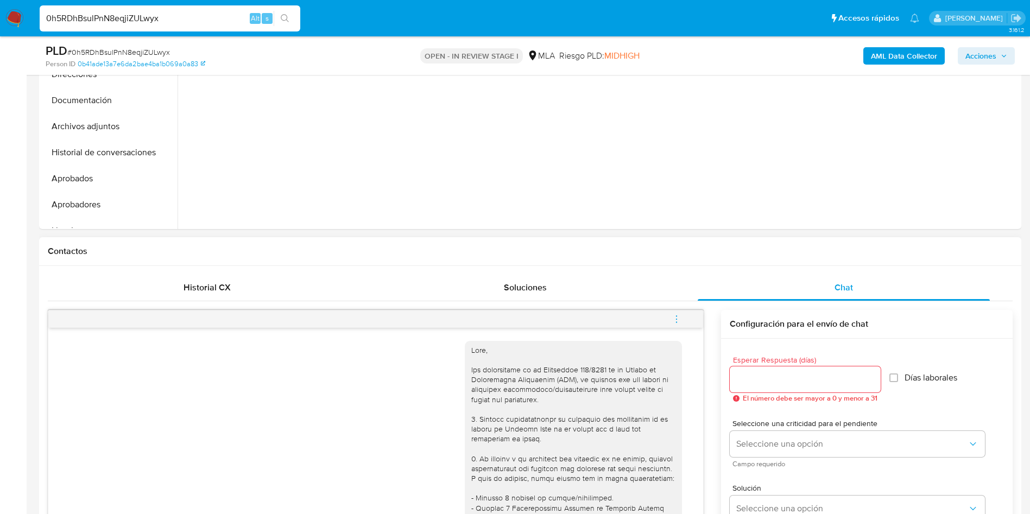
scroll to position [244, 0]
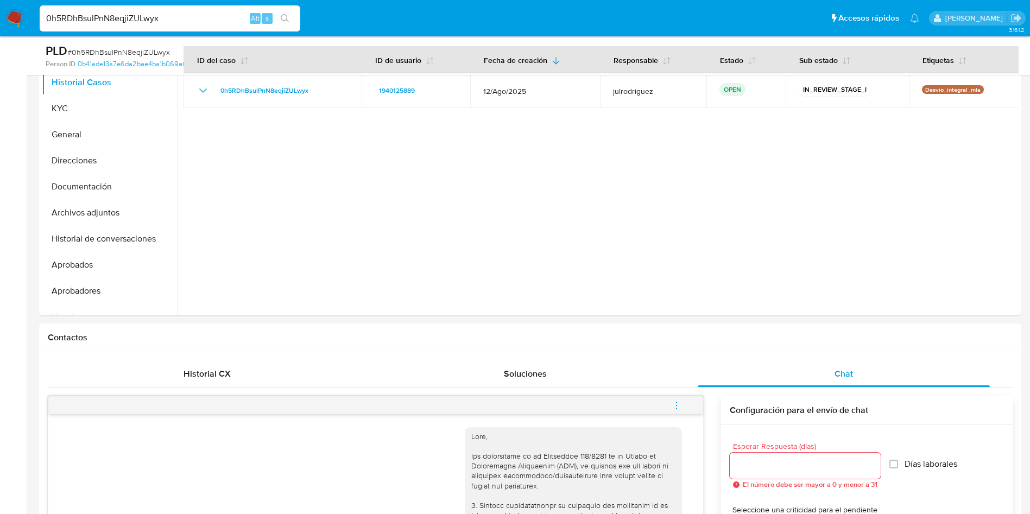
click at [150, 15] on input "0h5RDhBsulPnN8eqjiZULwyx" at bounding box center [170, 18] width 261 height 14
paste input "UmU4FafVUEHXFeKGOoGmcPYh"
type input "UmU4FafVUEHXFeKGOoGmcPYh"
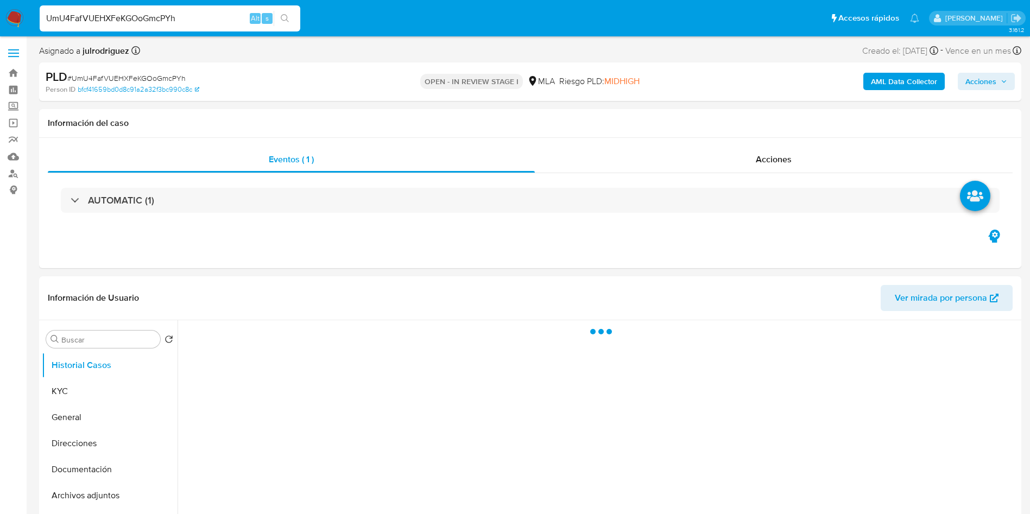
select select "10"
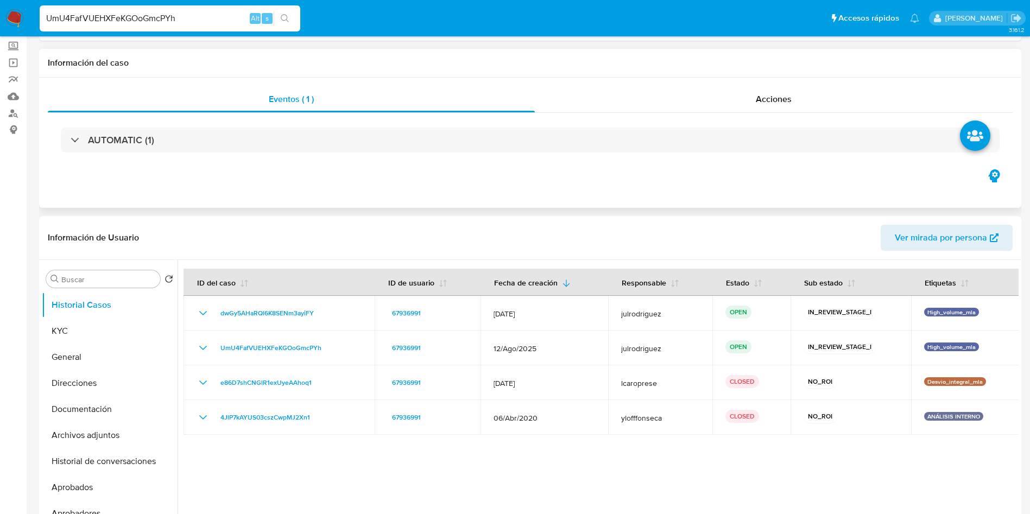
scroll to position [81, 0]
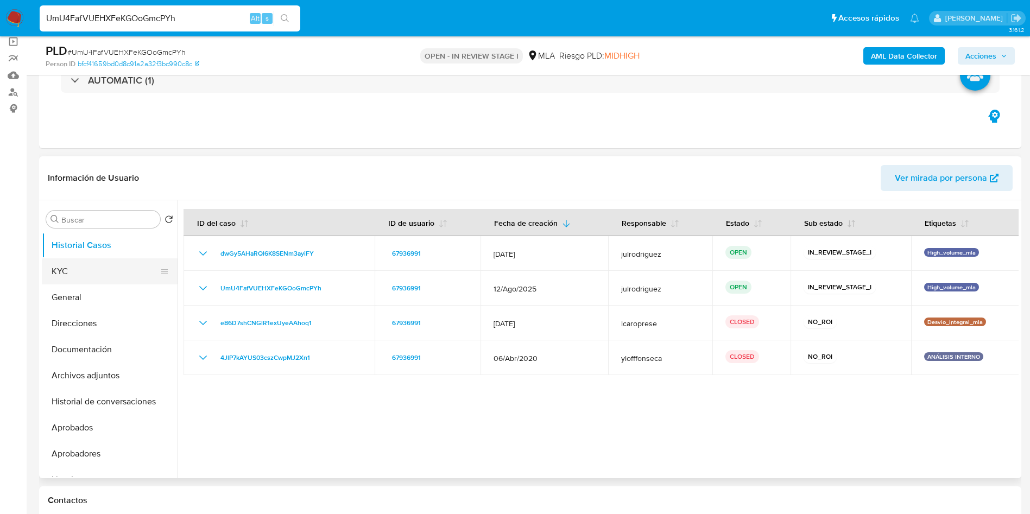
click at [78, 264] on button "KYC" at bounding box center [105, 271] width 127 height 26
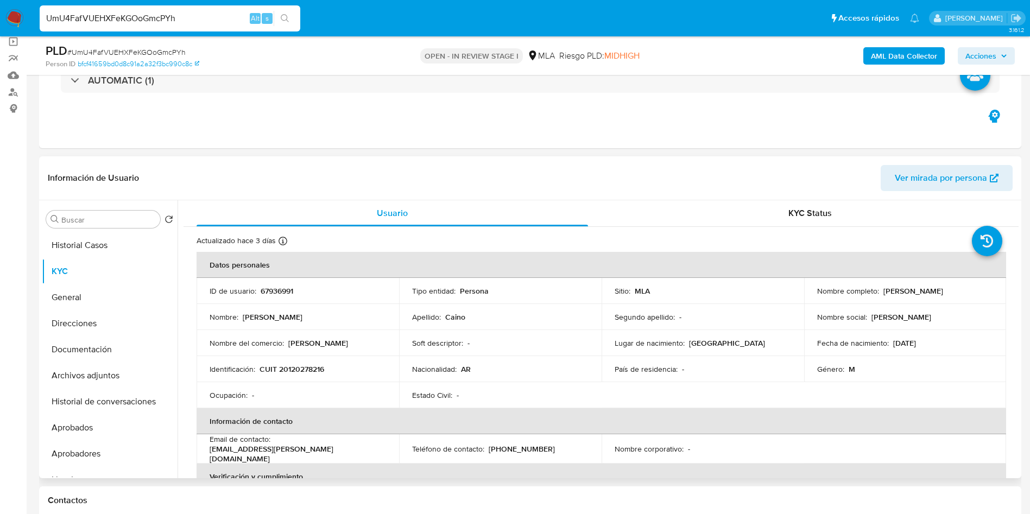
drag, startPoint x: 878, startPoint y: 292, endPoint x: 985, endPoint y: 292, distance: 107.0
click at [985, 292] on div "Nombre completo : [PERSON_NAME]" at bounding box center [905, 291] width 176 height 10
click at [283, 288] on p "67936991" at bounding box center [277, 291] width 33 height 10
copy p "67936991"
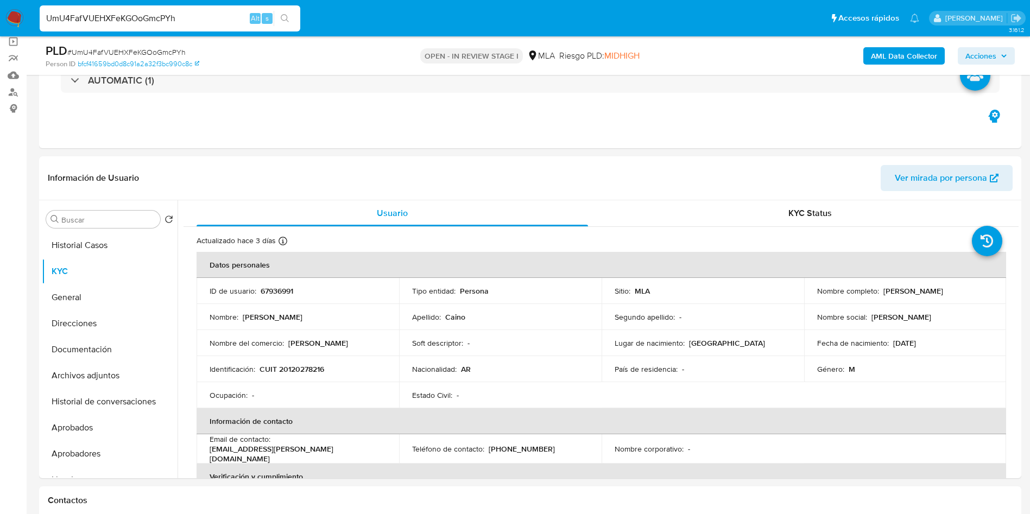
click at [149, 47] on span "# UmU4FafVUEHXFeKGOoGmcPYh" at bounding box center [126, 52] width 118 height 11
copy span "O"
click at [168, 50] on span "# UmU4FafVUEHXFeKGOoGmcPYh" at bounding box center [126, 52] width 118 height 11
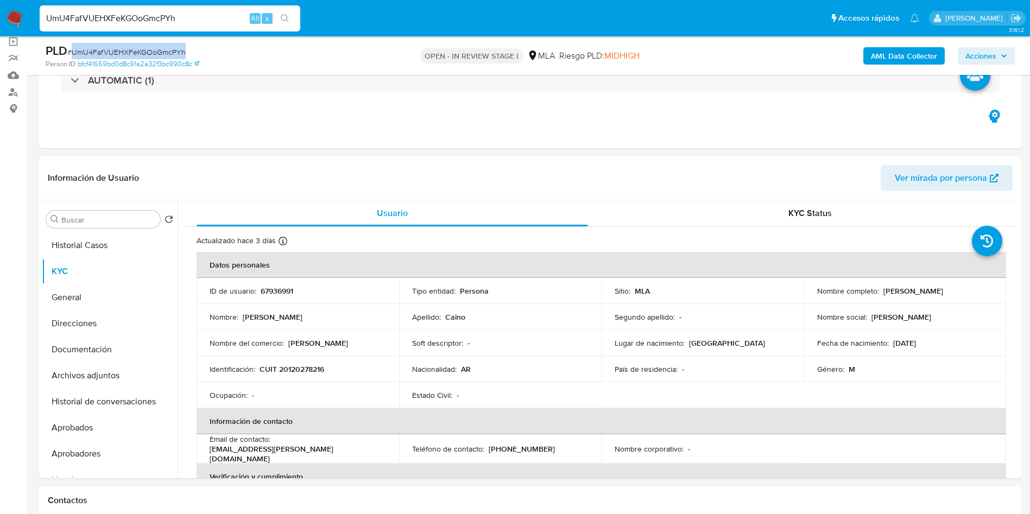
copy span "UmU4FafVUEHXFeKGOoGmcPYh"
click at [299, 365] on p "CUIT 20120278216" at bounding box center [292, 369] width 65 height 10
copy p "20120278216"
click at [310, 7] on ul "Pausado Ver notificaciones UmU4FafVUEHXFeKGOoGmcPYh Alt s Accesos rápidos Presi…" at bounding box center [479, 17] width 890 height 27
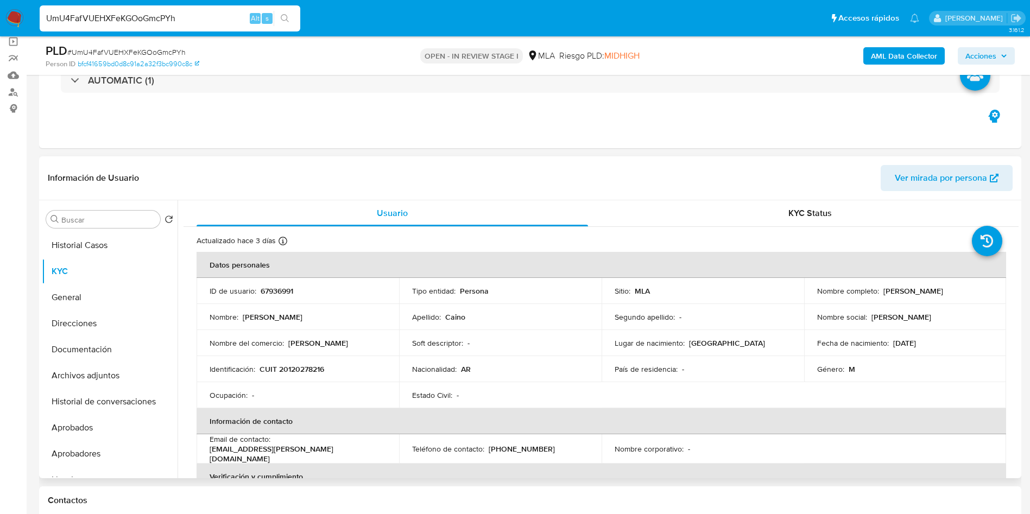
click at [274, 286] on p "67936991" at bounding box center [277, 291] width 33 height 10
click at [275, 286] on p "67936991" at bounding box center [277, 291] width 33 height 10
copy p "67936991"
click at [115, 242] on button "Historial Casos" at bounding box center [105, 245] width 127 height 26
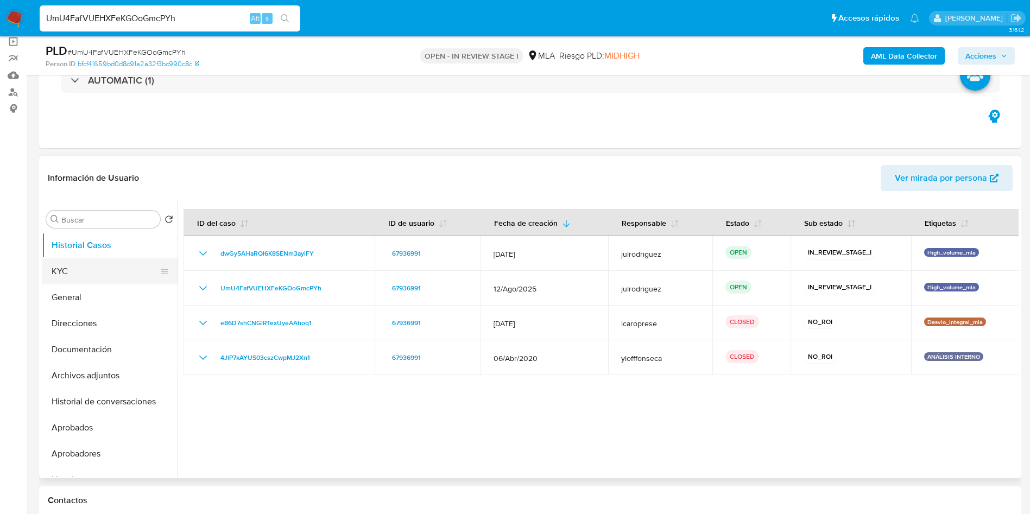
click at [100, 274] on button "KYC" at bounding box center [105, 271] width 127 height 26
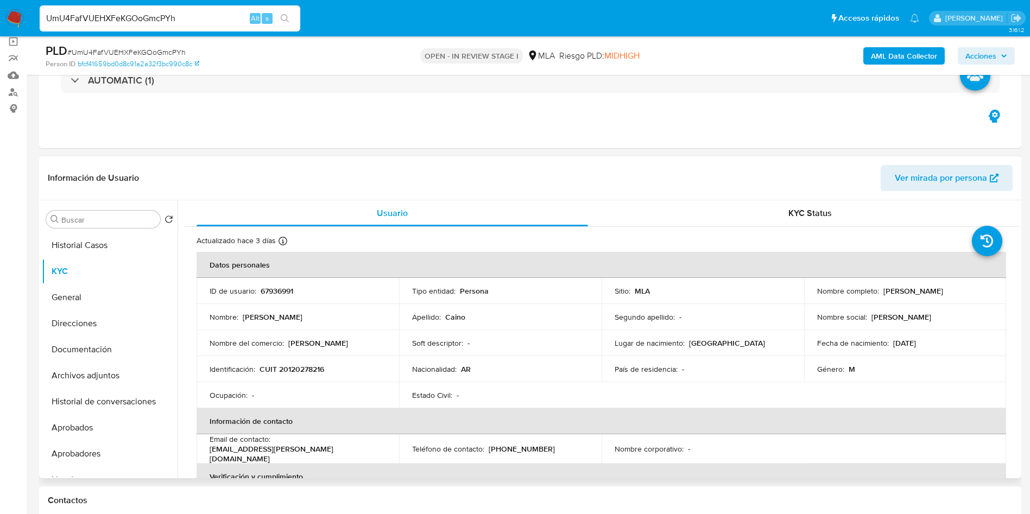
drag, startPoint x: 880, startPoint y: 288, endPoint x: 957, endPoint y: 287, distance: 77.1
click at [958, 288] on div "Nombre completo : [PERSON_NAME]" at bounding box center [905, 291] width 176 height 10
copy p "[PERSON_NAME]"
click at [301, 364] on p "CUIT 20120278216" at bounding box center [292, 369] width 65 height 10
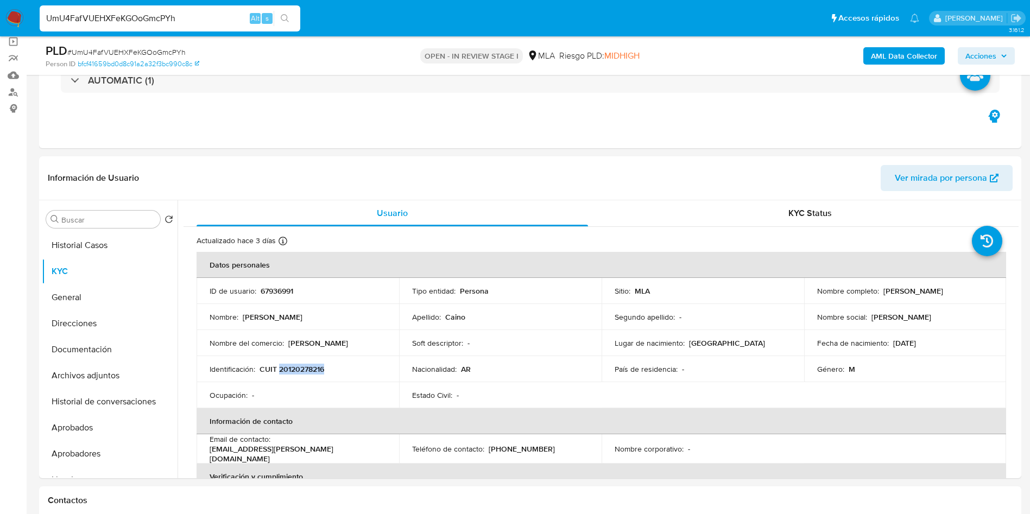
copy p "20120278216"
click at [307, 368] on p "CUIT 20120278216" at bounding box center [292, 369] width 65 height 10
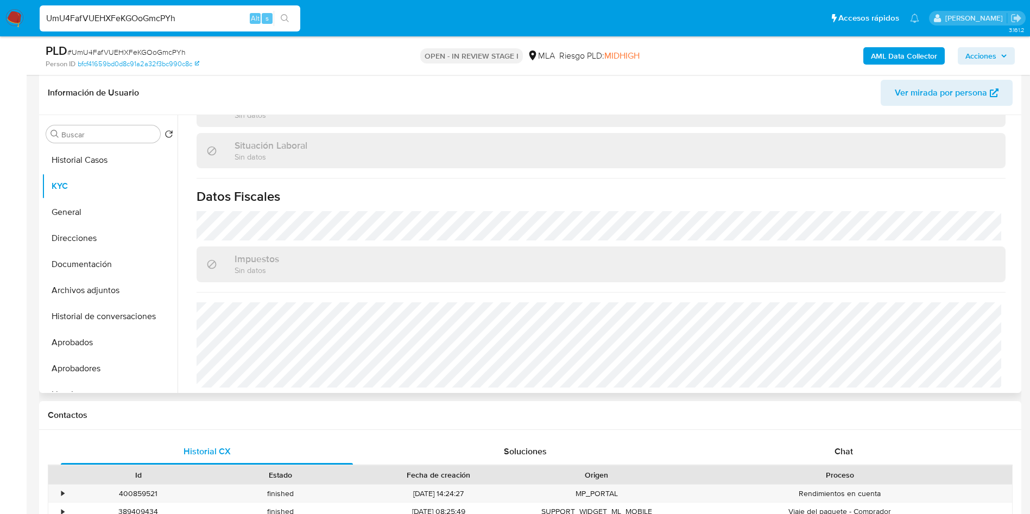
scroll to position [244, 0]
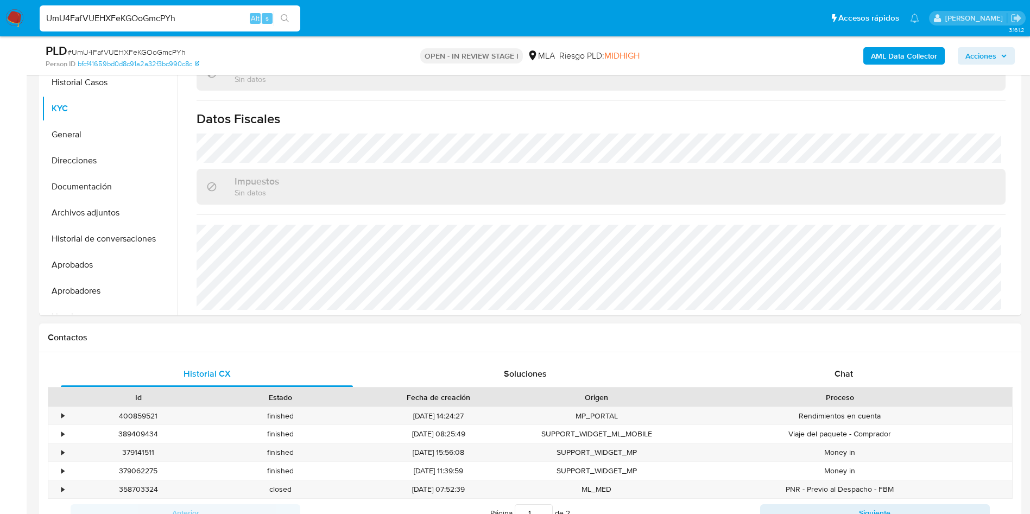
click at [822, 350] on div "Contactos" at bounding box center [530, 338] width 982 height 29
click at [837, 361] on div "Historial CX Soluciones Chat Id Estado Fecha de creación Origen Proceso • 40085…" at bounding box center [530, 457] width 982 height 210
click at [845, 373] on span "Chat" at bounding box center [843, 374] width 18 height 12
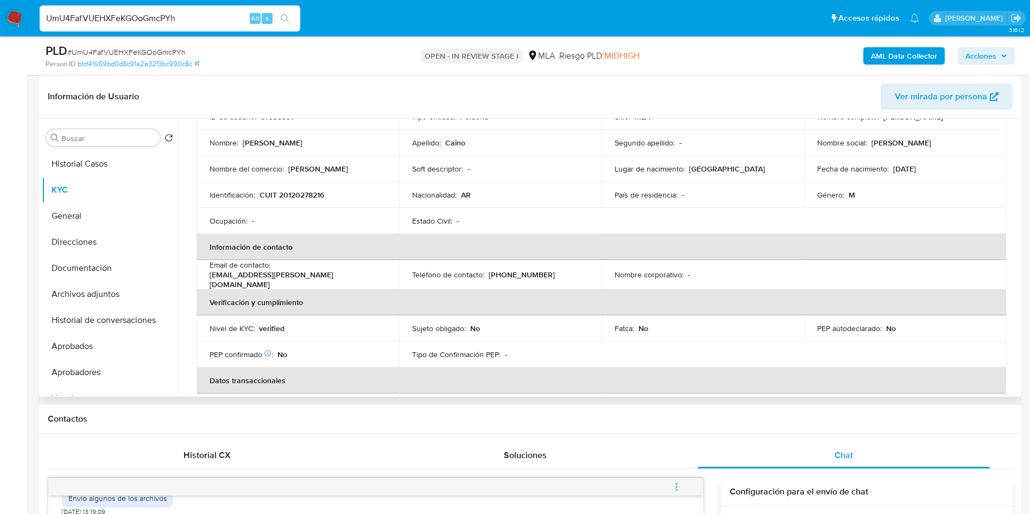
scroll to position [163, 0]
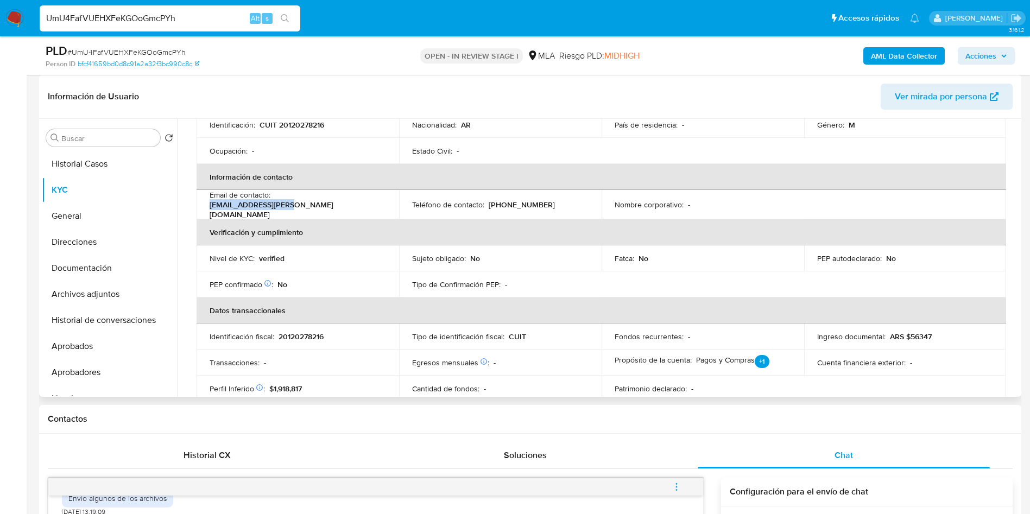
drag, startPoint x: 355, startPoint y: 204, endPoint x: 275, endPoint y: 206, distance: 79.3
click at [275, 206] on p "[EMAIL_ADDRESS][PERSON_NAME][DOMAIN_NAME]" at bounding box center [296, 210] width 172 height 20
copy p "[EMAIL_ADDRESS][PERSON_NAME][DOMAIN_NAME]"
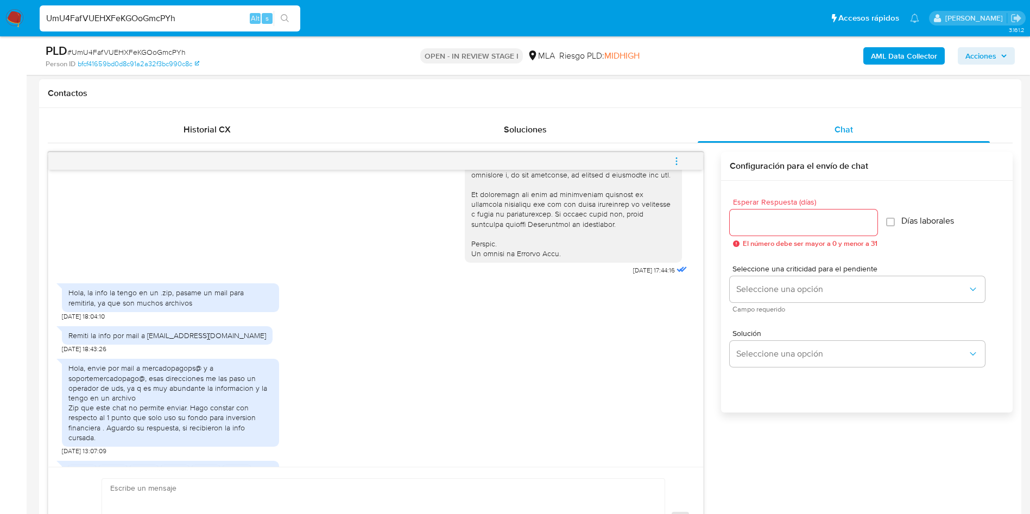
scroll to position [517, 0]
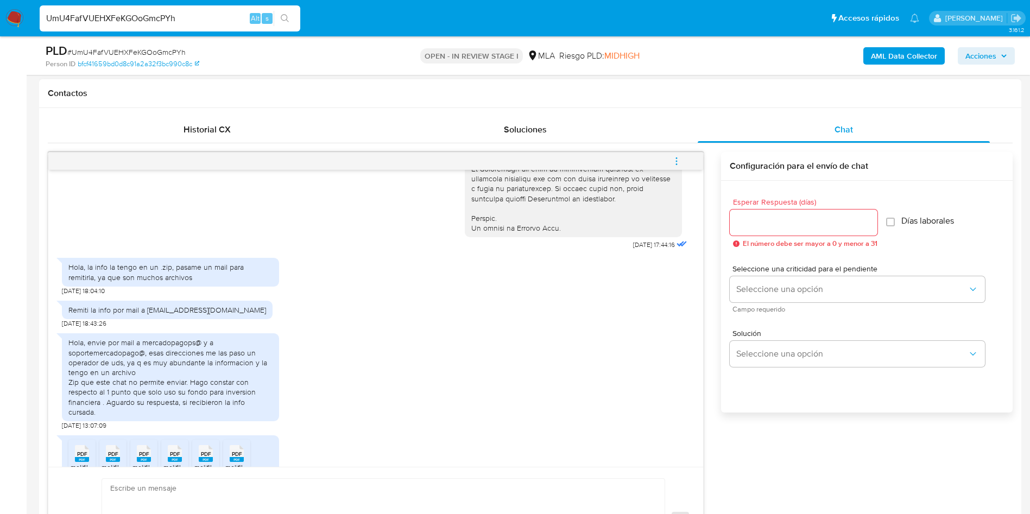
click at [148, 315] on div "Remiti la info por mail a [EMAIL_ADDRESS][DOMAIN_NAME]" at bounding box center [167, 310] width 198 height 10
drag, startPoint x: 146, startPoint y: 329, endPoint x: 275, endPoint y: 331, distance: 129.2
click at [275, 328] on div "Remiti la info por mail a [EMAIL_ADDRESS][DOMAIN_NAME] [DATE] 18:43:26" at bounding box center [376, 311] width 628 height 33
copy div "[EMAIL_ADDRESS][DOMAIN_NAME]"
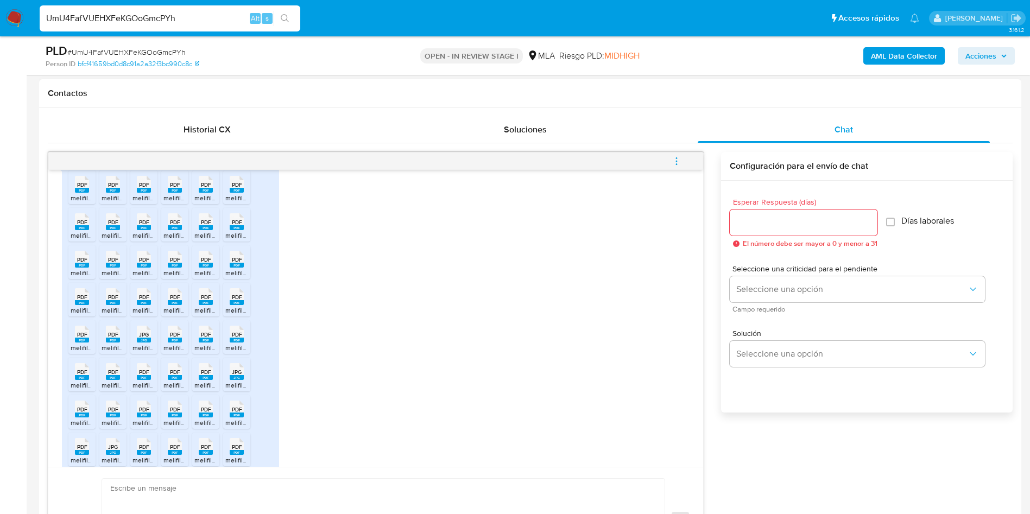
scroll to position [761, 0]
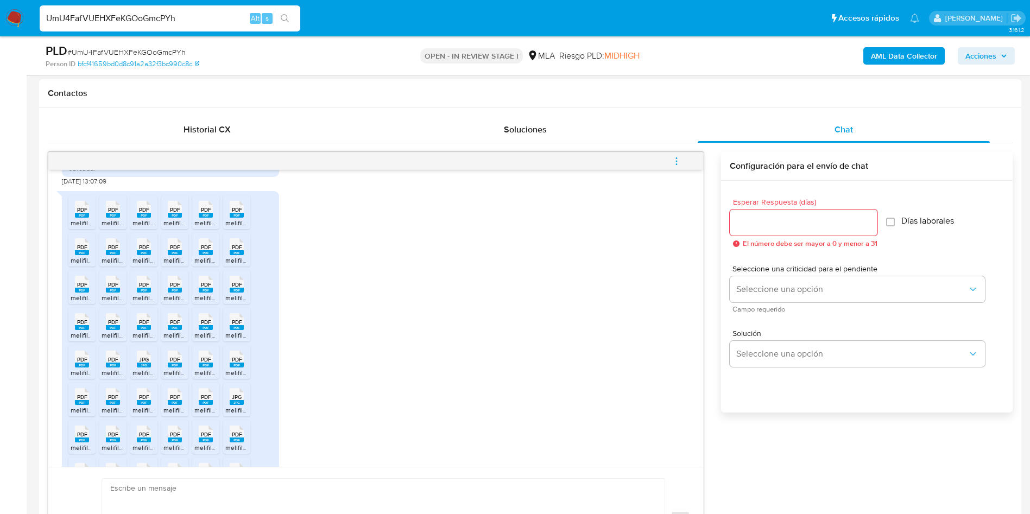
click at [80, 213] on span "PDF" at bounding box center [82, 209] width 10 height 7
drag, startPoint x: 91, startPoint y: 230, endPoint x: 107, endPoint y: 229, distance: 15.8
click at [92, 219] on div "PDF PDF" at bounding box center [82, 208] width 23 height 21
click at [114, 213] on span "PDF" at bounding box center [113, 209] width 10 height 7
click at [156, 223] on li "PDF PDF melifile802706340125346605.pdf" at bounding box center [143, 212] width 27 height 34
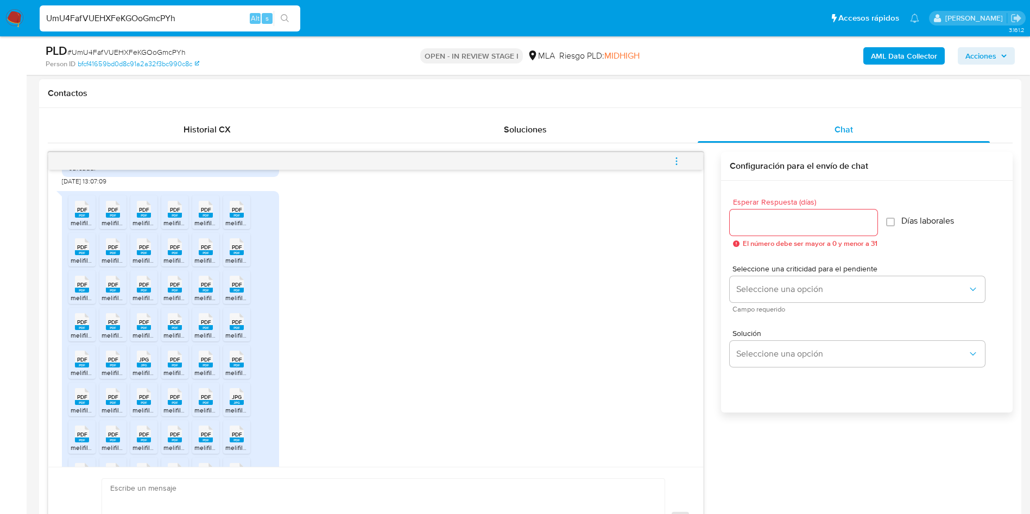
click at [186, 228] on li "PDF PDF melifile6660836309747117961.pdf" at bounding box center [174, 212] width 27 height 34
click at [212, 218] on icon at bounding box center [206, 209] width 14 height 17
drag, startPoint x: 237, startPoint y: 230, endPoint x: 328, endPoint y: 259, distance: 95.6
click at [237, 213] on span "PDF" at bounding box center [237, 209] width 10 height 7
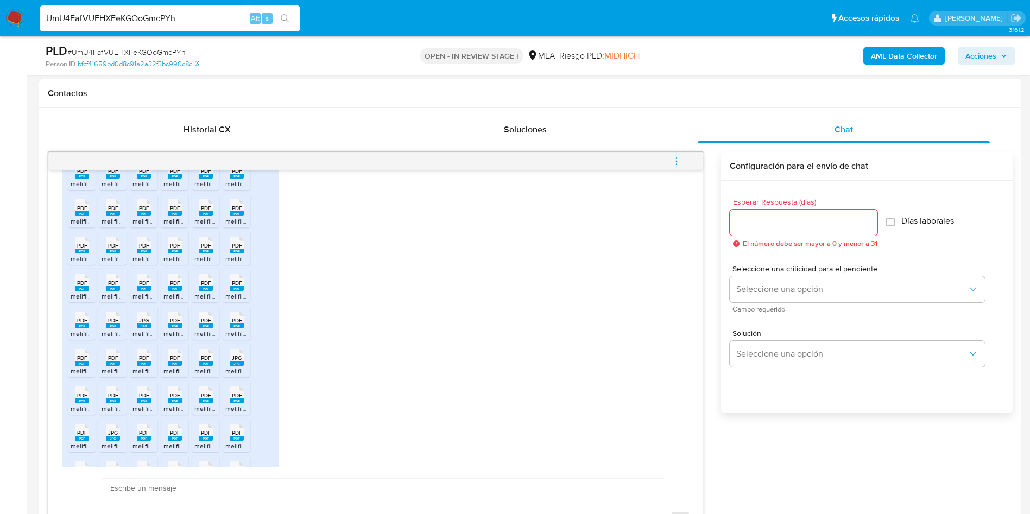
scroll to position [821, 0]
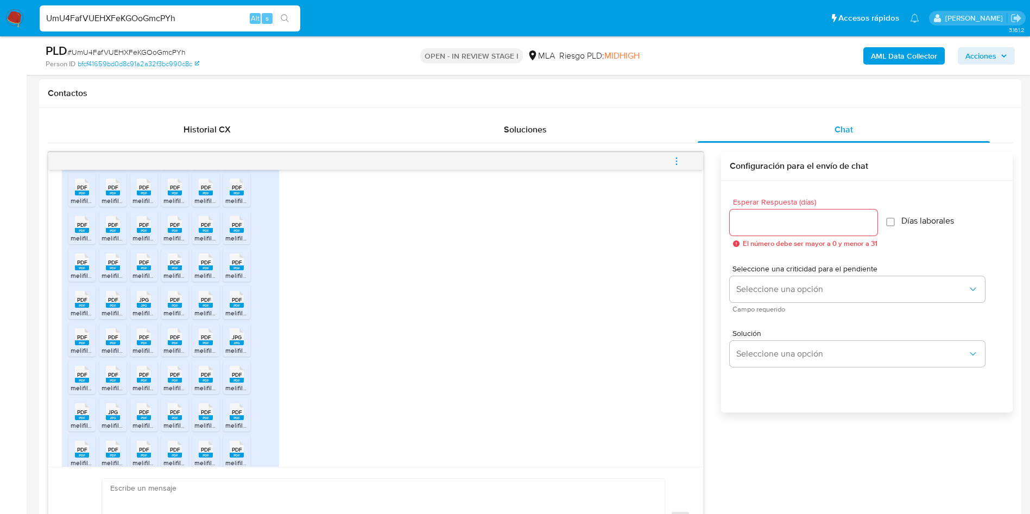
drag, startPoint x: 86, startPoint y: 209, endPoint x: 113, endPoint y: 211, distance: 27.7
click at [86, 191] on span "PDF" at bounding box center [82, 187] width 10 height 7
drag, startPoint x: 114, startPoint y: 211, endPoint x: 130, endPoint y: 212, distance: 15.8
click at [116, 195] on rect at bounding box center [113, 193] width 14 height 5
click at [141, 191] on span "PDF" at bounding box center [144, 187] width 10 height 7
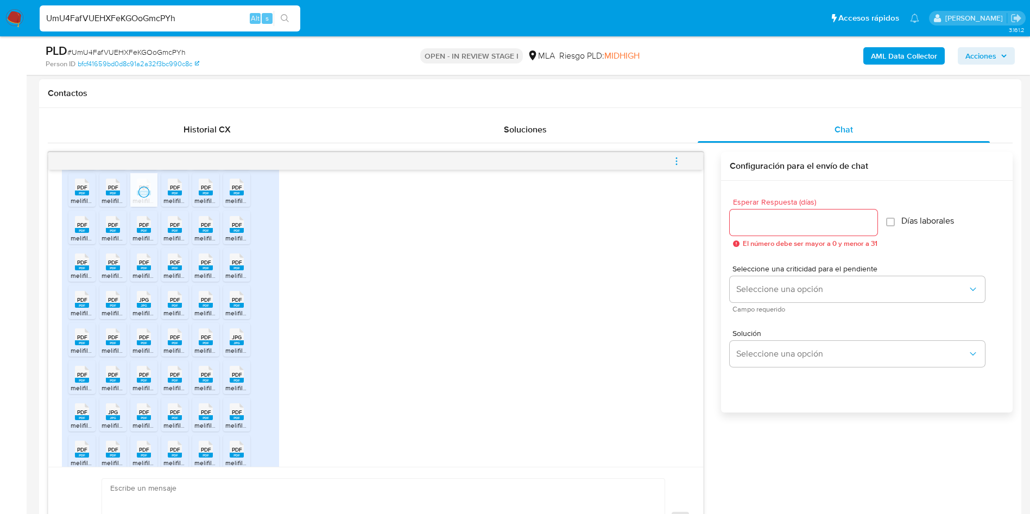
click at [173, 191] on span "PDF" at bounding box center [175, 187] width 10 height 7
click at [197, 197] on div "PDF PDF" at bounding box center [205, 185] width 23 height 21
drag, startPoint x: 231, startPoint y: 210, endPoint x: 648, endPoint y: 298, distance: 425.6
click at [231, 197] on div "PDF PDF" at bounding box center [236, 185] width 23 height 21
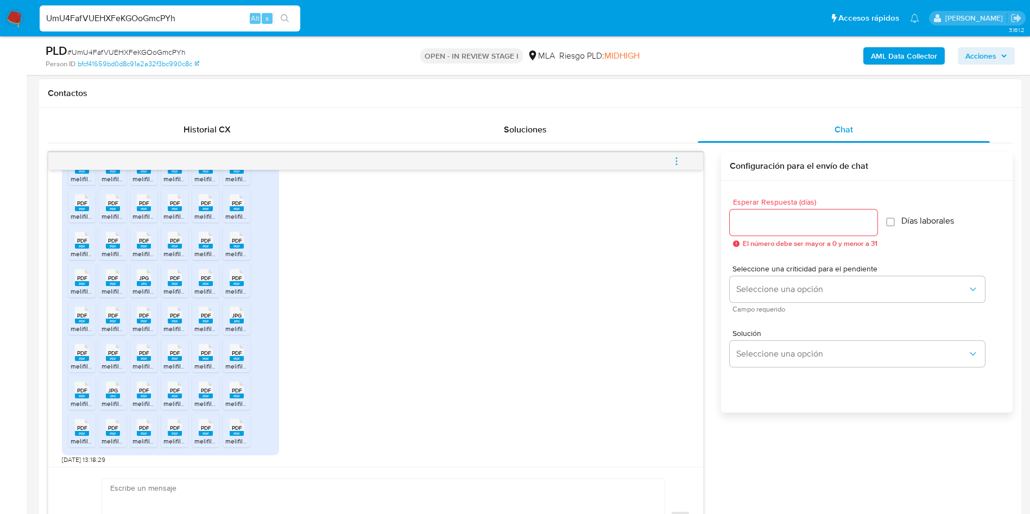
scroll to position [761, 0]
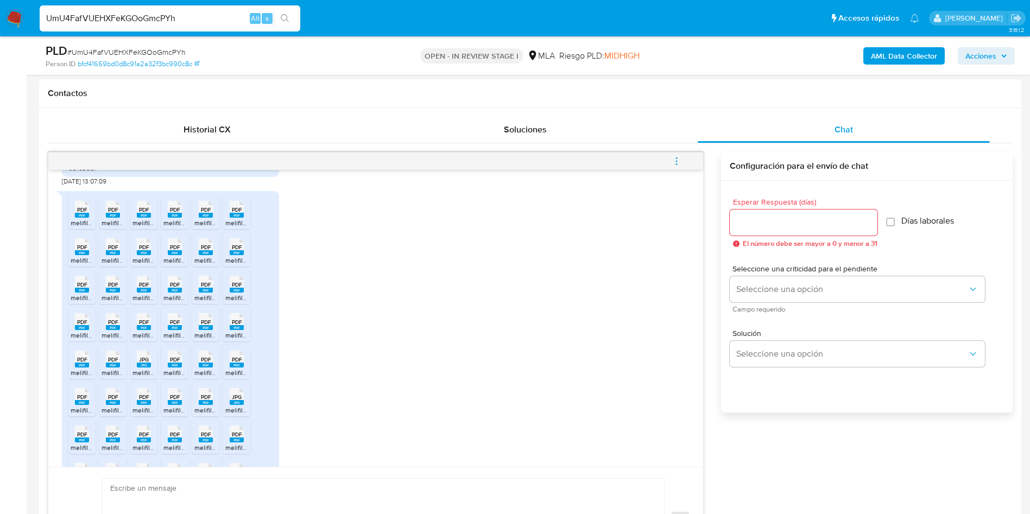
click at [88, 294] on div "PDF PDF" at bounding box center [82, 283] width 23 height 21
click at [118, 288] on span "PDF" at bounding box center [113, 284] width 10 height 7
click at [153, 294] on div "PDF PDF" at bounding box center [143, 283] width 23 height 21
drag, startPoint x: 181, startPoint y: 306, endPoint x: 204, endPoint y: 307, distance: 22.8
click at [181, 293] on icon at bounding box center [175, 284] width 14 height 17
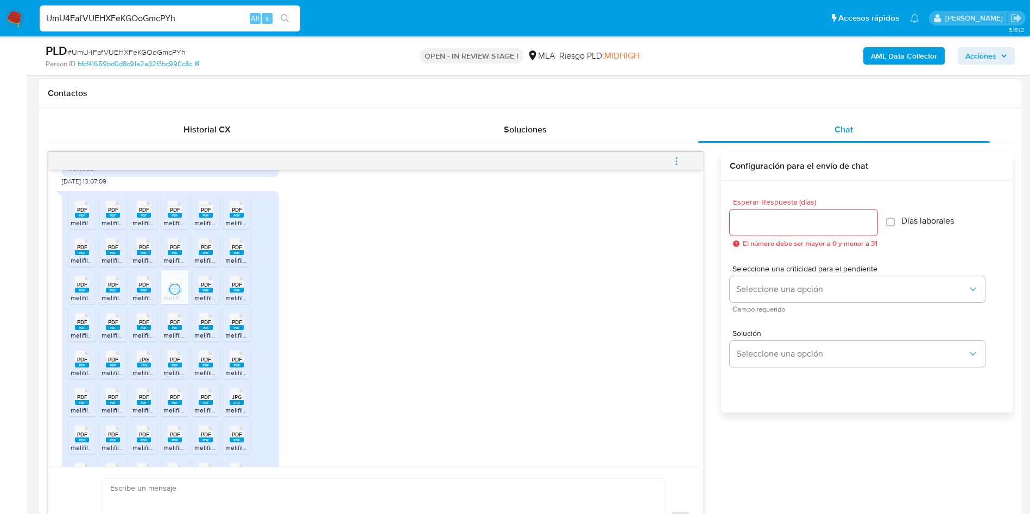
drag, startPoint x: 204, startPoint y: 307, endPoint x: 221, endPoint y: 307, distance: 17.4
click at [204, 288] on span "PDF" at bounding box center [206, 284] width 10 height 7
click at [226, 294] on div "PDF PDF" at bounding box center [236, 283] width 23 height 21
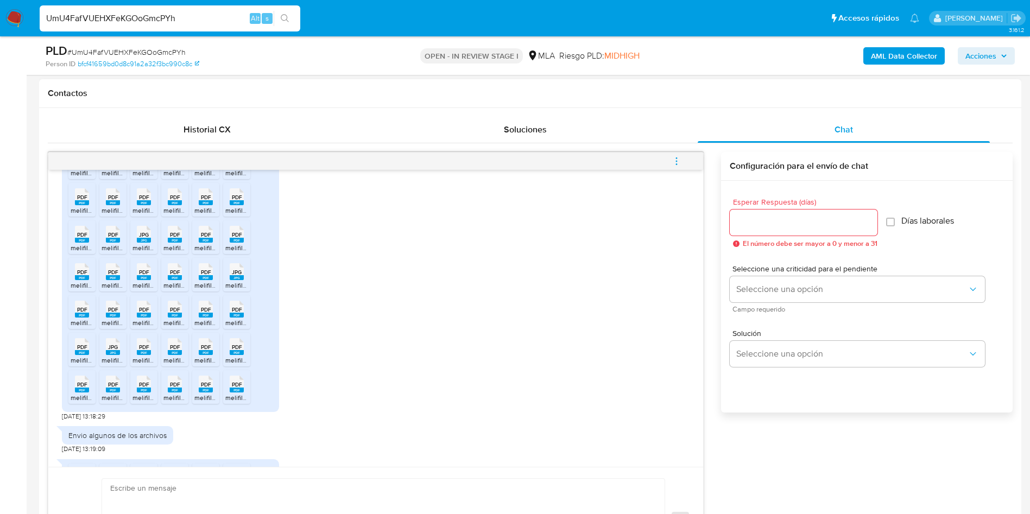
scroll to position [871, 0]
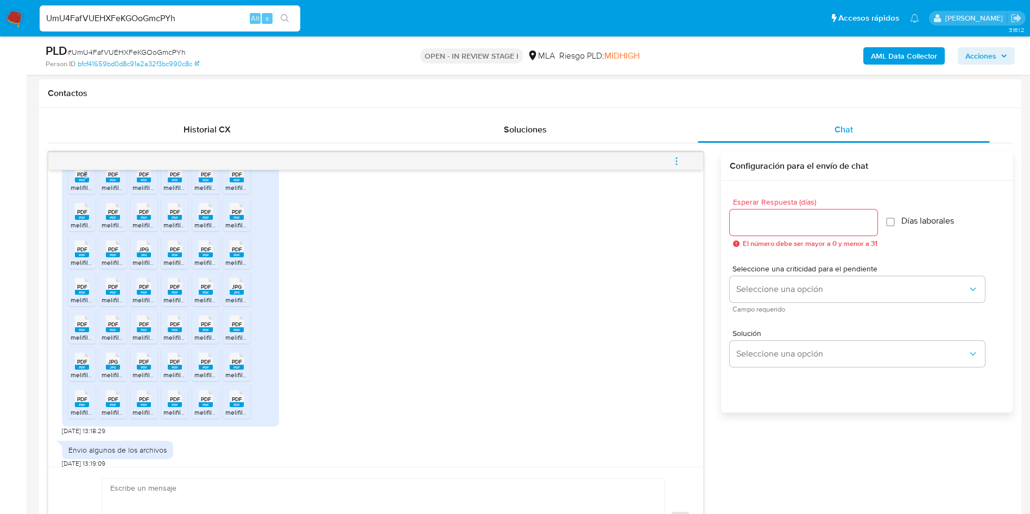
drag, startPoint x: 85, startPoint y: 192, endPoint x: 122, endPoint y: 193, distance: 36.9
click at [87, 184] on div "PDF PDF" at bounding box center [82, 172] width 23 height 21
click at [118, 178] on span "PDF" at bounding box center [113, 174] width 10 height 7
click at [146, 178] on span "PDF" at bounding box center [144, 174] width 10 height 7
drag, startPoint x: 178, startPoint y: 198, endPoint x: 204, endPoint y: 193, distance: 27.0
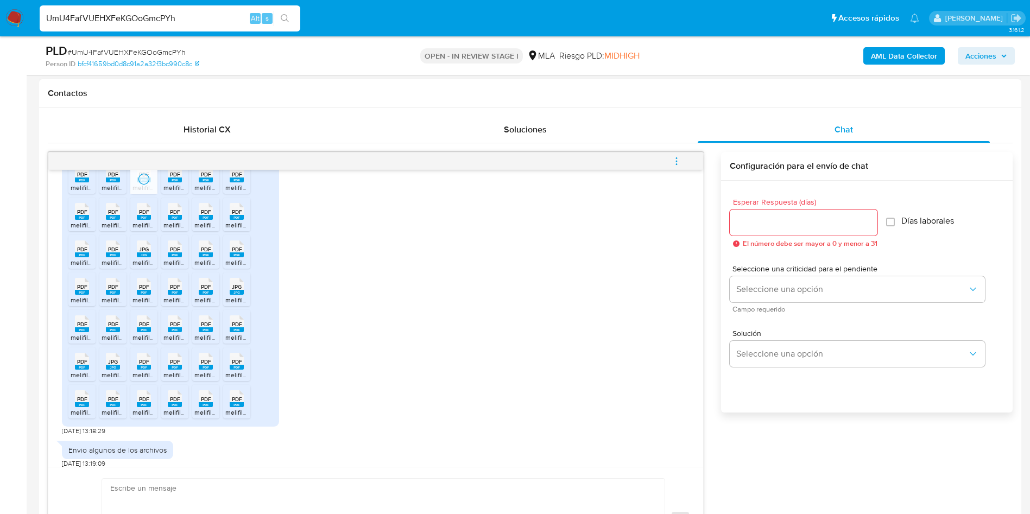
click at [178, 182] on rect at bounding box center [175, 180] width 14 height 5
drag, startPoint x: 208, startPoint y: 193, endPoint x: 228, endPoint y: 194, distance: 20.1
click at [208, 178] on span "PDF" at bounding box center [206, 174] width 10 height 7
click at [239, 178] on span "PDF" at bounding box center [237, 174] width 10 height 7
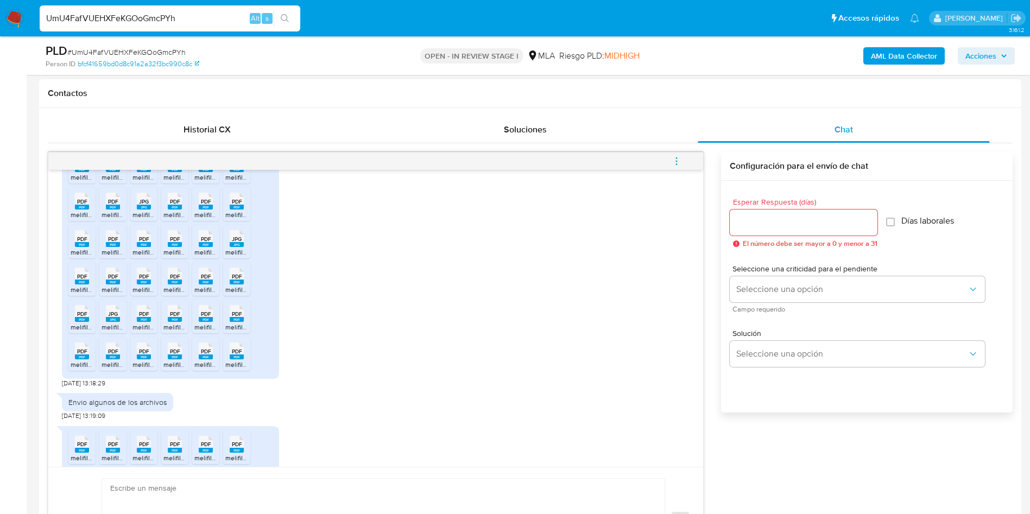
scroll to position [928, 0]
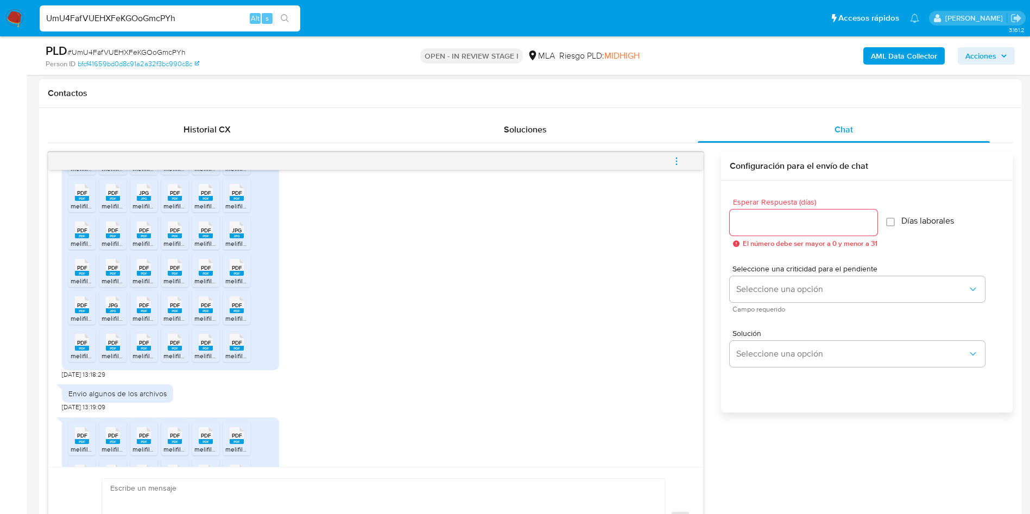
drag, startPoint x: 92, startPoint y: 179, endPoint x: 100, endPoint y: 184, distance: 9.7
click at [93, 175] on li "PDF PDF melifile300745254385488780.pdf" at bounding box center [81, 158] width 27 height 34
click at [110, 173] on span "melifile5839236106662047754.pdf" at bounding box center [153, 168] width 102 height 9
click at [144, 163] on rect at bounding box center [144, 161] width 14 height 5
click at [182, 165] on div "PDF PDF" at bounding box center [174, 153] width 23 height 21
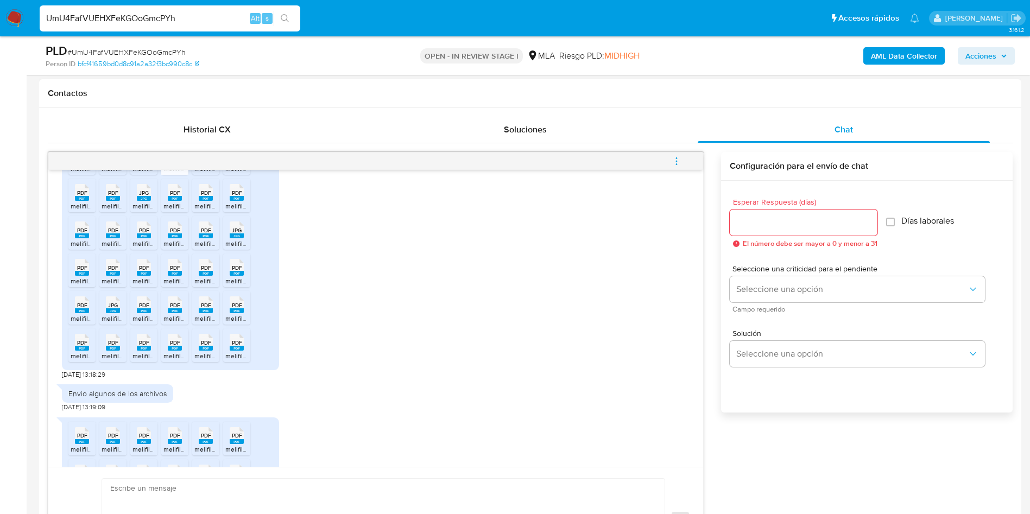
click at [205, 159] on span "PDF" at bounding box center [206, 155] width 10 height 7
drag, startPoint x: 226, startPoint y: 177, endPoint x: 467, endPoint y: 282, distance: 262.4
click at [226, 165] on div "PDF PDF" at bounding box center [236, 153] width 23 height 21
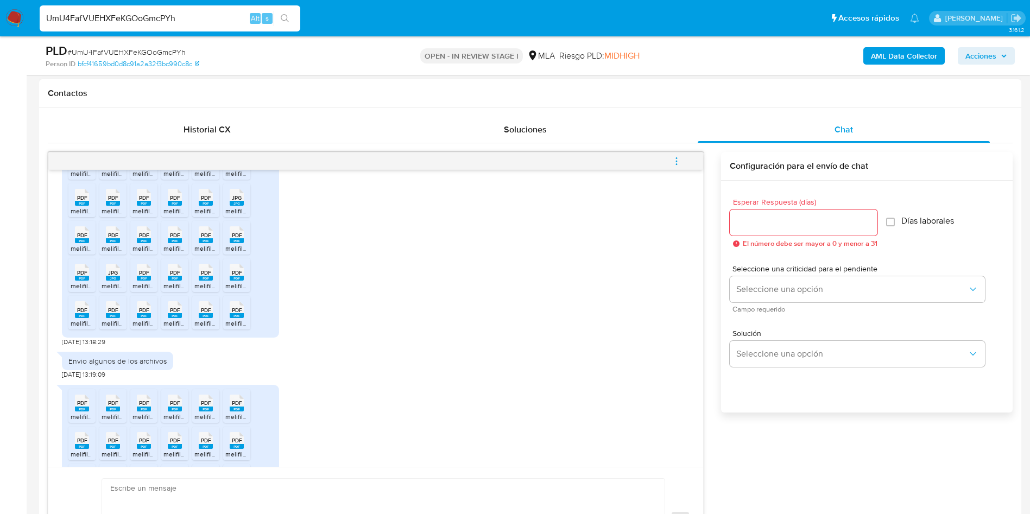
scroll to position [961, 0]
click at [85, 163] on span "PDF" at bounding box center [82, 159] width 10 height 7
click at [109, 168] on rect at bounding box center [113, 165] width 14 height 5
click at [144, 163] on span "JPG" at bounding box center [144, 159] width 10 height 7
click at [176, 163] on span "PDF" at bounding box center [175, 159] width 10 height 7
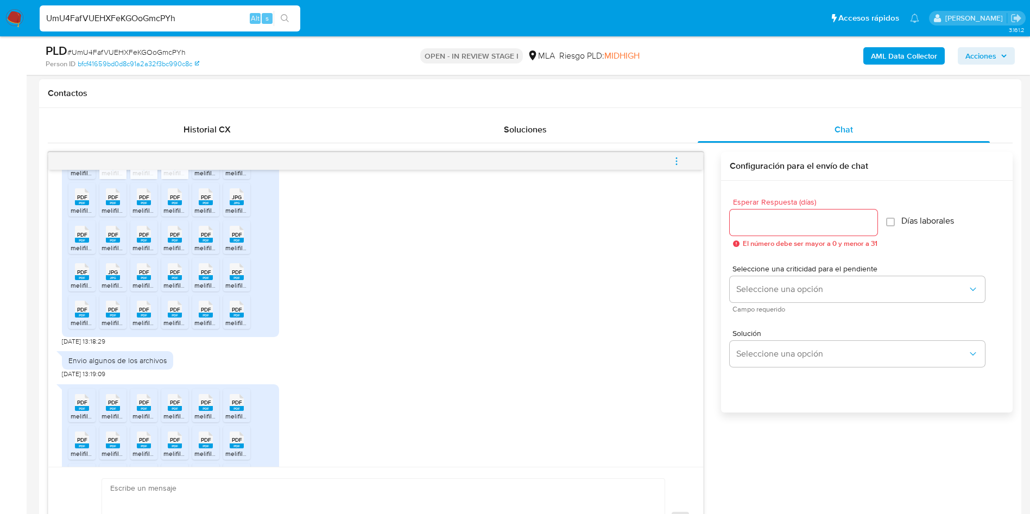
click at [207, 168] on rect at bounding box center [206, 165] width 14 height 5
click at [230, 168] on rect at bounding box center [237, 165] width 14 height 5
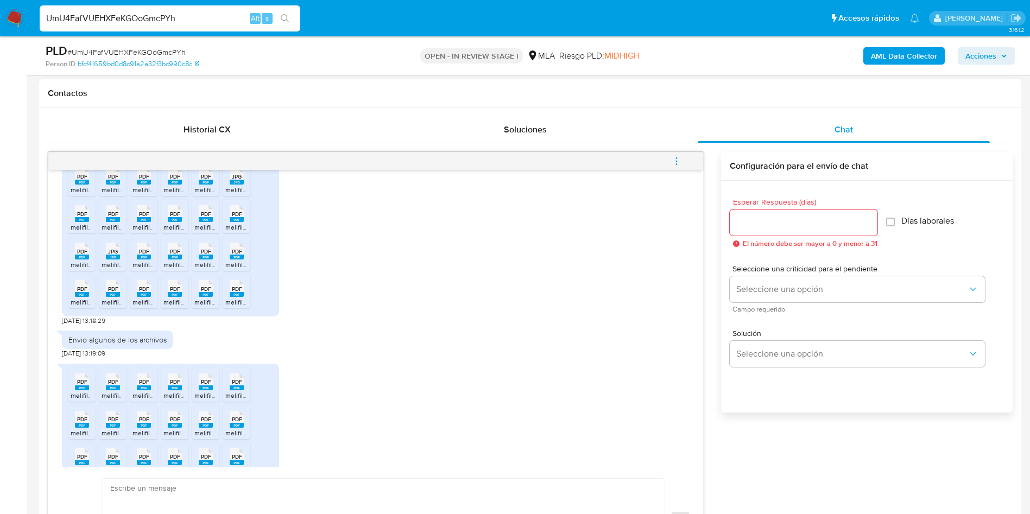
click at [93, 186] on div "PDF PDF" at bounding box center [82, 175] width 23 height 21
click at [116, 180] on span "PDF" at bounding box center [113, 176] width 10 height 7
click at [149, 180] on span "PDF" at bounding box center [144, 176] width 10 height 7
click at [175, 180] on span "PDF" at bounding box center [175, 176] width 10 height 7
click at [197, 186] on div "PDF PDF" at bounding box center [205, 175] width 23 height 21
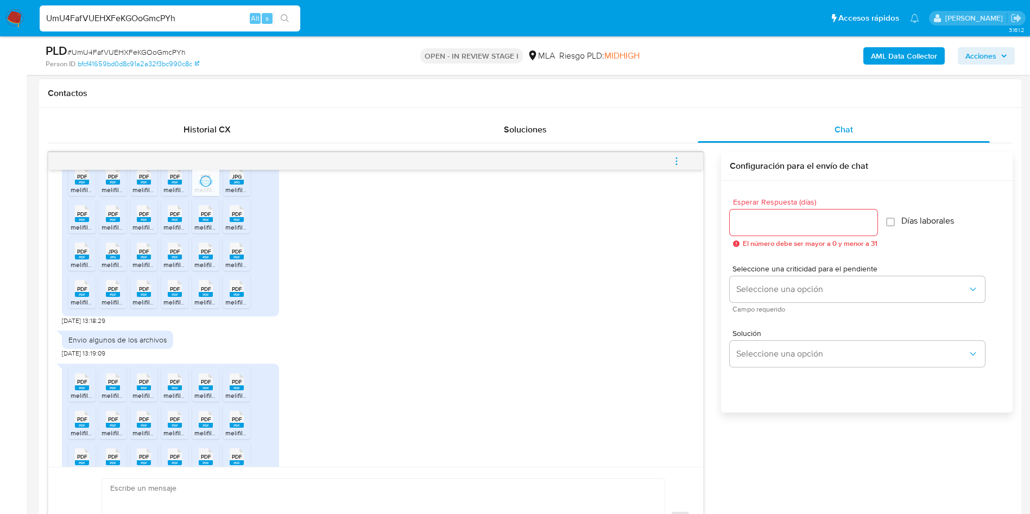
click at [234, 180] on span "JPG" at bounding box center [237, 176] width 10 height 7
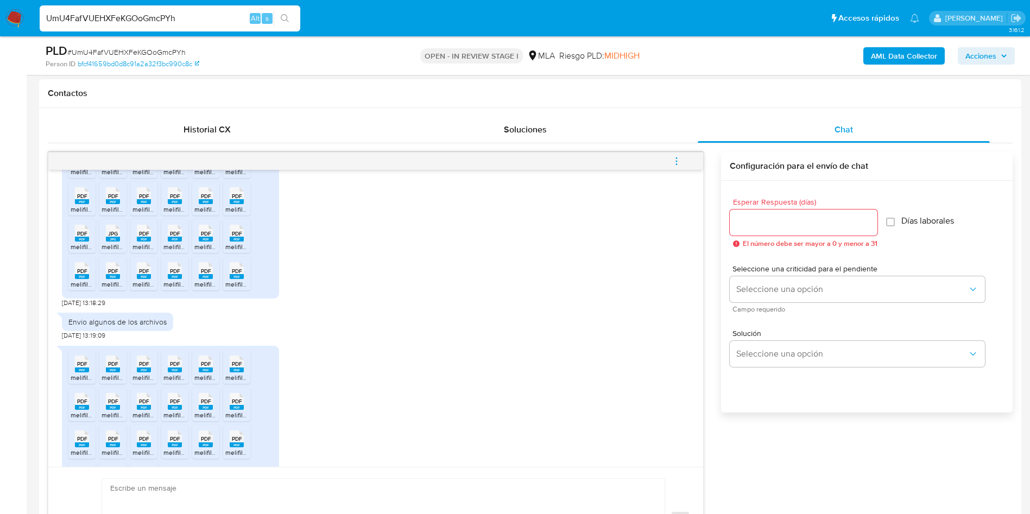
scroll to position [1009, 0]
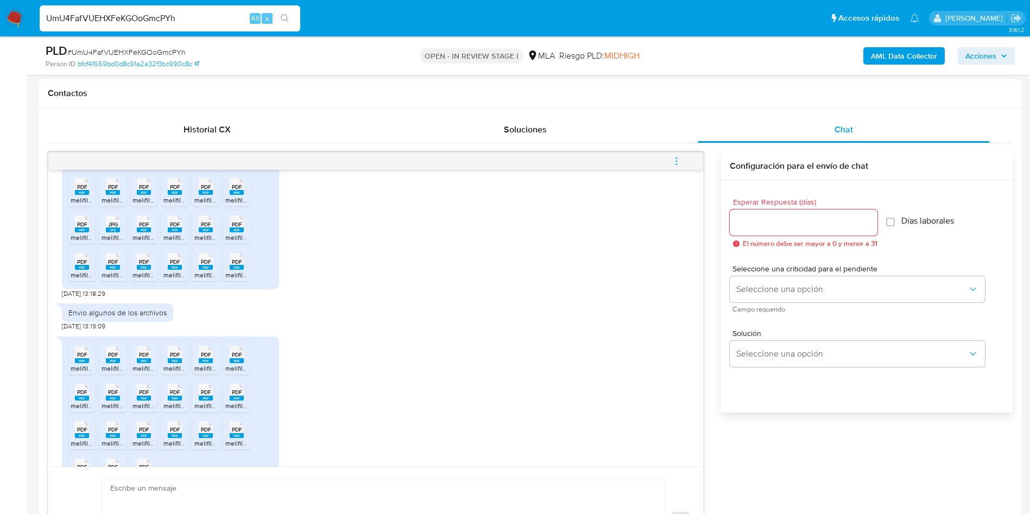
click at [87, 195] on icon at bounding box center [82, 186] width 14 height 17
click at [115, 191] on span "PDF" at bounding box center [113, 187] width 10 height 7
click at [139, 191] on span "PDF" at bounding box center [144, 187] width 10 height 7
drag, startPoint x: 179, startPoint y: 208, endPoint x: 198, endPoint y: 206, distance: 19.1
click at [179, 191] on span "PDF" at bounding box center [175, 187] width 10 height 7
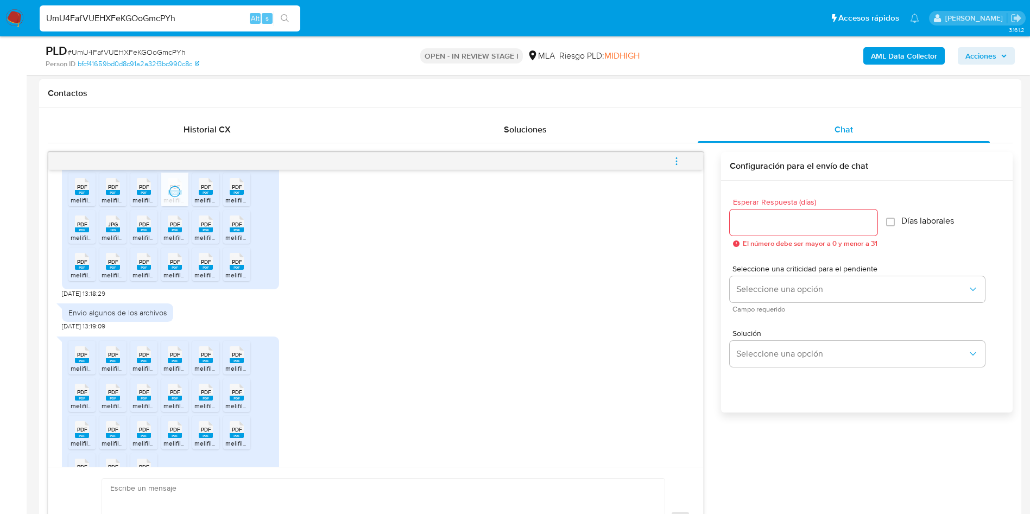
drag, startPoint x: 201, startPoint y: 206, endPoint x: 223, endPoint y: 207, distance: 21.7
click at [202, 191] on span "PDF" at bounding box center [206, 187] width 10 height 7
click at [229, 196] on div "PDF PDF" at bounding box center [236, 185] width 23 height 21
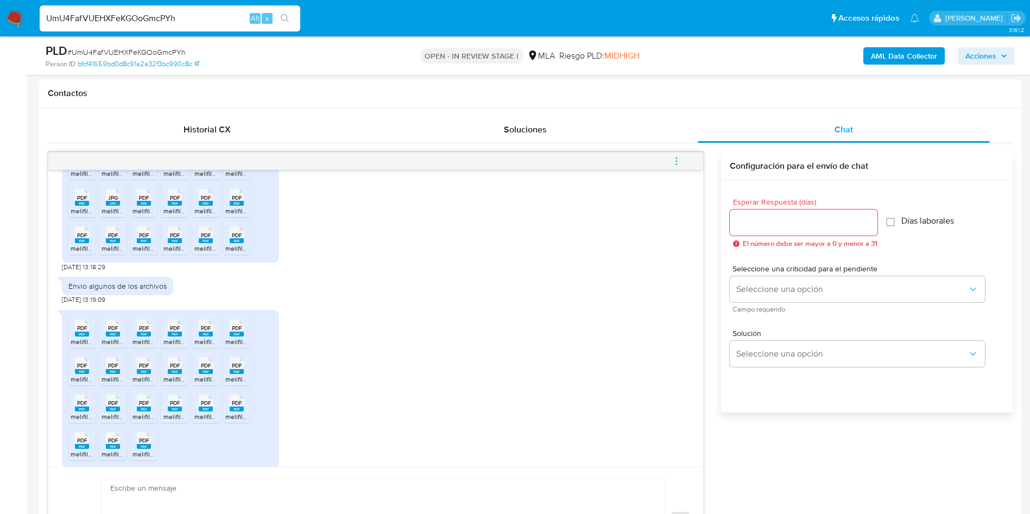
scroll to position [1059, 0]
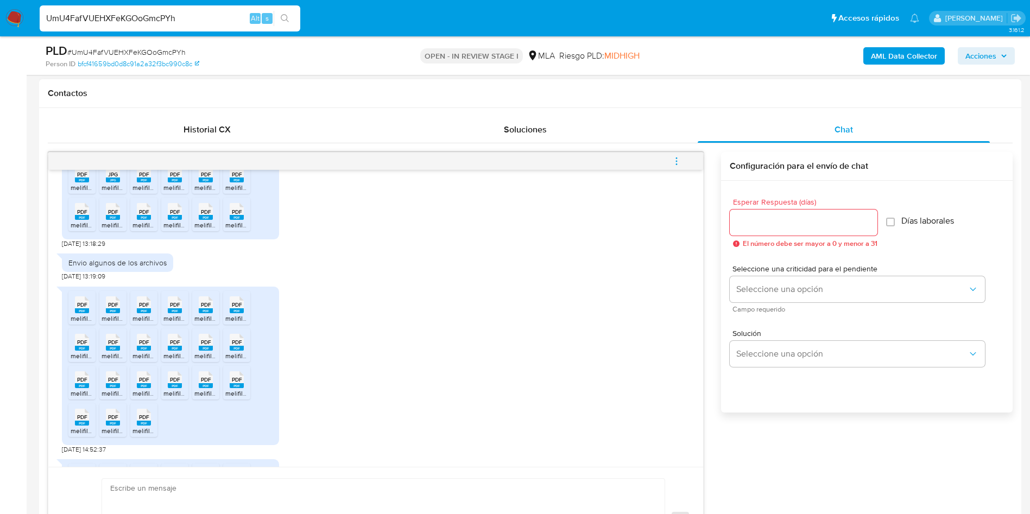
click at [91, 184] on div "PDF PDF" at bounding box center [82, 172] width 23 height 21
click at [114, 182] on icon at bounding box center [113, 174] width 14 height 17
click at [141, 178] on span "PDF" at bounding box center [144, 174] width 10 height 7
click at [173, 178] on span "PDF" at bounding box center [175, 174] width 10 height 7
click at [203, 178] on span "PDF" at bounding box center [206, 174] width 10 height 7
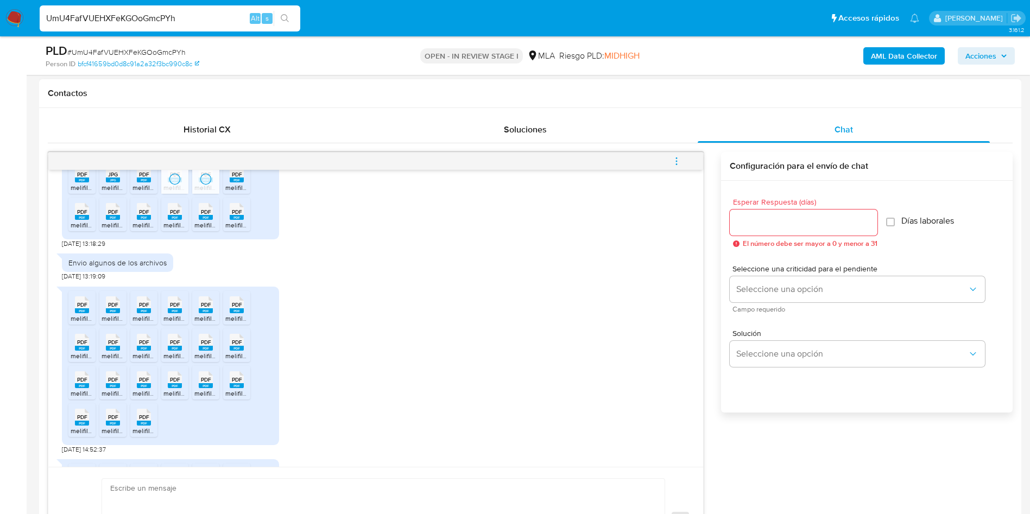
click at [233, 178] on span "PDF" at bounding box center [237, 174] width 10 height 7
click at [83, 178] on span "PDF" at bounding box center [82, 174] width 10 height 7
click at [122, 184] on div "JPG JPG" at bounding box center [113, 172] width 23 height 21
drag, startPoint x: 153, startPoint y: 192, endPoint x: 159, endPoint y: 195, distance: 6.1
click at [153, 184] on div "PDF PDF" at bounding box center [143, 172] width 23 height 21
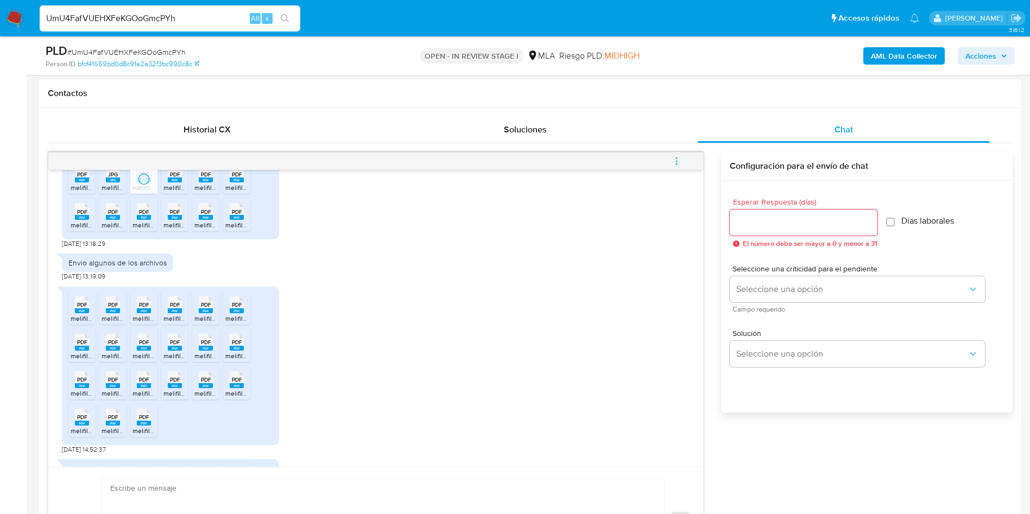
click at [182, 184] on div "PDF PDF" at bounding box center [174, 172] width 23 height 21
drag, startPoint x: 206, startPoint y: 198, endPoint x: 224, endPoint y: 197, distance: 18.5
click at [207, 178] on span "PDF" at bounding box center [206, 174] width 10 height 7
drag, startPoint x: 231, startPoint y: 197, endPoint x: 254, endPoint y: 244, distance: 52.5
click at [232, 178] on span "PDF" at bounding box center [237, 174] width 10 height 7
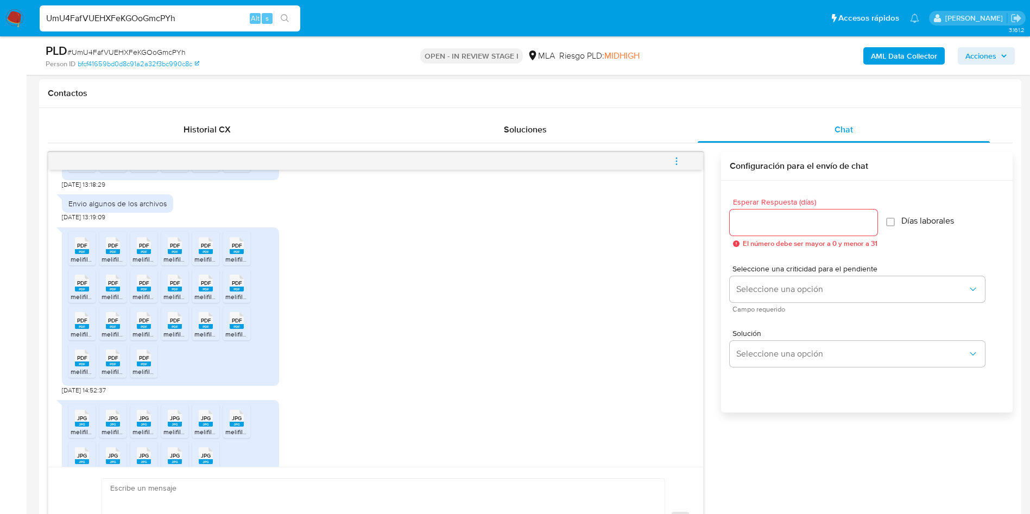
scroll to position [1118, 0]
click at [85, 160] on rect at bounding box center [82, 157] width 14 height 5
click at [120, 161] on div "PDF PDF" at bounding box center [113, 150] width 23 height 21
click at [154, 161] on div "PDF PDF" at bounding box center [143, 150] width 23 height 21
click at [178, 160] on rect at bounding box center [175, 157] width 14 height 5
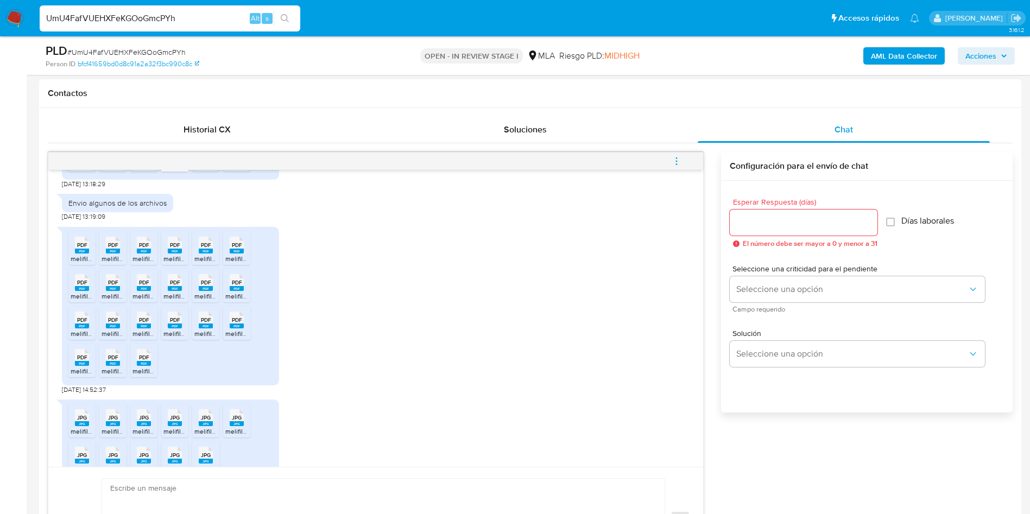
click at [210, 160] on rect at bounding box center [206, 157] width 14 height 5
click at [230, 160] on rect at bounding box center [237, 157] width 14 height 5
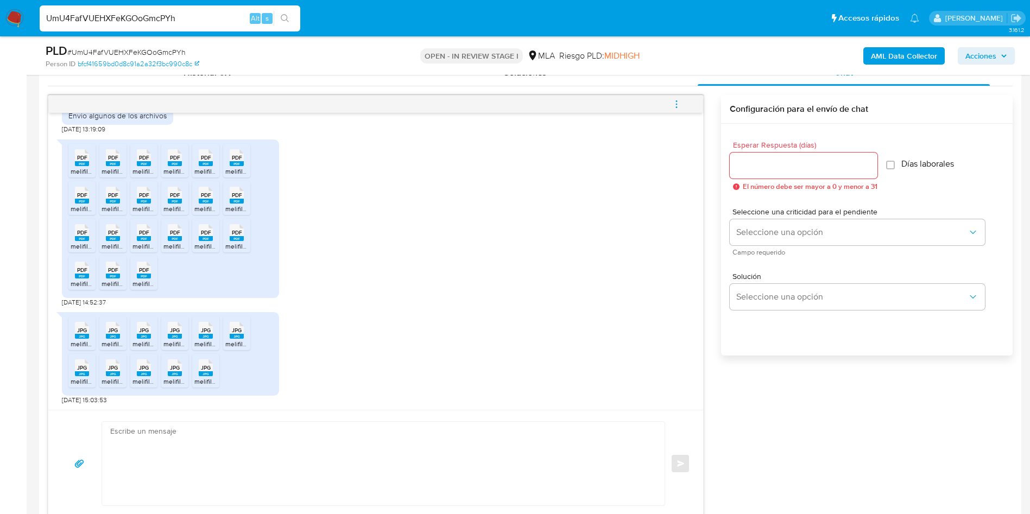
scroll to position [570, 0]
